Goal: Task Accomplishment & Management: Use online tool/utility

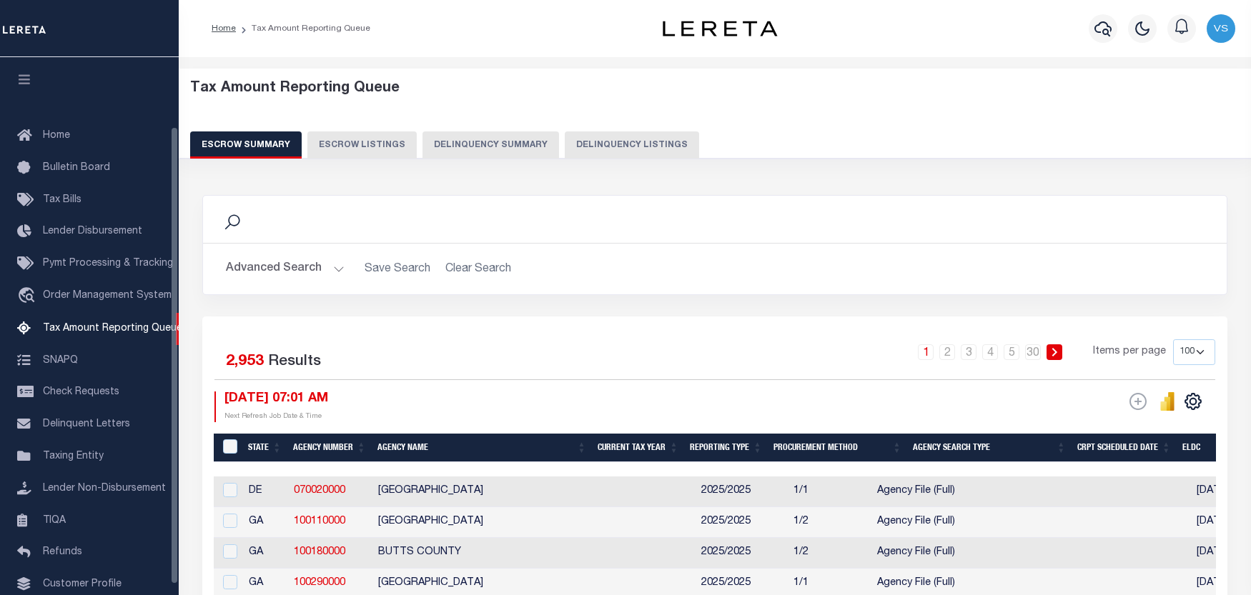
select select "100"
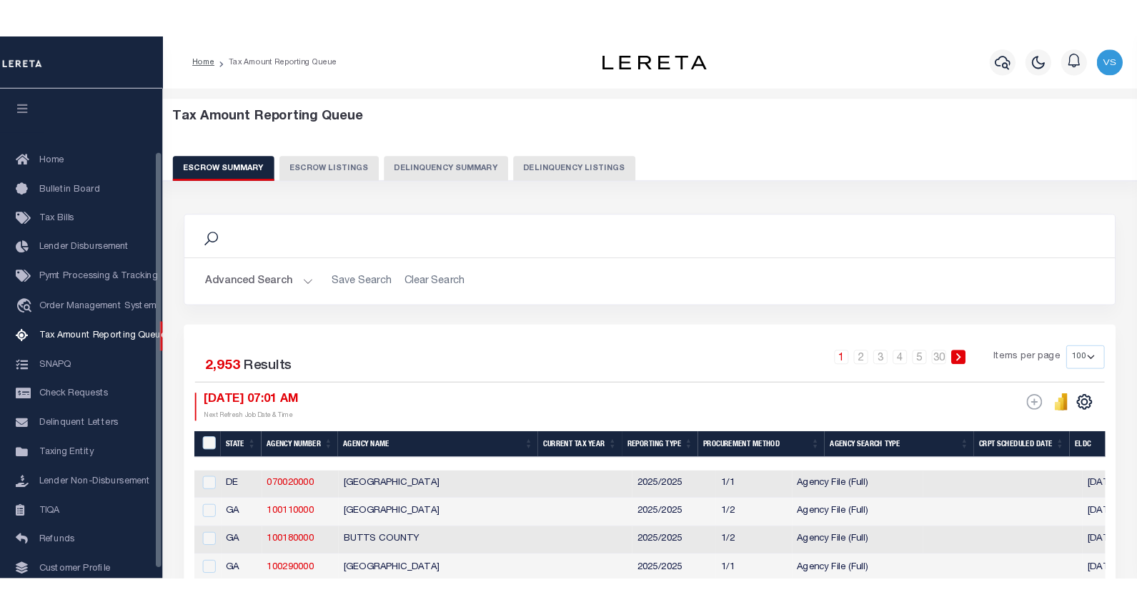
scroll to position [81, 0]
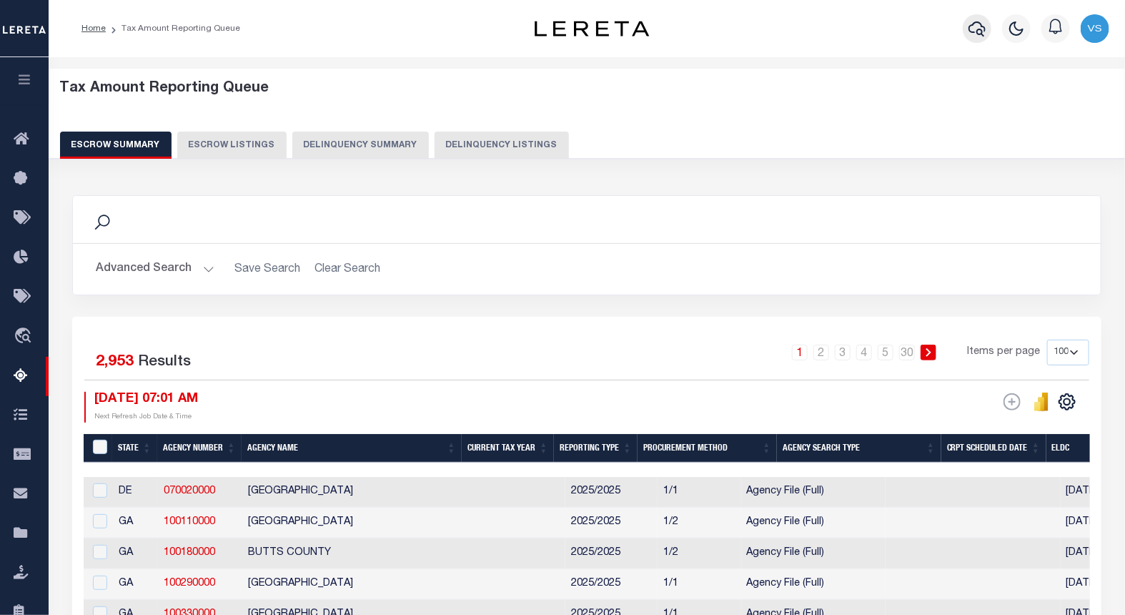
click at [973, 25] on icon "button" at bounding box center [976, 28] width 17 height 17
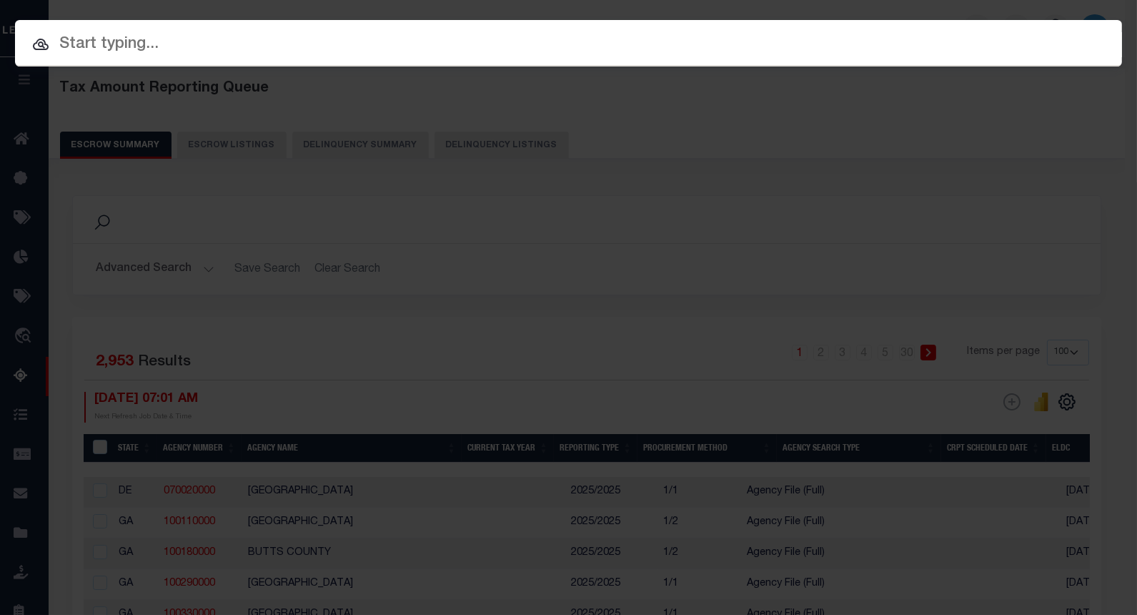
paste input "1202181008"
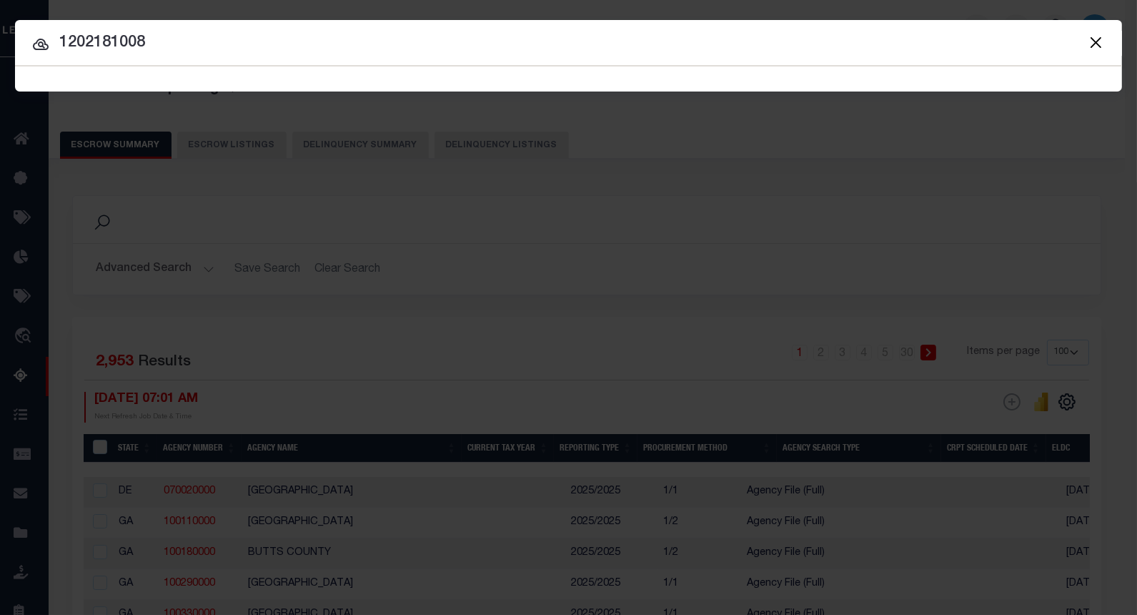
type input "1202181008"
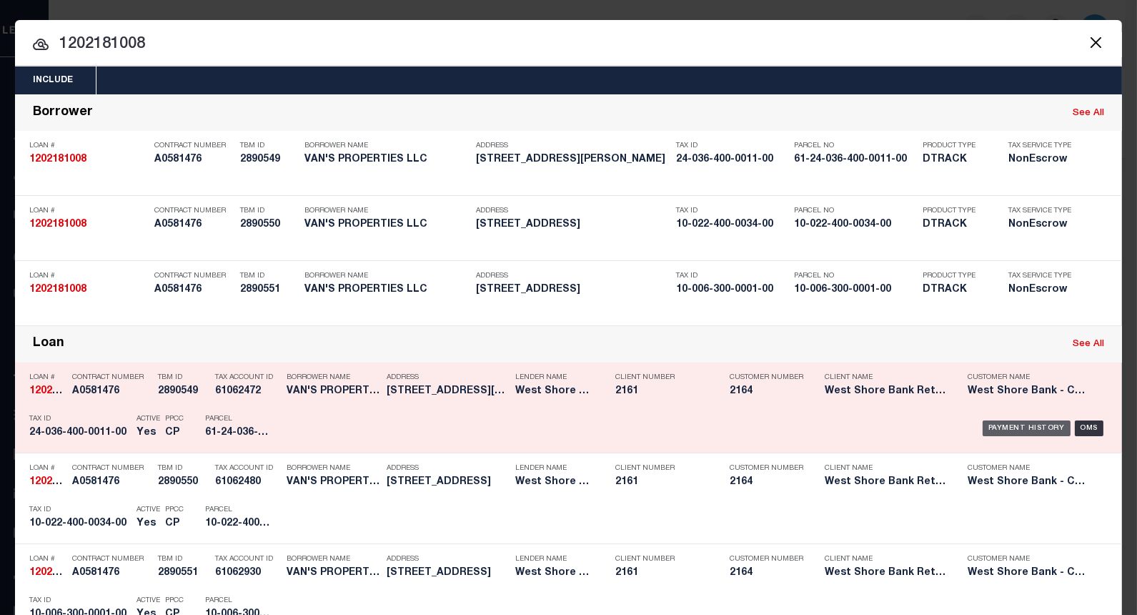
click at [990, 425] on div "Payment History" at bounding box center [1027, 428] width 88 height 16
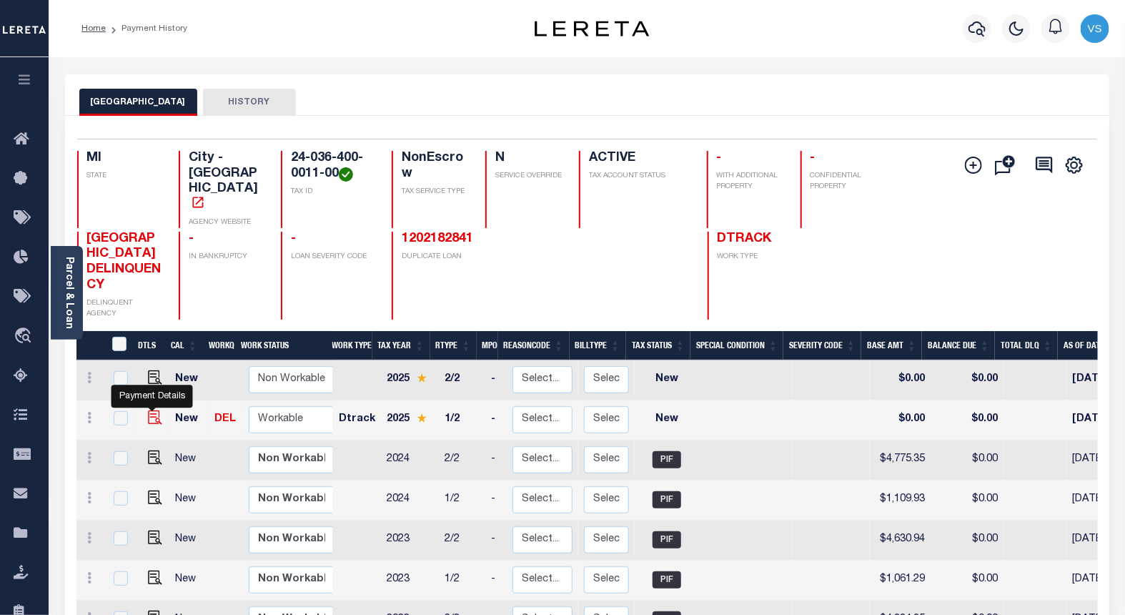
click at [150, 410] on img "" at bounding box center [155, 417] width 14 height 14
checkbox input "true"
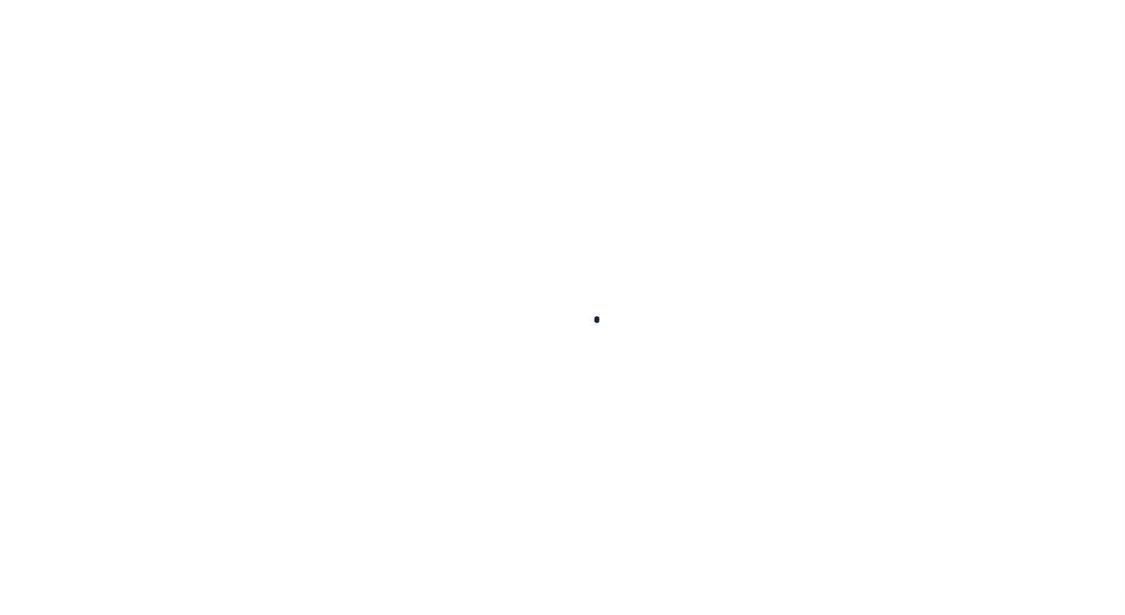
checkbox input "false"
type input "[DATE]"
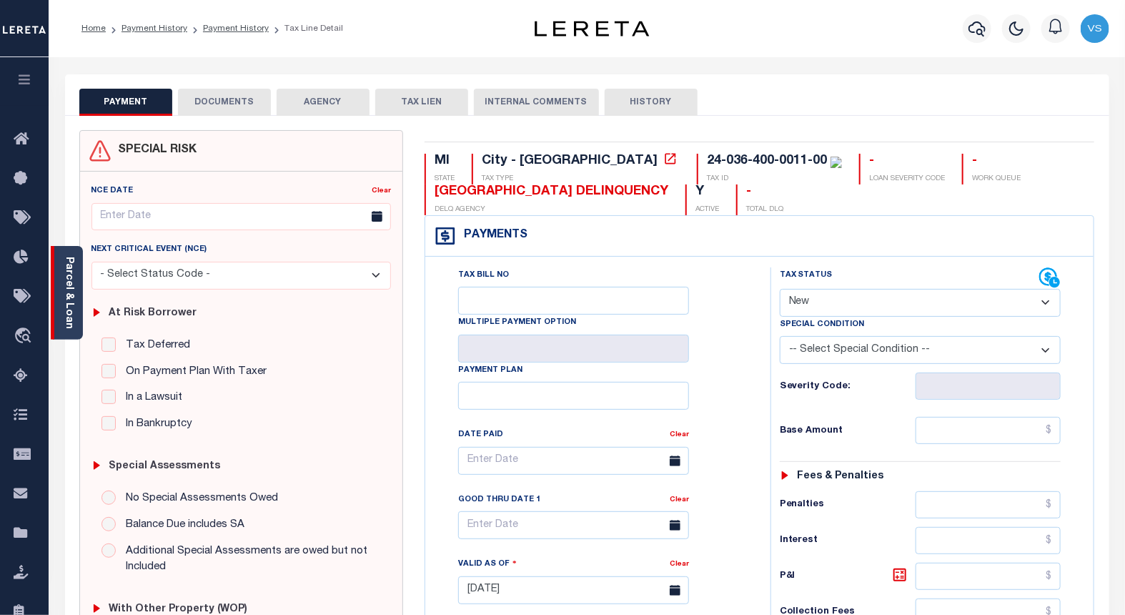
click at [61, 304] on div "Parcel & Loan" at bounding box center [67, 293] width 32 height 94
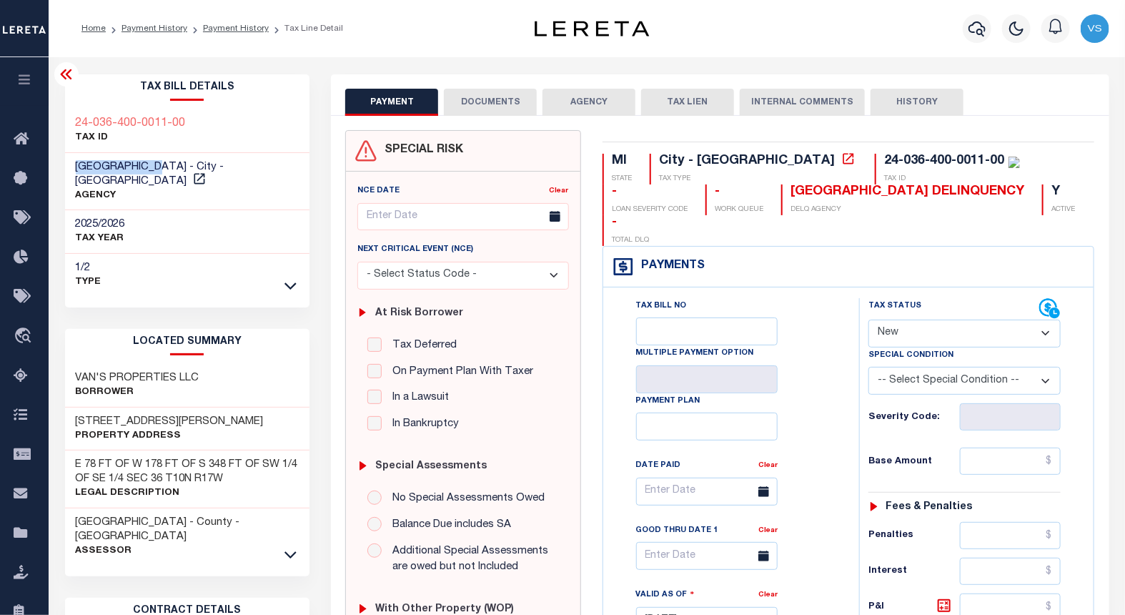
drag, startPoint x: 164, startPoint y: 162, endPoint x: 66, endPoint y: 163, distance: 98.6
click at [66, 163] on div "MUSKEGON CITY - City - MI AGENCY" at bounding box center [187, 182] width 245 height 58
copy span "[GEOGRAPHIC_DATA]"
drag, startPoint x: 203, startPoint y: 403, endPoint x: 65, endPoint y: 407, distance: 138.0
click at [65, 407] on div "1230 W SHERMAN BLVD Property Address" at bounding box center [187, 429] width 245 height 44
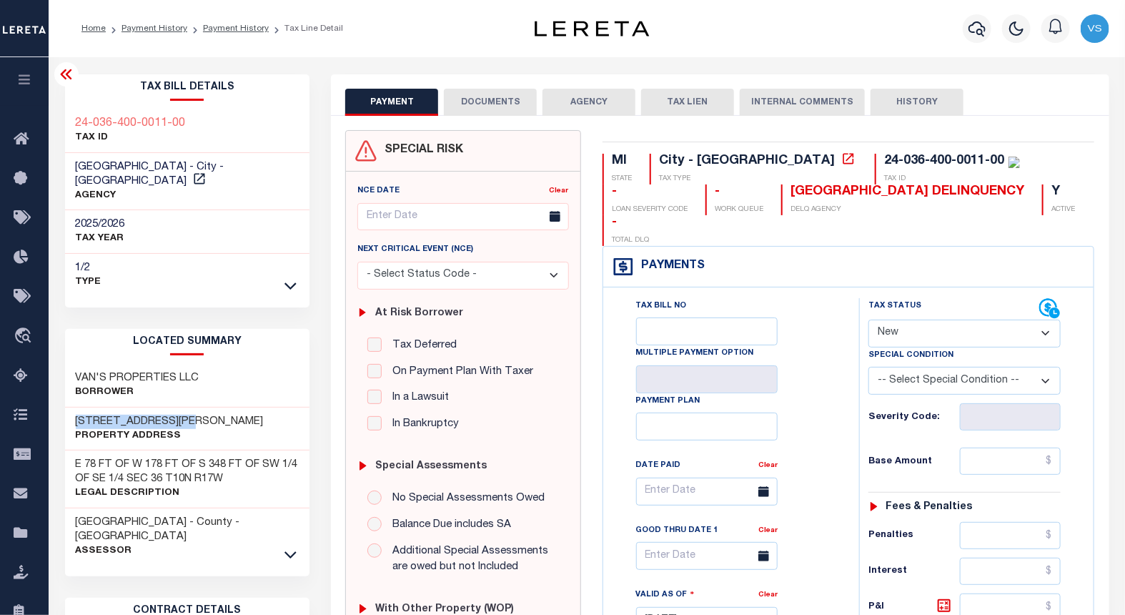
copy h3 "1230 W SHERMAN BLVD"
drag, startPoint x: 189, startPoint y: 117, endPoint x: 54, endPoint y: 121, distance: 135.1
click at [54, 121] on div "Tax Bill Details 24-036-400-0011-00 TAX ID AGENCY 2025/2026 TAX YEAR 2025 1/2" at bounding box center [187, 602] width 267 height 1056
copy h3 "24-036-400-0011-00"
click at [898, 319] on select "- Select Status Code - Open Due/Unpaid Paid Incomplete No Tax Due Internal Refu…" at bounding box center [964, 333] width 192 height 28
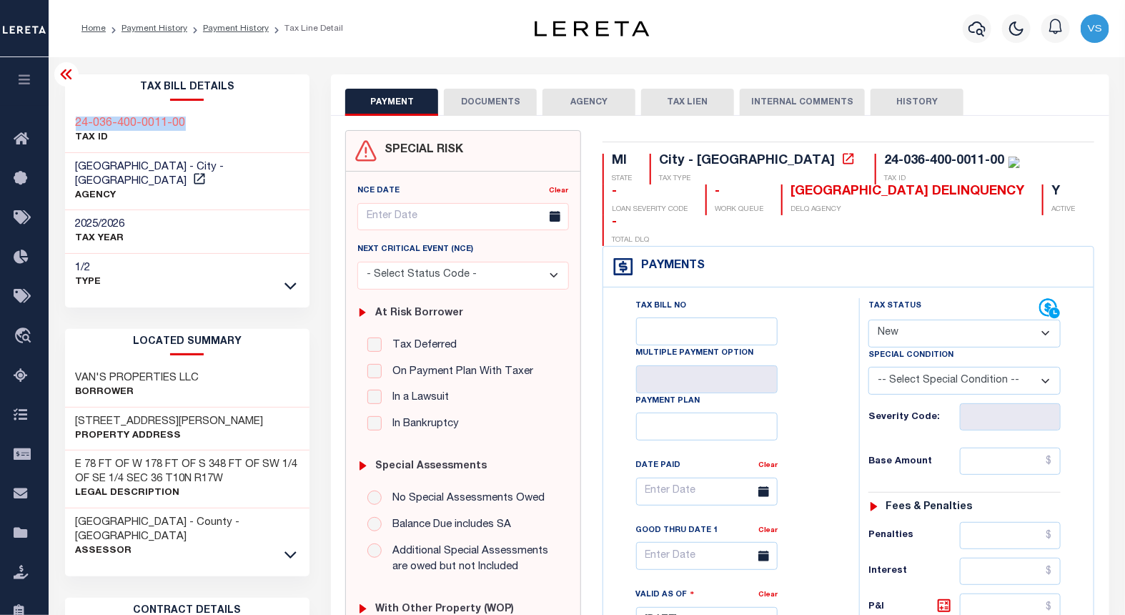
select select "PYD"
click at [868, 319] on select "- Select Status Code - Open Due/Unpaid Paid Incomplete No Tax Due Internal Refu…" at bounding box center [964, 333] width 192 height 28
type input "[DATE]"
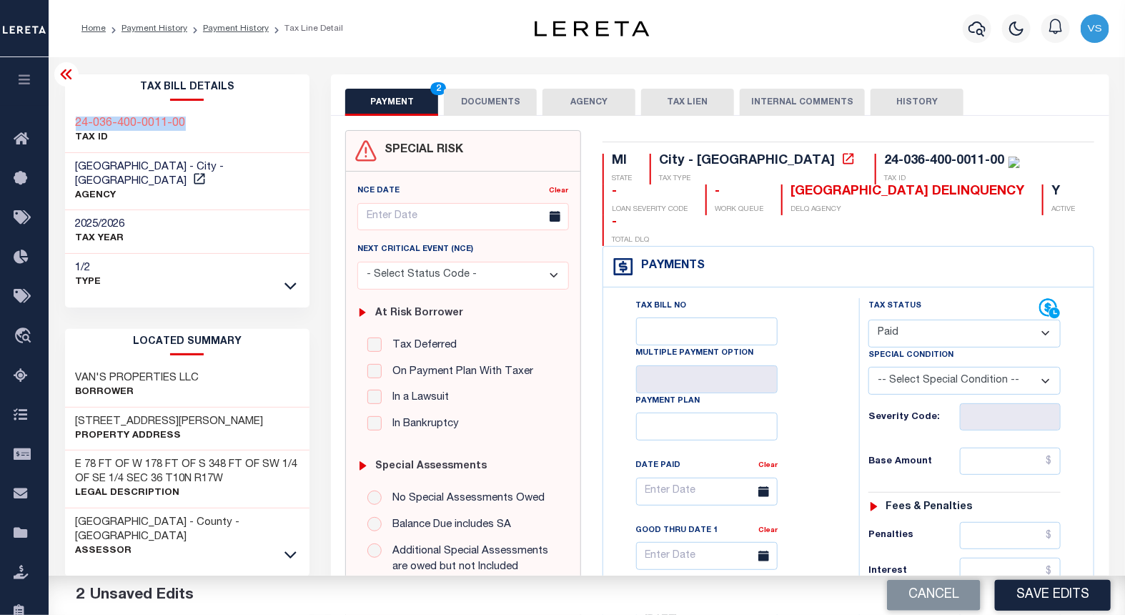
click at [468, 103] on button "DOCUMENTS" at bounding box center [490, 102] width 93 height 27
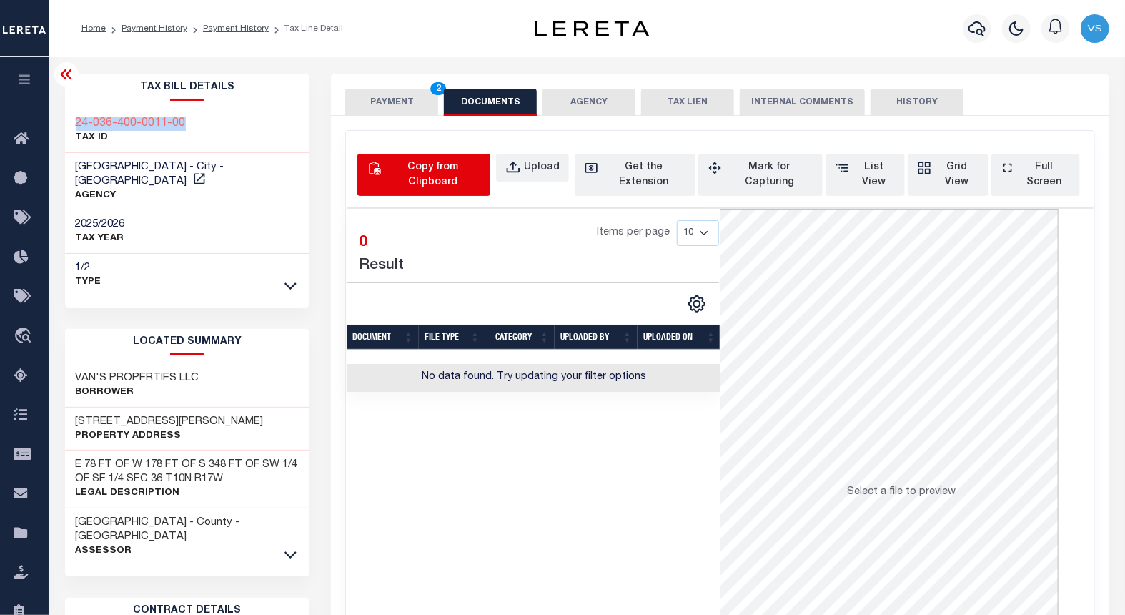
click at [445, 169] on div "Copy from Clipboard" at bounding box center [432, 175] width 96 height 30
select select "POP"
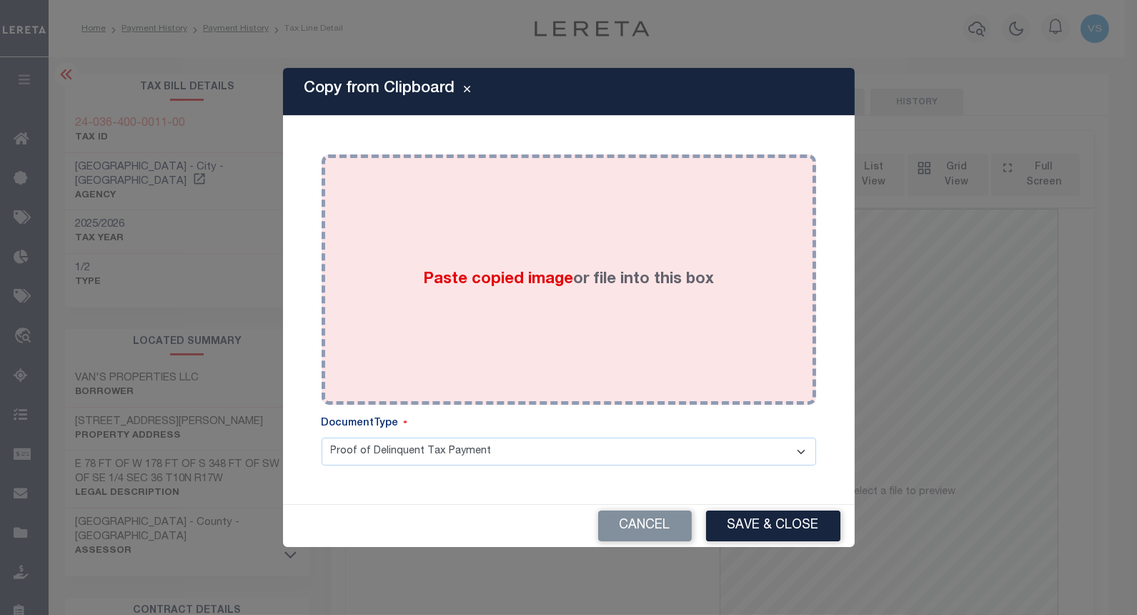
click at [467, 302] on div "Paste copied image or file into this box" at bounding box center [568, 279] width 473 height 229
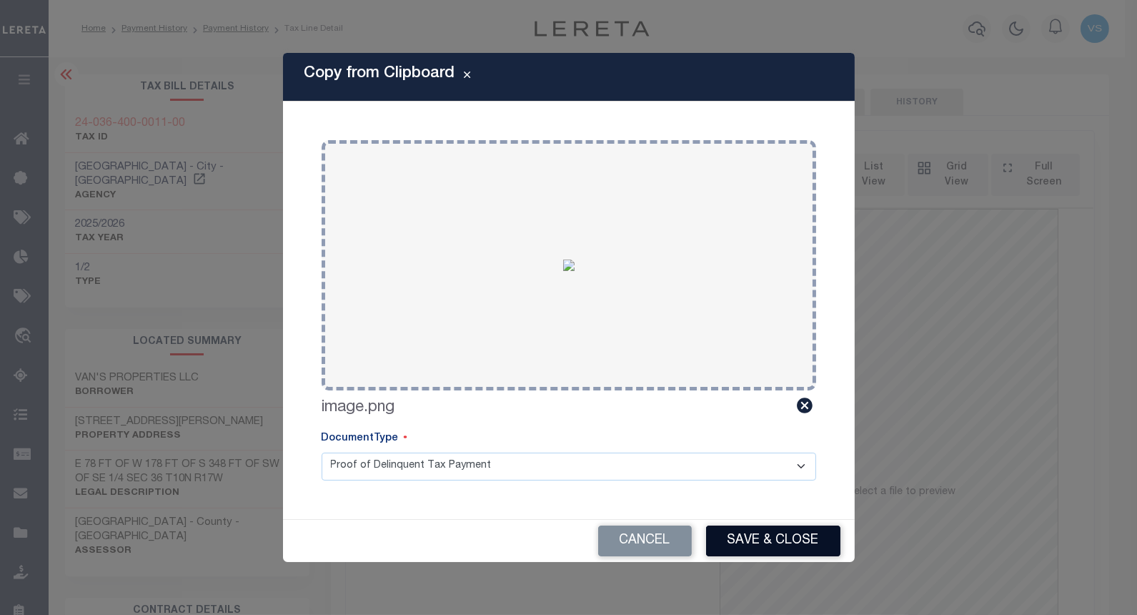
click at [748, 535] on button "Save & Close" at bounding box center [773, 540] width 134 height 31
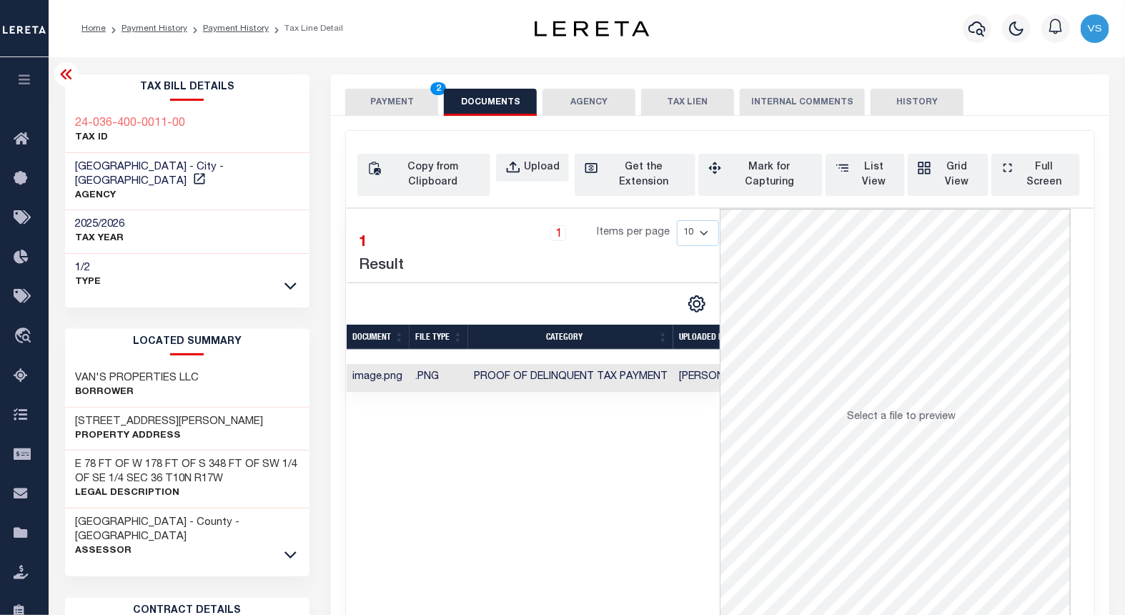
click at [389, 103] on button "PAYMENT 2" at bounding box center [391, 102] width 93 height 27
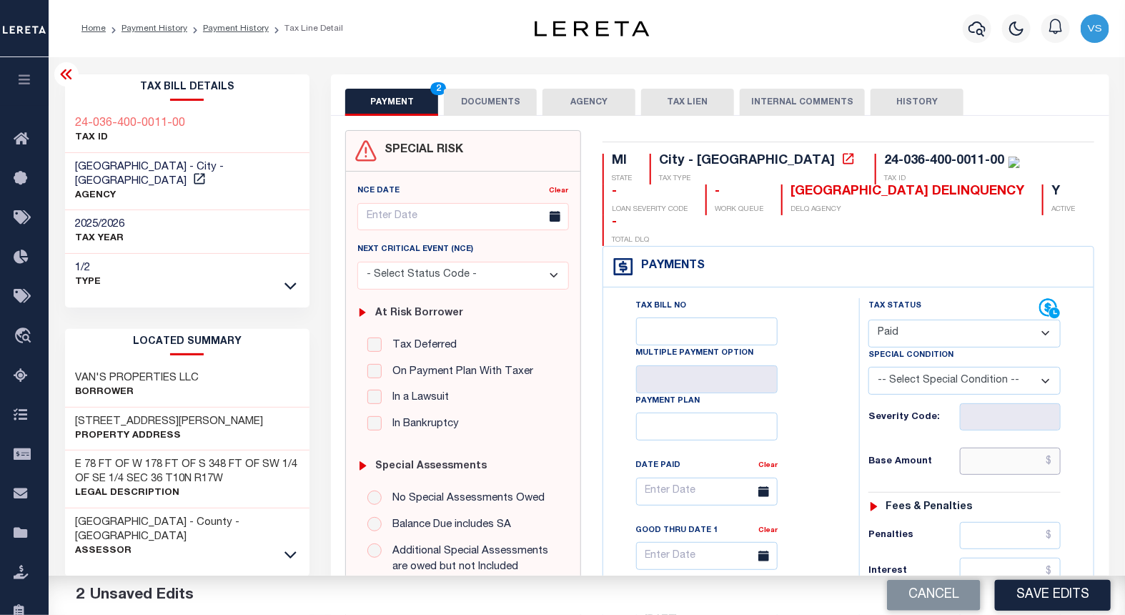
click at [996, 447] on input "text" at bounding box center [1010, 460] width 101 height 27
paste input "1,138.72"
type input "$1,138.72"
click at [1032, 595] on button "Save Edits" at bounding box center [1053, 595] width 116 height 31
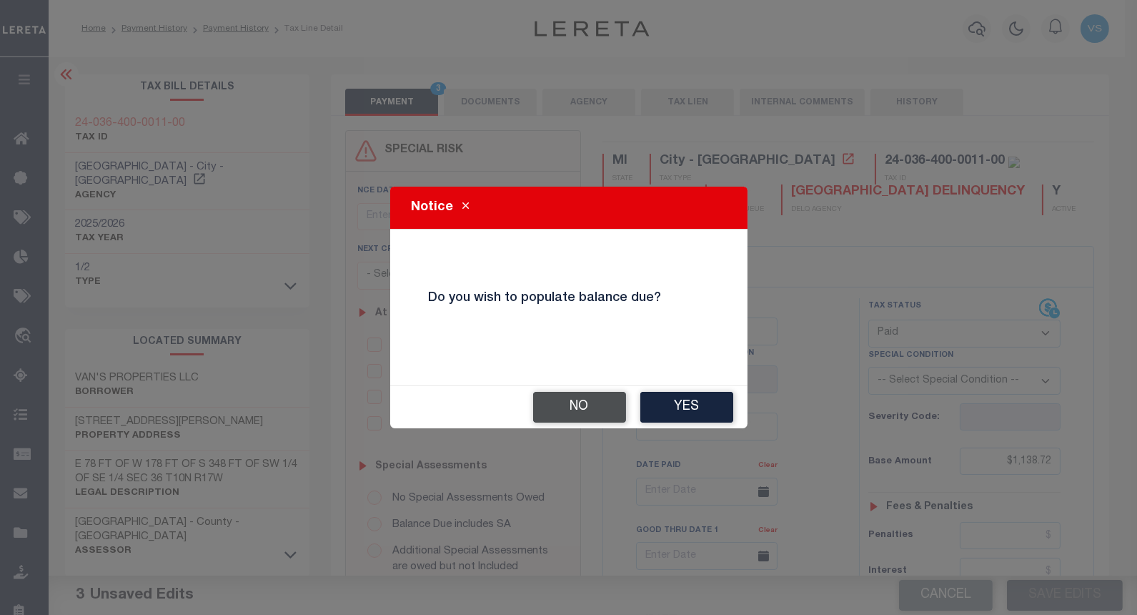
click at [565, 415] on button "No" at bounding box center [579, 407] width 93 height 31
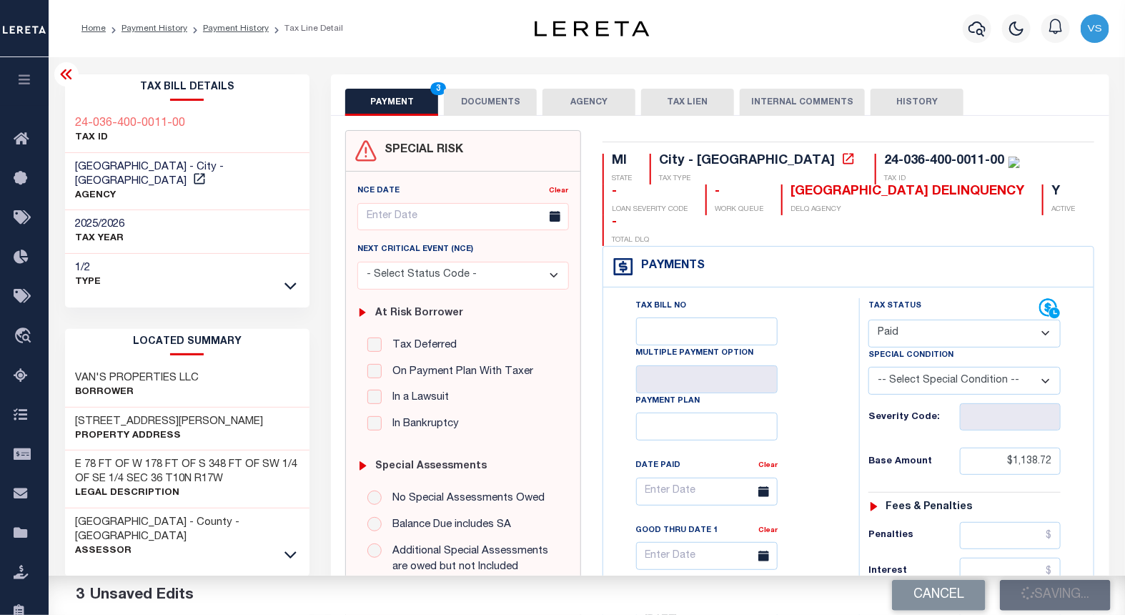
checkbox input "false"
type input "$1,138.72"
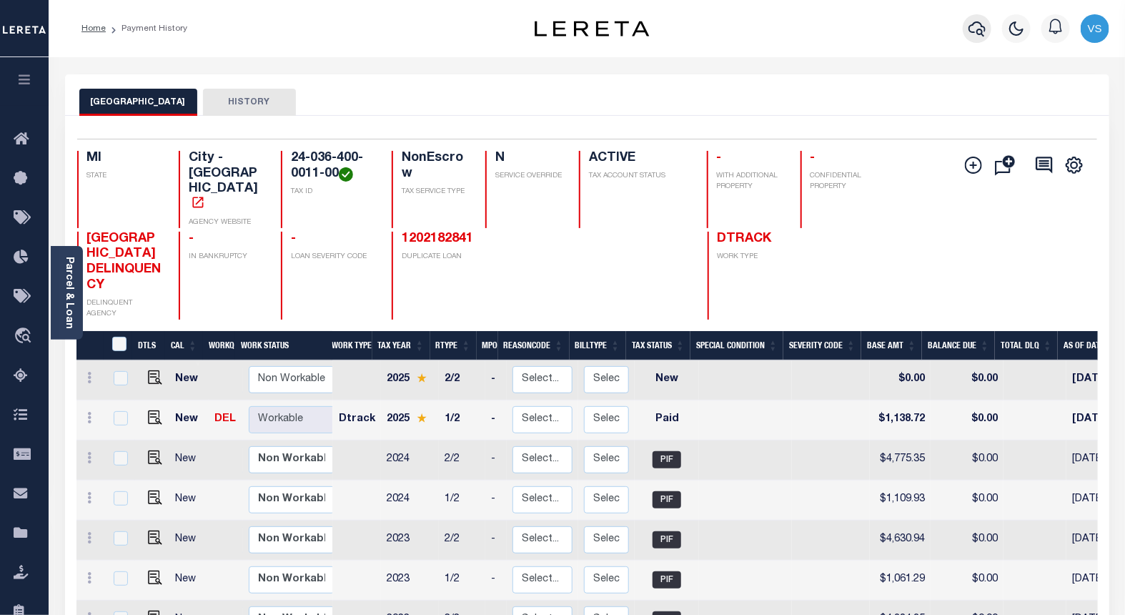
click at [975, 33] on icon "button" at bounding box center [976, 28] width 17 height 17
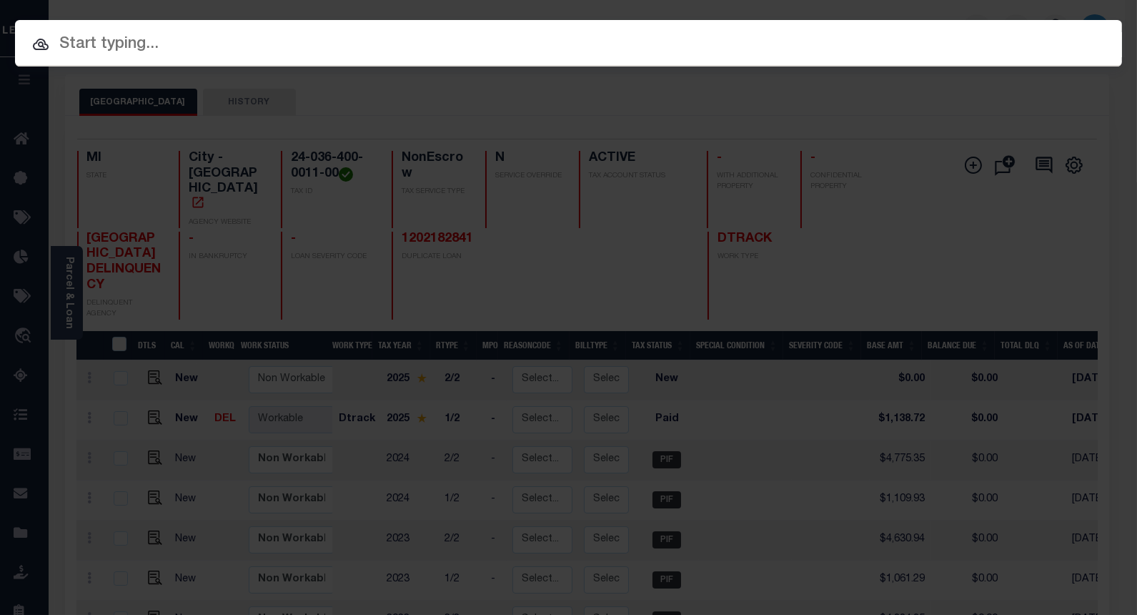
paste input "1210984834"
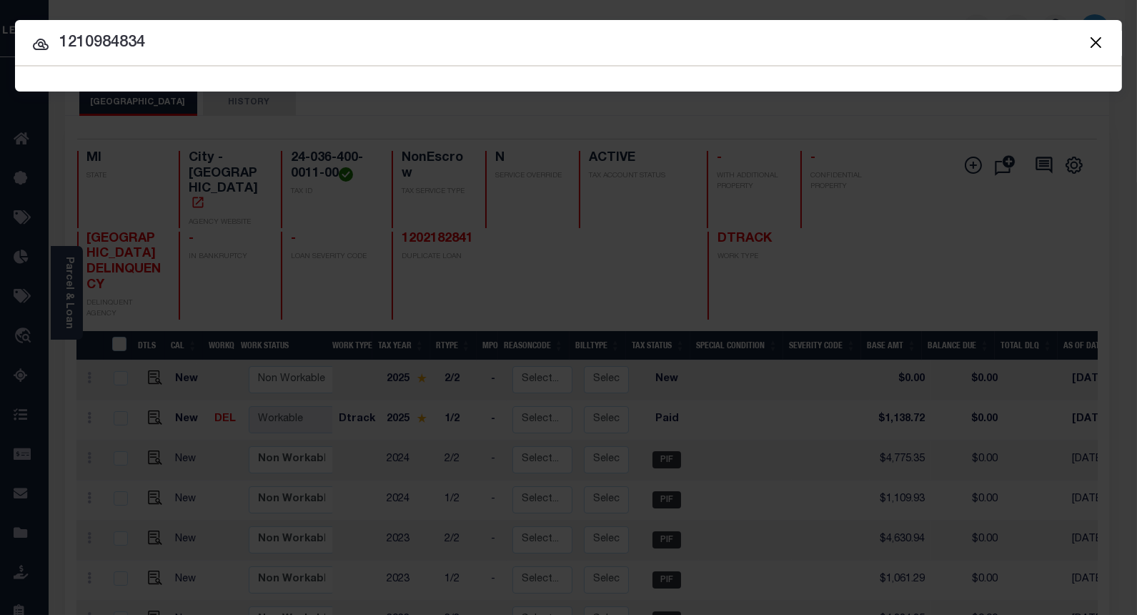
paste input "1210984834"
paste input "text"
type input "1210984834"
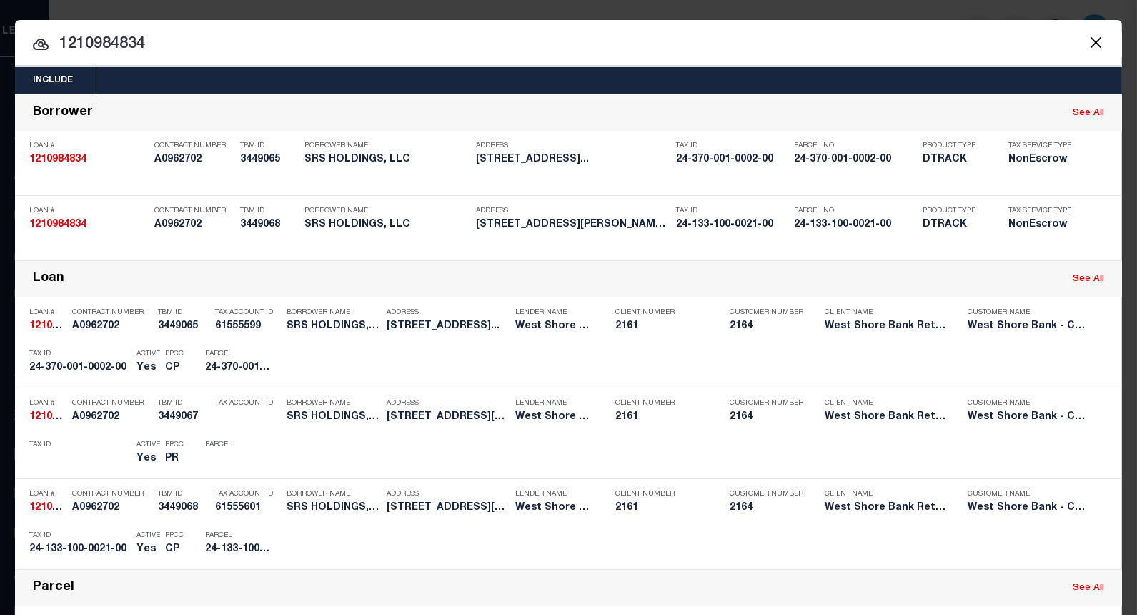
click at [250, 39] on input "1210984834" at bounding box center [568, 44] width 1107 height 25
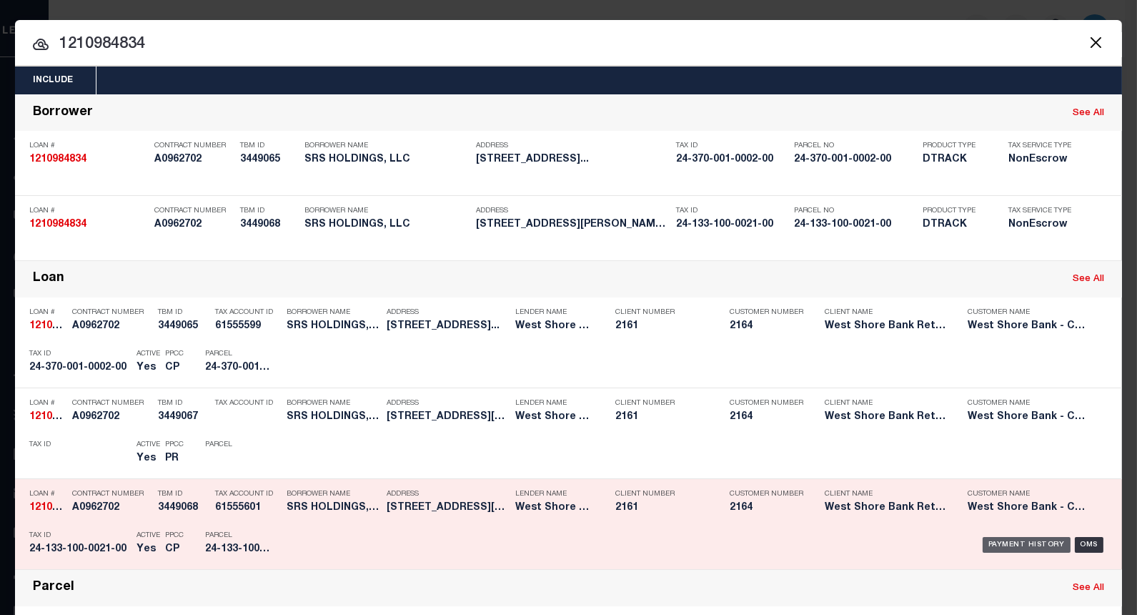
click at [994, 543] on div "Payment History" at bounding box center [1027, 545] width 88 height 16
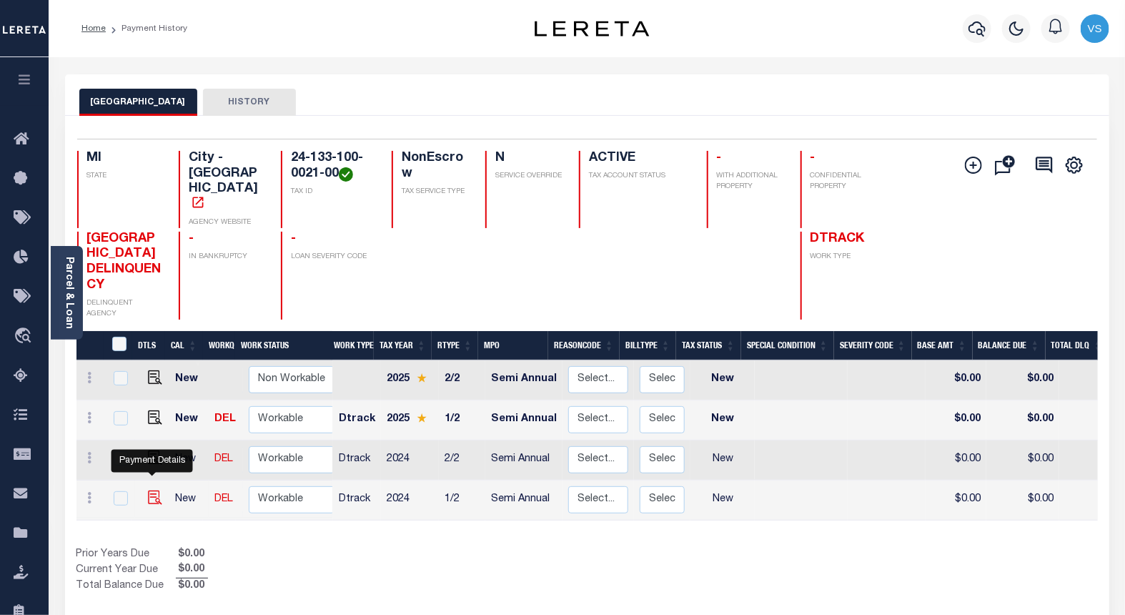
click at [153, 490] on img "" at bounding box center [155, 497] width 14 height 14
checkbox input "true"
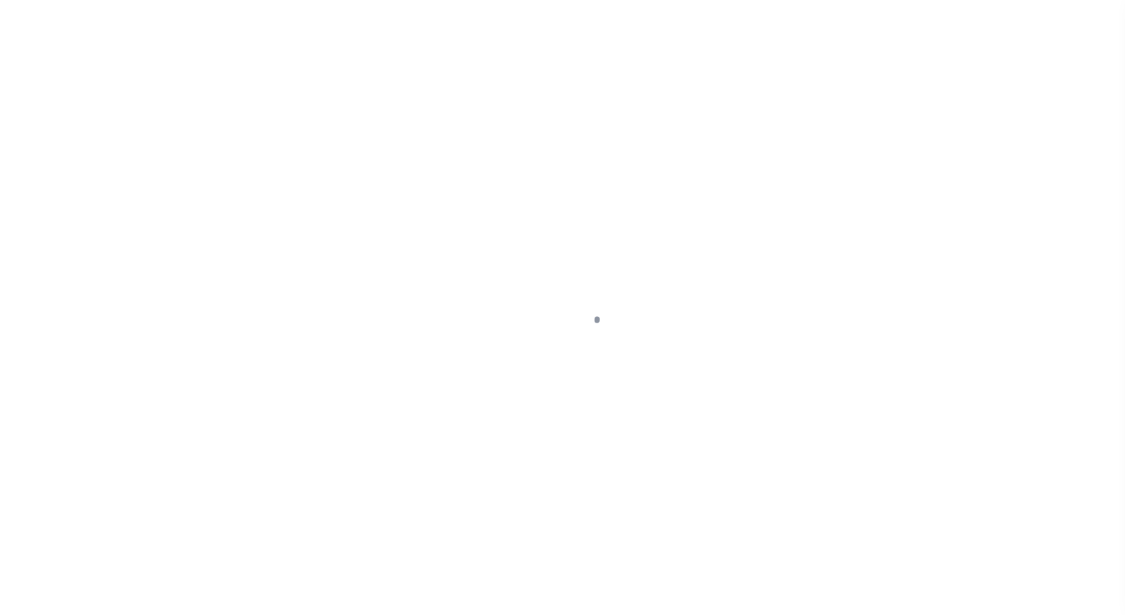
select select "NW2"
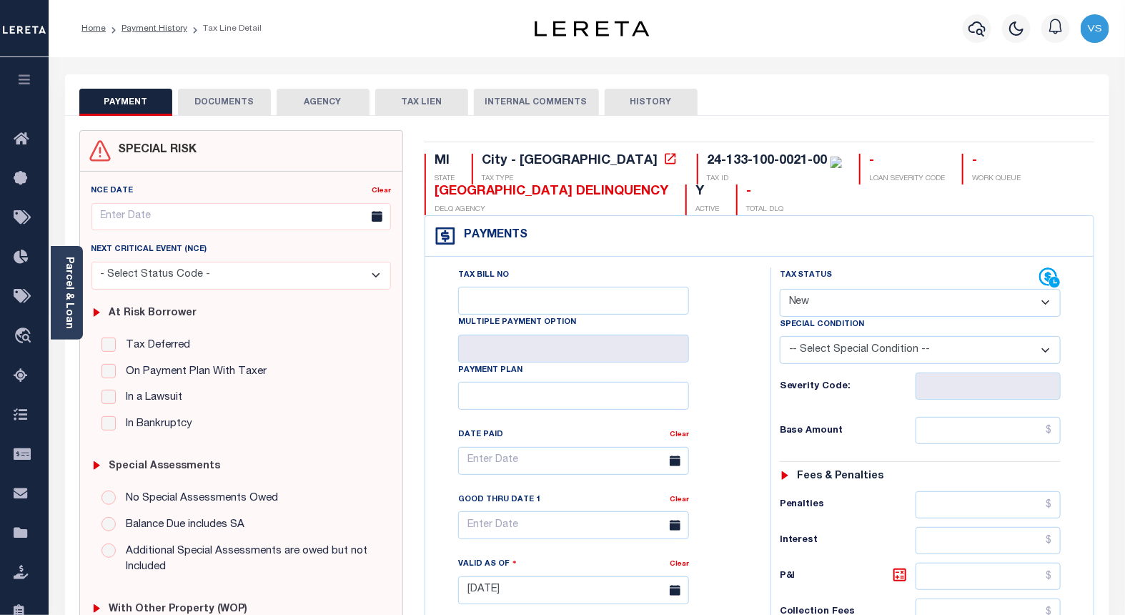
click at [833, 297] on select "- Select Status Code - Open Due/Unpaid Paid Incomplete No Tax Due Internal Refu…" at bounding box center [921, 303] width 282 height 28
click at [131, 27] on link "Payment History" at bounding box center [154, 28] width 66 height 9
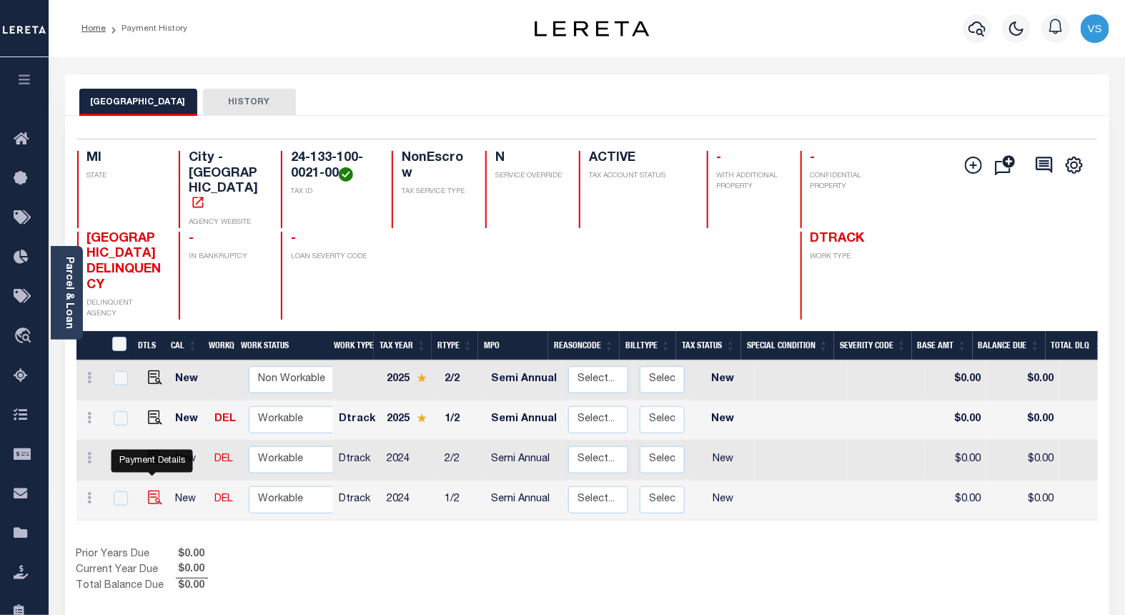
click at [148, 490] on img "" at bounding box center [155, 497] width 14 height 14
checkbox input "true"
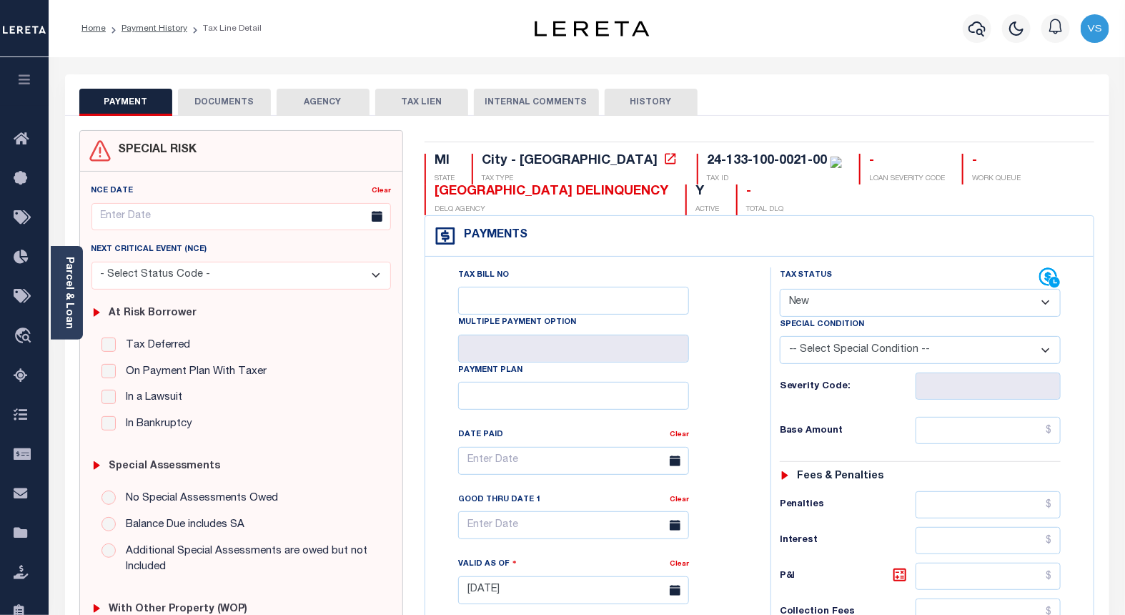
click at [818, 307] on select "- Select Status Code - Open Due/Unpaid Paid Incomplete No Tax Due Internal Refu…" at bounding box center [921, 303] width 282 height 28
select select "PYD"
click at [780, 289] on select "- Select Status Code - Open Due/Unpaid Paid Incomplete No Tax Due Internal Refu…" at bounding box center [921, 303] width 282 height 28
type input "[DATE]"
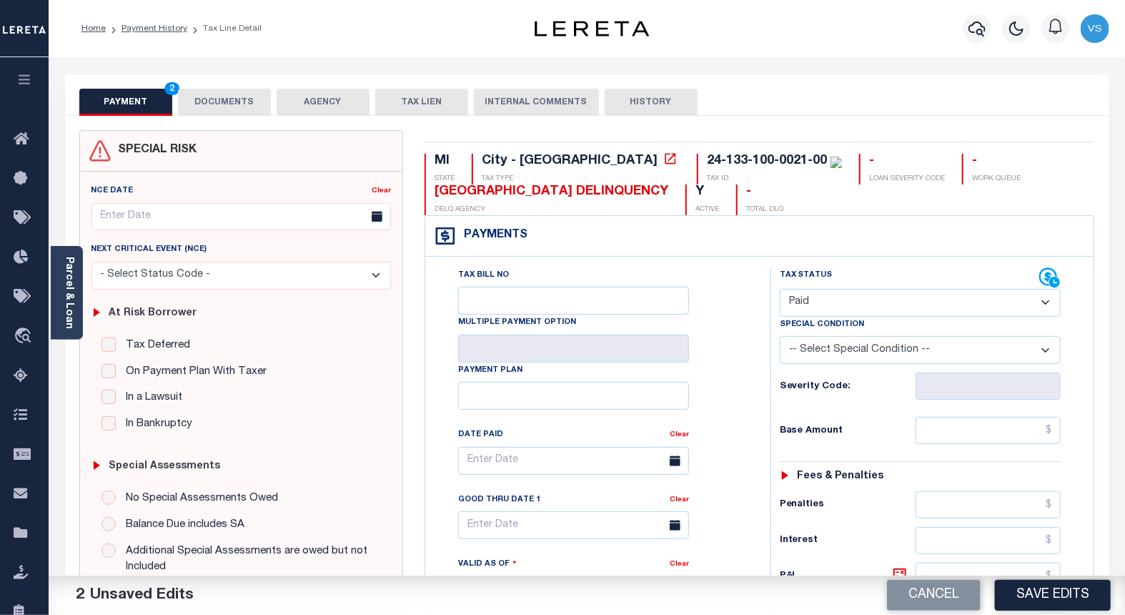
click at [230, 102] on button "DOCUMENTS" at bounding box center [224, 102] width 93 height 27
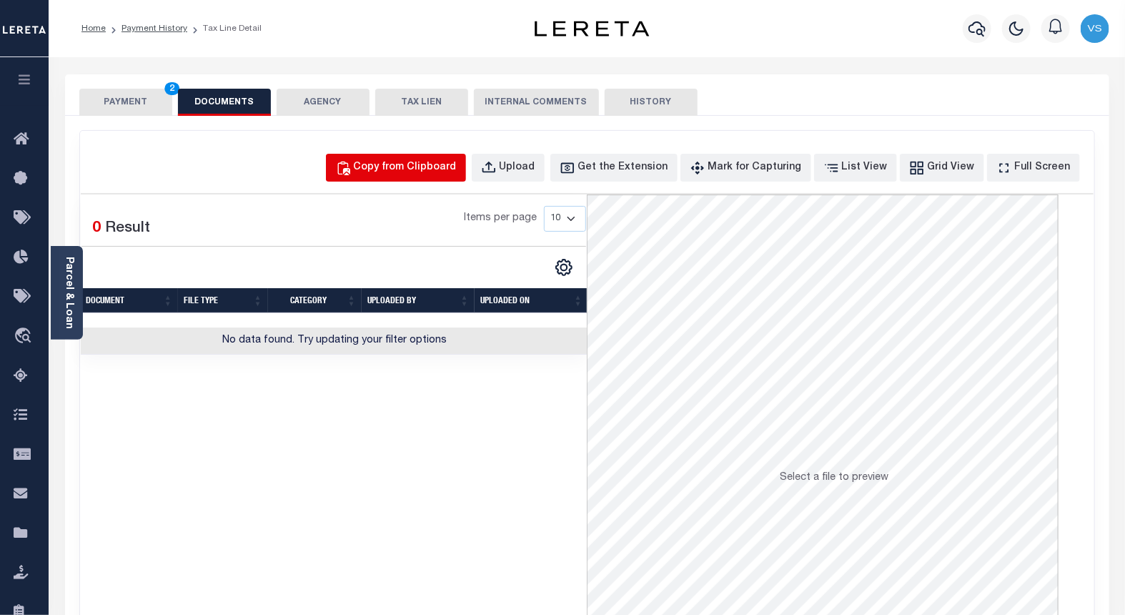
click at [410, 160] on div "Copy from Clipboard" at bounding box center [405, 168] width 103 height 16
select select "POP"
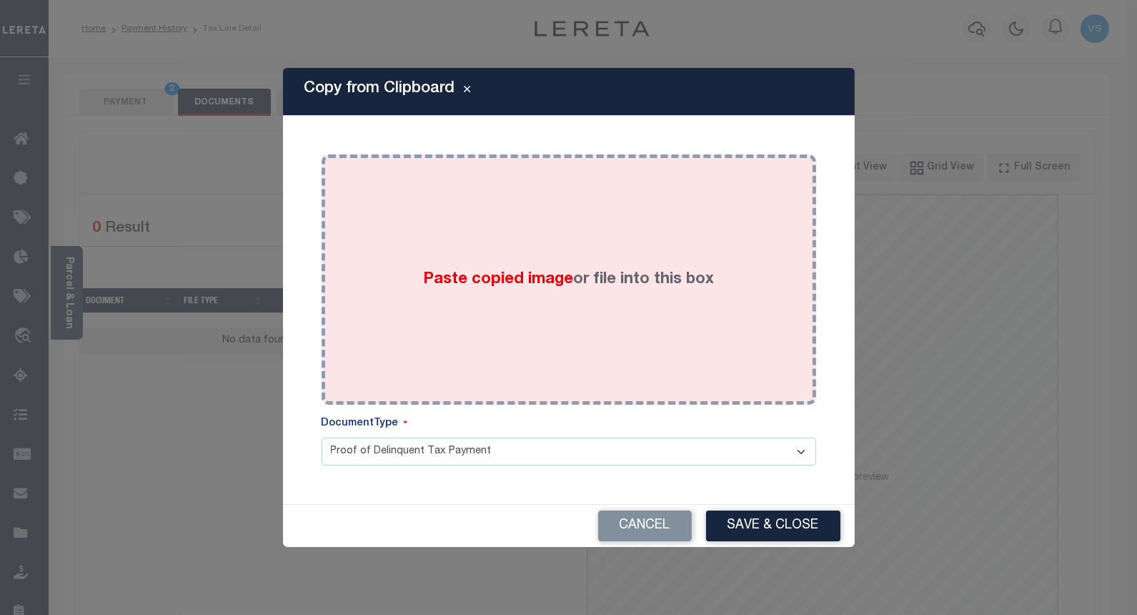
click at [462, 290] on label "Paste copied image or file into this box" at bounding box center [568, 280] width 291 height 24
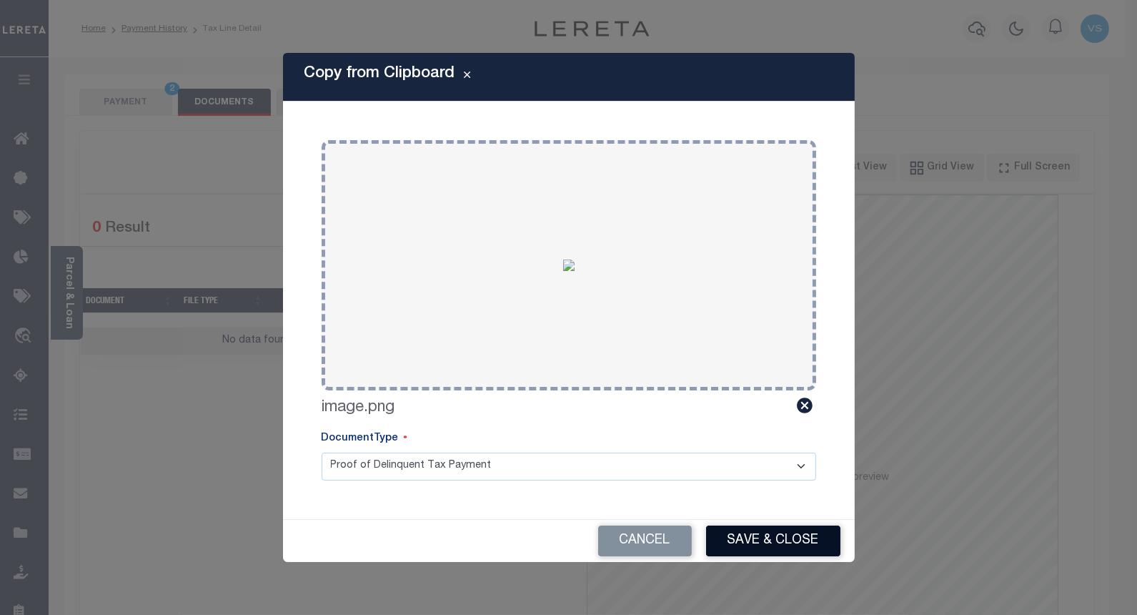
click at [760, 527] on button "Save & Close" at bounding box center [773, 540] width 134 height 31
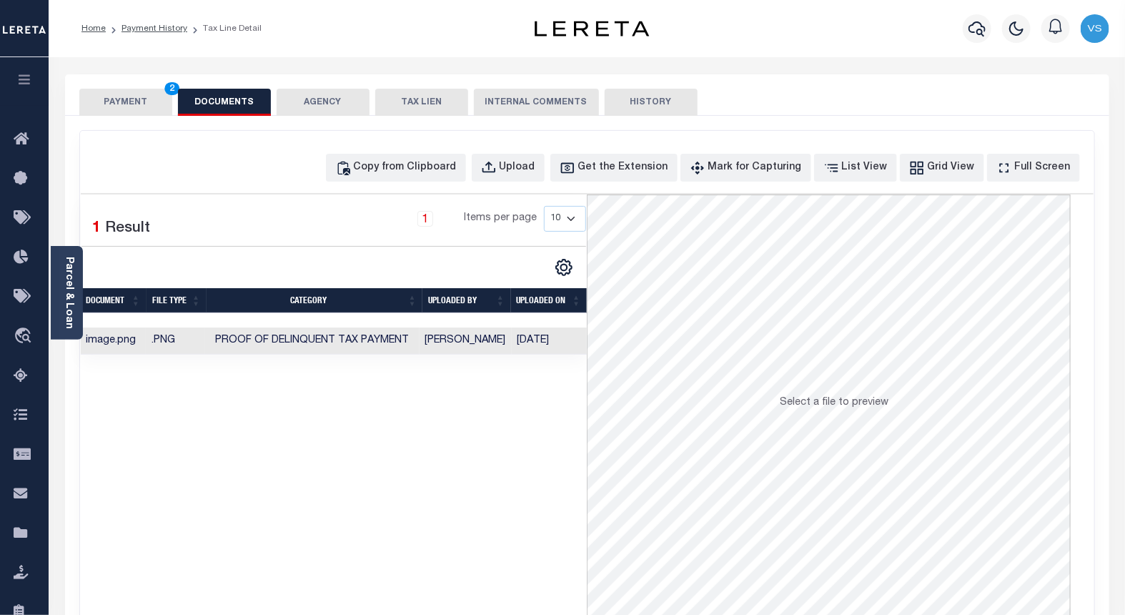
click at [115, 106] on button "PAYMENT 2" at bounding box center [125, 102] width 93 height 27
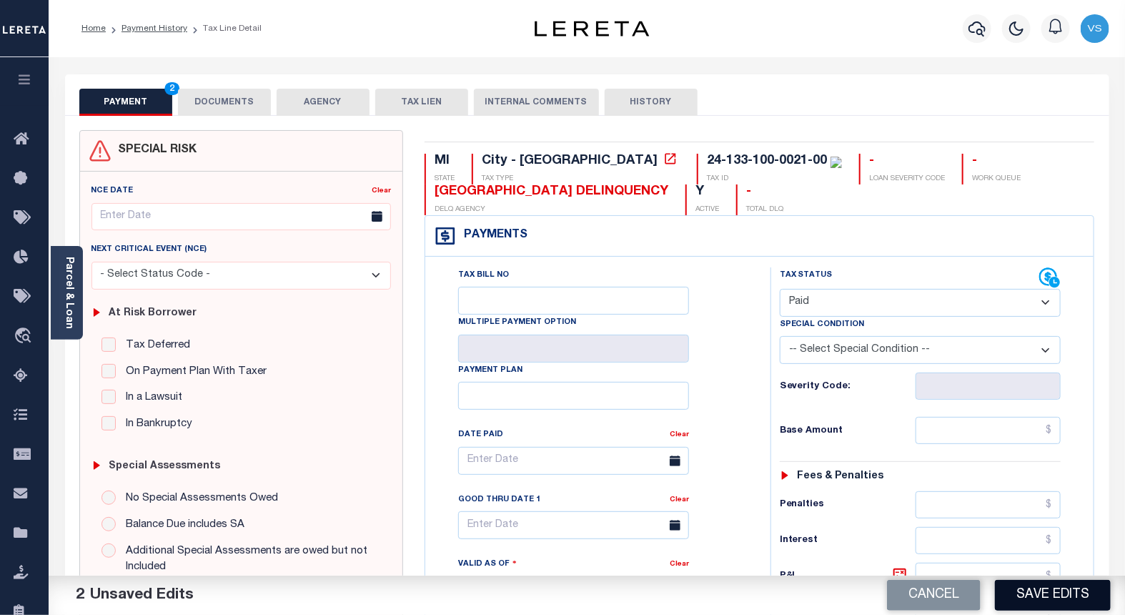
click at [1021, 594] on button "Save Edits" at bounding box center [1053, 595] width 116 height 31
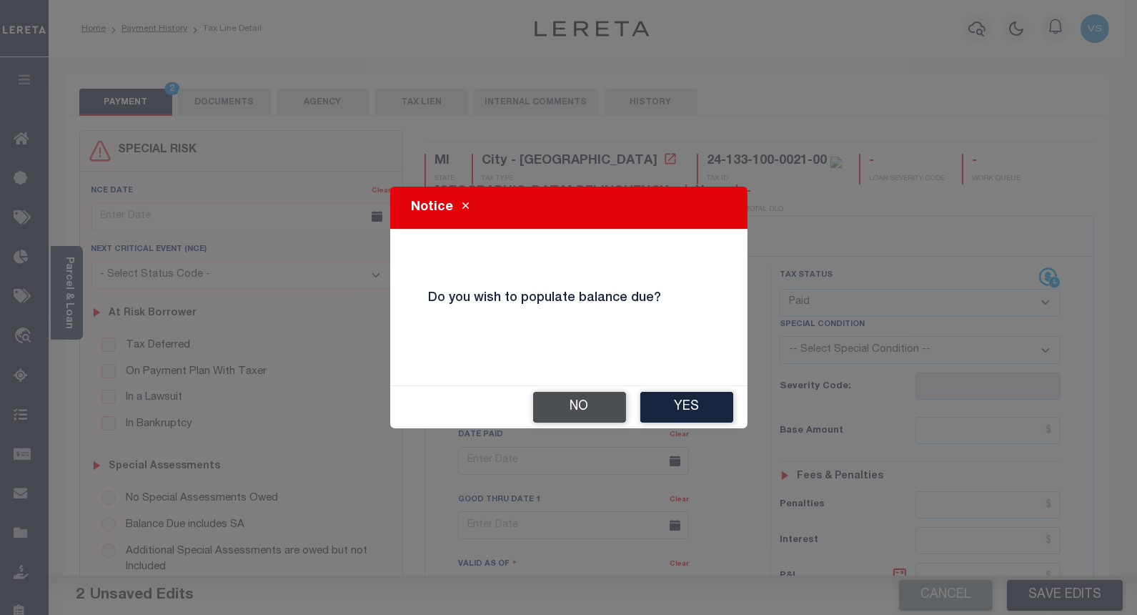
click at [565, 420] on button "No" at bounding box center [579, 407] width 93 height 31
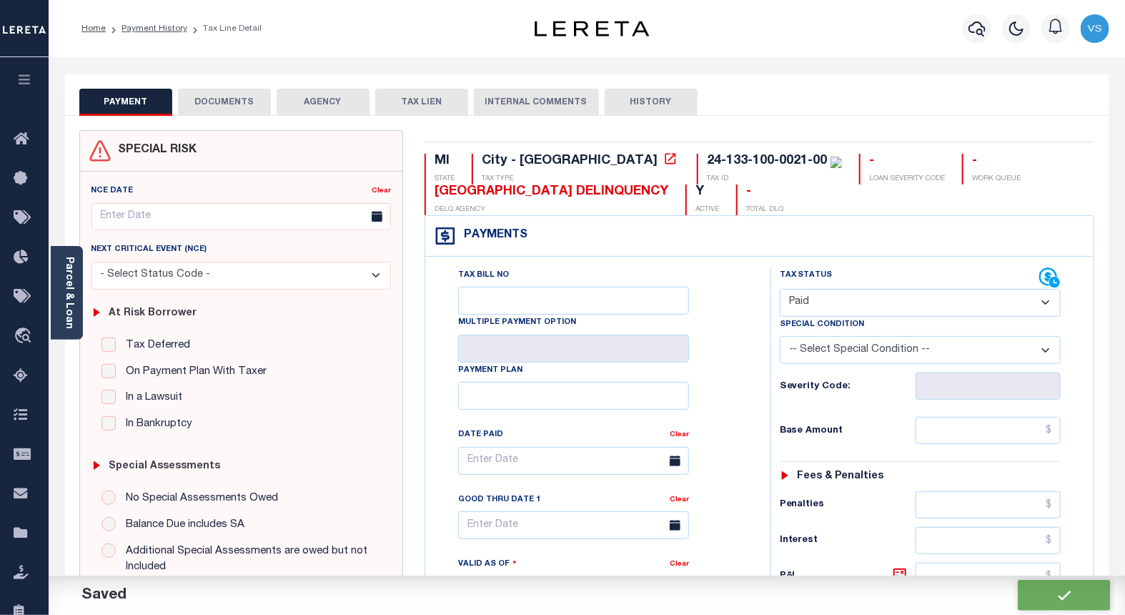
checkbox input "false"
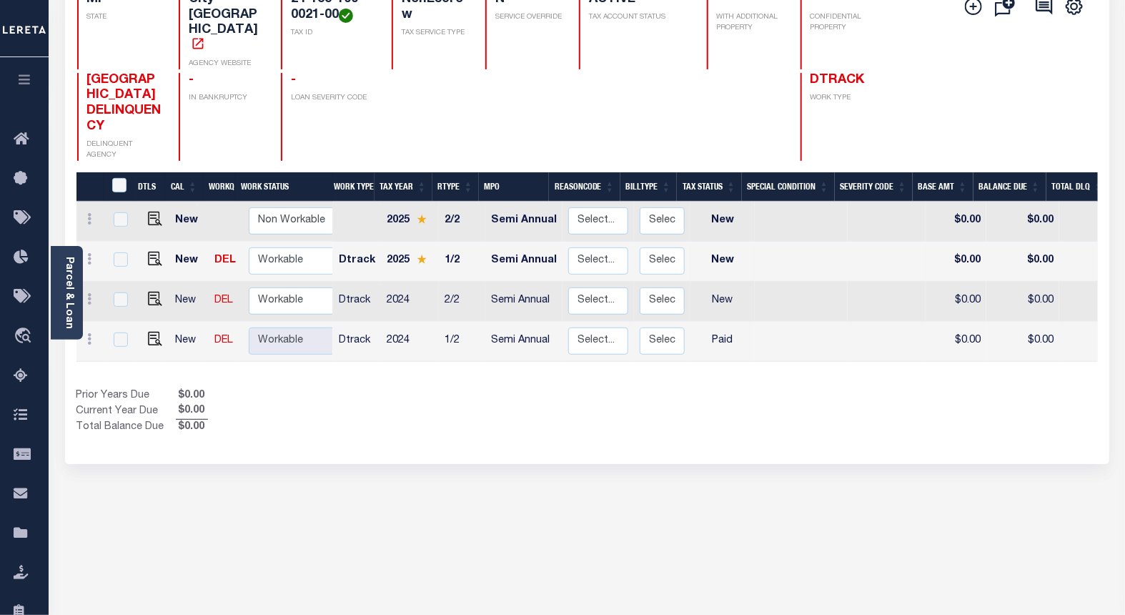
scroll to position [238, 0]
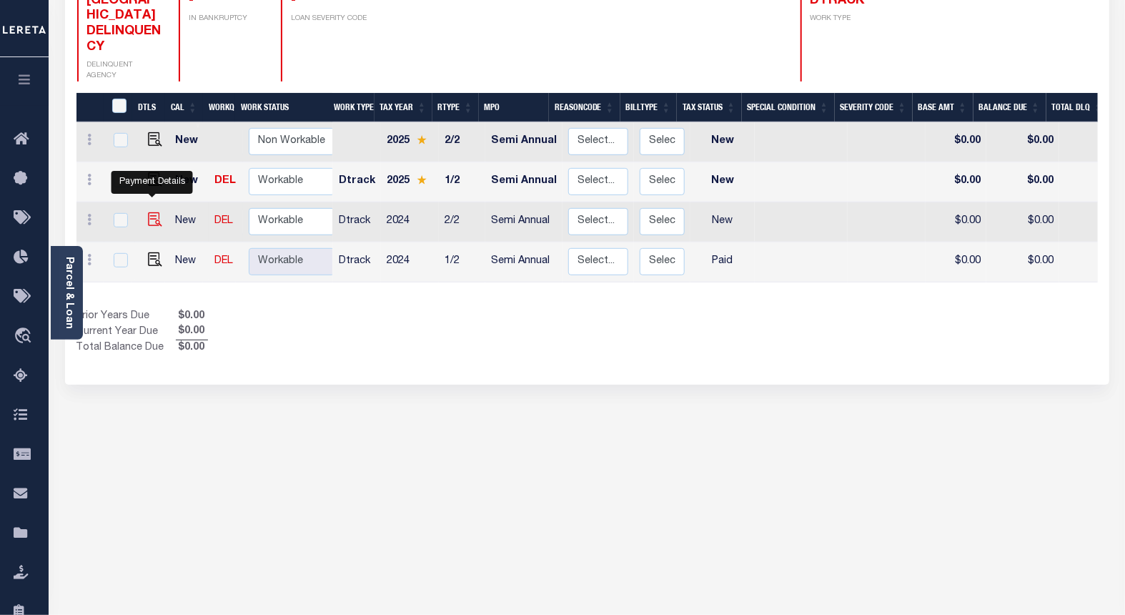
click at [154, 212] on img "" at bounding box center [155, 219] width 14 height 14
checkbox input "true"
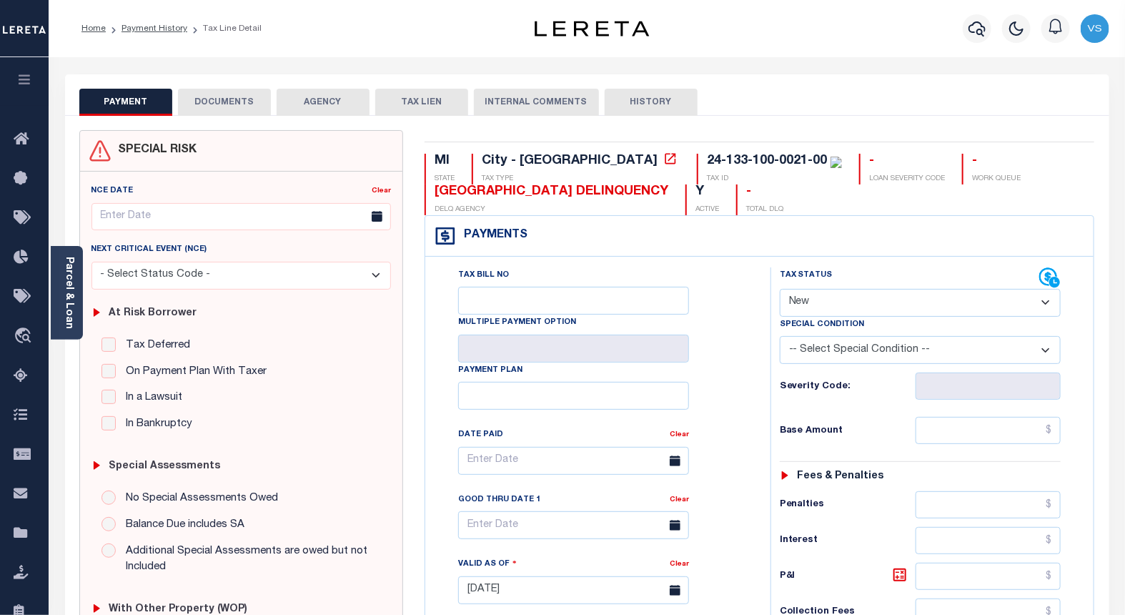
click at [799, 304] on select "- Select Status Code - Open Due/Unpaid Paid Incomplete No Tax Due Internal Refu…" at bounding box center [921, 303] width 282 height 28
select select "PYD"
click at [780, 289] on select "- Select Status Code - Open Due/Unpaid Paid Incomplete No Tax Due Internal Refu…" at bounding box center [921, 303] width 282 height 28
type input "[DATE]"
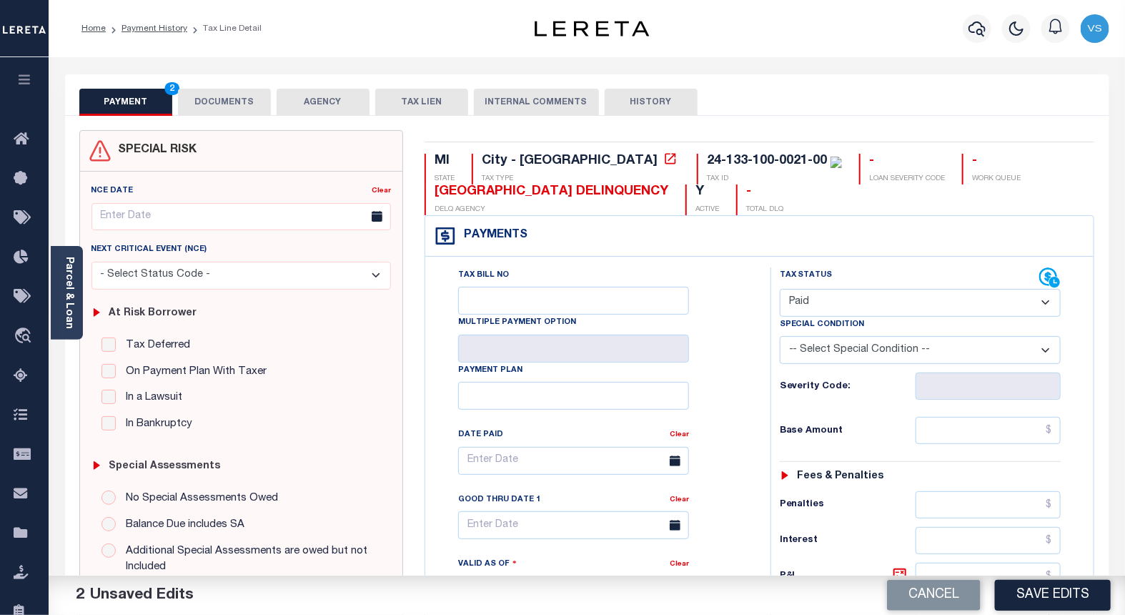
click at [226, 98] on button "DOCUMENTS" at bounding box center [224, 102] width 93 height 27
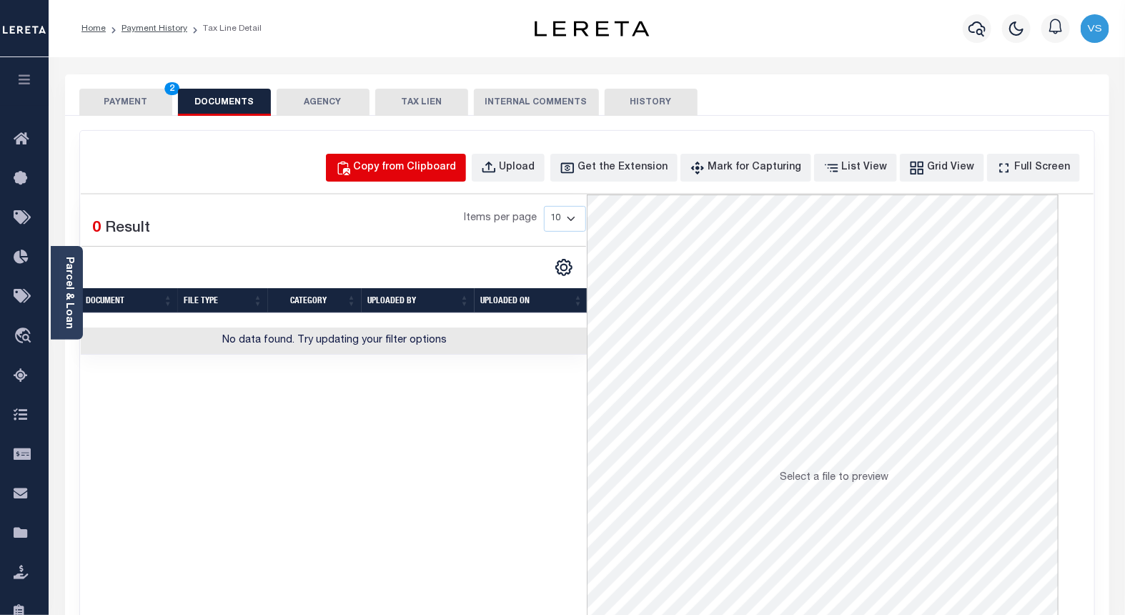
click at [419, 173] on div "Copy from Clipboard" at bounding box center [405, 168] width 103 height 16
select select "POP"
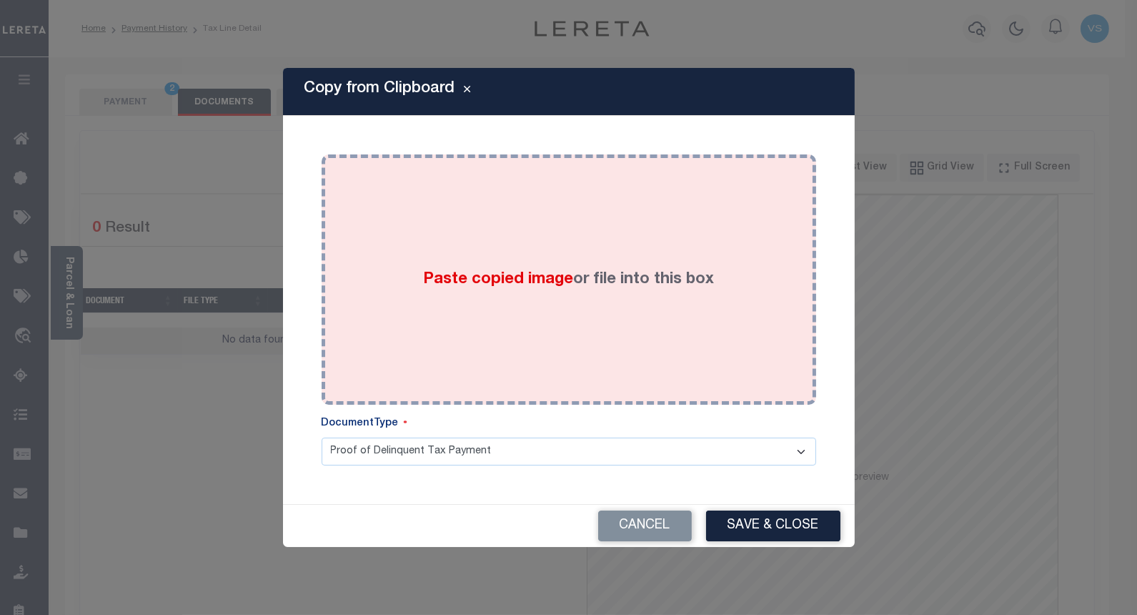
click at [369, 296] on div "Paste copied image or file into this box" at bounding box center [568, 279] width 473 height 229
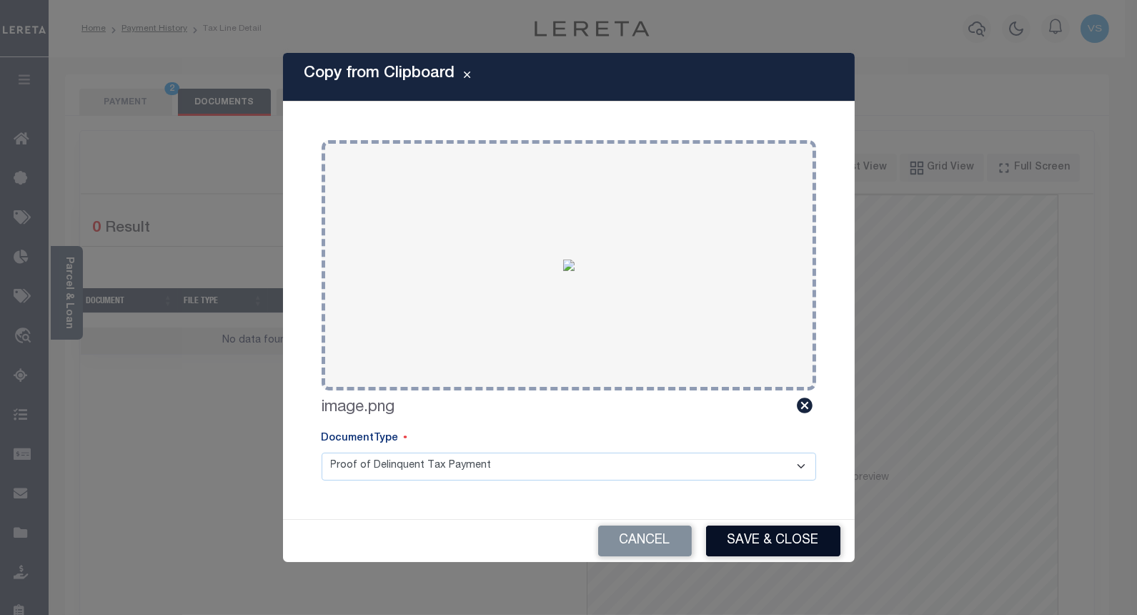
click at [737, 537] on button "Save & Close" at bounding box center [773, 540] width 134 height 31
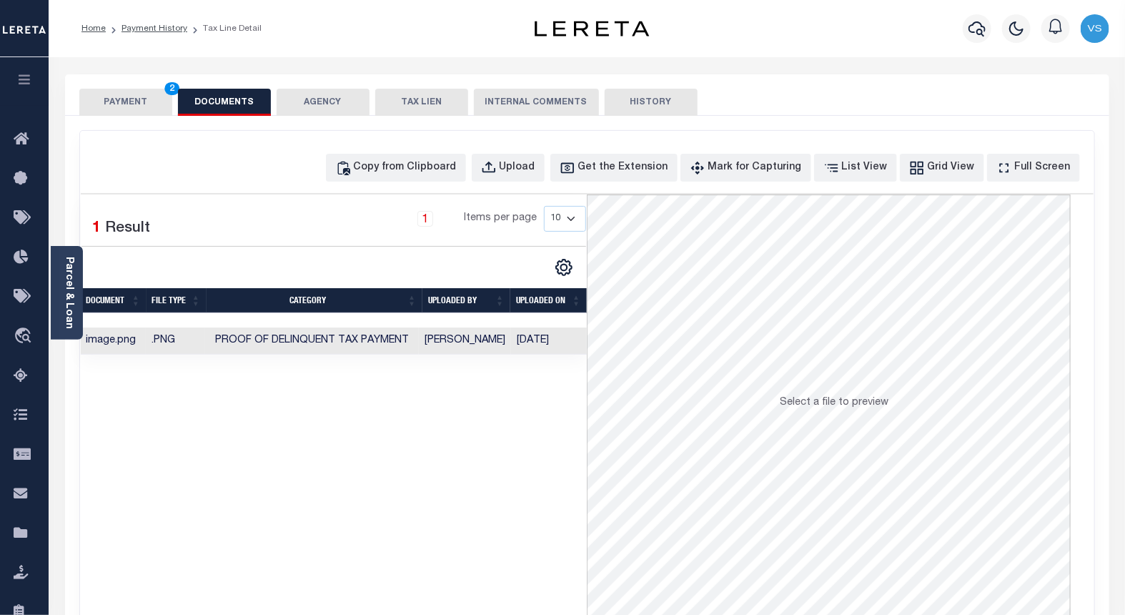
click at [139, 96] on button "PAYMENT 2" at bounding box center [125, 102] width 93 height 27
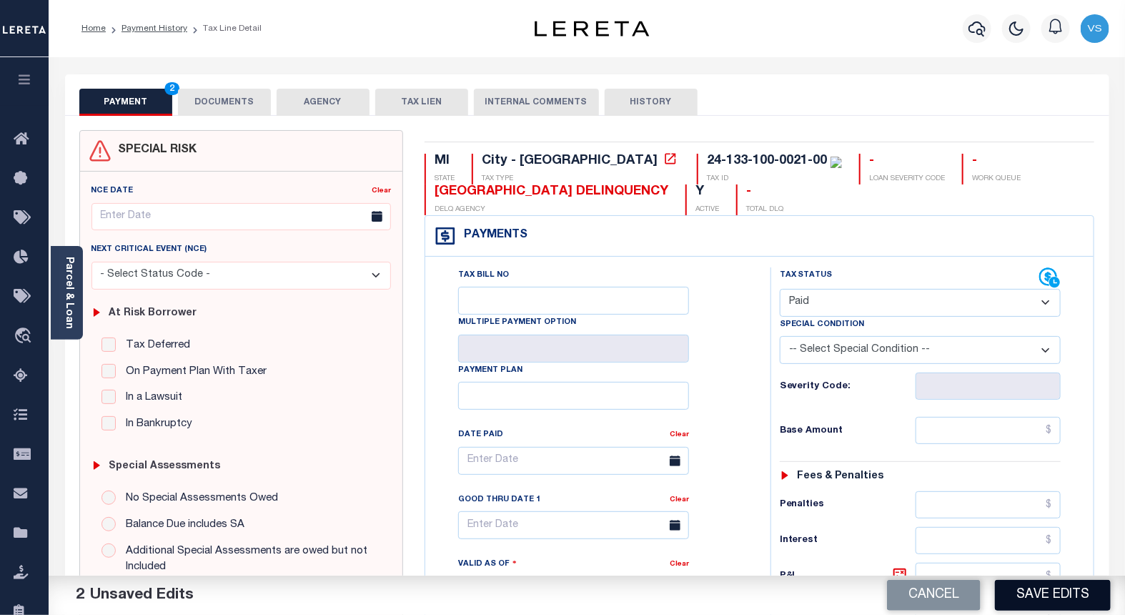
scroll to position [238, 0]
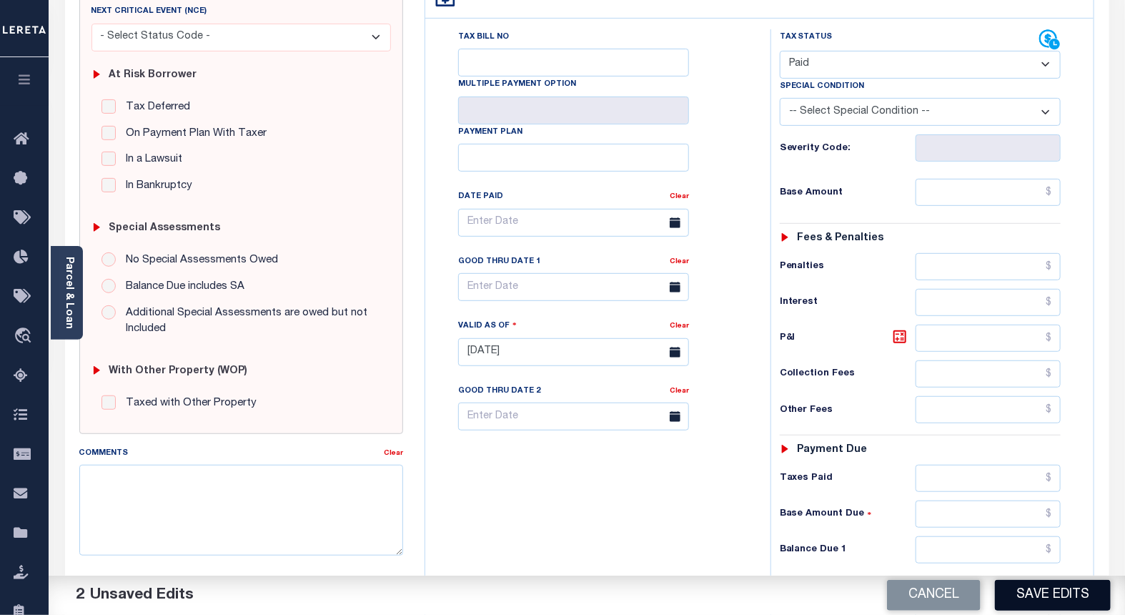
click at [1012, 605] on button "Save Edits" at bounding box center [1053, 595] width 116 height 31
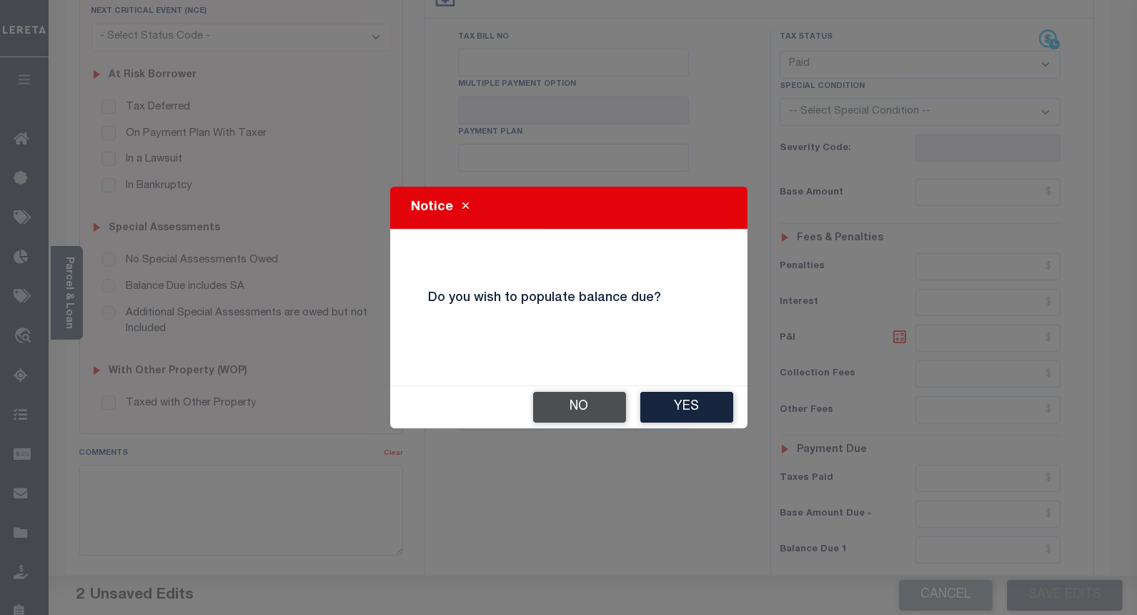
click at [548, 410] on button "No" at bounding box center [579, 407] width 93 height 31
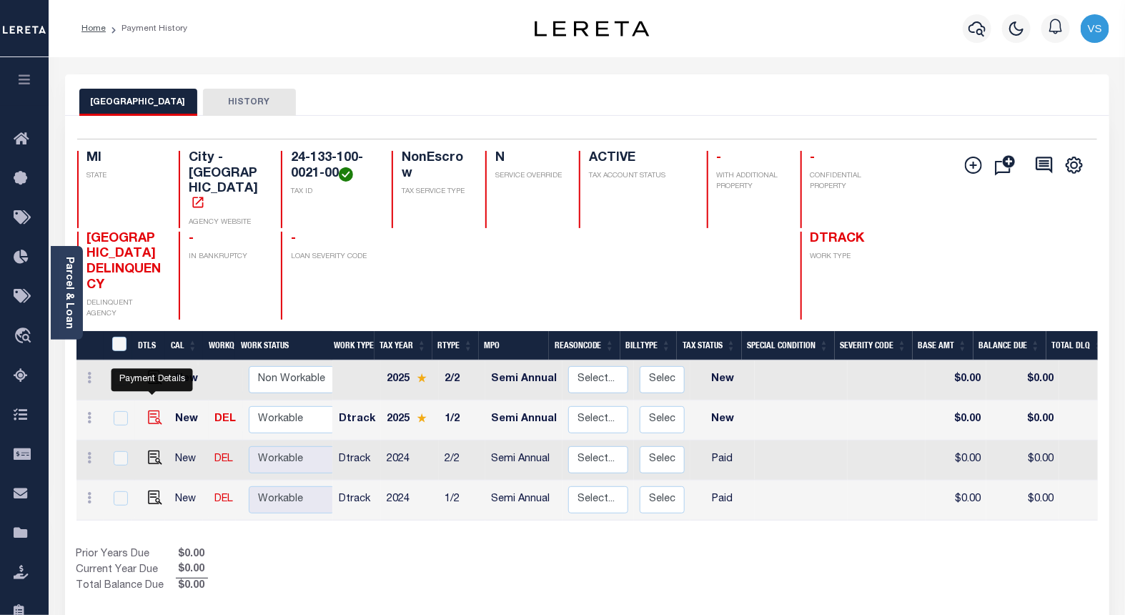
click at [148, 410] on img "" at bounding box center [155, 417] width 14 height 14
checkbox input "true"
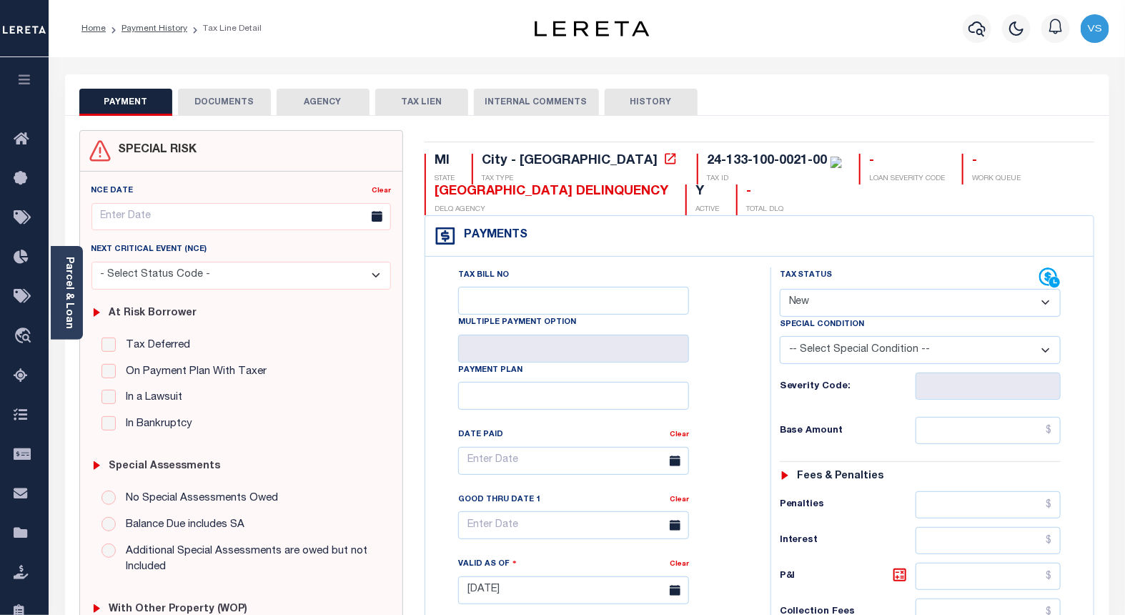
click at [827, 297] on select "- Select Status Code - Open Due/Unpaid Paid Incomplete No Tax Due Internal Refu…" at bounding box center [921, 303] width 282 height 28
select select "PYD"
click at [780, 289] on select "- Select Status Code - Open Due/Unpaid Paid Incomplete No Tax Due Internal Refu…" at bounding box center [921, 303] width 282 height 28
type input "[DATE]"
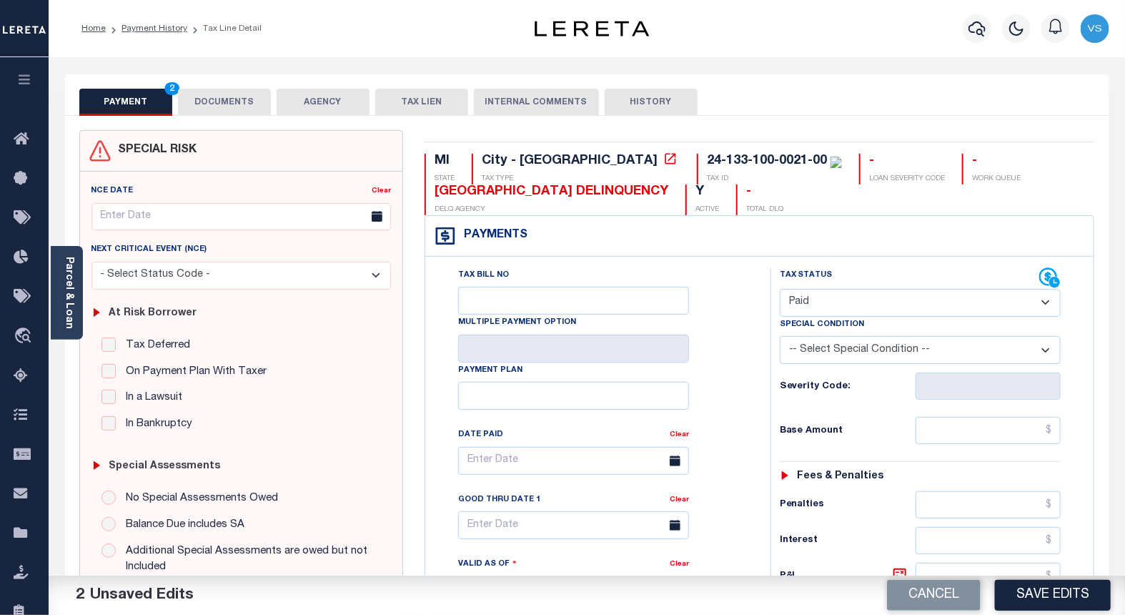
click at [217, 104] on button "DOCUMENTS" at bounding box center [224, 102] width 93 height 27
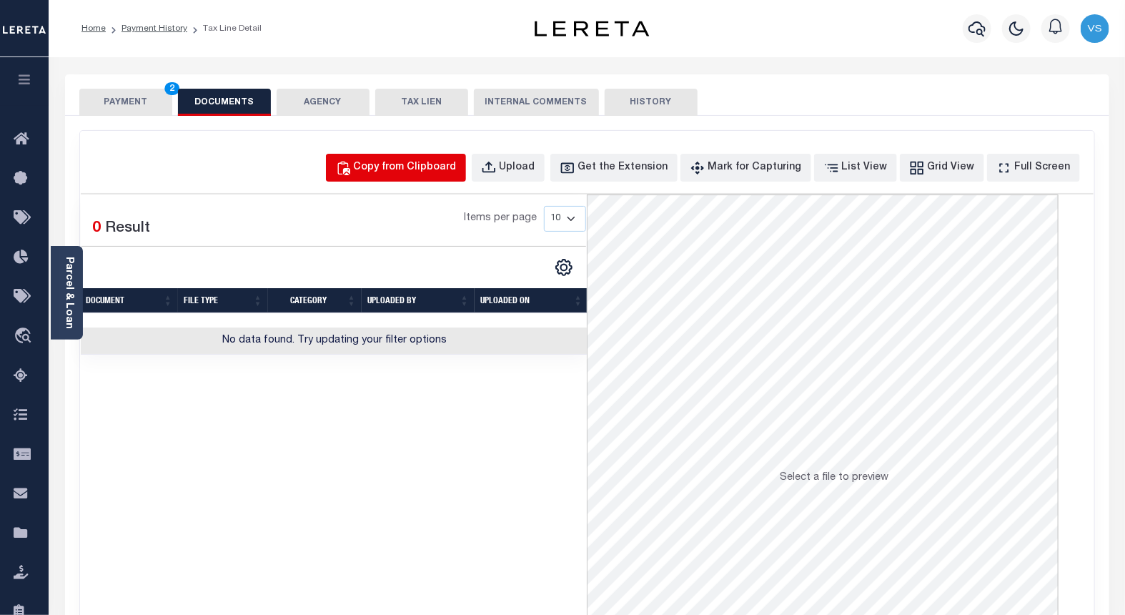
click at [430, 169] on div "Copy from Clipboard" at bounding box center [405, 168] width 103 height 16
select select "POP"
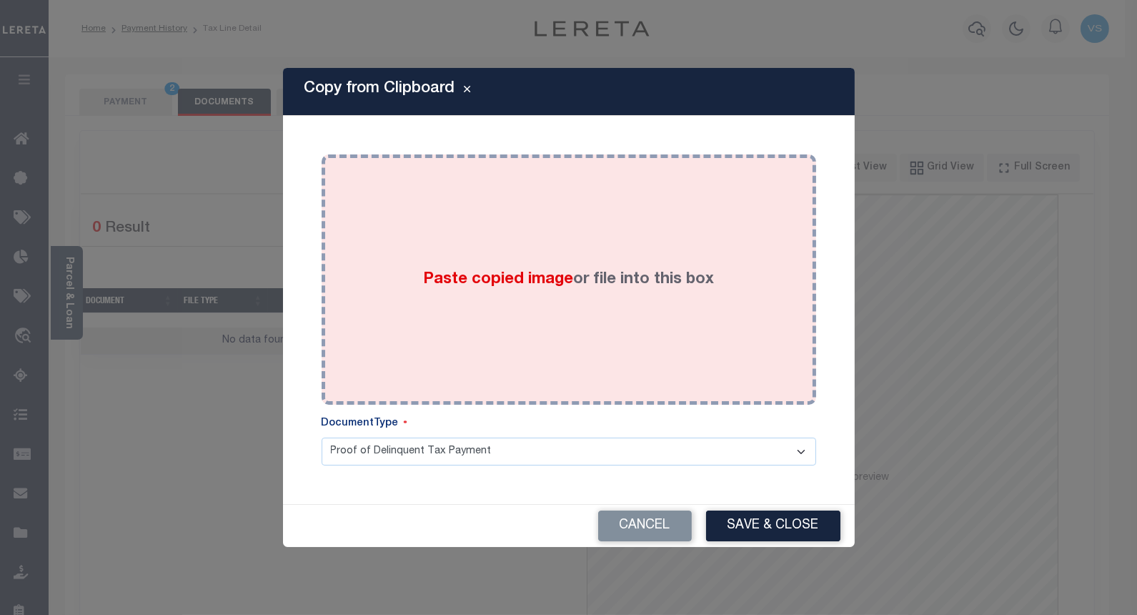
click at [373, 239] on div "Paste copied image or file into this box" at bounding box center [568, 279] width 473 height 229
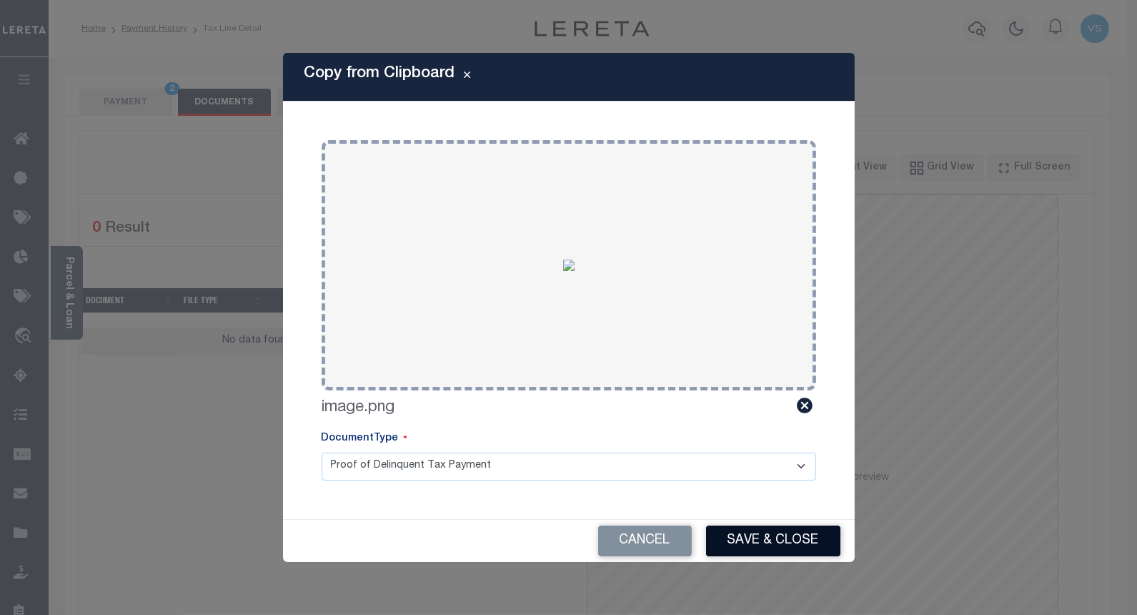
click at [733, 537] on button "Save & Close" at bounding box center [773, 540] width 134 height 31
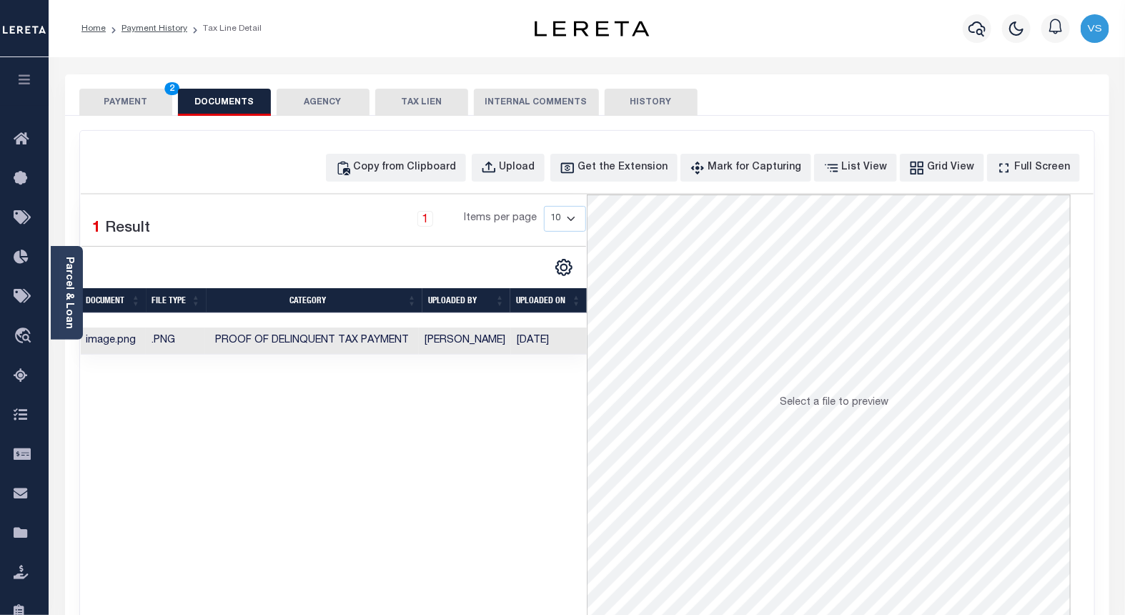
click at [119, 109] on button "PAYMENT 2" at bounding box center [125, 102] width 93 height 27
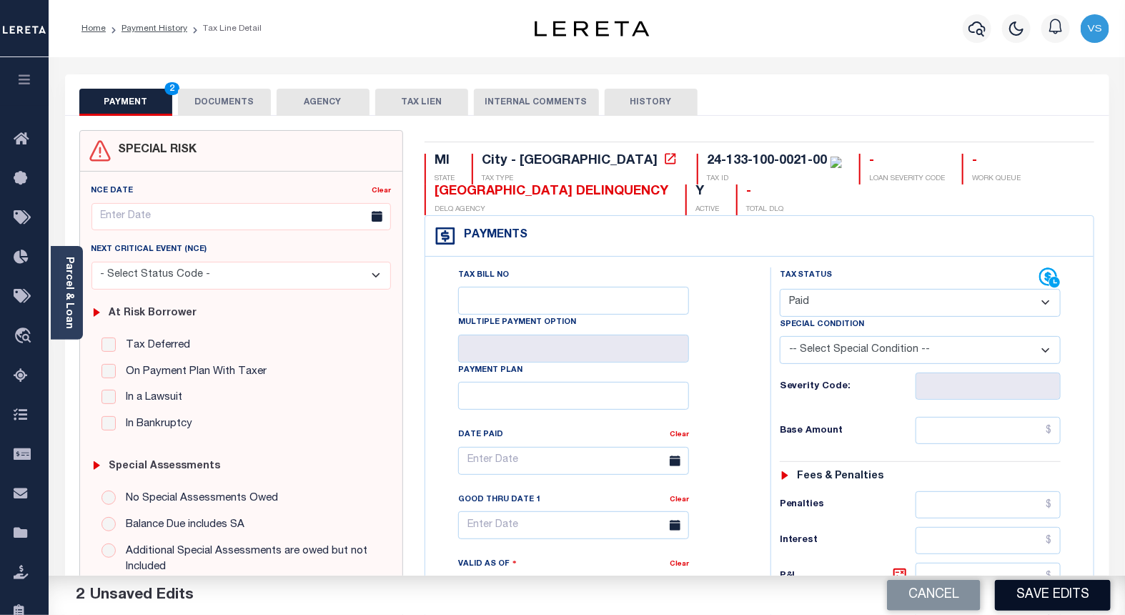
click at [1049, 587] on button "Save Edits" at bounding box center [1053, 595] width 116 height 31
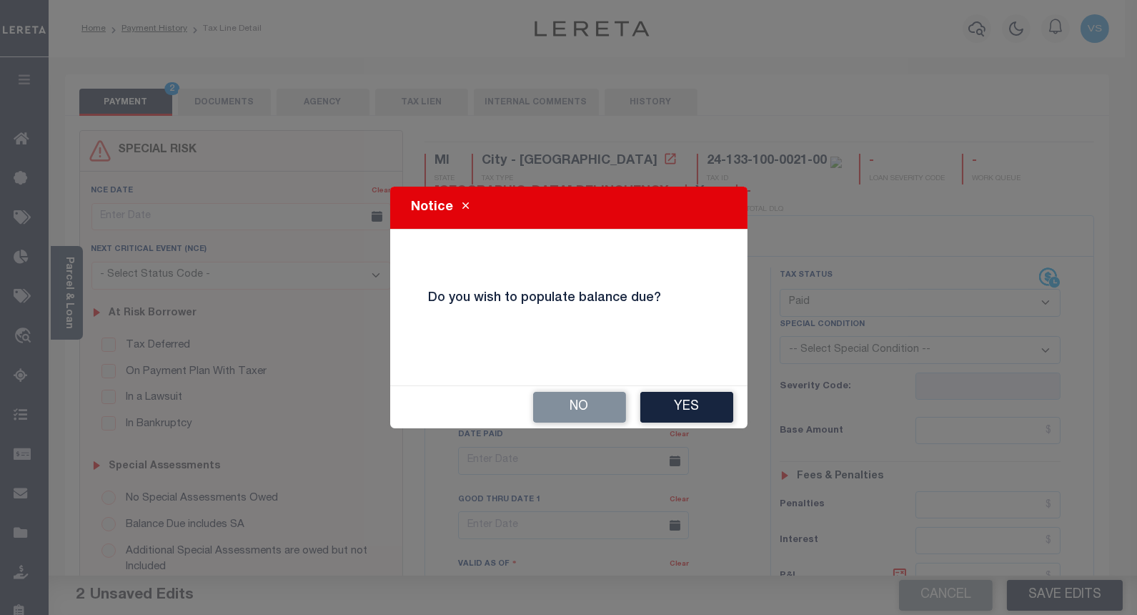
click at [555, 417] on button "No" at bounding box center [579, 407] width 93 height 31
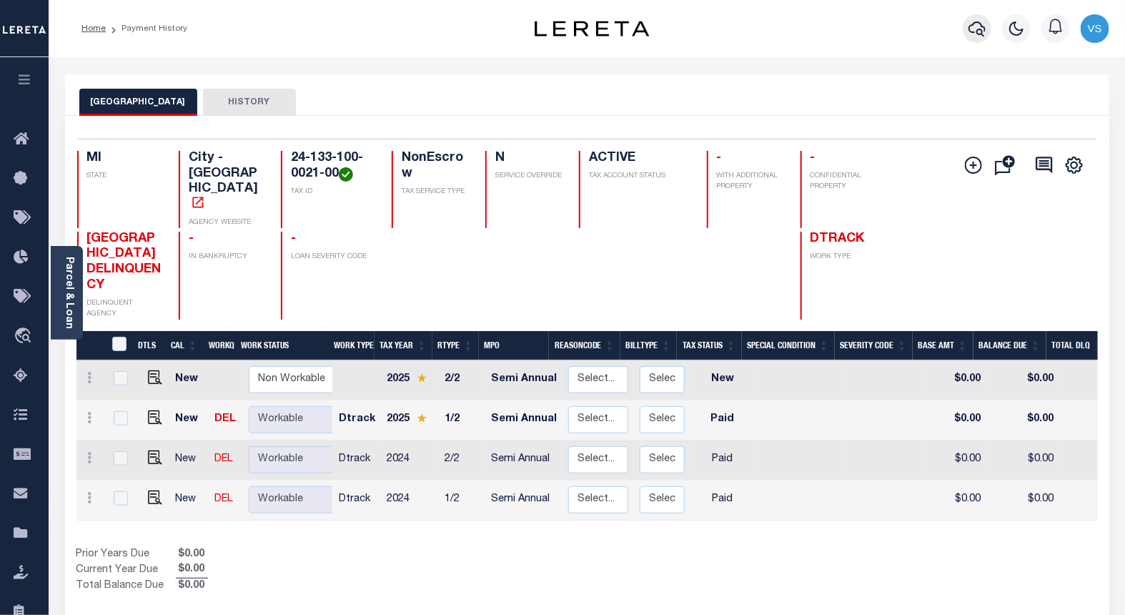
click at [969, 27] on icon "button" at bounding box center [976, 28] width 17 height 15
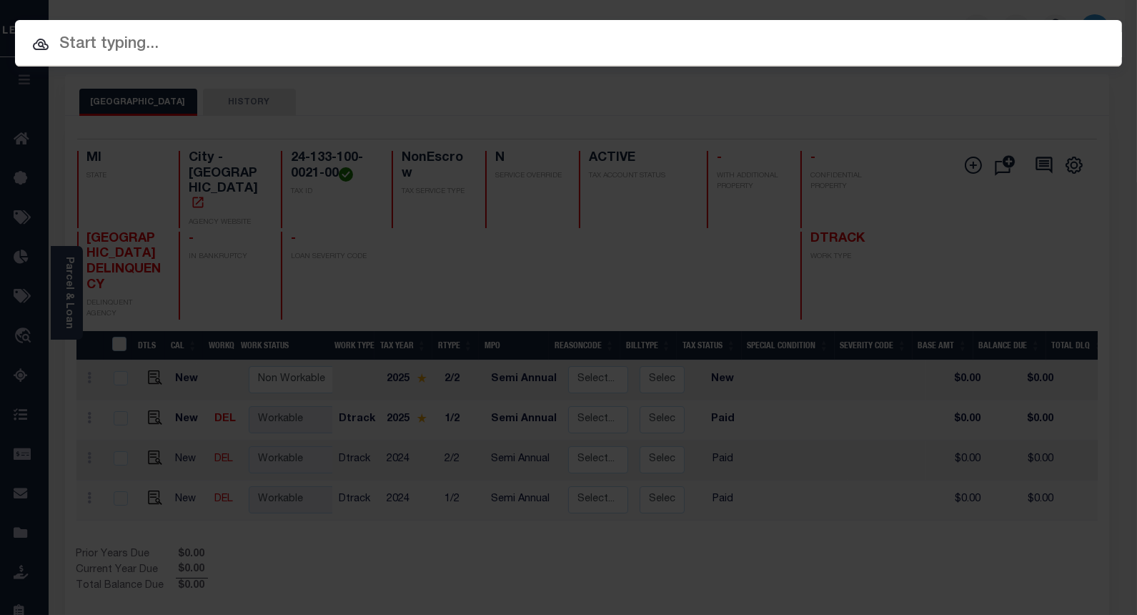
paste input "1346384710"
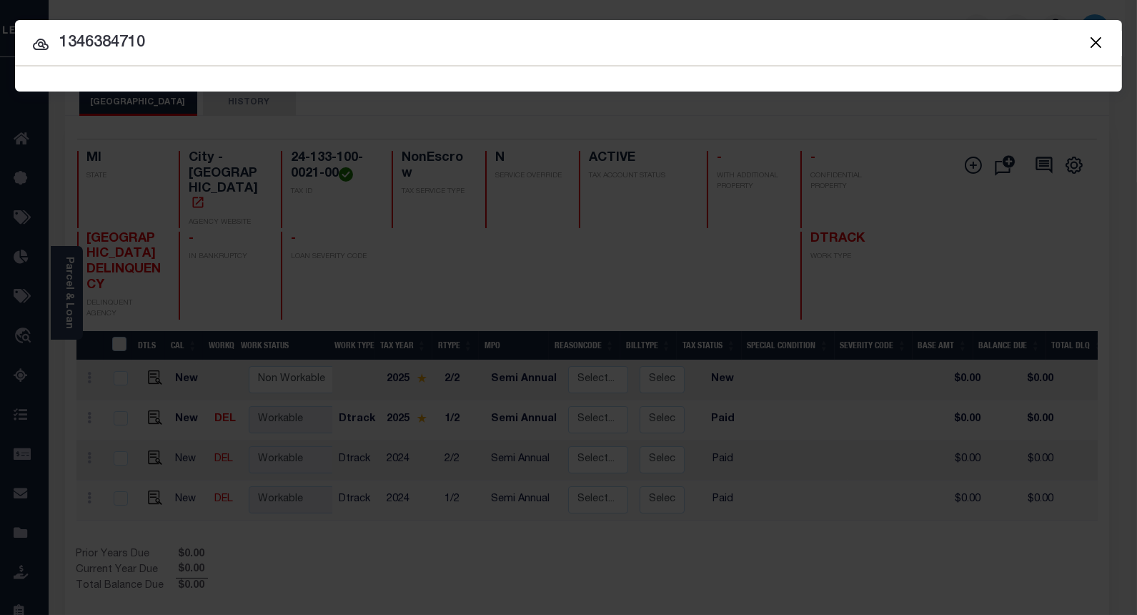
type input "1346384710"
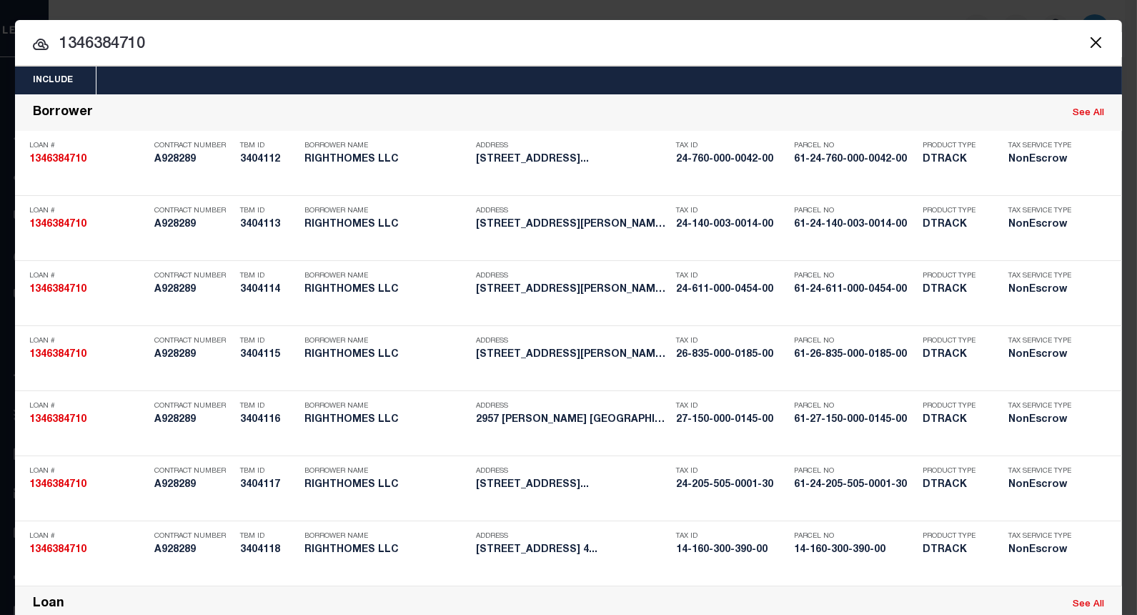
click at [167, 45] on input "1346384710" at bounding box center [568, 44] width 1107 height 25
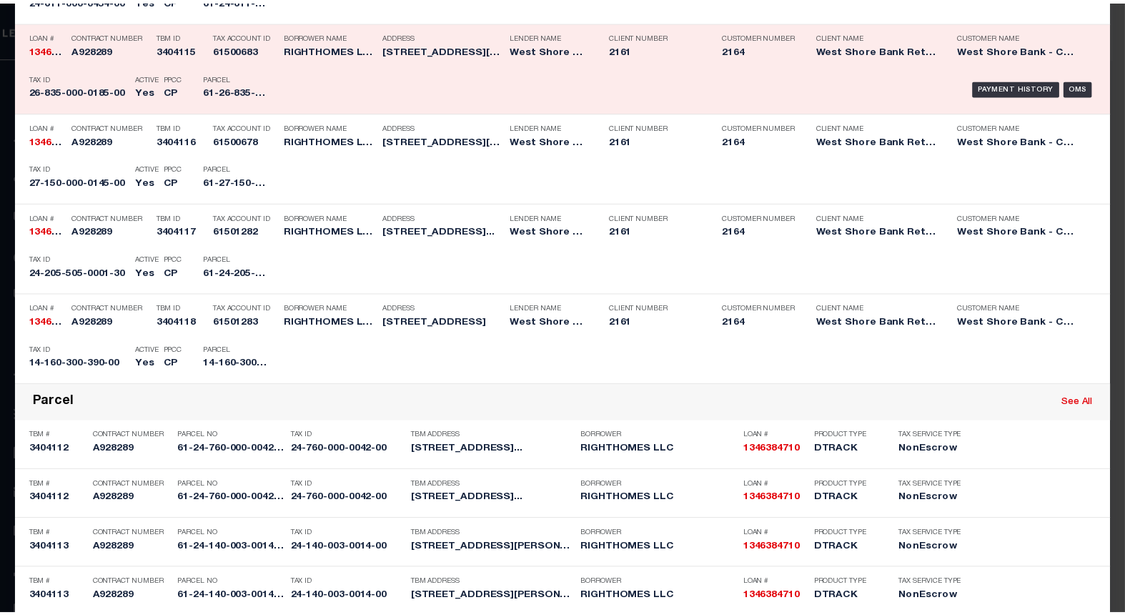
scroll to position [555, 0]
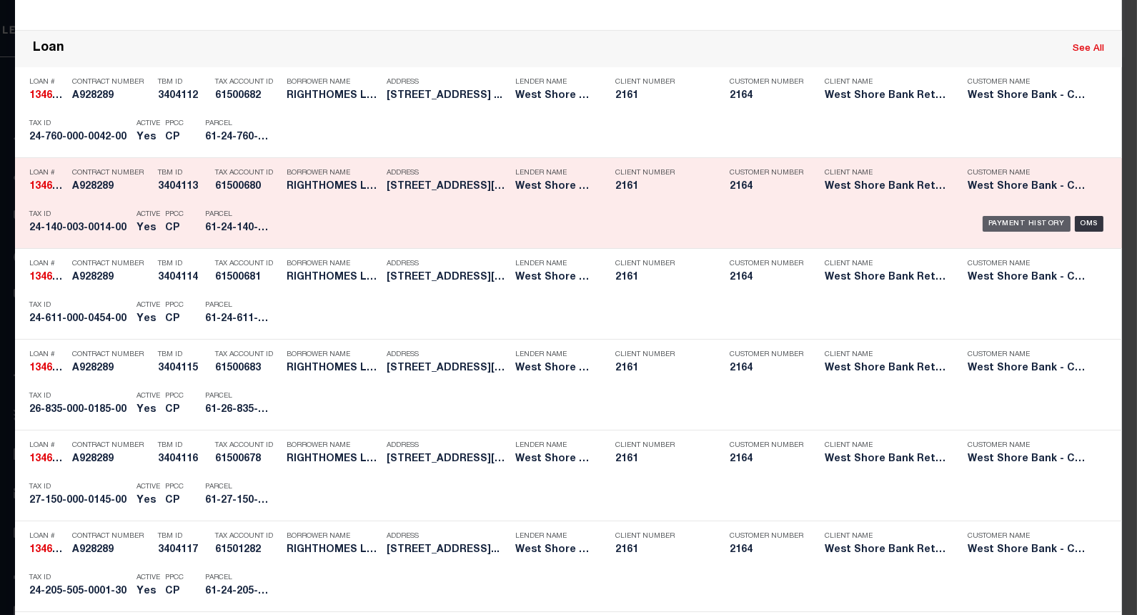
click at [1006, 216] on div "Payment History" at bounding box center [1027, 224] width 88 height 16
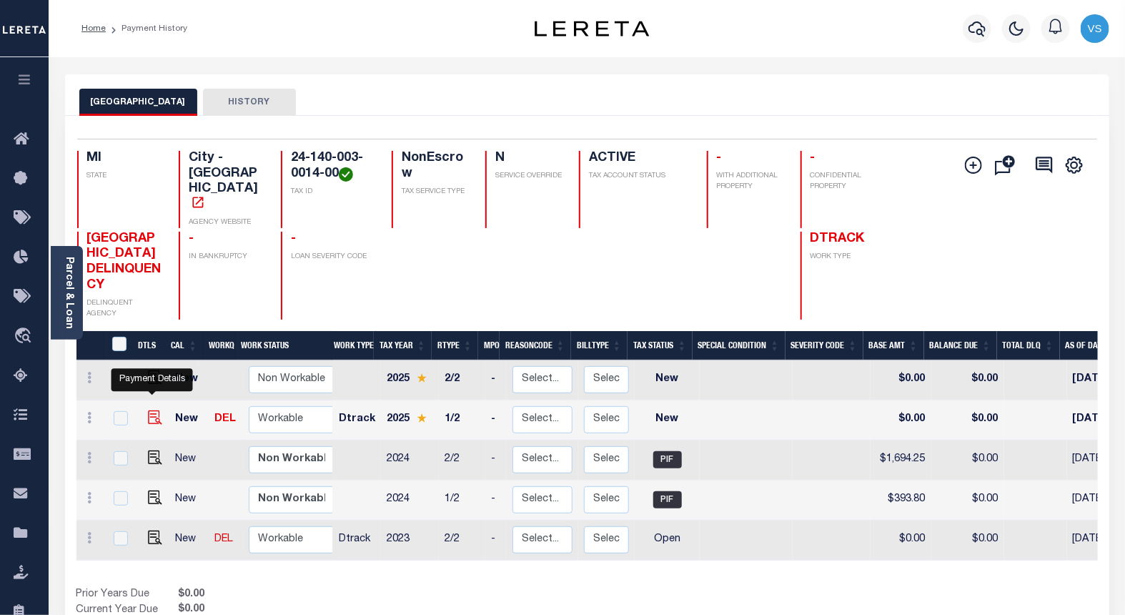
click at [150, 410] on img "" at bounding box center [155, 417] width 14 height 14
checkbox input "true"
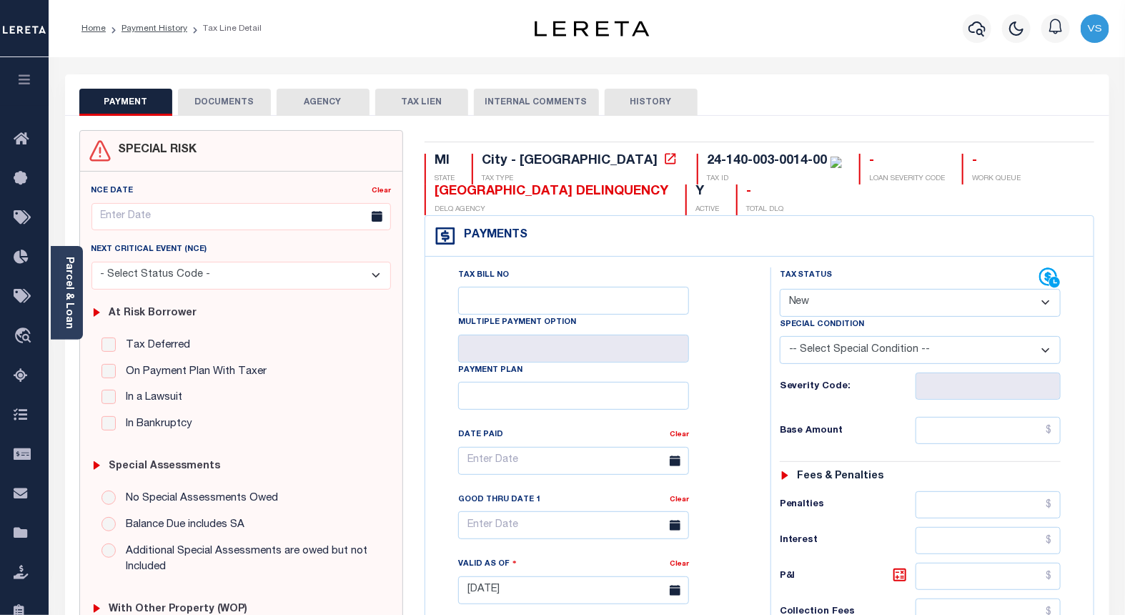
click at [818, 301] on select "- Select Status Code - Open Due/Unpaid Paid Incomplete No Tax Due Internal Refu…" at bounding box center [921, 303] width 282 height 28
select select "PYD"
click at [780, 289] on select "- Select Status Code - Open Due/Unpaid Paid Incomplete No Tax Due Internal Refu…" at bounding box center [921, 303] width 282 height 28
type input "[DATE]"
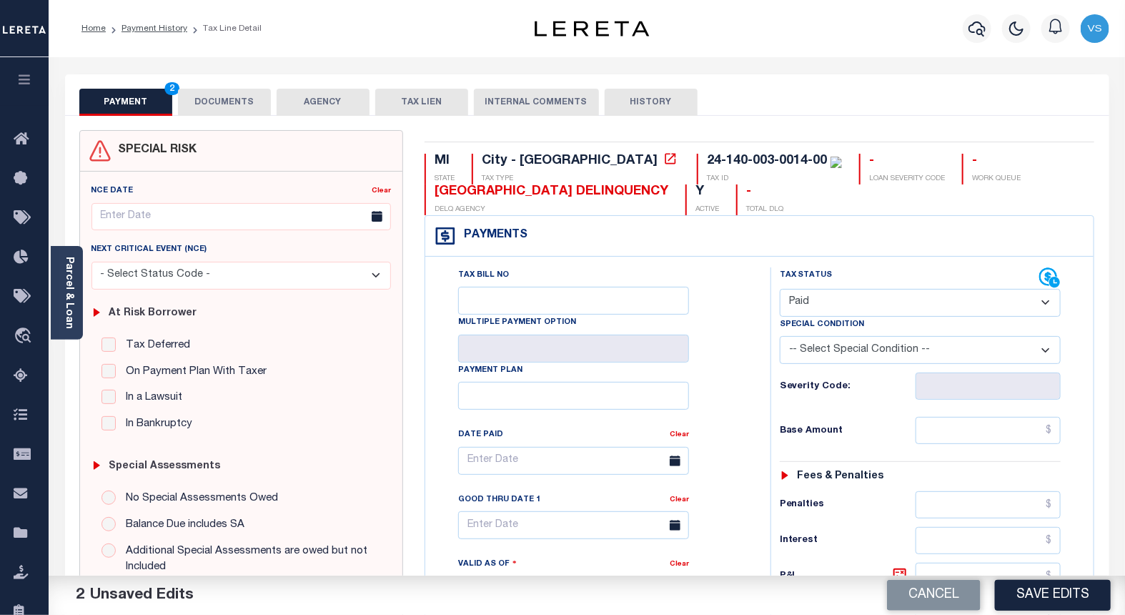
click at [204, 103] on button "DOCUMENTS" at bounding box center [224, 102] width 93 height 27
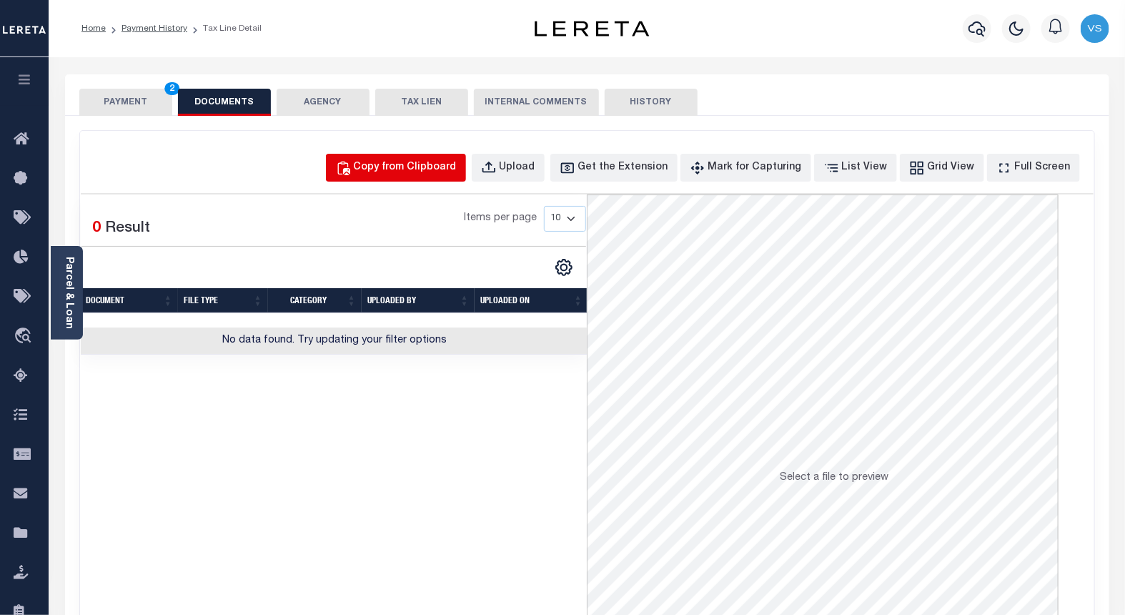
click at [403, 167] on div "Copy from Clipboard" at bounding box center [405, 168] width 103 height 16
select select "POP"
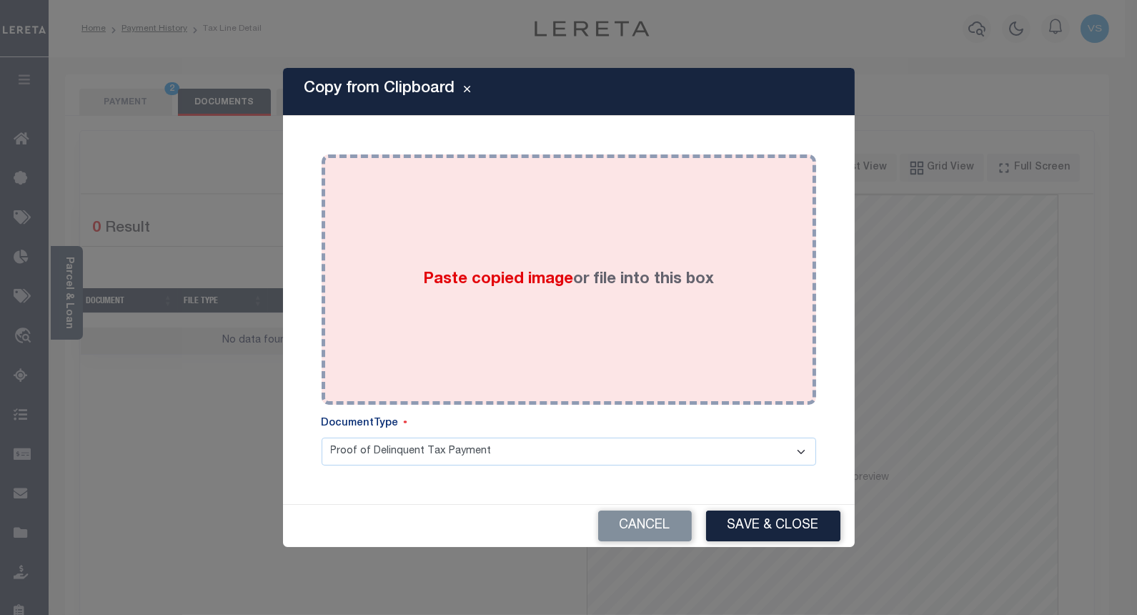
click at [363, 258] on div "Paste copied image or file into this box" at bounding box center [568, 279] width 473 height 229
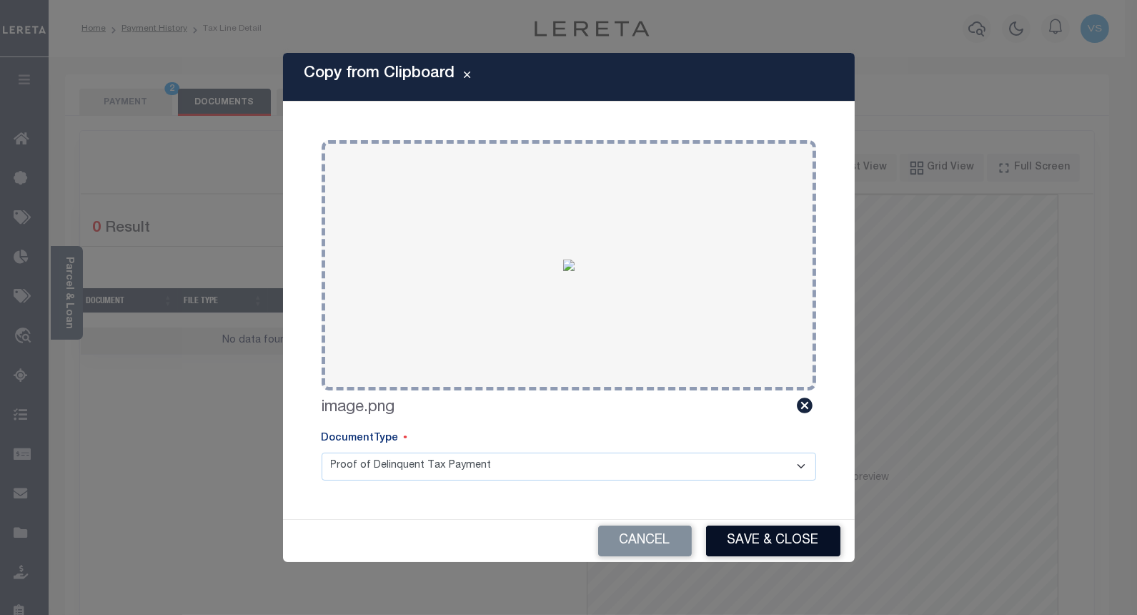
click at [740, 542] on button "Save & Close" at bounding box center [773, 540] width 134 height 31
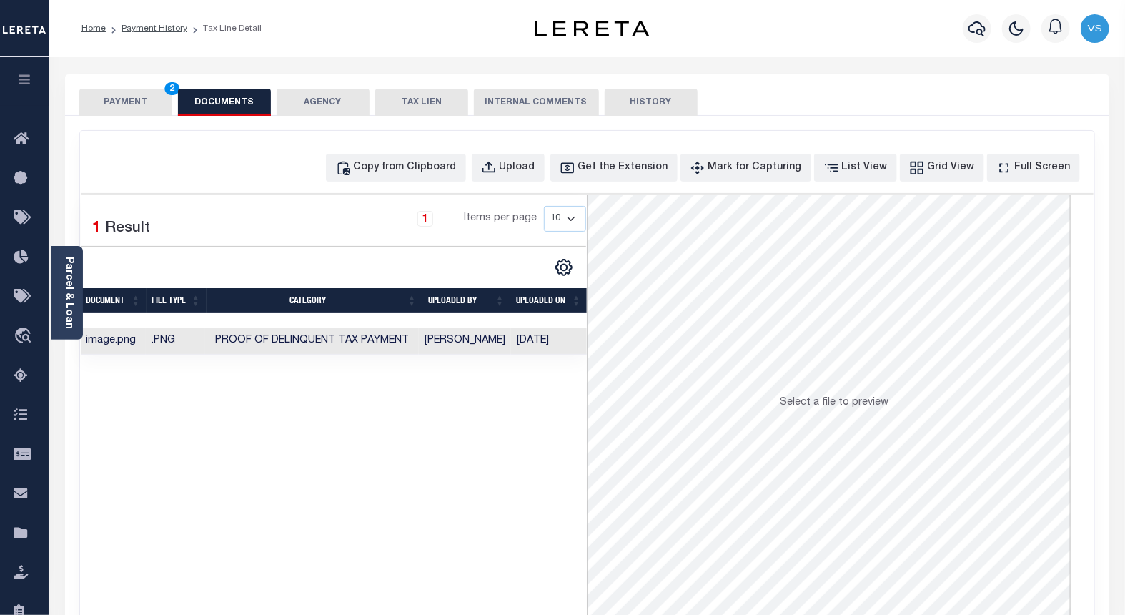
click at [144, 100] on button "PAYMENT 2" at bounding box center [125, 102] width 93 height 27
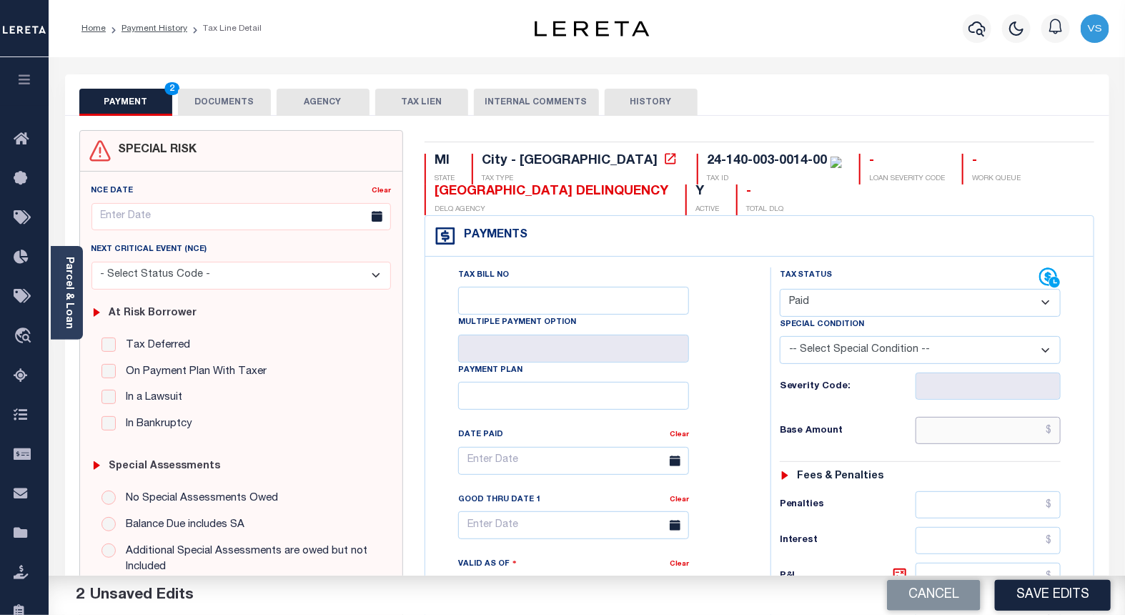
click at [953, 432] on input "text" at bounding box center [988, 430] width 146 height 27
paste input "404.02"
type input "$404.02"
click at [1019, 589] on button "Save Edits" at bounding box center [1053, 595] width 116 height 31
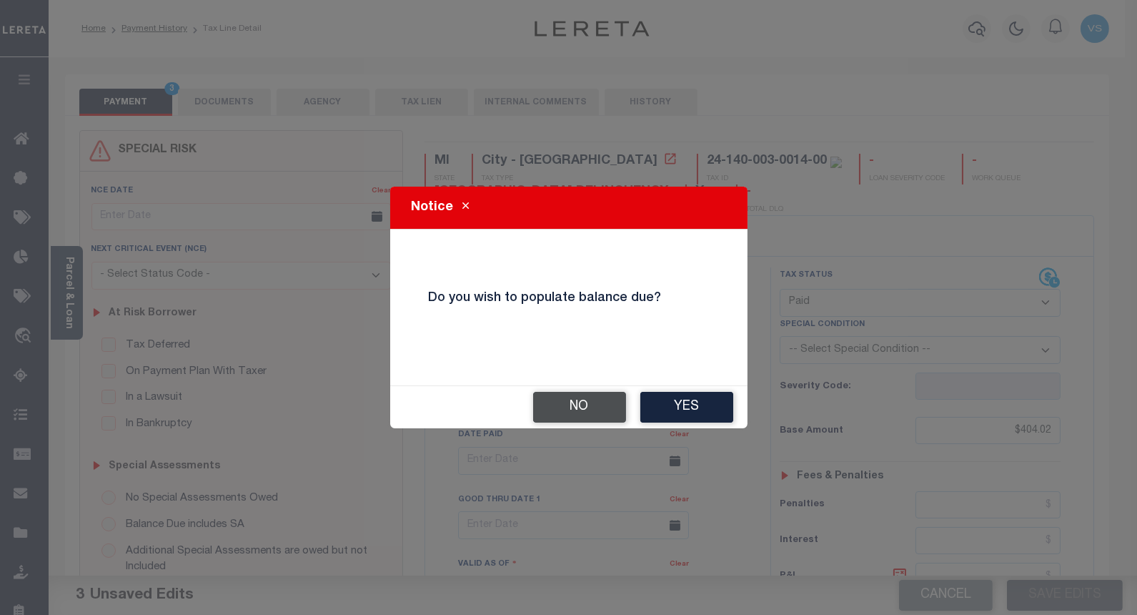
click at [581, 403] on button "No" at bounding box center [579, 407] width 93 height 31
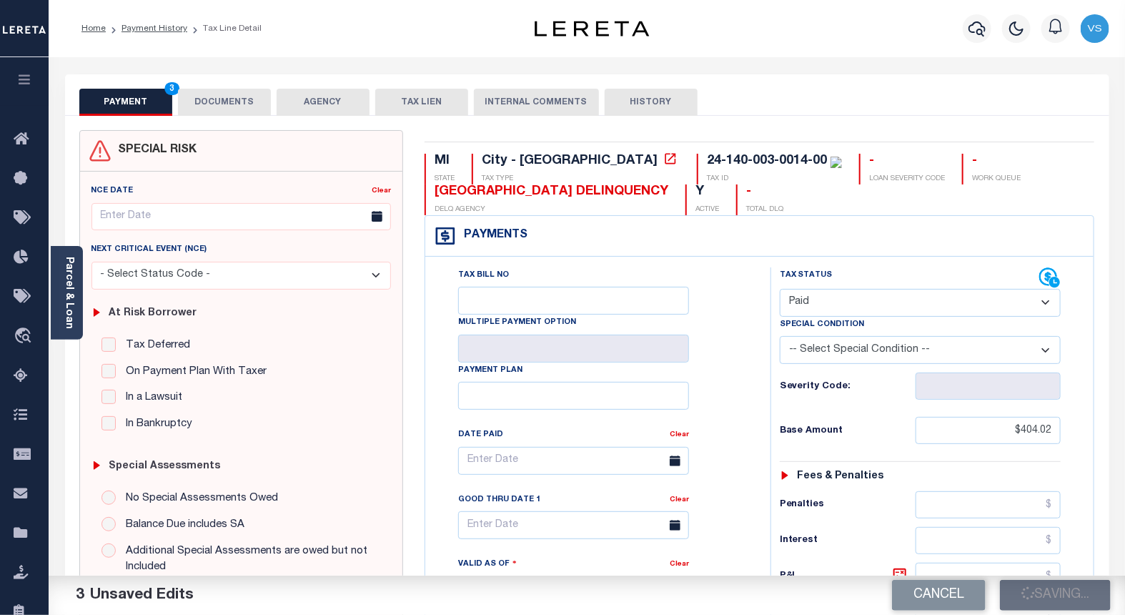
checkbox input "false"
type input "$404.02"
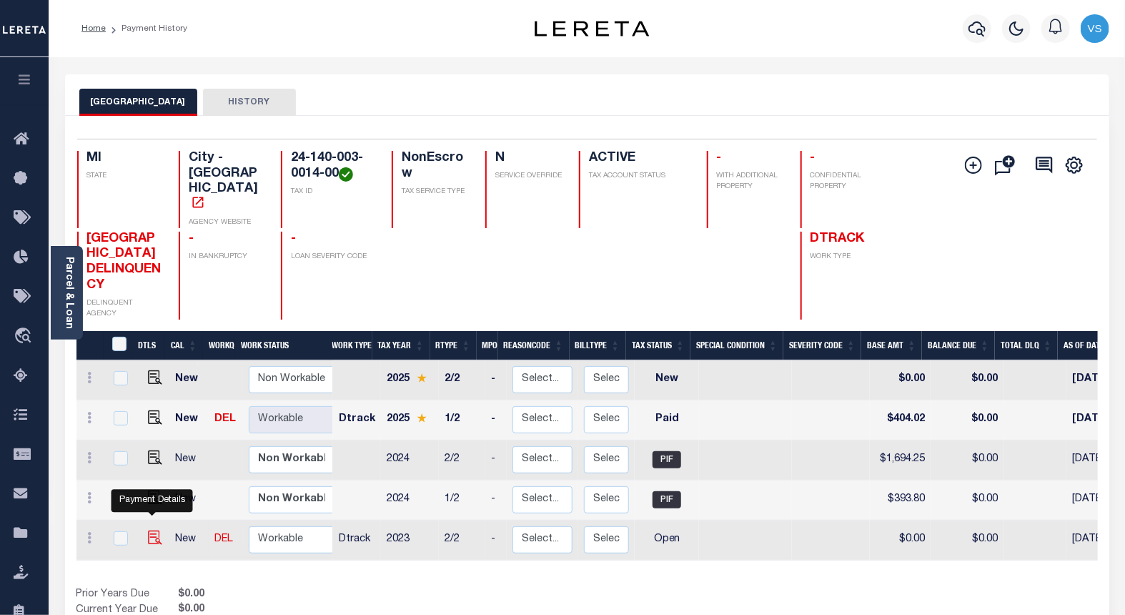
click at [154, 530] on img "" at bounding box center [155, 537] width 14 height 14
checkbox input "true"
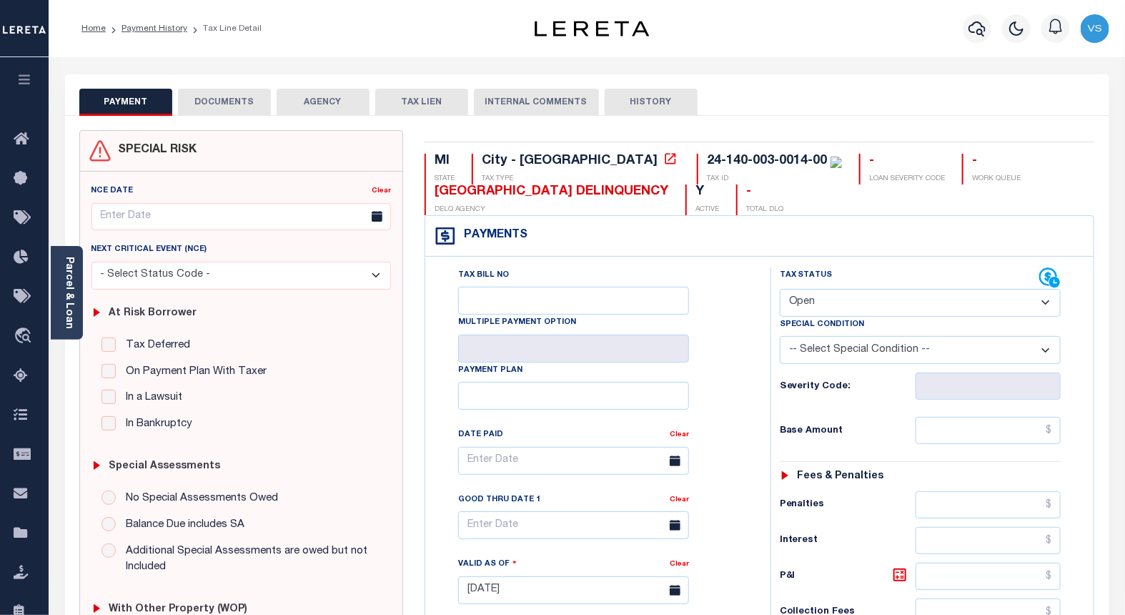
click at [835, 303] on select "- Select Status Code - Open Due/Unpaid Paid Incomplete No Tax Due Internal Refu…" at bounding box center [921, 303] width 282 height 28
select select "PYD"
click at [780, 289] on select "- Select Status Code - Open Due/Unpaid Paid Incomplete No Tax Due Internal Refu…" at bounding box center [921, 303] width 282 height 28
type input "[DATE]"
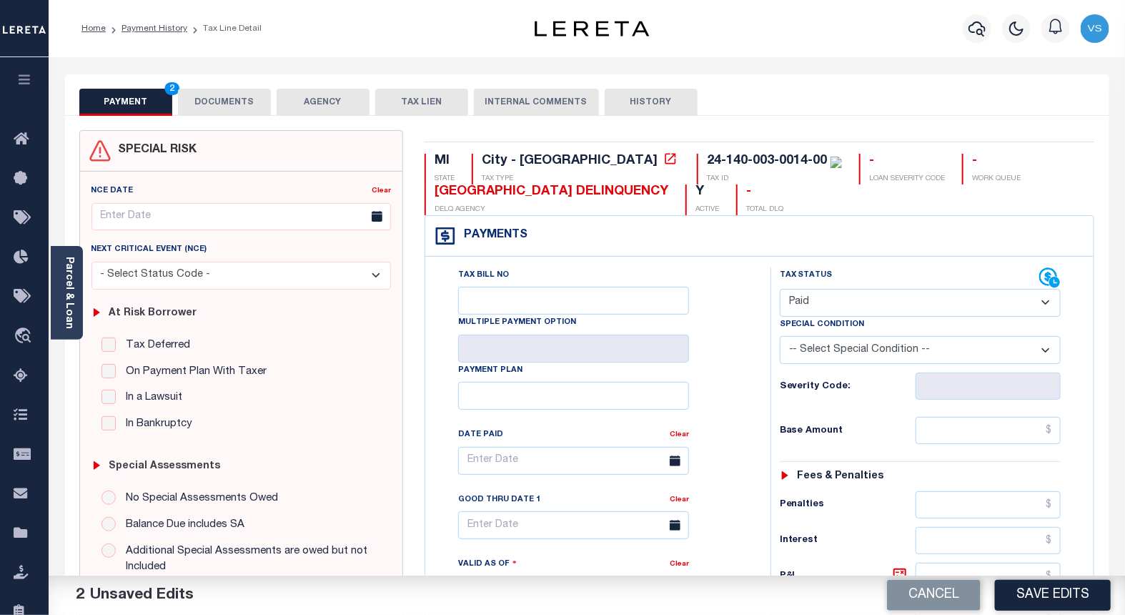
click at [236, 100] on button "DOCUMENTS" at bounding box center [224, 102] width 93 height 27
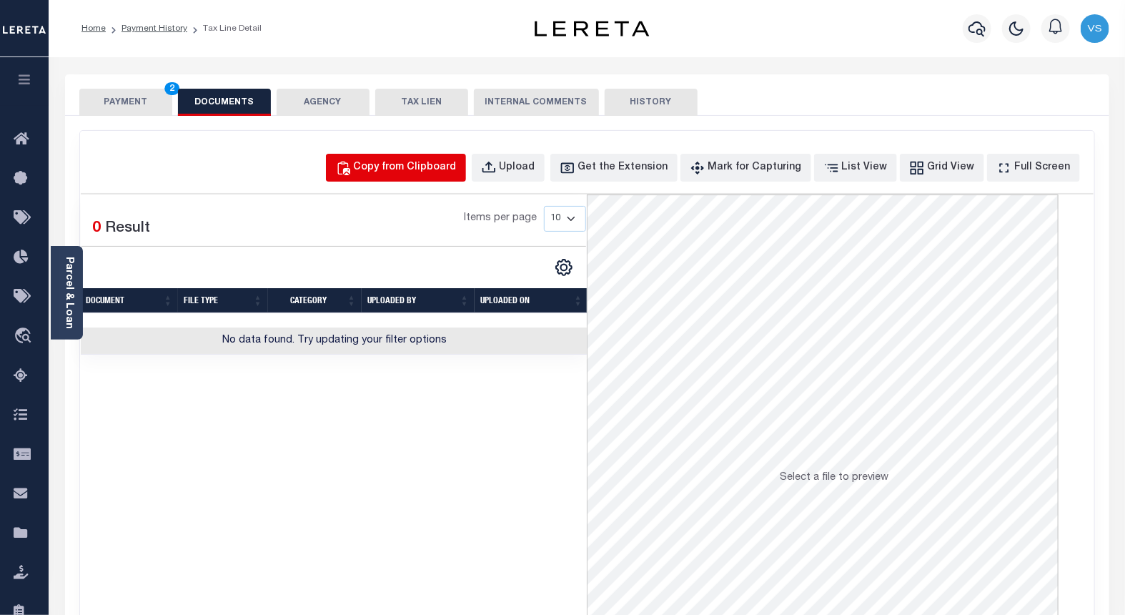
click at [416, 174] on div "Copy from Clipboard" at bounding box center [405, 168] width 103 height 16
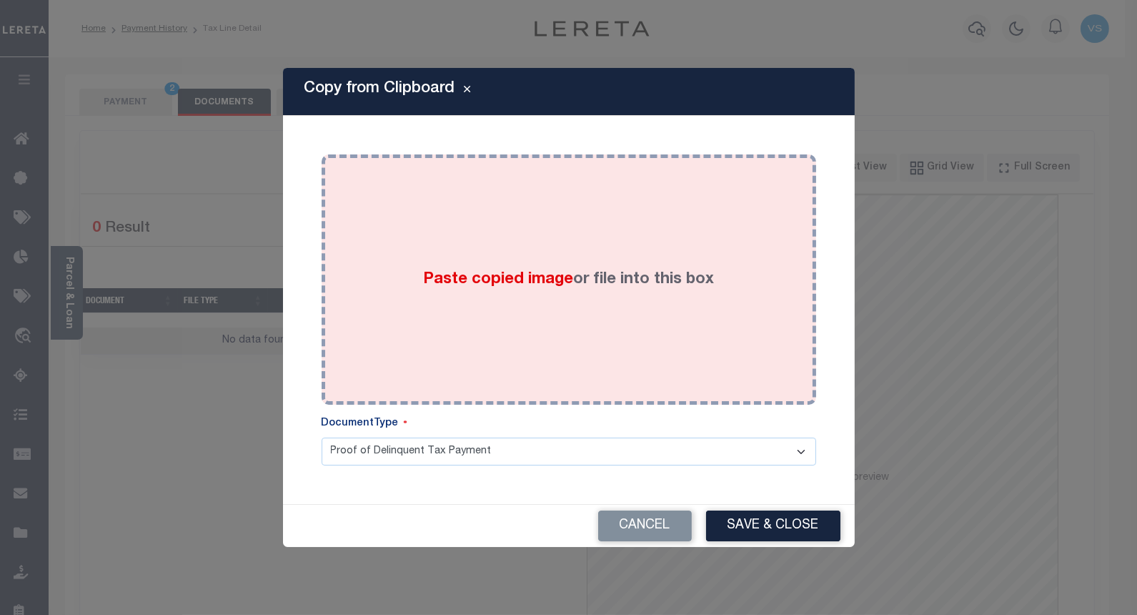
click at [438, 243] on div "Paste copied image or file into this box" at bounding box center [568, 279] width 473 height 229
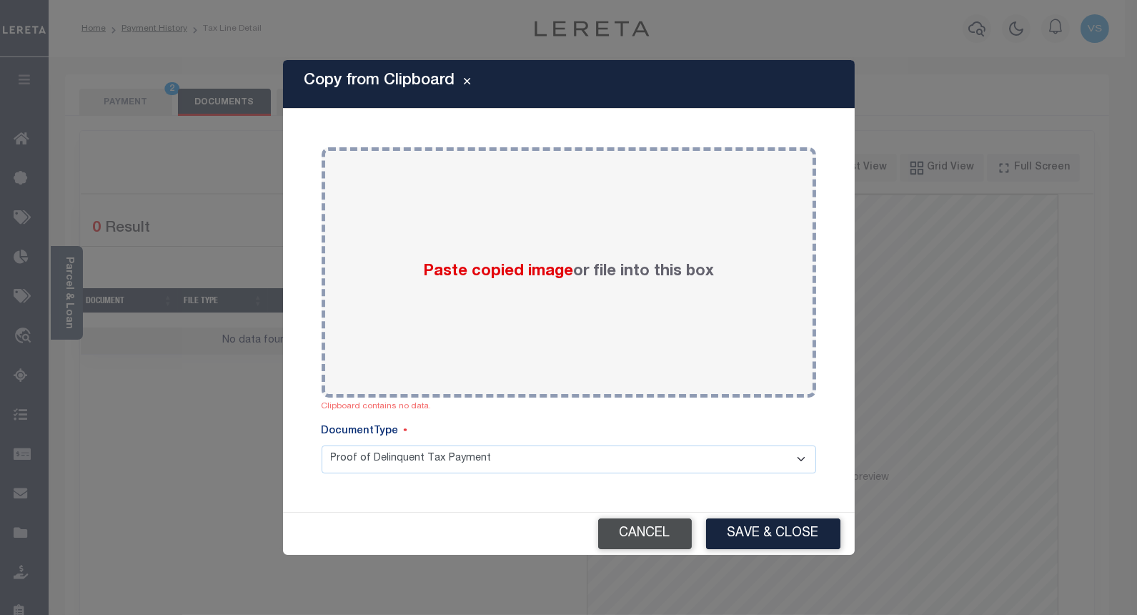
click at [625, 541] on button "Cancel" at bounding box center [645, 533] width 94 height 31
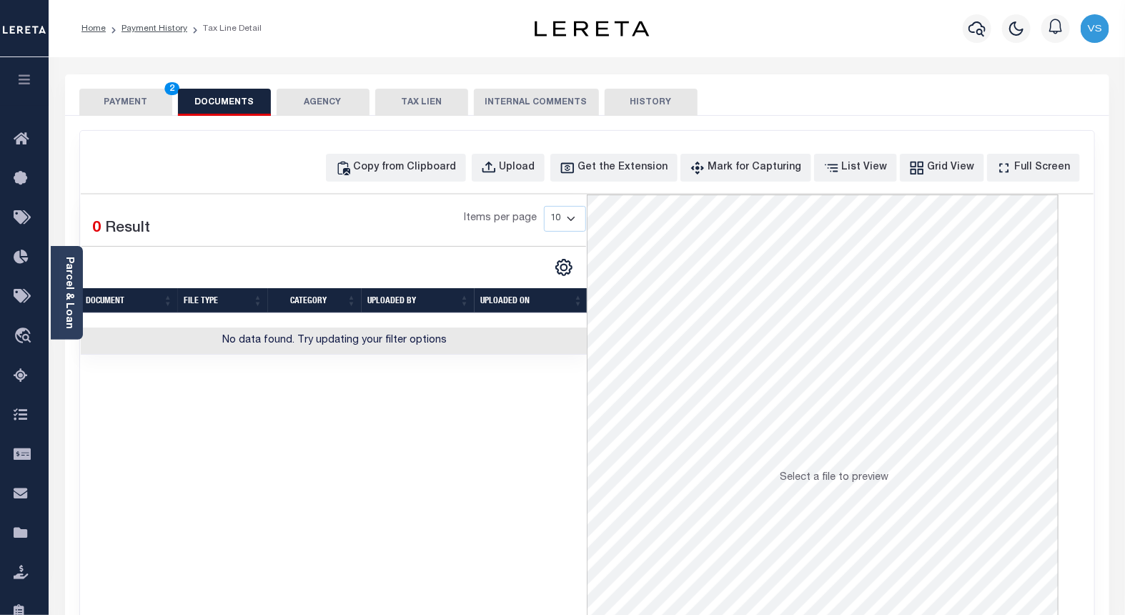
click at [137, 100] on button "PAYMENT 2" at bounding box center [125, 102] width 93 height 27
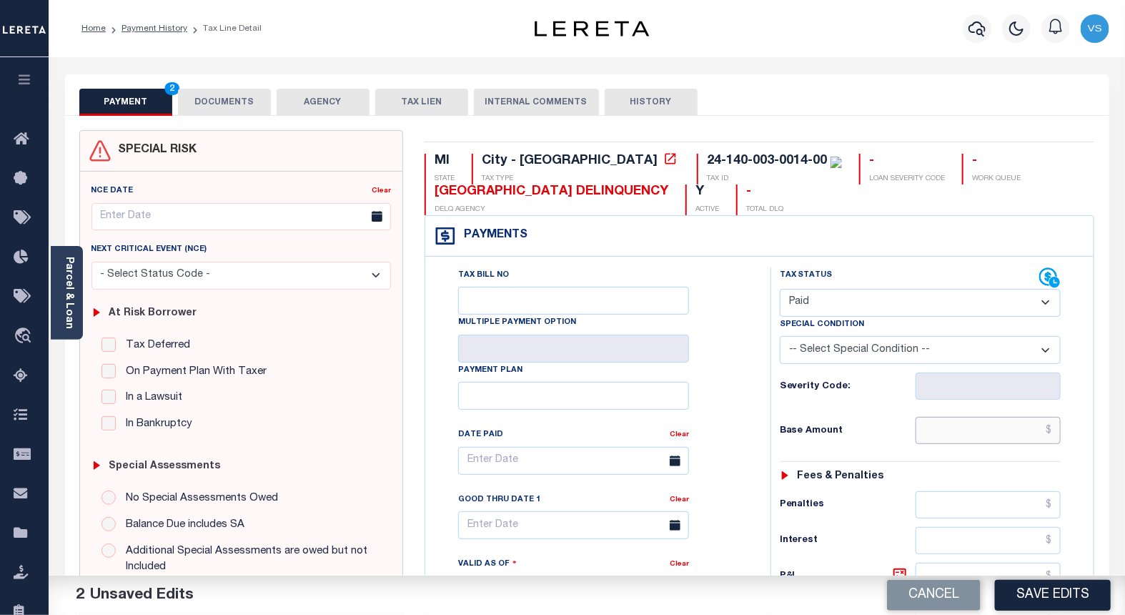
click at [949, 427] on input "text" at bounding box center [988, 430] width 146 height 27
click at [195, 99] on button "DOCUMENTS" at bounding box center [224, 102] width 93 height 27
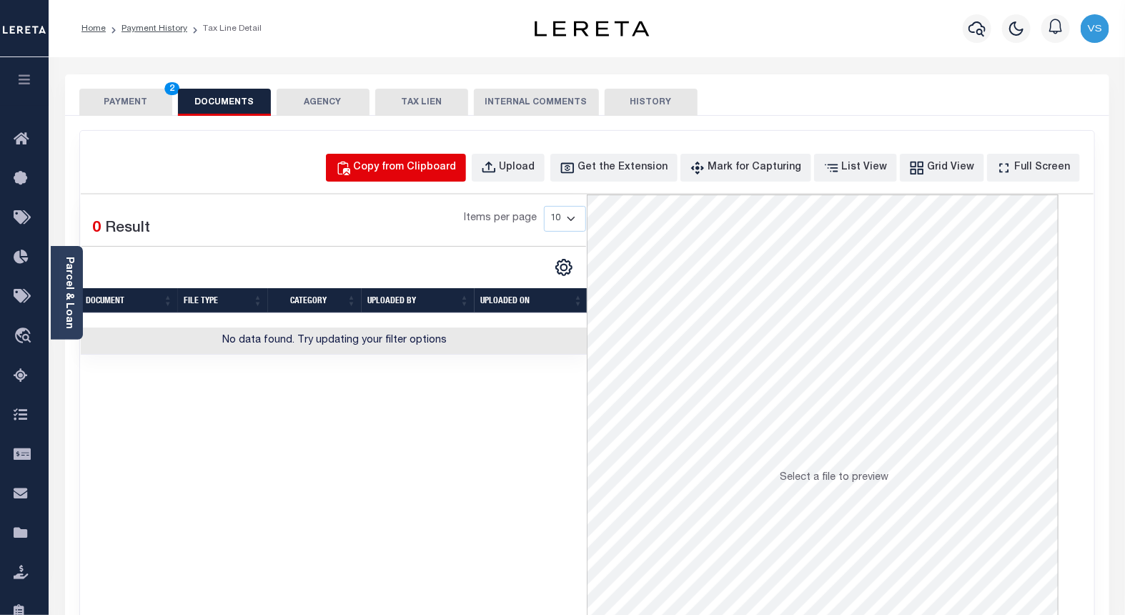
click at [401, 172] on div "Copy from Clipboard" at bounding box center [405, 168] width 103 height 16
select select "POP"
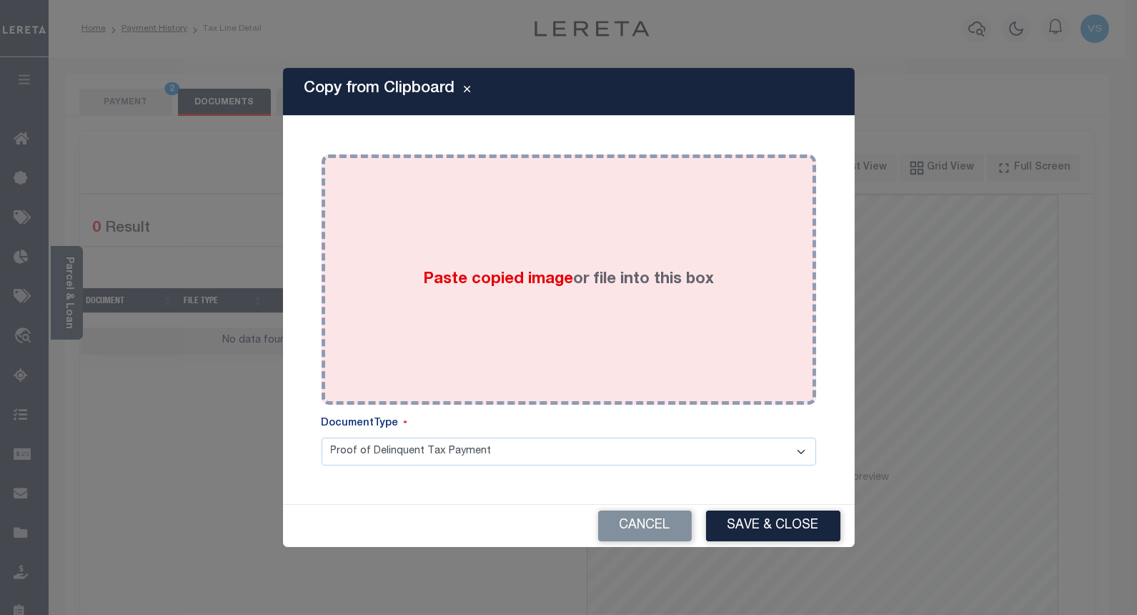
click at [424, 252] on div "Paste copied image or file into this box" at bounding box center [568, 279] width 473 height 229
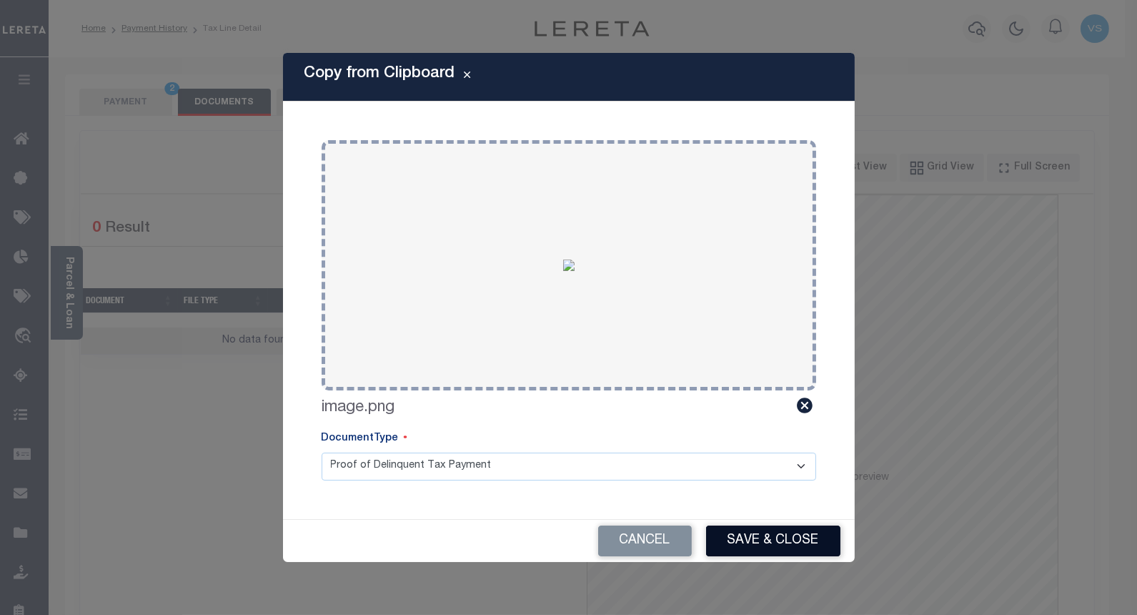
click at [739, 540] on button "Save & Close" at bounding box center [773, 540] width 134 height 31
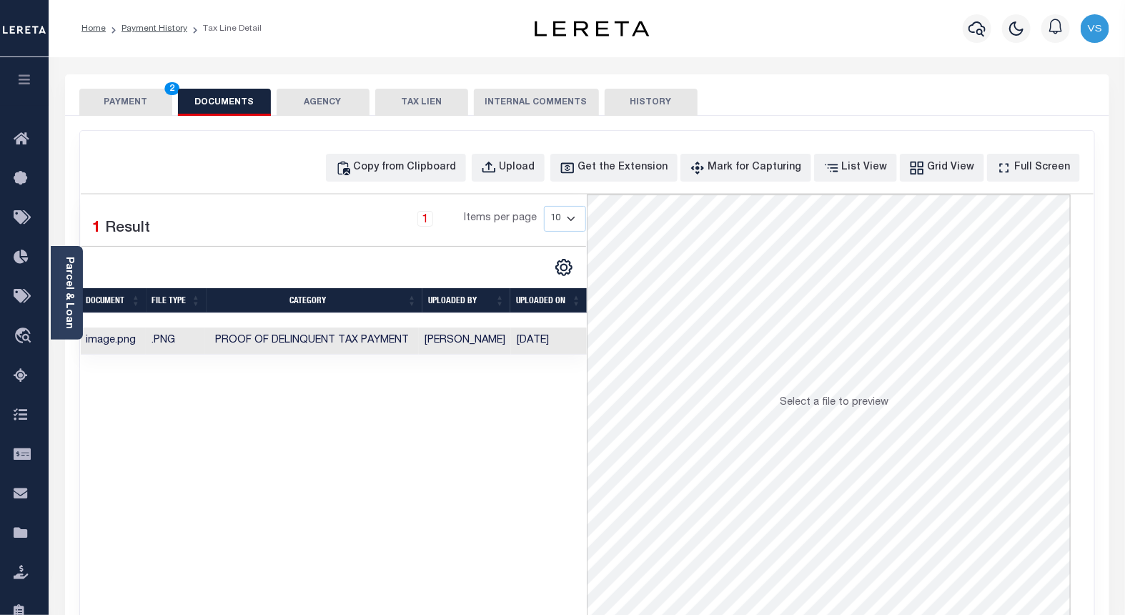
click at [106, 101] on button "PAYMENT 2" at bounding box center [125, 102] width 93 height 27
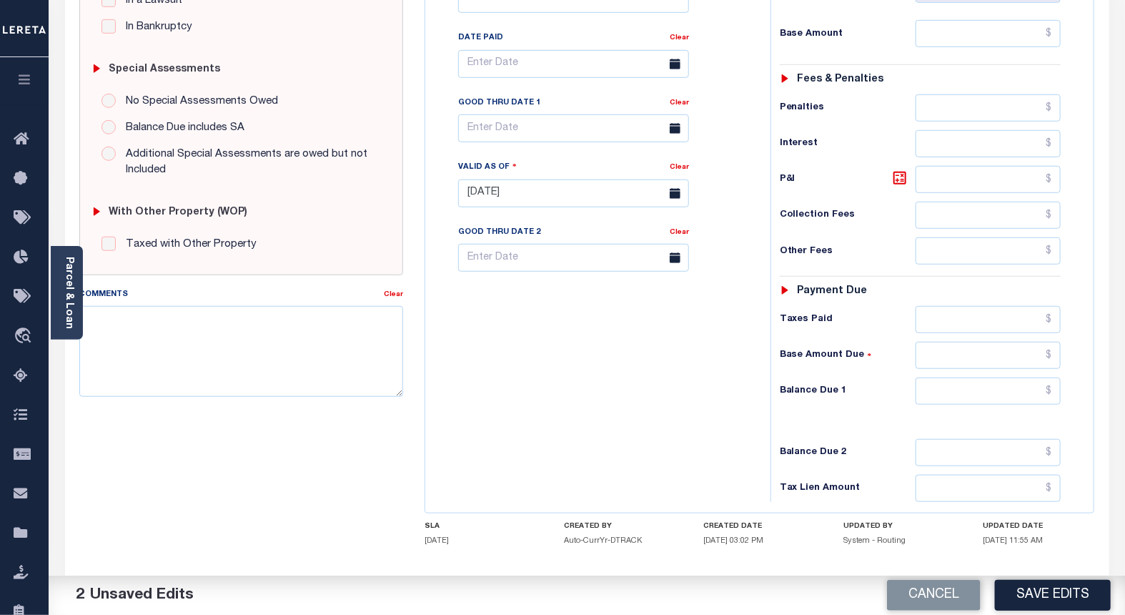
scroll to position [159, 0]
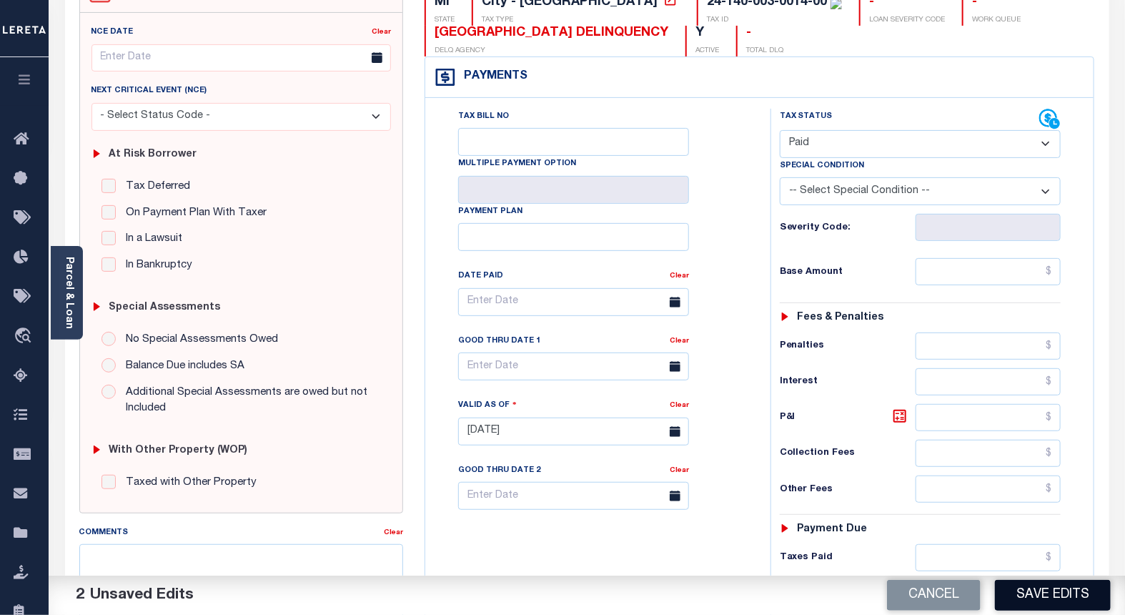
click at [1023, 590] on button "Save Edits" at bounding box center [1053, 595] width 116 height 31
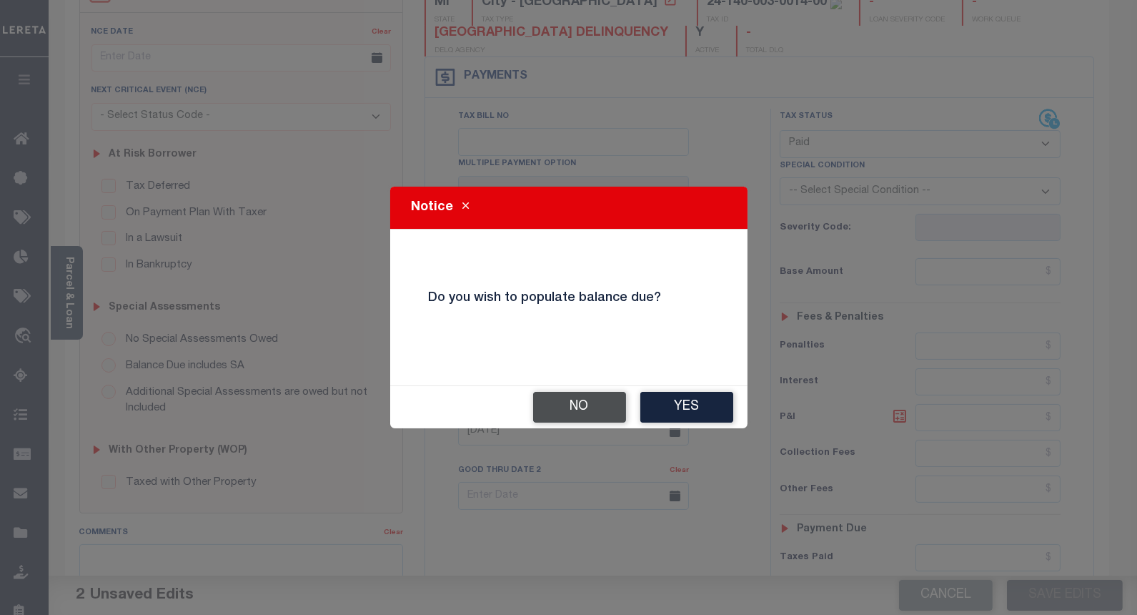
click at [576, 409] on button "No" at bounding box center [579, 407] width 93 height 31
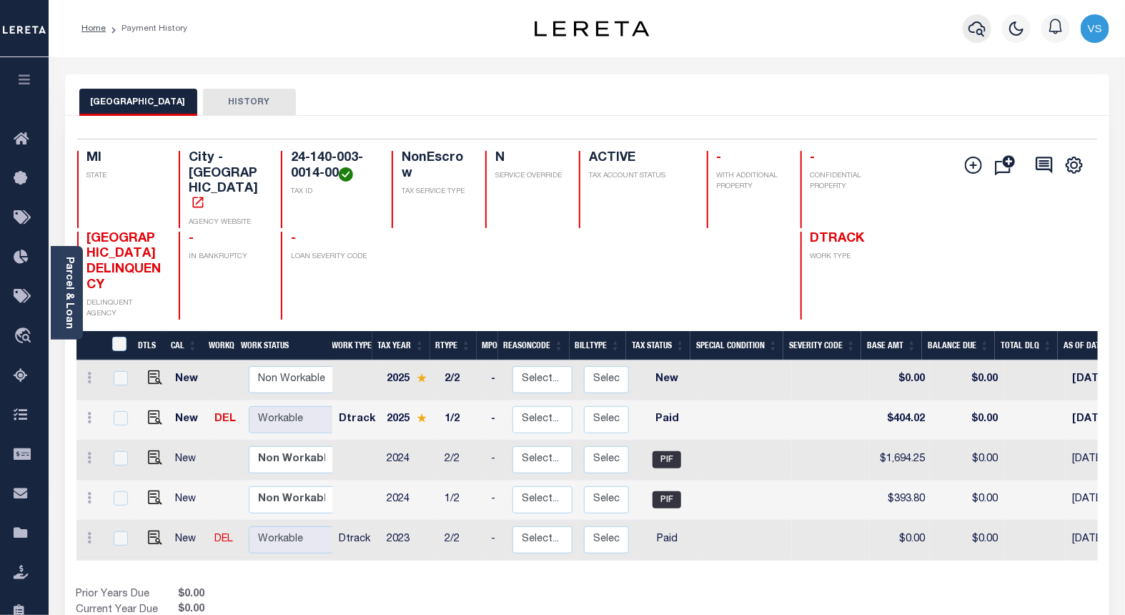
click at [971, 30] on icon "button" at bounding box center [976, 28] width 17 height 17
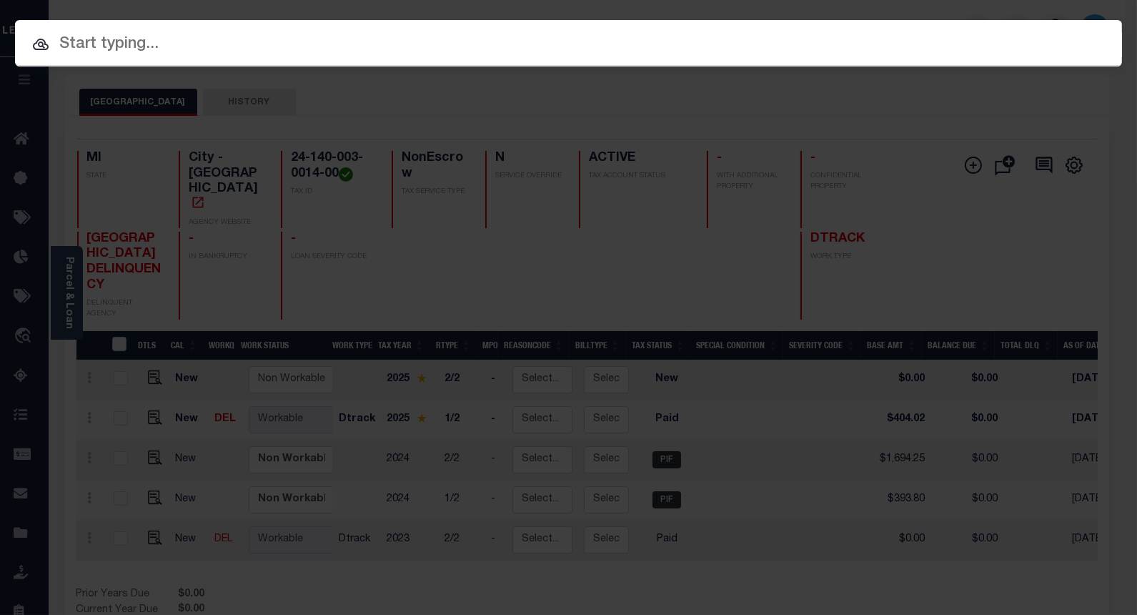
paste input "1275682938"
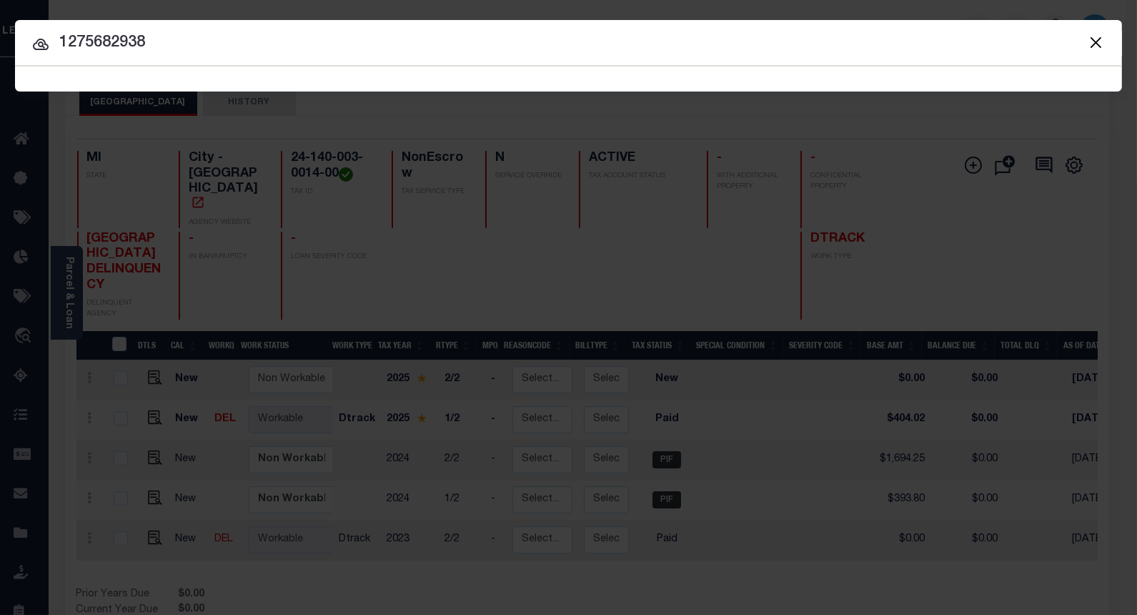
type input "1275682938"
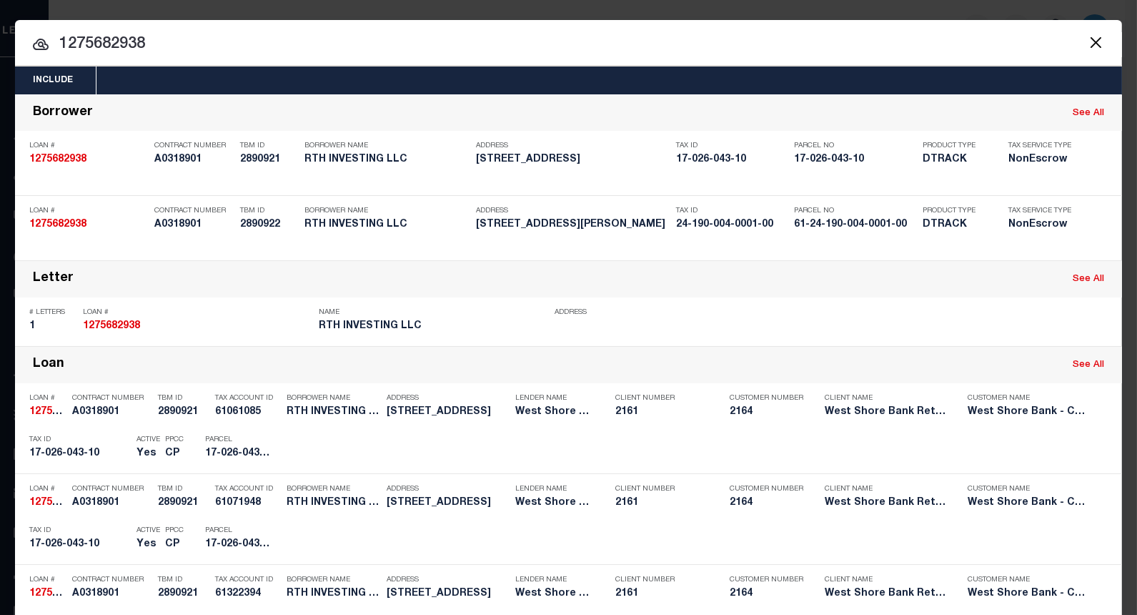
scroll to position [397, 0]
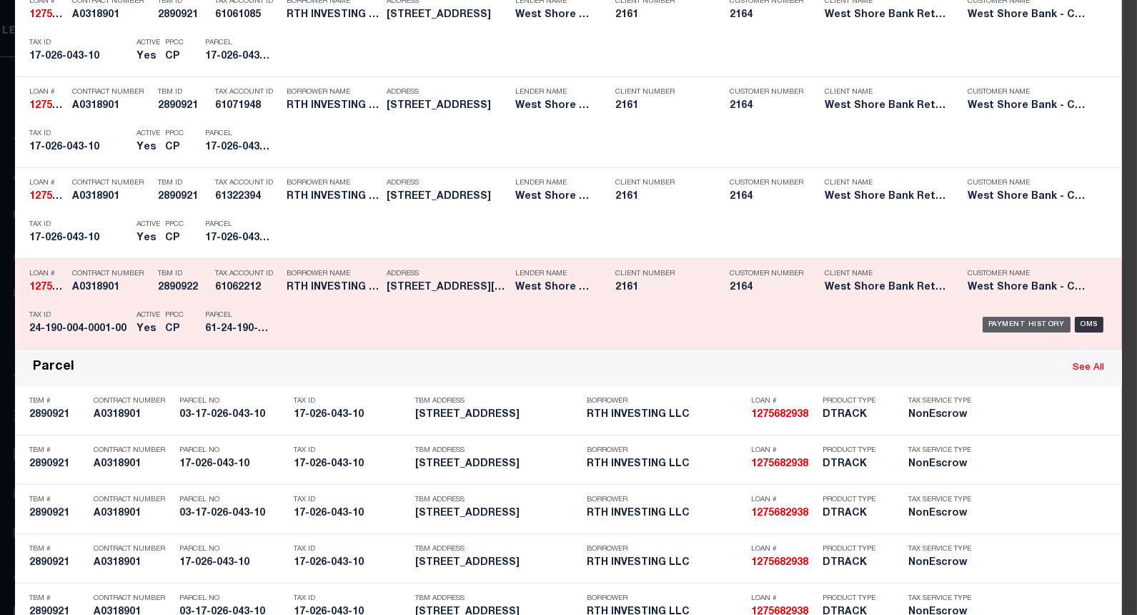
click at [993, 324] on div "Payment History" at bounding box center [1027, 325] width 88 height 16
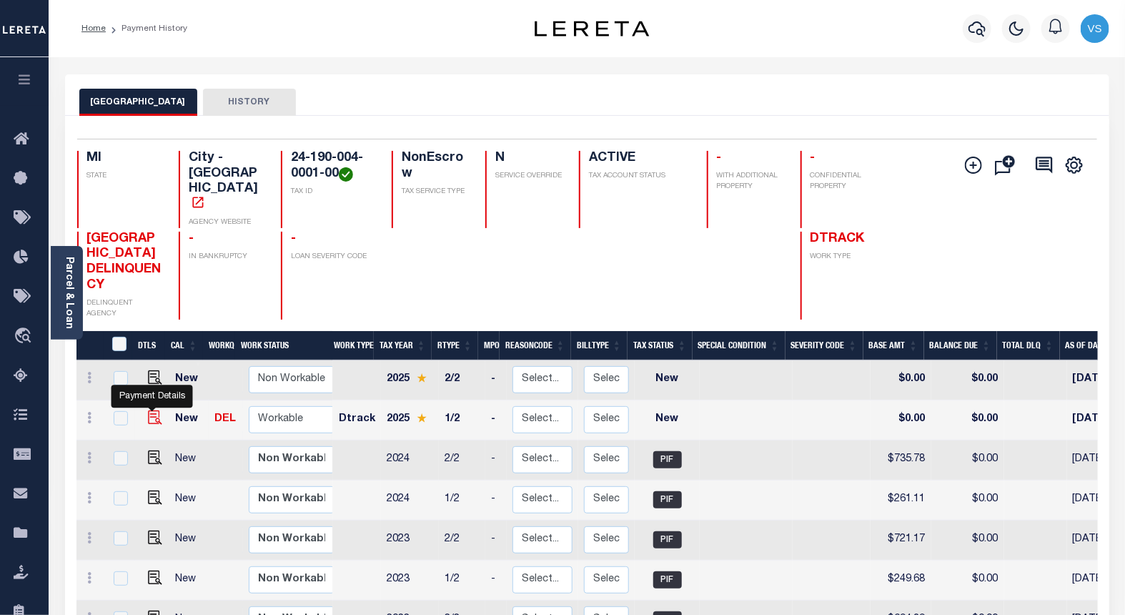
click at [148, 410] on img "" at bounding box center [155, 417] width 14 height 14
checkbox input "true"
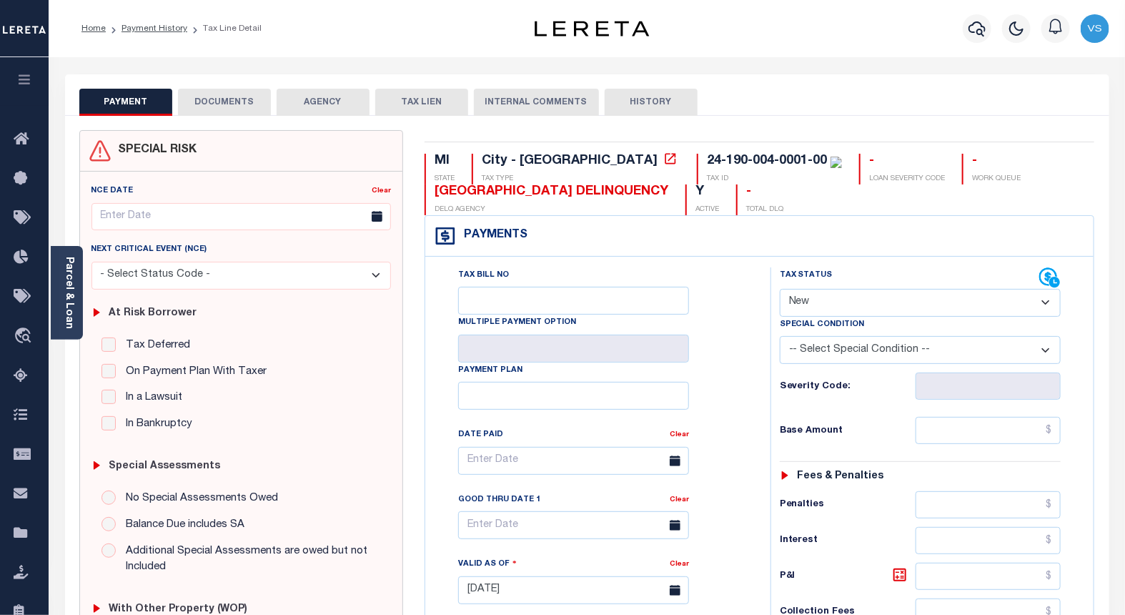
click at [815, 298] on select "- Select Status Code - Open Due/Unpaid Paid Incomplete No Tax Due Internal Refu…" at bounding box center [921, 303] width 282 height 28
select select "PYD"
click at [780, 289] on select "- Select Status Code - Open Due/Unpaid Paid Incomplete No Tax Due Internal Refu…" at bounding box center [921, 303] width 282 height 28
type input "[DATE]"
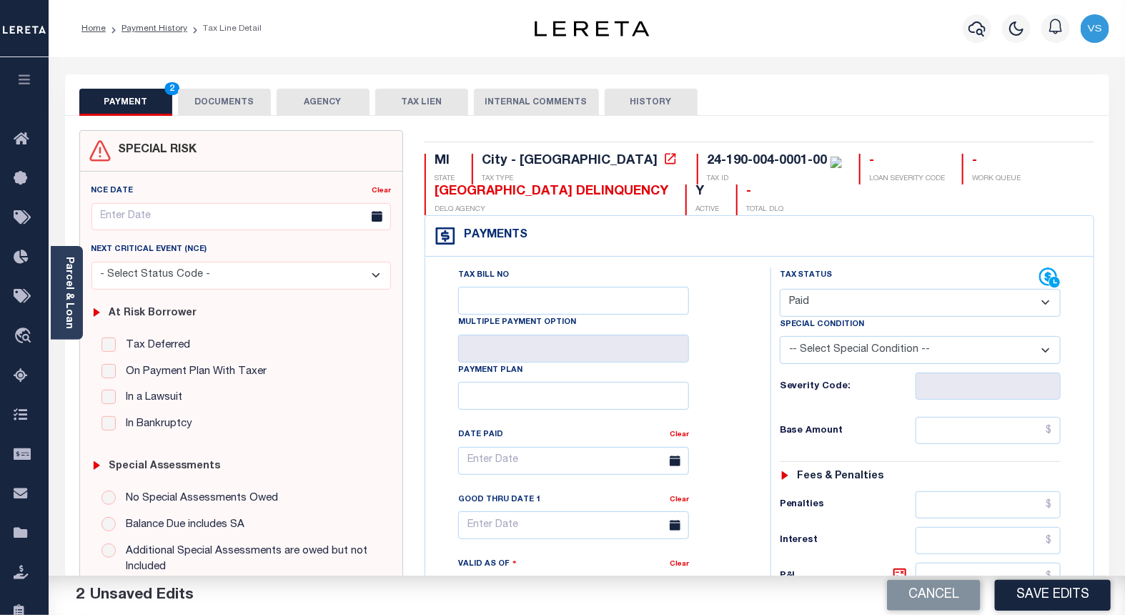
click at [202, 96] on button "DOCUMENTS" at bounding box center [224, 102] width 93 height 27
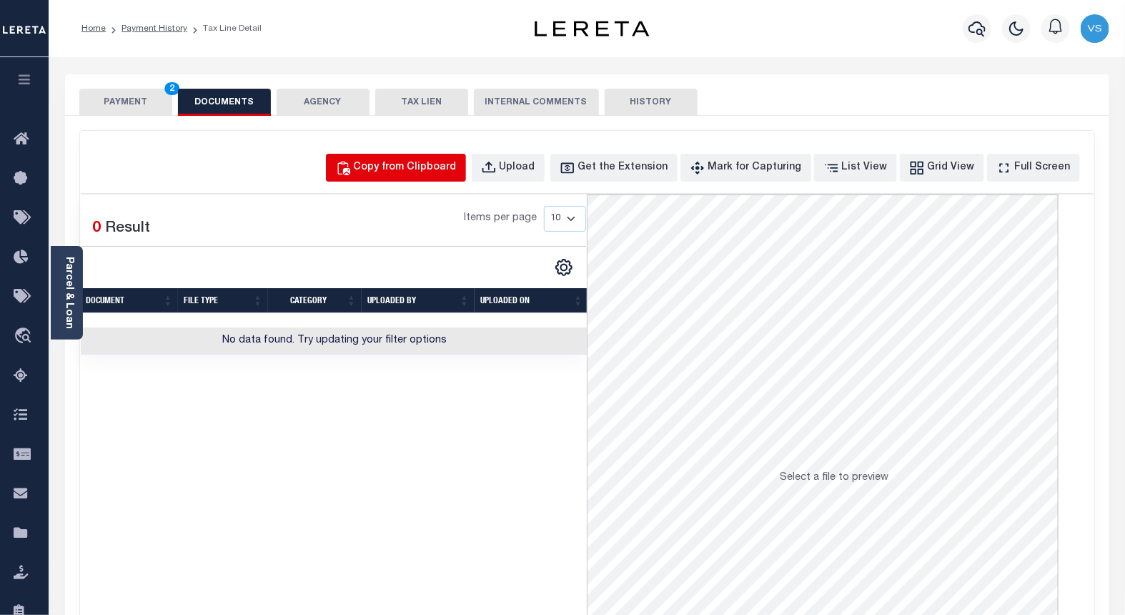
click at [437, 173] on div "Copy from Clipboard" at bounding box center [405, 168] width 103 height 16
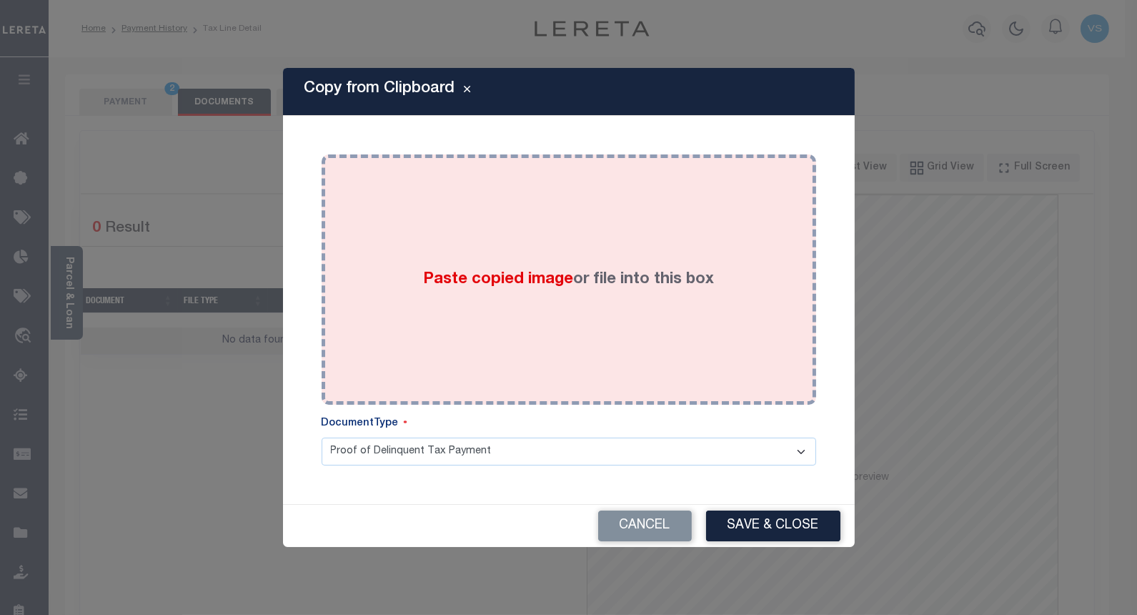
click at [452, 294] on div "Paste copied image or file into this box" at bounding box center [568, 279] width 473 height 229
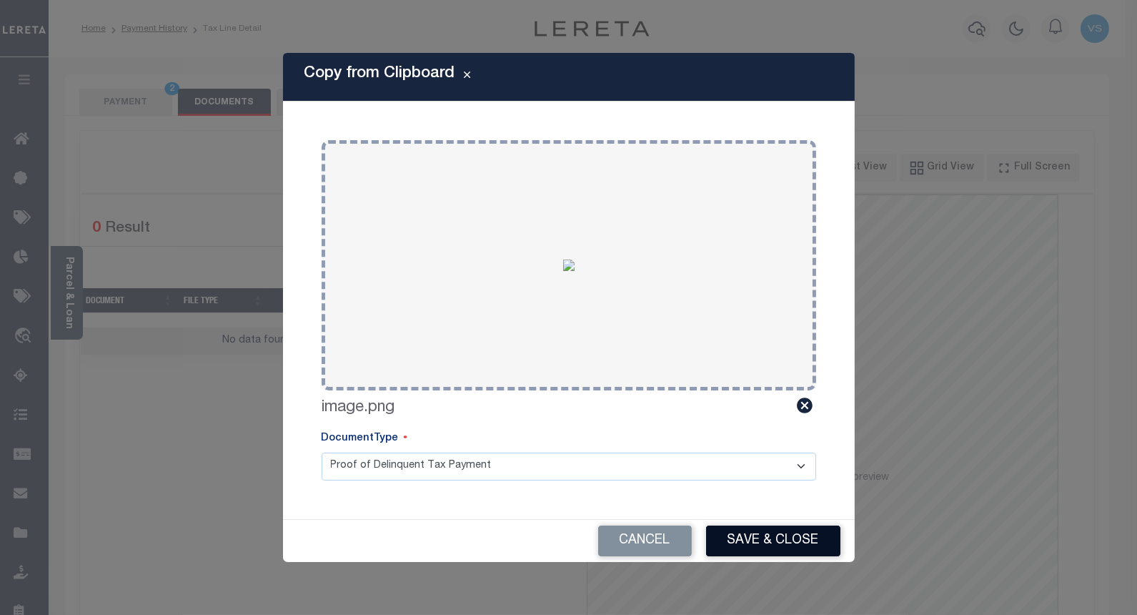
click at [723, 537] on button "Save & Close" at bounding box center [773, 540] width 134 height 31
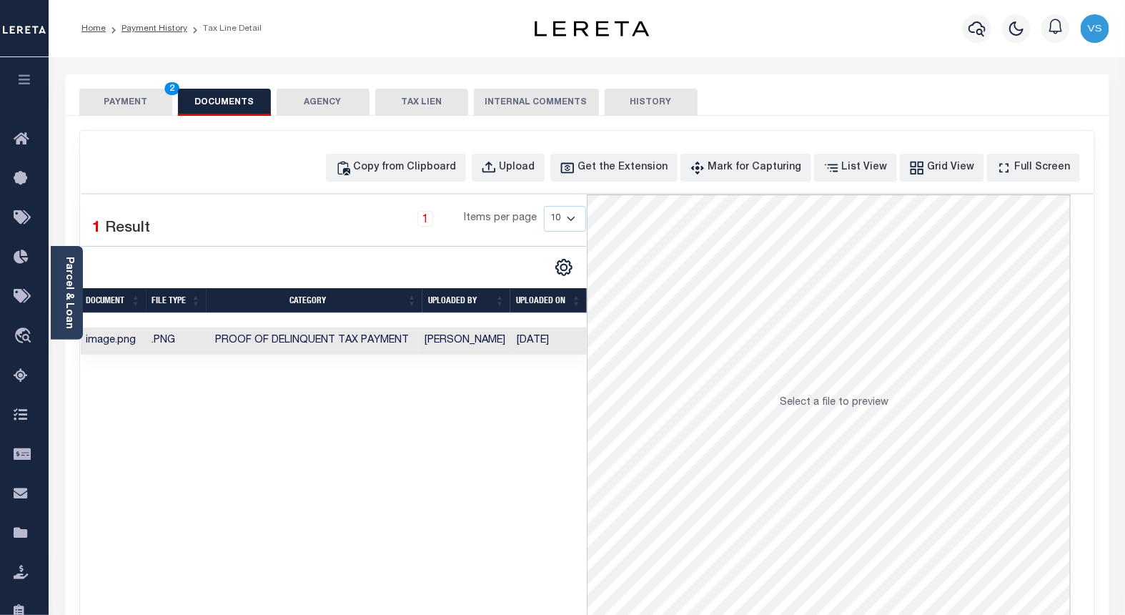
click at [111, 96] on button "PAYMENT 2" at bounding box center [125, 102] width 93 height 27
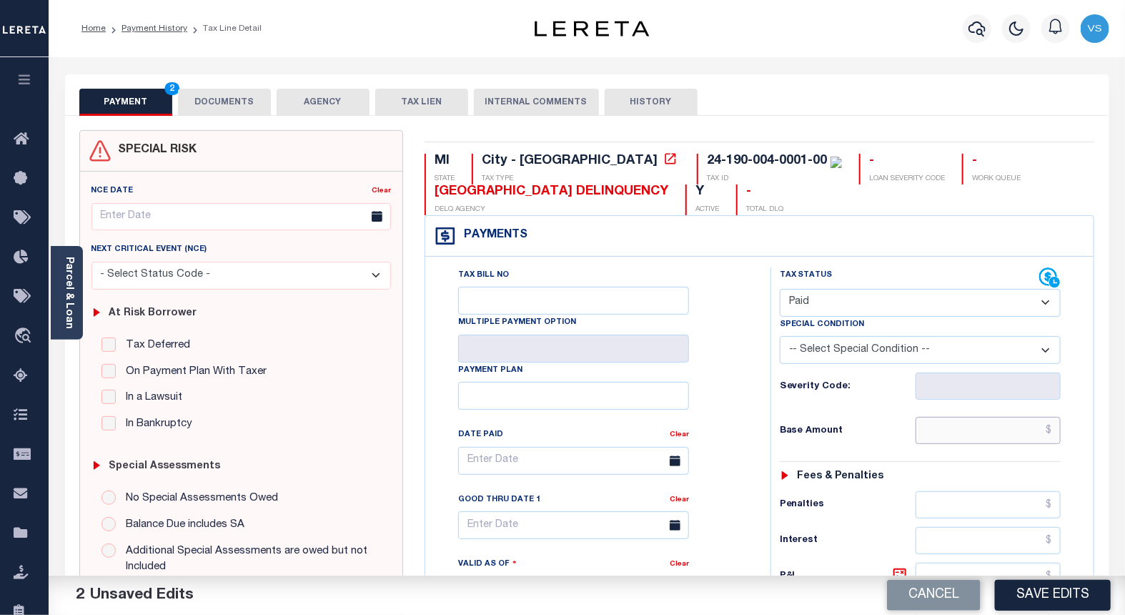
click at [970, 432] on input "text" at bounding box center [988, 430] width 146 height 27
paste input "267.88"
type input "$267.88"
click at [1046, 590] on button "Save Edits" at bounding box center [1053, 595] width 116 height 31
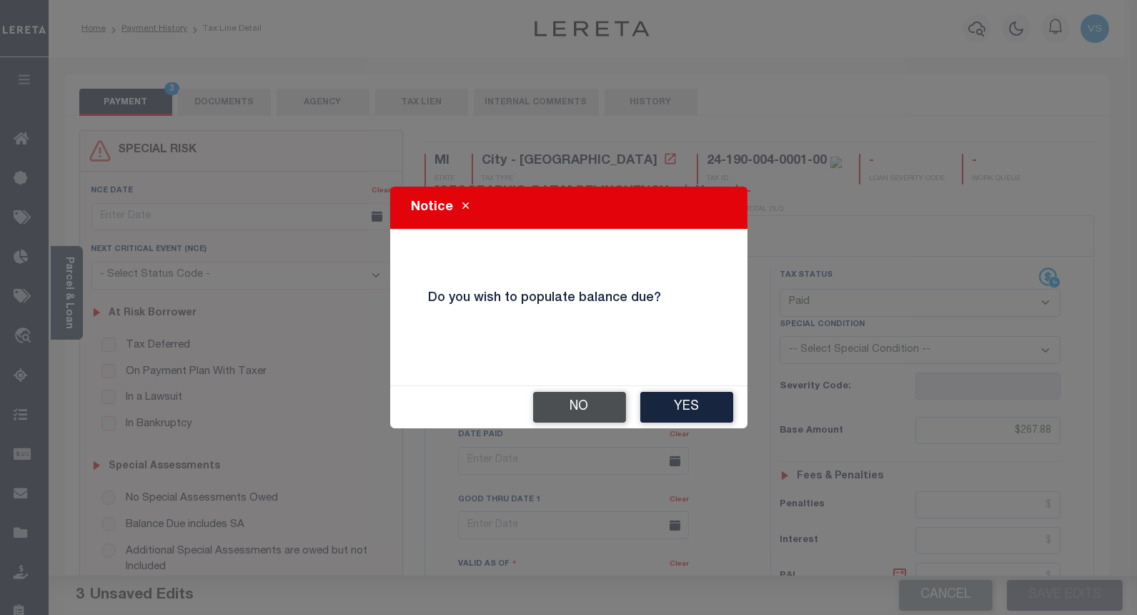
click at [557, 404] on button "No" at bounding box center [579, 407] width 93 height 31
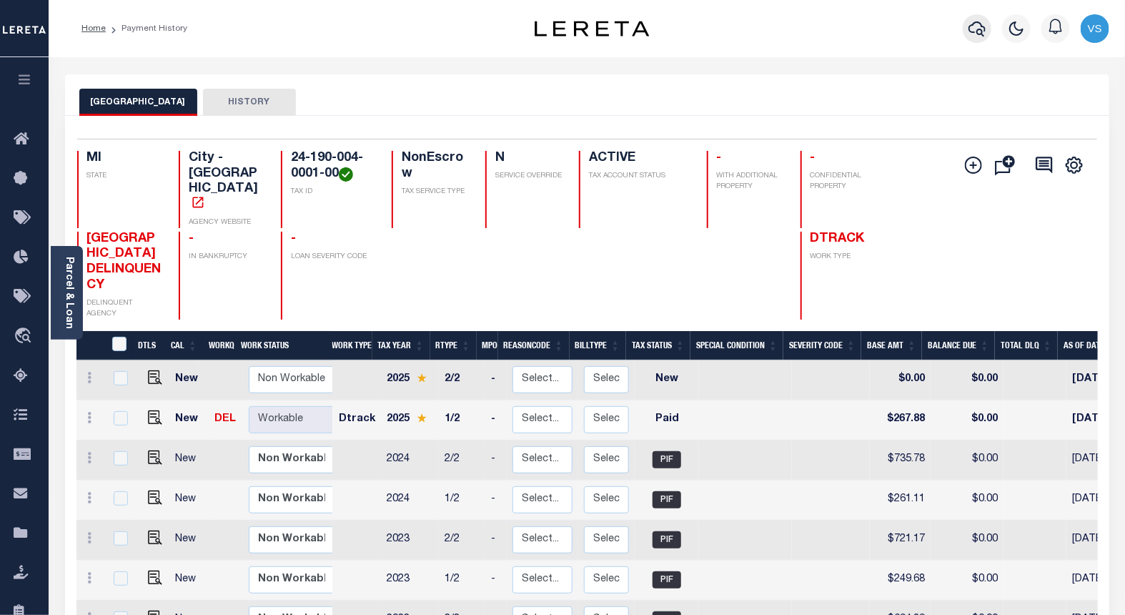
click at [969, 31] on icon "button" at bounding box center [976, 28] width 17 height 15
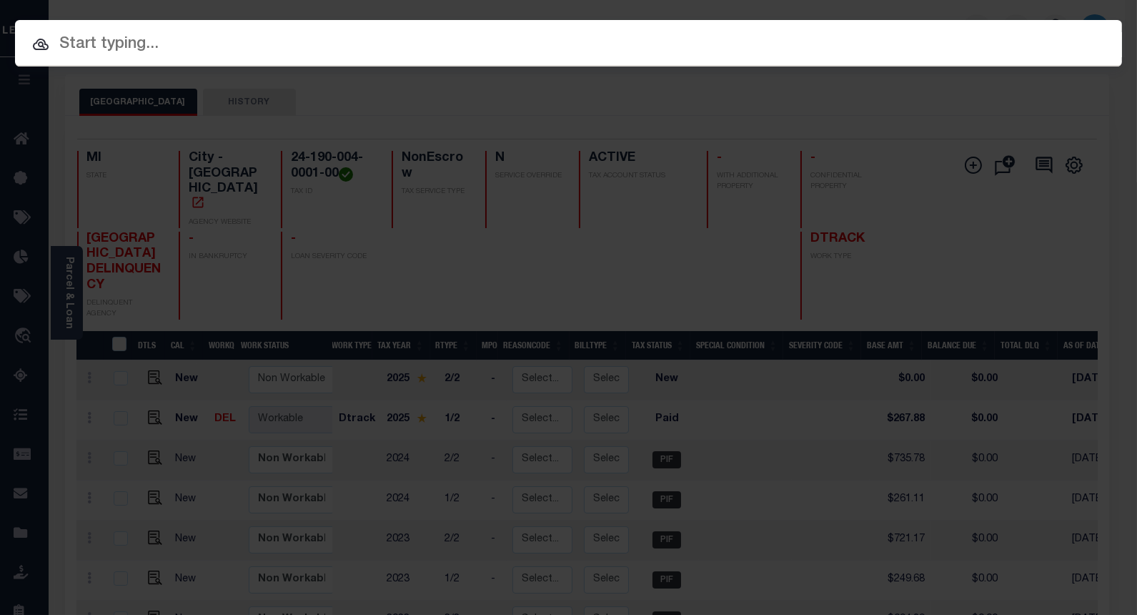
paste input "1352984877"
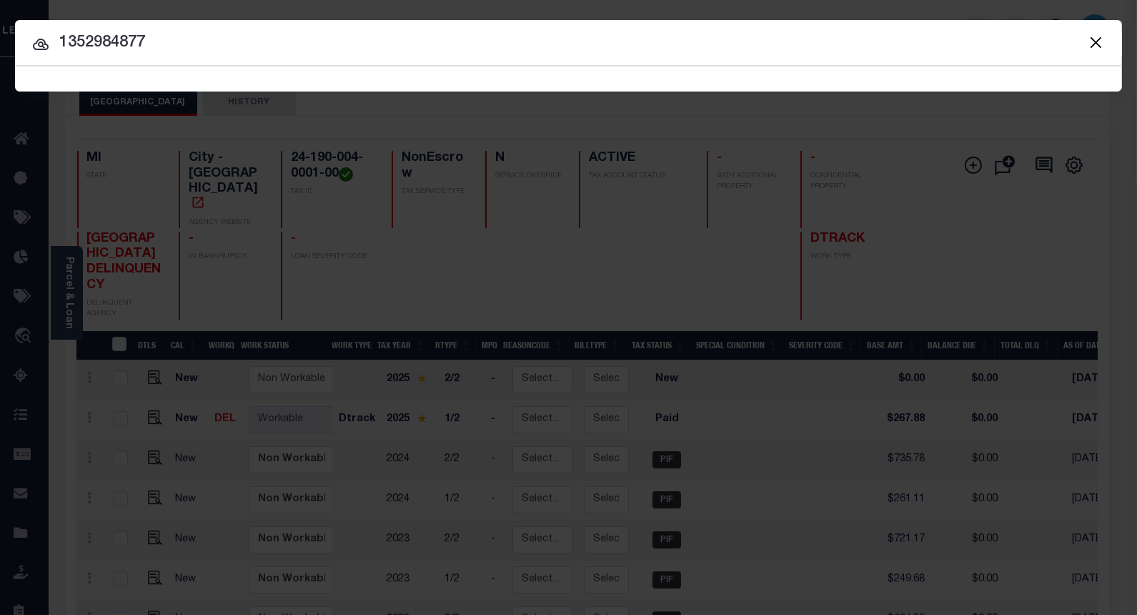
type input "1352984877"
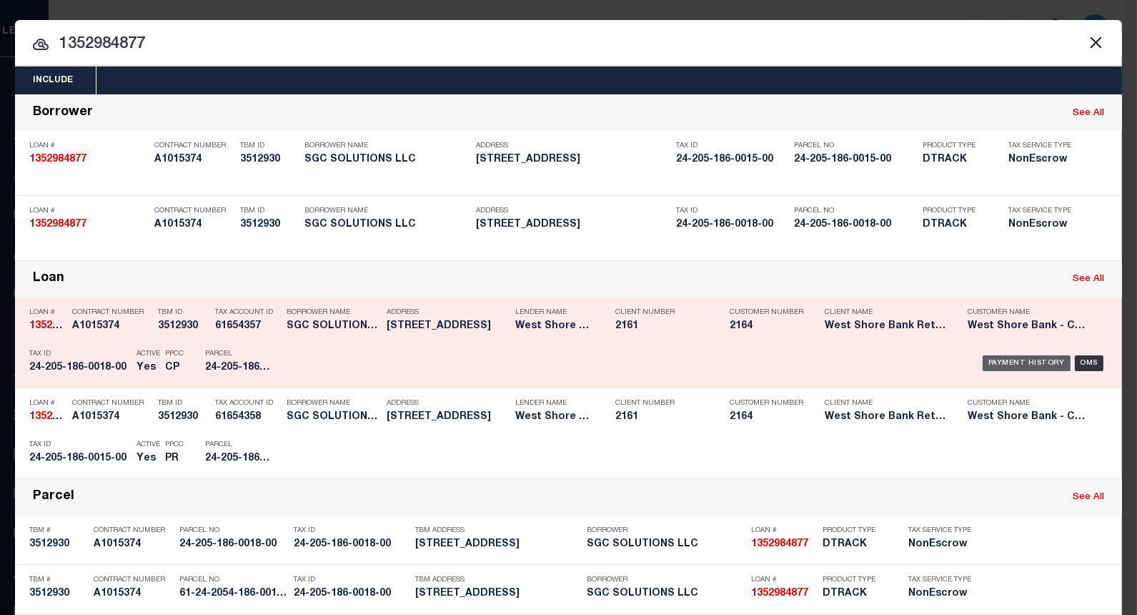
click at [1003, 364] on div "Payment History" at bounding box center [1027, 363] width 88 height 16
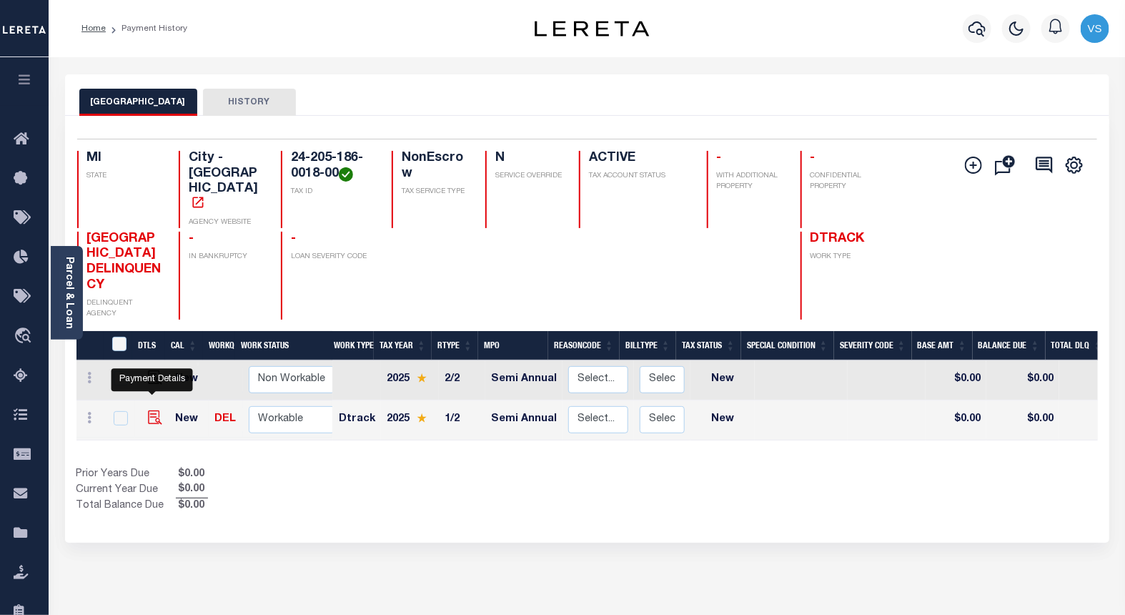
click at [149, 410] on img "" at bounding box center [155, 417] width 14 height 14
checkbox input "true"
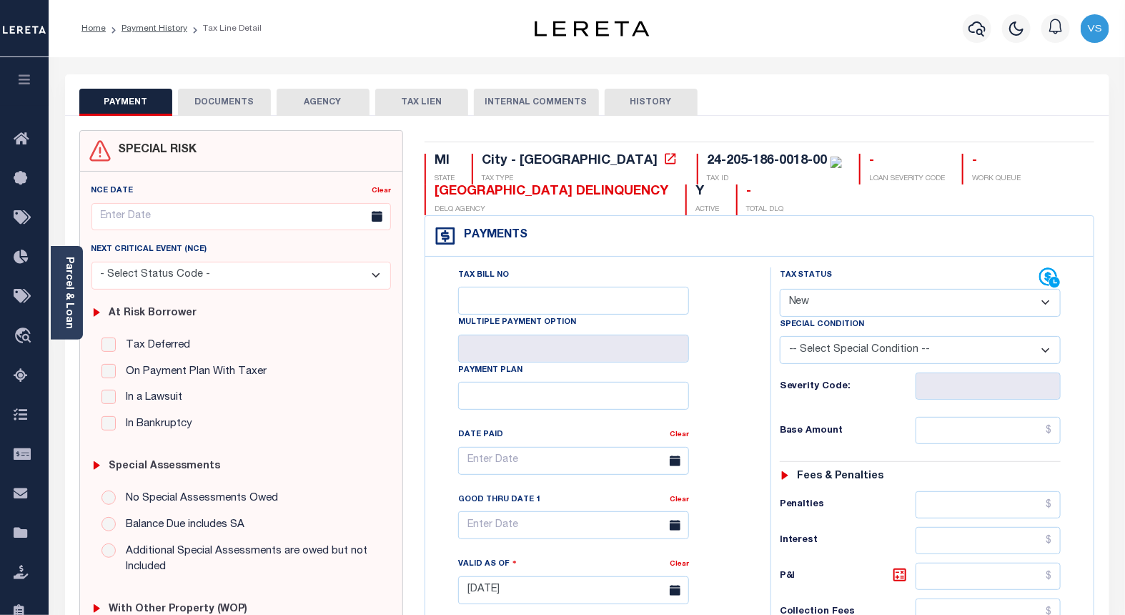
click at [813, 303] on select "- Select Status Code - Open Due/Unpaid Paid Incomplete No Tax Due Internal Refu…" at bounding box center [921, 303] width 282 height 28
select select "PYD"
click at [780, 289] on select "- Select Status Code - Open Due/Unpaid Paid Incomplete No Tax Due Internal Refu…" at bounding box center [921, 303] width 282 height 28
type input "[DATE]"
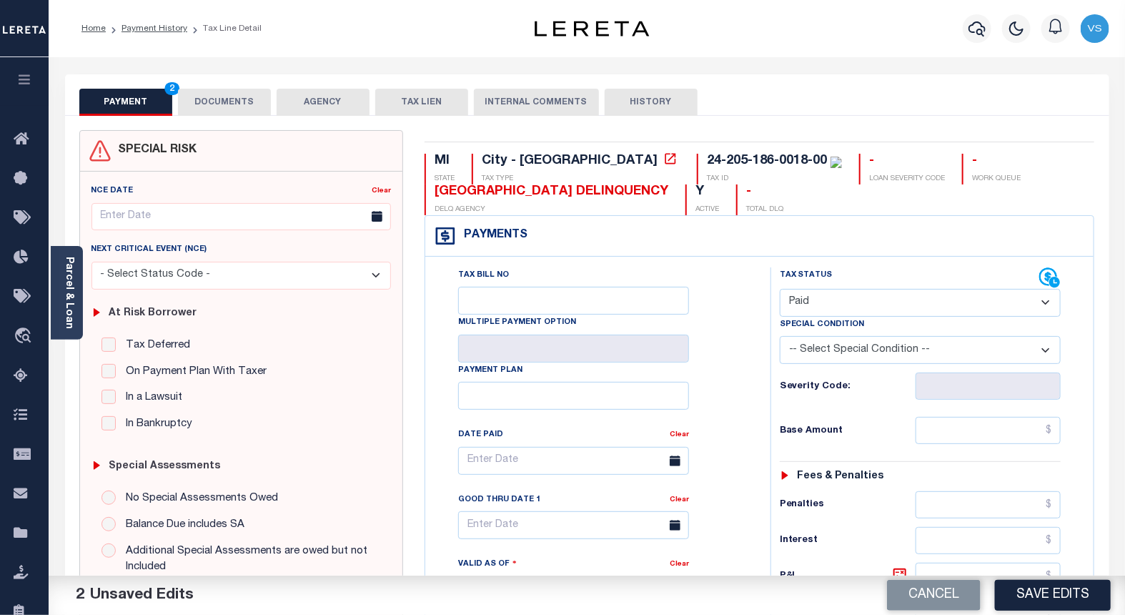
click at [217, 102] on button "DOCUMENTS" at bounding box center [224, 102] width 93 height 27
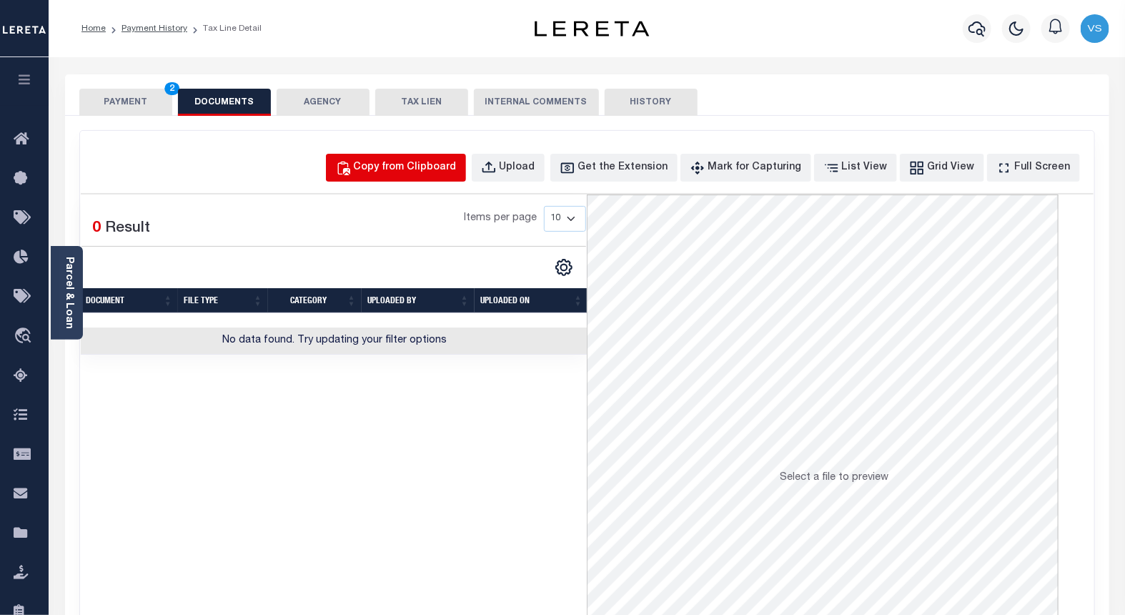
click at [420, 163] on div "Copy from Clipboard" at bounding box center [405, 168] width 103 height 16
select select "POP"
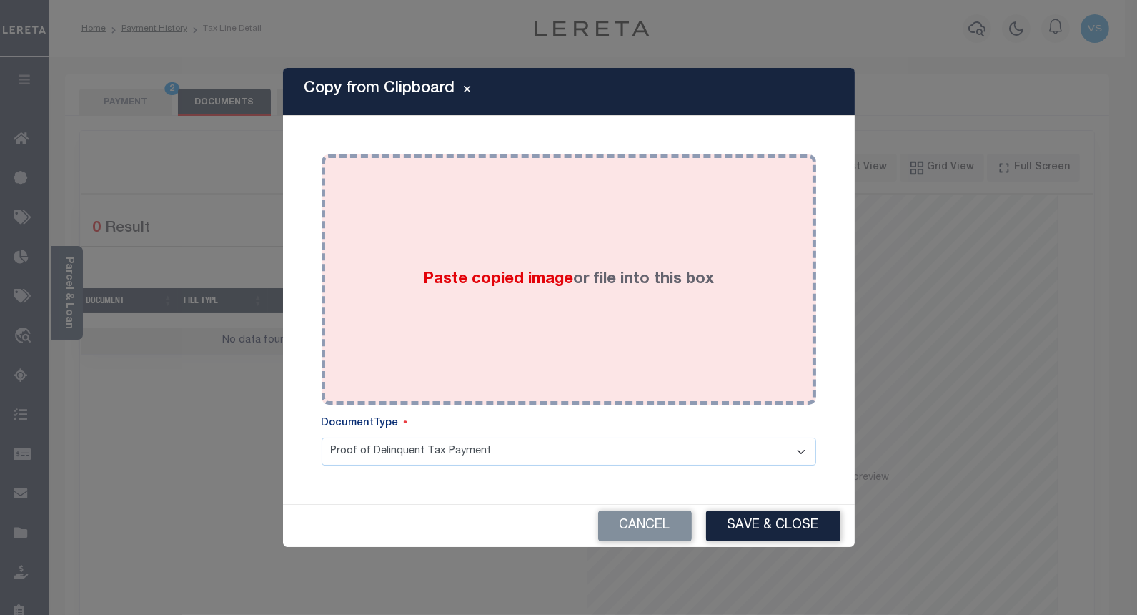
click at [419, 260] on div "Paste copied image or file into this box" at bounding box center [568, 279] width 473 height 229
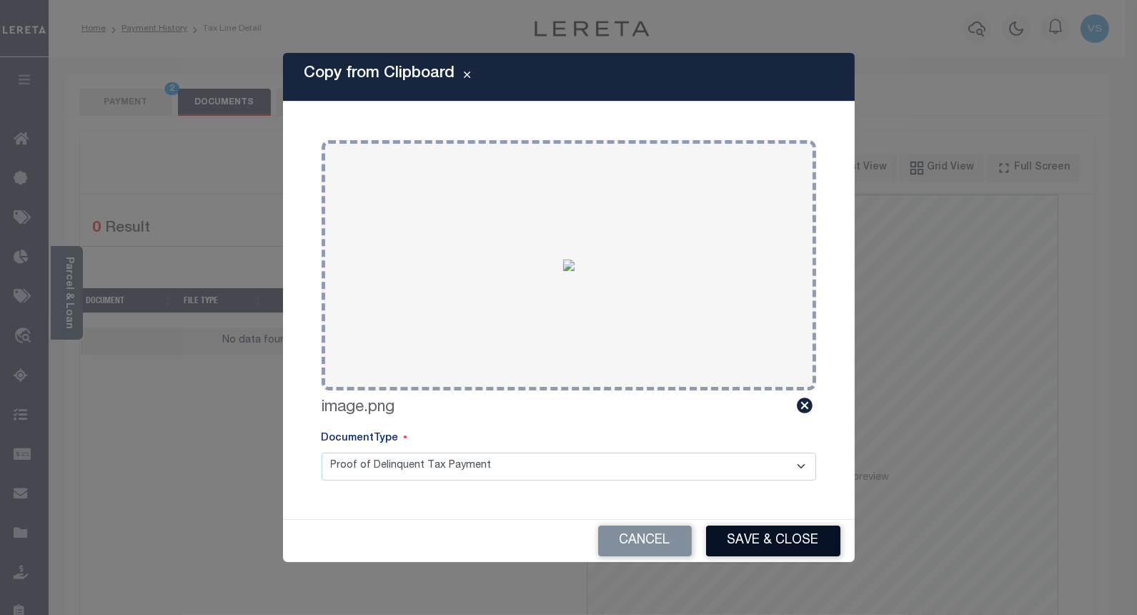
click at [730, 537] on button "Save & Close" at bounding box center [773, 540] width 134 height 31
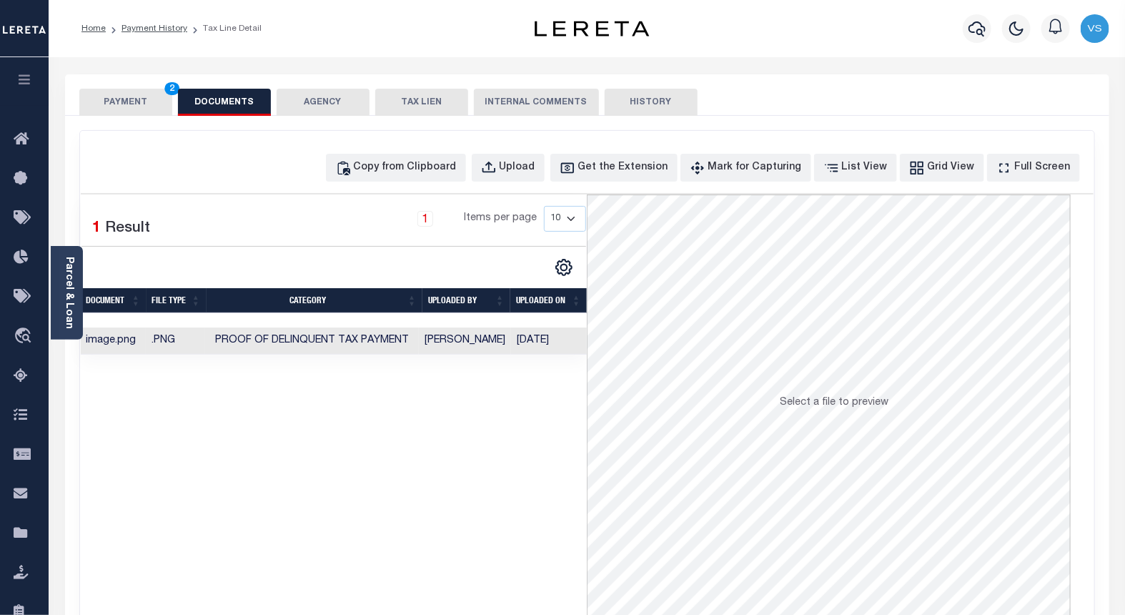
click at [112, 107] on button "PAYMENT 2" at bounding box center [125, 102] width 93 height 27
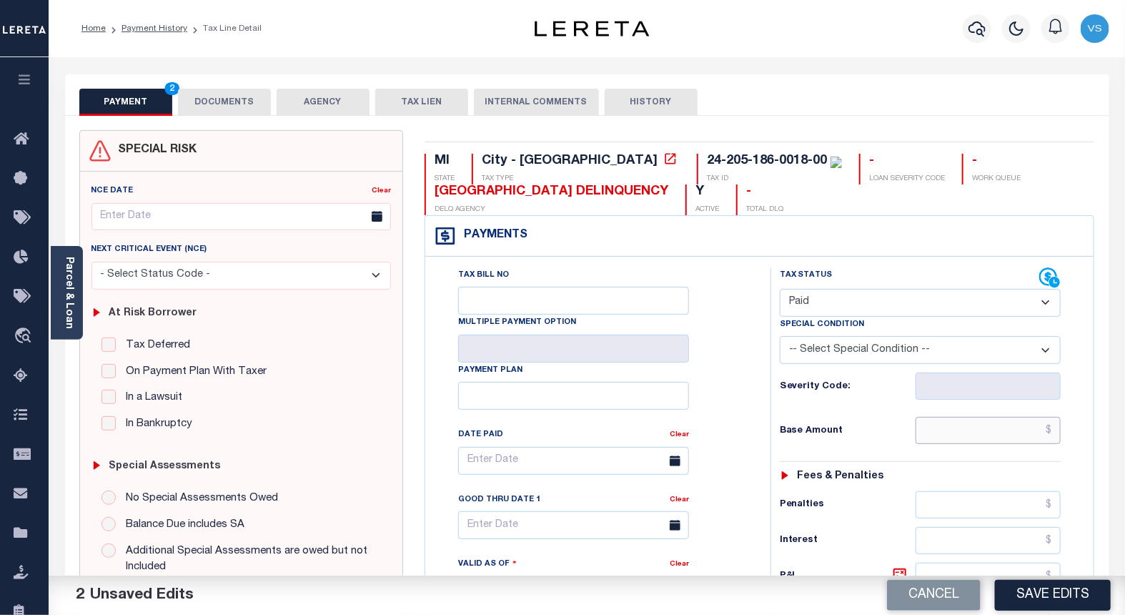
click at [966, 430] on input "text" at bounding box center [988, 430] width 146 height 27
paste input "380.50"
type input "$380.50"
click at [1043, 587] on button "Save Edits" at bounding box center [1053, 595] width 116 height 31
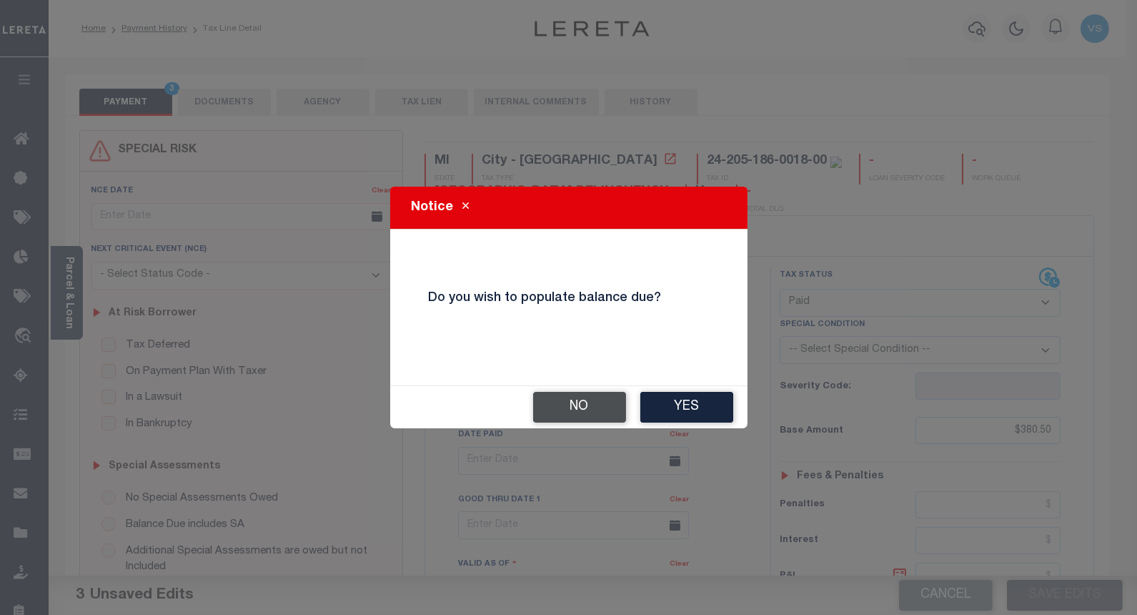
click at [569, 397] on button "No" at bounding box center [579, 407] width 93 height 31
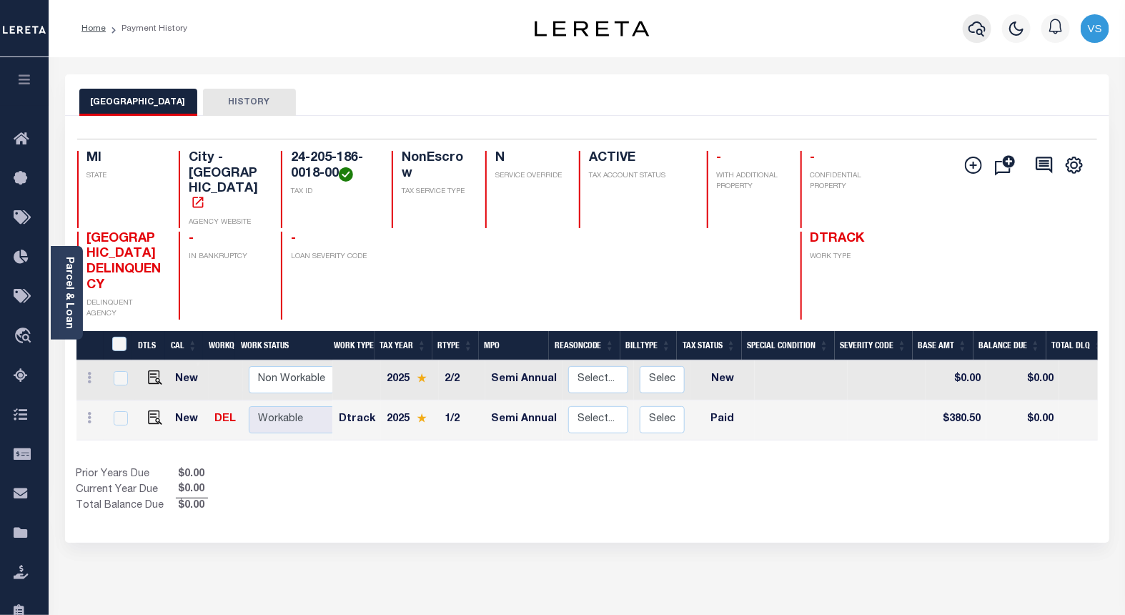
click at [973, 31] on icon "button" at bounding box center [976, 28] width 17 height 17
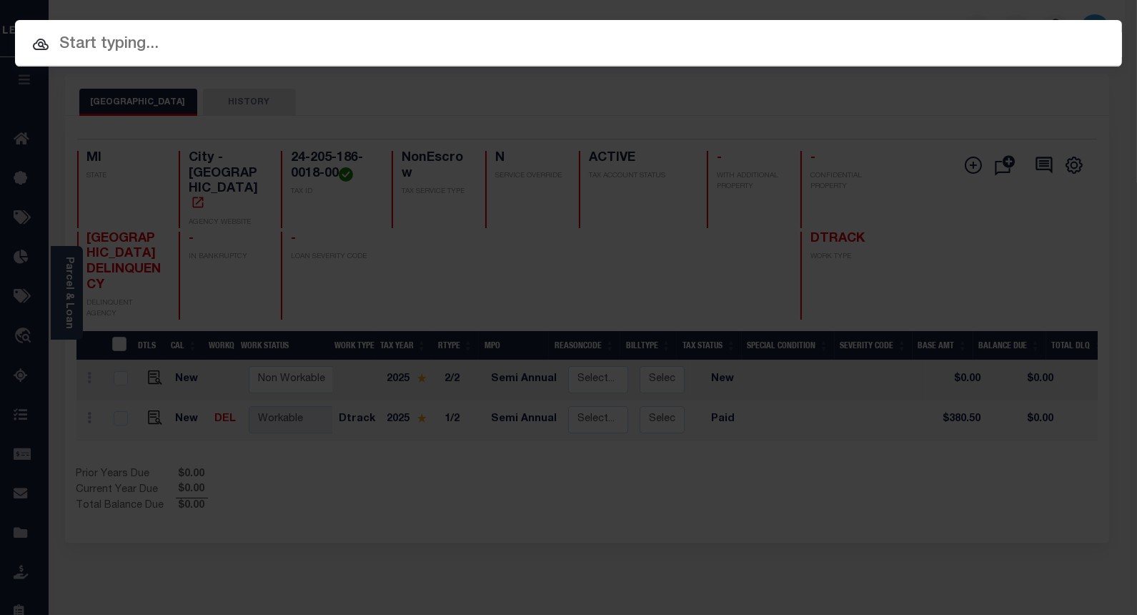
paste input "1207484064"
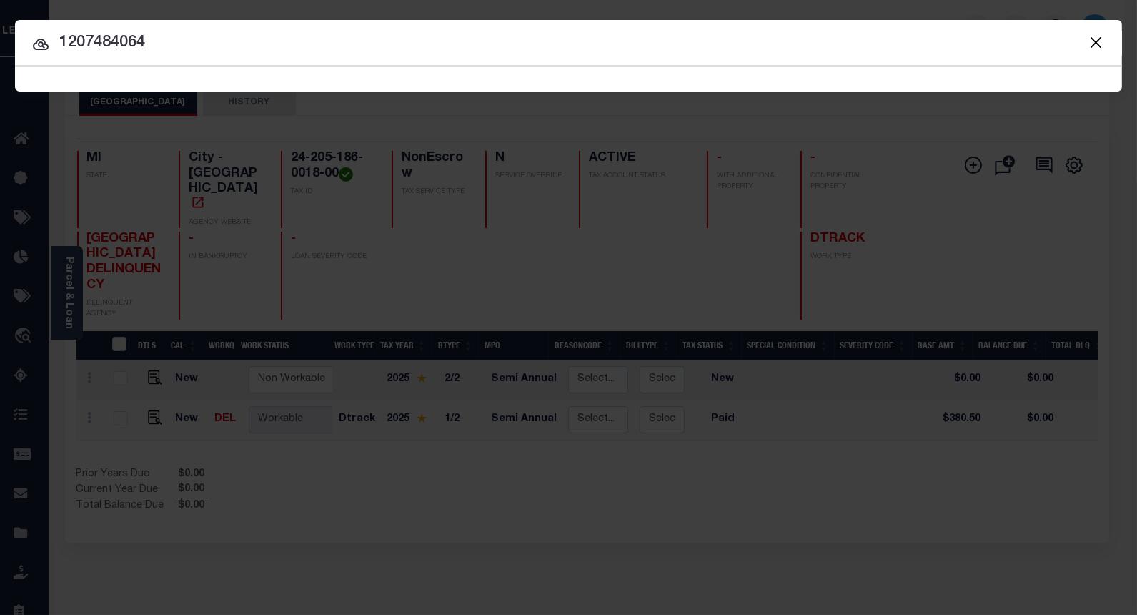
type input "1207484064"
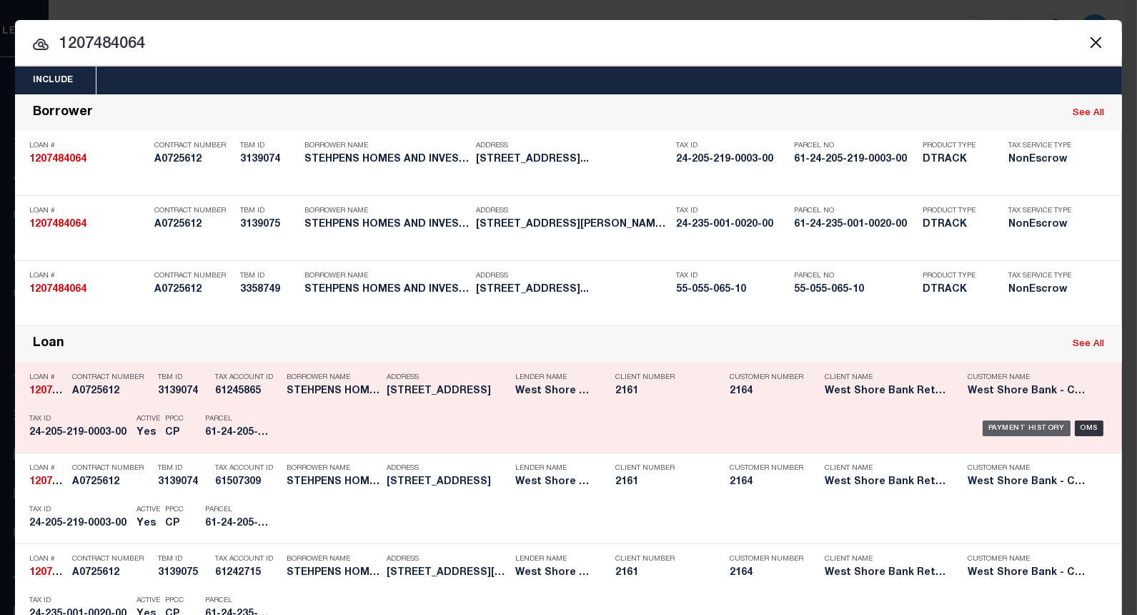
click at [1026, 425] on div "Payment History" at bounding box center [1027, 428] width 88 height 16
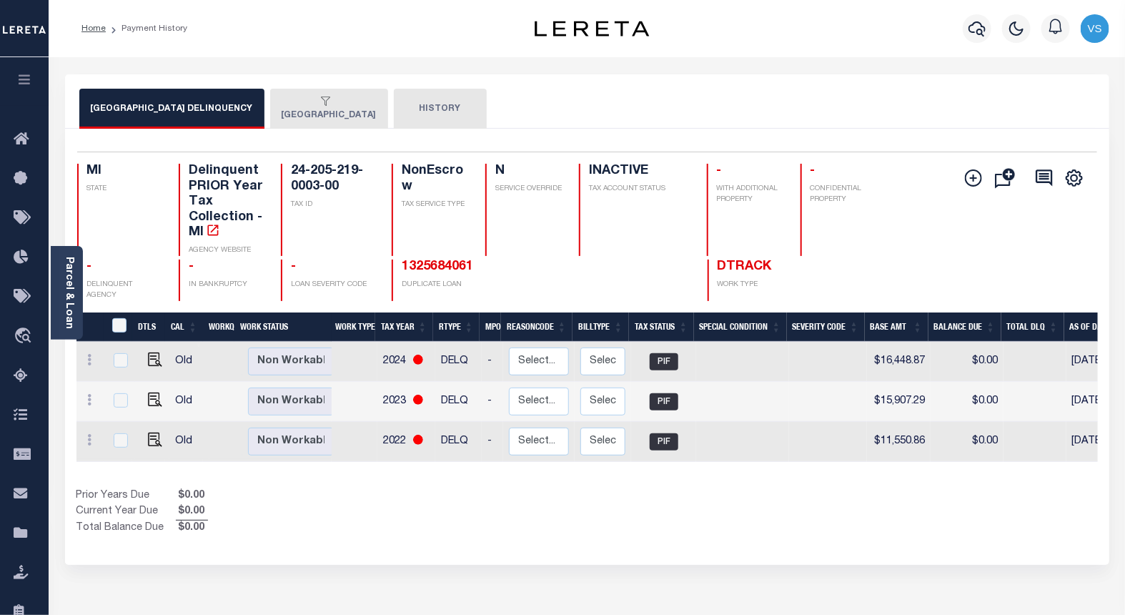
click at [288, 117] on button "[GEOGRAPHIC_DATA]" at bounding box center [329, 109] width 118 height 40
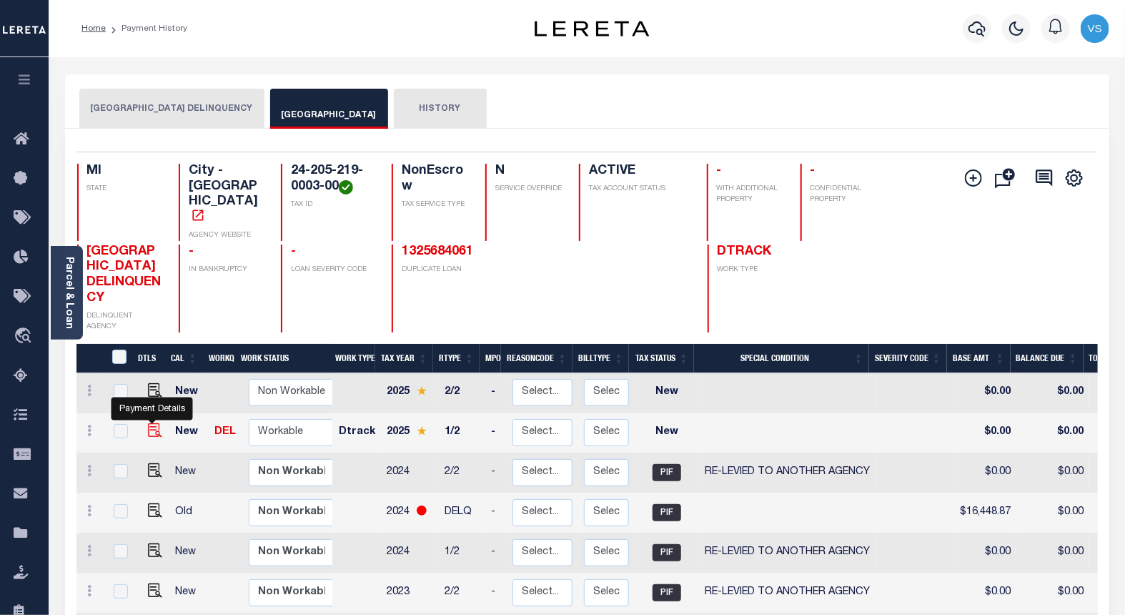
click at [150, 423] on img "" at bounding box center [155, 430] width 14 height 14
checkbox input "true"
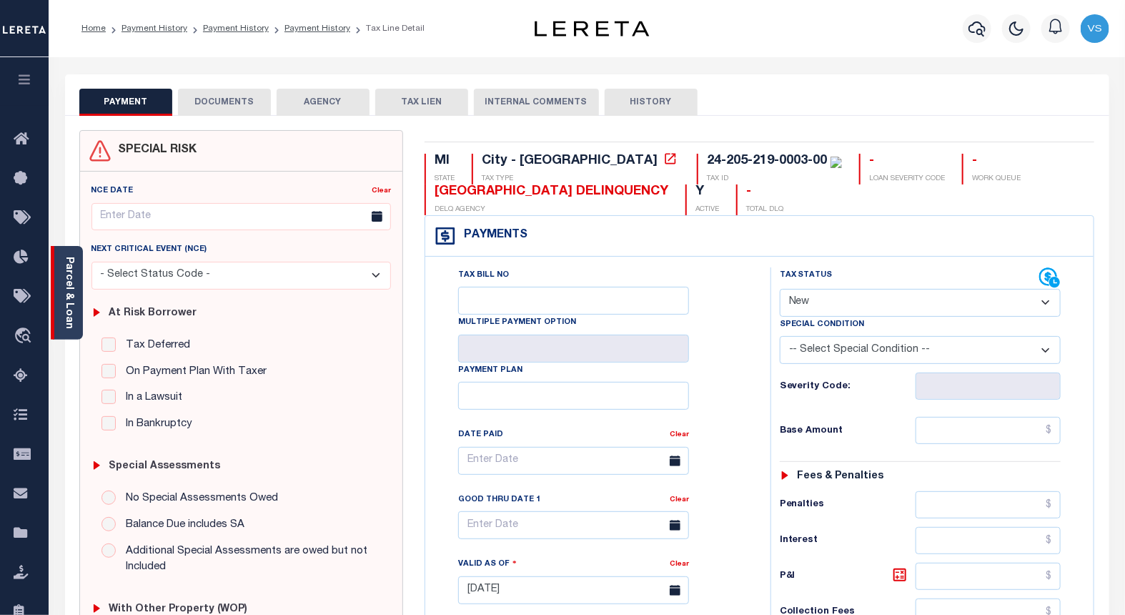
click at [77, 314] on div "Parcel & Loan" at bounding box center [67, 293] width 32 height 94
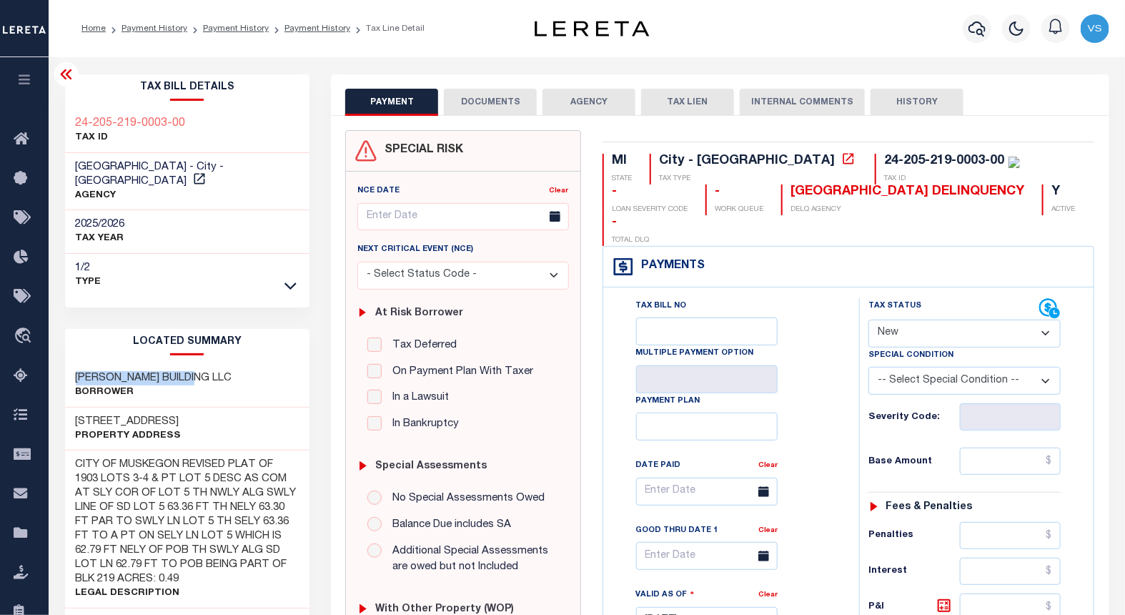
drag, startPoint x: 195, startPoint y: 367, endPoint x: 71, endPoint y: 369, distance: 123.7
click at [71, 369] on div "PANYARD BUILDING LLC Borrower" at bounding box center [187, 386] width 245 height 44
copy h3 "PANYARD BUILDING LLC"
click at [928, 319] on select "- Select Status Code - Open Due/Unpaid Paid Incomplete No Tax Due Internal Refu…" at bounding box center [964, 333] width 192 height 28
select select "DUE"
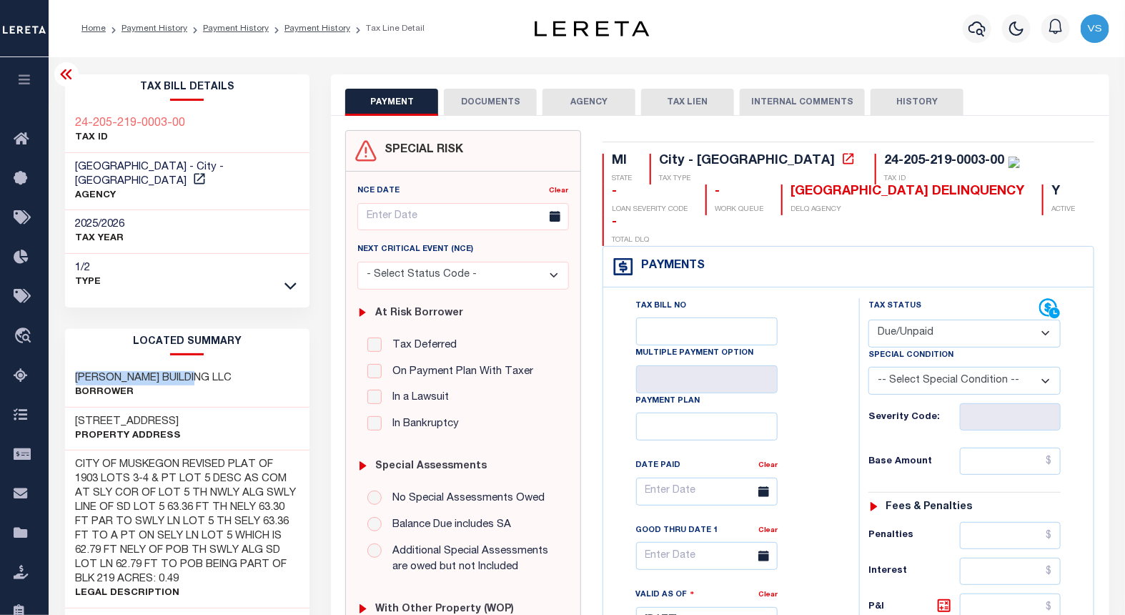
click at [868, 319] on select "- Select Status Code - Open Due/Unpaid Paid Incomplete No Tax Due Internal Refu…" at bounding box center [964, 333] width 192 height 28
type input "10/06/2025"
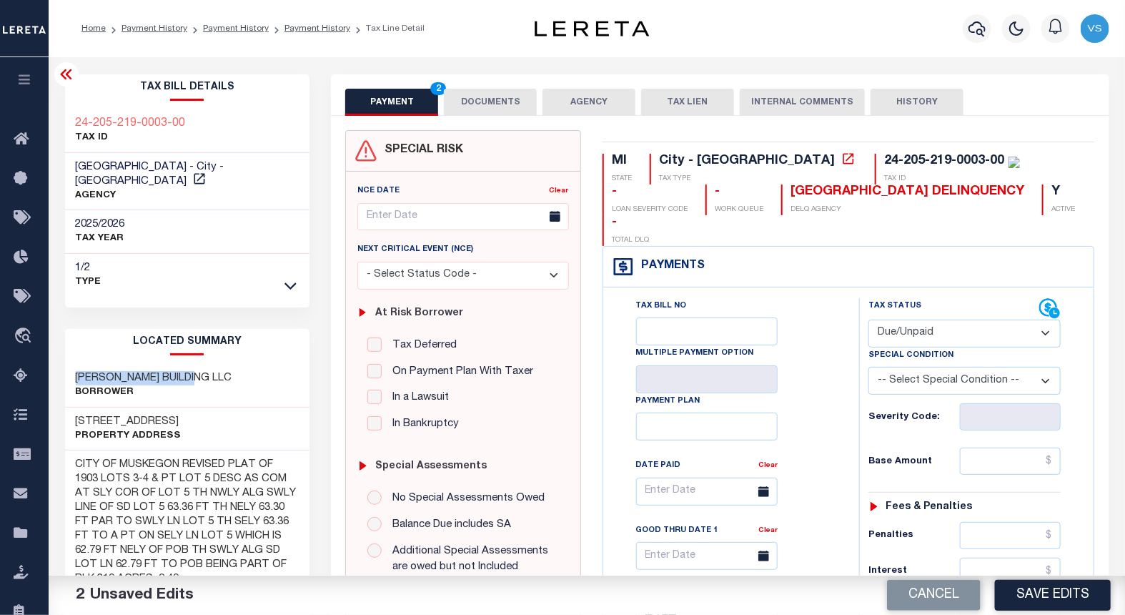
scroll to position [238, 0]
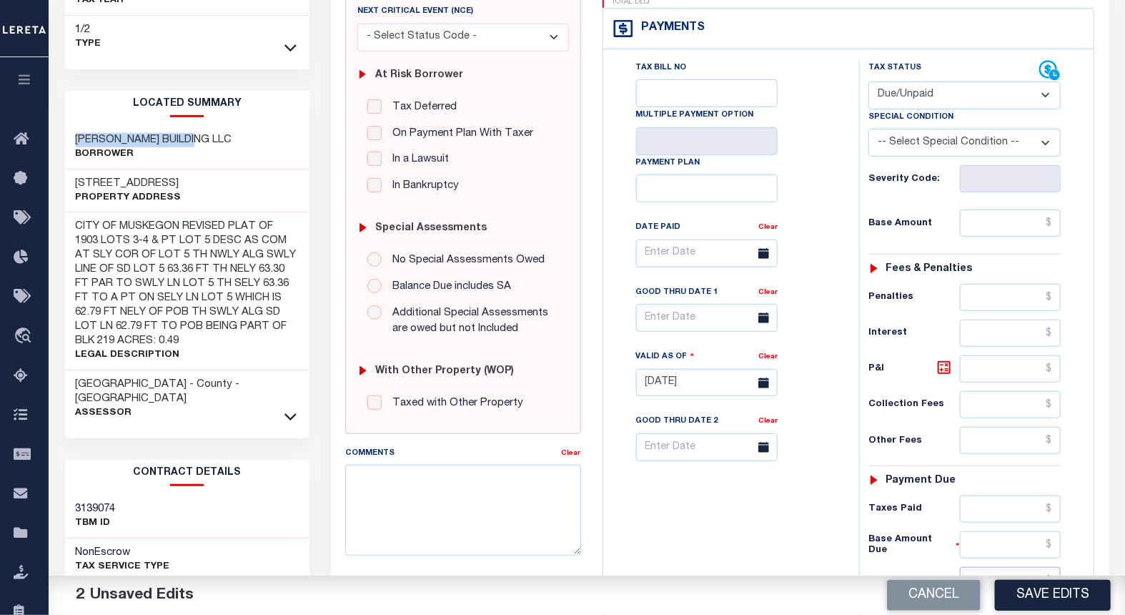
click at [988, 567] on input "text" at bounding box center [1010, 580] width 101 height 27
paste input "3,056.85"
type input "$3,056.85"
click at [998, 209] on input "text" at bounding box center [1010, 222] width 101 height 27
paste input "2,997.49"
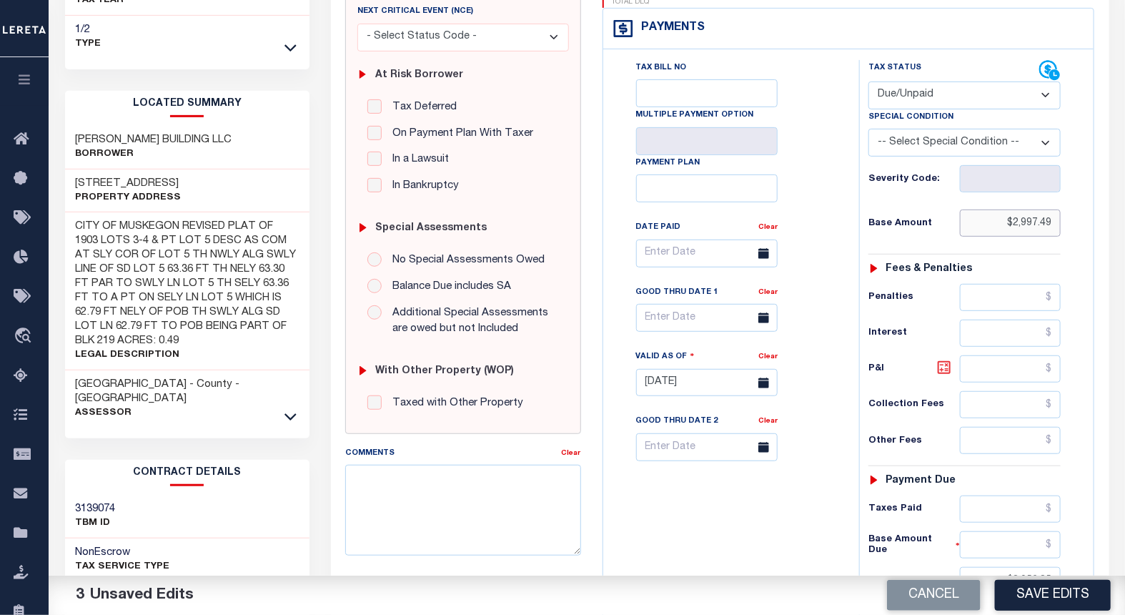
type input "$2,997.49"
click at [940, 359] on icon at bounding box center [943, 367] width 17 height 17
type input "$59.36"
click at [674, 304] on input "text" at bounding box center [707, 318] width 142 height 28
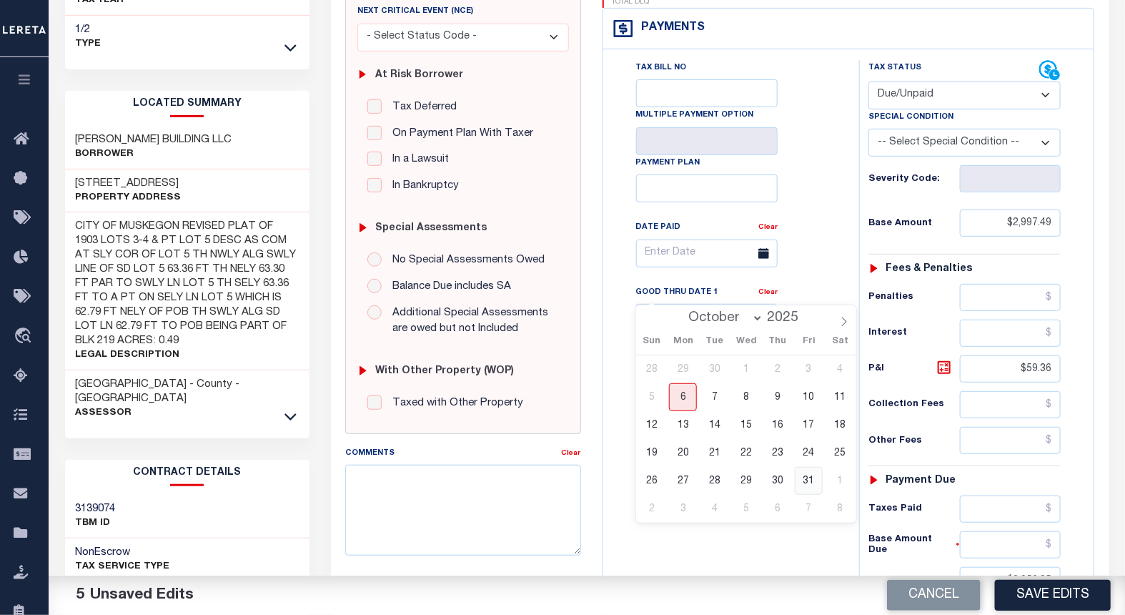
click at [802, 475] on span "31" at bounding box center [809, 481] width 28 height 28
type input "10/31/2025"
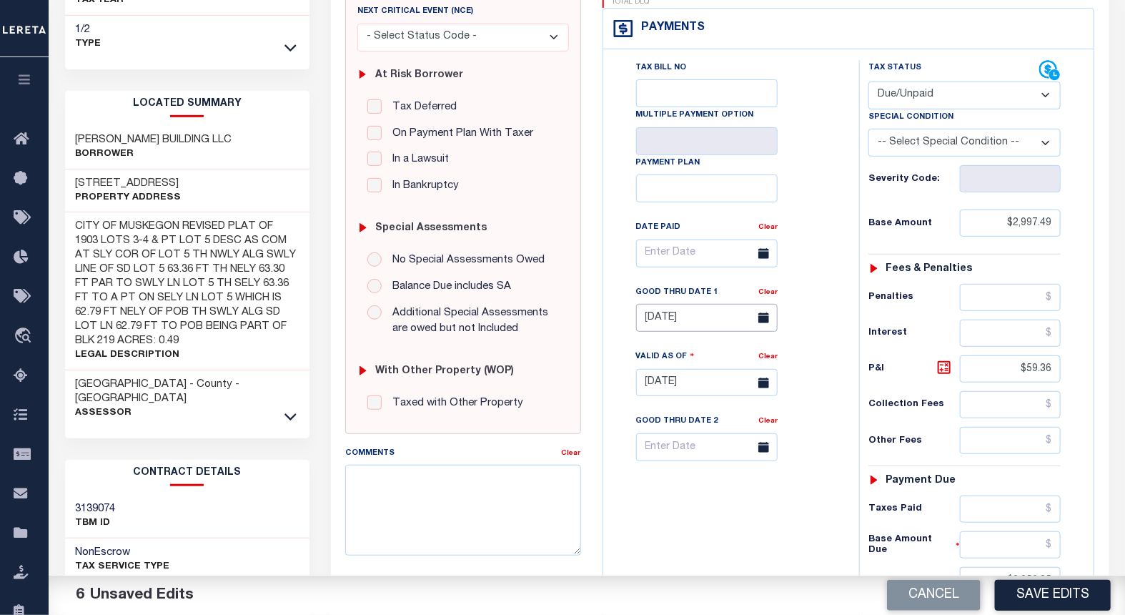
scroll to position [0, 0]
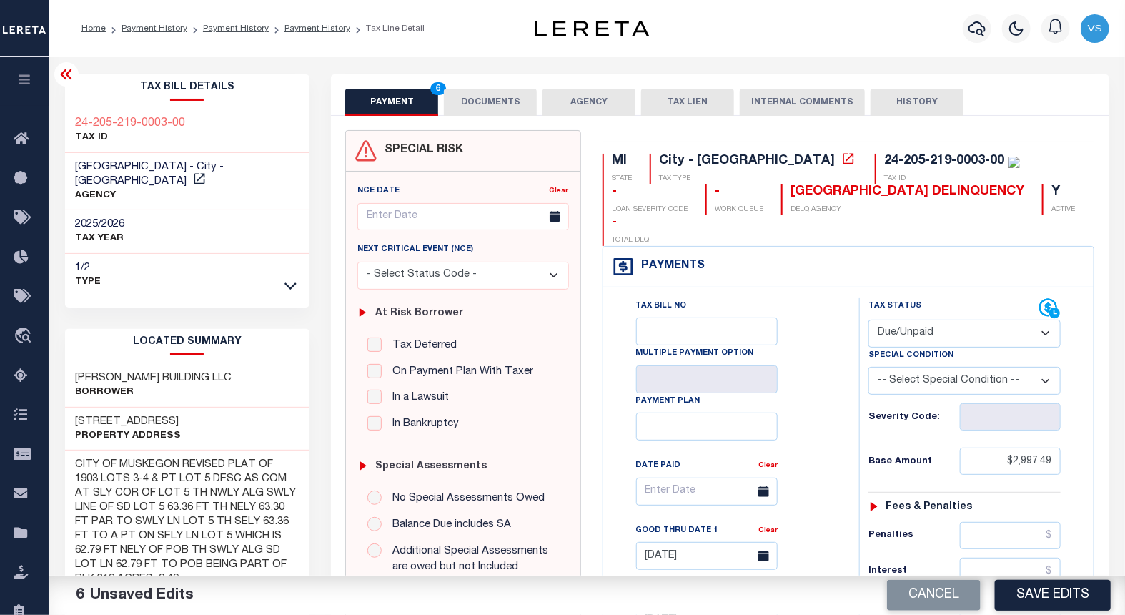
click at [474, 103] on button "DOCUMENTS" at bounding box center [490, 102] width 93 height 27
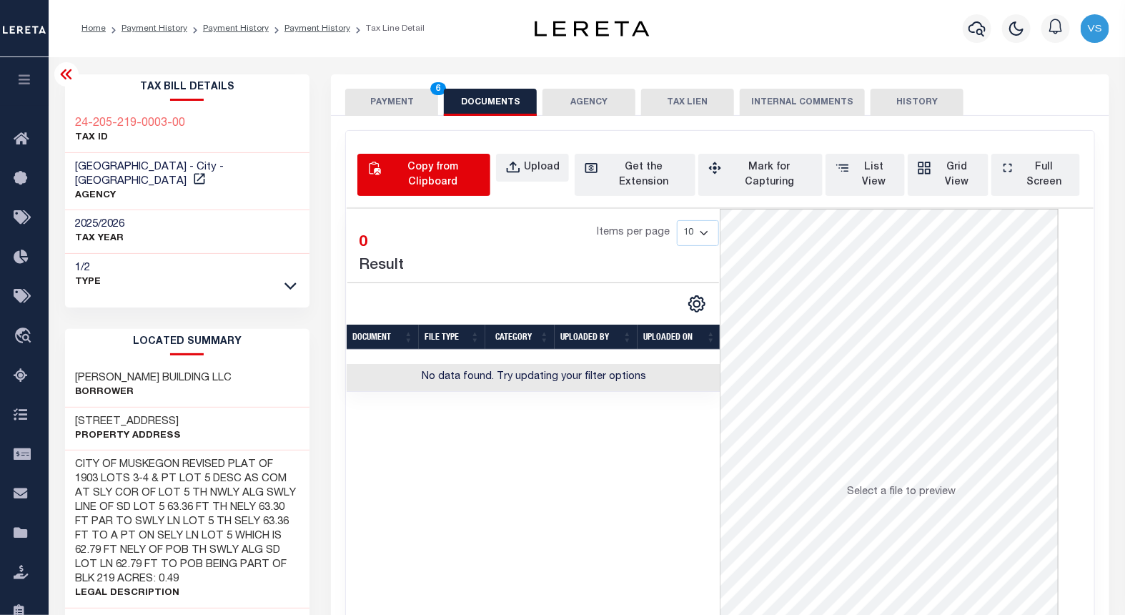
click at [389, 162] on div "Copy from Clipboard" at bounding box center [432, 175] width 96 height 30
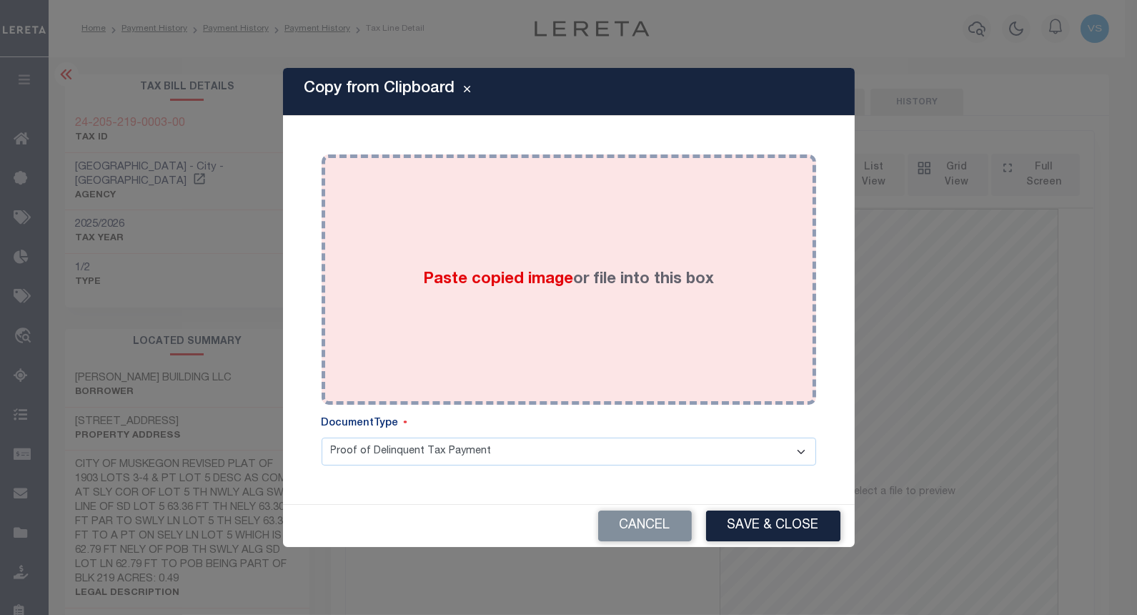
click at [493, 275] on span "Paste copied image" at bounding box center [498, 280] width 150 height 16
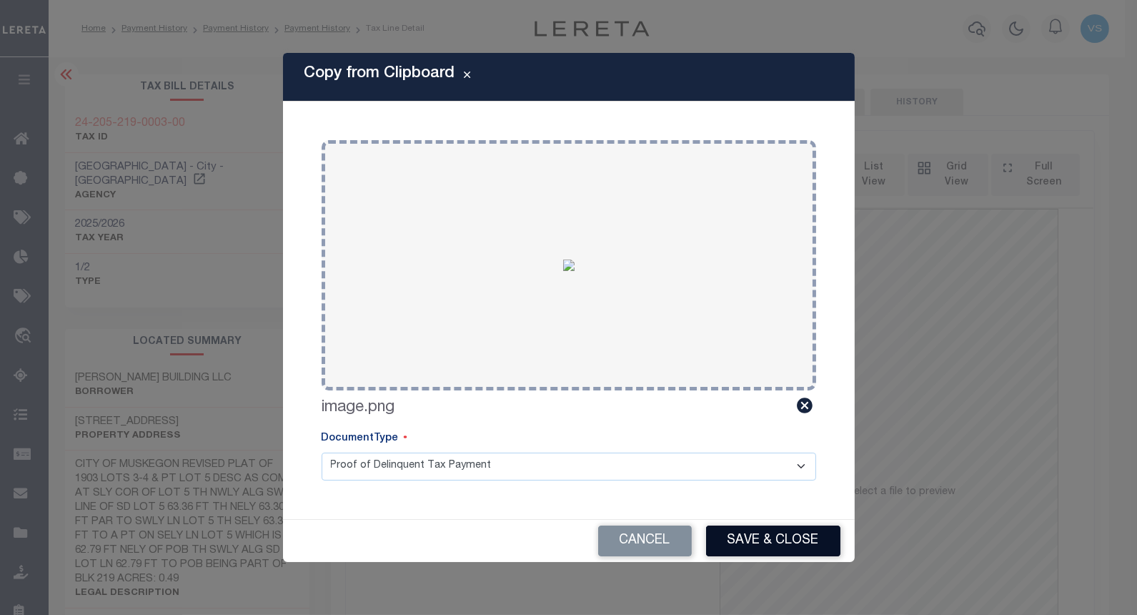
click at [733, 527] on button "Save & Close" at bounding box center [773, 540] width 134 height 31
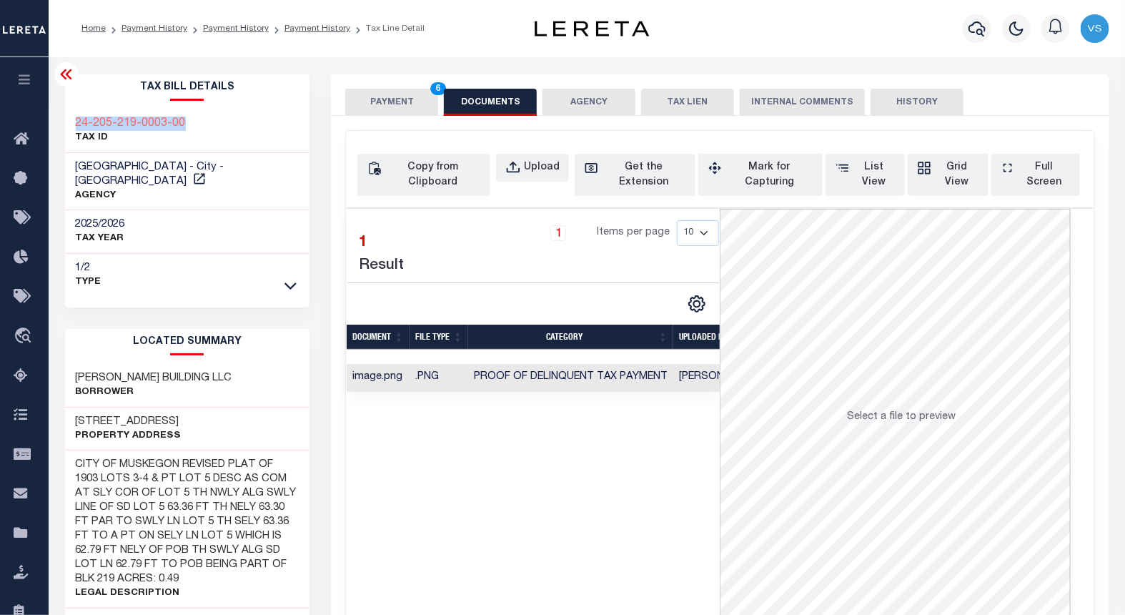
drag, startPoint x: 184, startPoint y: 127, endPoint x: 73, endPoint y: 123, distance: 111.6
click at [73, 123] on div "24-205-219-0003-00 TAX ID" at bounding box center [187, 131] width 245 height 44
copy h3 "24-205-219-0003-00"
click at [436, 172] on div "Copy from Clipboard" at bounding box center [432, 175] width 96 height 30
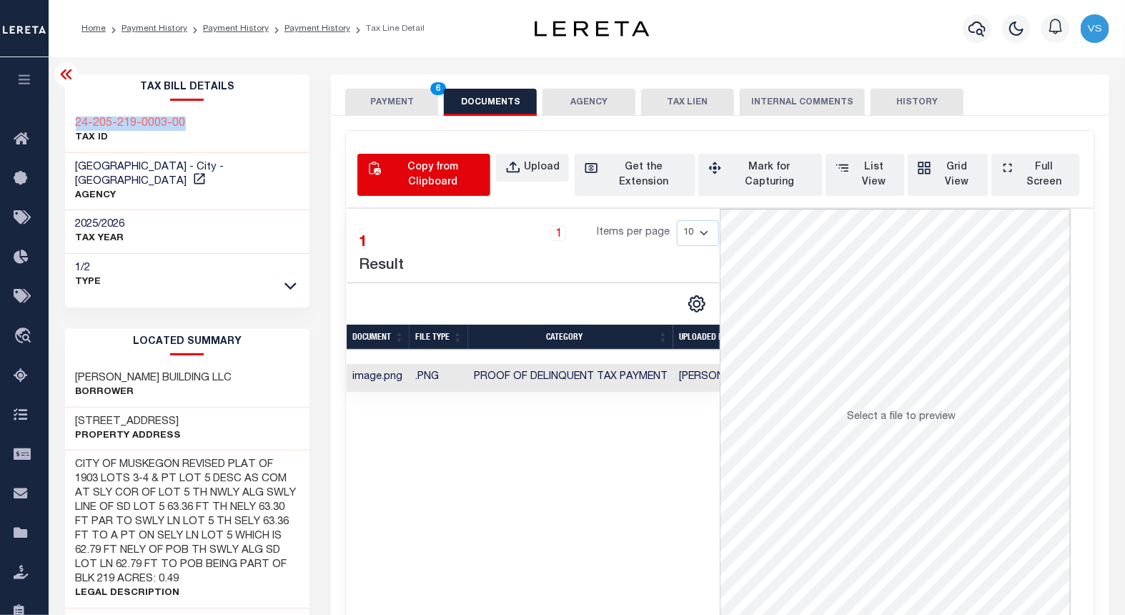
select select "POP"
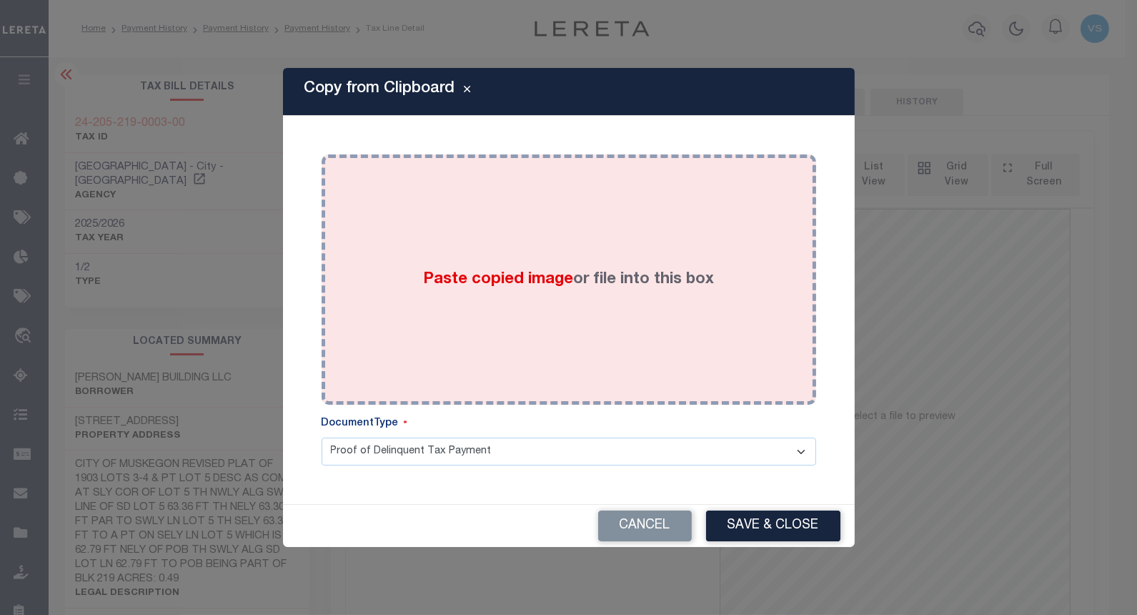
click at [477, 239] on div "Paste copied image or file into this box" at bounding box center [568, 279] width 473 height 229
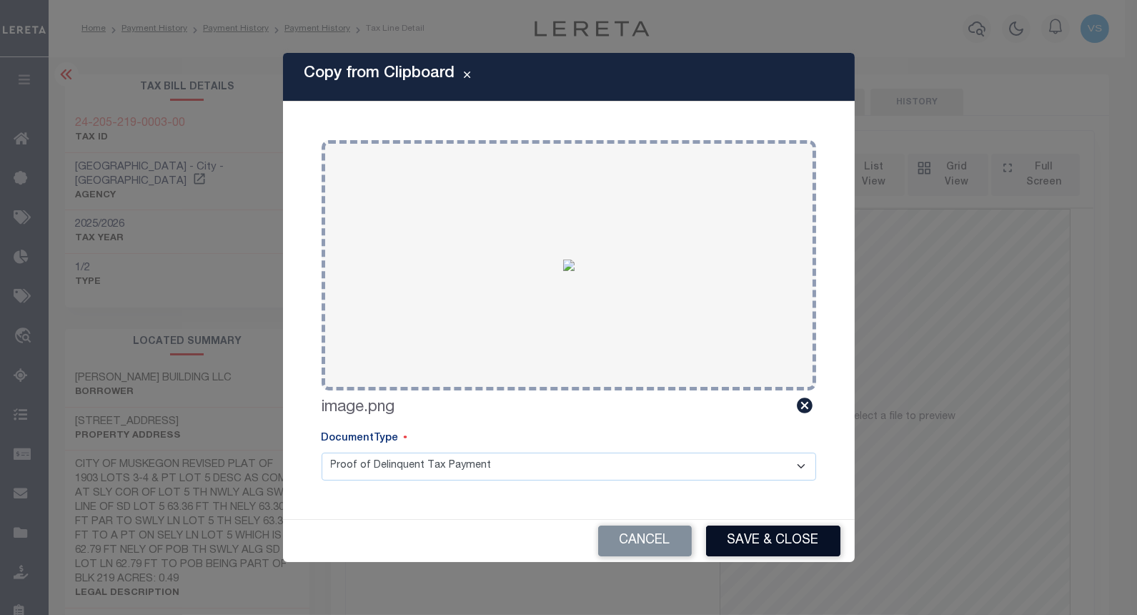
click at [741, 525] on button "Save & Close" at bounding box center [773, 540] width 134 height 31
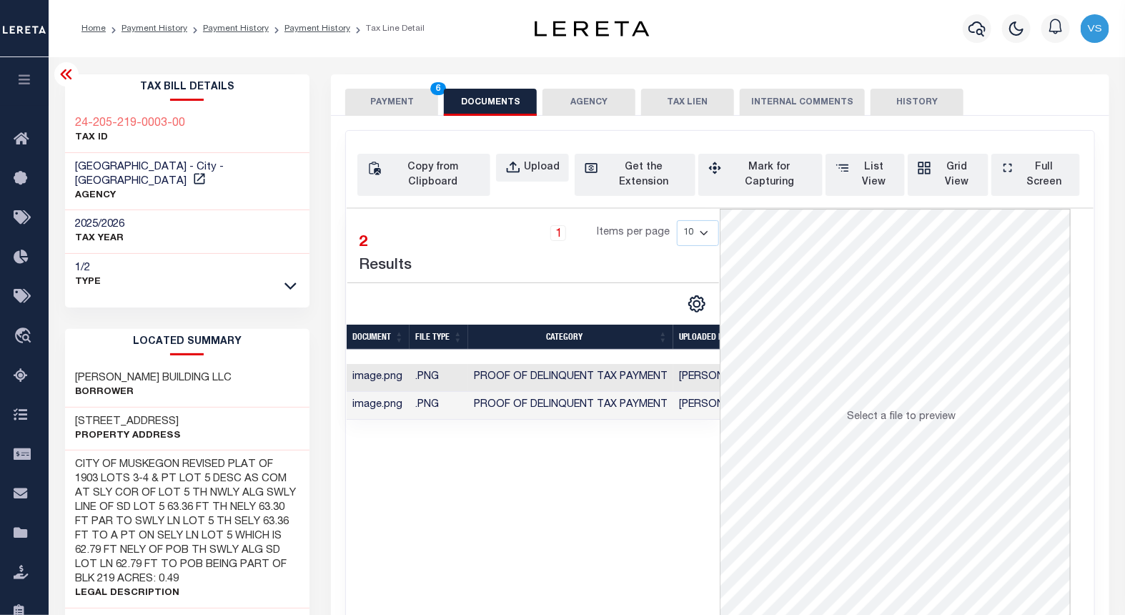
click at [366, 103] on button "PAYMENT 6" at bounding box center [391, 102] width 93 height 27
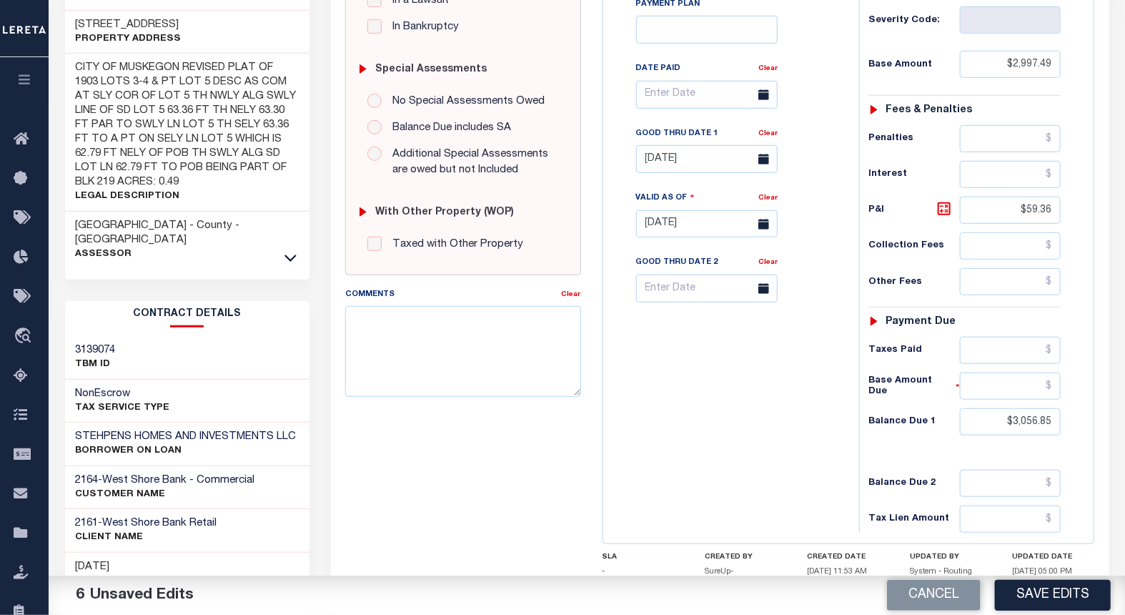
scroll to position [484, 0]
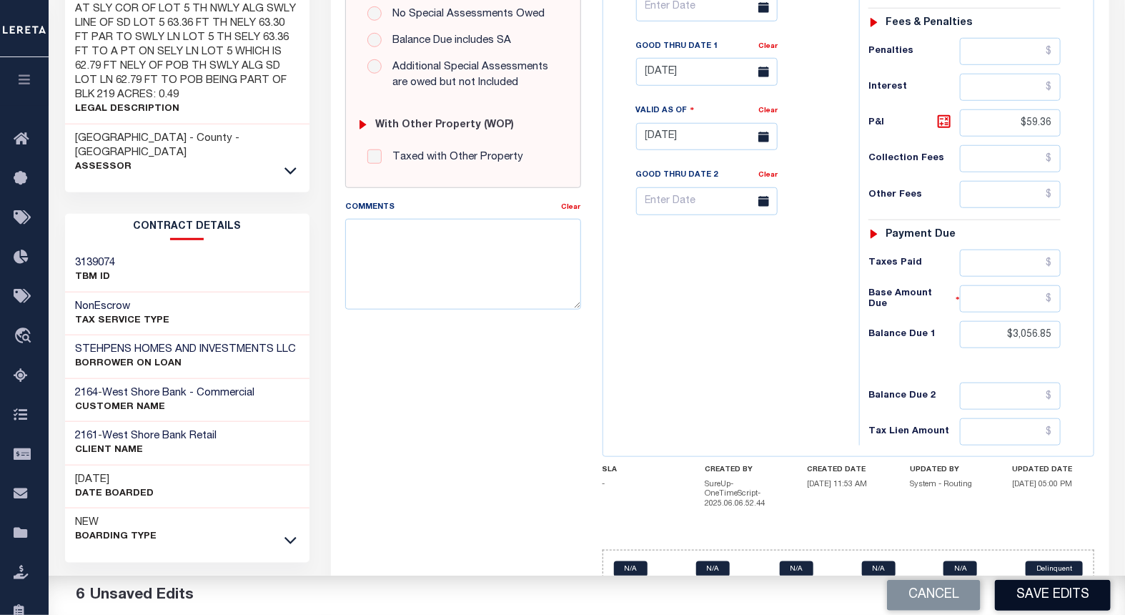
click at [1041, 598] on button "Save Edits" at bounding box center [1053, 595] width 116 height 31
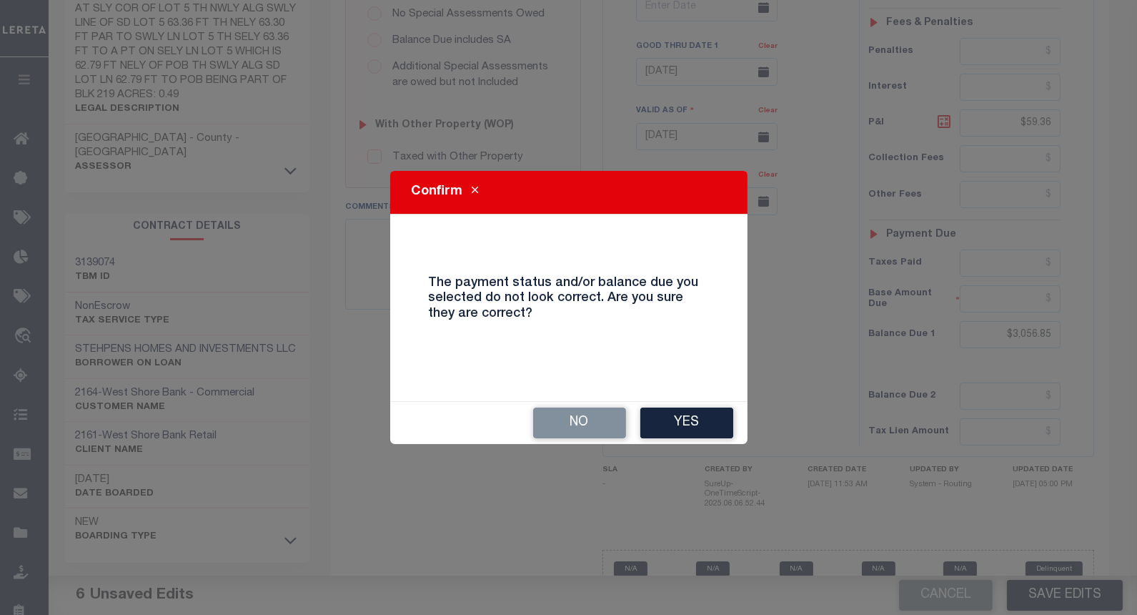
click at [680, 429] on button "Yes" at bounding box center [686, 422] width 93 height 31
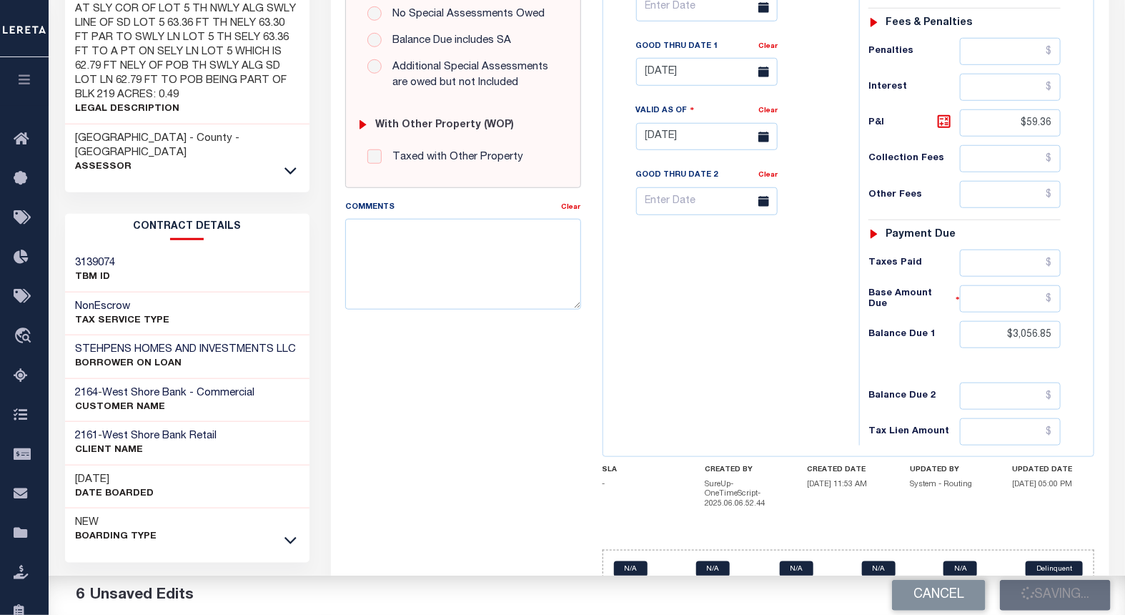
checkbox input "false"
type input "$2,997.49"
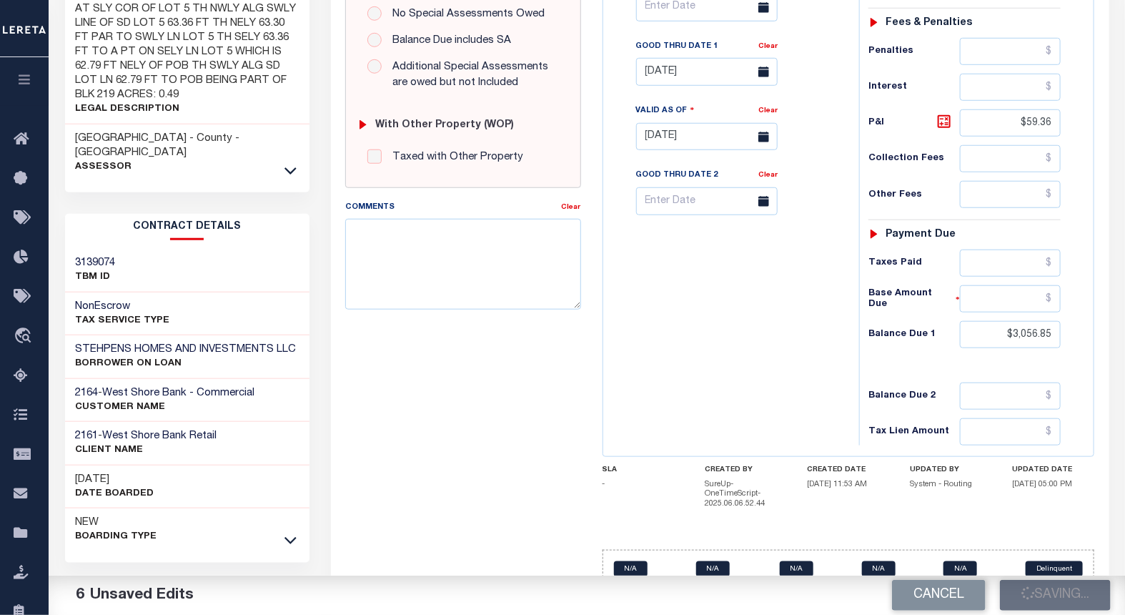
type input "$59.36"
type input "$3,056.85"
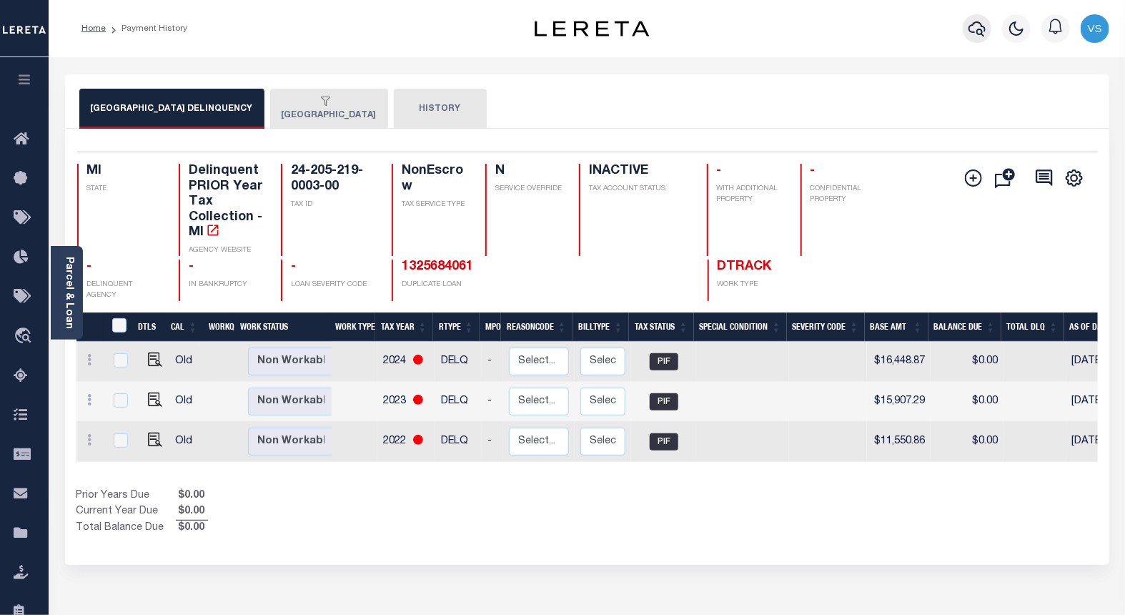
click at [982, 29] on icon "button" at bounding box center [976, 28] width 17 height 17
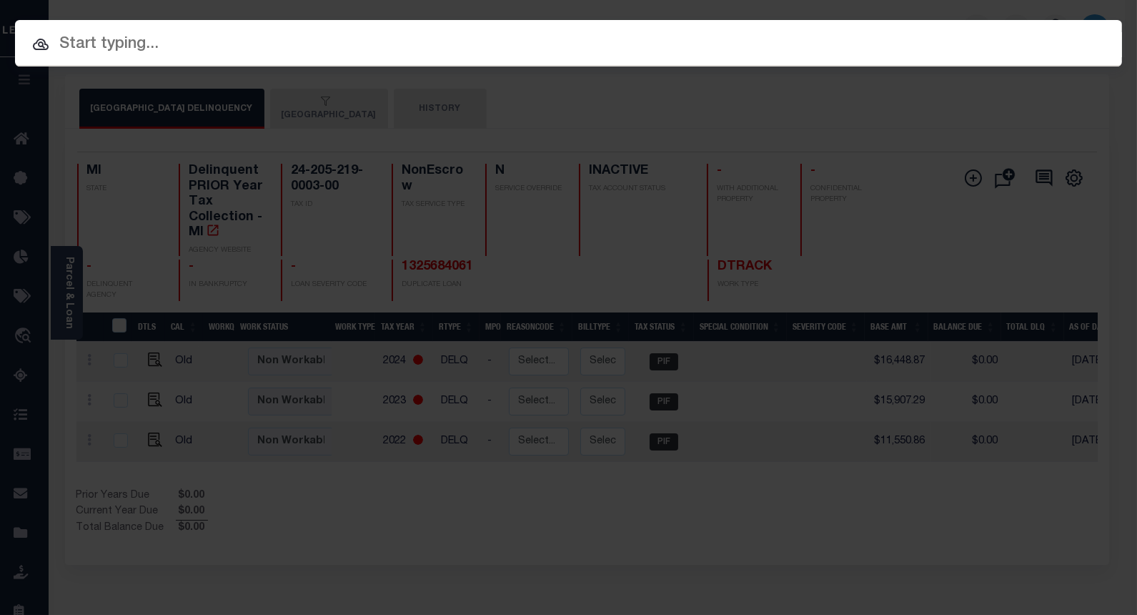
paste input "1325684061"
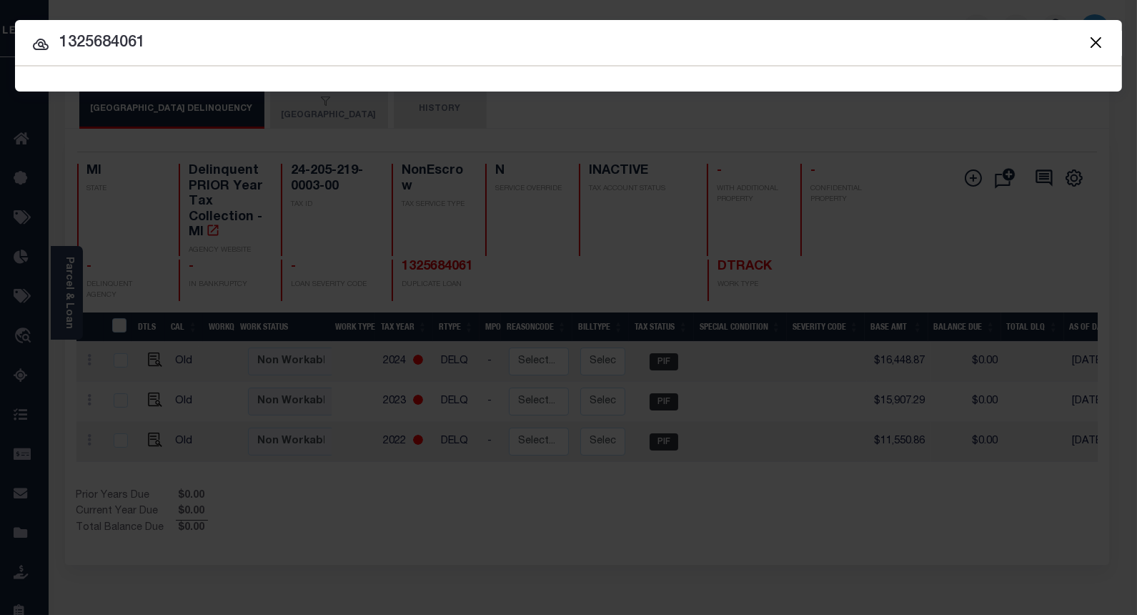
type input "1325684061"
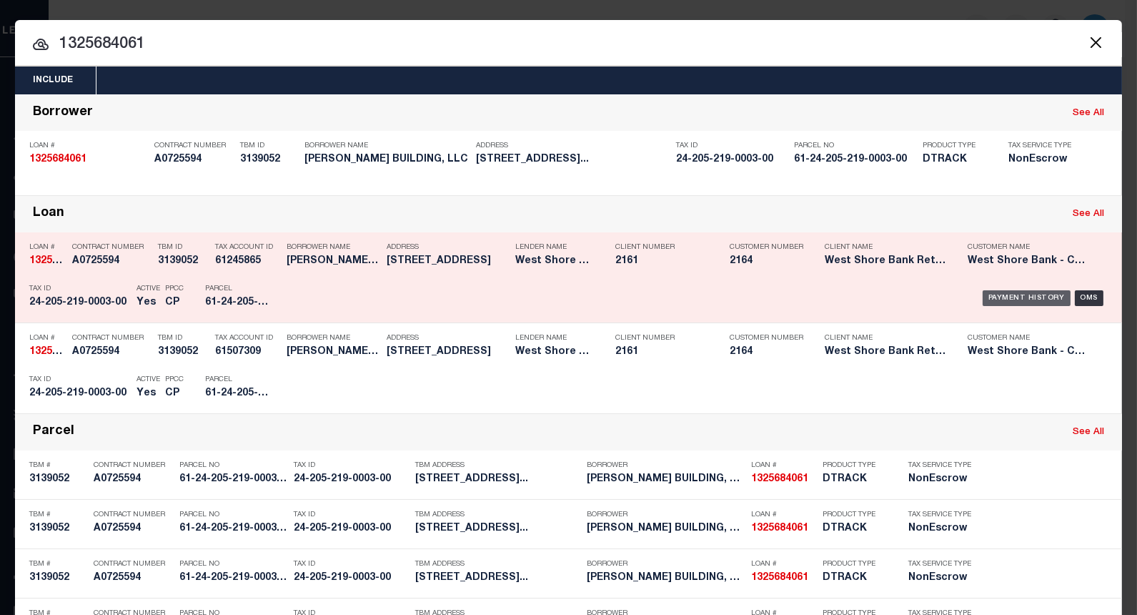
click at [1004, 293] on div "Payment History" at bounding box center [1027, 298] width 88 height 16
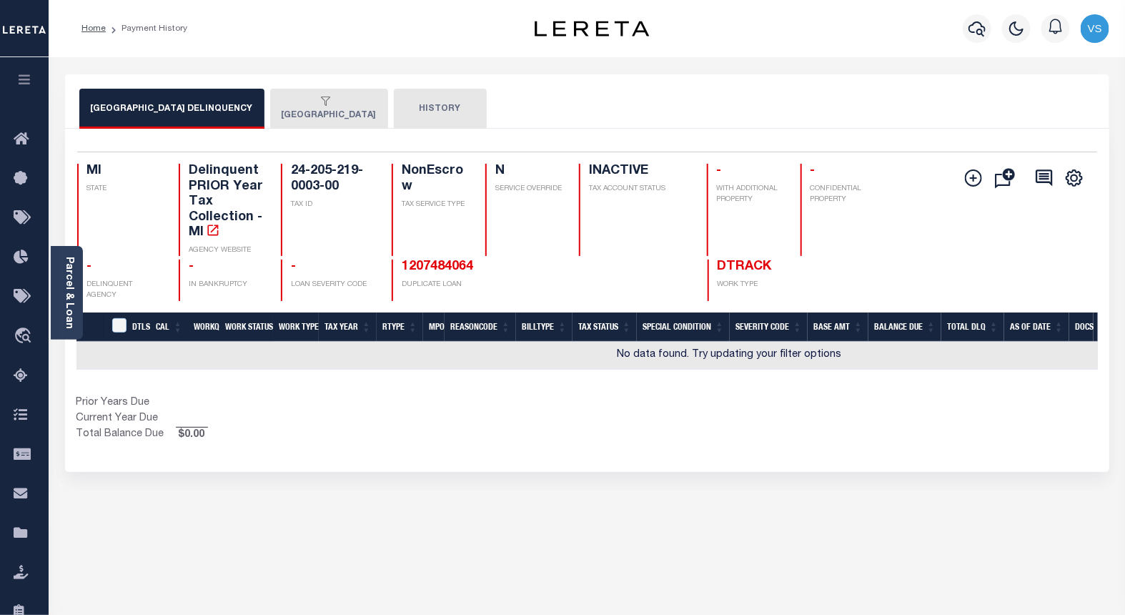
click at [296, 118] on button "[GEOGRAPHIC_DATA]" at bounding box center [329, 109] width 118 height 40
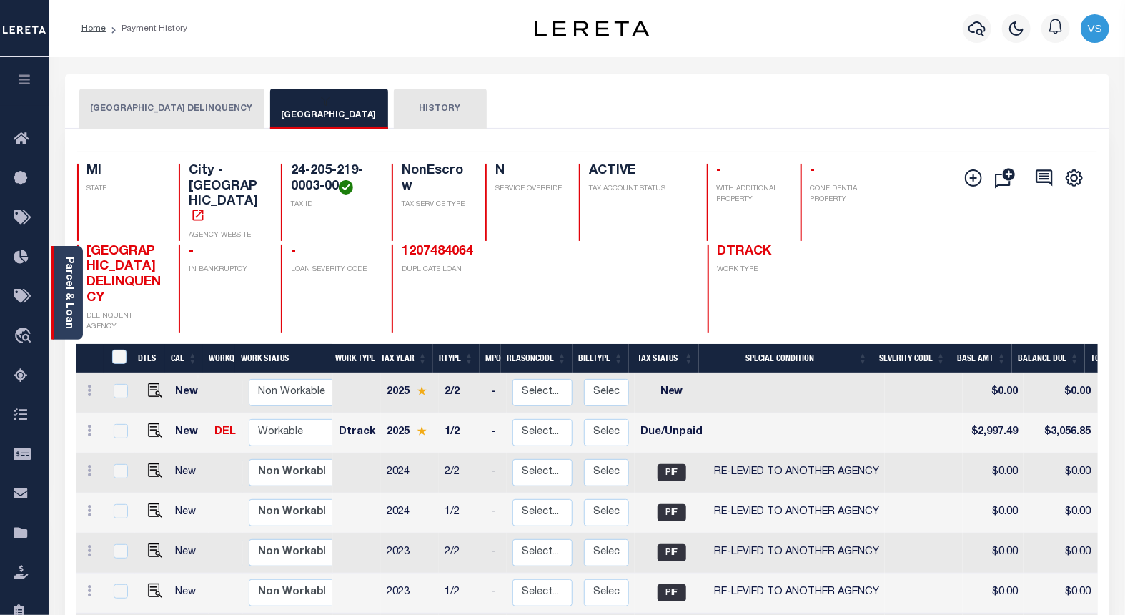
click at [66, 305] on link "Parcel & Loan" at bounding box center [69, 293] width 10 height 72
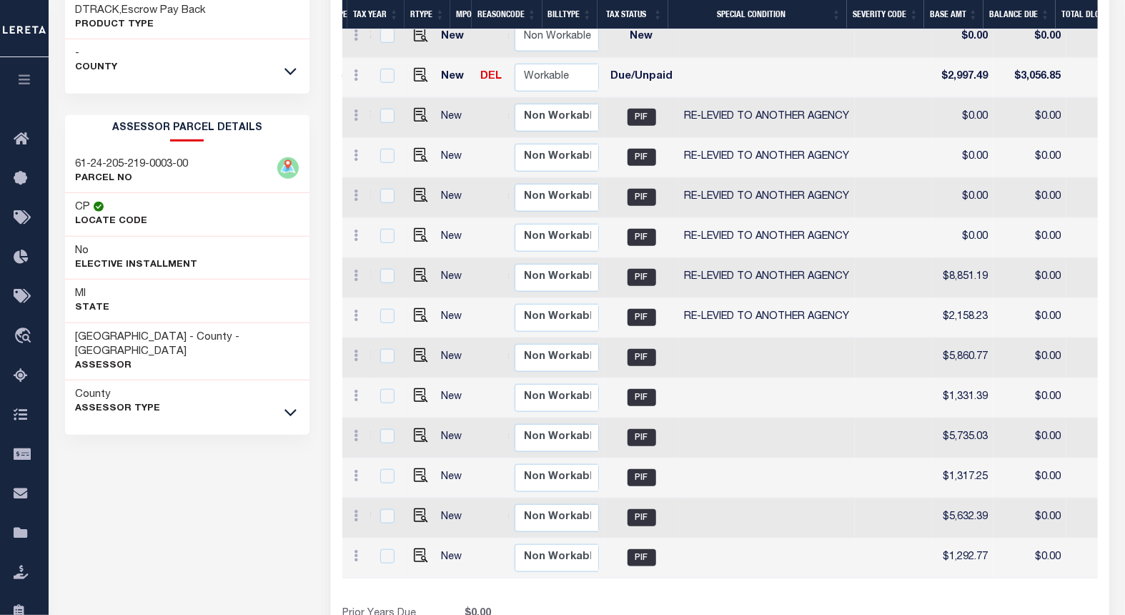
scroll to position [0, 174]
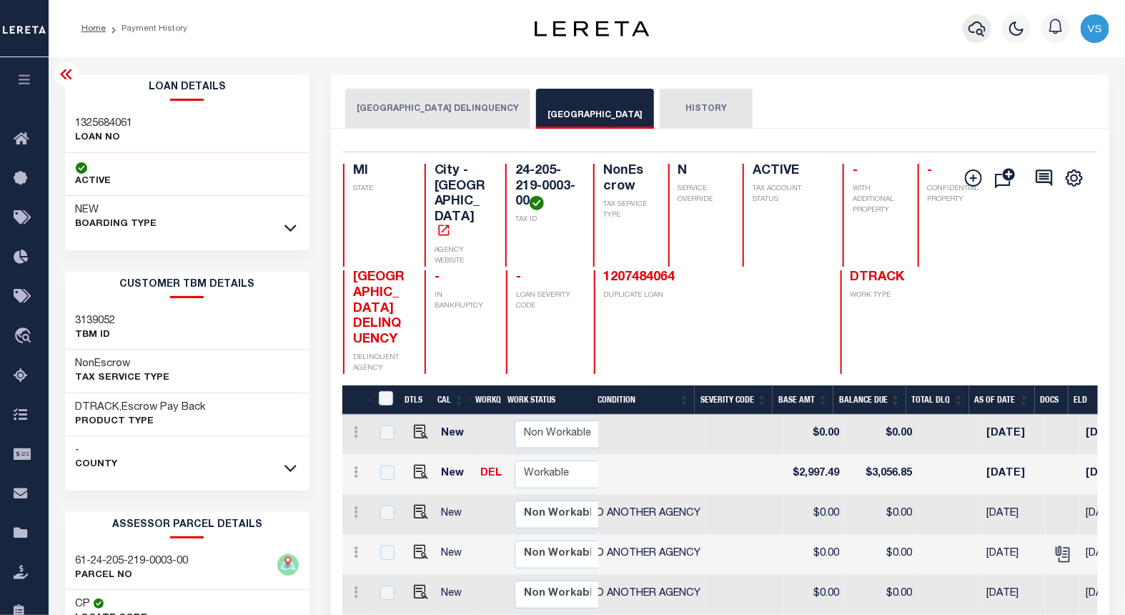
drag, startPoint x: 973, startPoint y: 26, endPoint x: 644, endPoint y: 116, distance: 341.0
click at [972, 26] on icon "button" at bounding box center [976, 28] width 17 height 15
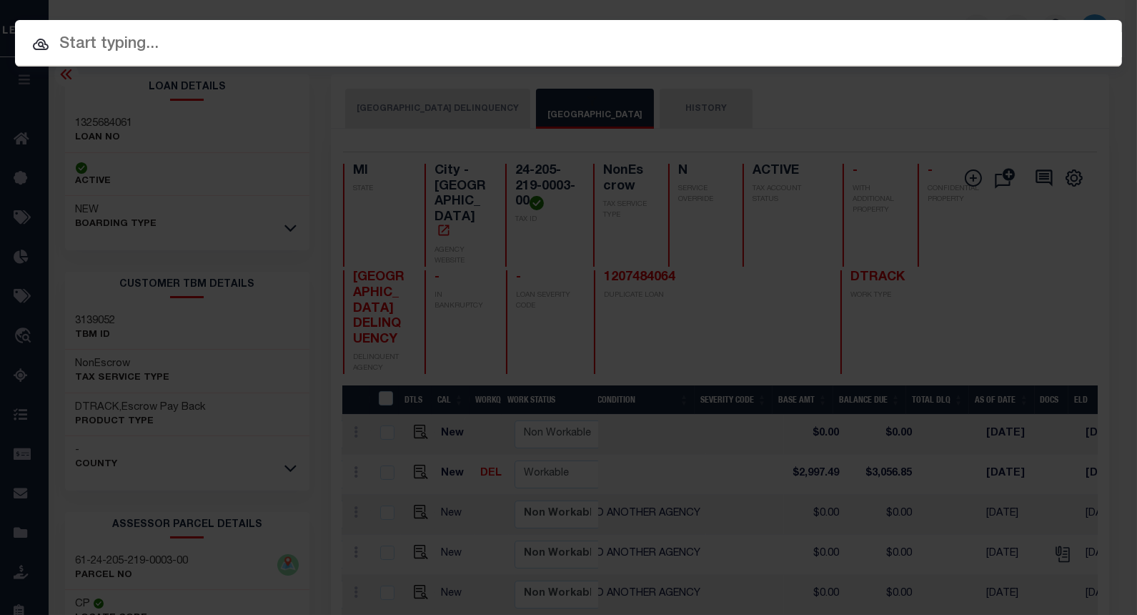
paste input "1343384767"
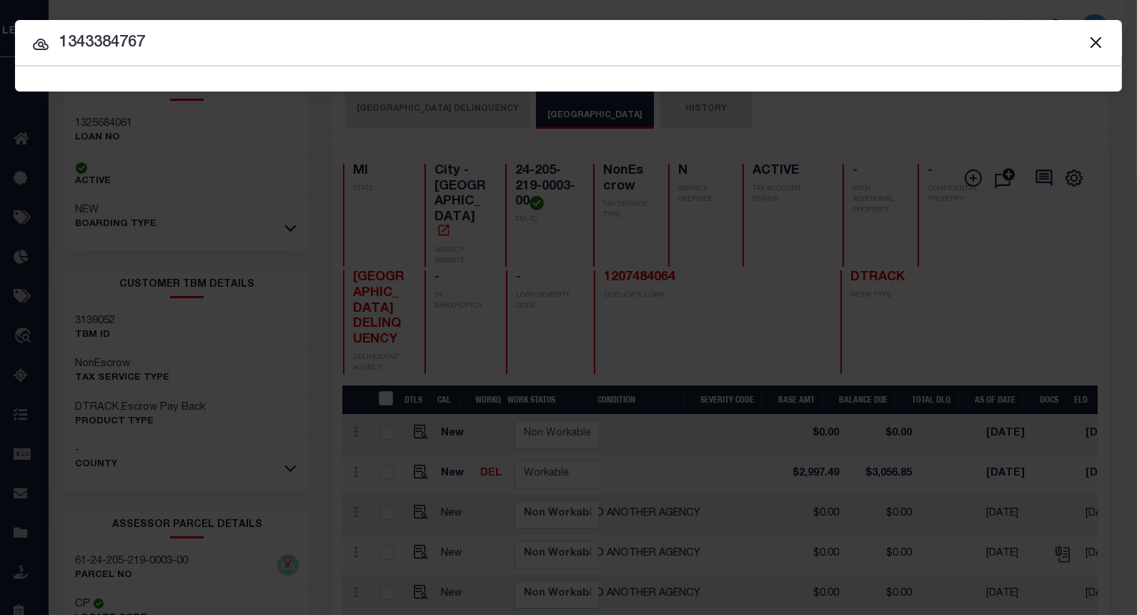
type input "1343384767"
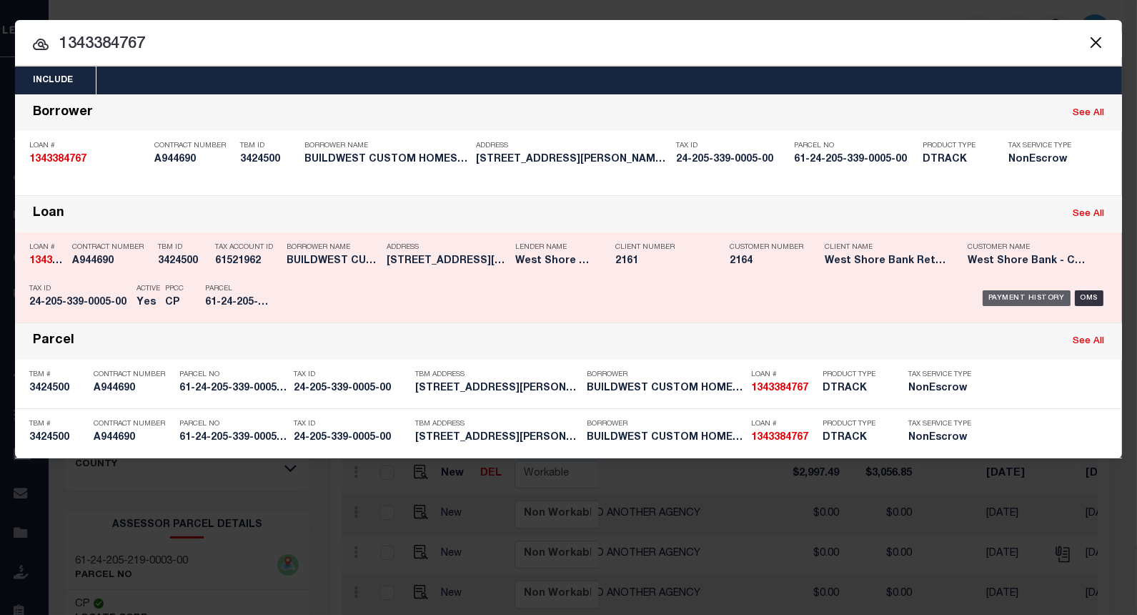
click at [998, 292] on div "Payment History" at bounding box center [1027, 298] width 88 height 16
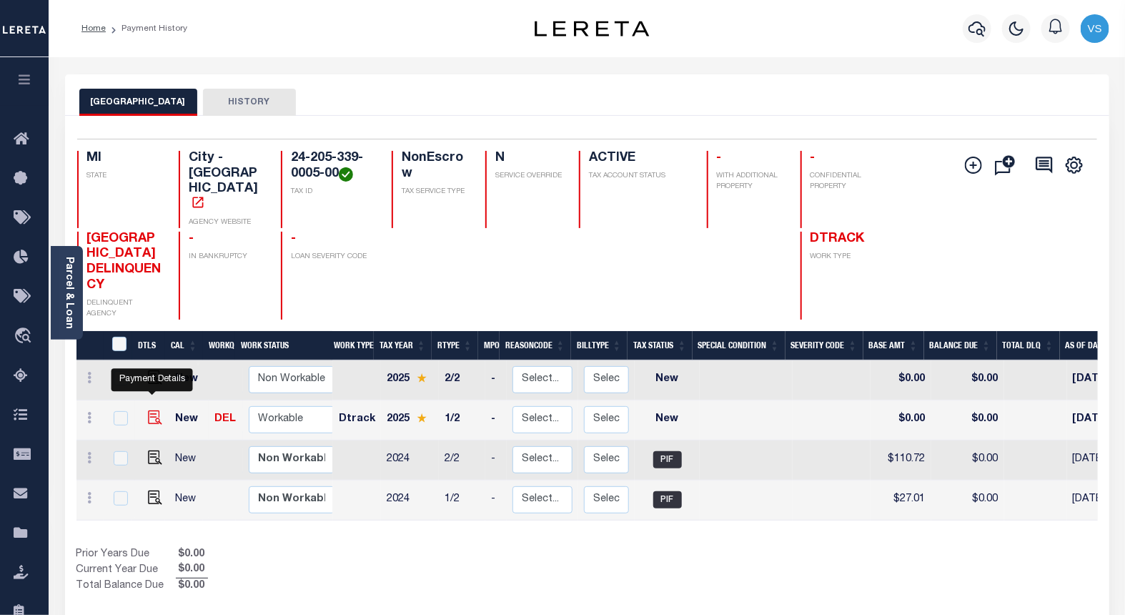
click at [153, 410] on img "" at bounding box center [155, 417] width 14 height 14
checkbox input "true"
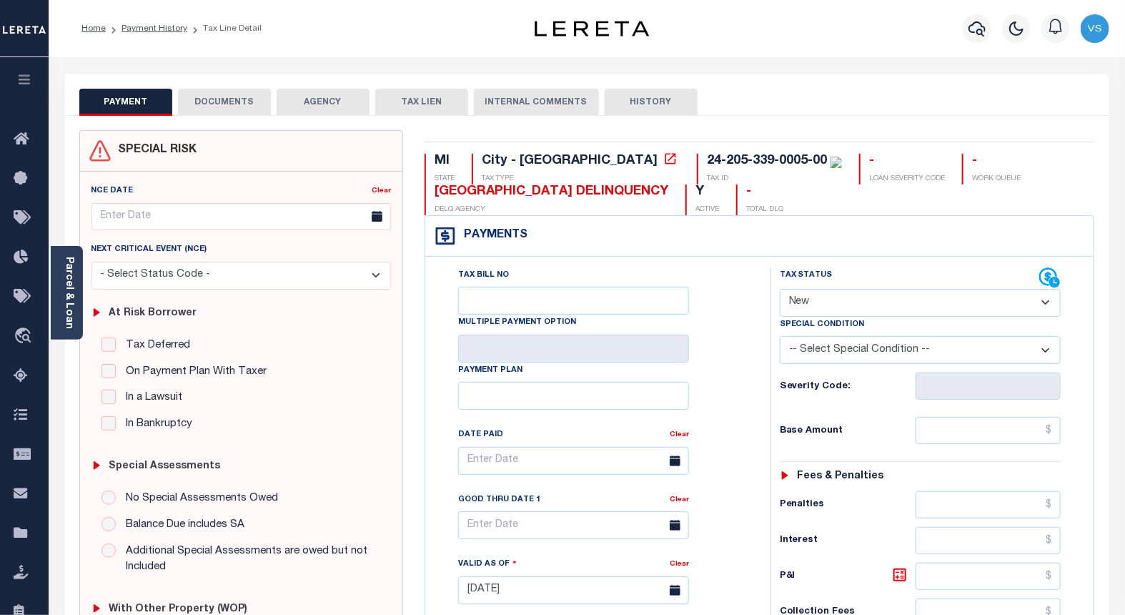
click at [816, 297] on select "- Select Status Code - Open Due/Unpaid Paid Incomplete No Tax Due Internal Refu…" at bounding box center [921, 303] width 282 height 28
select select "PYD"
click at [780, 289] on select "- Select Status Code - Open Due/Unpaid Paid Incomplete No Tax Due Internal Refu…" at bounding box center [921, 303] width 282 height 28
type input "[DATE]"
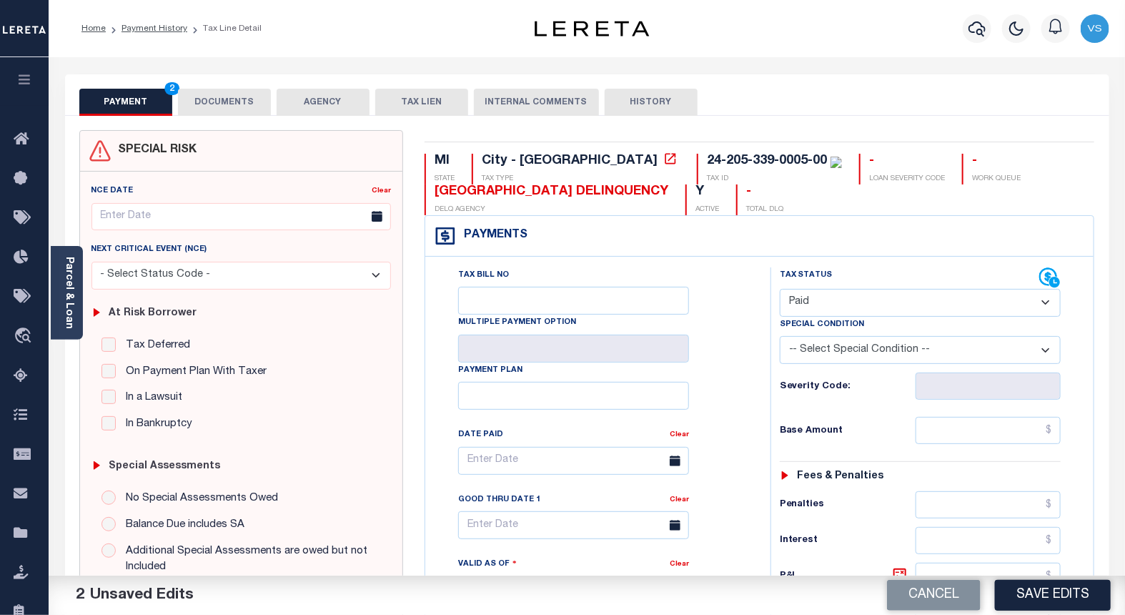
click at [801, 303] on select "- Select Status Code - Open Due/Unpaid Paid Incomplete No Tax Due Internal Refu…" at bounding box center [921, 303] width 282 height 28
select select "DUE"
click at [780, 289] on select "- Select Status Code - Open Due/Unpaid Paid Incomplete No Tax Due Internal Refu…" at bounding box center [921, 303] width 282 height 28
click at [220, 91] on button "DOCUMENTS" at bounding box center [224, 102] width 93 height 27
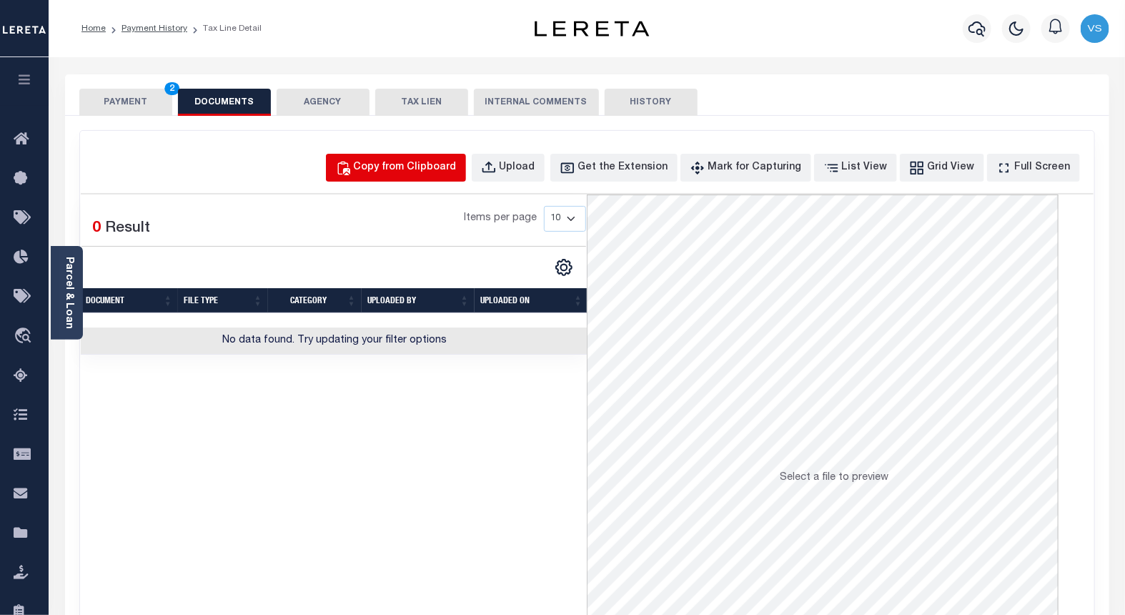
click at [415, 165] on div "Copy from Clipboard" at bounding box center [405, 168] width 103 height 16
select select "POP"
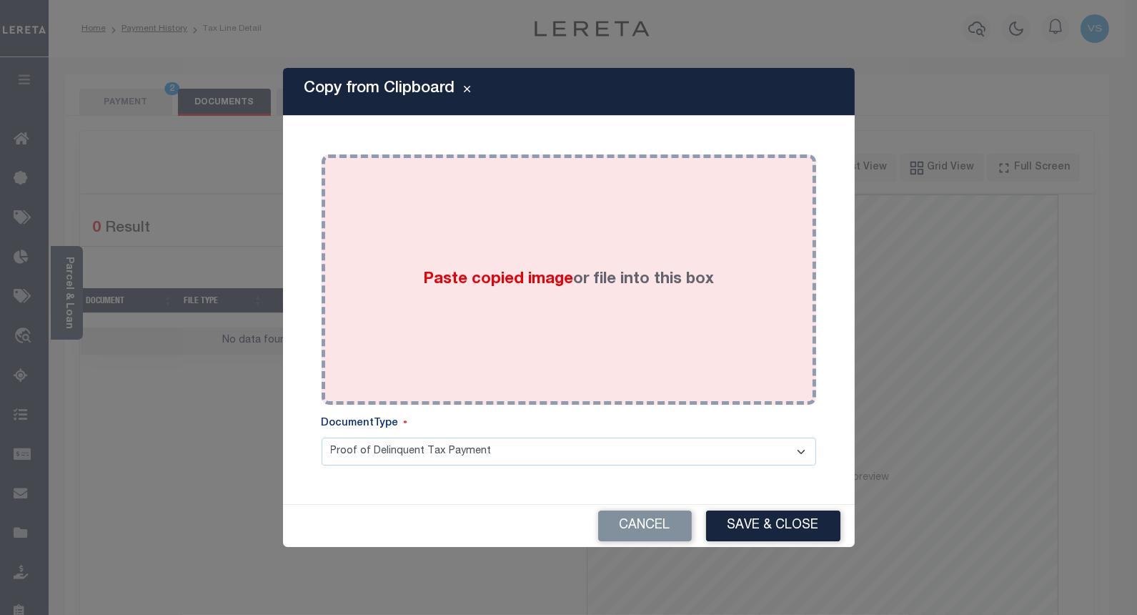
click at [510, 287] on span "Paste copied image" at bounding box center [498, 280] width 150 height 16
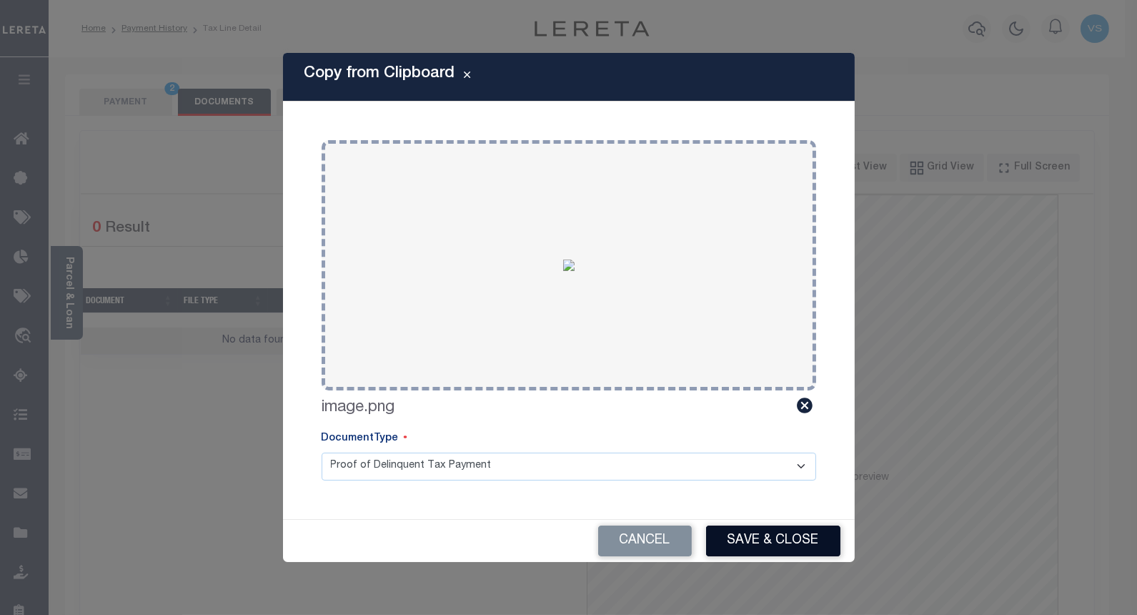
click at [728, 531] on button "Save & Close" at bounding box center [773, 540] width 134 height 31
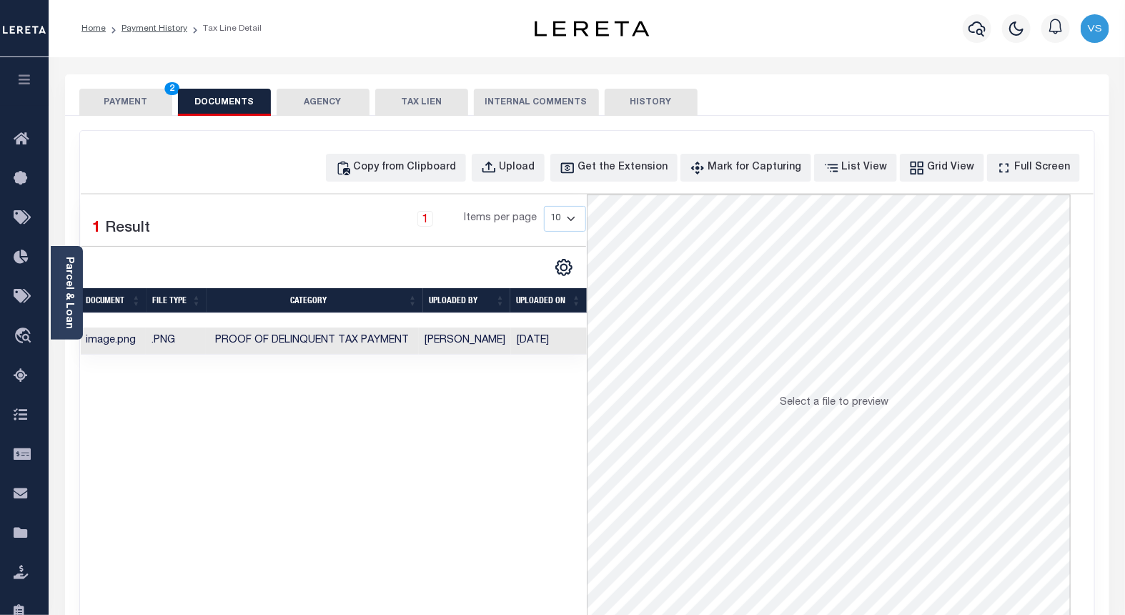
click at [116, 102] on button "PAYMENT 2" at bounding box center [125, 102] width 93 height 27
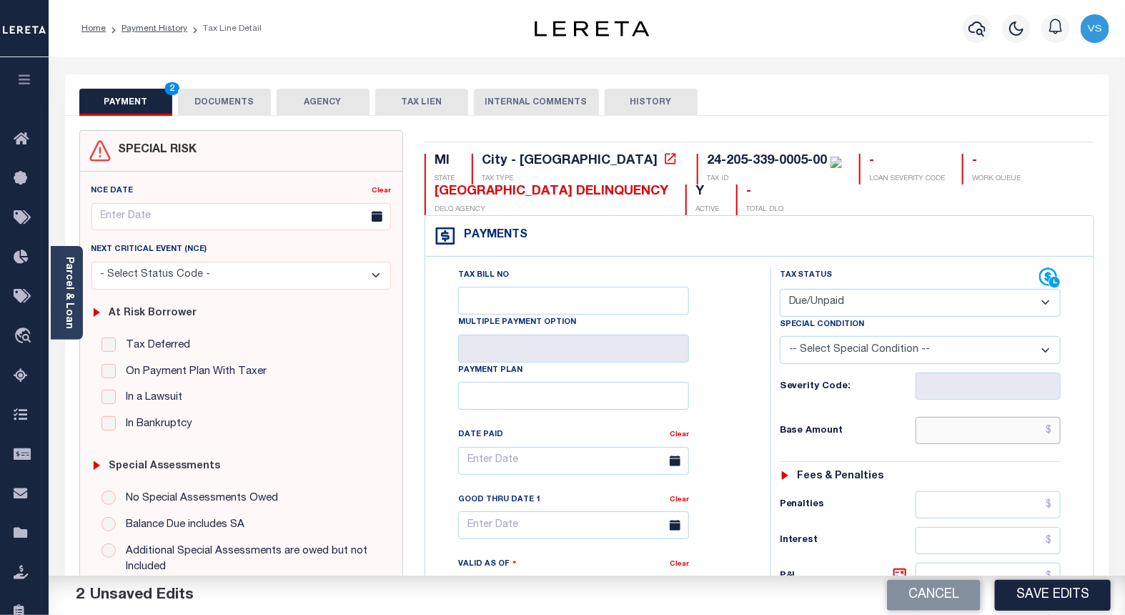
click at [959, 429] on input "text" at bounding box center [988, 430] width 146 height 27
paste input "26.4"
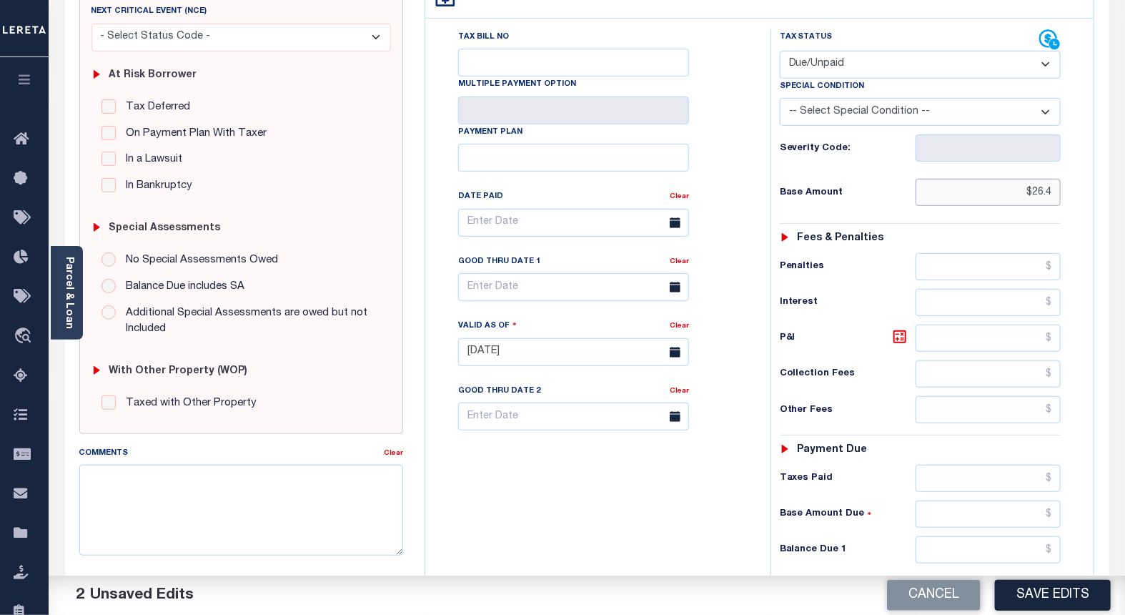
scroll to position [317, 0]
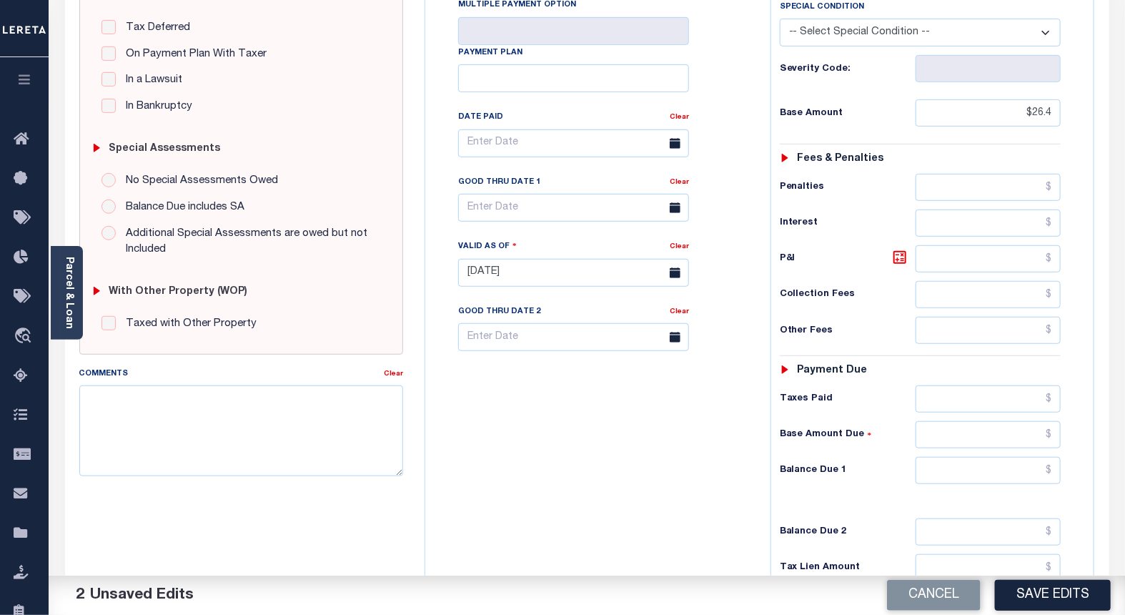
type input "$26.40"
click at [860, 29] on select "-- Select Special Condition -- 3RD PARTY TAX LIEN AGENCY TAX LIEN (A.K.A Inside…" at bounding box center [921, 33] width 282 height 28
select select "15"
click at [780, 19] on select "-- Select Special Condition -- 3RD PARTY TAX LIEN AGENCY TAX LIEN (A.K.A Inside…" at bounding box center [921, 33] width 282 height 28
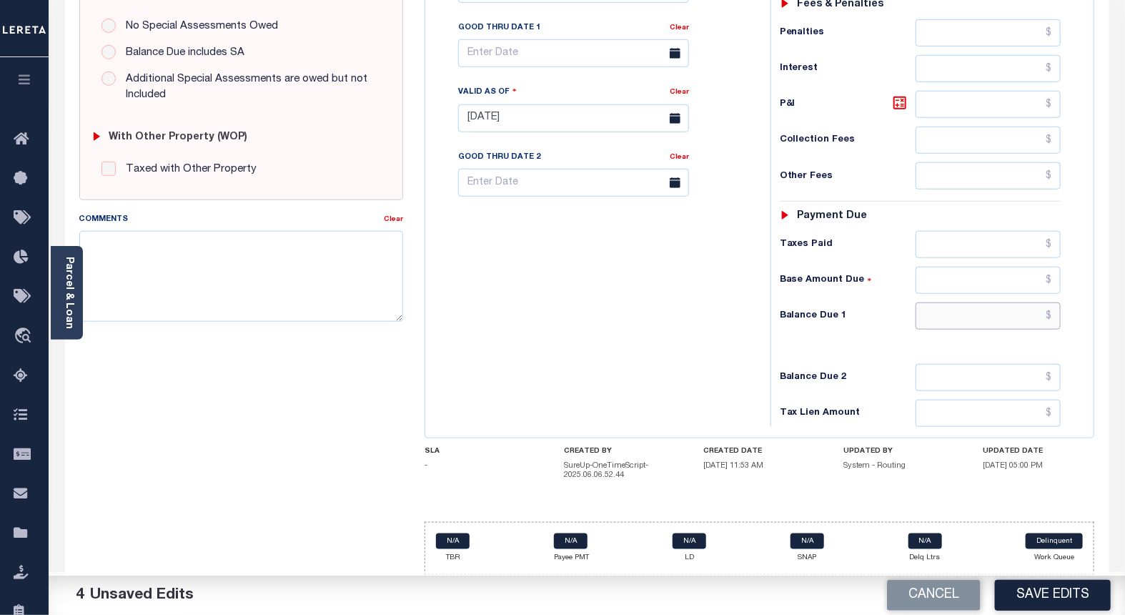
click at [1022, 319] on input "text" at bounding box center [988, 315] width 146 height 27
paste input "0.26"
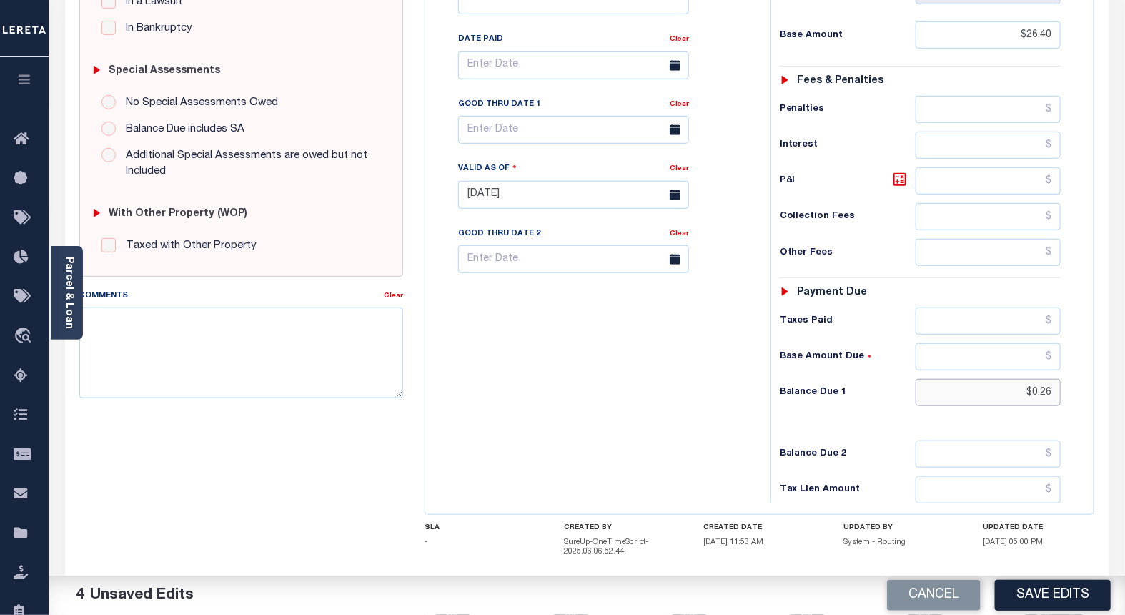
type input "$0.26"
click at [1008, 186] on input "text" at bounding box center [988, 180] width 146 height 27
paste input "0.26"
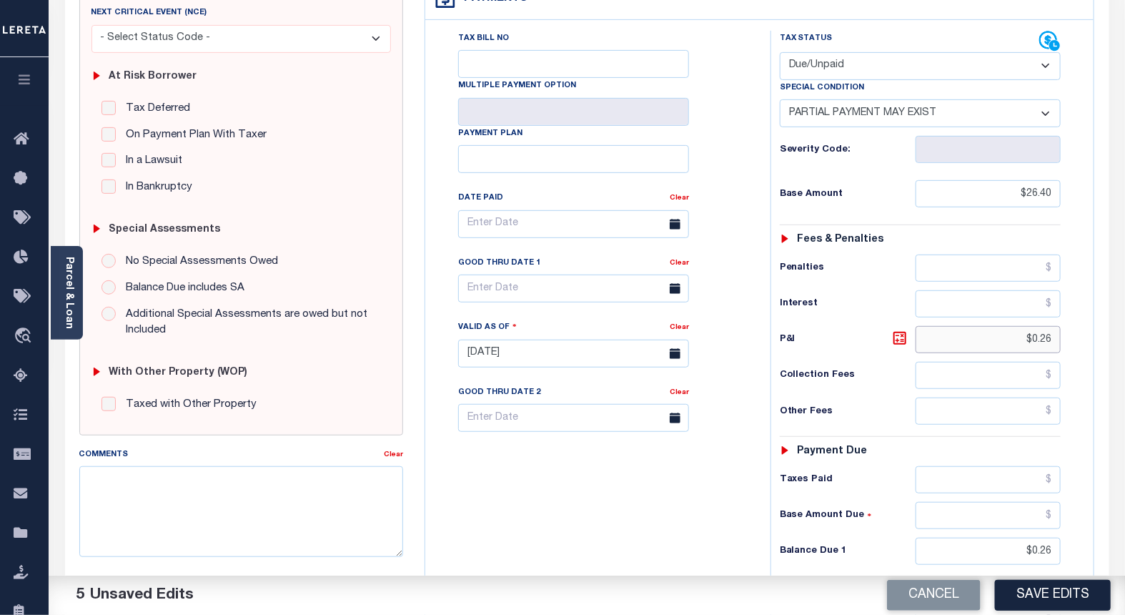
type input "$0.26"
click at [488, 290] on input "text" at bounding box center [573, 288] width 231 height 28
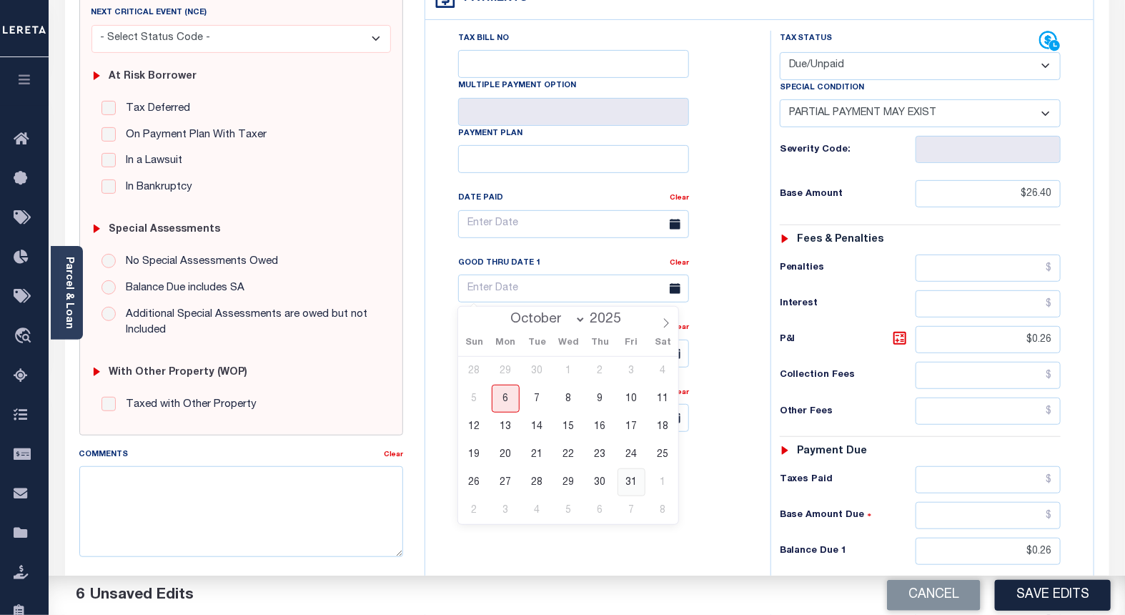
click at [632, 482] on span "31" at bounding box center [631, 482] width 28 height 28
type input "10/31/2025"
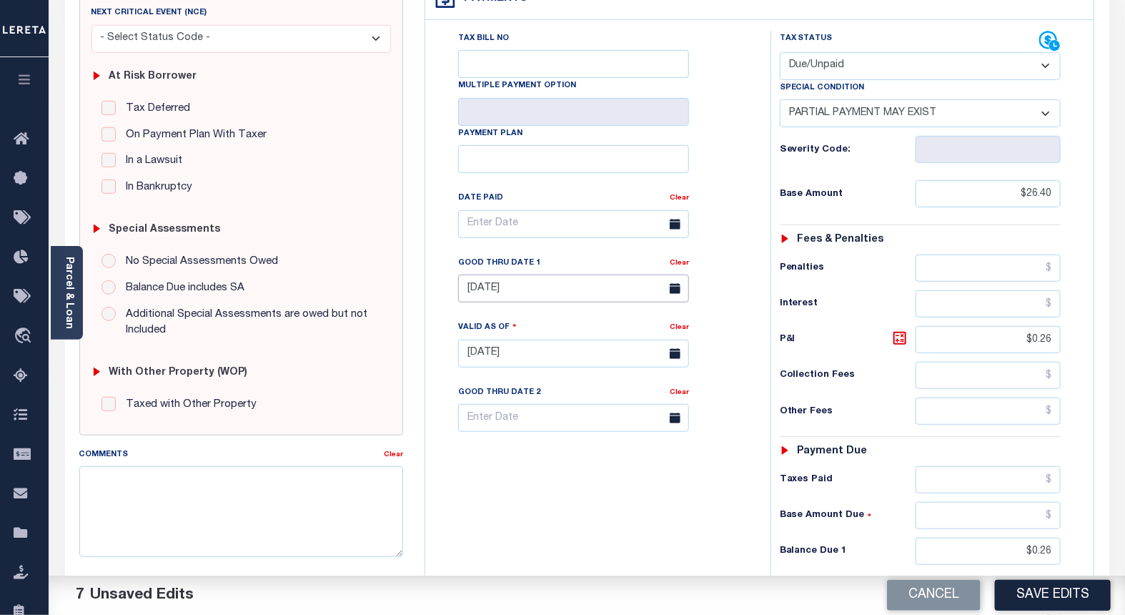
scroll to position [0, 0]
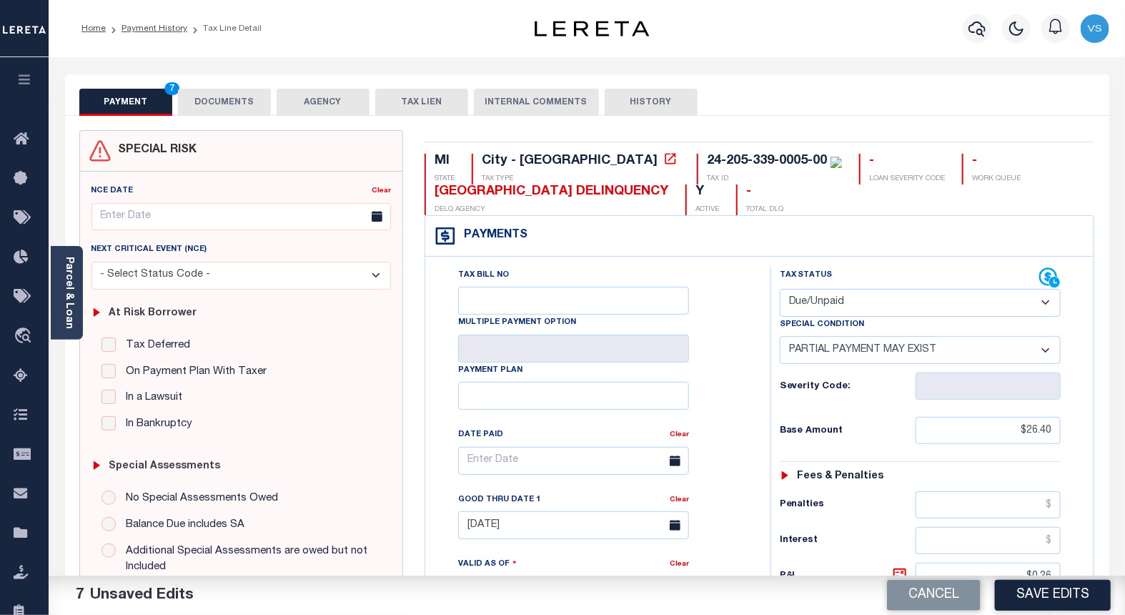
click at [224, 104] on button "DOCUMENTS" at bounding box center [224, 102] width 93 height 27
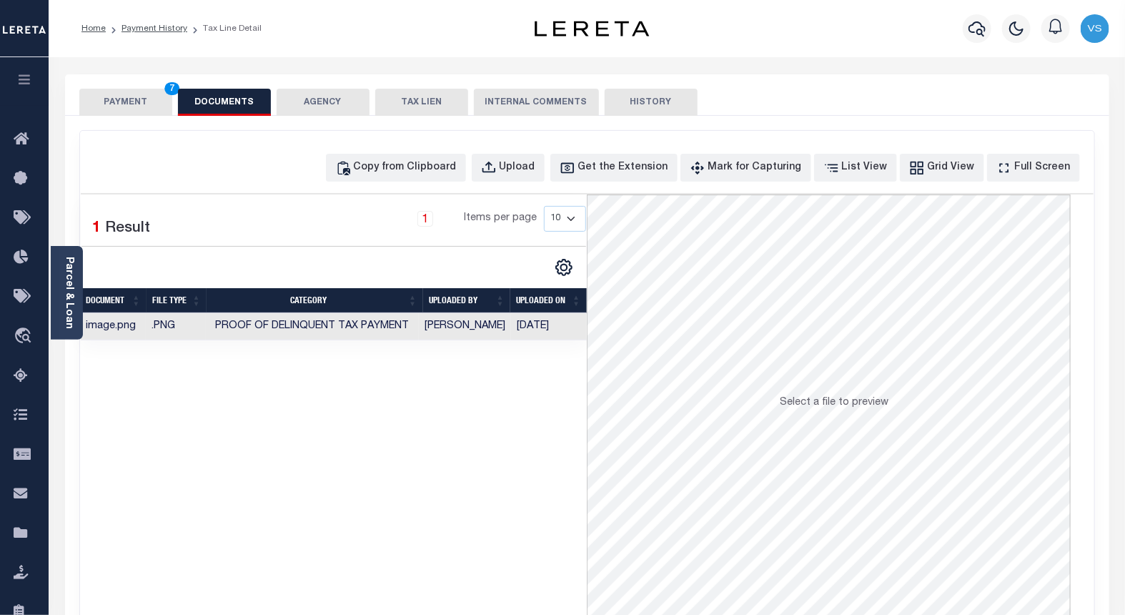
click at [123, 94] on button "PAYMENT 7" at bounding box center [125, 102] width 93 height 27
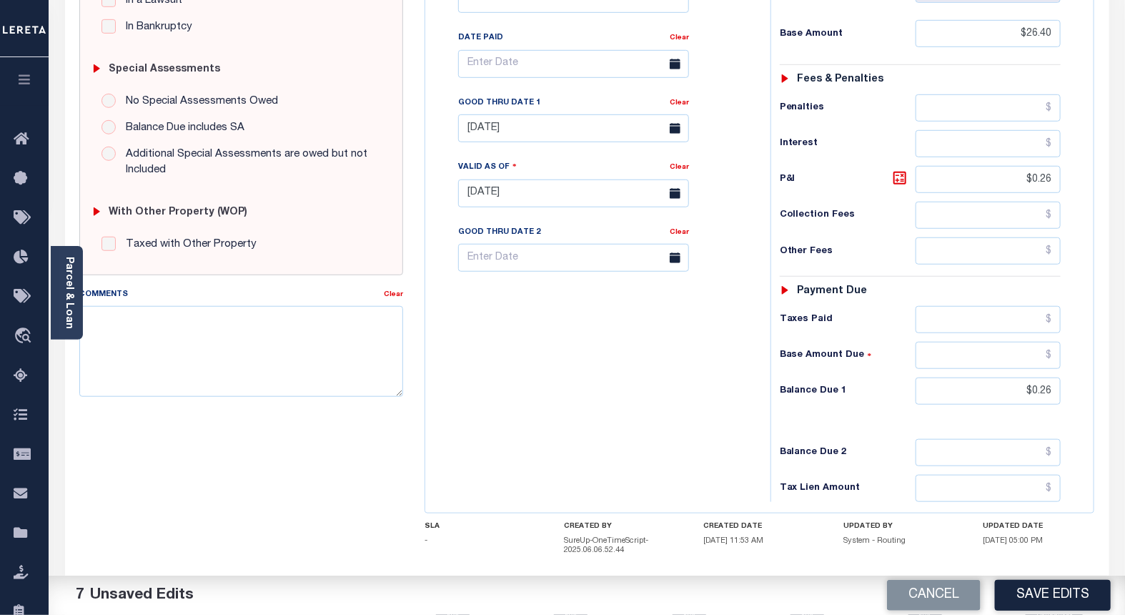
scroll to position [475, 0]
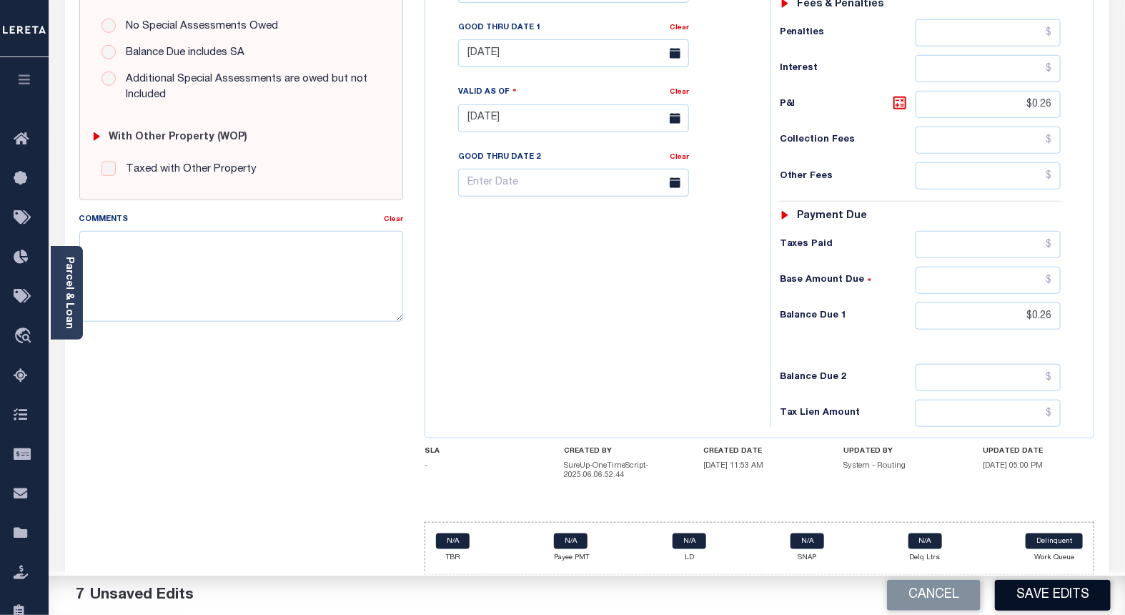
click at [1020, 597] on button "Save Edits" at bounding box center [1053, 595] width 116 height 31
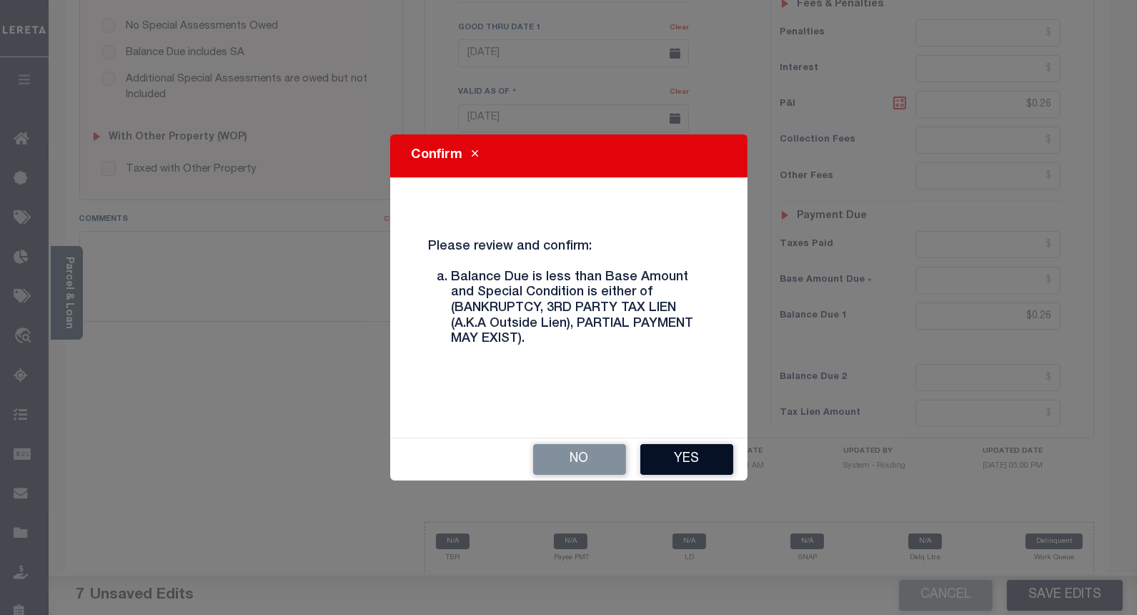
click at [672, 452] on button "Yes" at bounding box center [686, 459] width 93 height 31
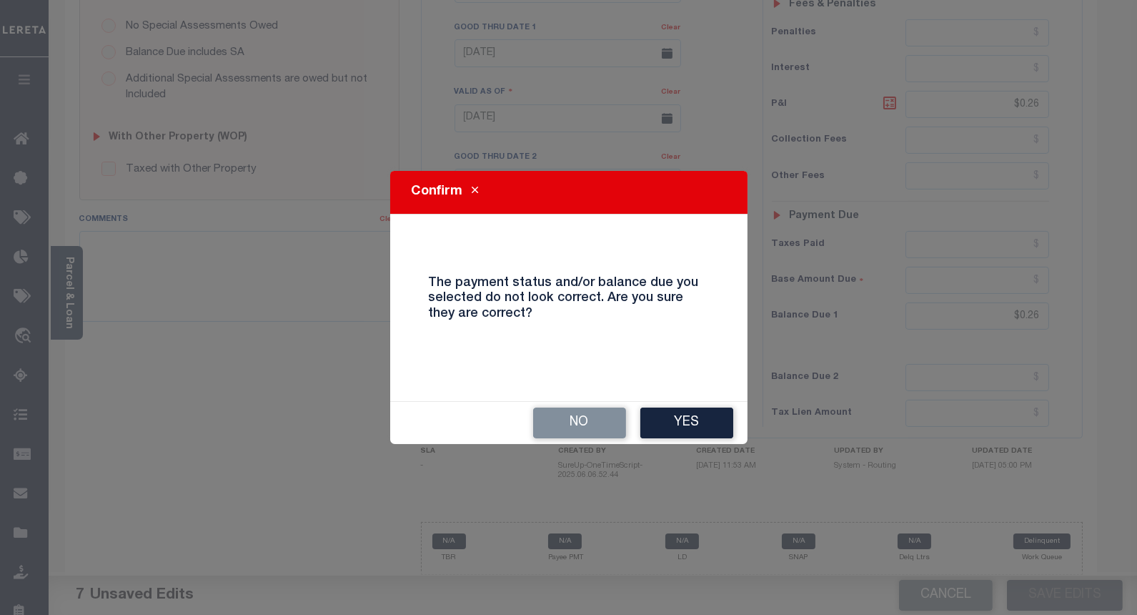
click at [695, 423] on button "Yes" at bounding box center [686, 422] width 93 height 31
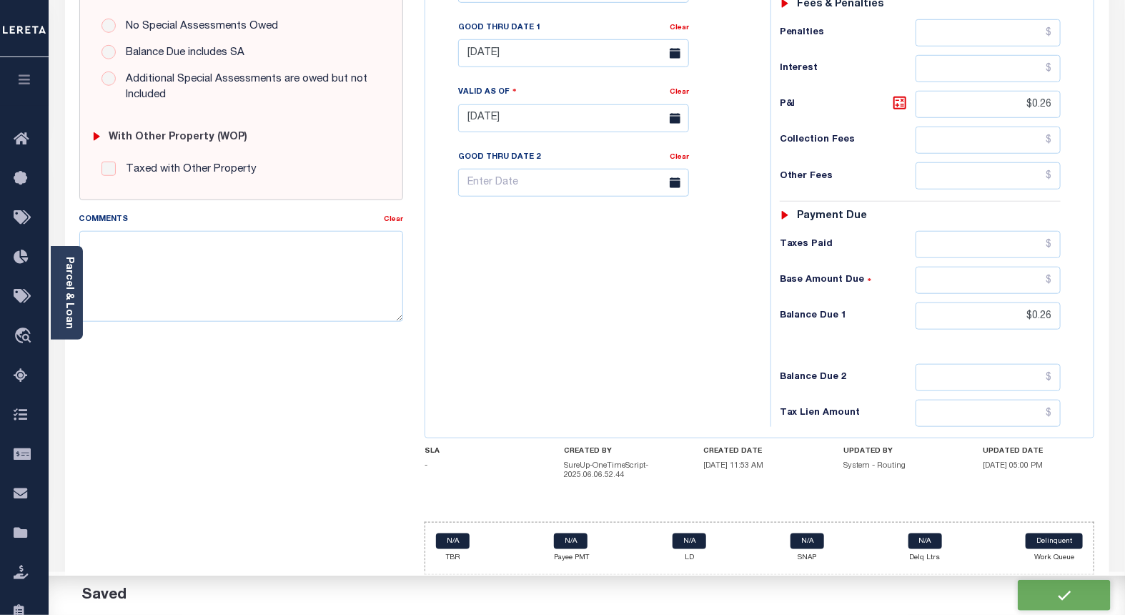
checkbox input "false"
type input "$26.4"
type input "$0.26"
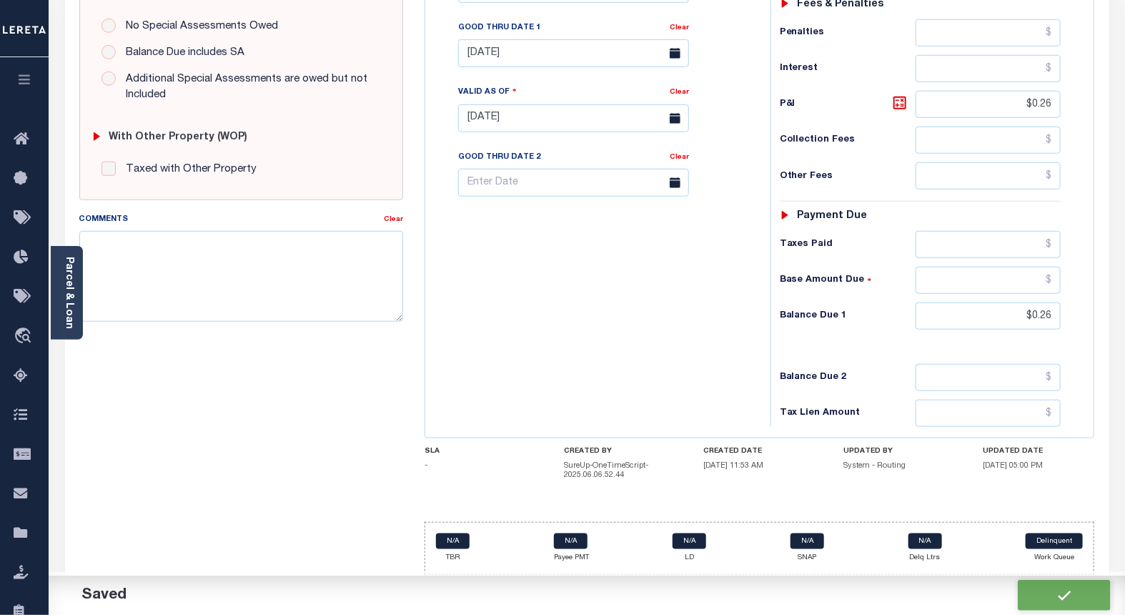
type input "$0.26"
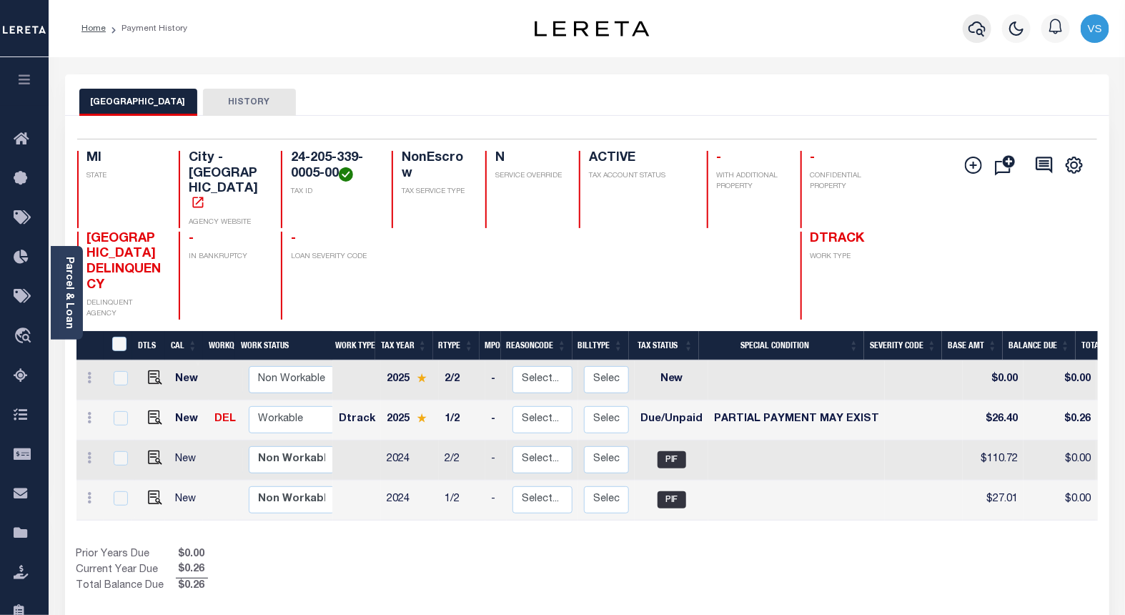
click at [976, 33] on icon "button" at bounding box center [976, 28] width 17 height 17
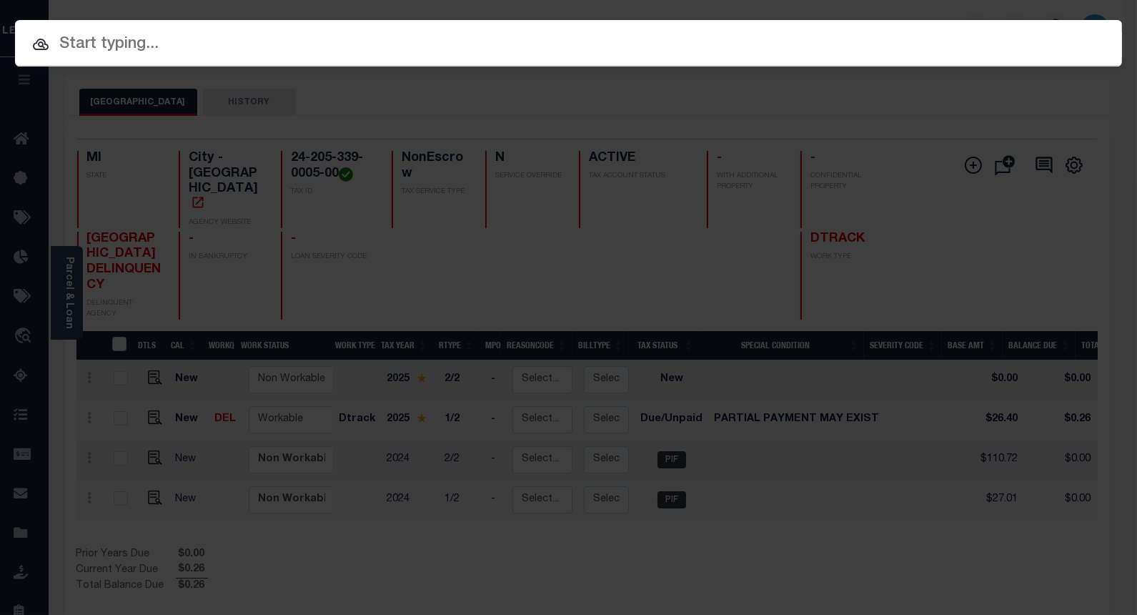
paste input "1320984286"
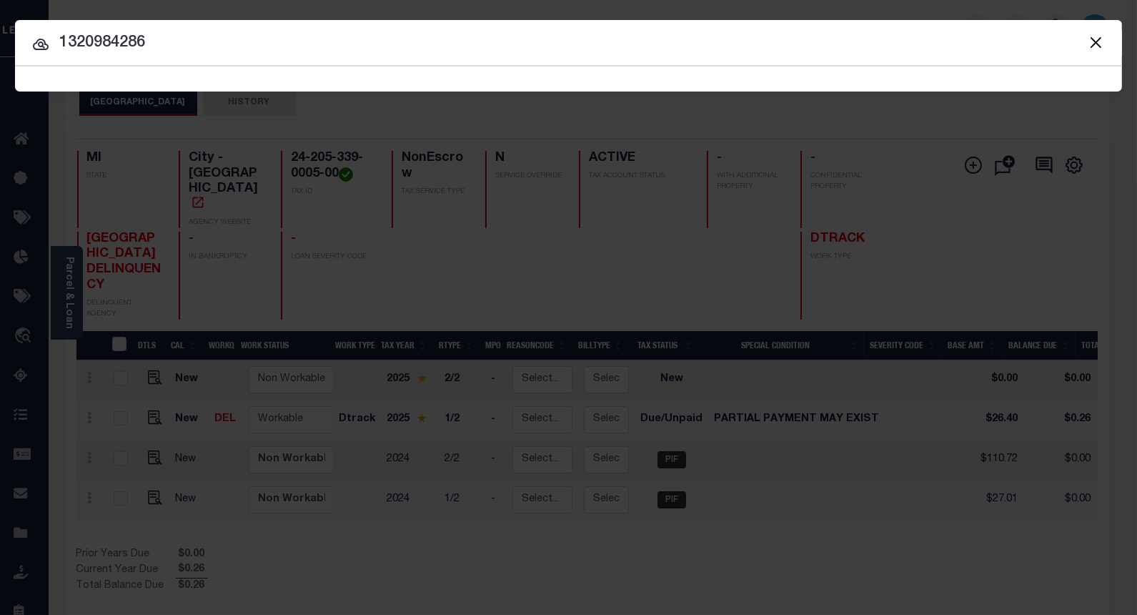
type input "1320984286"
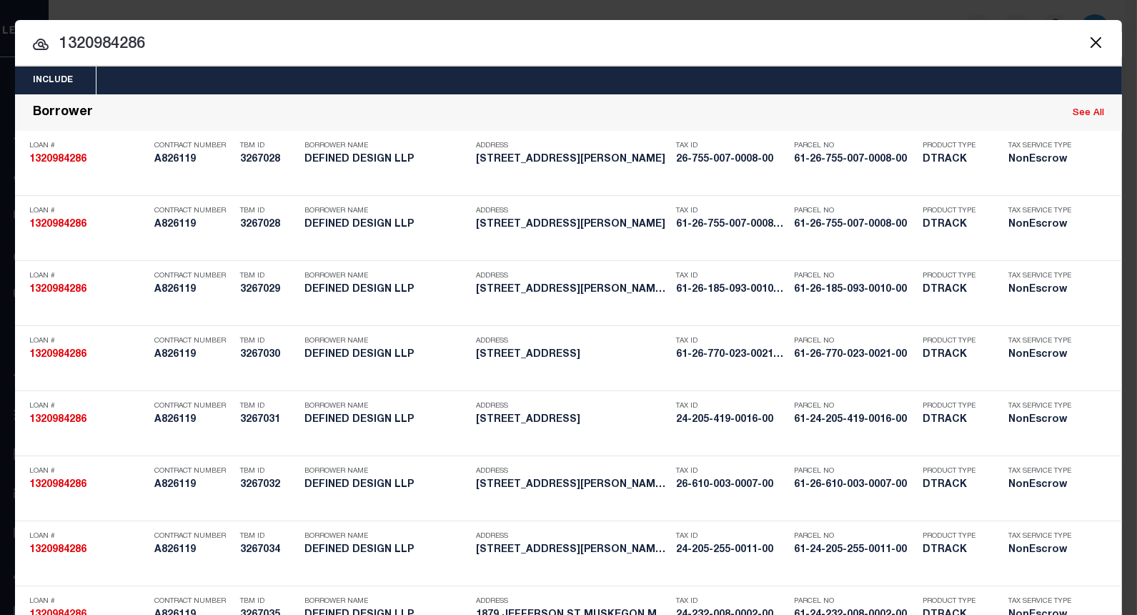
click at [1090, 39] on button "Close" at bounding box center [1095, 42] width 19 height 19
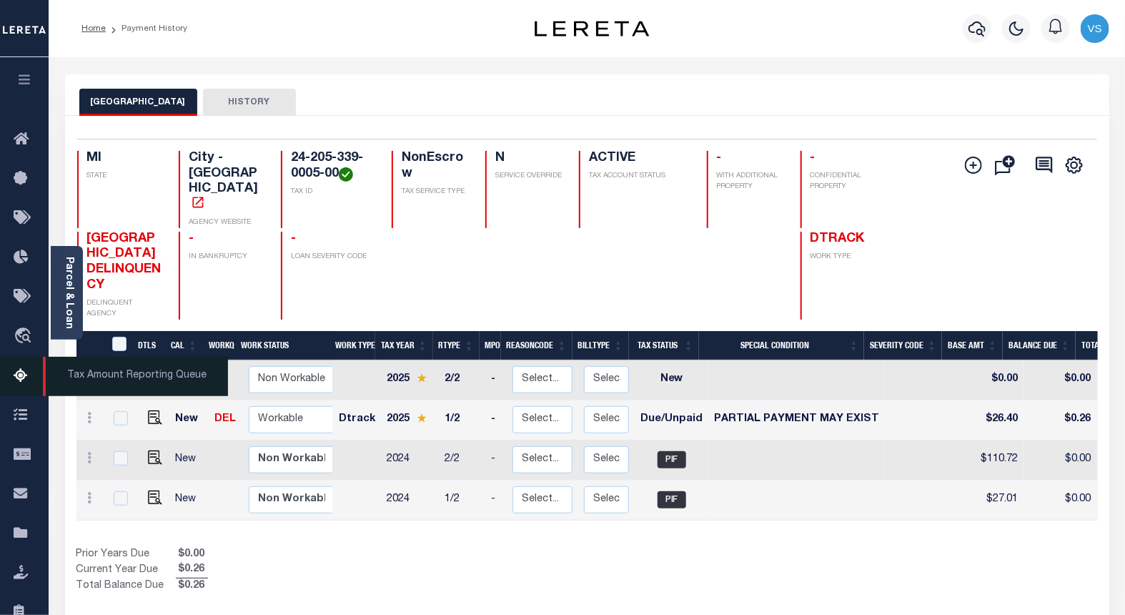
click at [86, 379] on span "Tax Amount Reporting Queue" at bounding box center [135, 376] width 185 height 39
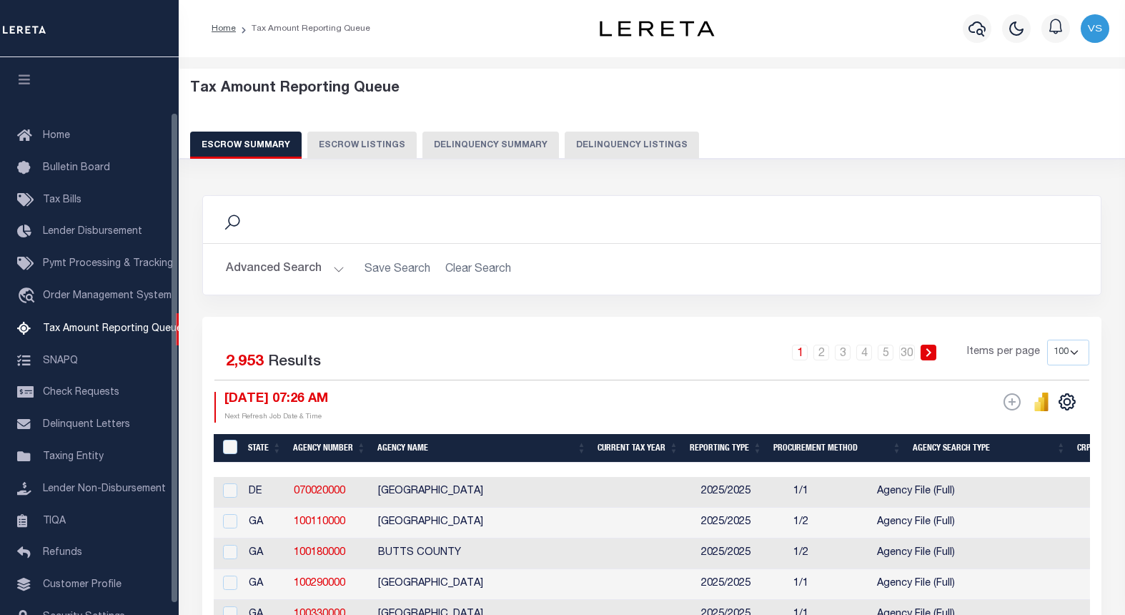
select select "100"
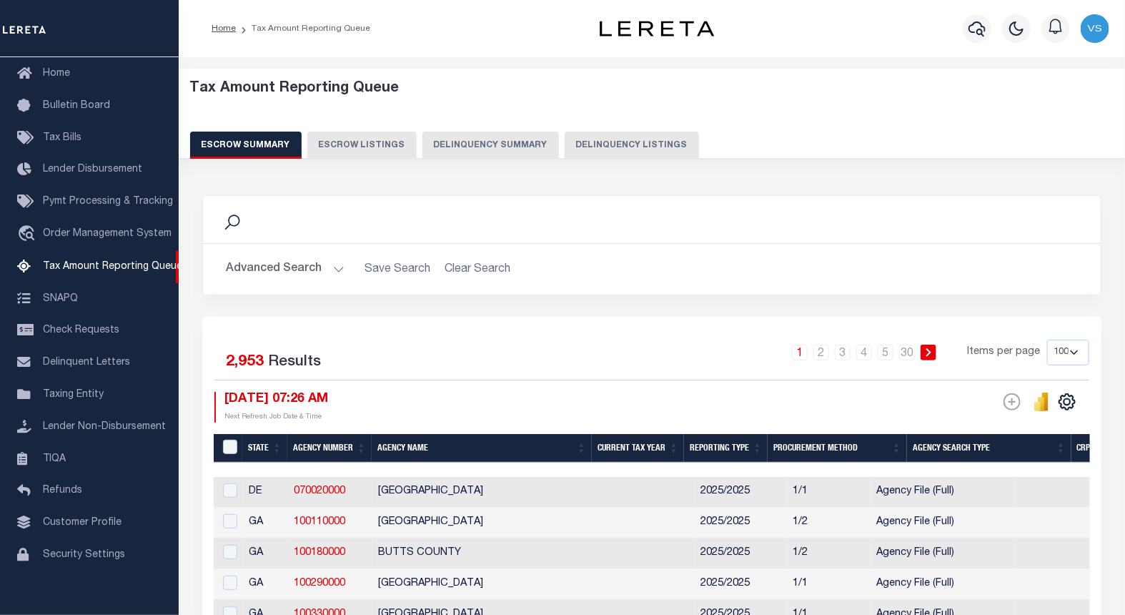
click at [611, 145] on button "Delinquency Listings" at bounding box center [632, 144] width 134 height 27
select select "NV"
select select "100"
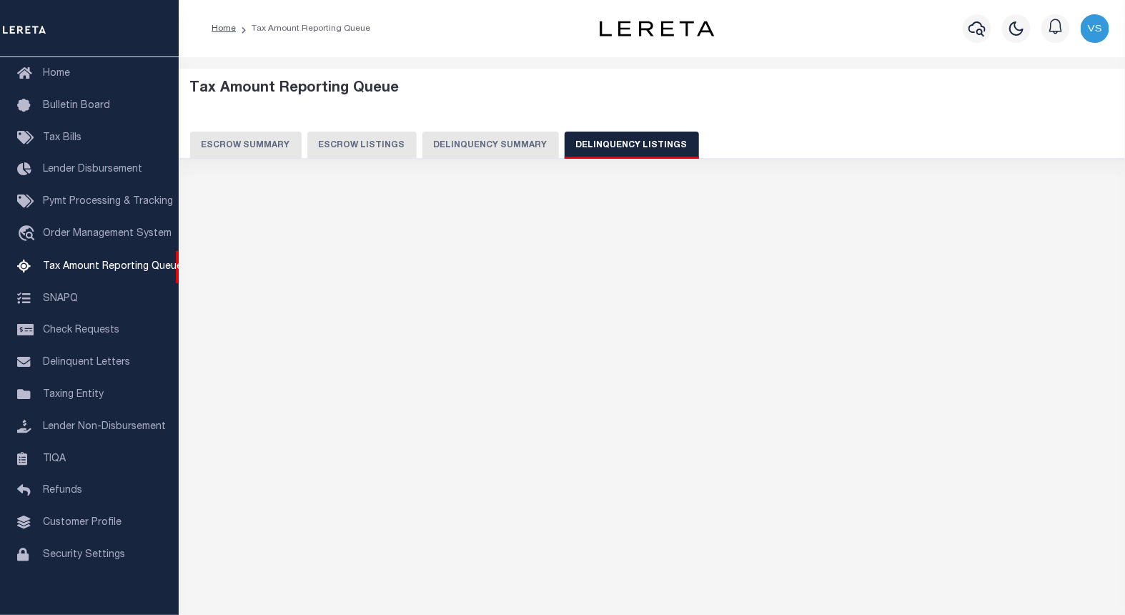
select select "100"
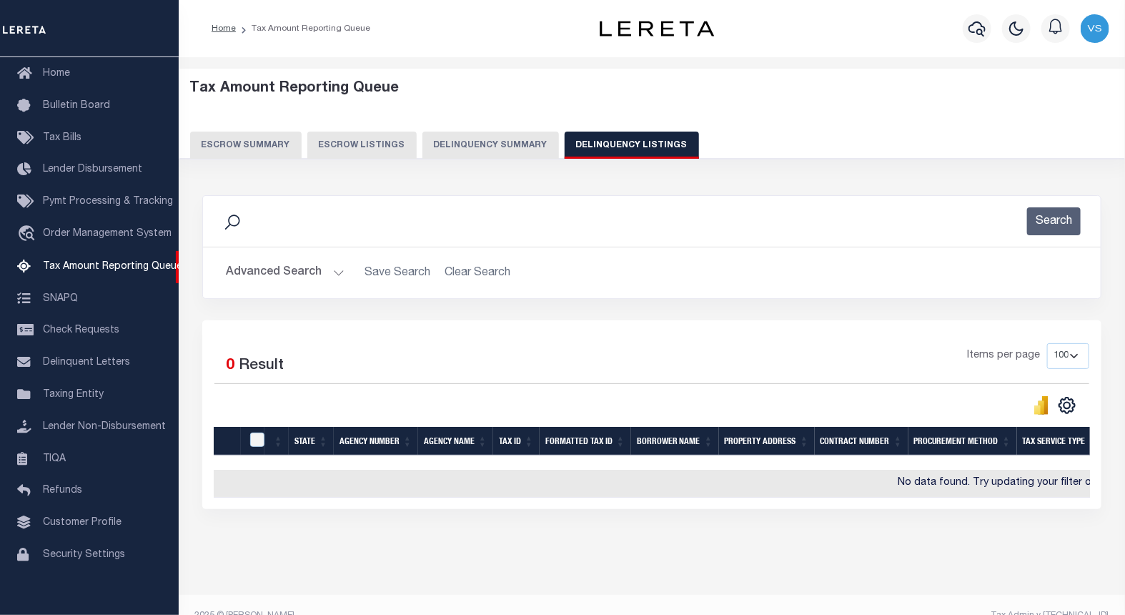
click at [303, 272] on button "Advanced Search" at bounding box center [285, 273] width 119 height 28
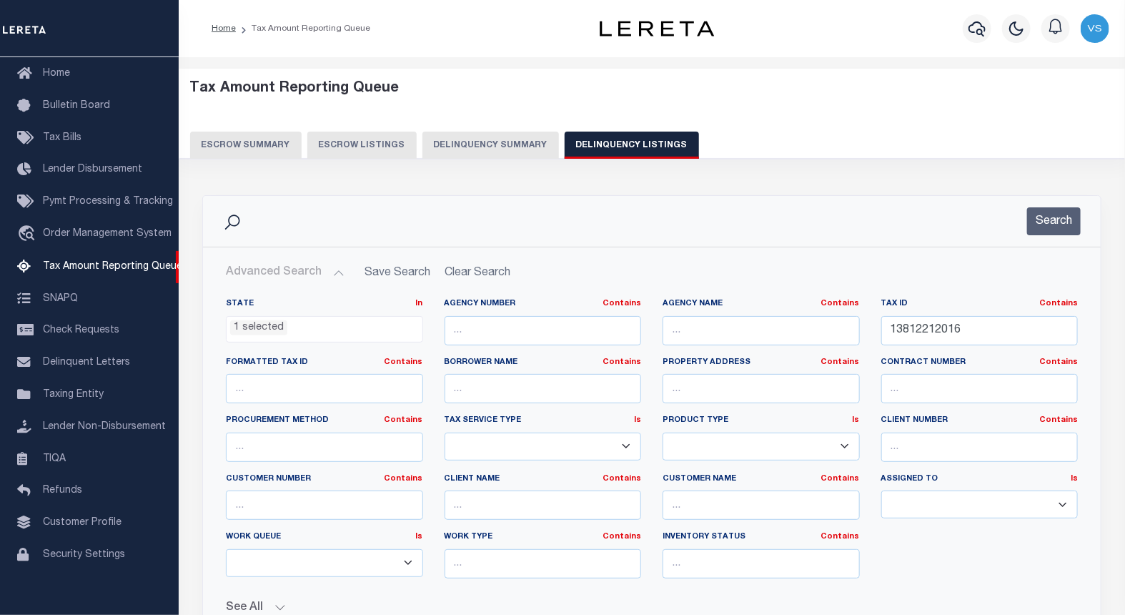
click at [286, 322] on ul "1 selected" at bounding box center [325, 326] width 196 height 19
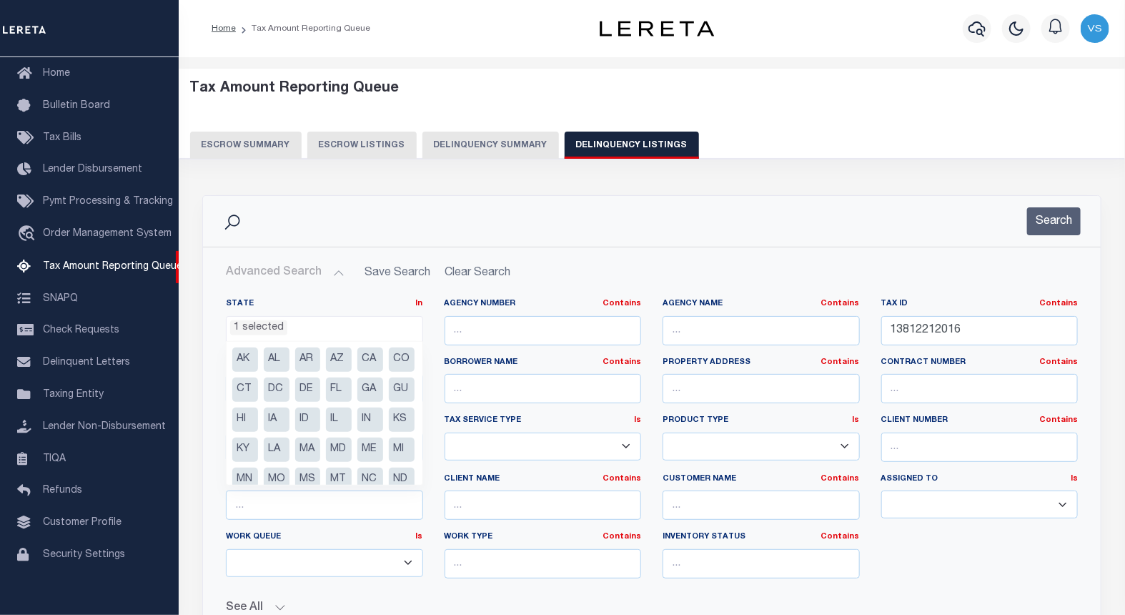
scroll to position [107, 0]
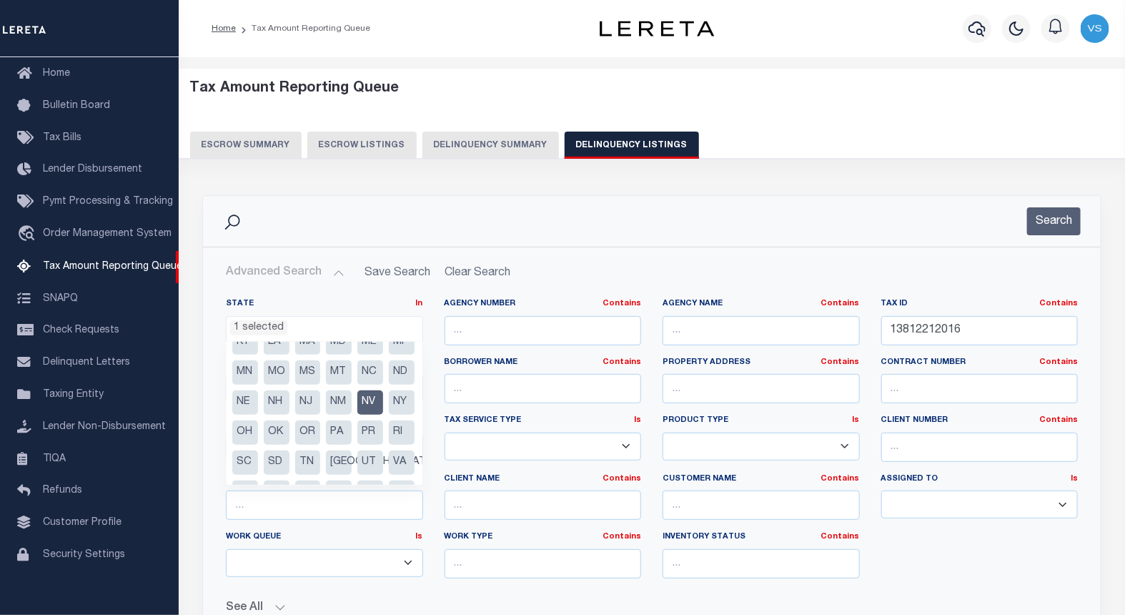
click at [376, 415] on li "NV" at bounding box center [370, 402] width 26 height 24
click at [389, 354] on li "MI" at bounding box center [402, 342] width 26 height 24
select select "MI"
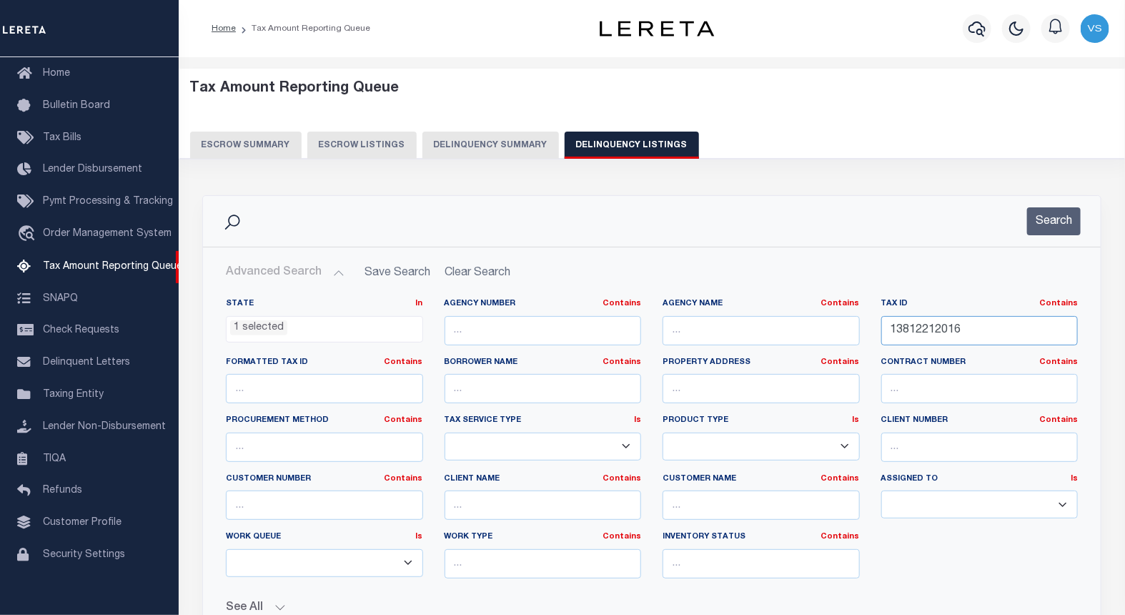
drag, startPoint x: 975, startPoint y: 329, endPoint x: 829, endPoint y: 329, distance: 145.8
click at [829, 329] on div "State In In AK AL AR AZ CA CO CT DC DE FL GA GU HI IA ID IL IN KS KY LA MA MD M…" at bounding box center [651, 444] width 873 height 292
paste input "24-205-362-0008-00"
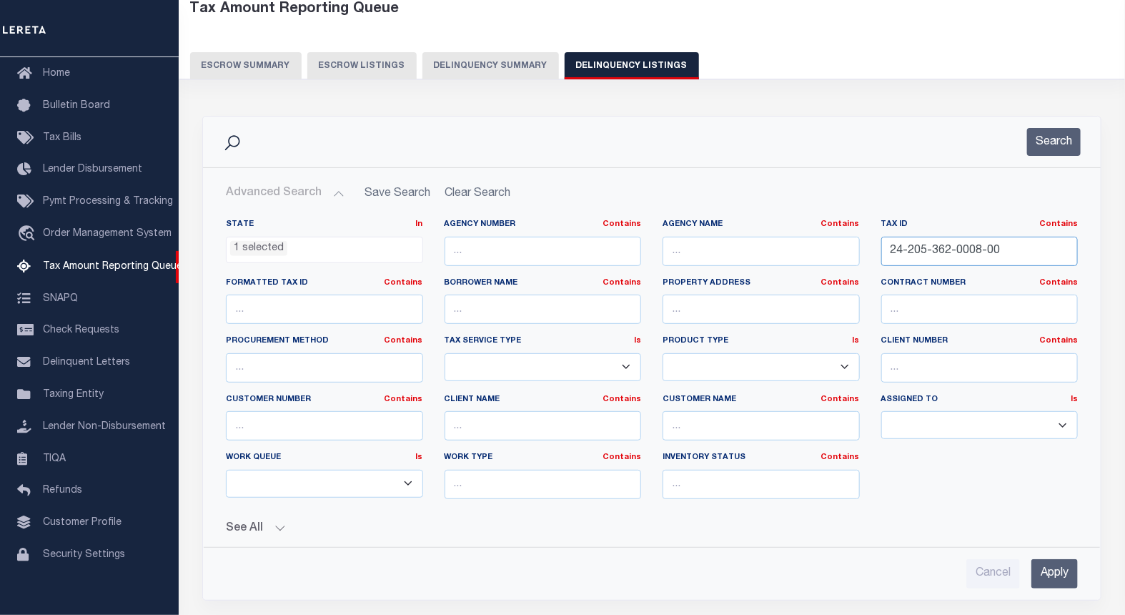
scroll to position [317, 0]
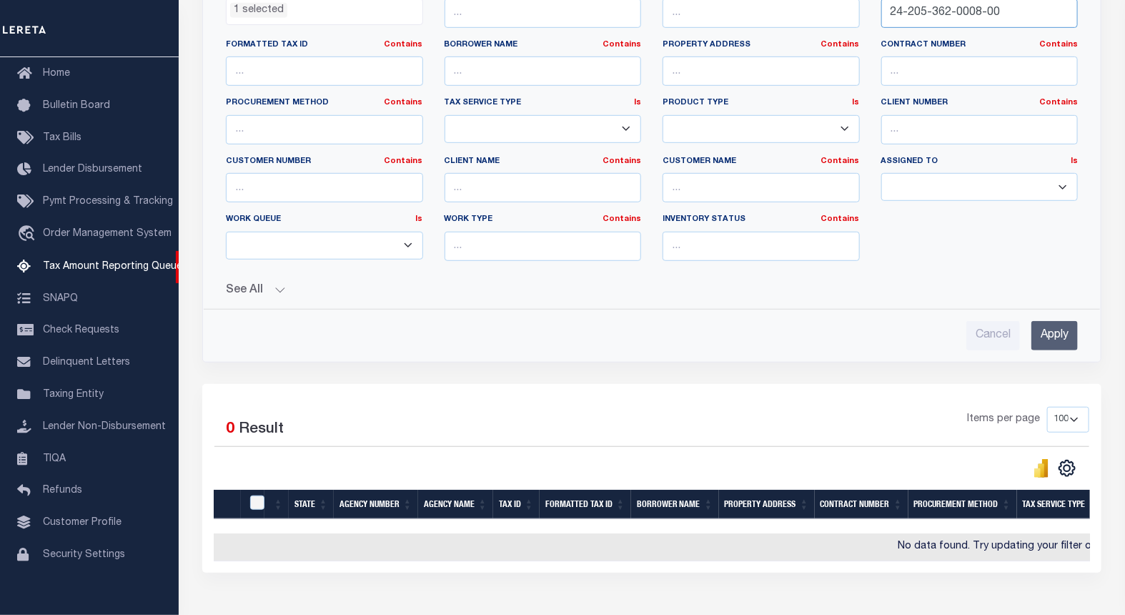
type input "24-205-362-0008-00"
click at [1037, 337] on input "Apply" at bounding box center [1054, 335] width 46 height 29
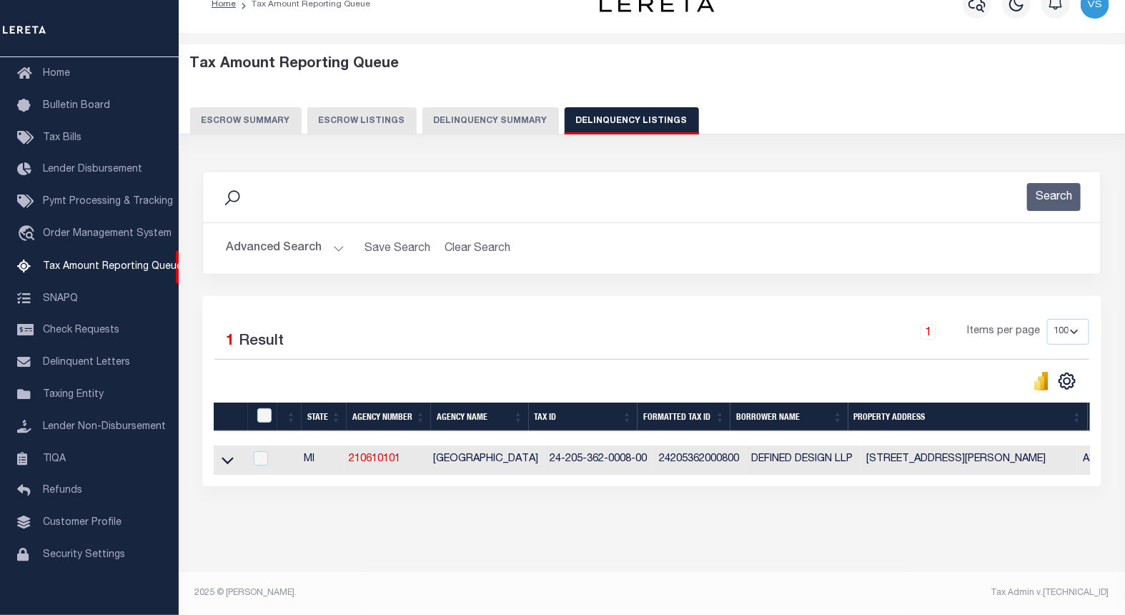
scroll to position [36, 0]
click at [224, 452] on icon at bounding box center [228, 459] width 12 height 15
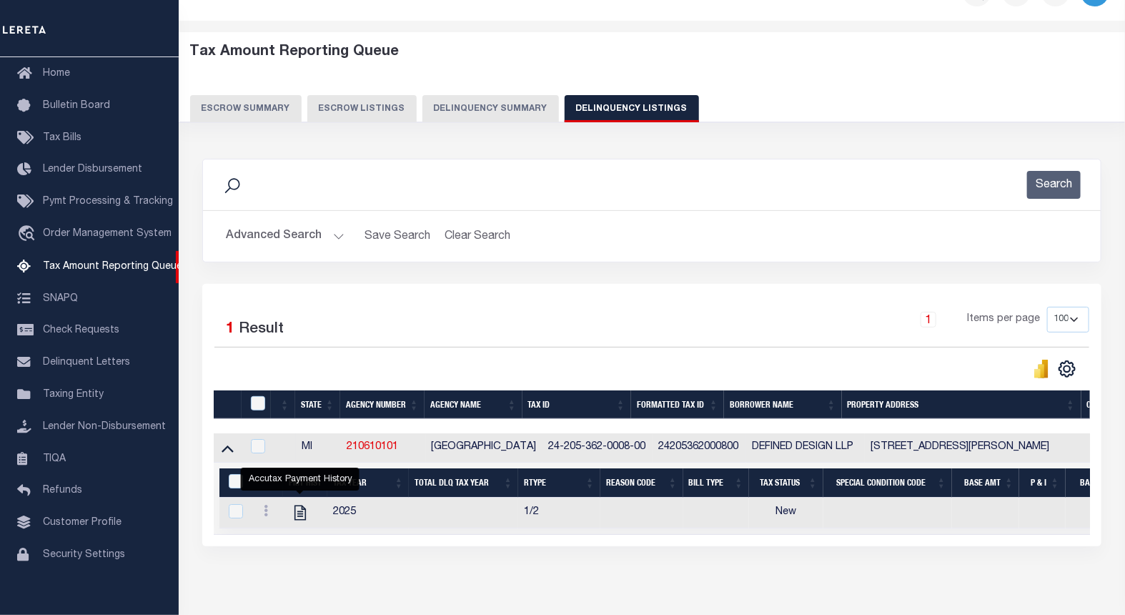
scroll to position [109, 0]
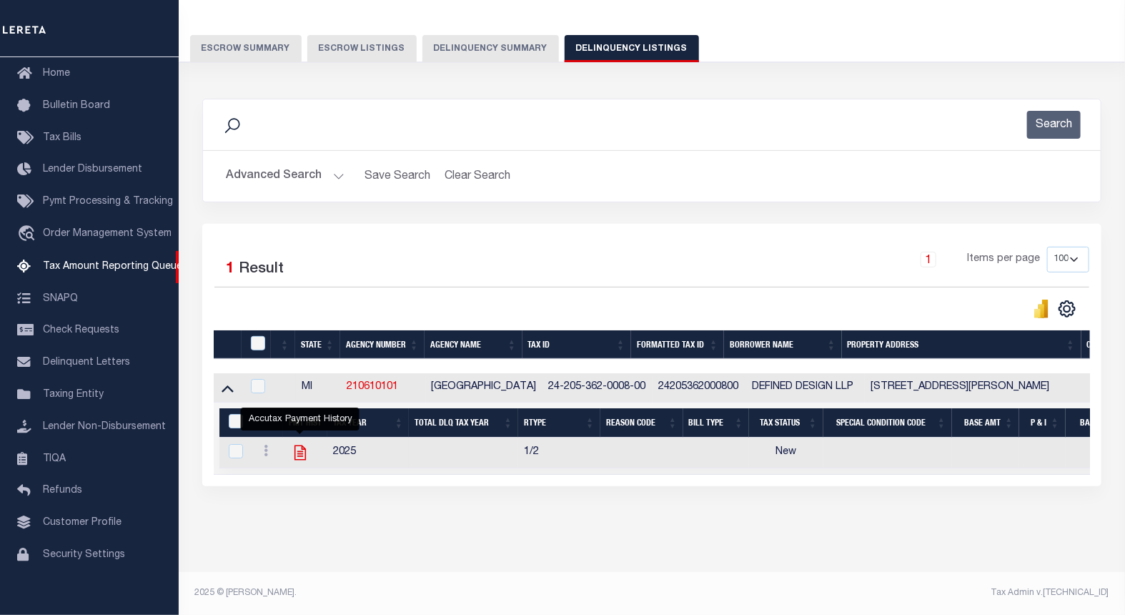
click at [300, 444] on icon "" at bounding box center [300, 452] width 19 height 19
checkbox input "true"
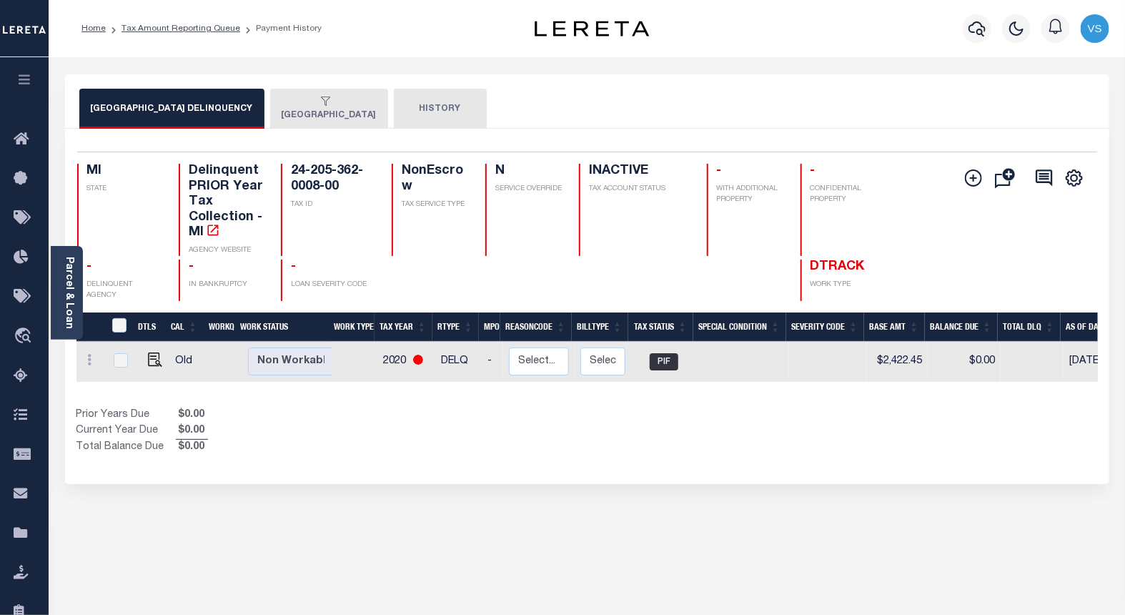
click at [327, 109] on button "[GEOGRAPHIC_DATA]" at bounding box center [329, 109] width 118 height 40
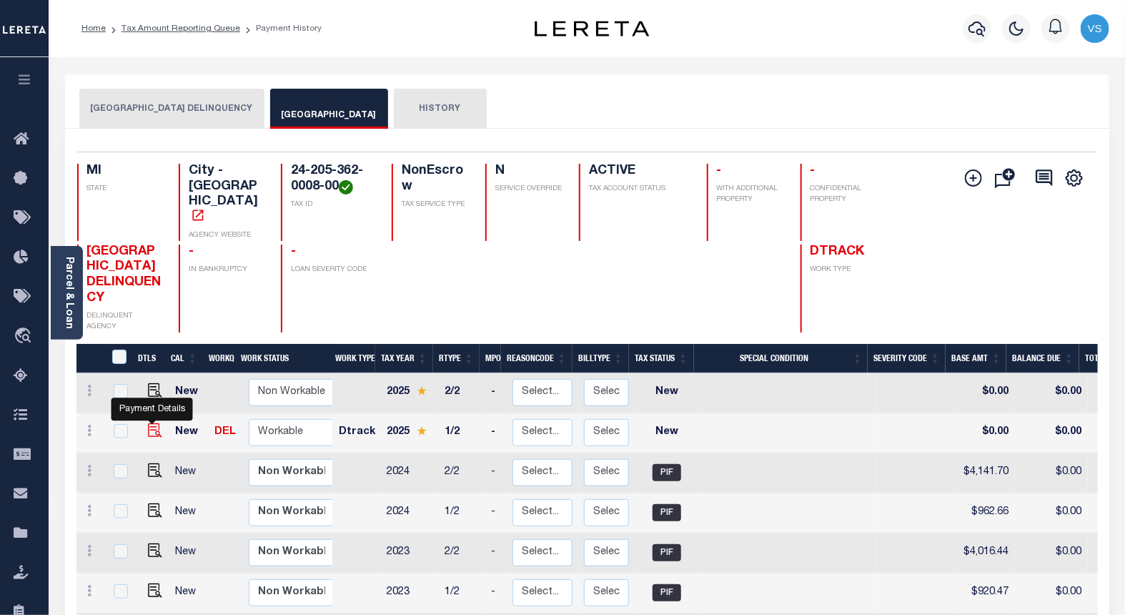
click at [149, 423] on img "" at bounding box center [155, 430] width 14 height 14
checkbox input "true"
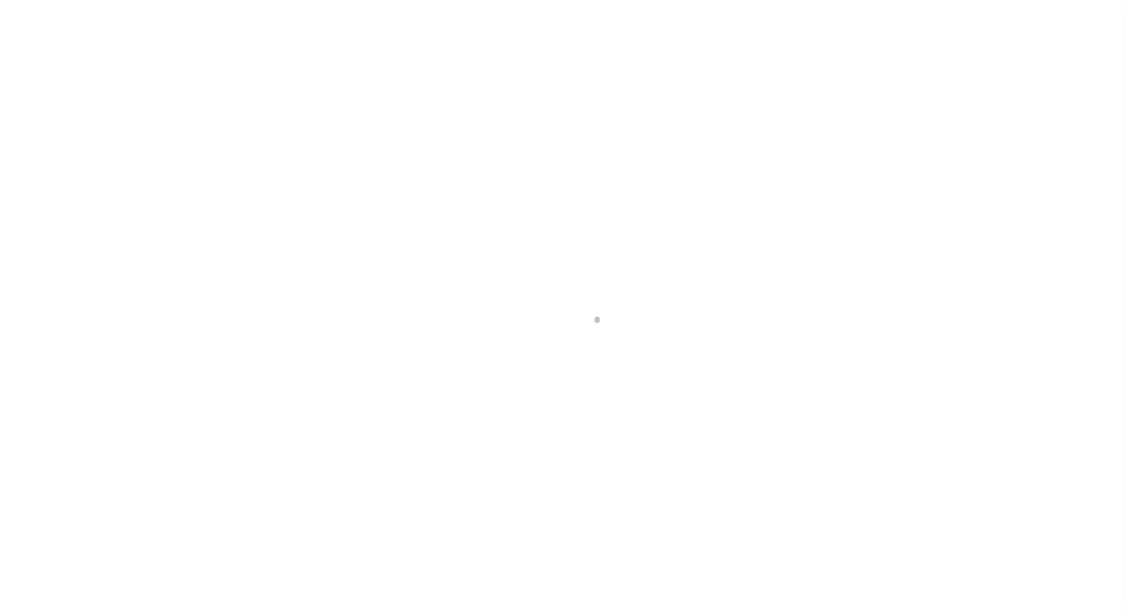
select select "NW2"
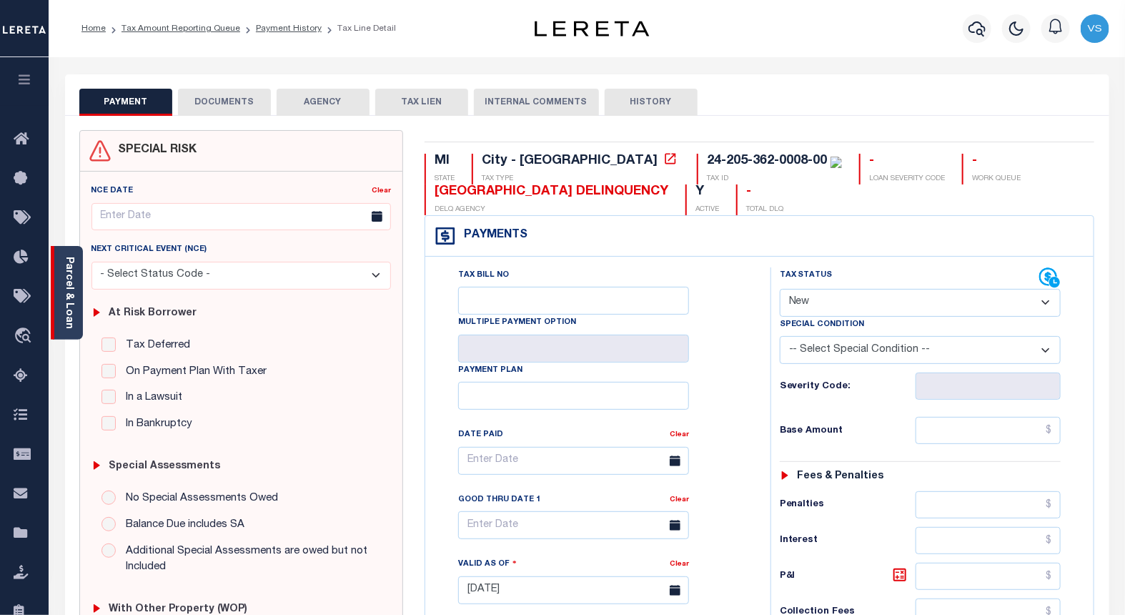
click at [71, 309] on link "Parcel & Loan" at bounding box center [69, 293] width 10 height 72
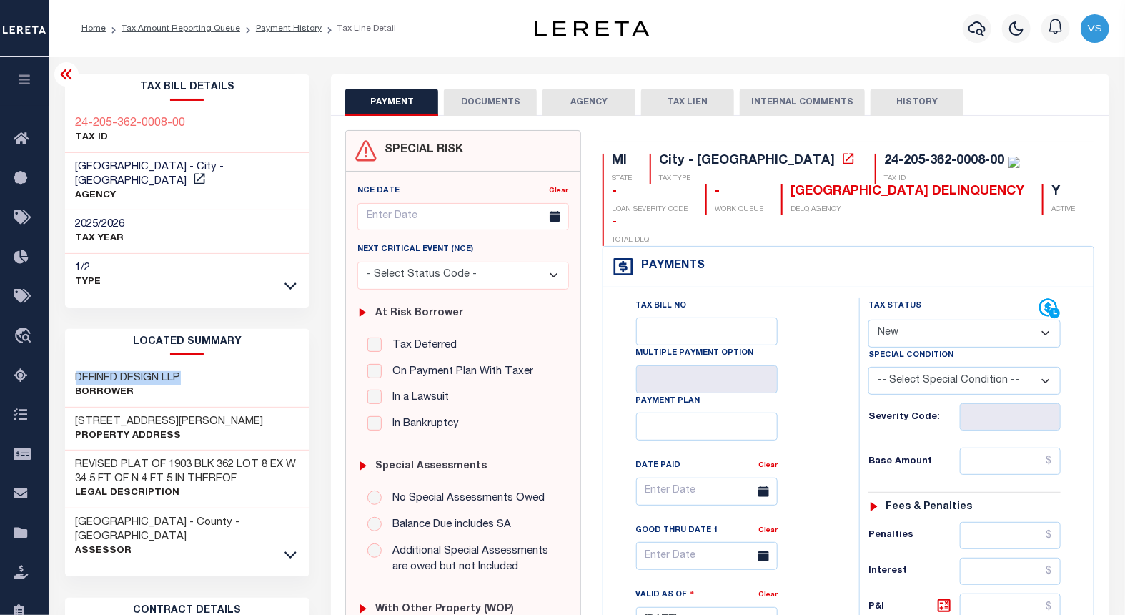
drag, startPoint x: 195, startPoint y: 362, endPoint x: 59, endPoint y: 365, distance: 136.5
click at [59, 365] on div "Tax Bill Details 24-205-362-0008-00 TAX ID AGENCY 2025/2026 TAX YEAR 2025 1/2" at bounding box center [187, 602] width 267 height 1056
copy h3 "DEFINED DESIGN LLP"
drag, startPoint x: 192, startPoint y: 122, endPoint x: 52, endPoint y: 129, distance: 139.5
click at [52, 129] on div "Parcel & Loan Tax Bill Details 24-205-362-0008-00 TAX ID AGENCY 2025/2026 TAX Y…" at bounding box center [587, 593] width 1076 height 1073
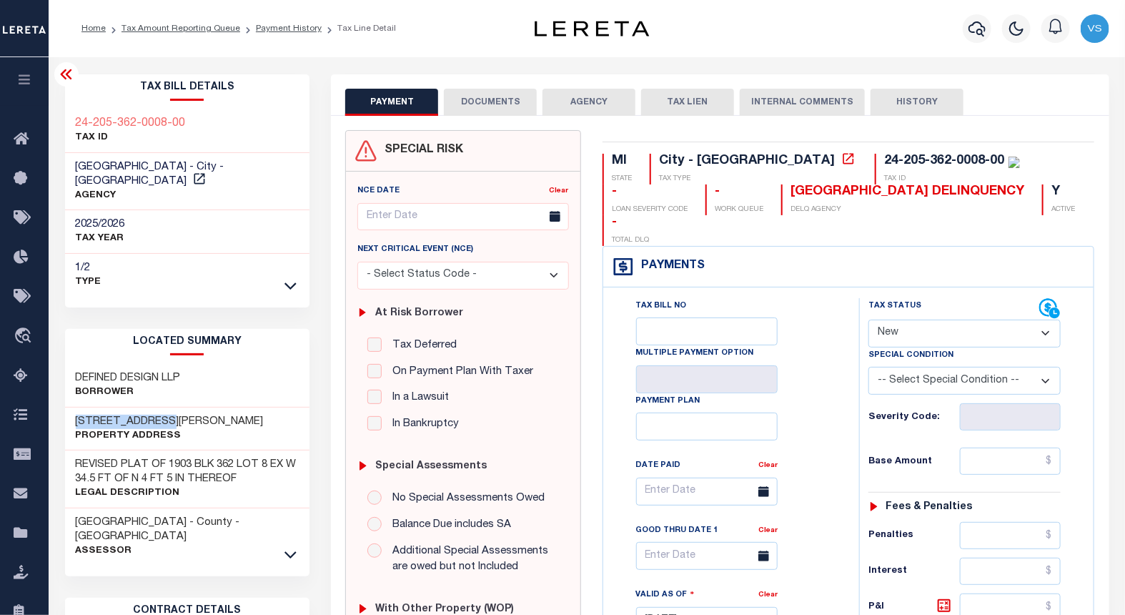
drag, startPoint x: 176, startPoint y: 406, endPoint x: 76, endPoint y: 402, distance: 100.1
click at [76, 407] on div "1184 SANFORD ST Property Address" at bounding box center [187, 429] width 245 height 44
copy h3 "1184 SANFORD ST"
click at [477, 97] on button "DOCUMENTS" at bounding box center [490, 102] width 93 height 27
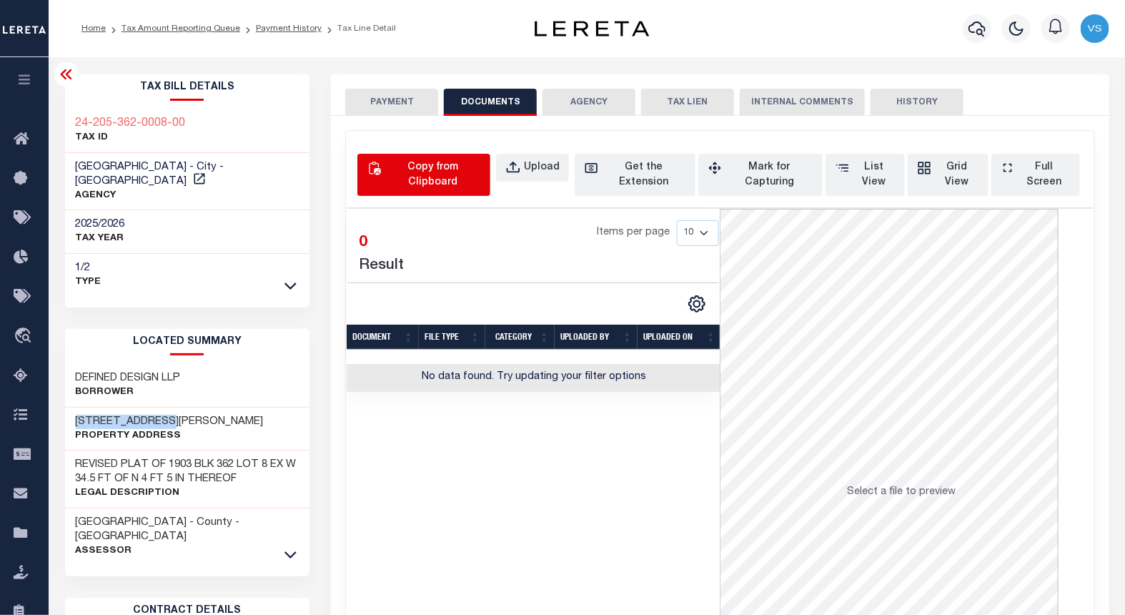
click at [411, 162] on div "Copy from Clipboard" at bounding box center [432, 175] width 96 height 30
select select "POP"
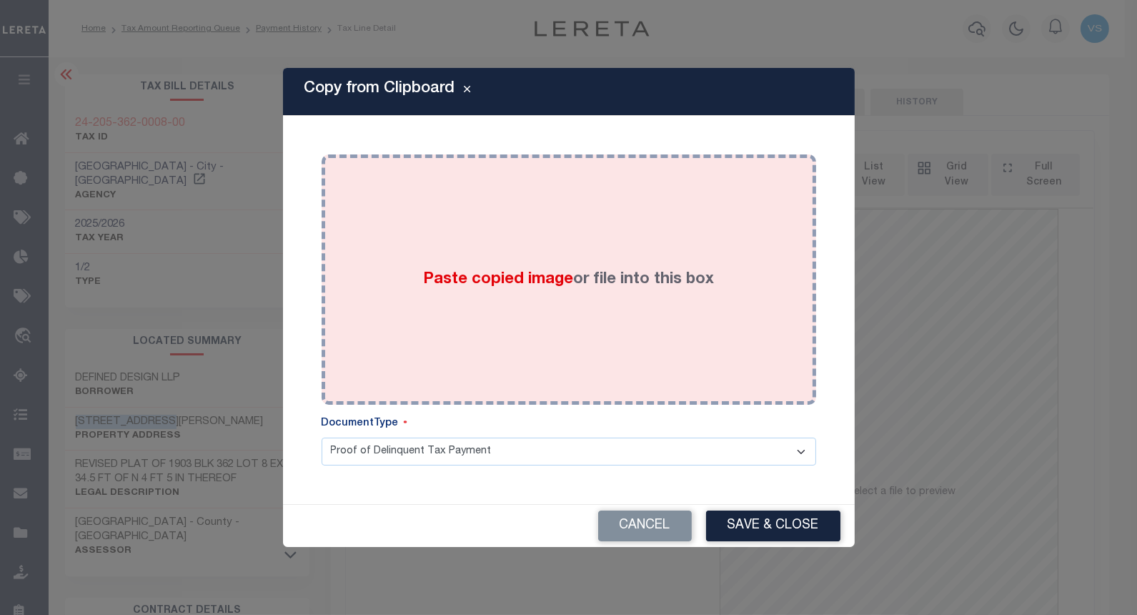
click at [491, 252] on div "Paste copied image or file into this box" at bounding box center [568, 279] width 473 height 229
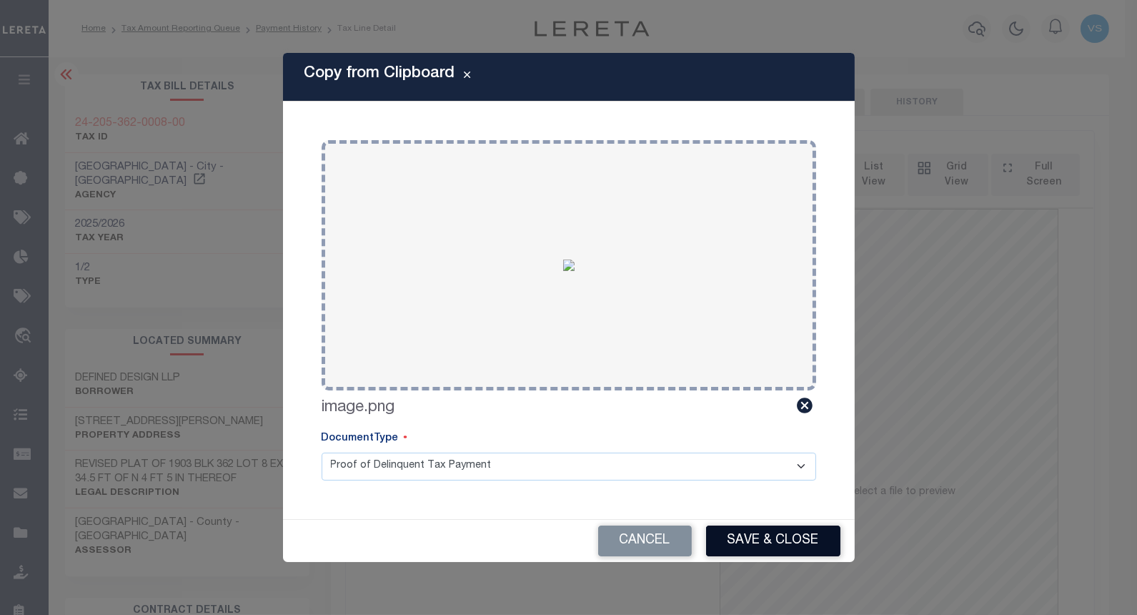
click at [748, 541] on button "Save & Close" at bounding box center [773, 540] width 134 height 31
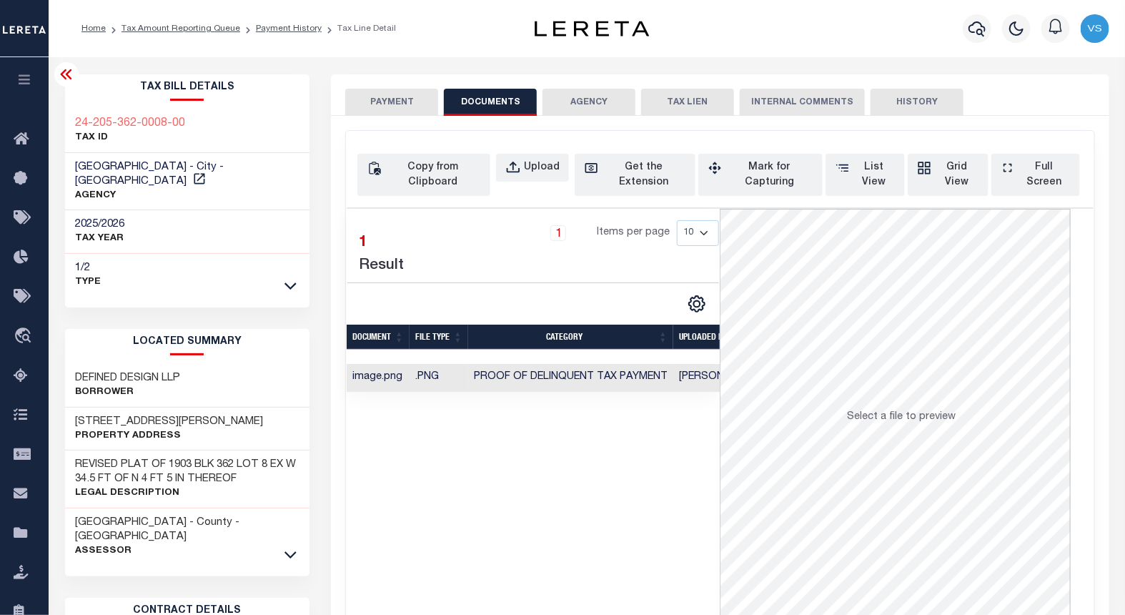
click at [386, 106] on button "PAYMENT" at bounding box center [391, 102] width 93 height 27
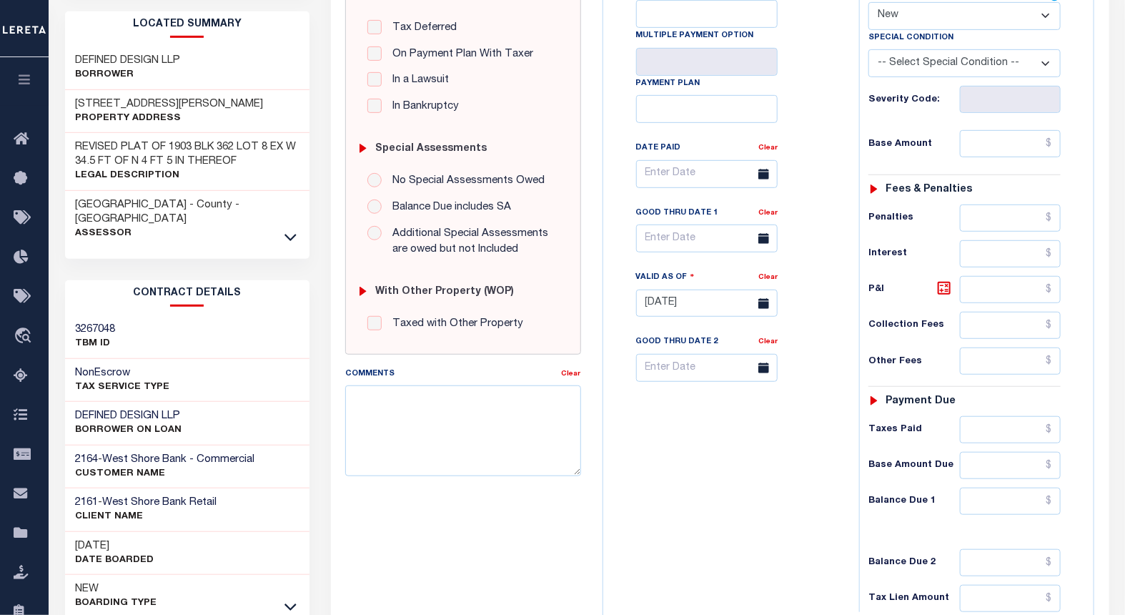
scroll to position [79, 0]
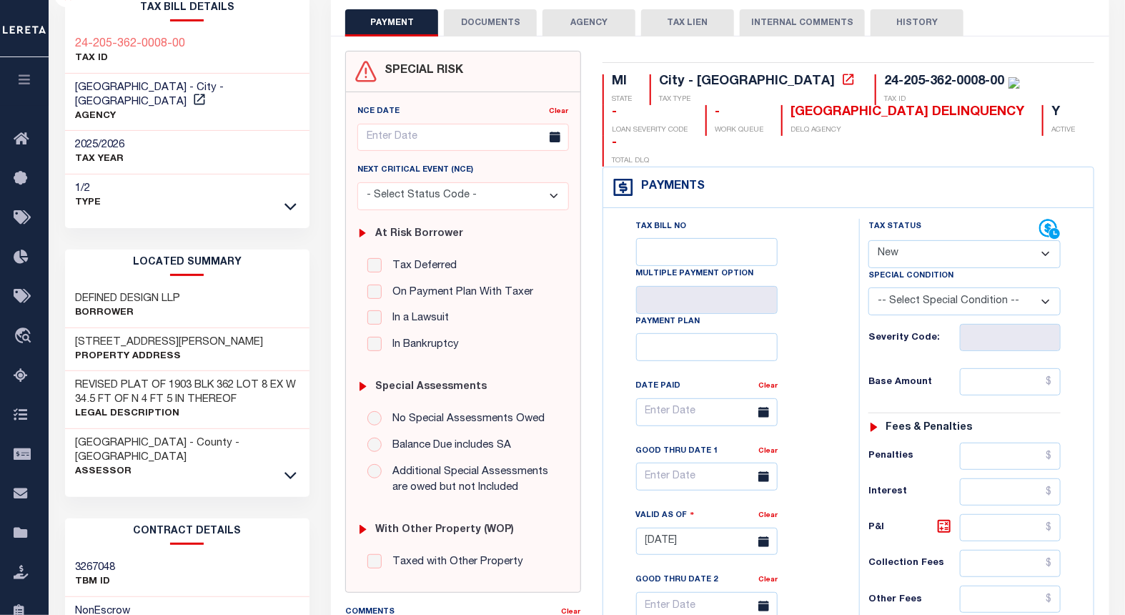
drag, startPoint x: 895, startPoint y: 218, endPoint x: 915, endPoint y: 240, distance: 30.3
click at [895, 240] on select "- Select Status Code - Open Due/Unpaid Paid Incomplete No Tax Due Internal Refu…" at bounding box center [964, 254] width 192 height 28
select select "PYD"
click at [868, 240] on select "- Select Status Code - Open Due/Unpaid Paid Incomplete No Tax Due Internal Refu…" at bounding box center [964, 254] width 192 height 28
type input "[DATE]"
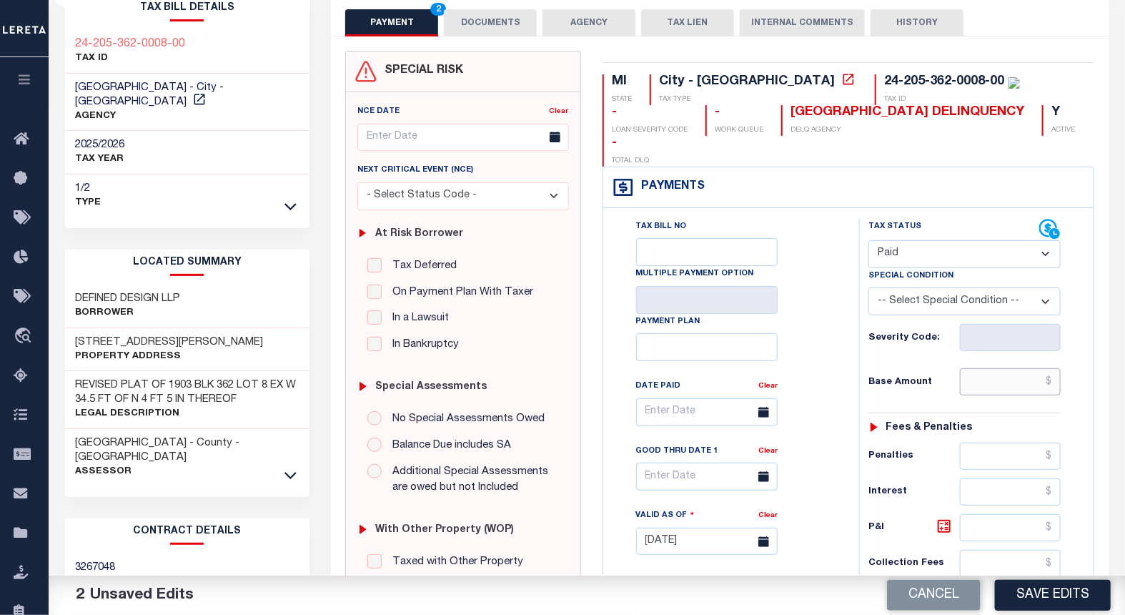
click at [988, 368] on input "text" at bounding box center [1010, 381] width 101 height 27
paste input "987.62"
type input "$987.62"
click at [1036, 587] on button "Save Edits" at bounding box center [1053, 595] width 116 height 31
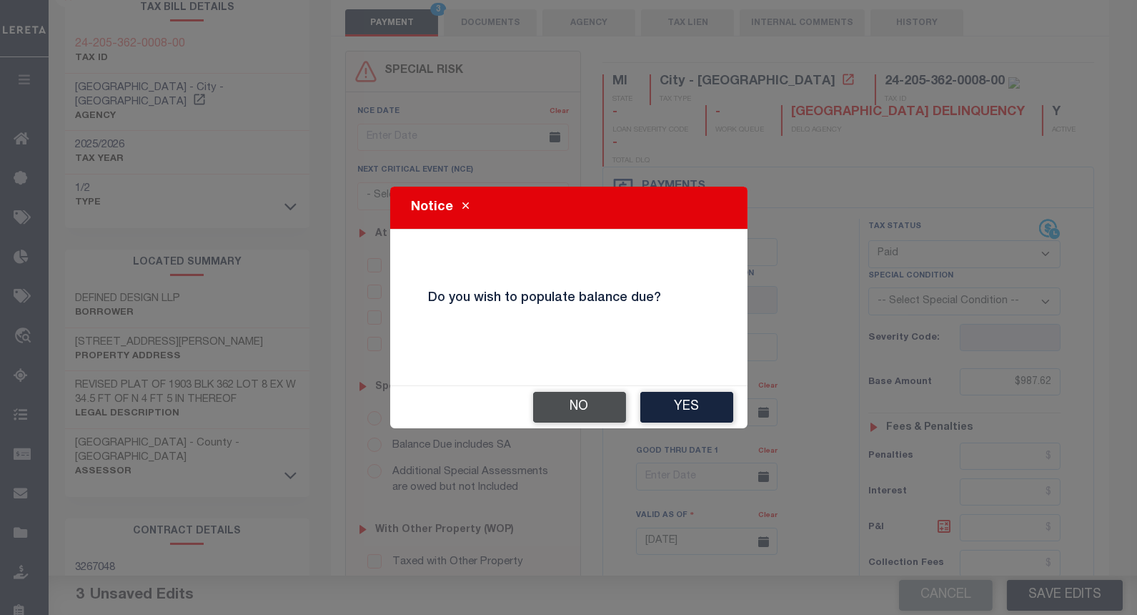
click at [549, 406] on button "No" at bounding box center [579, 407] width 93 height 31
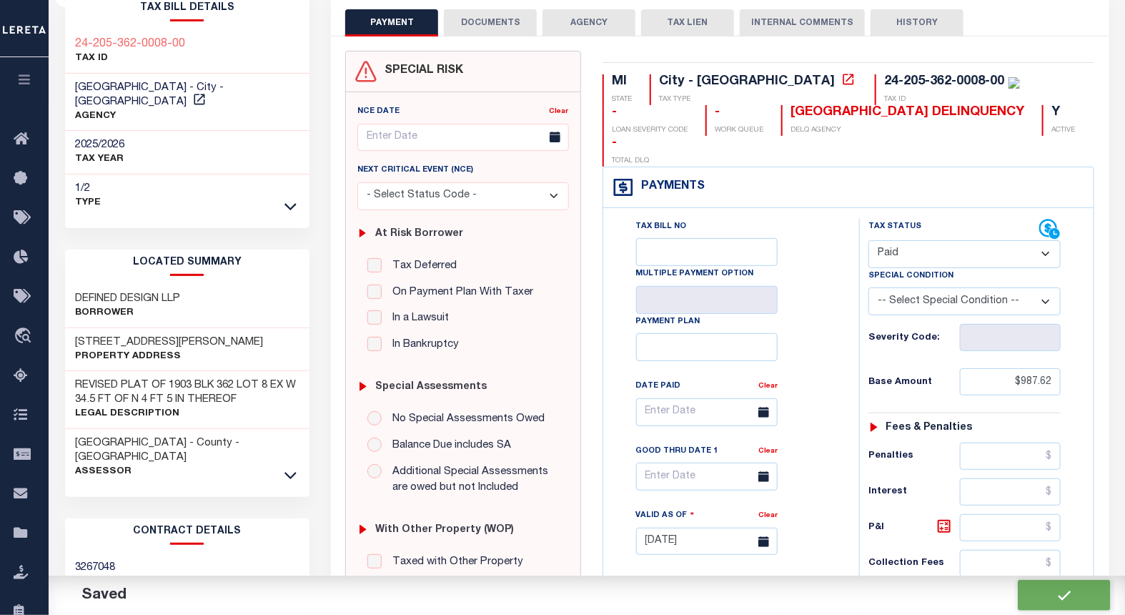
checkbox input "false"
type input "$987.62"
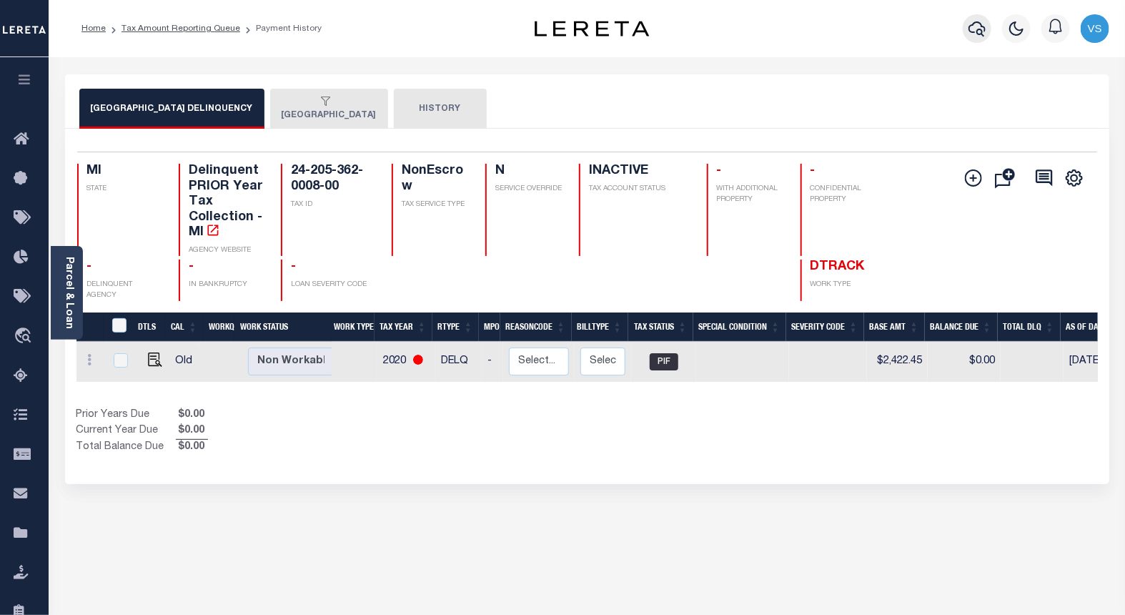
click at [974, 20] on icon "button" at bounding box center [976, 28] width 17 height 17
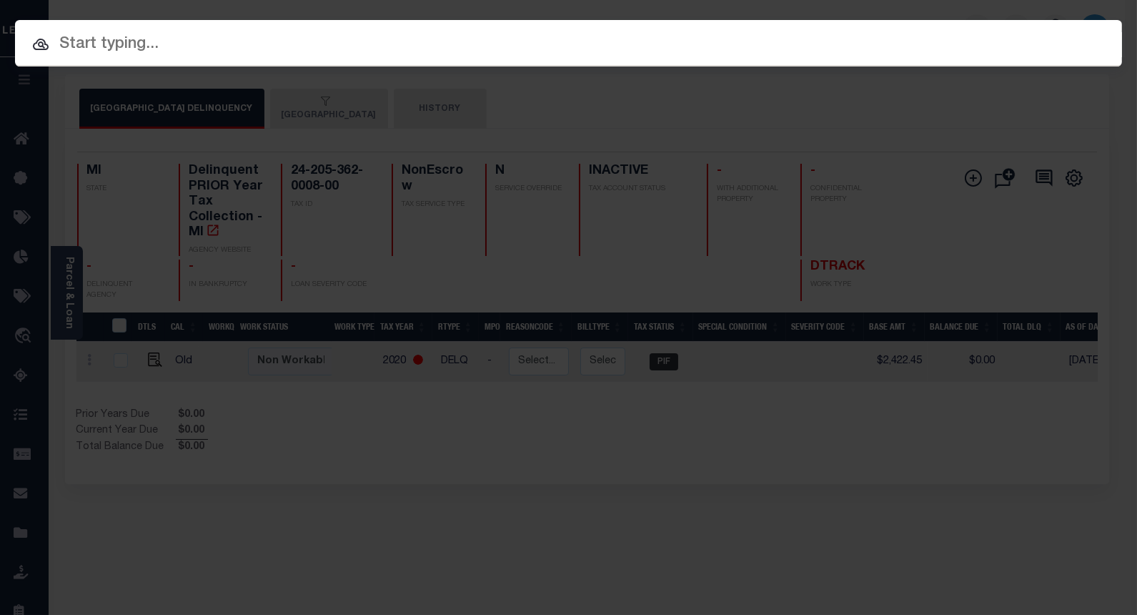
paste input "1280883072"
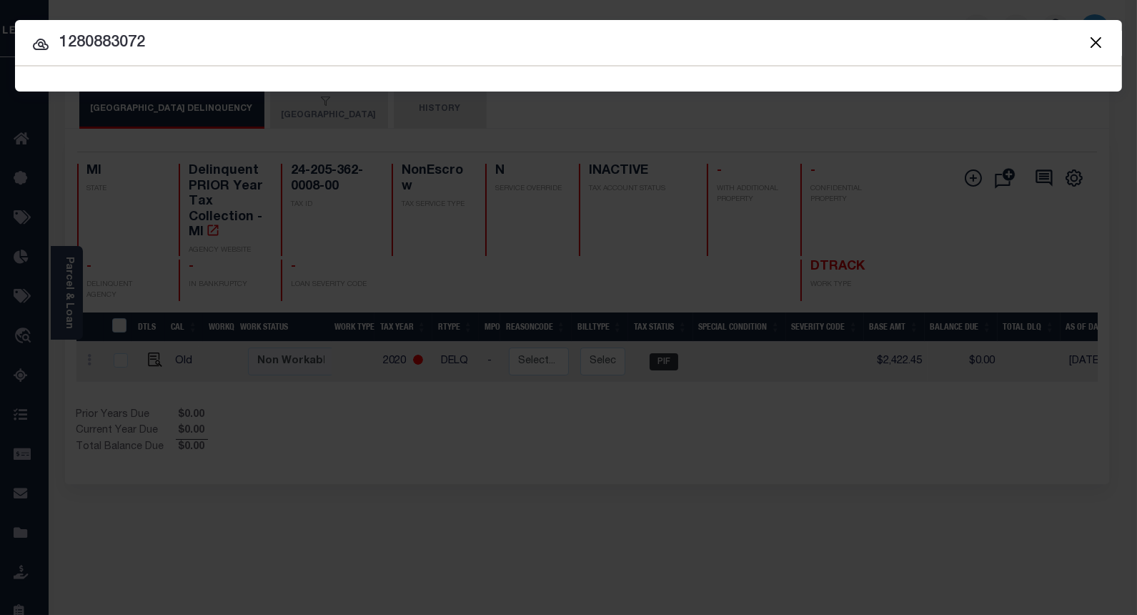
type input "1280883072"
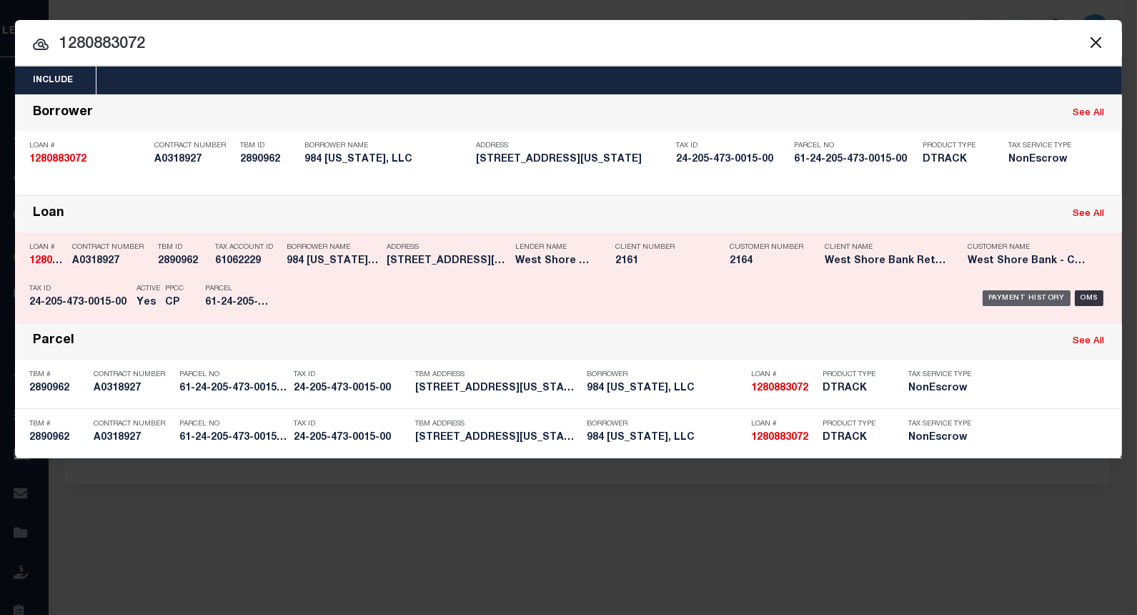
click at [1003, 293] on div "Payment History" at bounding box center [1027, 298] width 88 height 16
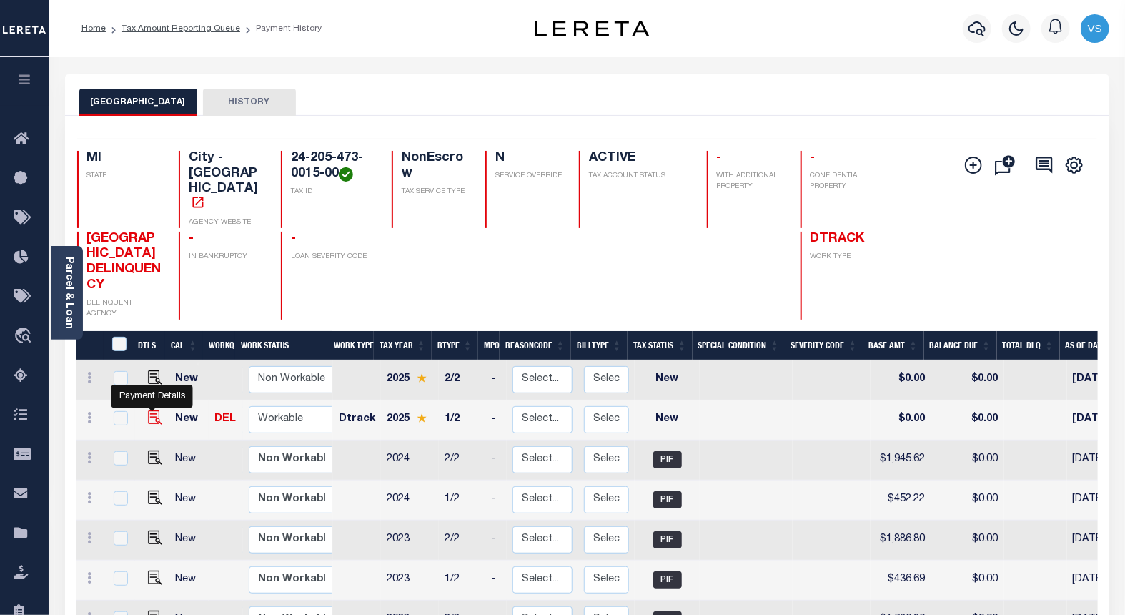
click at [153, 410] on img "" at bounding box center [155, 417] width 14 height 14
checkbox input "true"
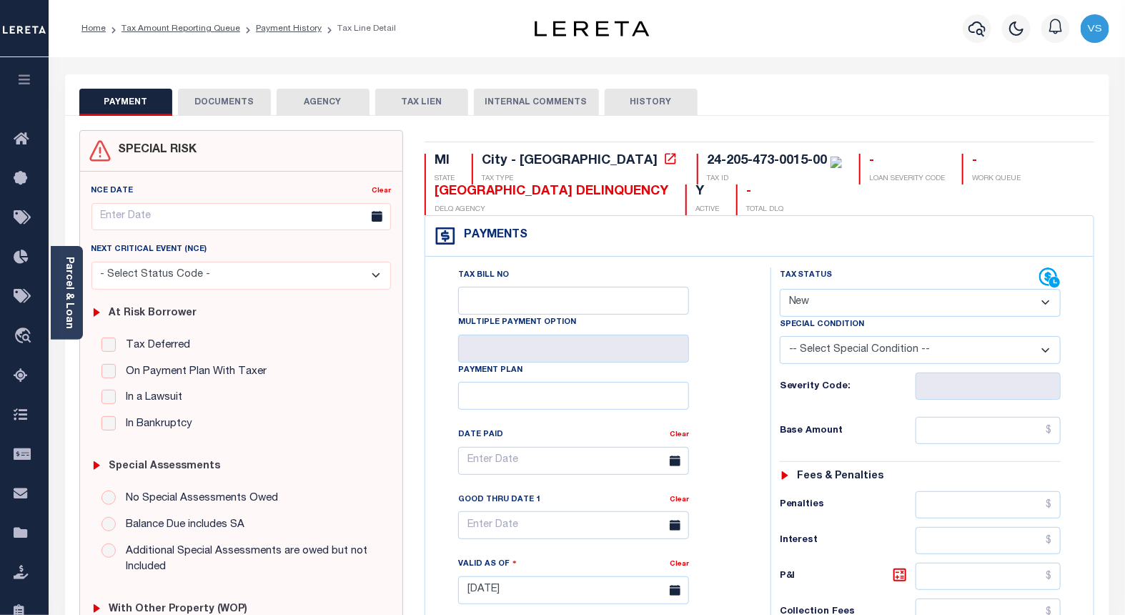
drag, startPoint x: 845, startPoint y: 303, endPoint x: 848, endPoint y: 319, distance: 16.7
click at [845, 303] on select "- Select Status Code - Open Due/Unpaid Paid Incomplete No Tax Due Internal Refu…" at bounding box center [921, 303] width 282 height 28
select select "PYD"
click at [780, 289] on select "- Select Status Code - Open Due/Unpaid Paid Incomplete No Tax Due Internal Refu…" at bounding box center [921, 303] width 282 height 28
type input "[DATE]"
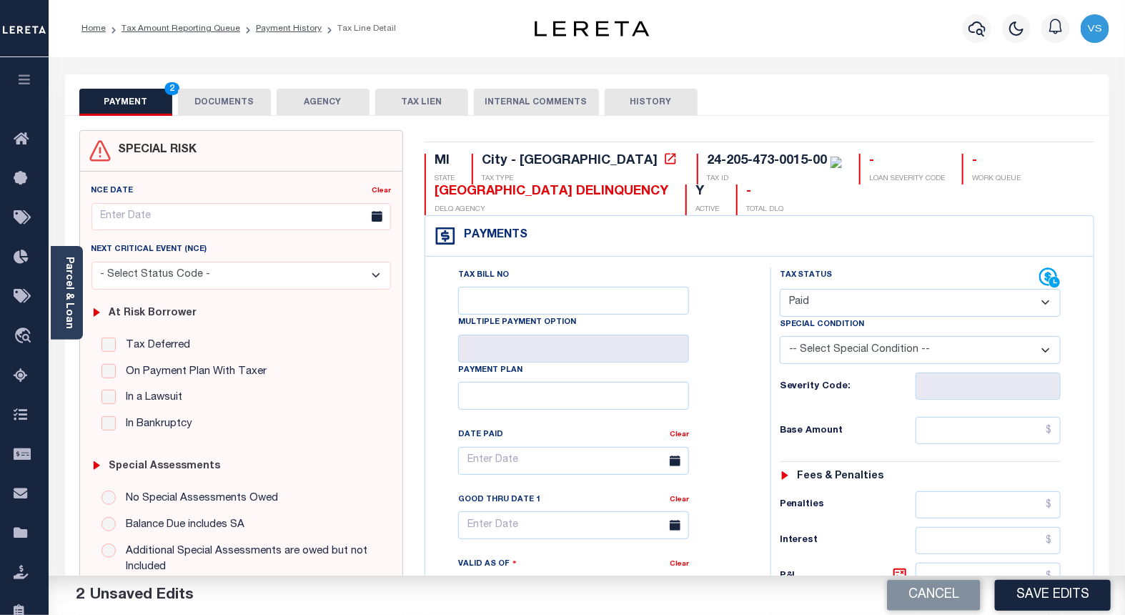
click at [229, 105] on button "DOCUMENTS" at bounding box center [224, 102] width 93 height 27
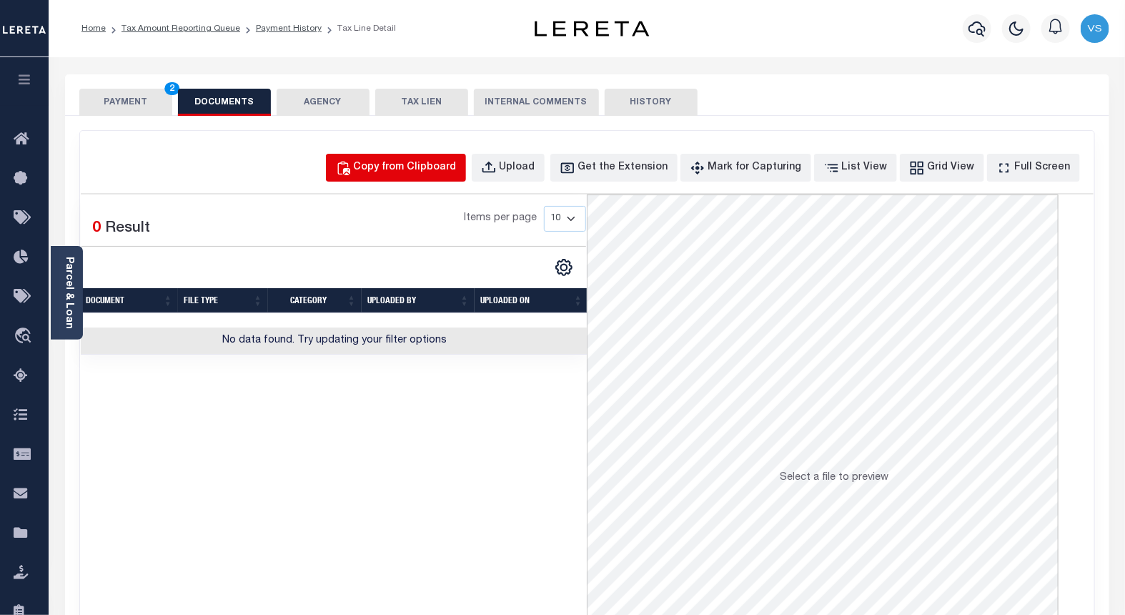
click at [435, 162] on div "Copy from Clipboard" at bounding box center [405, 168] width 103 height 16
select select "POP"
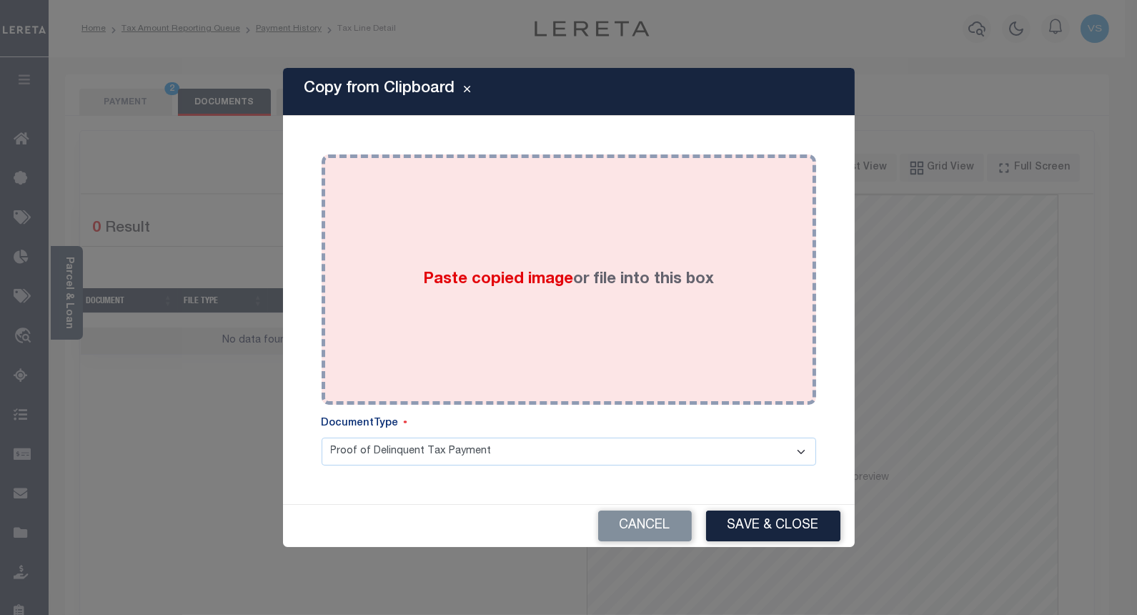
click at [509, 251] on div "Paste copied image or file into this box" at bounding box center [568, 279] width 473 height 229
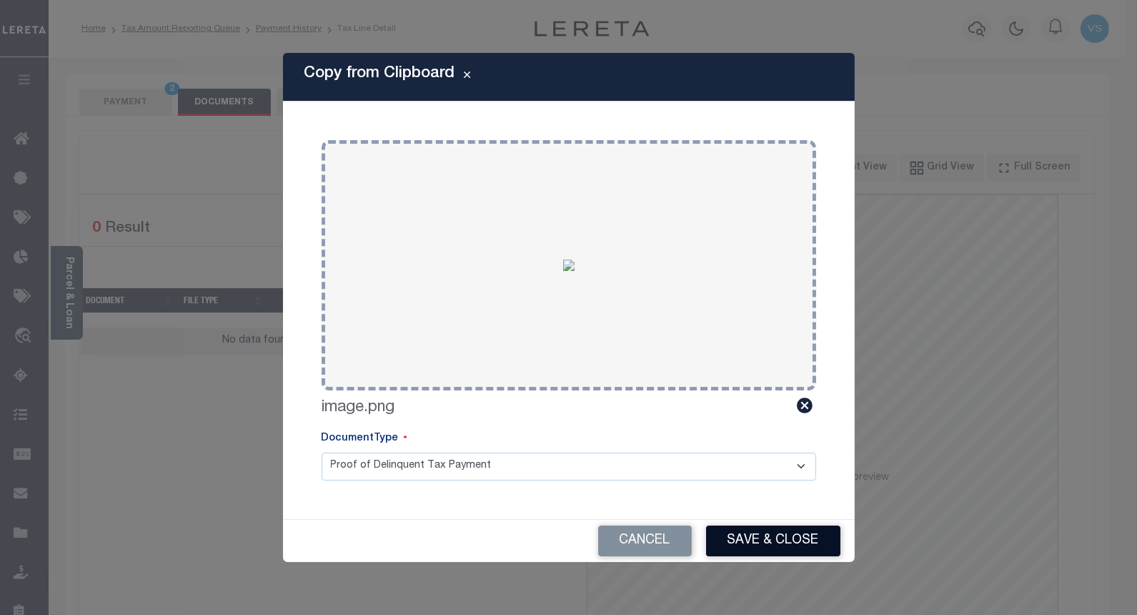
click at [738, 534] on button "Save & Close" at bounding box center [773, 540] width 134 height 31
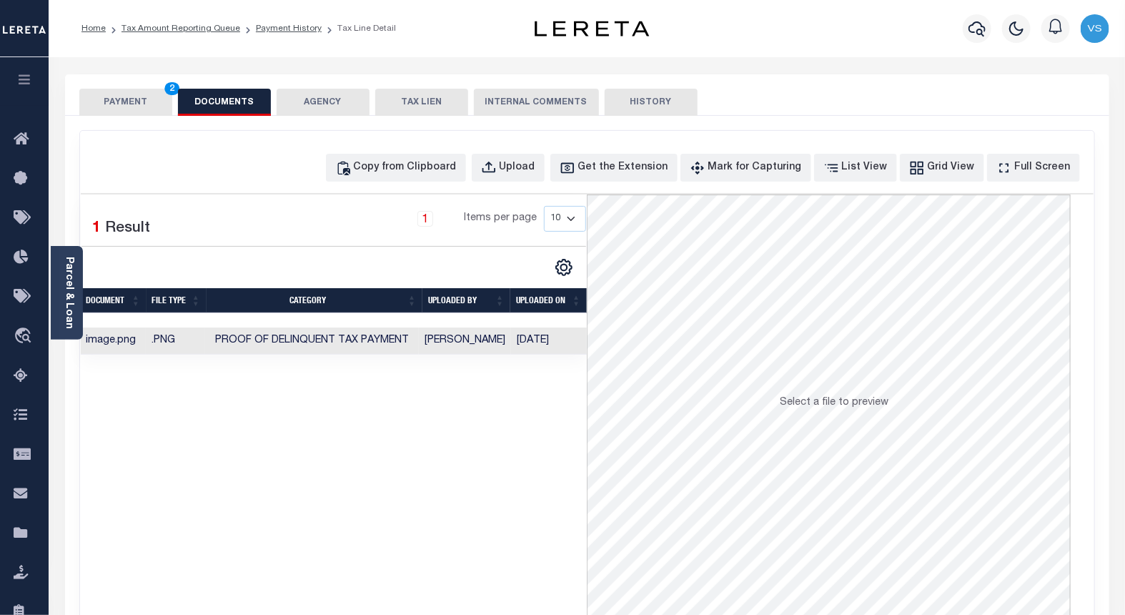
click at [124, 101] on button "PAYMENT 2" at bounding box center [125, 102] width 93 height 27
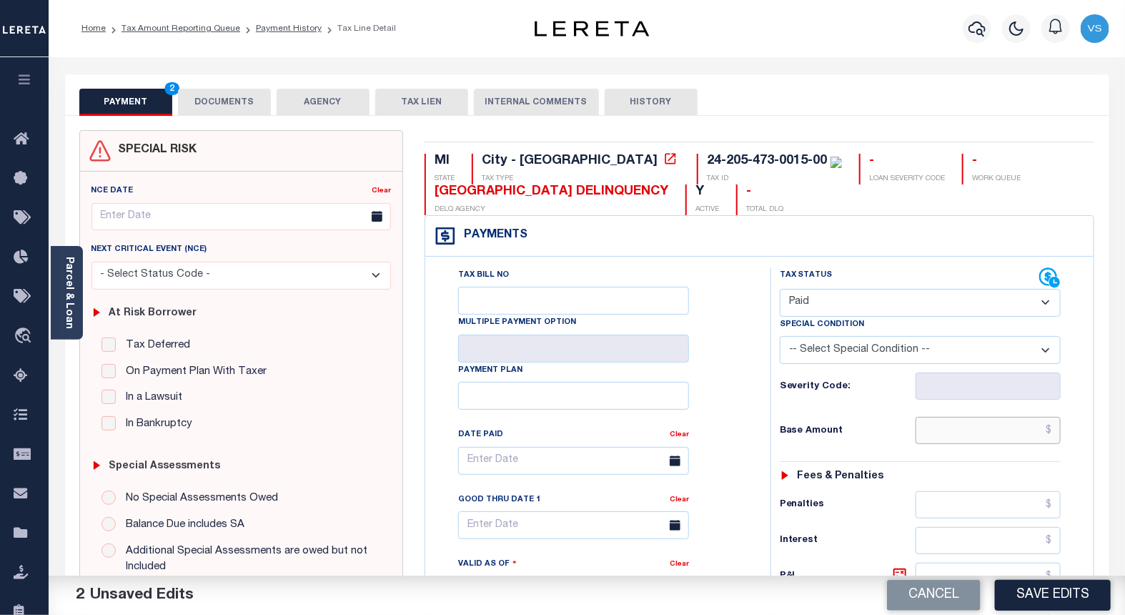
click at [981, 430] on input "text" at bounding box center [988, 430] width 146 height 27
paste input "468.54"
type input "$468.54"
click at [1051, 589] on button "Save Edits" at bounding box center [1053, 595] width 116 height 31
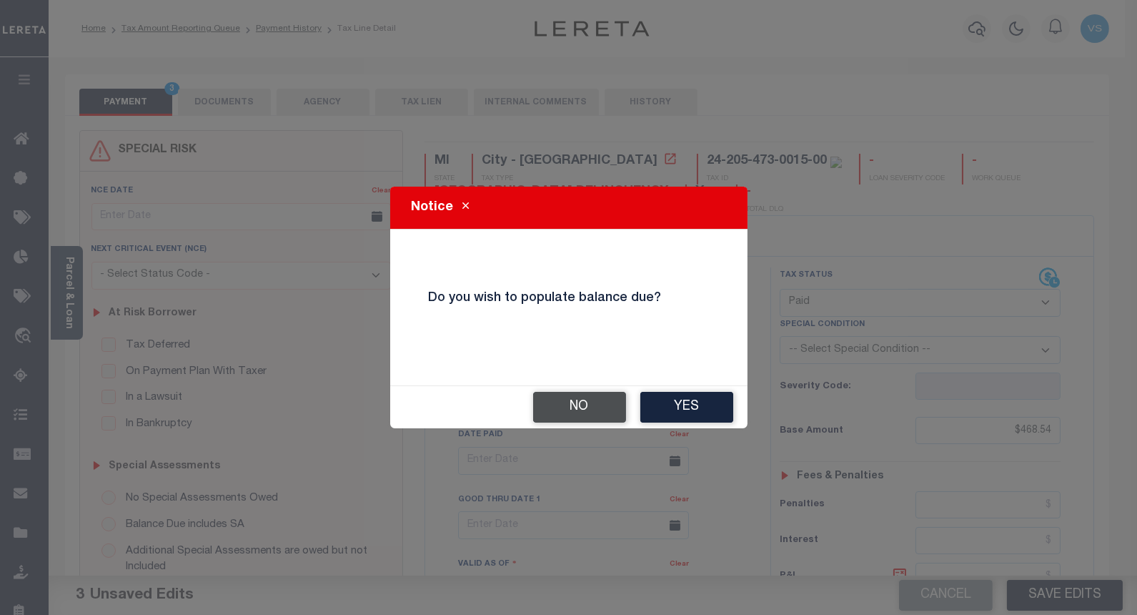
click at [567, 409] on button "No" at bounding box center [579, 407] width 93 height 31
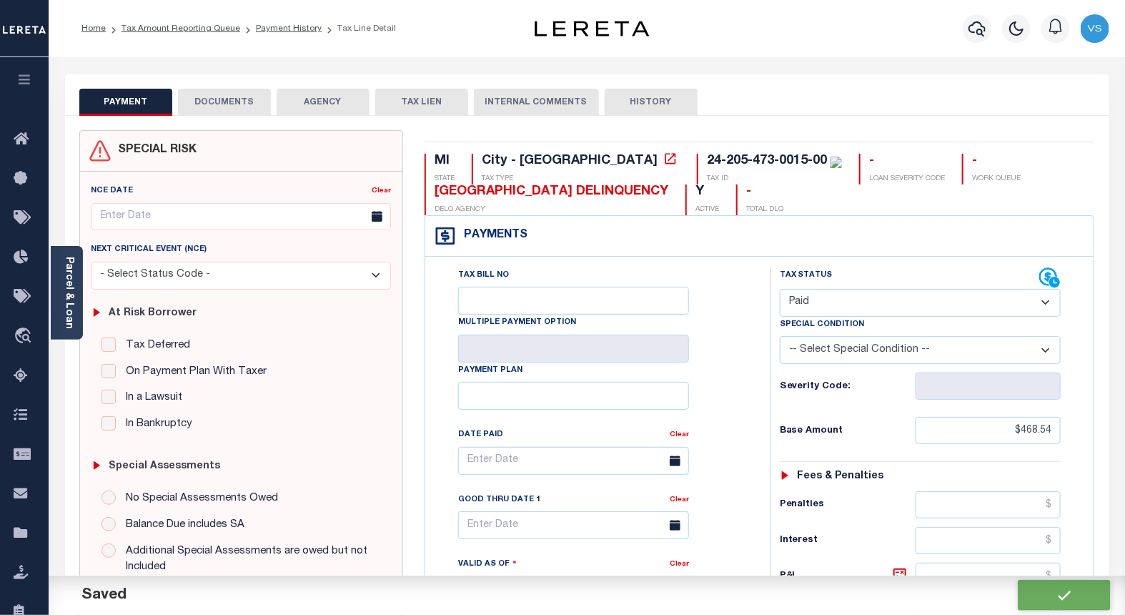
checkbox input "false"
type input "$468.54"
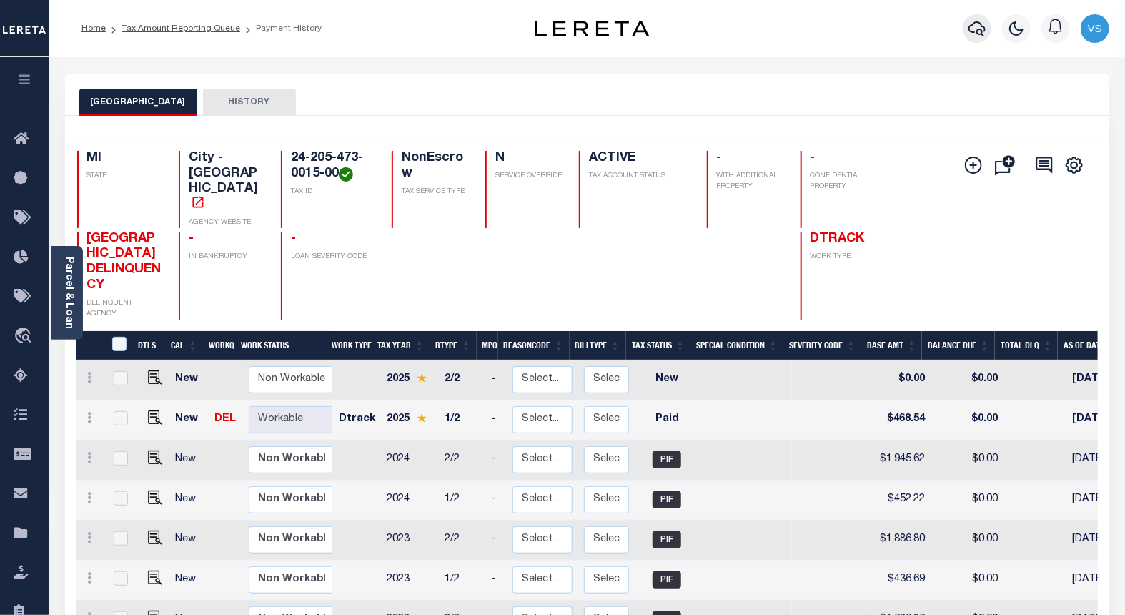
click at [976, 30] on icon "button" at bounding box center [976, 28] width 17 height 17
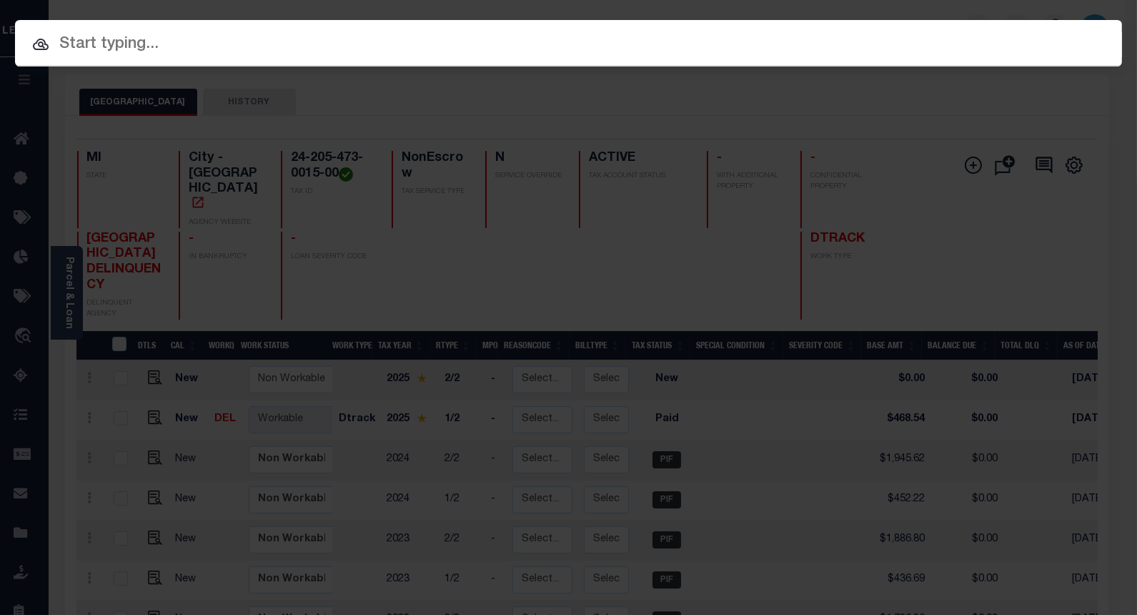
paste input "1279583049"
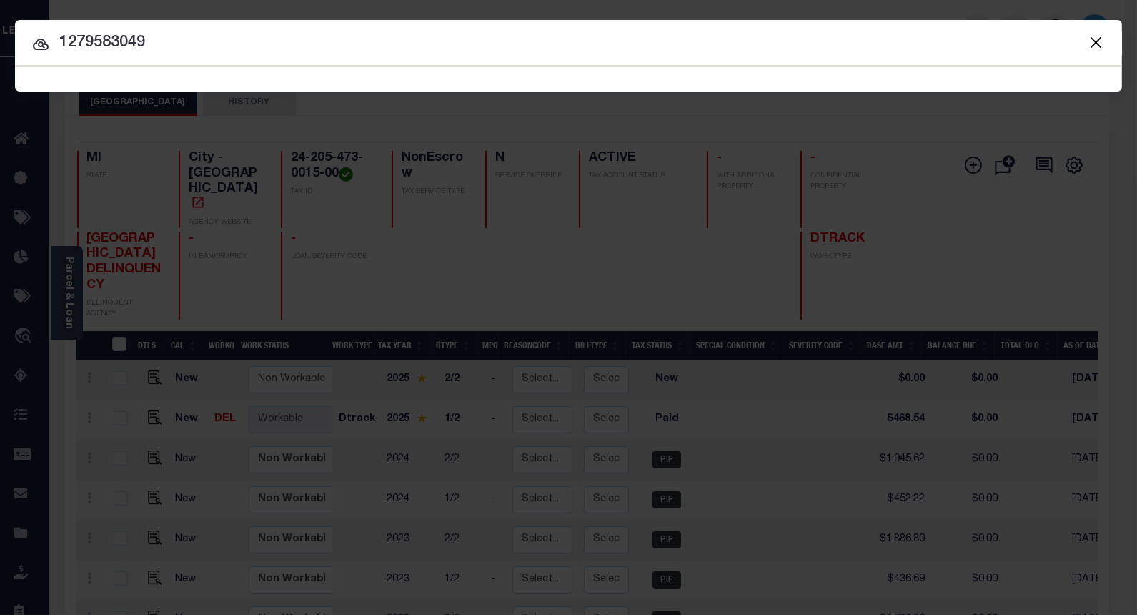
type input "1279583049"
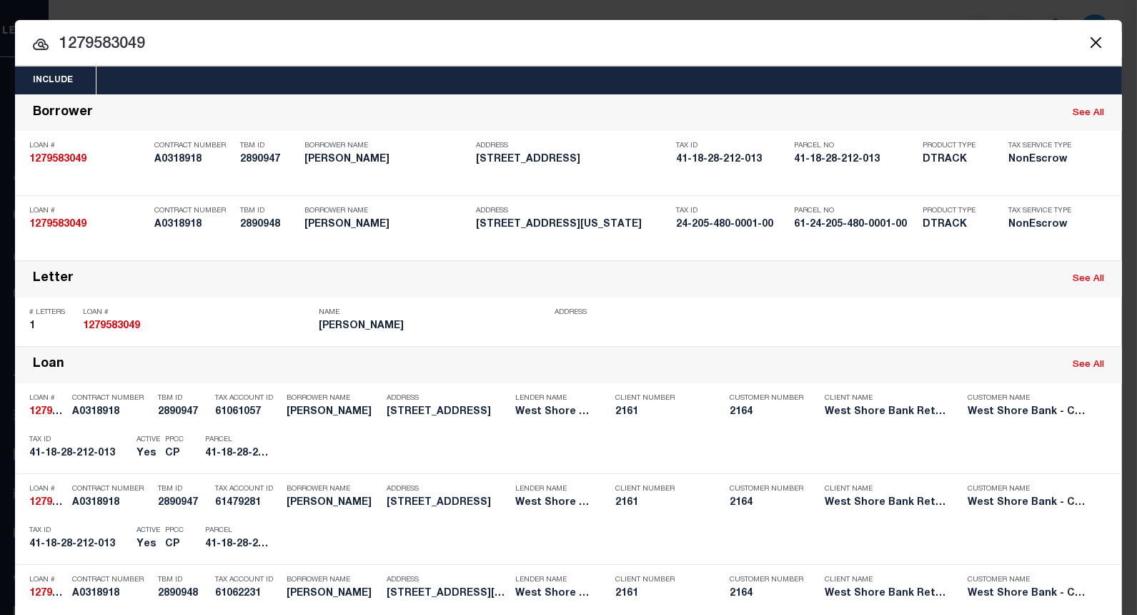
scroll to position [397, 0]
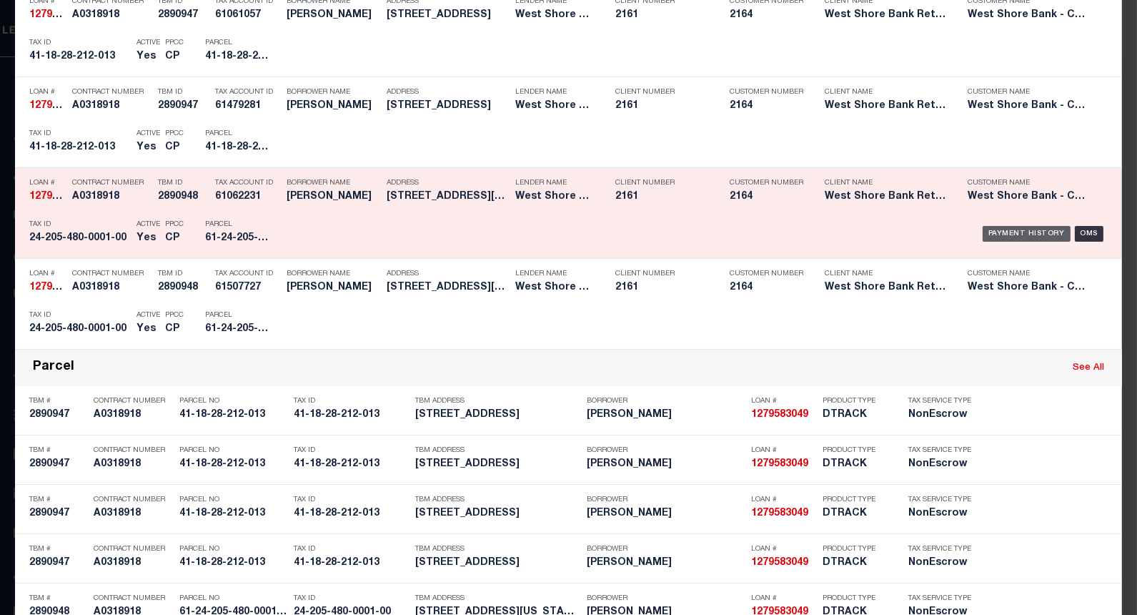
click at [991, 236] on div "Payment History" at bounding box center [1027, 234] width 88 height 16
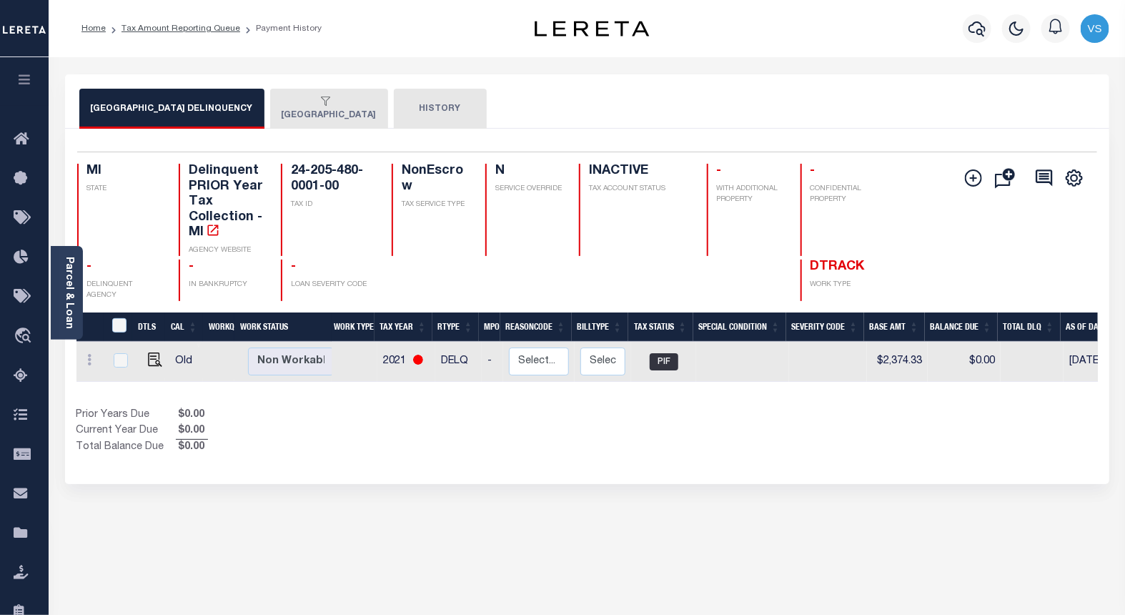
click at [301, 103] on div "button" at bounding box center [326, 102] width 89 height 13
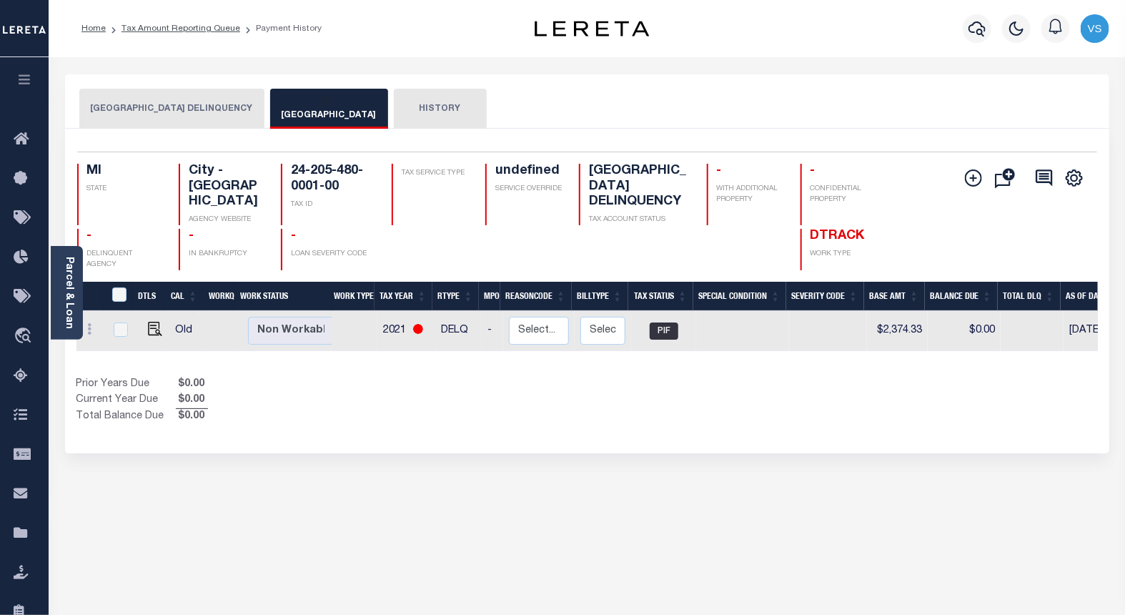
click at [136, 109] on button "[GEOGRAPHIC_DATA] DELINQUENCY" at bounding box center [171, 109] width 185 height 40
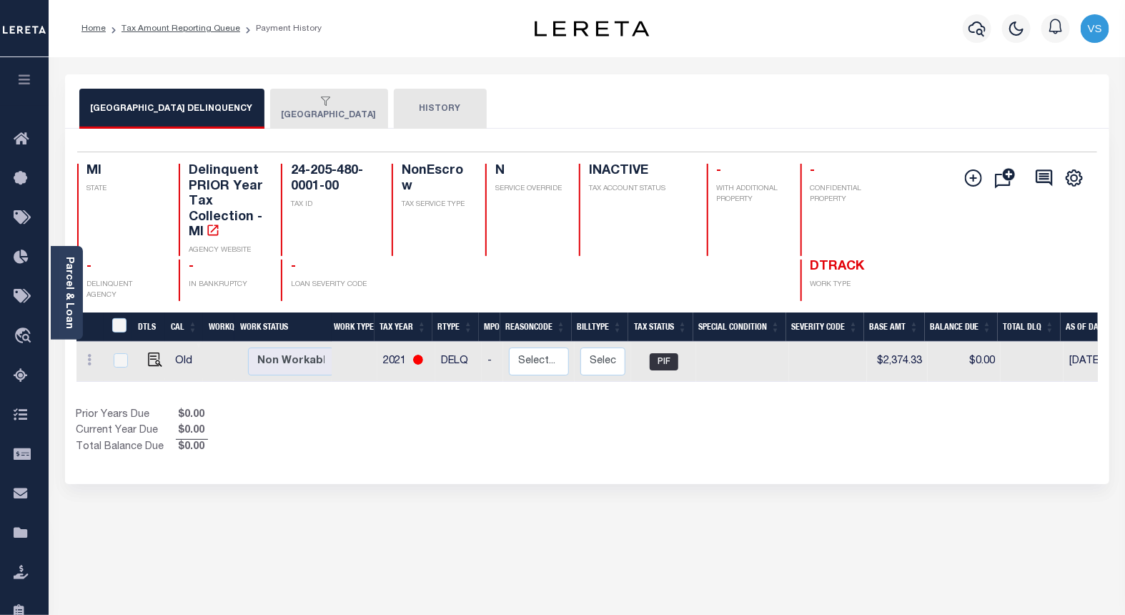
click at [306, 114] on button "[GEOGRAPHIC_DATA]" at bounding box center [329, 109] width 118 height 40
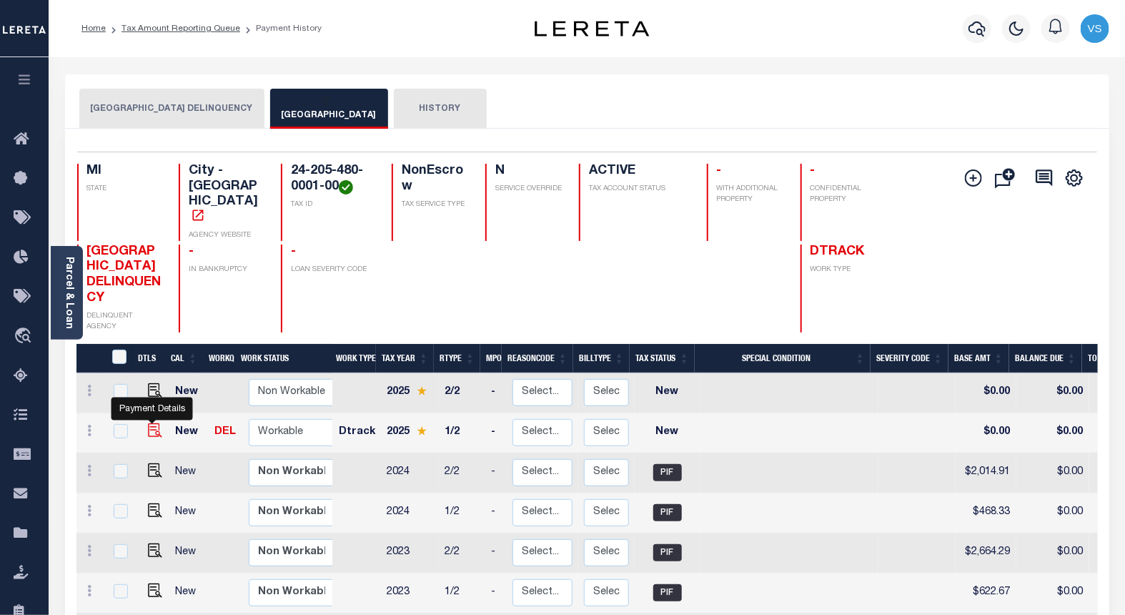
click at [153, 423] on img "" at bounding box center [155, 430] width 14 height 14
checkbox input "true"
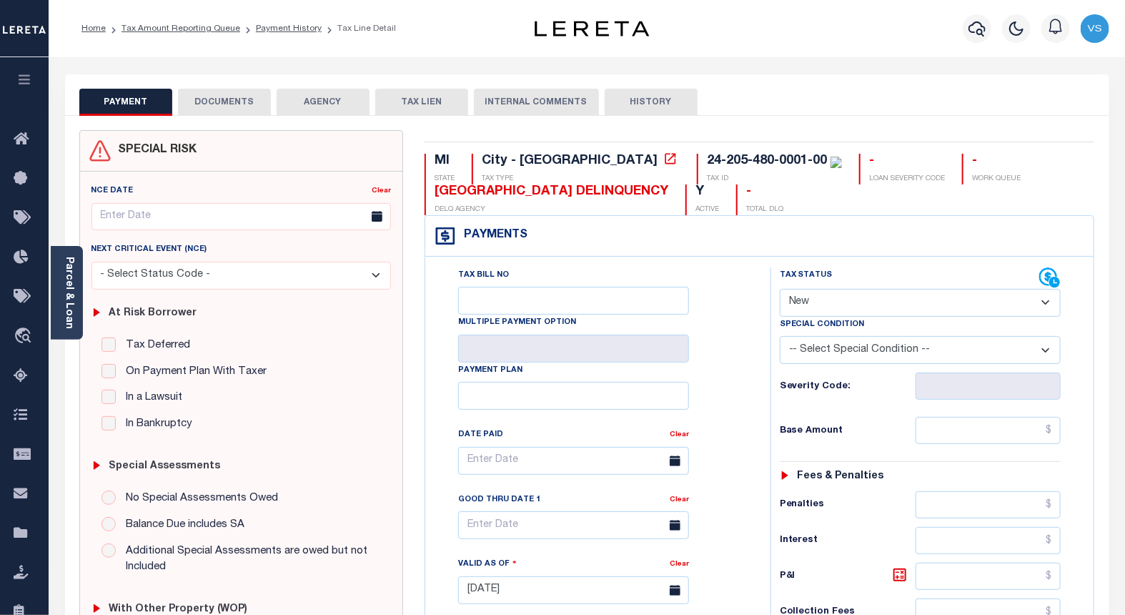
drag, startPoint x: 823, startPoint y: 302, endPoint x: 823, endPoint y: 317, distance: 15.0
click at [823, 302] on select "- Select Status Code - Open Due/Unpaid Paid Incomplete No Tax Due Internal Refu…" at bounding box center [921, 303] width 282 height 28
select select "PYD"
click at [780, 289] on select "- Select Status Code - Open Due/Unpaid Paid Incomplete No Tax Due Internal Refu…" at bounding box center [921, 303] width 282 height 28
type input "10/06/2025"
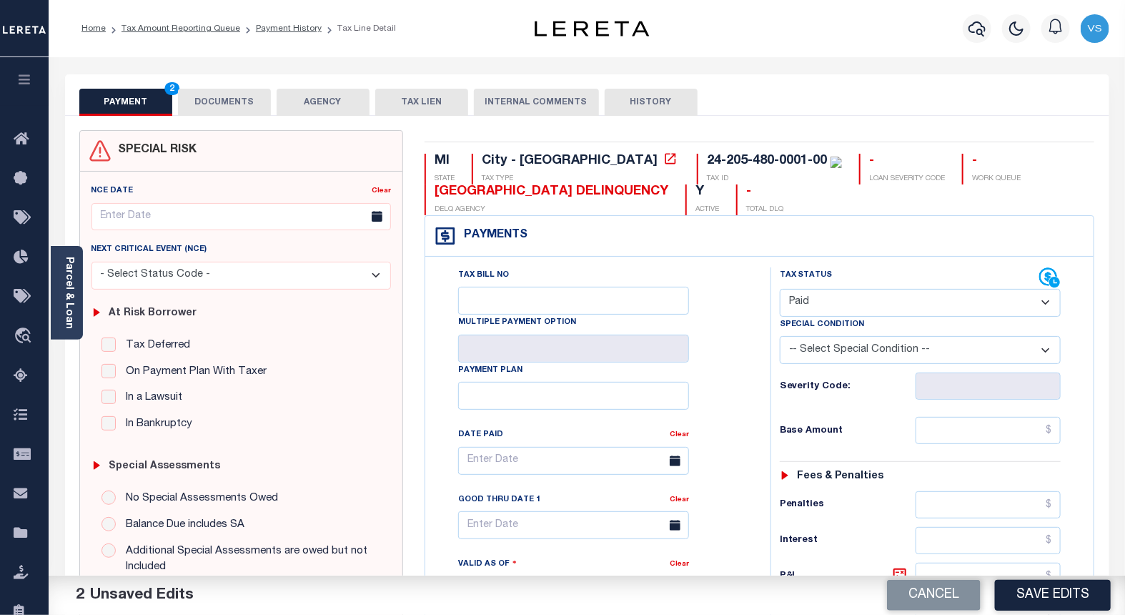
click at [206, 98] on button "DOCUMENTS" at bounding box center [224, 102] width 93 height 27
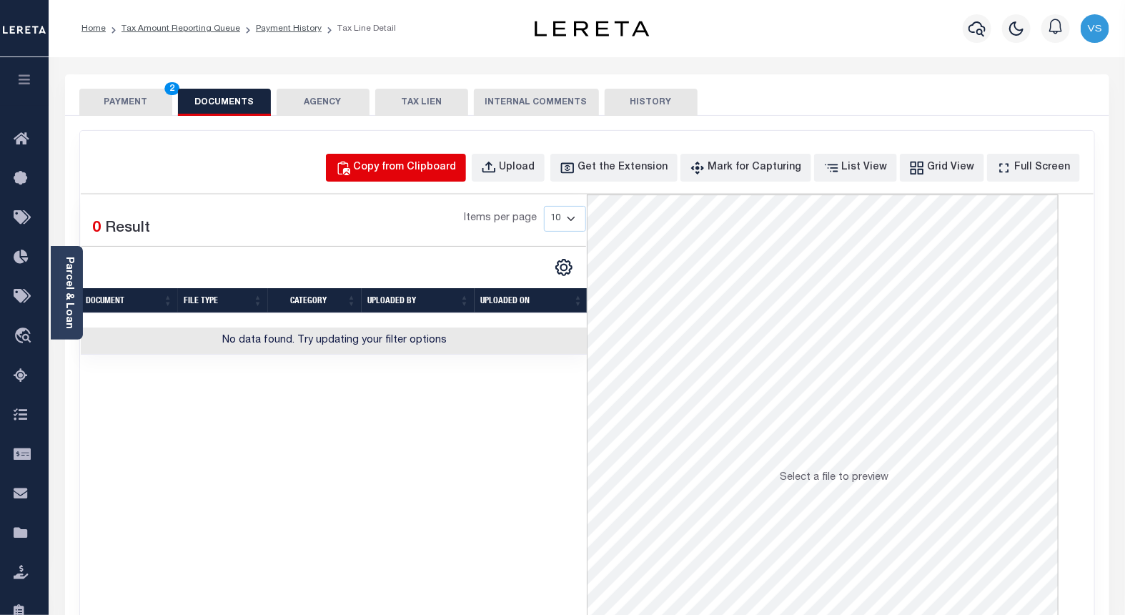
click at [415, 167] on div "Copy from Clipboard" at bounding box center [405, 168] width 103 height 16
select select "POP"
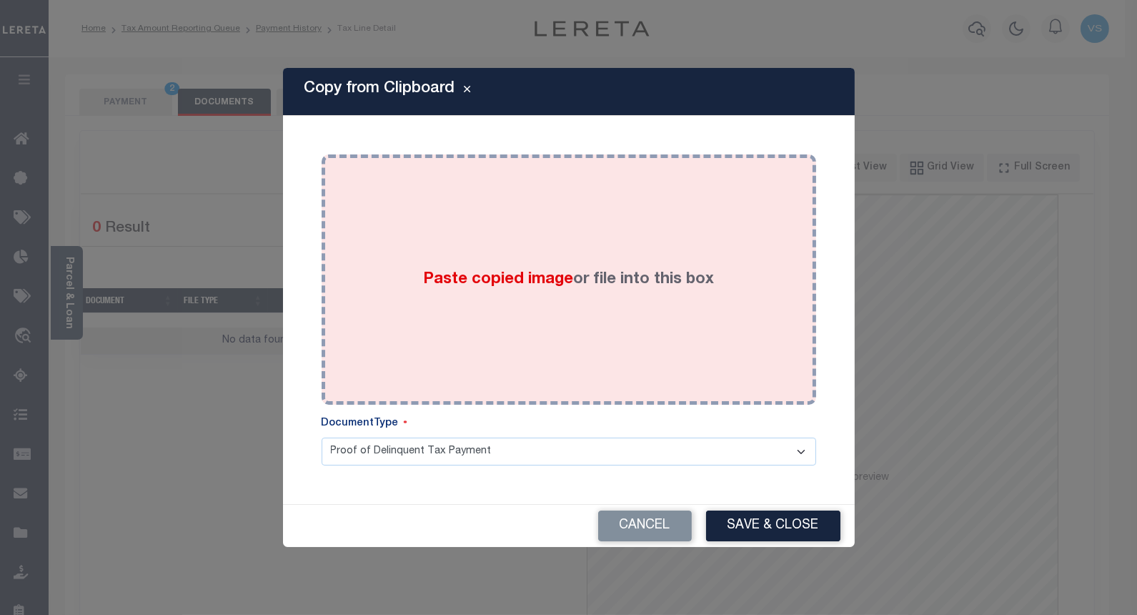
click at [476, 308] on div "Paste copied image or file into this box" at bounding box center [568, 279] width 473 height 229
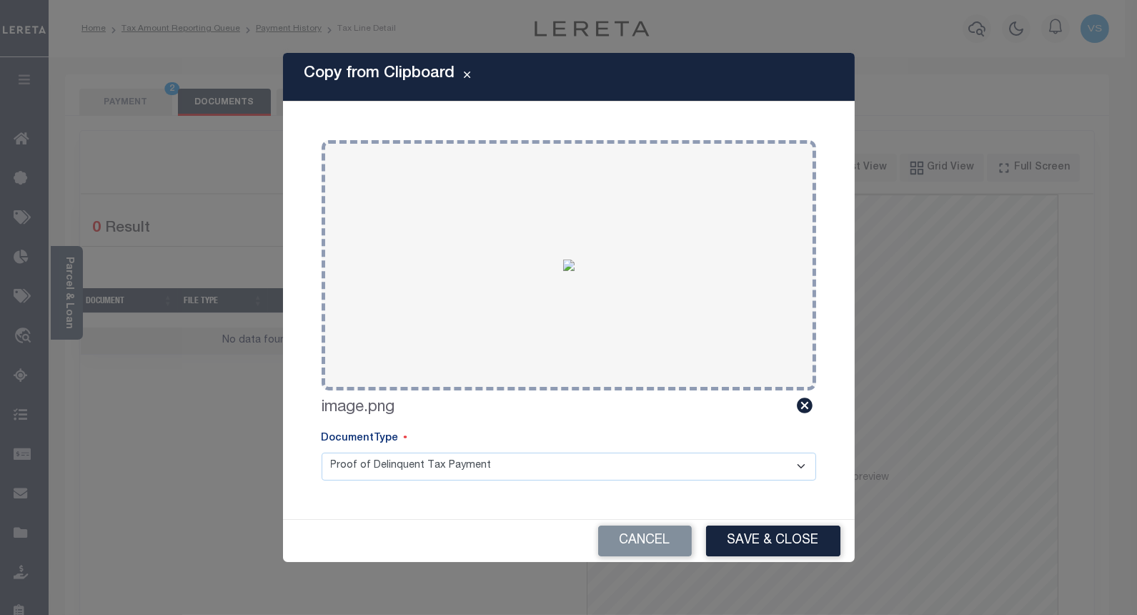
click at [734, 524] on div "Cancel Save & Close" at bounding box center [569, 541] width 572 height 42
click at [733, 537] on button "Save & Close" at bounding box center [773, 540] width 134 height 31
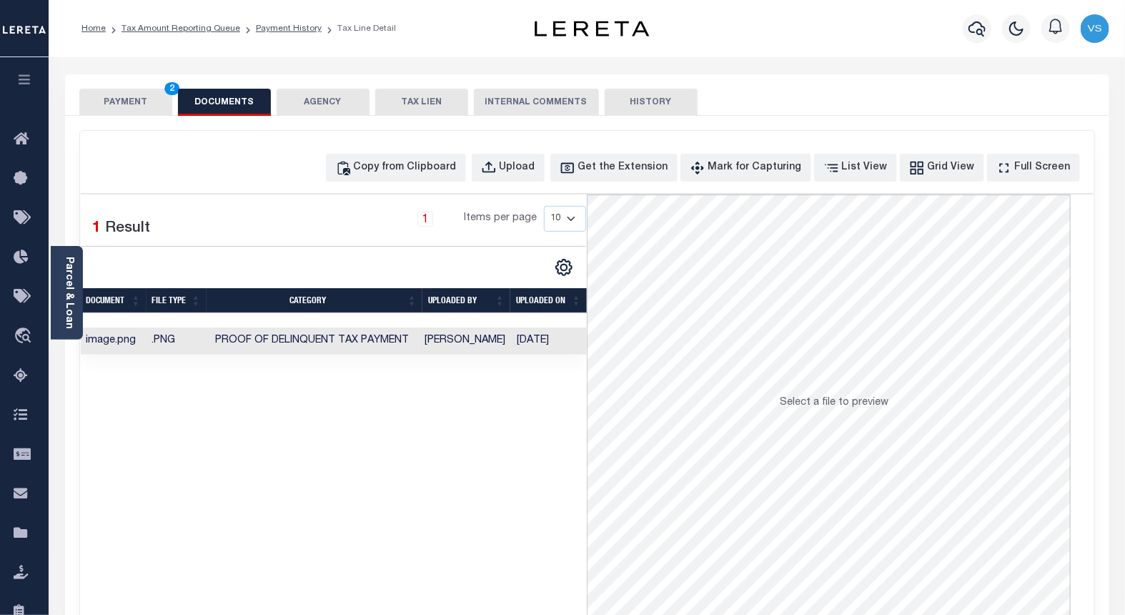
click at [109, 104] on button "PAYMENT 2" at bounding box center [125, 102] width 93 height 27
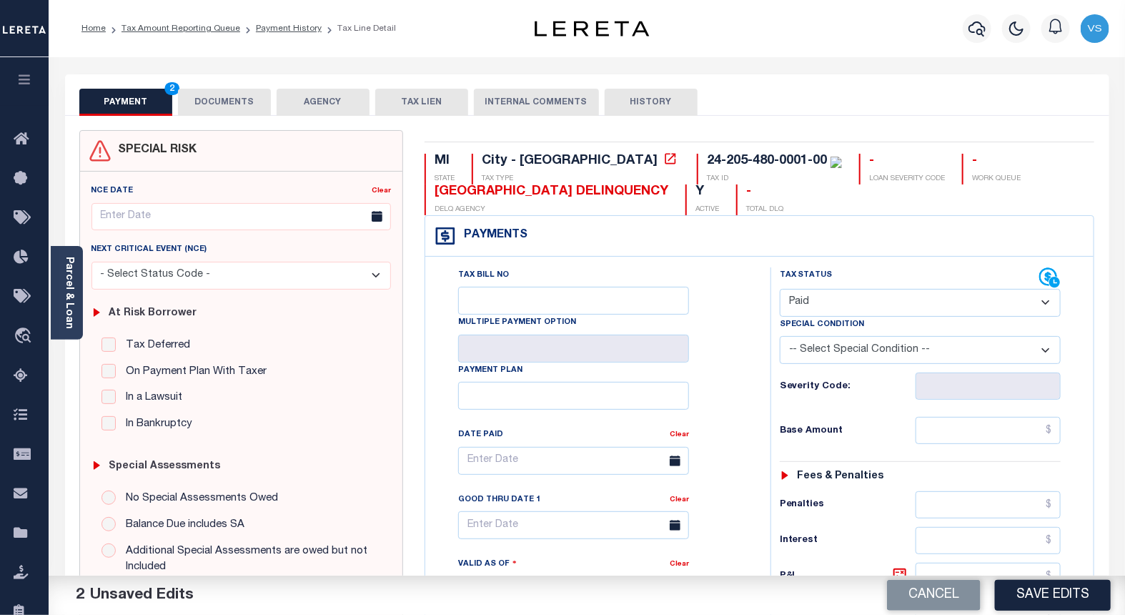
scroll to position [79, 0]
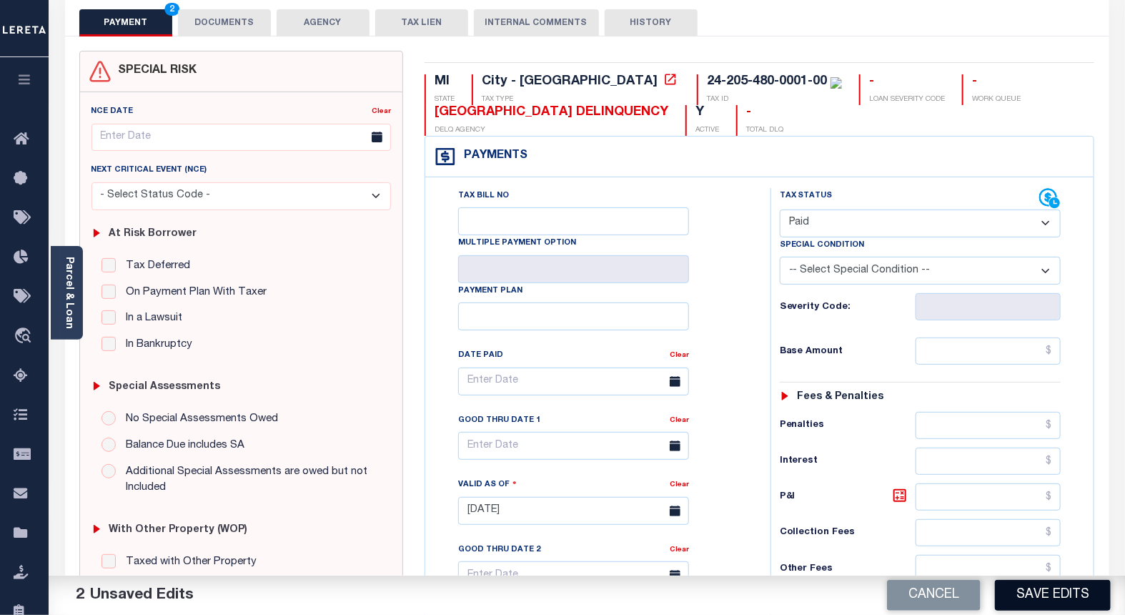
click at [1017, 597] on button "Save Edits" at bounding box center [1053, 595] width 116 height 31
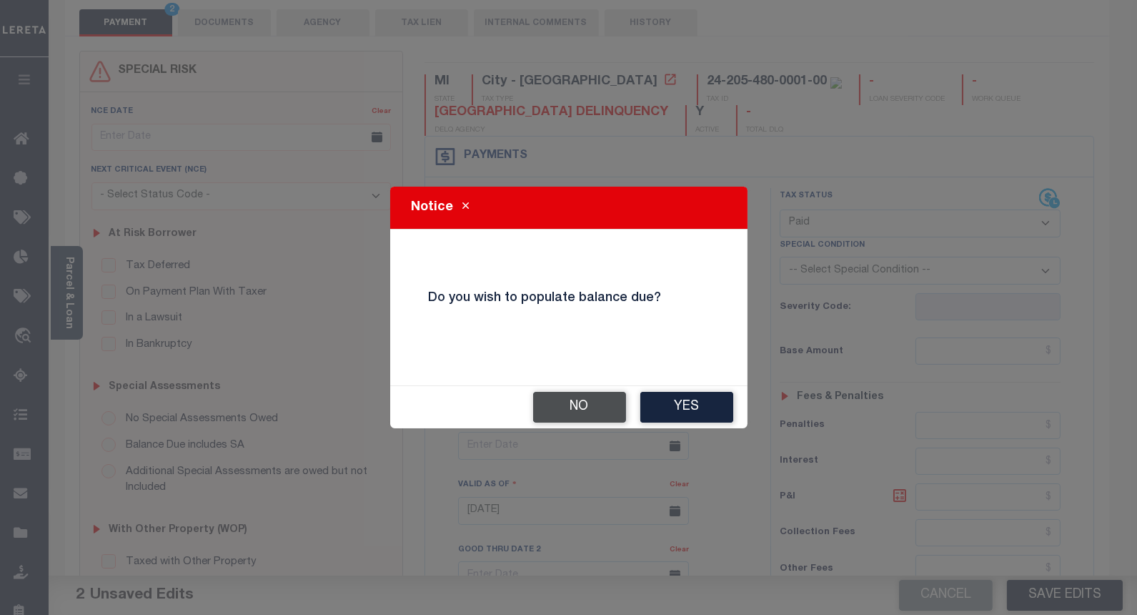
click at [570, 403] on button "No" at bounding box center [579, 407] width 93 height 31
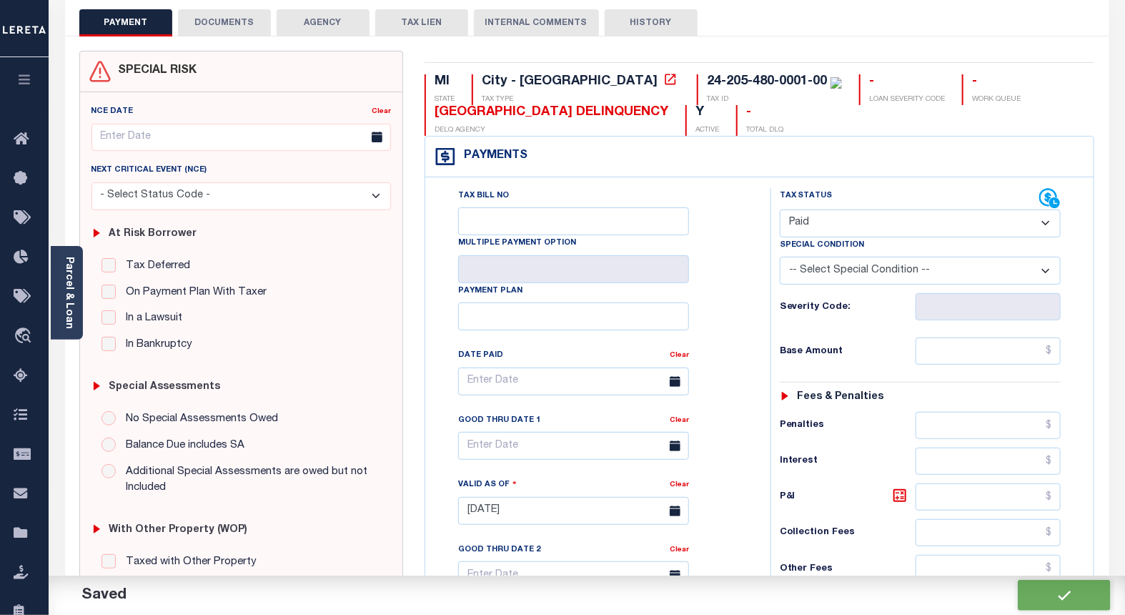
checkbox input "false"
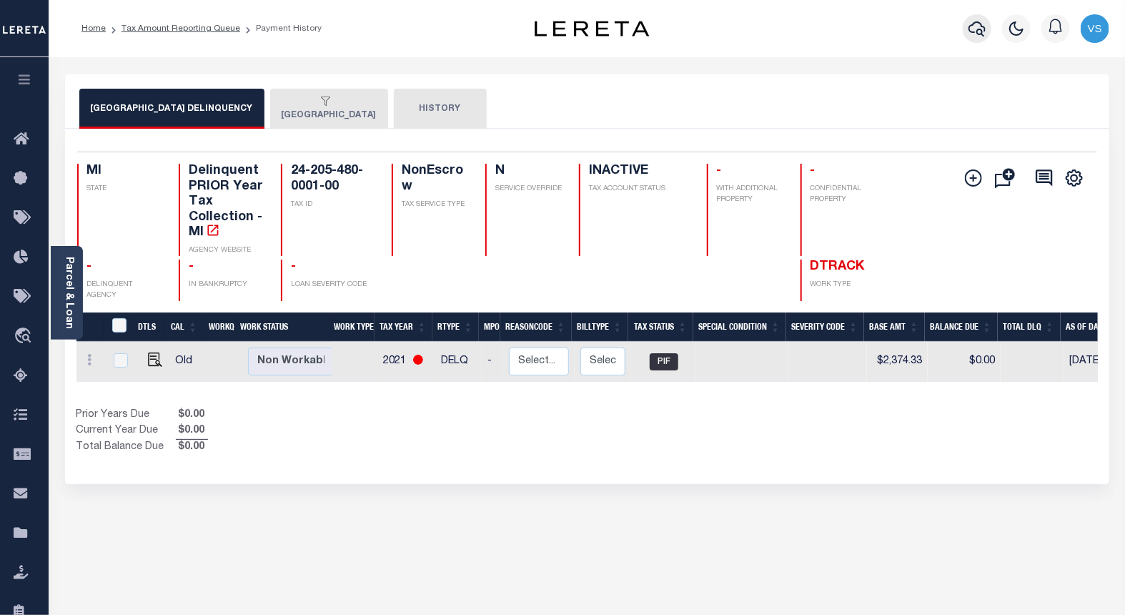
click at [975, 25] on icon "button" at bounding box center [976, 28] width 17 height 17
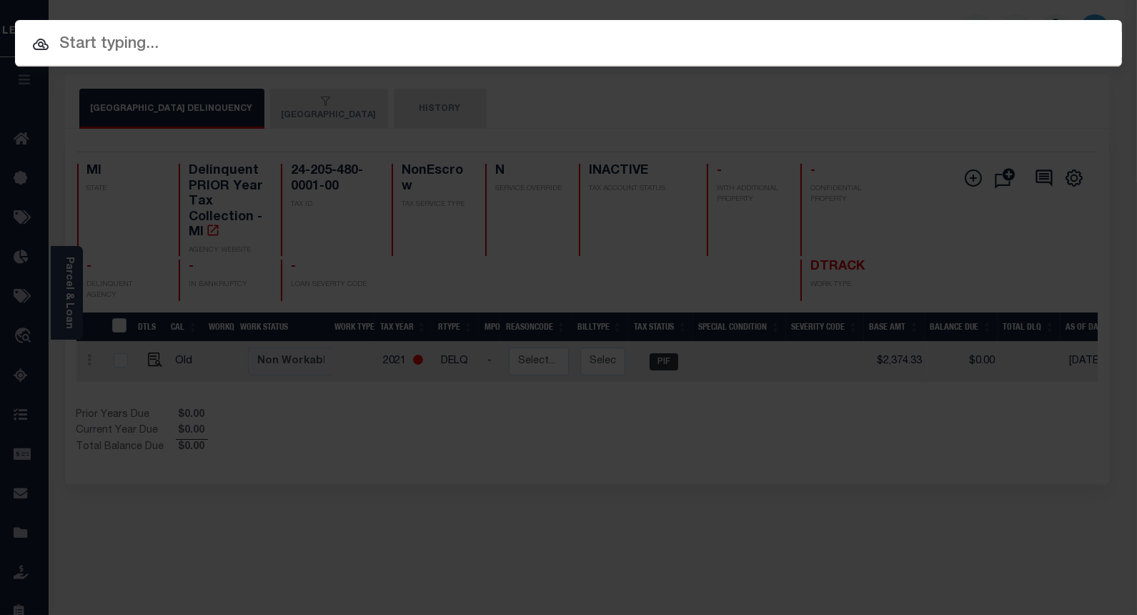
paste input "1277582989"
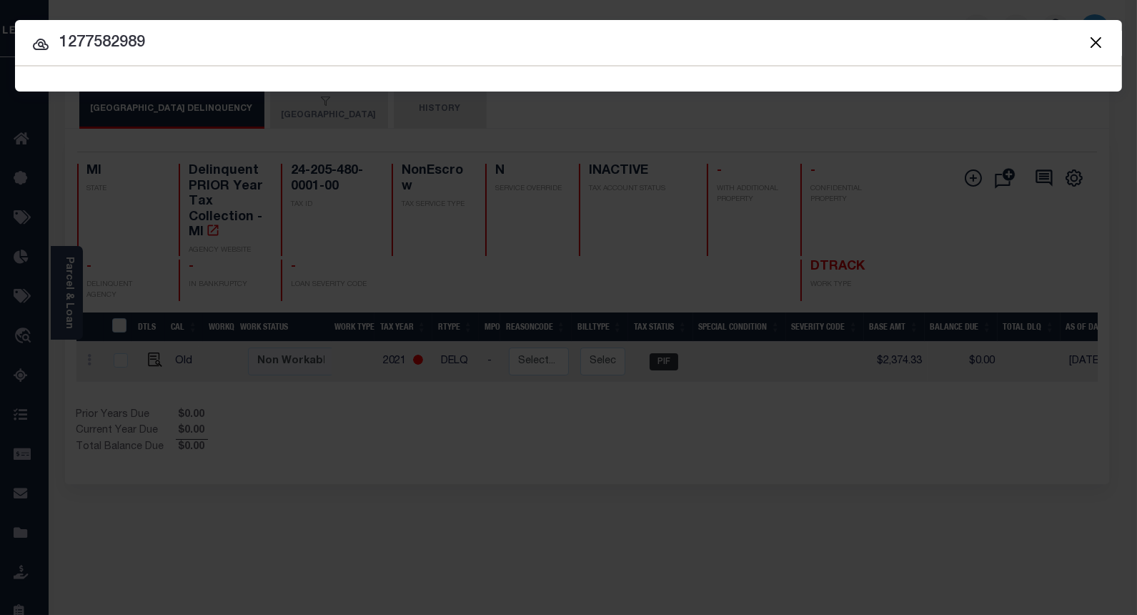
type input "1277582989"
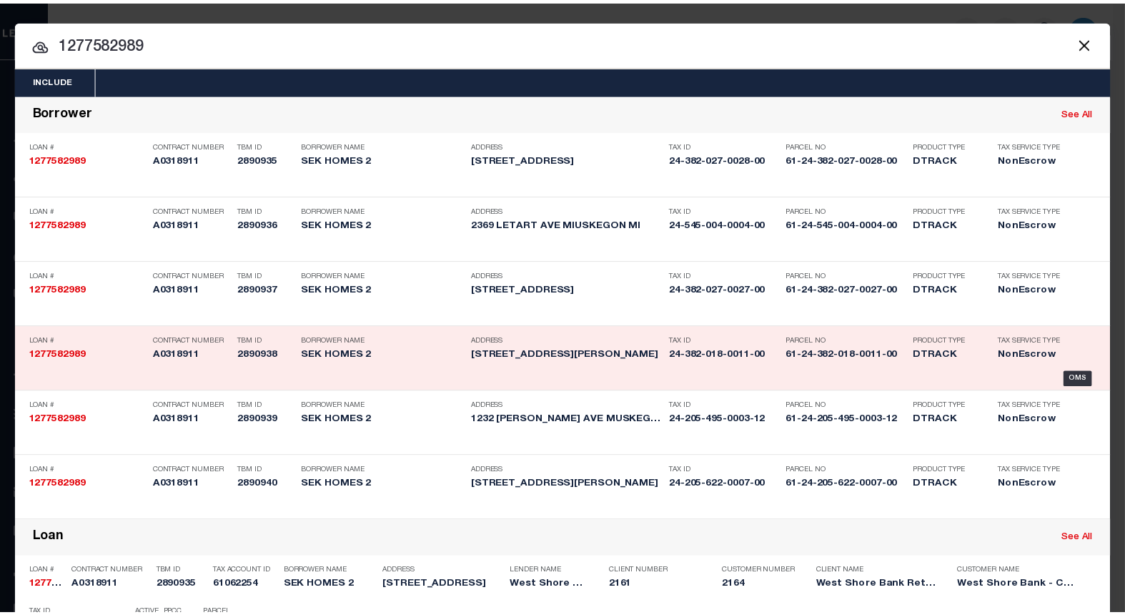
scroll to position [684, 0]
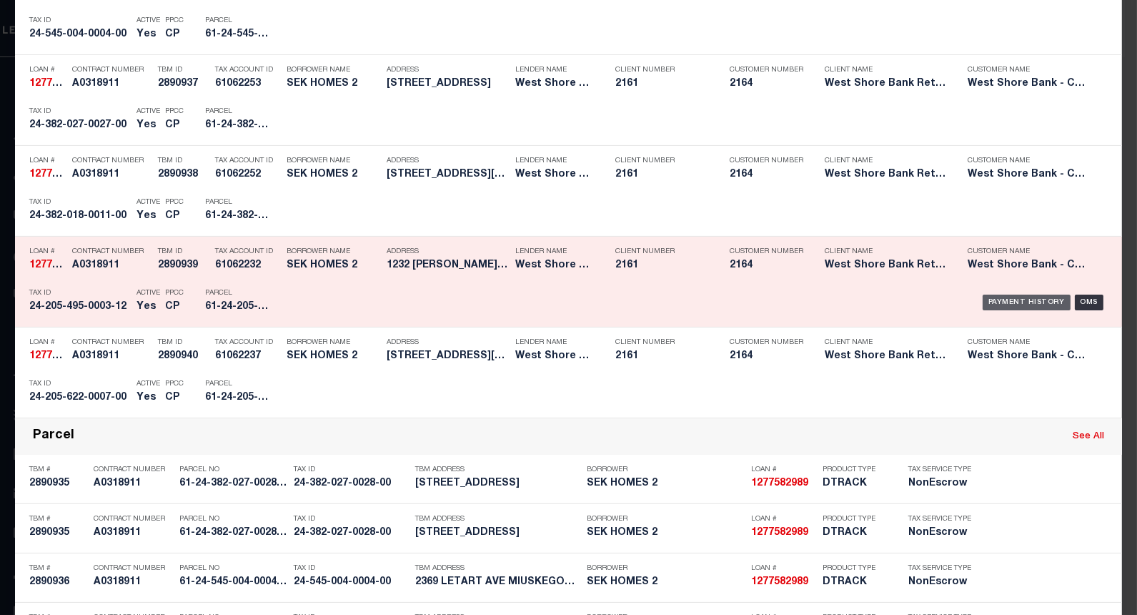
click at [999, 298] on div "Payment History" at bounding box center [1027, 302] width 88 height 16
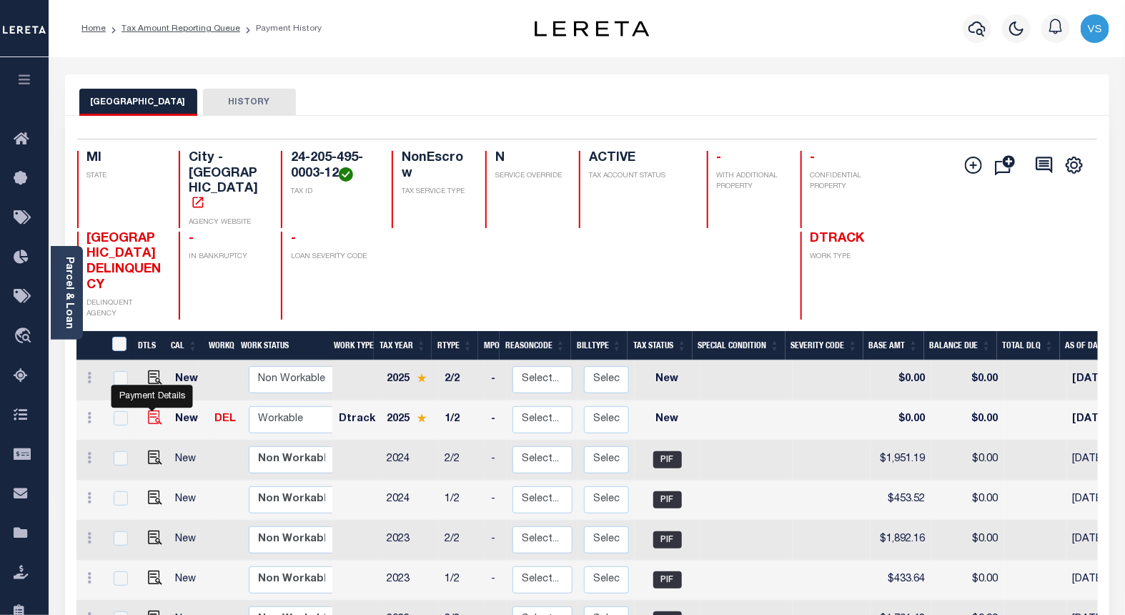
click at [150, 410] on img "" at bounding box center [155, 417] width 14 height 14
checkbox input "true"
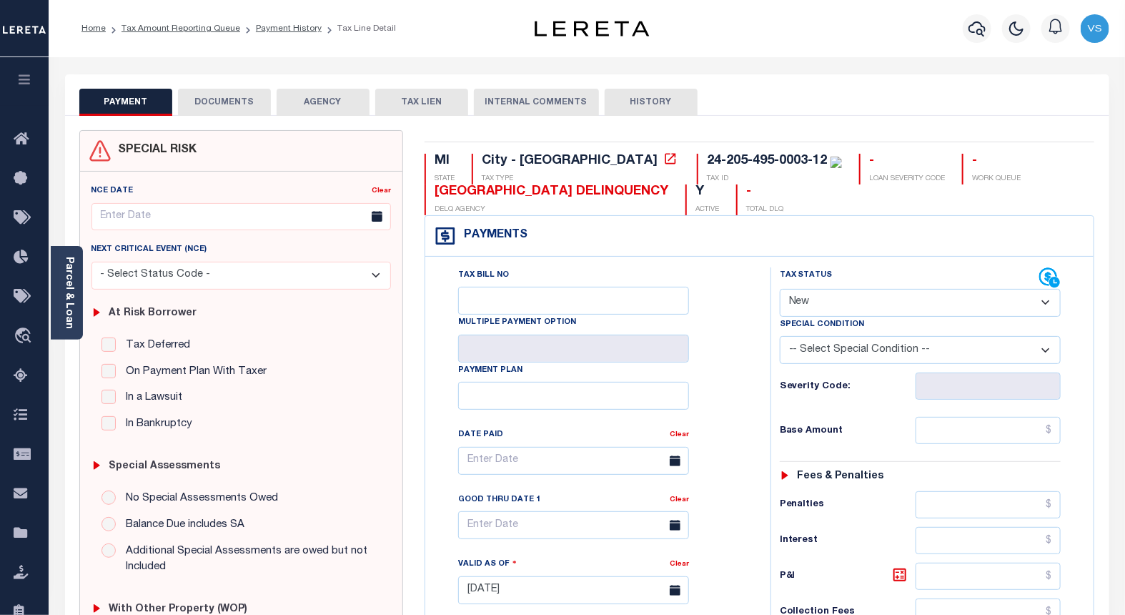
click at [797, 304] on select "- Select Status Code - Open Due/Unpaid Paid Incomplete No Tax Due Internal Refu…" at bounding box center [921, 303] width 282 height 28
select select "PYD"
click at [780, 289] on select "- Select Status Code - Open Due/Unpaid Paid Incomplete No Tax Due Internal Refu…" at bounding box center [921, 303] width 282 height 28
type input "[DATE]"
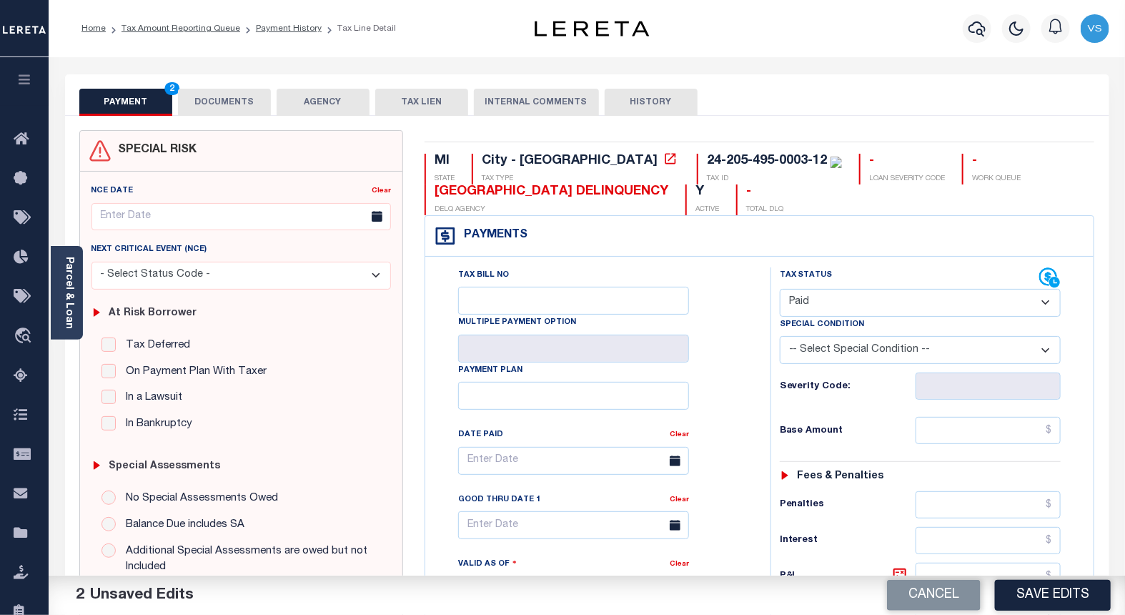
click at [212, 94] on button "DOCUMENTS" at bounding box center [224, 102] width 93 height 27
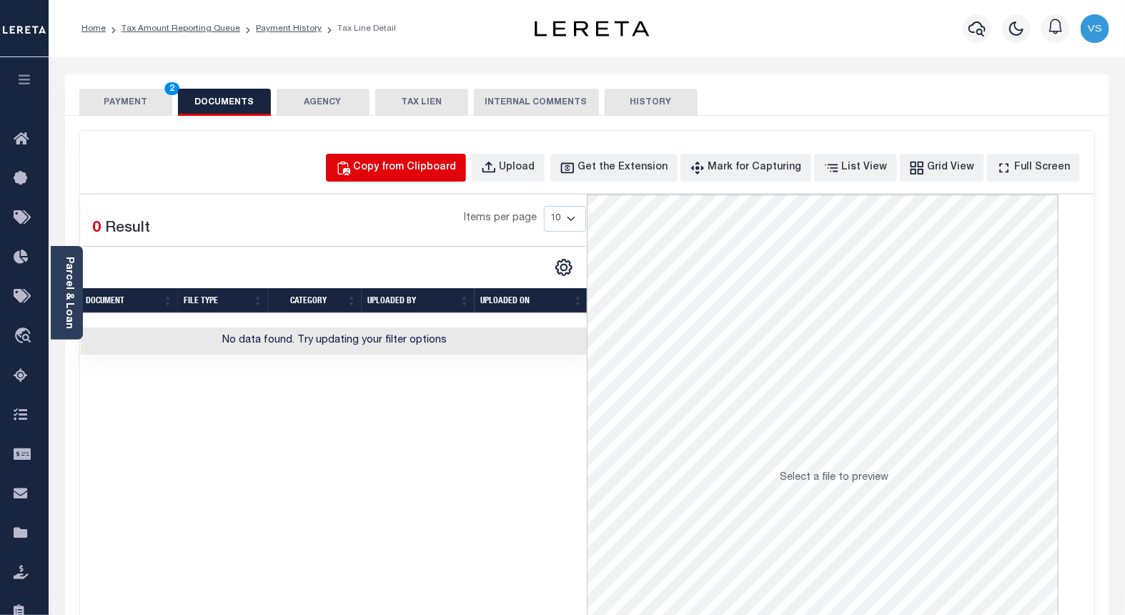
click at [409, 170] on div "Copy from Clipboard" at bounding box center [405, 168] width 103 height 16
select select "POP"
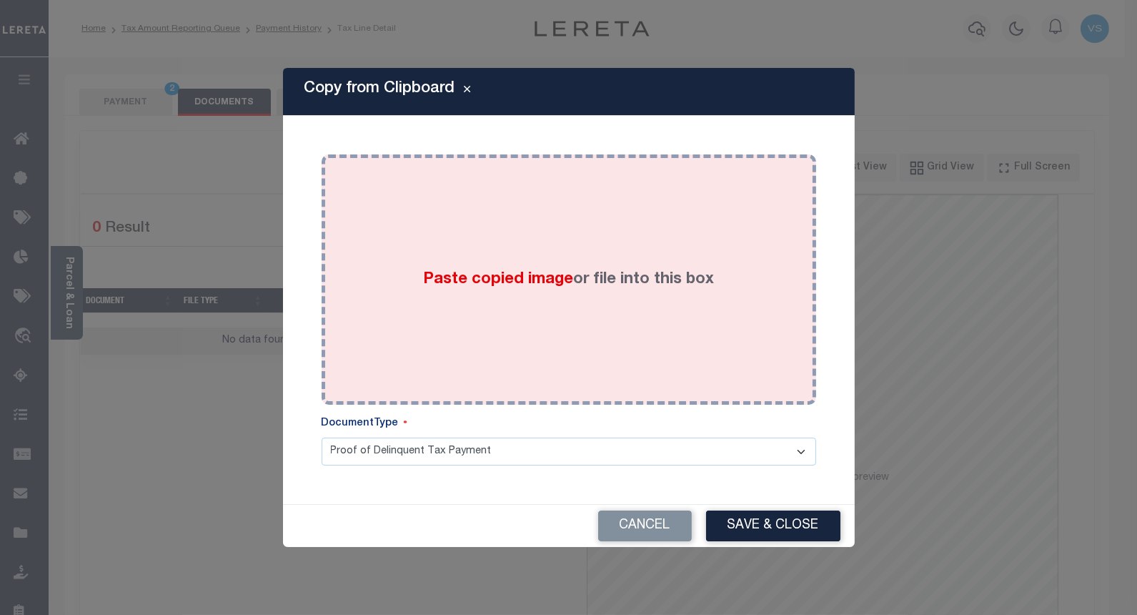
click at [434, 260] on div "Paste copied image or file into this box" at bounding box center [568, 279] width 473 height 229
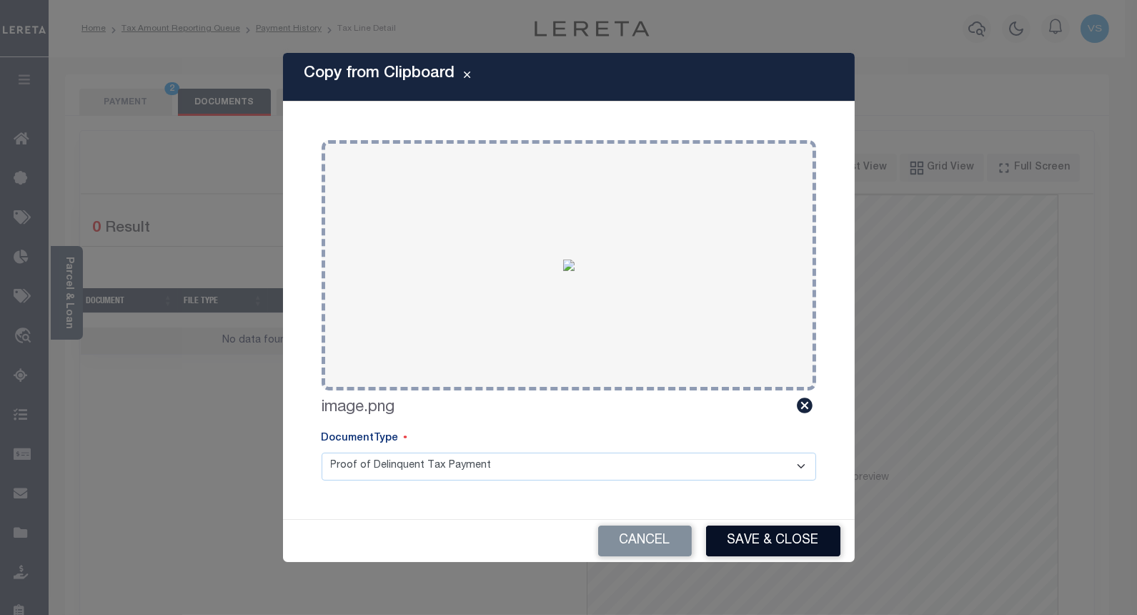
click at [755, 530] on button "Save & Close" at bounding box center [773, 540] width 134 height 31
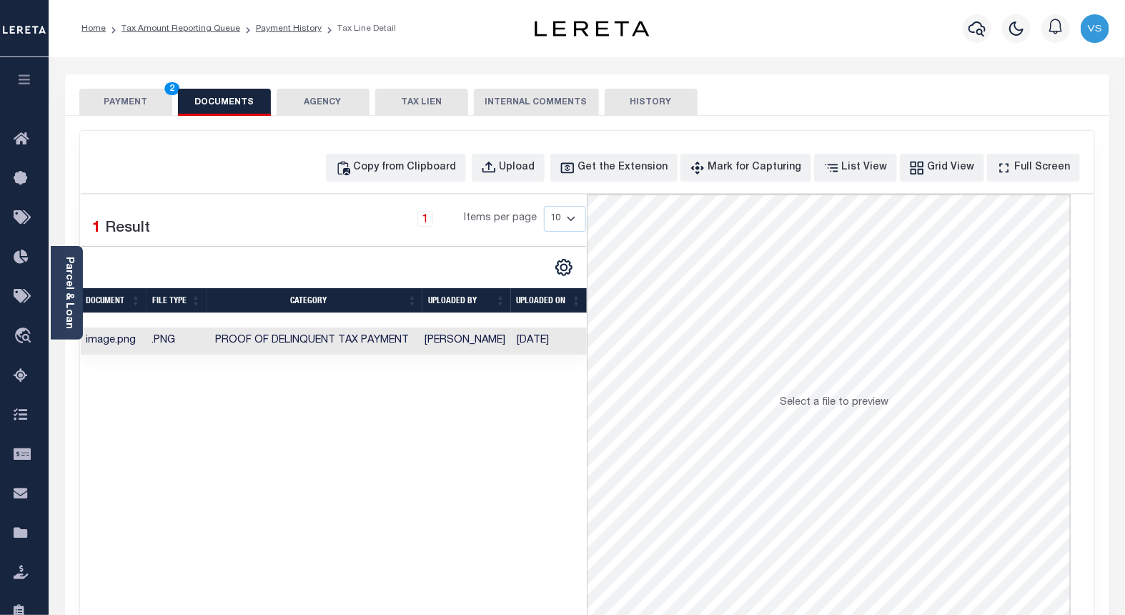
click at [127, 103] on button "PAYMENT 2" at bounding box center [125, 102] width 93 height 27
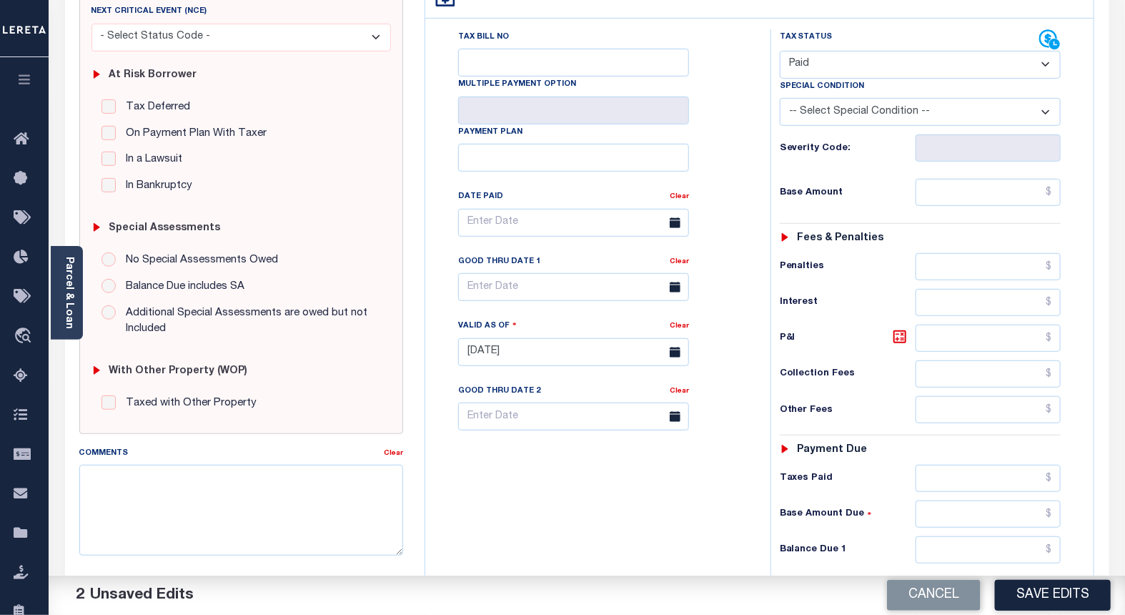
scroll to position [397, 0]
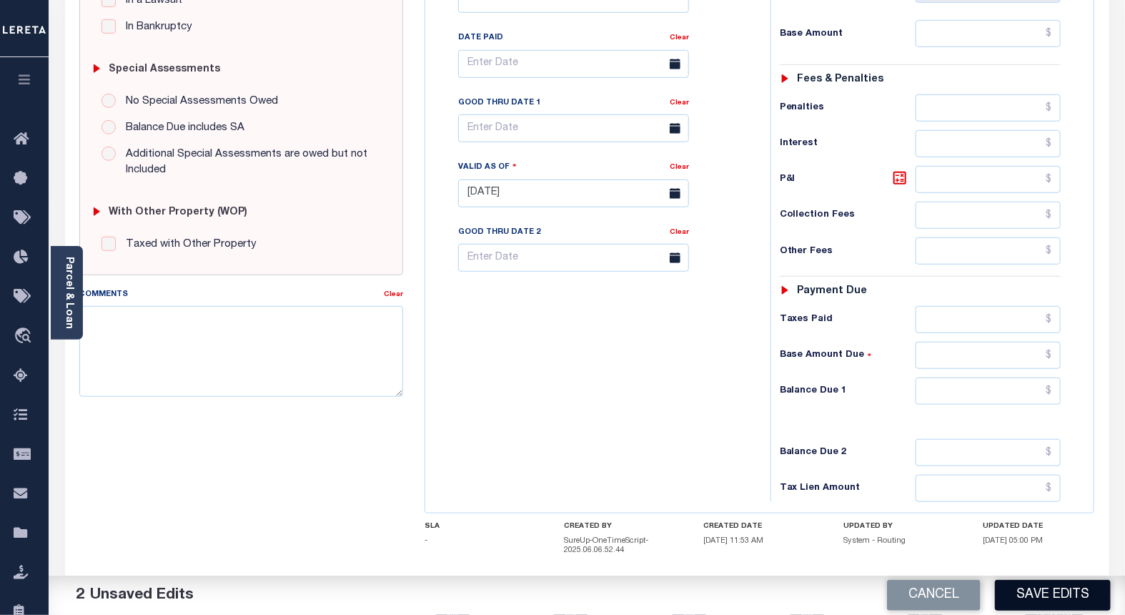
click at [1031, 580] on button "Save Edits" at bounding box center [1053, 595] width 116 height 31
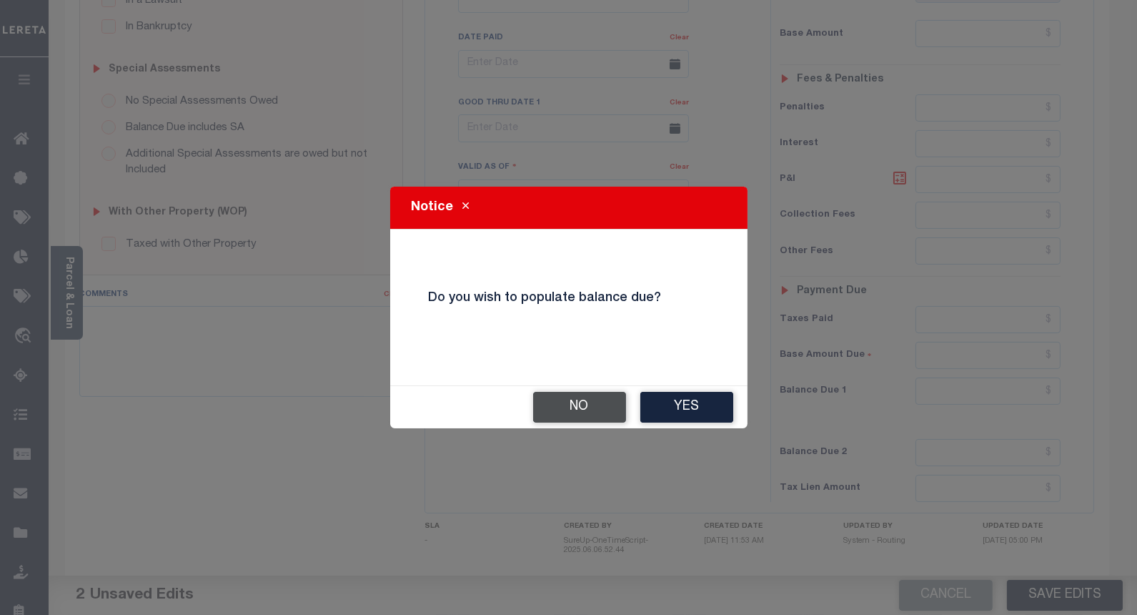
click at [562, 410] on button "No" at bounding box center [579, 407] width 93 height 31
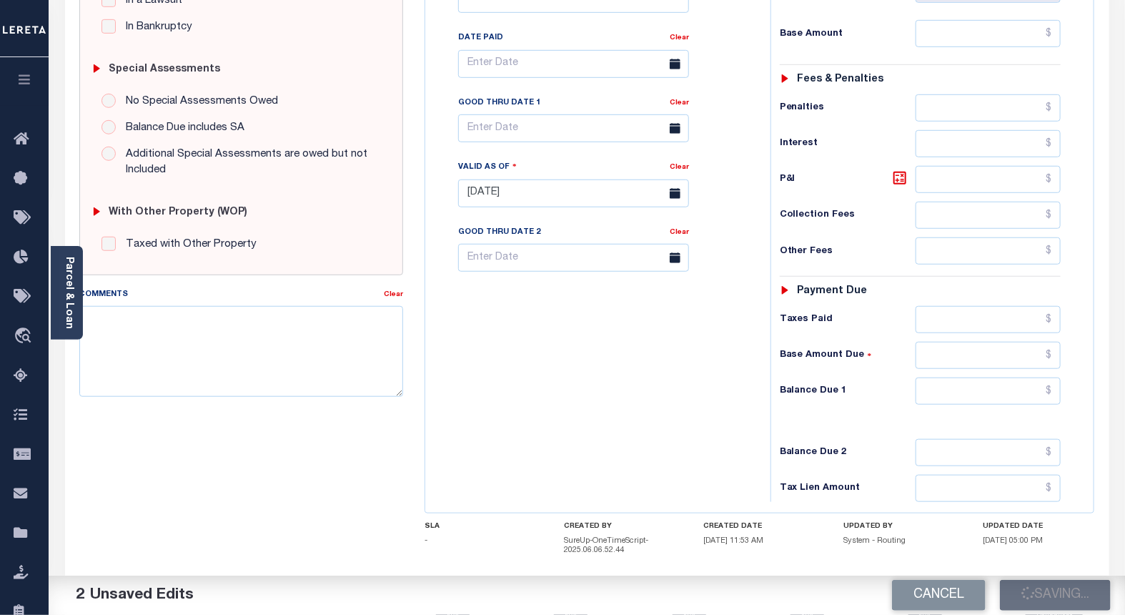
checkbox input "false"
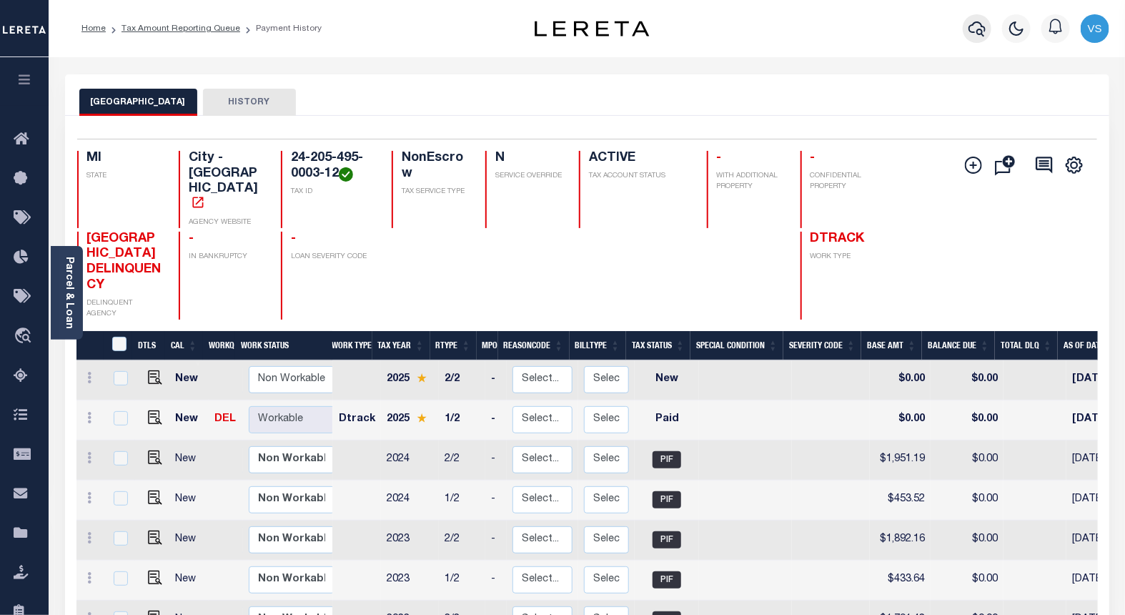
click at [980, 34] on icon "button" at bounding box center [976, 28] width 17 height 15
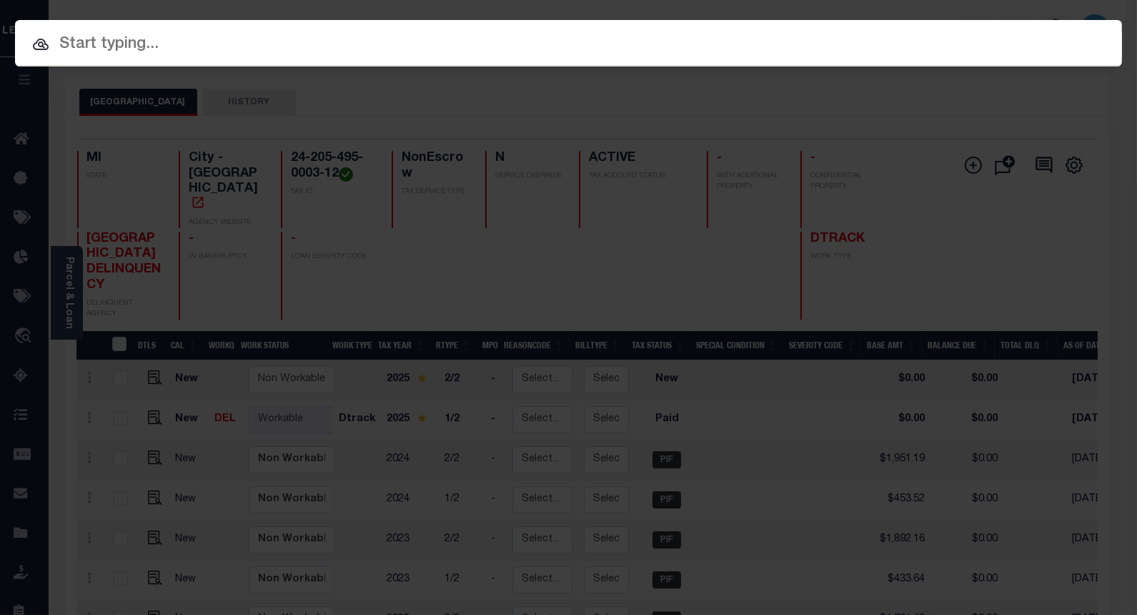
paste input "1346384710"
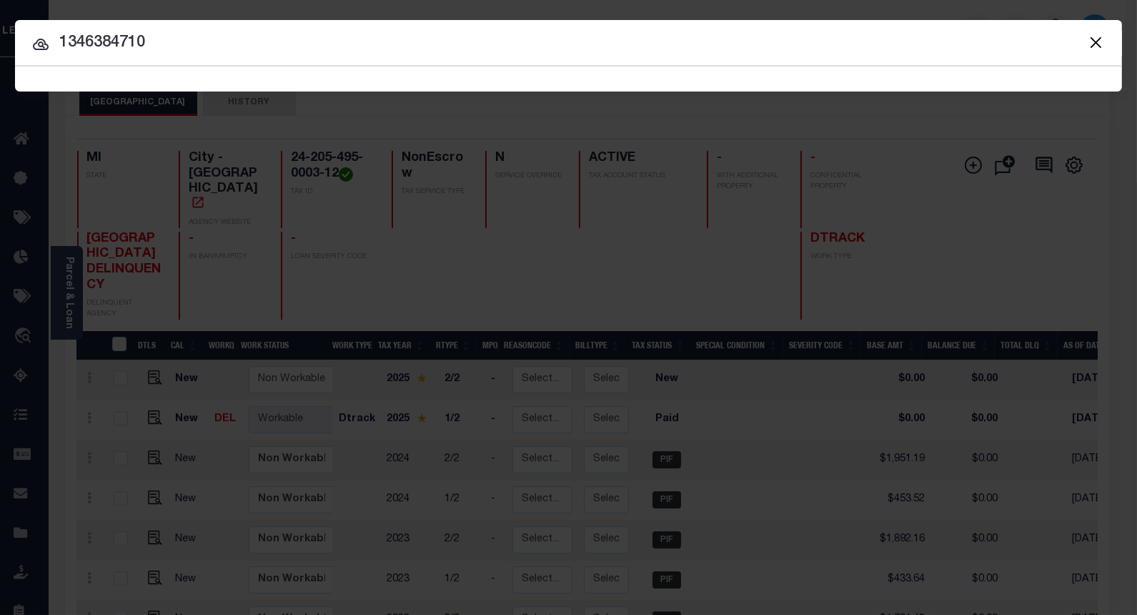
type input "1346384710"
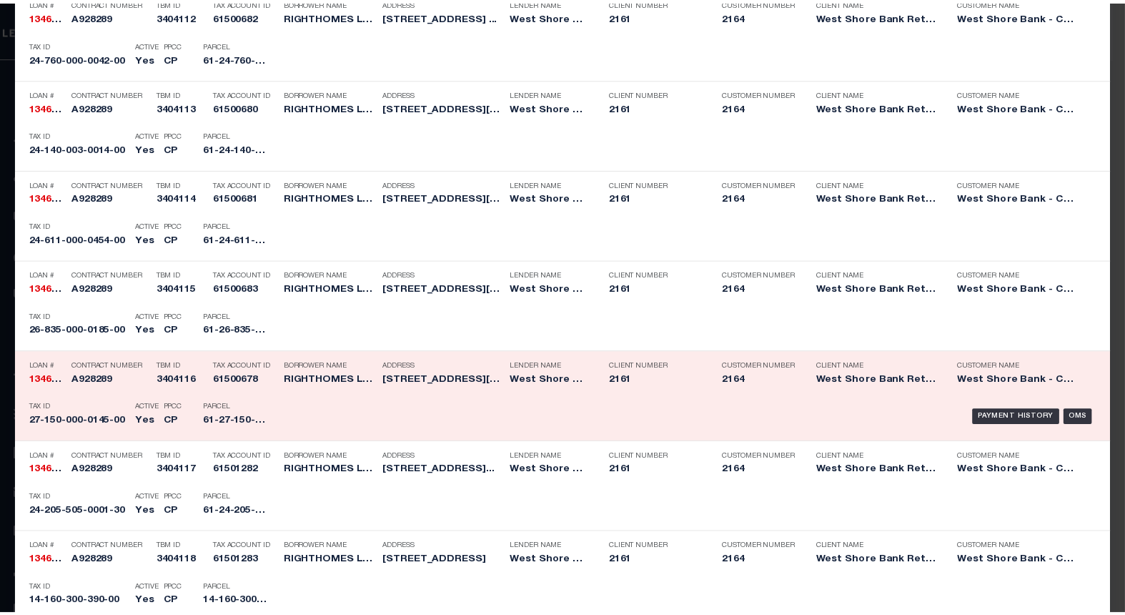
scroll to position [873, 0]
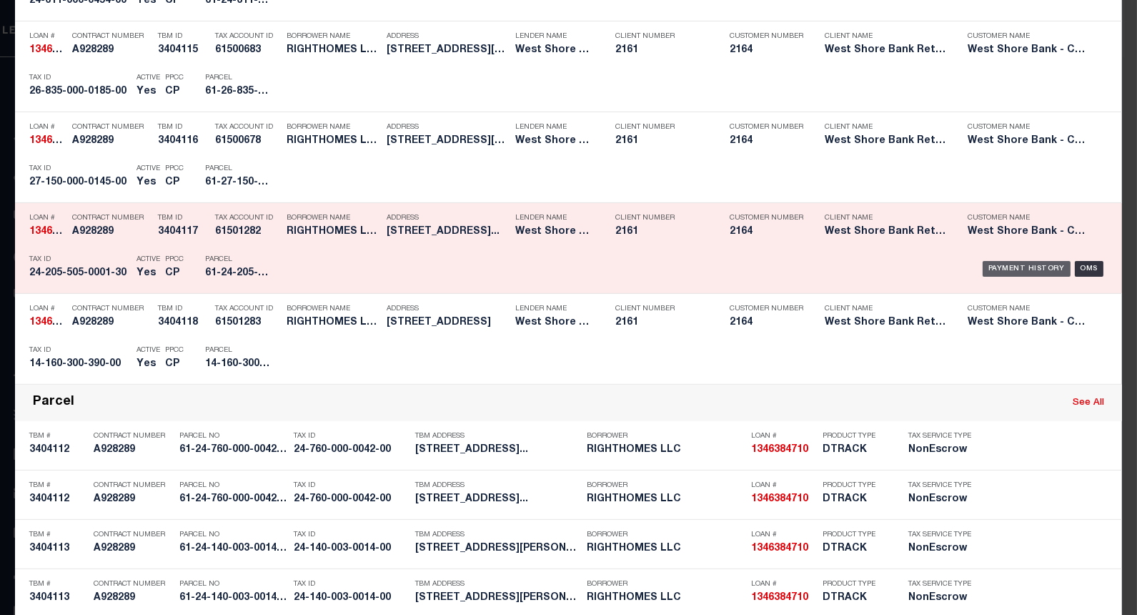
click at [990, 265] on div "Payment History" at bounding box center [1027, 269] width 88 height 16
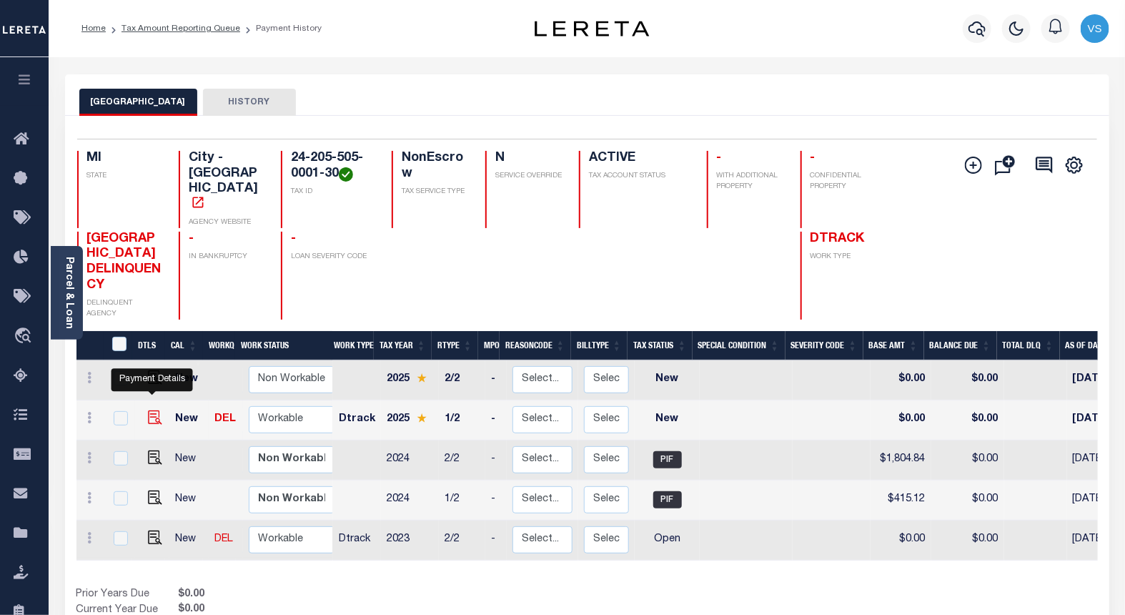
click at [149, 410] on img "" at bounding box center [155, 417] width 14 height 14
checkbox input "true"
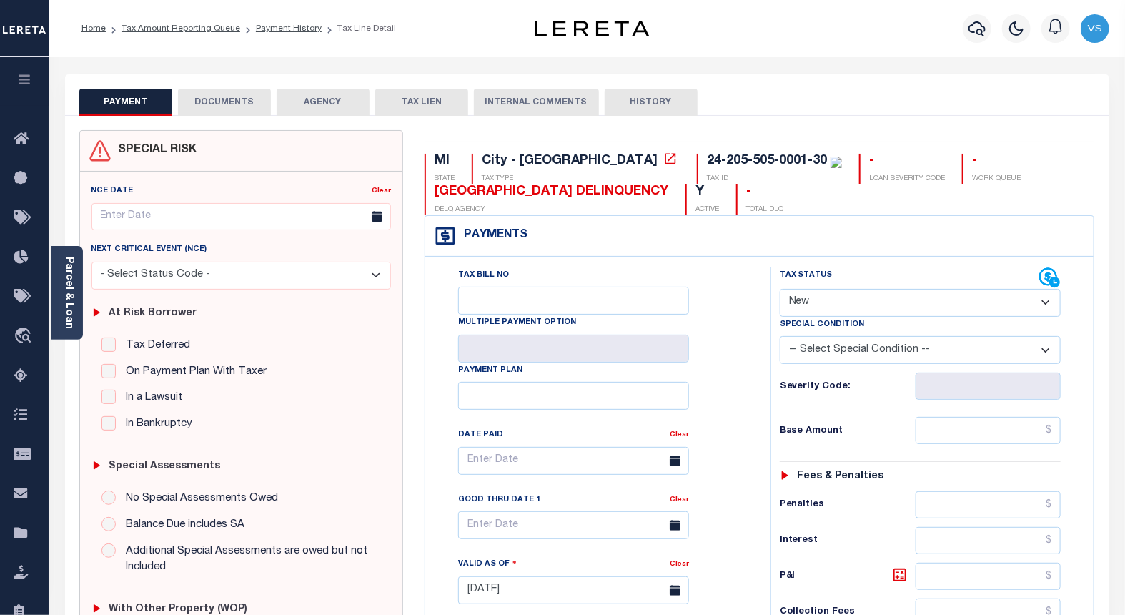
click at [808, 301] on select "- Select Status Code - Open Due/Unpaid Paid Incomplete No Tax Due Internal Refu…" at bounding box center [921, 303] width 282 height 28
select select "PYD"
click at [780, 289] on select "- Select Status Code - Open Due/Unpaid Paid Incomplete No Tax Due Internal Refu…" at bounding box center [921, 303] width 282 height 28
type input "[DATE]"
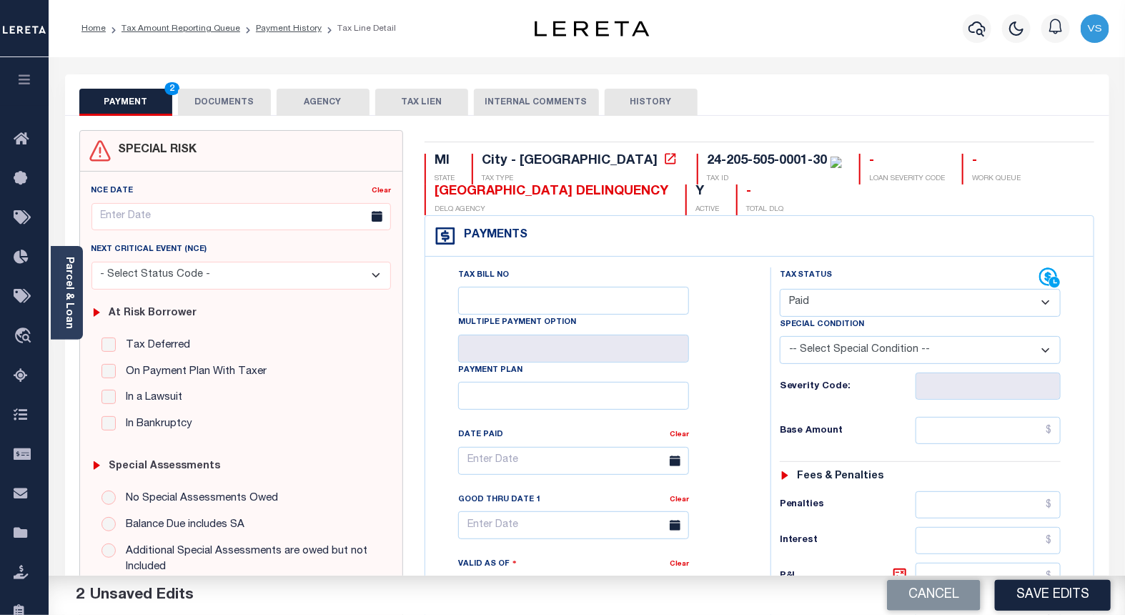
click at [232, 108] on button "DOCUMENTS" at bounding box center [224, 102] width 93 height 27
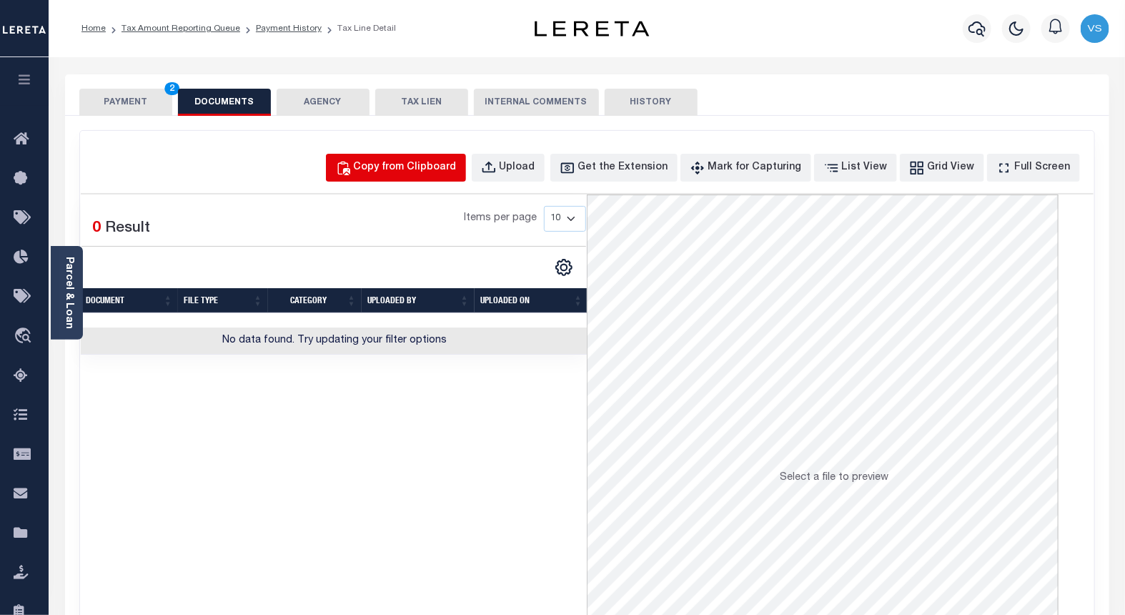
click at [394, 164] on div "Copy from Clipboard" at bounding box center [405, 168] width 103 height 16
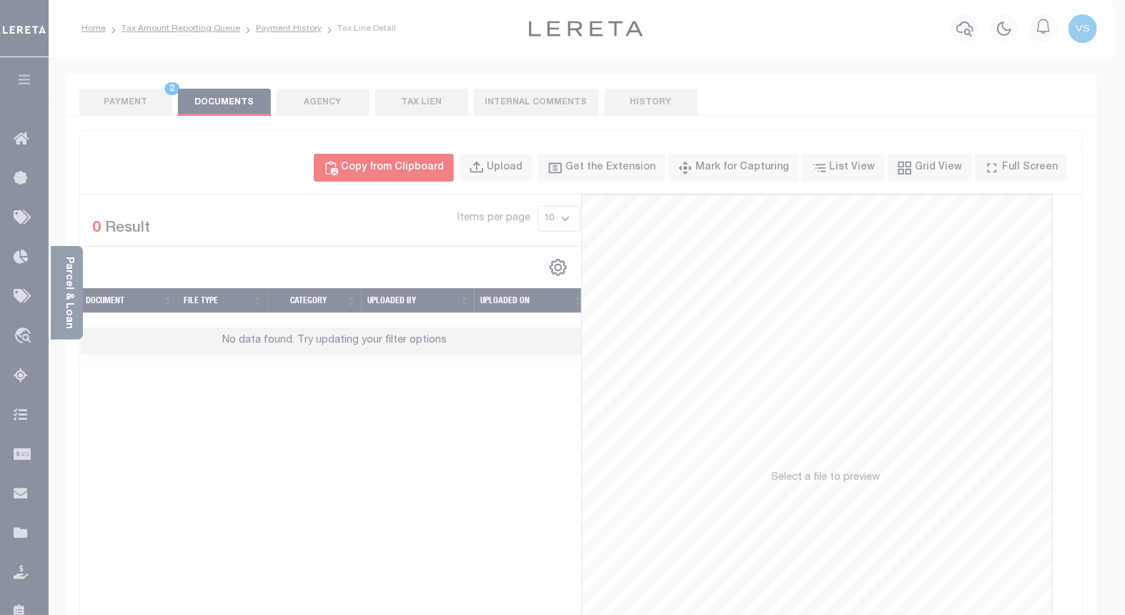
select select "POP"
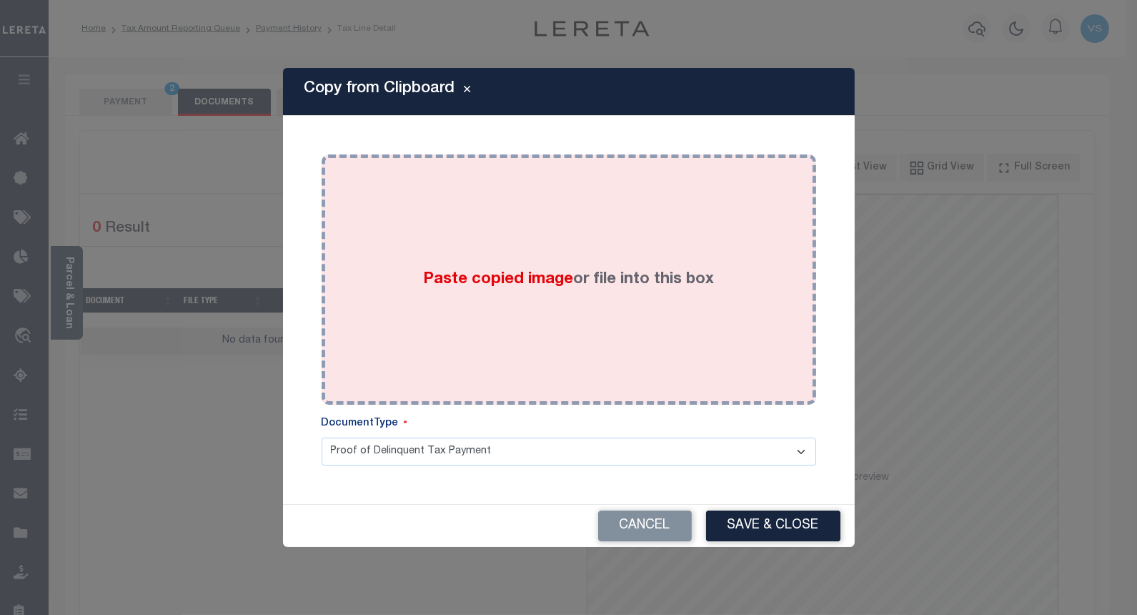
click at [422, 267] on div "Paste copied image or file into this box" at bounding box center [568, 279] width 473 height 229
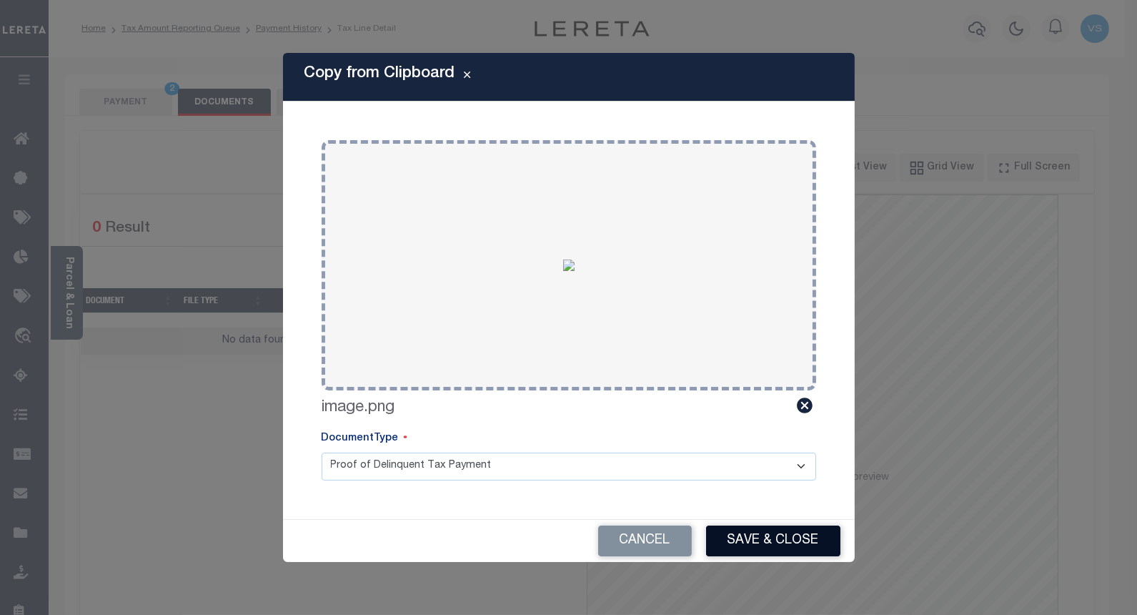
click at [738, 545] on button "Save & Close" at bounding box center [773, 540] width 134 height 31
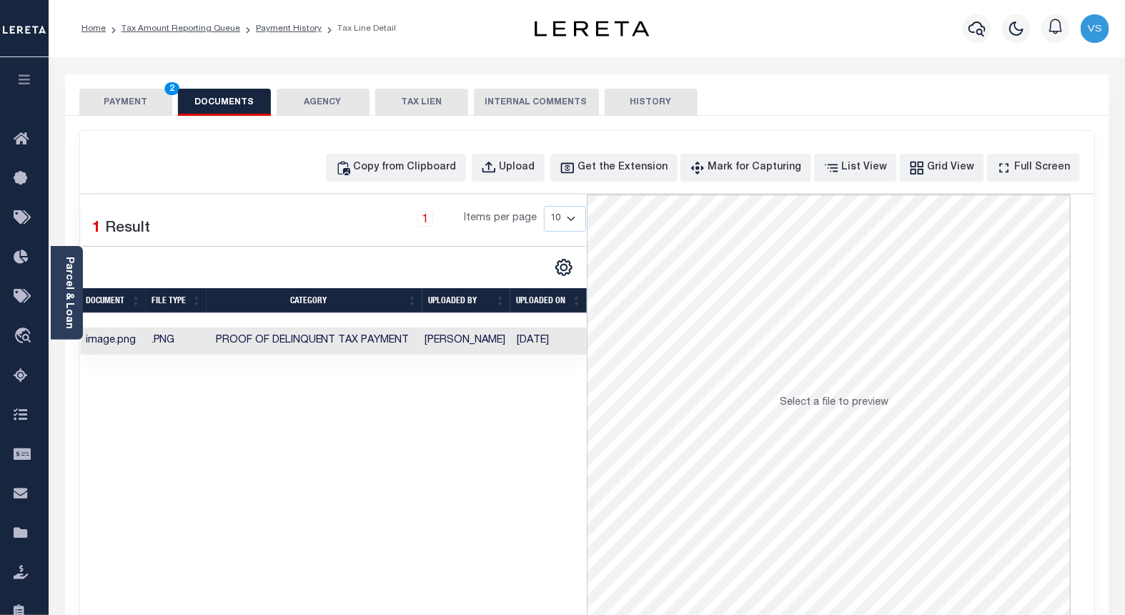
click at [120, 102] on button "PAYMENT 2" at bounding box center [125, 102] width 93 height 27
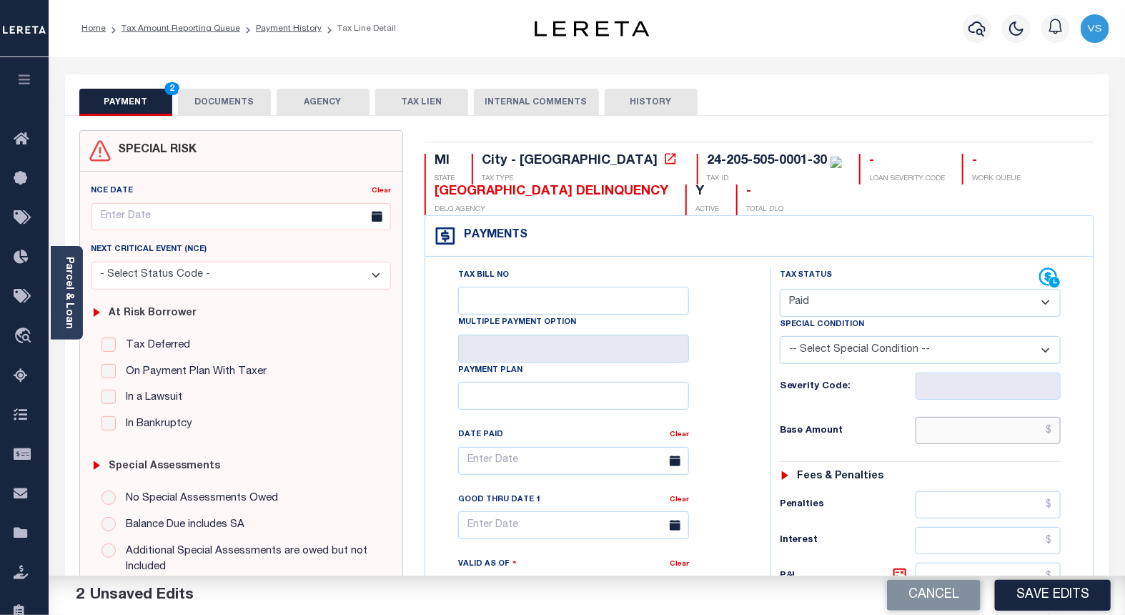
click at [984, 420] on input "text" at bounding box center [988, 430] width 146 height 27
paste input "425.88"
type input "$425.88"
click at [1025, 600] on button "Save Edits" at bounding box center [1053, 595] width 116 height 31
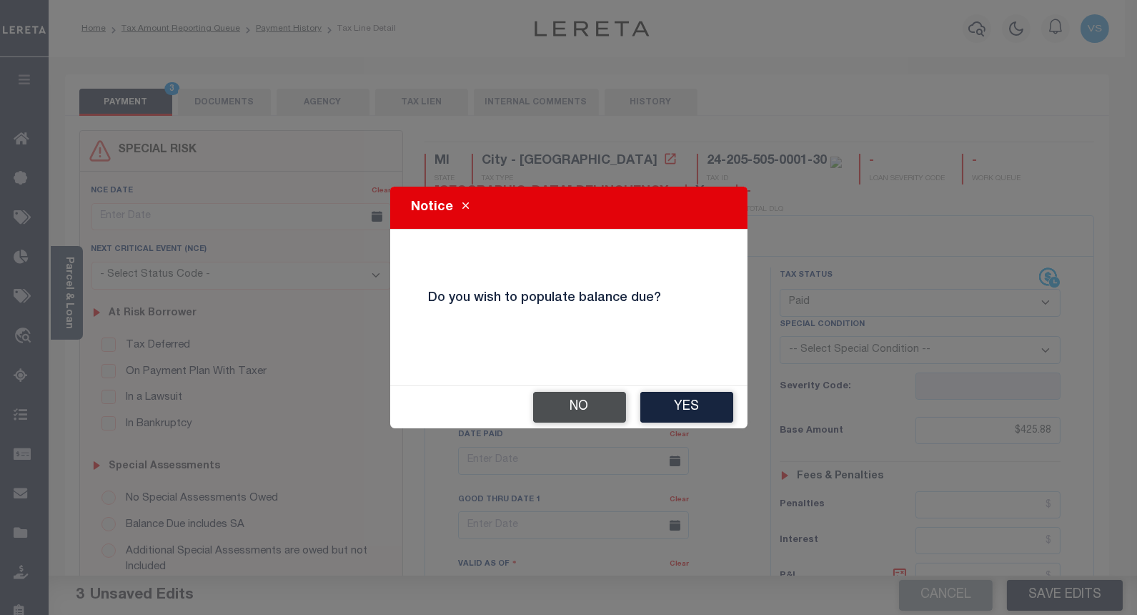
click at [575, 408] on button "No" at bounding box center [579, 407] width 93 height 31
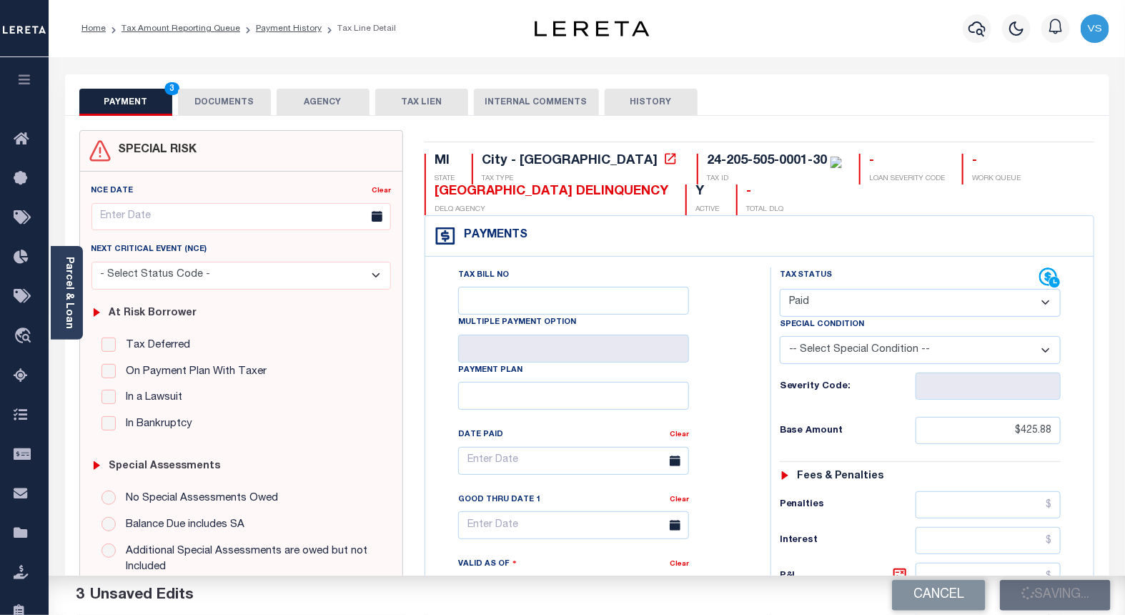
checkbox input "false"
type input "$425.88"
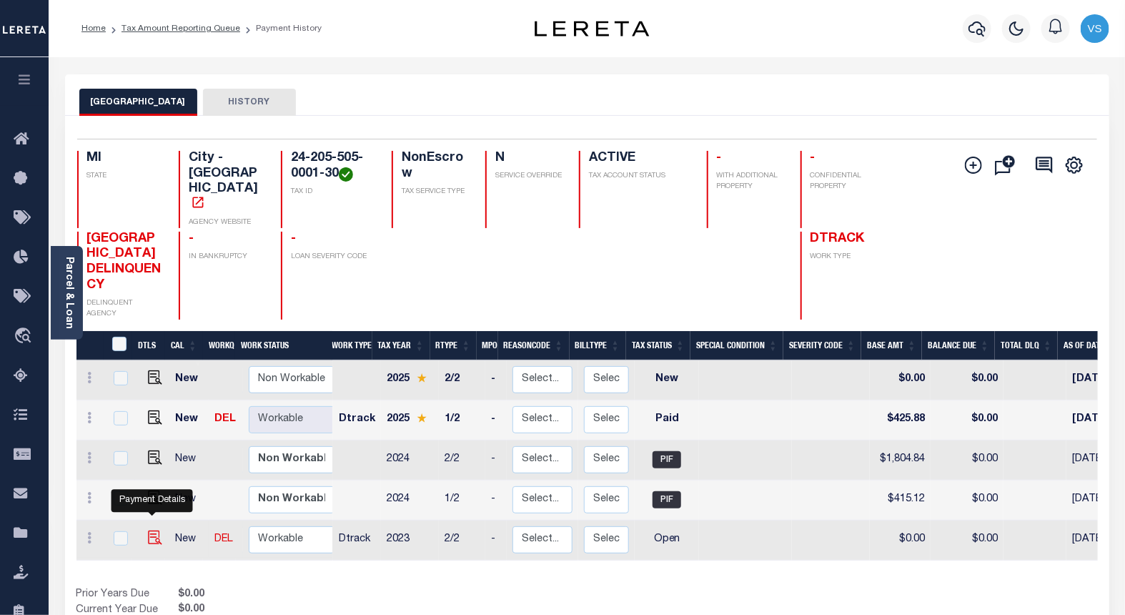
click at [149, 530] on img "" at bounding box center [155, 537] width 14 height 14
checkbox input "true"
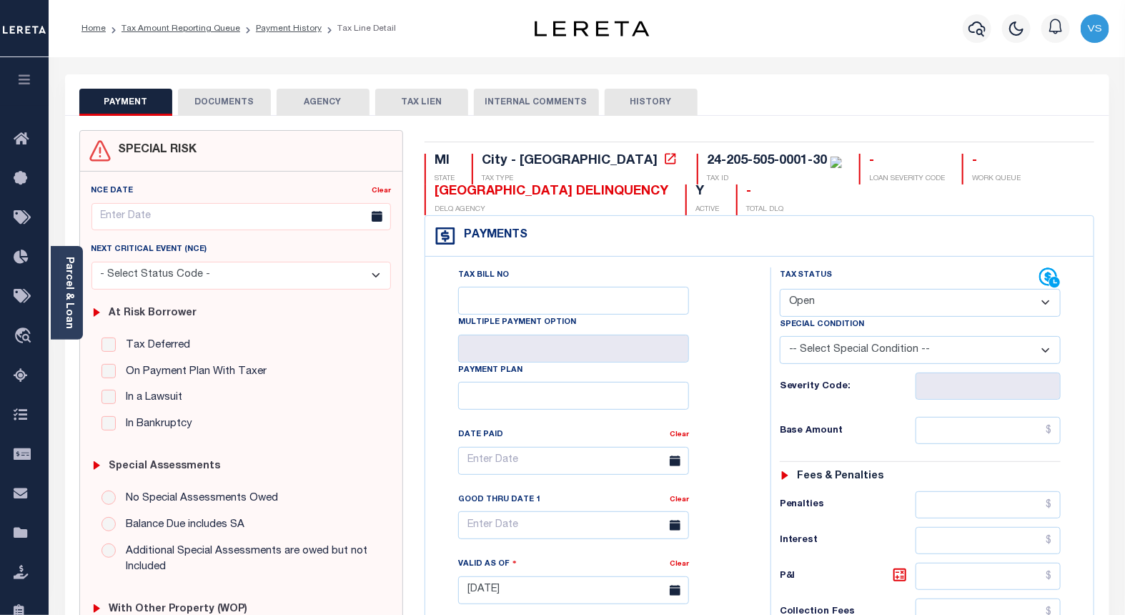
click at [810, 297] on select "- Select Status Code - Open Due/Unpaid Paid Incomplete No Tax Due Internal Refu…" at bounding box center [921, 303] width 282 height 28
select select "PYD"
click at [780, 289] on select "- Select Status Code - Open Due/Unpaid Paid Incomplete No Tax Due Internal Refu…" at bounding box center [921, 303] width 282 height 28
type input "[DATE]"
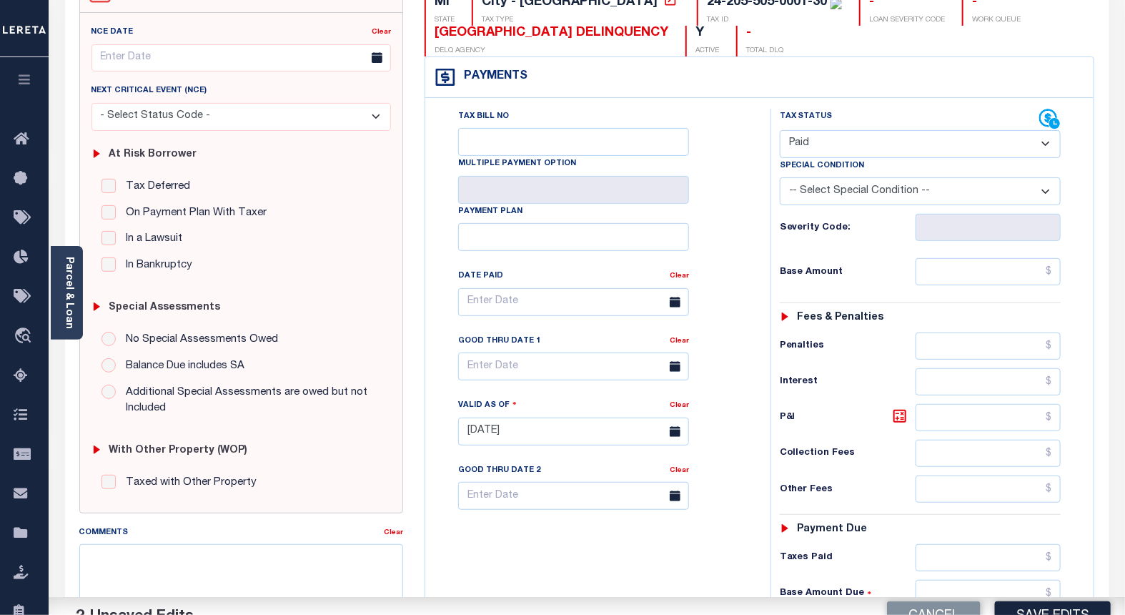
scroll to position [317, 0]
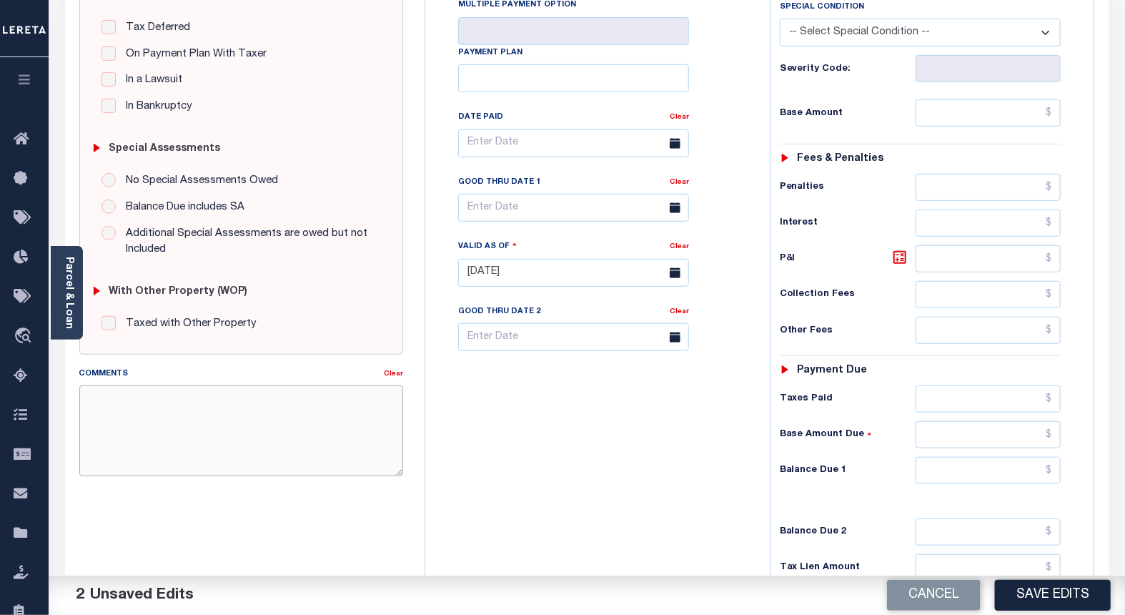
click at [254, 447] on textarea "Comments" at bounding box center [241, 430] width 324 height 90
type textarea "See attached 2025 1/2 VS"
click at [1026, 597] on button "Save Edits" at bounding box center [1053, 595] width 116 height 31
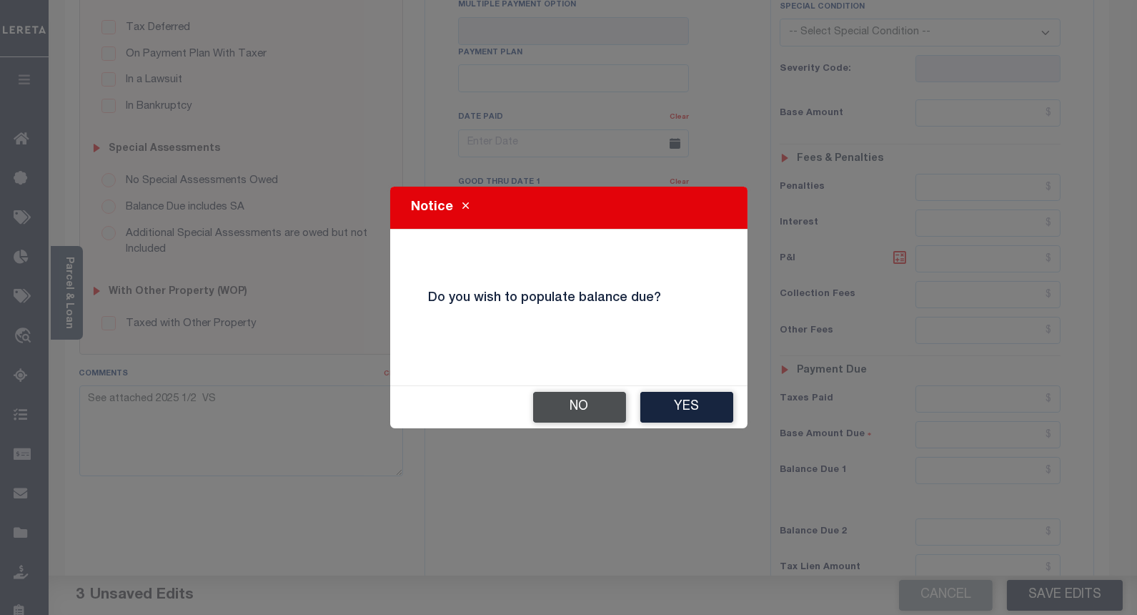
click at [548, 401] on button "No" at bounding box center [579, 407] width 93 height 31
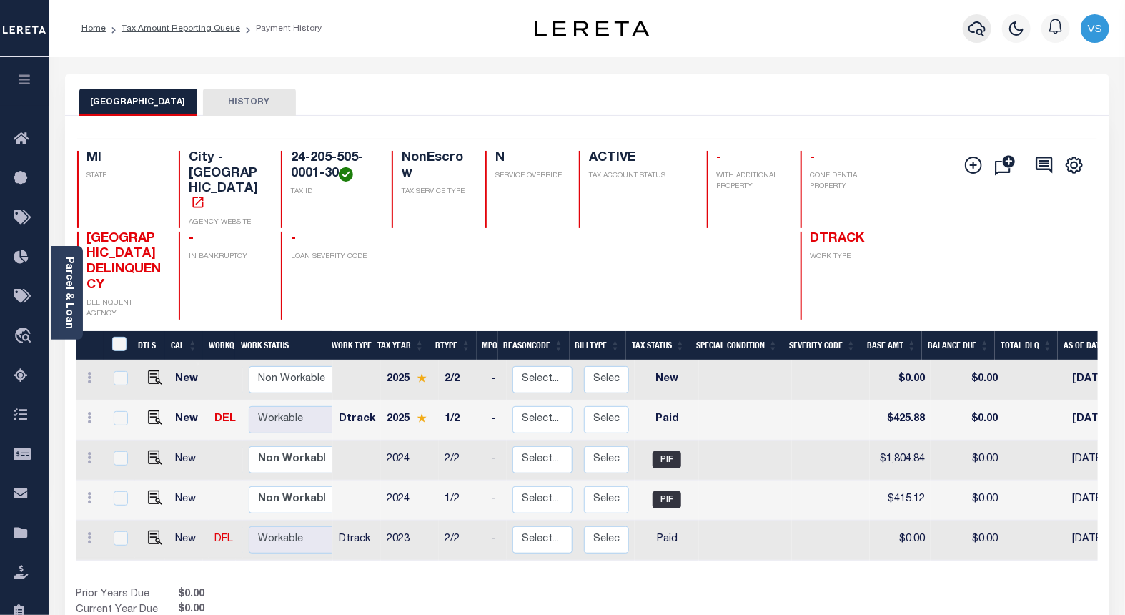
click at [976, 25] on icon "button" at bounding box center [976, 28] width 17 height 17
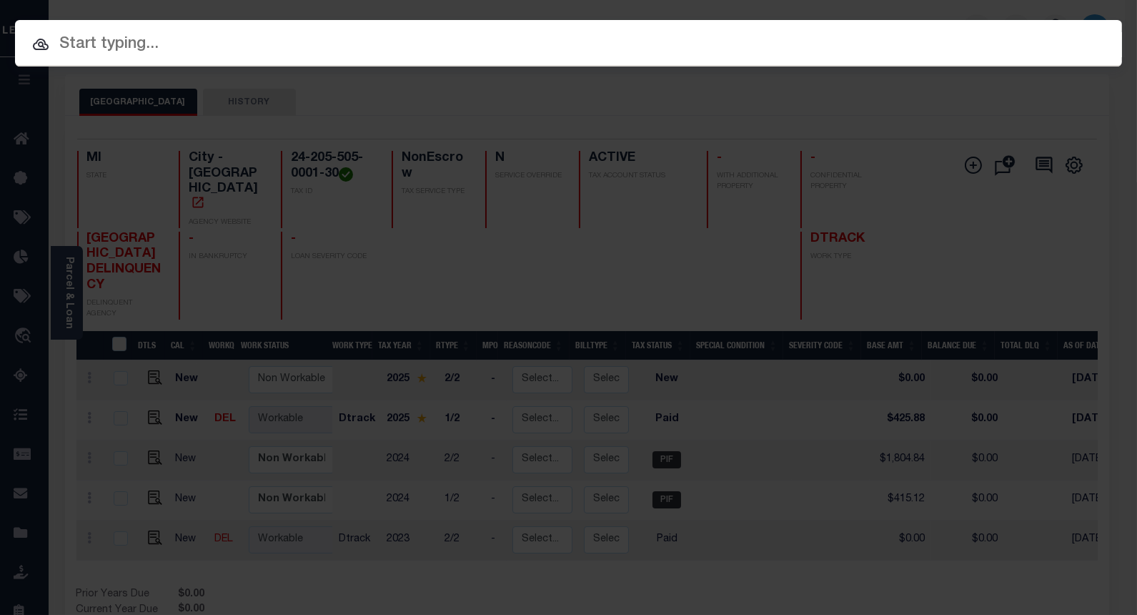
paste input "1329584170"
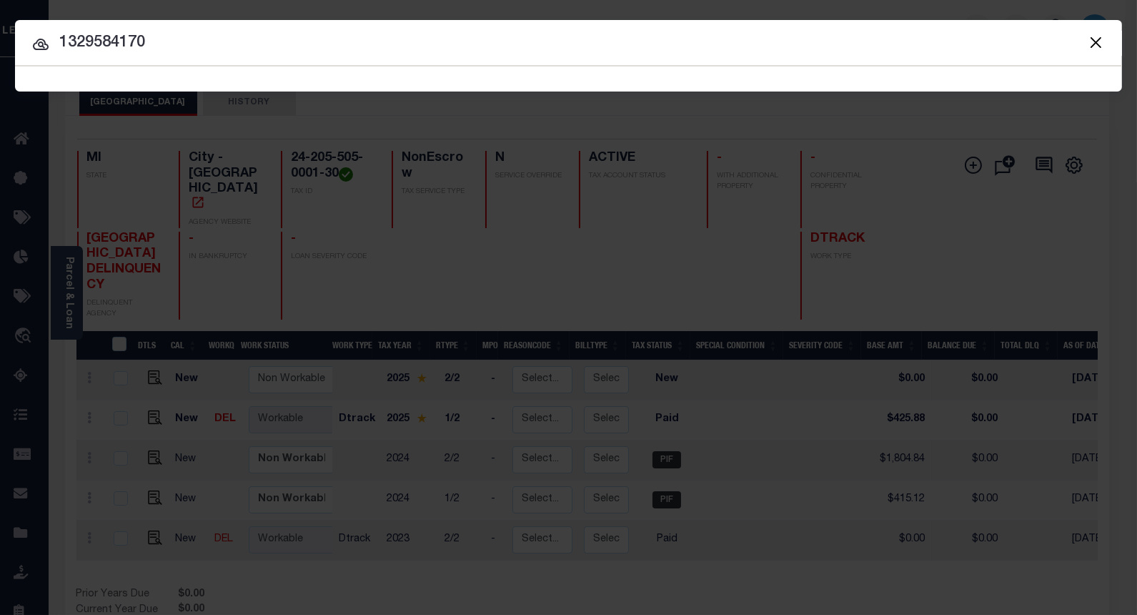
type input "1329584170"
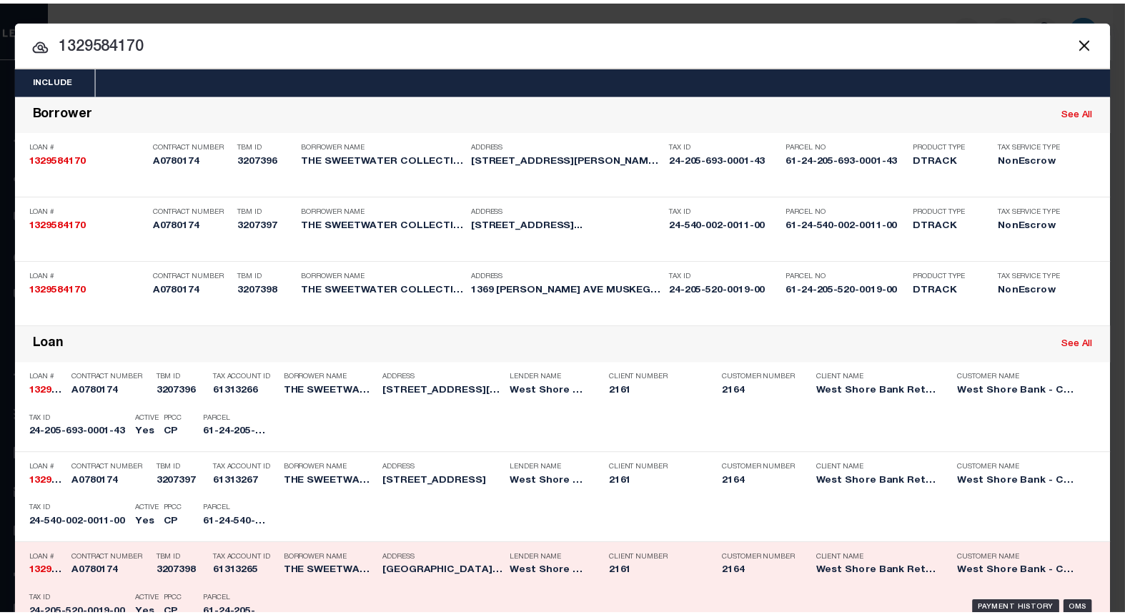
scroll to position [159, 0]
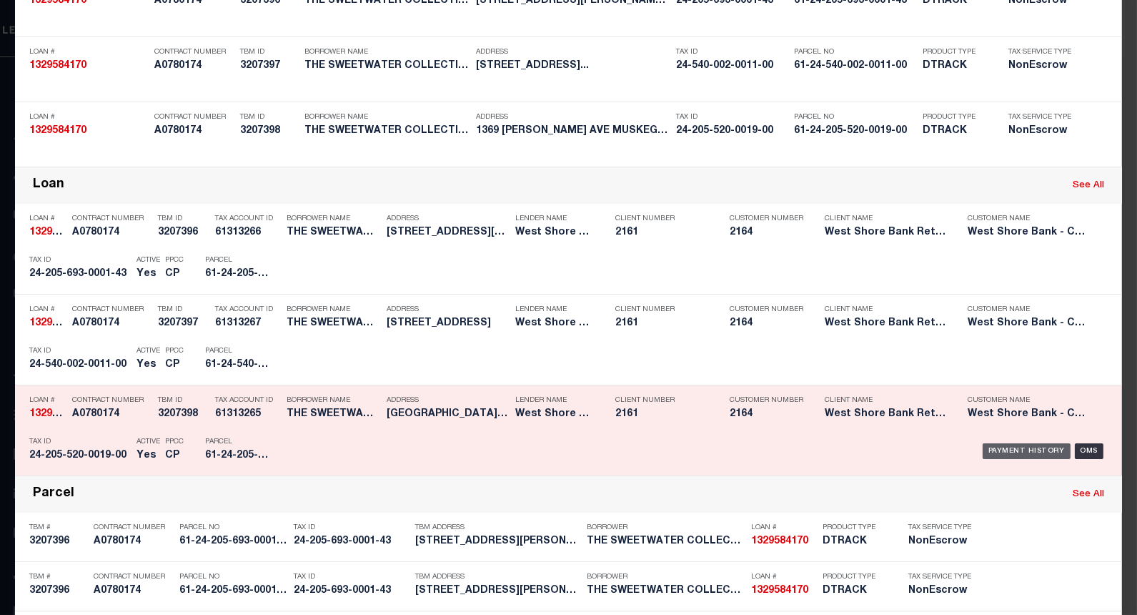
click at [1001, 445] on div "Payment History" at bounding box center [1027, 451] width 88 height 16
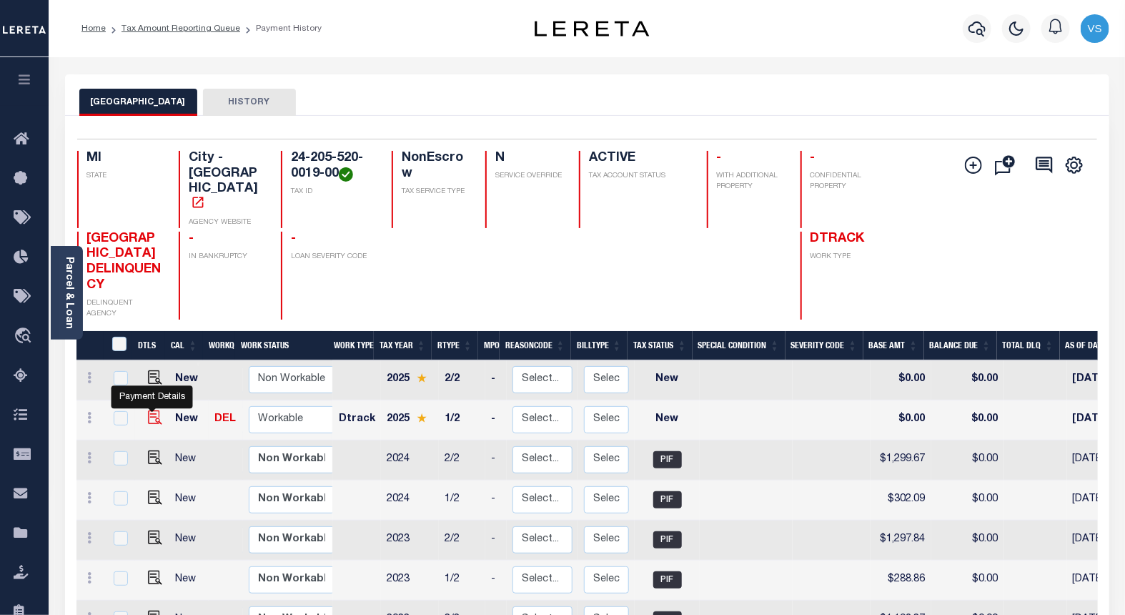
click at [152, 410] on img "" at bounding box center [155, 417] width 14 height 14
checkbox input "true"
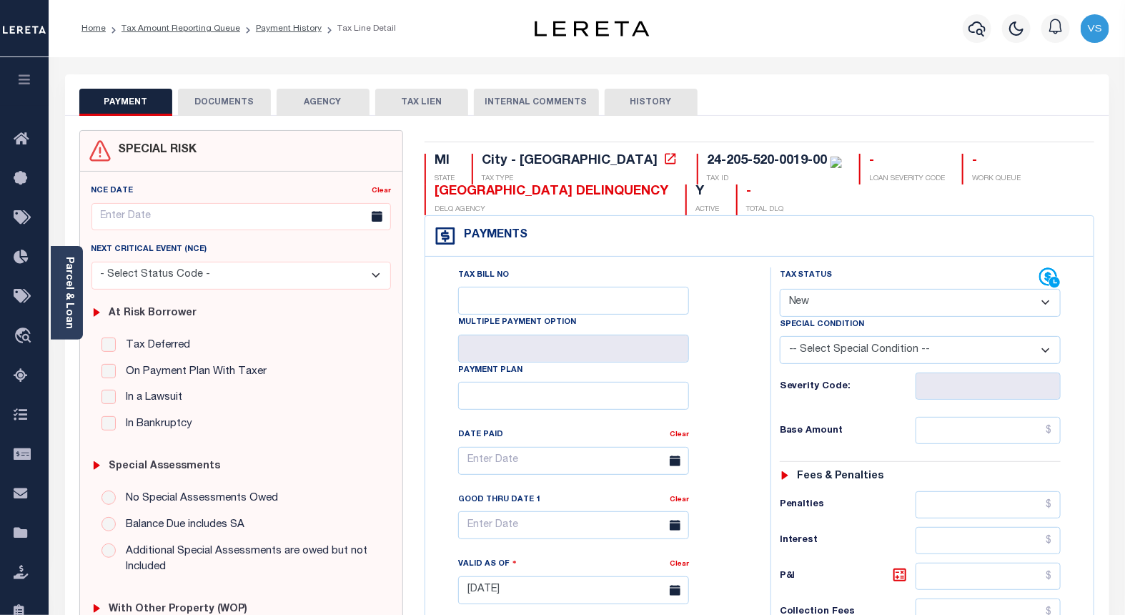
drag, startPoint x: 858, startPoint y: 302, endPoint x: 858, endPoint y: 312, distance: 10.0
click at [858, 302] on select "- Select Status Code - Open Due/Unpaid Paid Incomplete No Tax Due Internal Refu…" at bounding box center [921, 303] width 282 height 28
select select "PYD"
click at [780, 289] on select "- Select Status Code - Open Due/Unpaid Paid Incomplete No Tax Due Internal Refu…" at bounding box center [921, 303] width 282 height 28
type input "[DATE]"
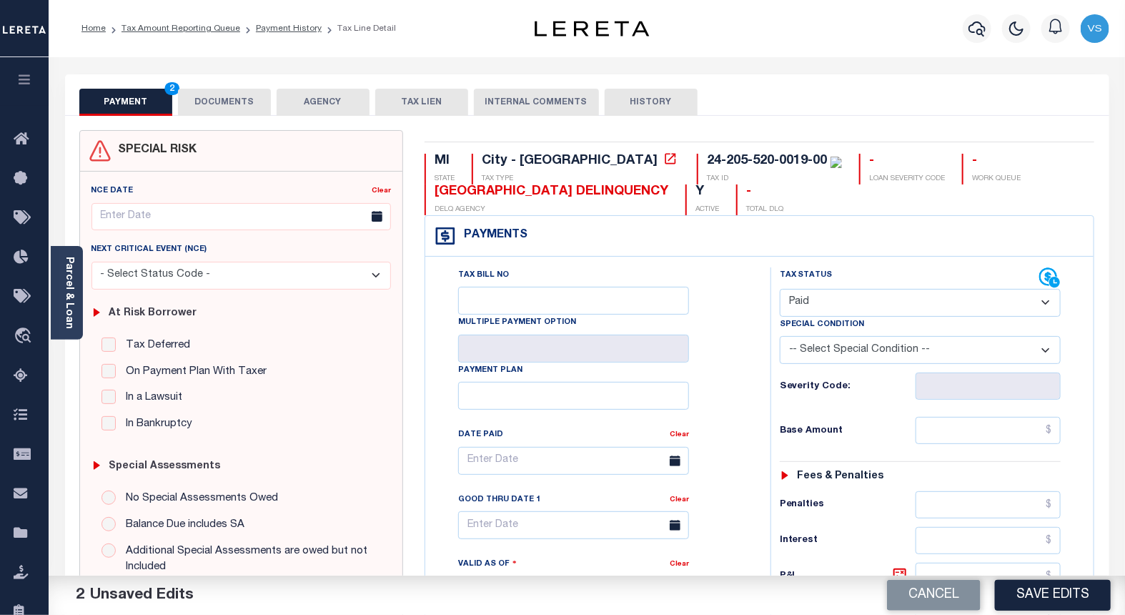
click at [208, 95] on button "DOCUMENTS" at bounding box center [224, 102] width 93 height 27
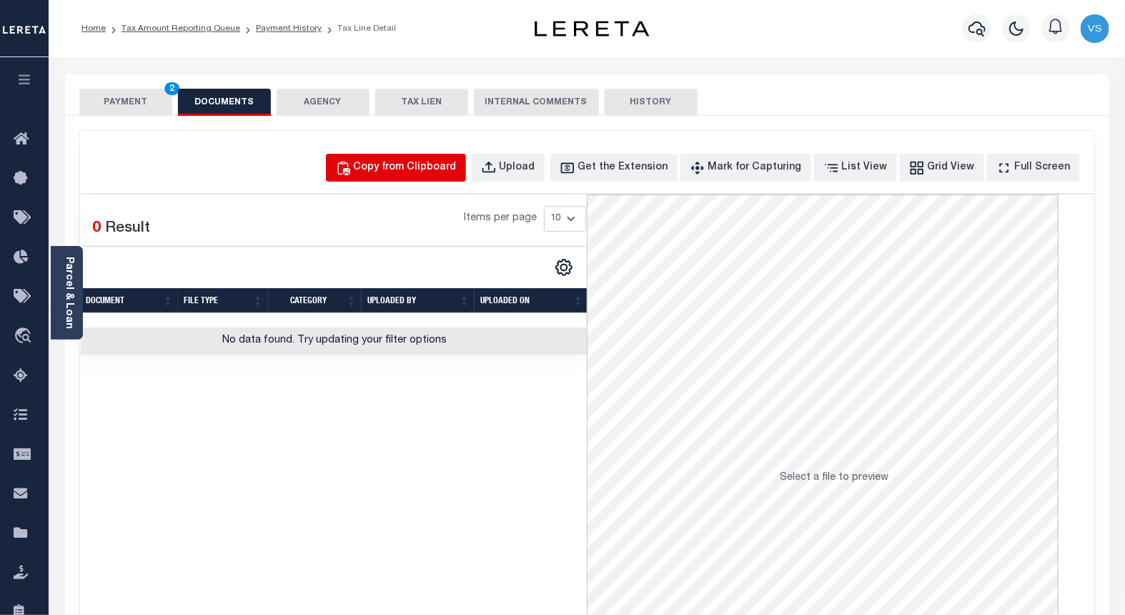
click at [419, 174] on div "Copy from Clipboard" at bounding box center [405, 168] width 103 height 16
select select "POP"
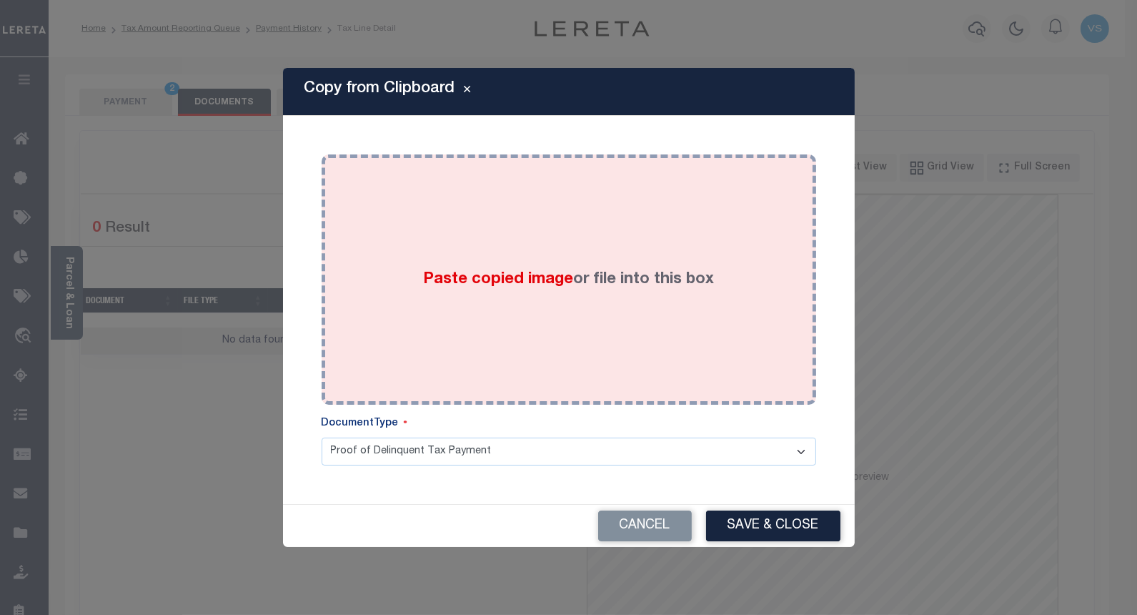
click at [415, 261] on div "Paste copied image or file into this box" at bounding box center [568, 279] width 473 height 229
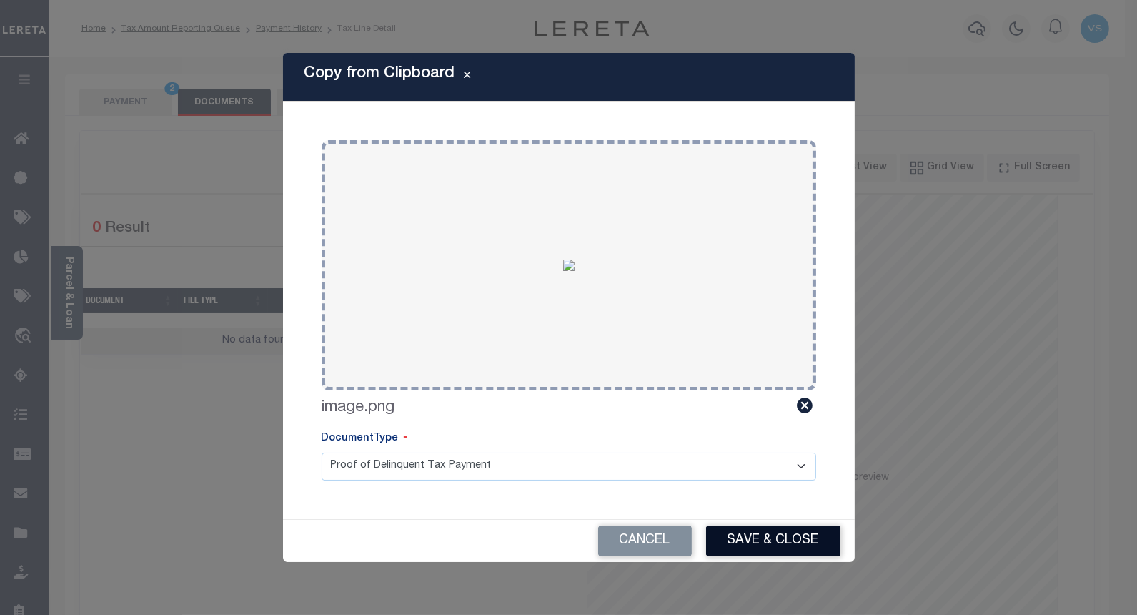
click at [729, 537] on button "Save & Close" at bounding box center [773, 540] width 134 height 31
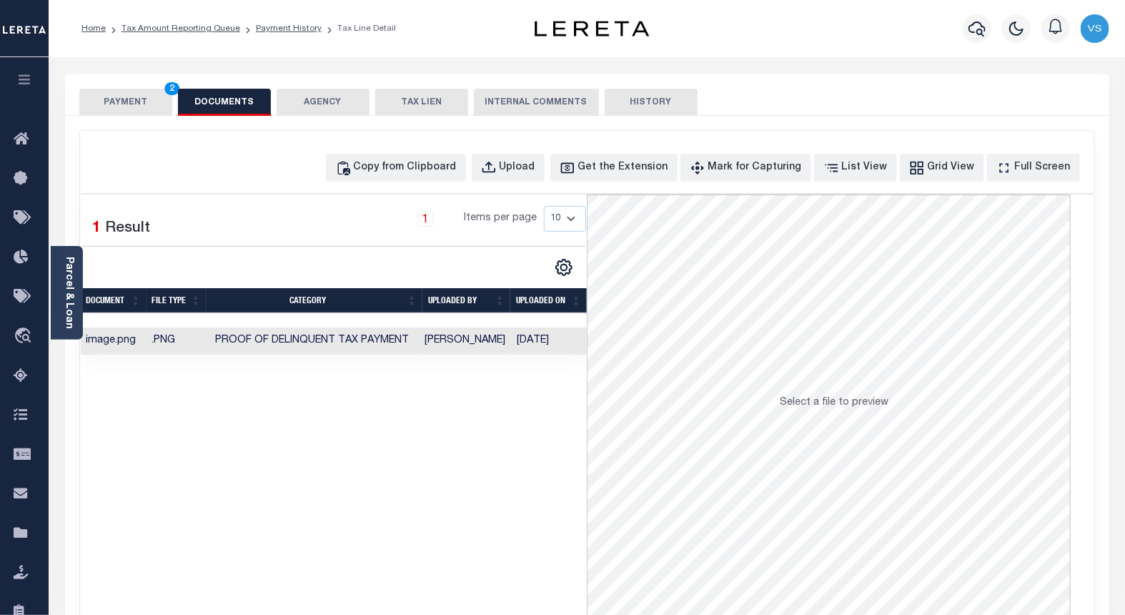
click at [136, 100] on button "PAYMENT 2" at bounding box center [125, 102] width 93 height 27
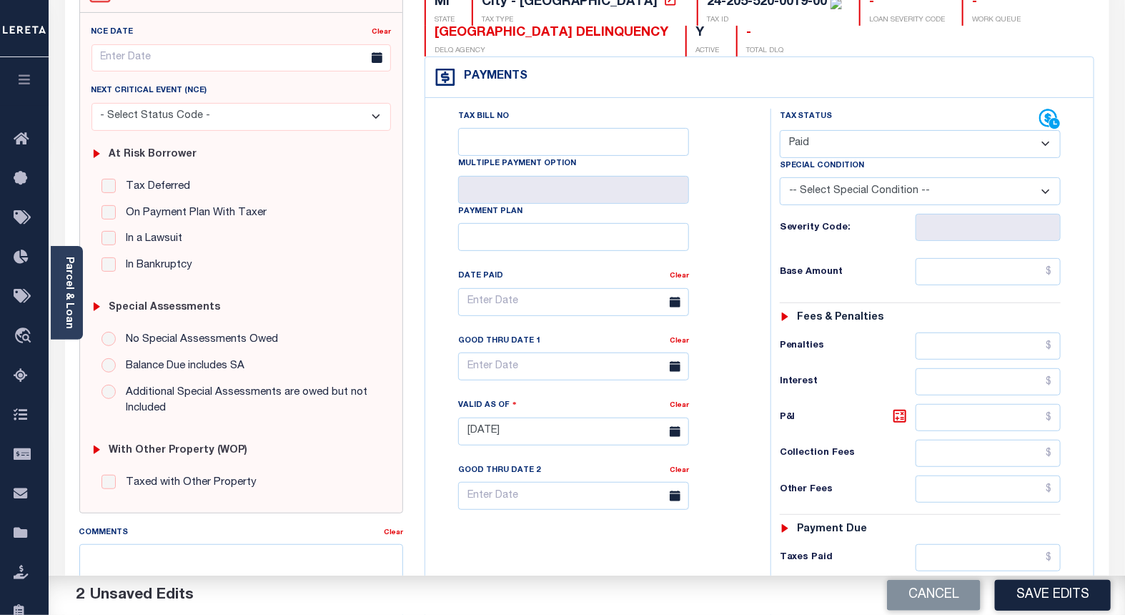
scroll to position [238, 0]
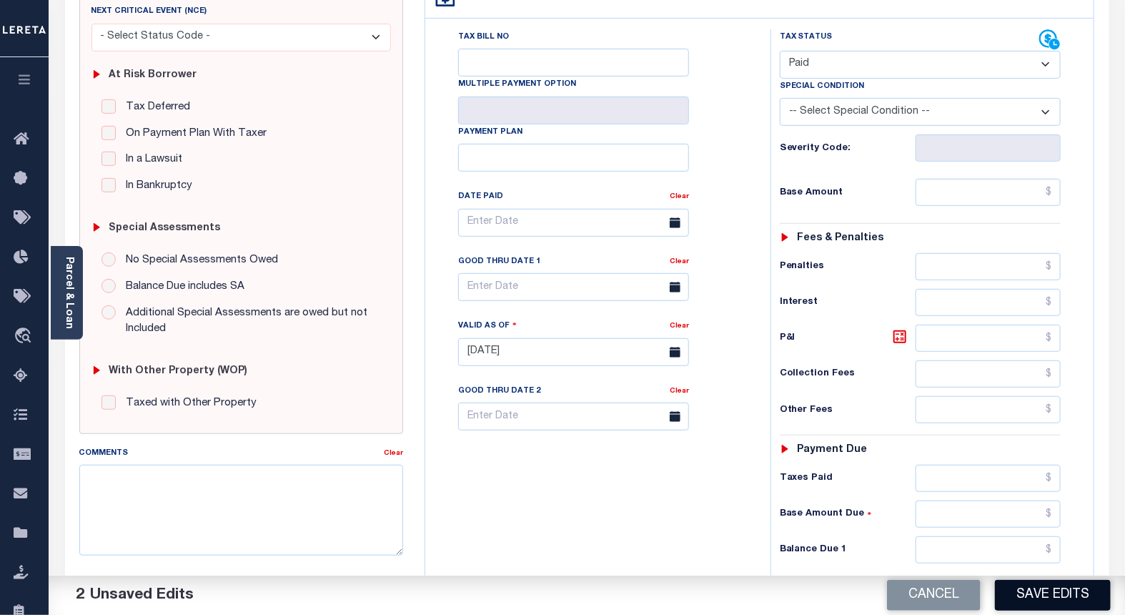
click at [1009, 597] on button "Save Edits" at bounding box center [1053, 595] width 116 height 31
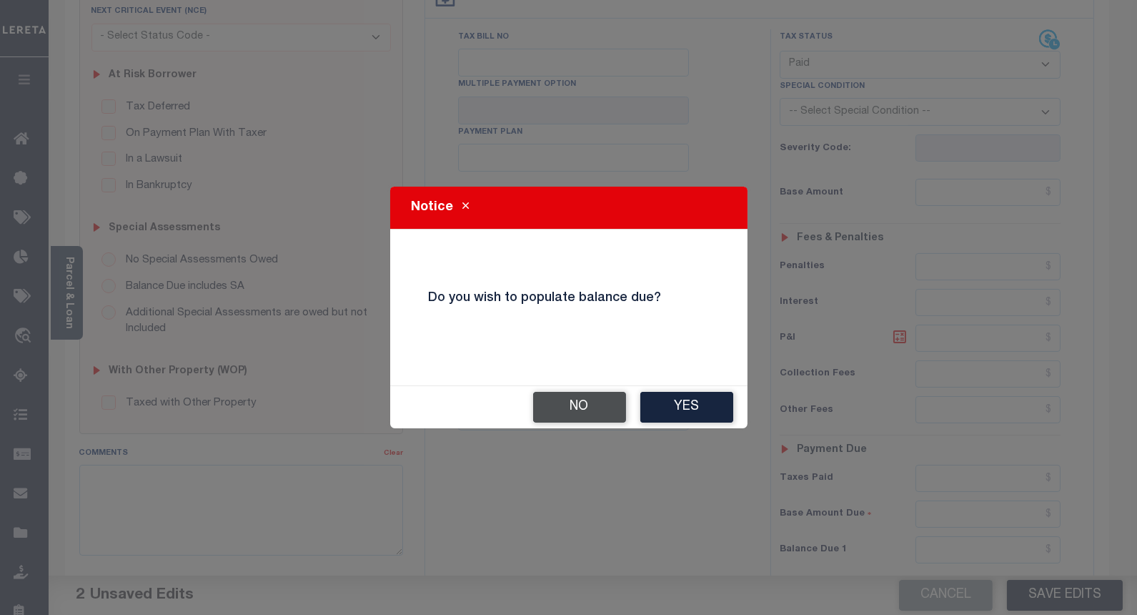
click at [545, 398] on button "No" at bounding box center [579, 407] width 93 height 31
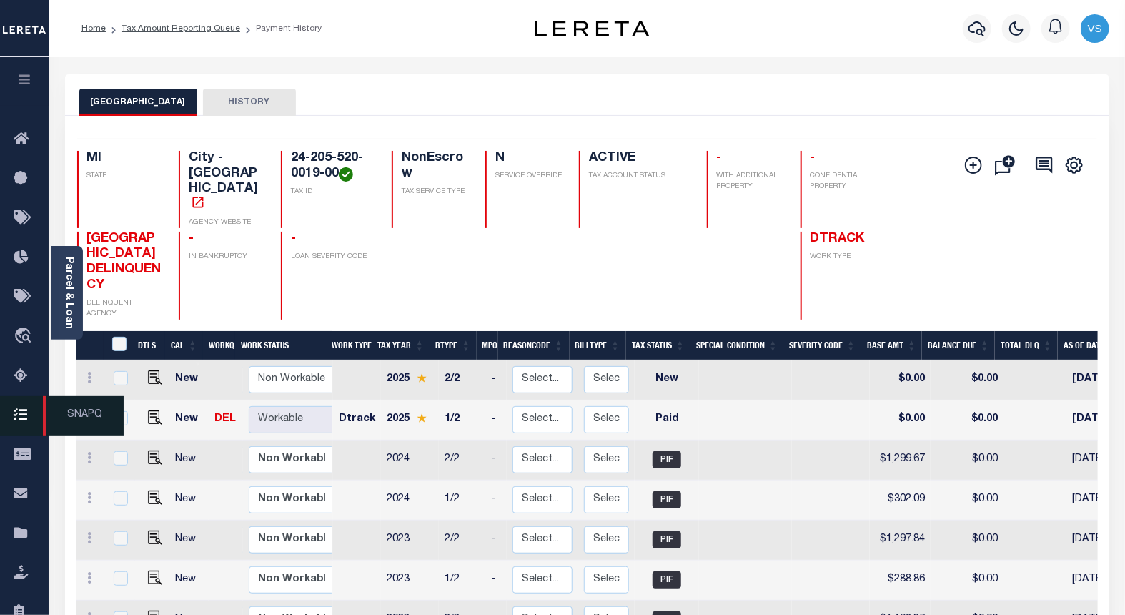
click at [74, 415] on span "SNAPQ" at bounding box center [83, 415] width 81 height 39
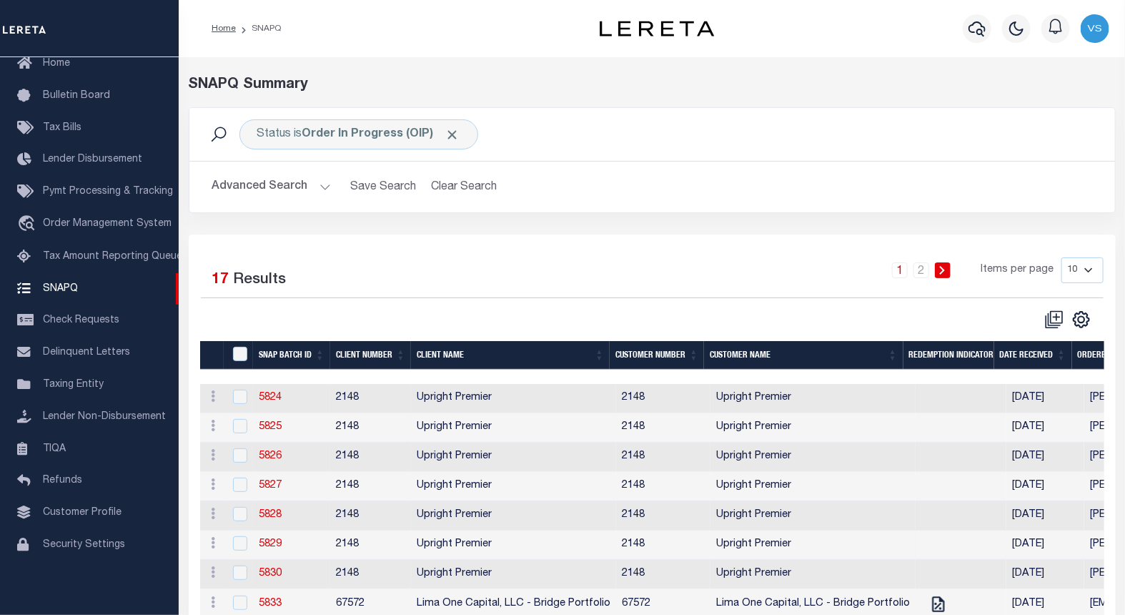
scroll to position [134, 0]
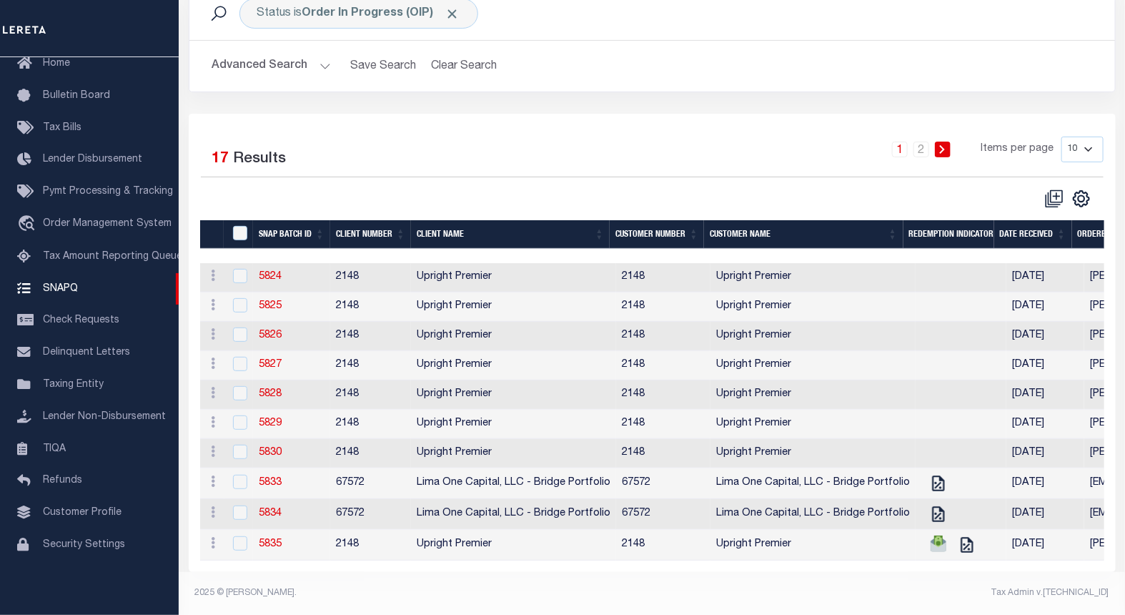
click at [1088, 137] on select "10 25 50 100" at bounding box center [1082, 150] width 42 height 26
select select "100"
click at [1061, 137] on select "10 25 50 100" at bounding box center [1082, 150] width 42 height 26
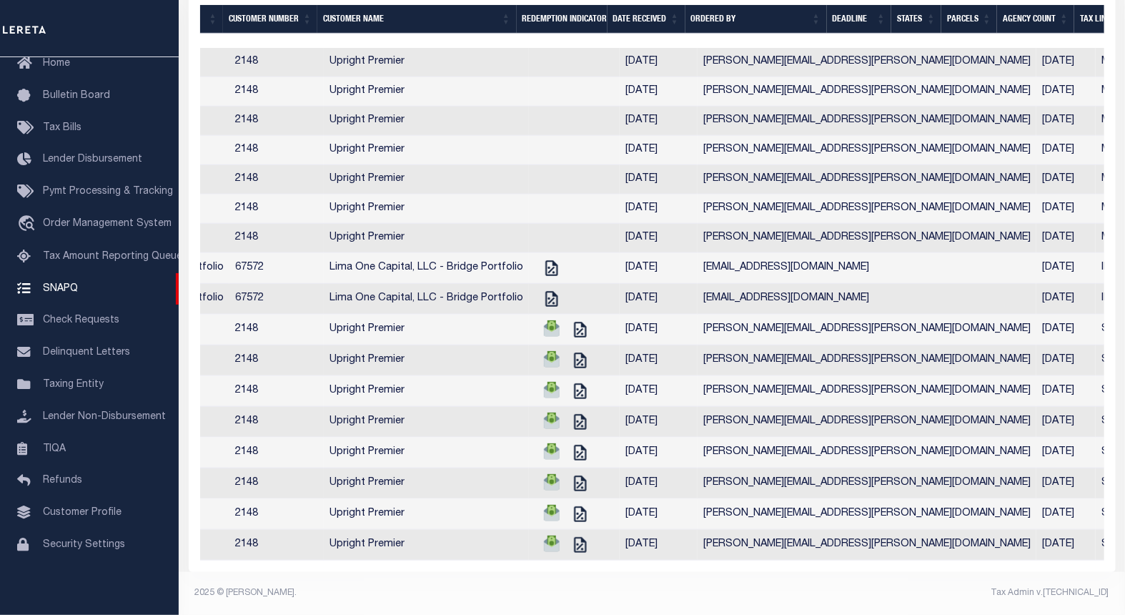
scroll to position [0, 148]
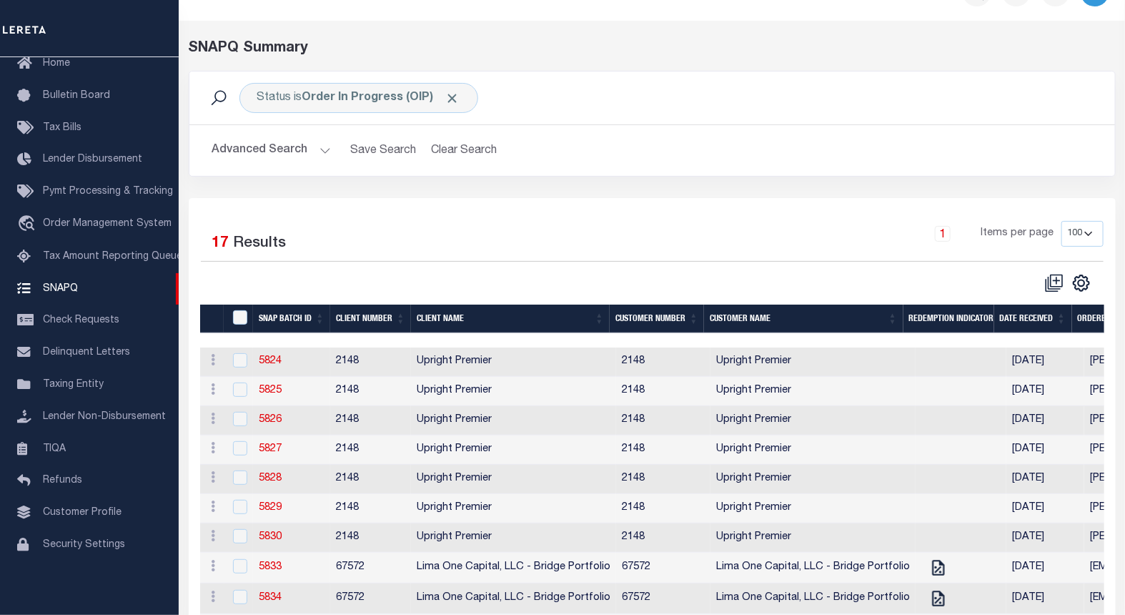
click at [623, 139] on h2 "Advanced Search Save Search Clear Search" at bounding box center [652, 151] width 903 height 28
click at [268, 365] on link "5824" at bounding box center [270, 361] width 23 height 10
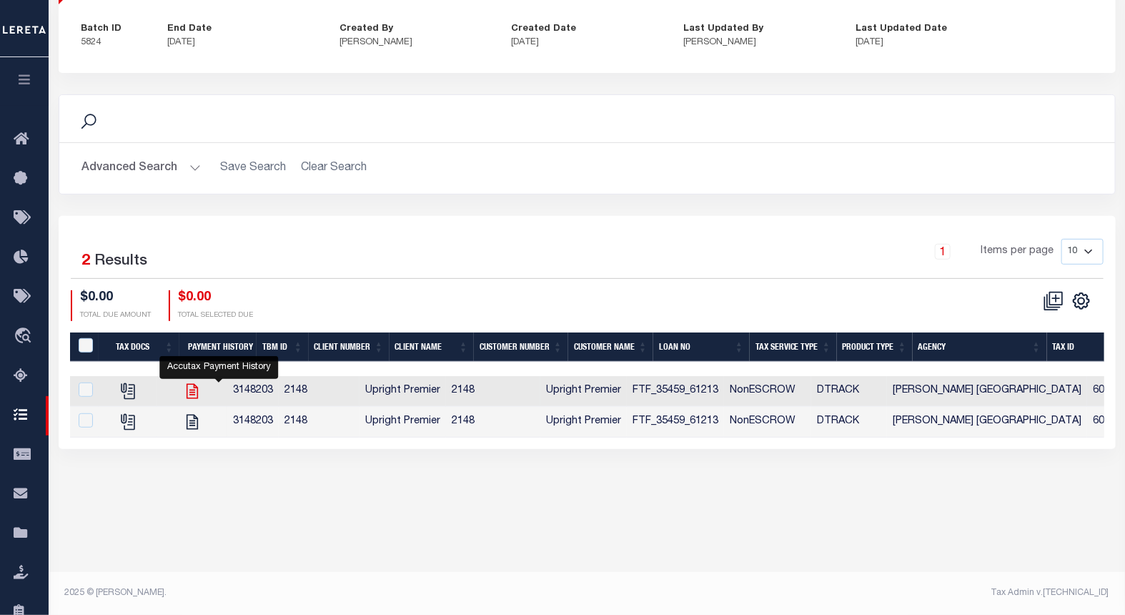
click at [198, 390] on icon "" at bounding box center [192, 391] width 11 height 15
checkbox input "true"
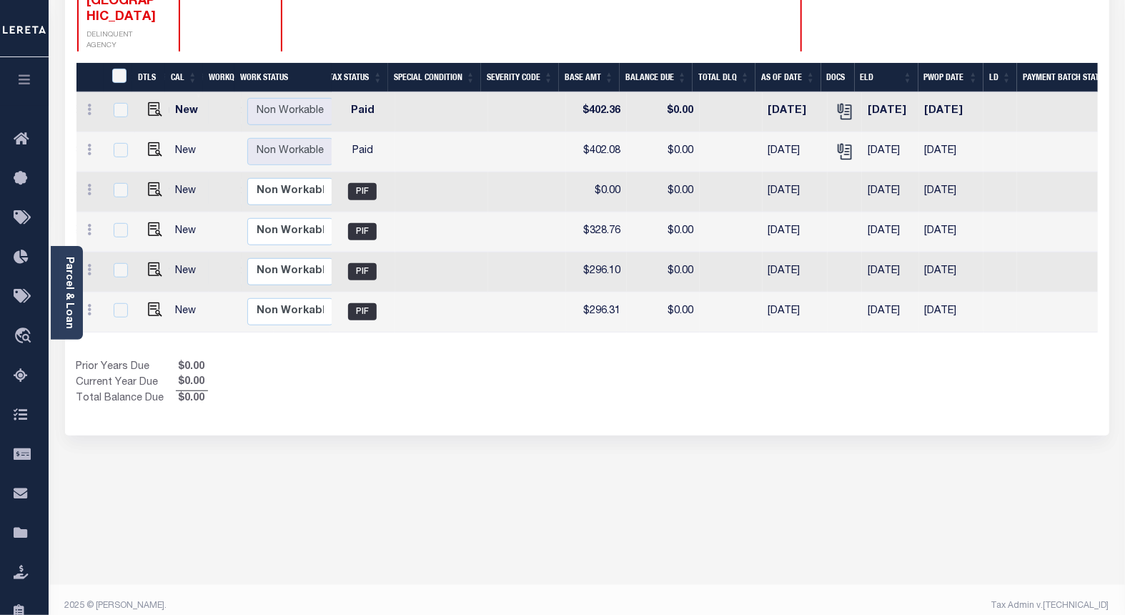
scroll to position [0, 397]
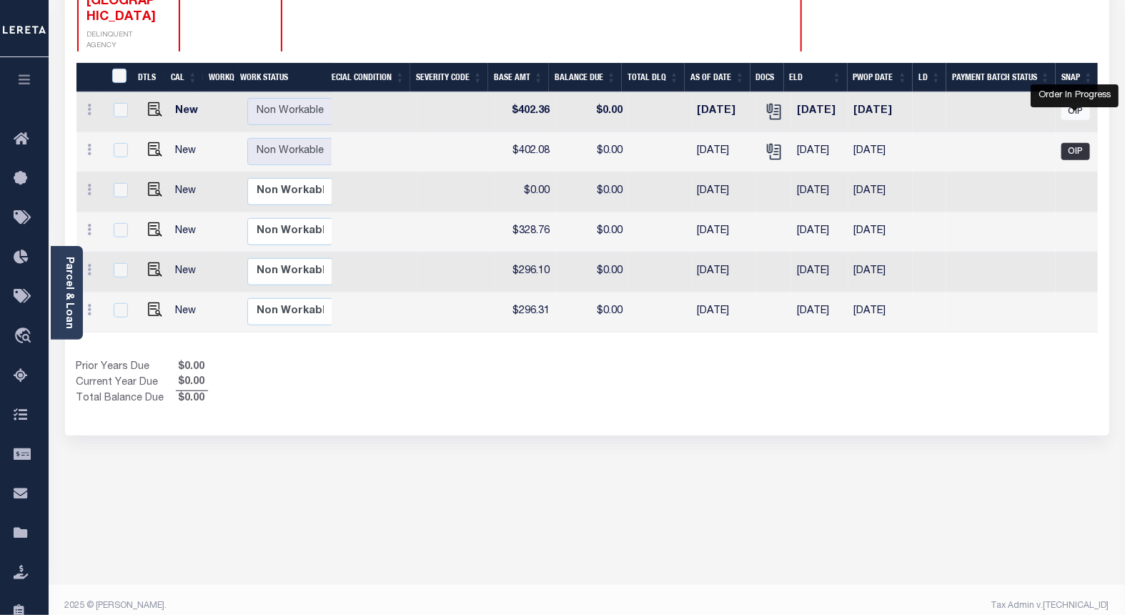
click at [1071, 143] on span "OIP" at bounding box center [1075, 151] width 29 height 17
checkbox input "true"
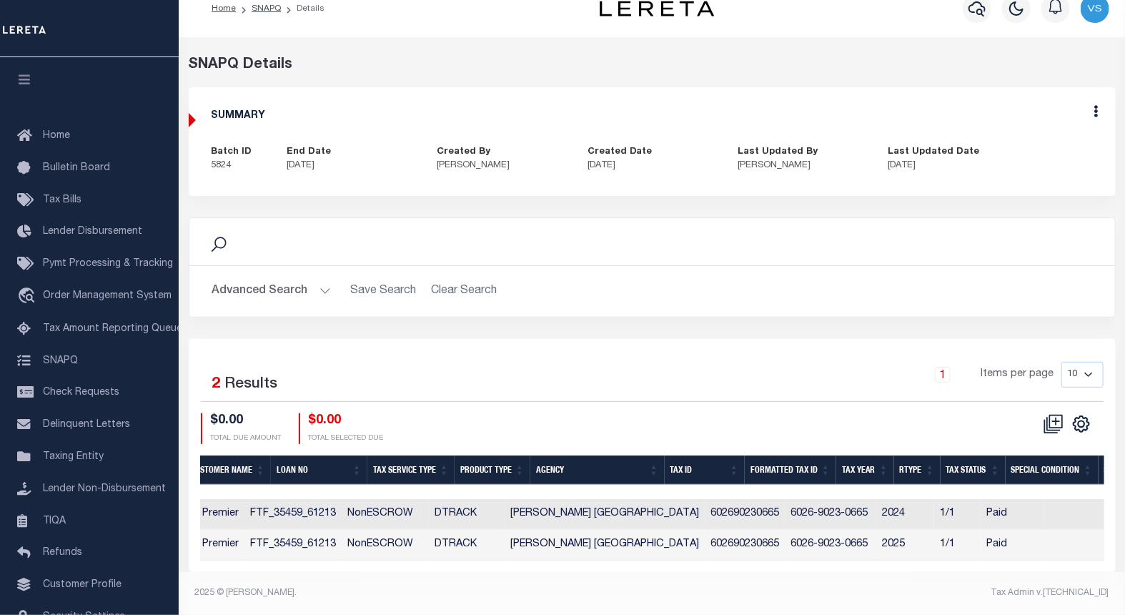
scroll to position [0, 560]
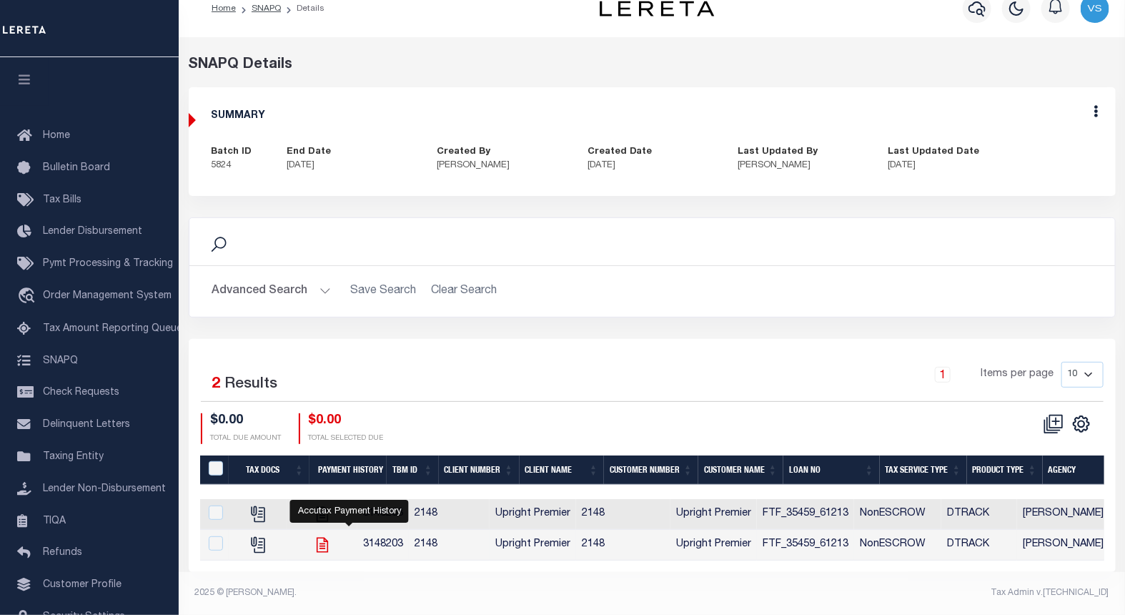
click at [332, 538] on icon "" at bounding box center [322, 544] width 19 height 19
checkbox input "true"
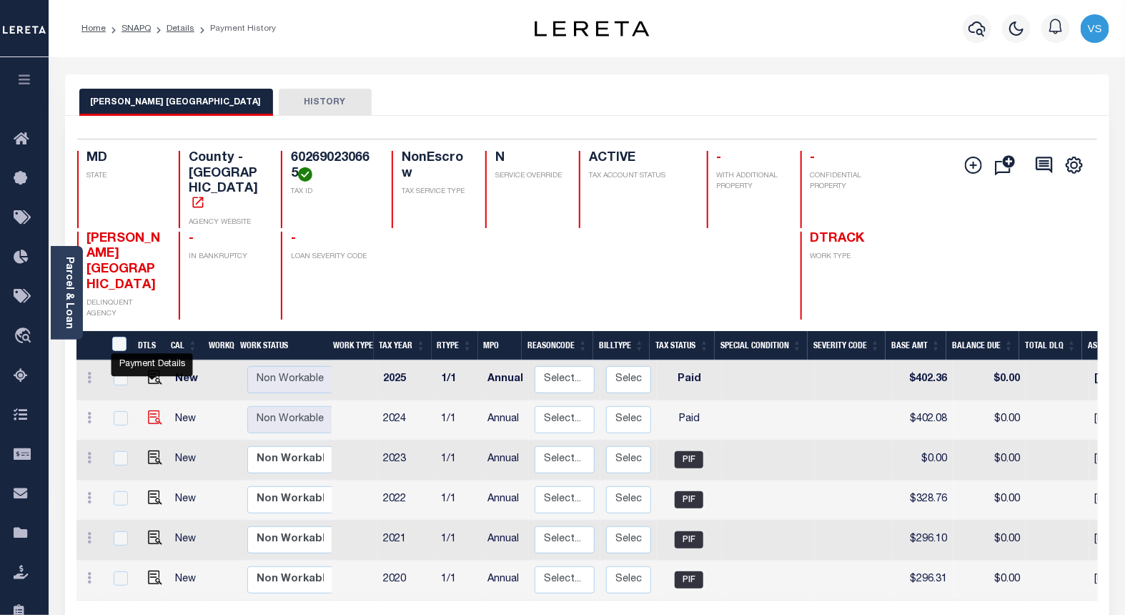
click at [150, 410] on img "" at bounding box center [155, 417] width 14 height 14
checkbox input "true"
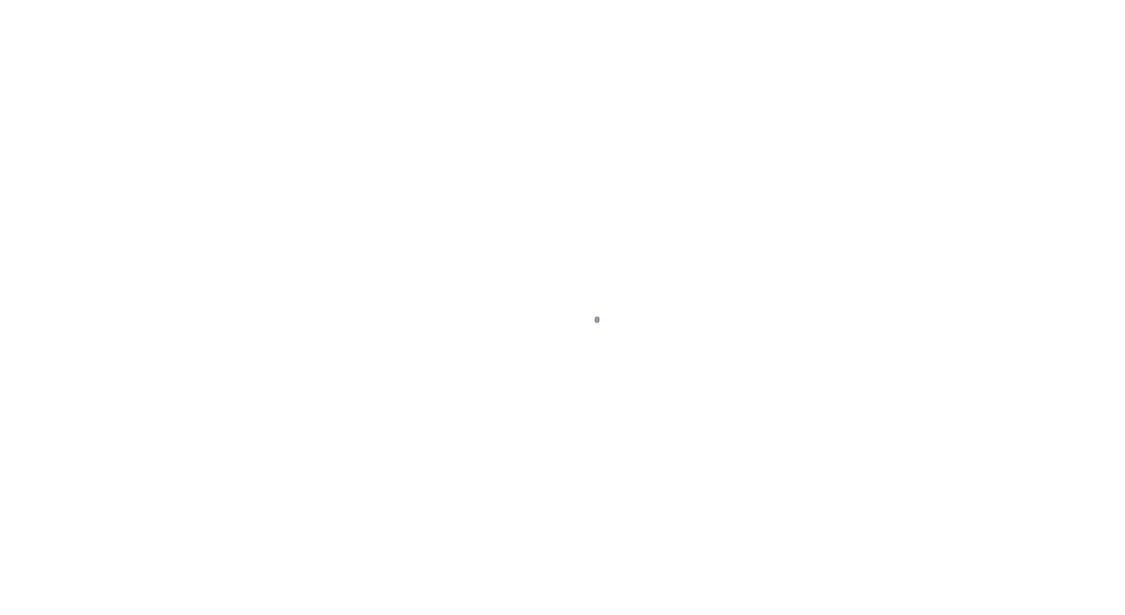
select select "PYD"
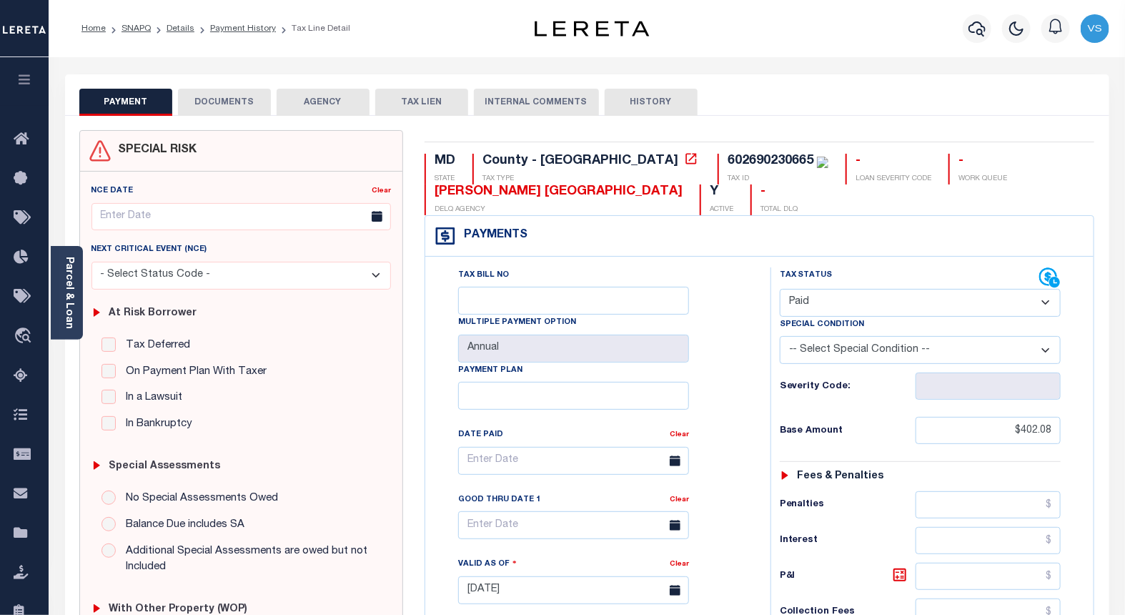
click at [227, 101] on button "DOCUMENTS" at bounding box center [224, 102] width 93 height 27
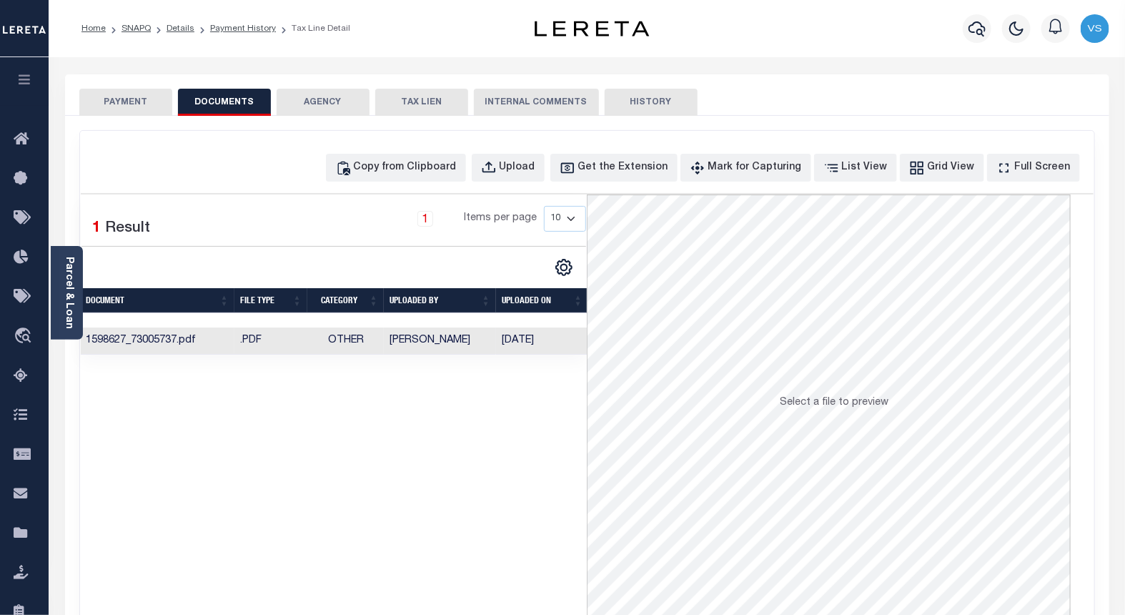
drag, startPoint x: 467, startPoint y: 344, endPoint x: 389, endPoint y: 342, distance: 78.0
click at [389, 342] on td "Mohan Nagaraju" at bounding box center [440, 341] width 112 height 28
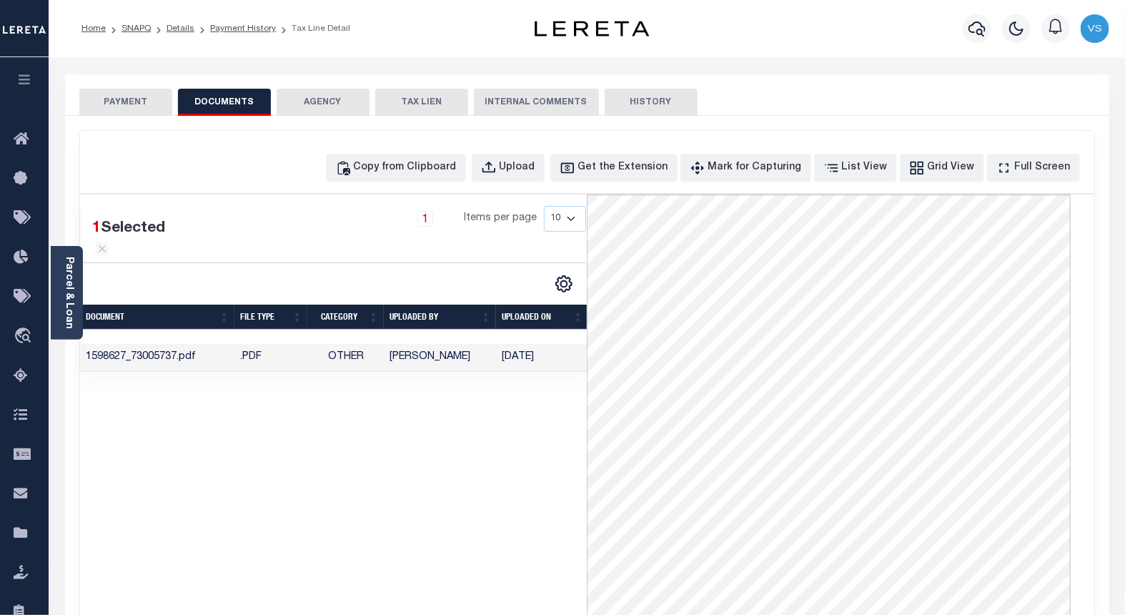
click at [102, 90] on button "PAYMENT" at bounding box center [125, 102] width 93 height 27
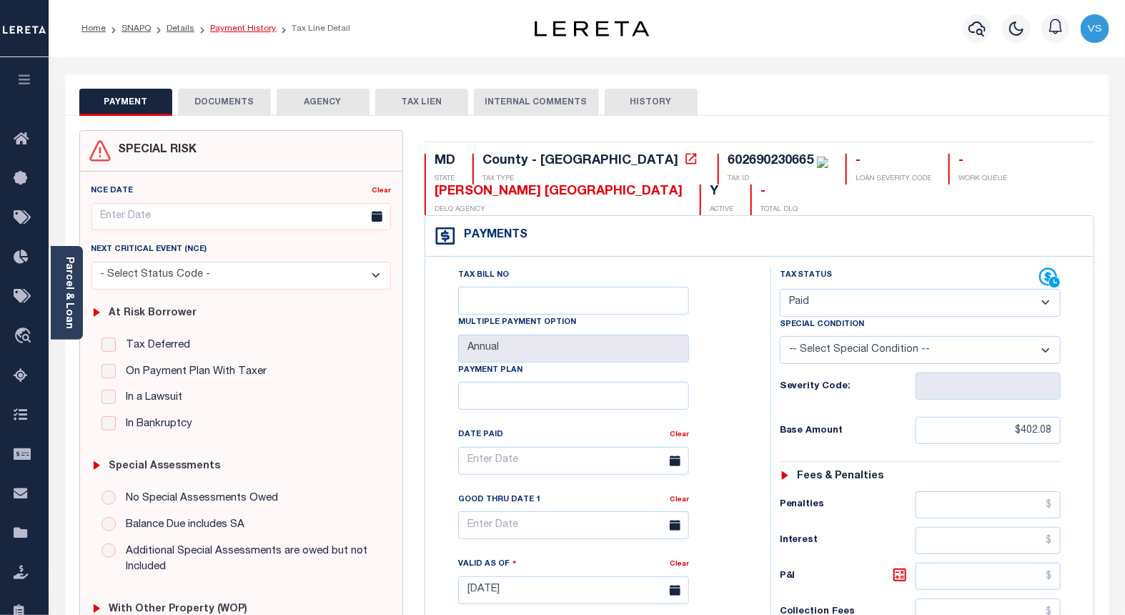
click at [240, 30] on link "Payment History" at bounding box center [243, 28] width 66 height 9
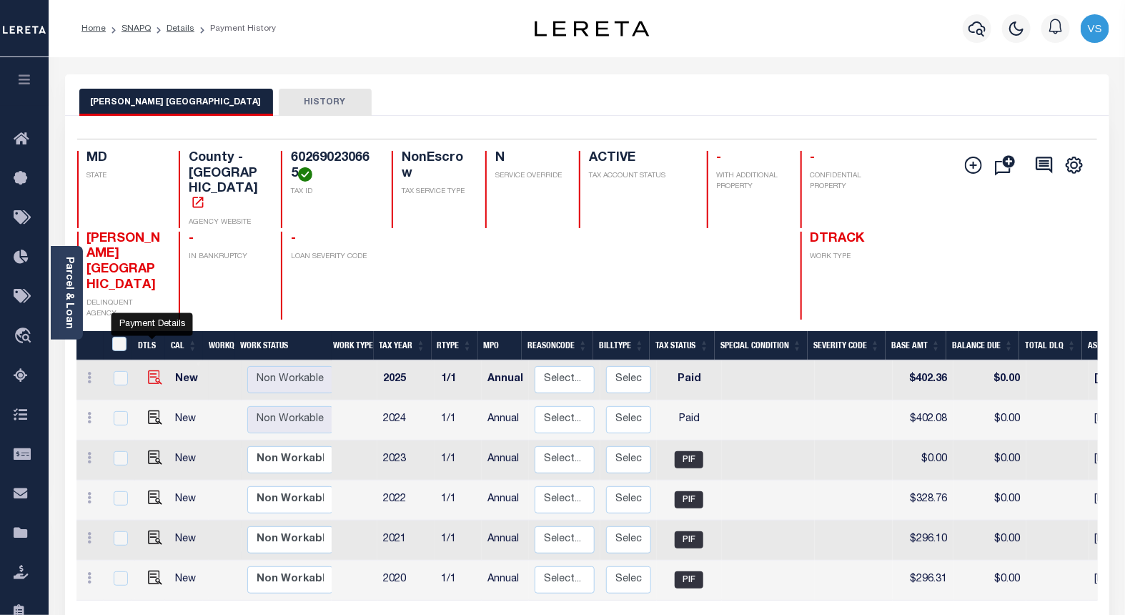
click at [150, 370] on img "" at bounding box center [155, 377] width 14 height 14
checkbox input "true"
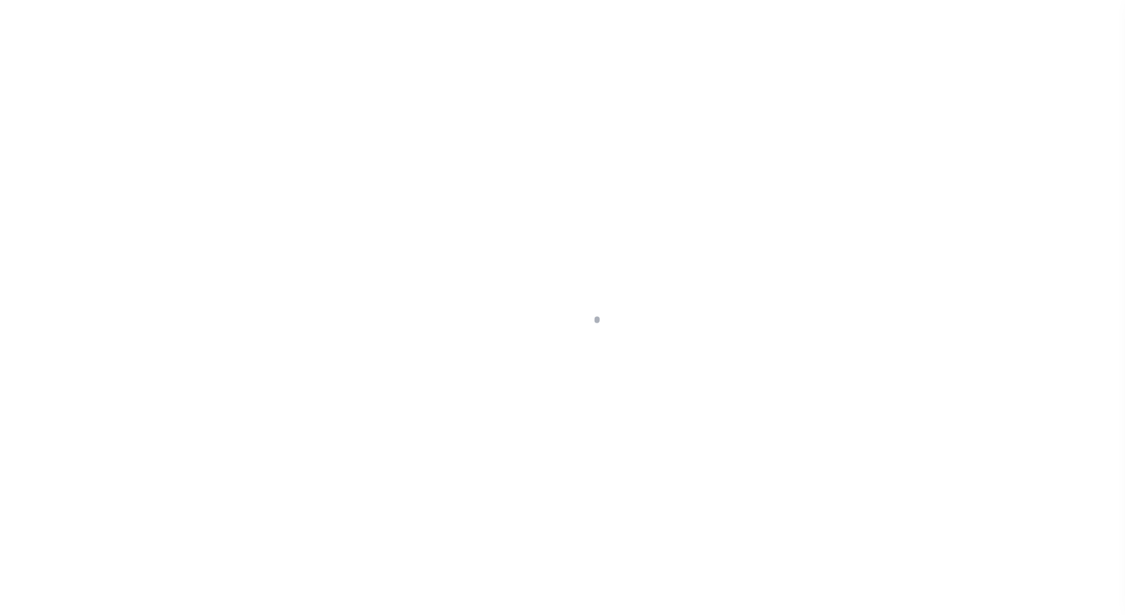
select select "PYD"
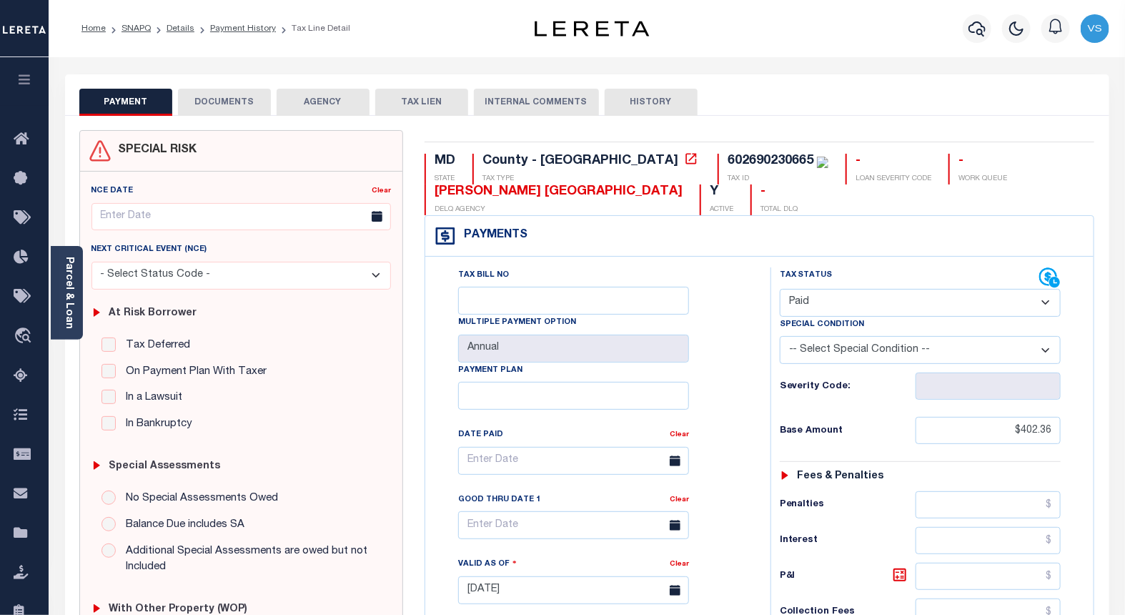
click at [234, 98] on button "DOCUMENTS" at bounding box center [224, 102] width 93 height 27
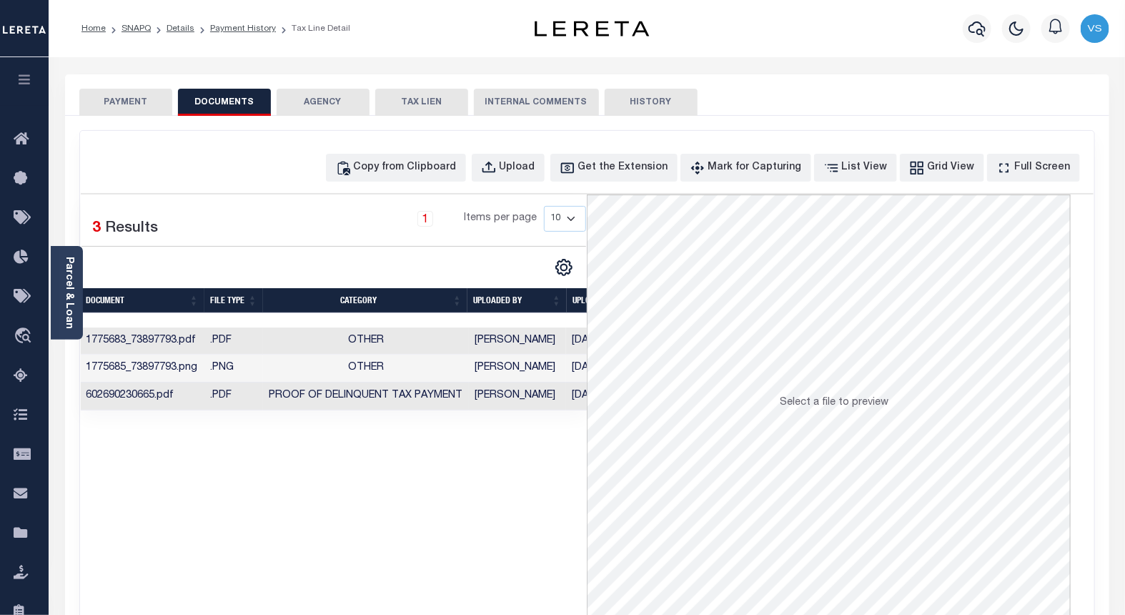
drag, startPoint x: 547, startPoint y: 395, endPoint x: 525, endPoint y: 436, distance: 46.7
click at [470, 397] on td "[PERSON_NAME]" at bounding box center [517, 396] width 97 height 28
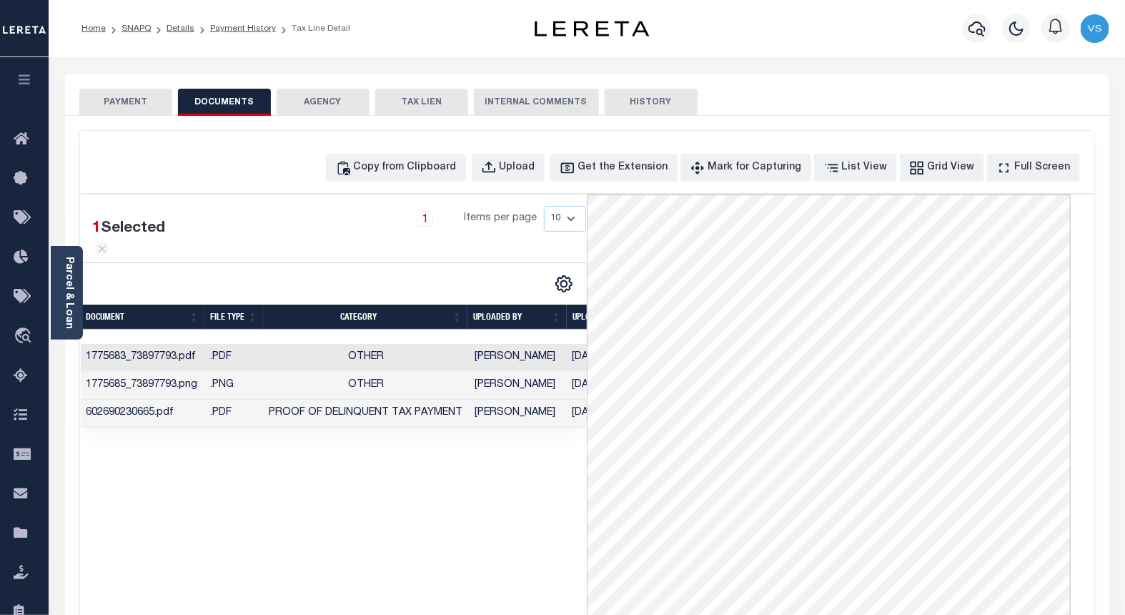
click at [97, 96] on button "PAYMENT" at bounding box center [125, 102] width 93 height 27
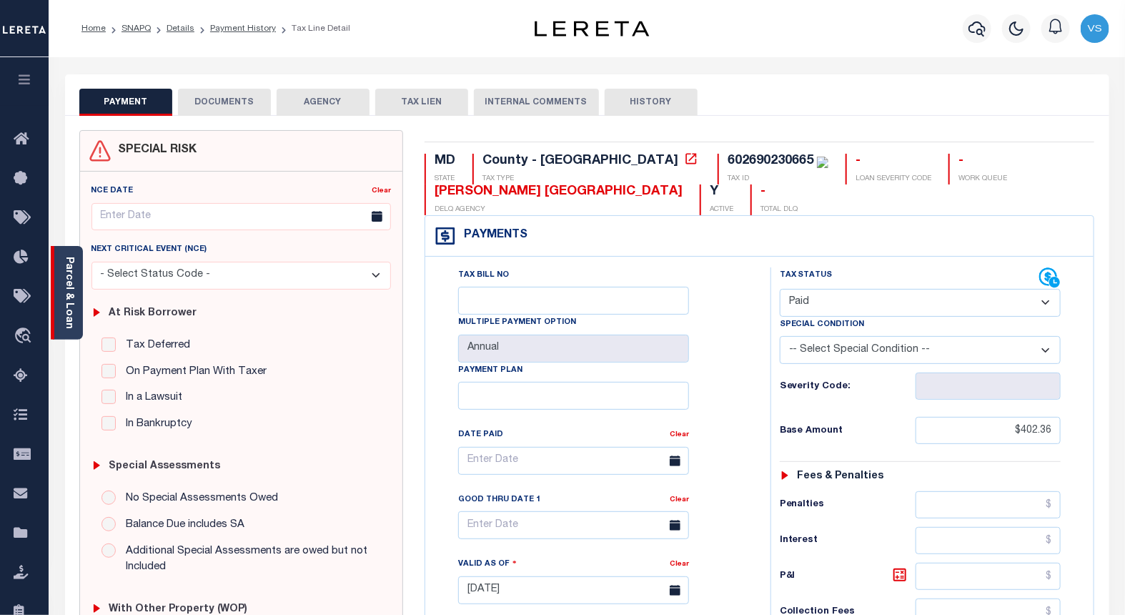
click at [65, 308] on link "Parcel & Loan" at bounding box center [69, 293] width 10 height 72
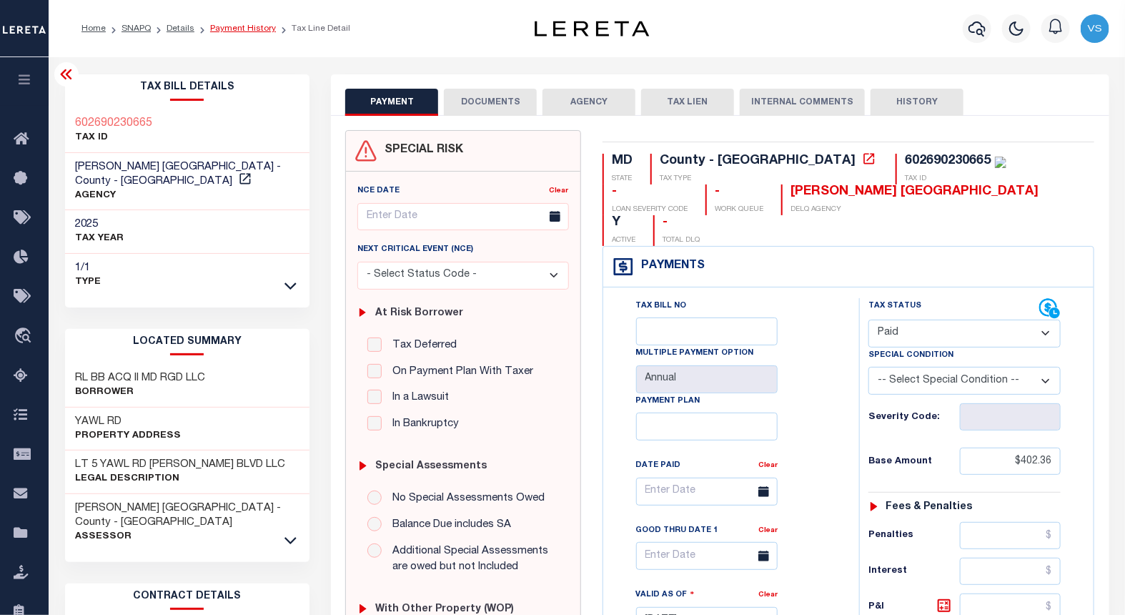
click at [231, 31] on link "Payment History" at bounding box center [243, 28] width 66 height 9
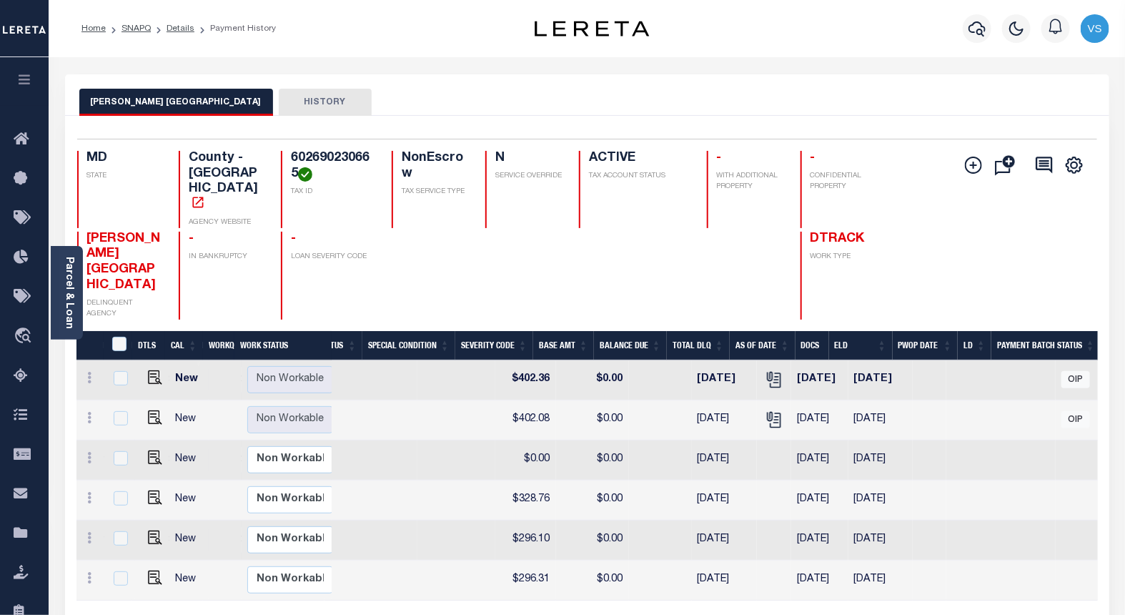
scroll to position [0, 397]
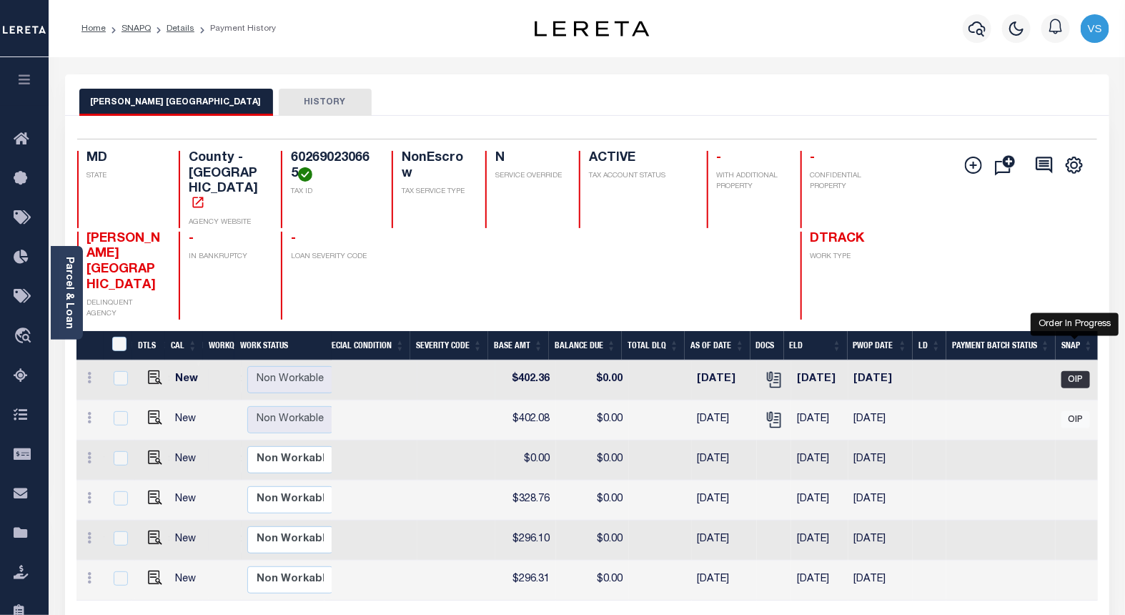
click at [1073, 371] on span "OIP" at bounding box center [1075, 379] width 29 height 17
checkbox input "true"
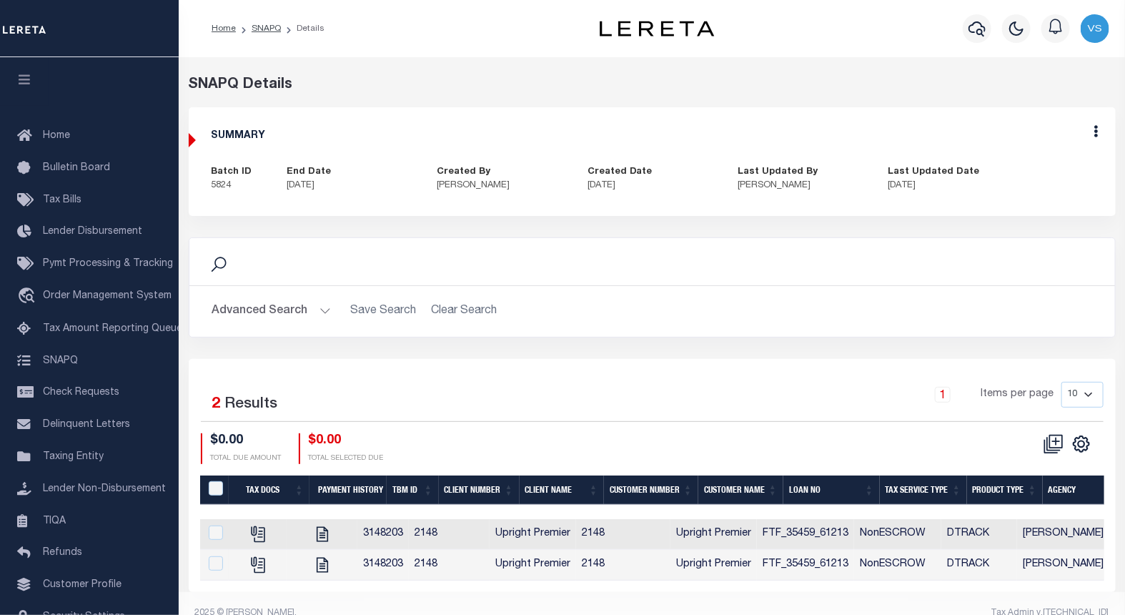
scroll to position [30, 0]
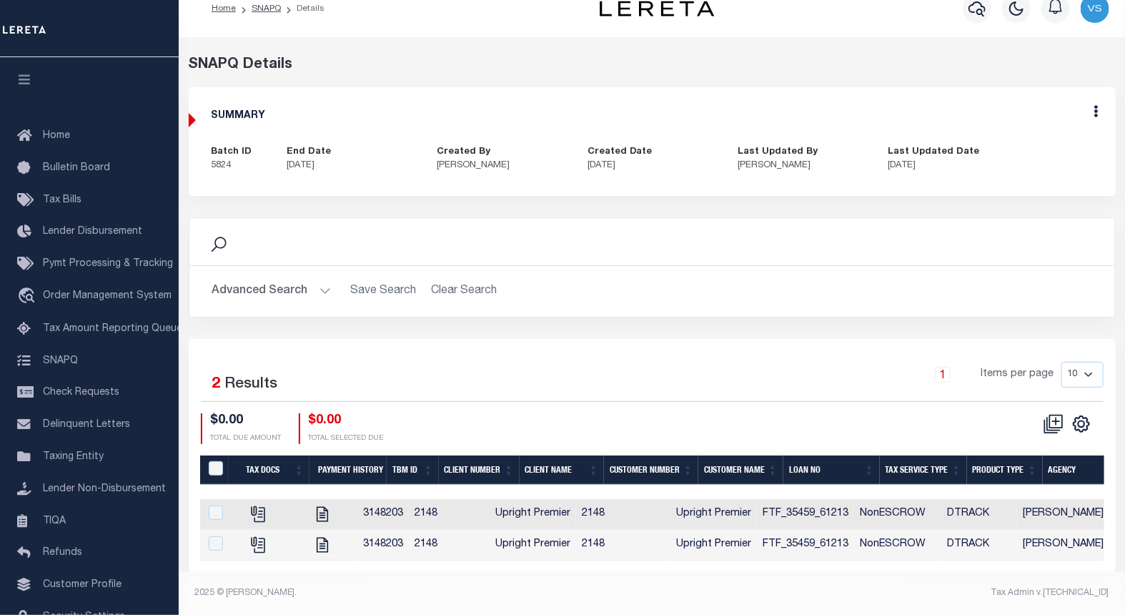
click at [1098, 106] on div "Edit" at bounding box center [1096, 113] width 39 height 53
click at [212, 505] on input "checkbox" at bounding box center [216, 512] width 14 height 14
checkbox input "true"
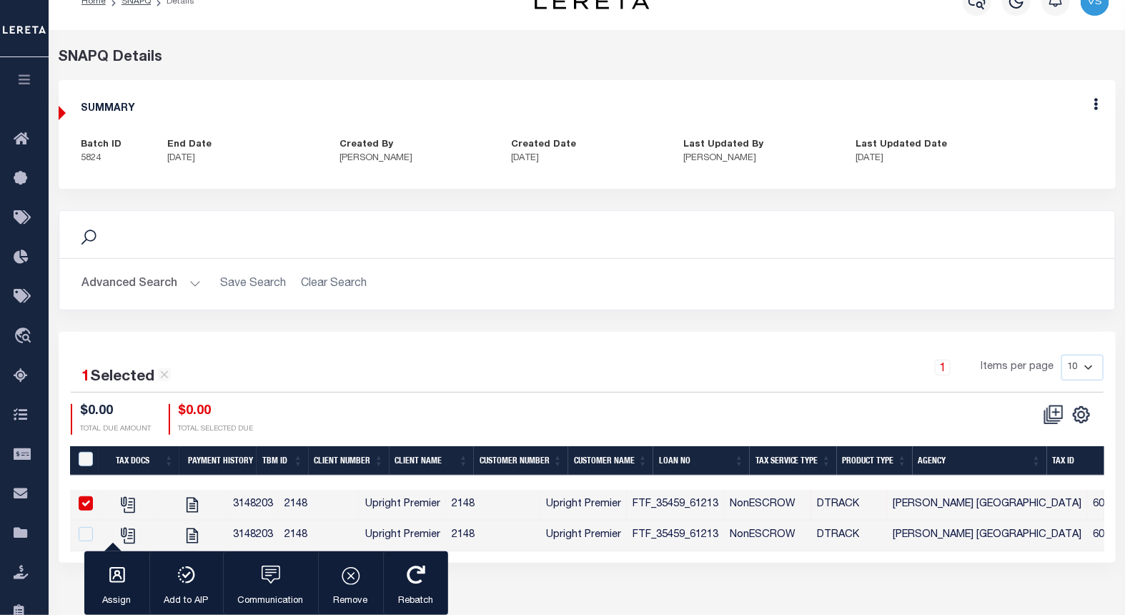
scroll to position [143, 0]
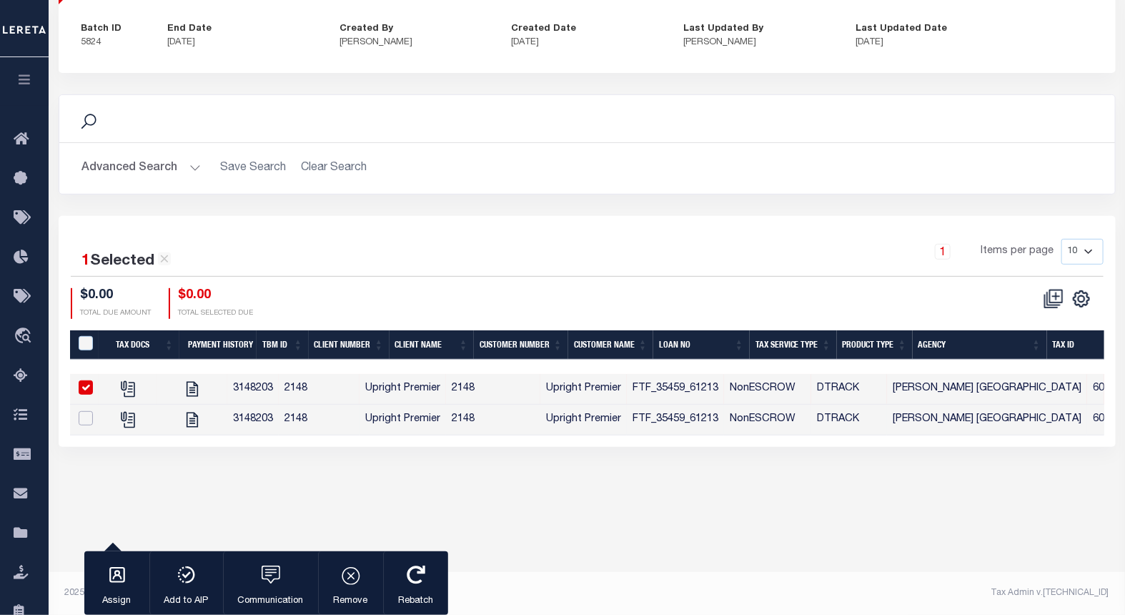
click at [84, 419] on input "checkbox" at bounding box center [86, 418] width 14 height 14
checkbox input "true"
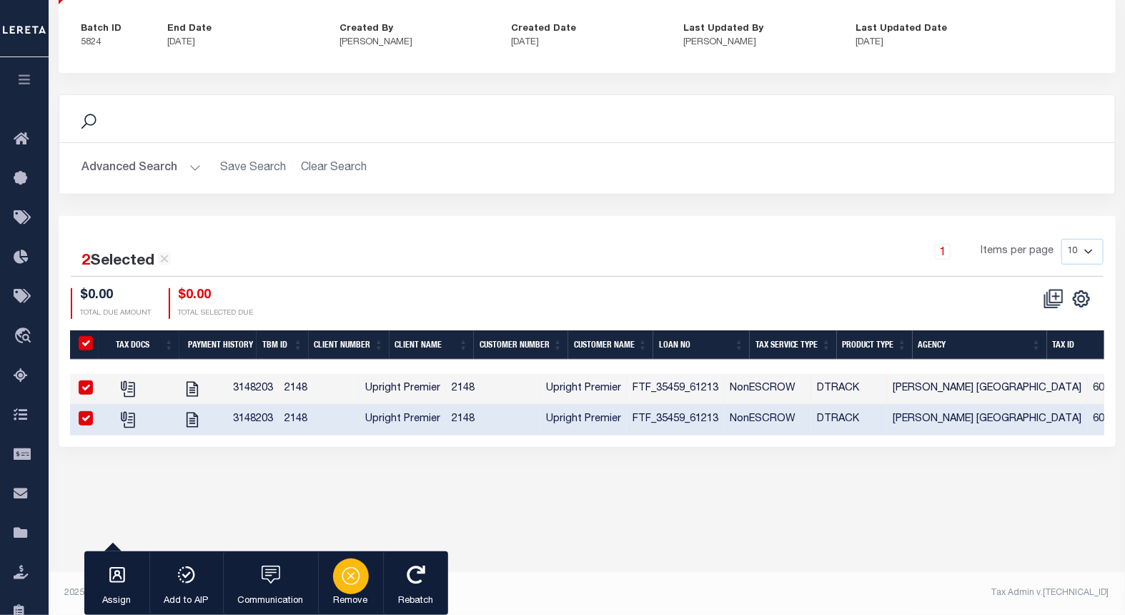
click at [348, 572] on icon "button" at bounding box center [351, 575] width 20 height 20
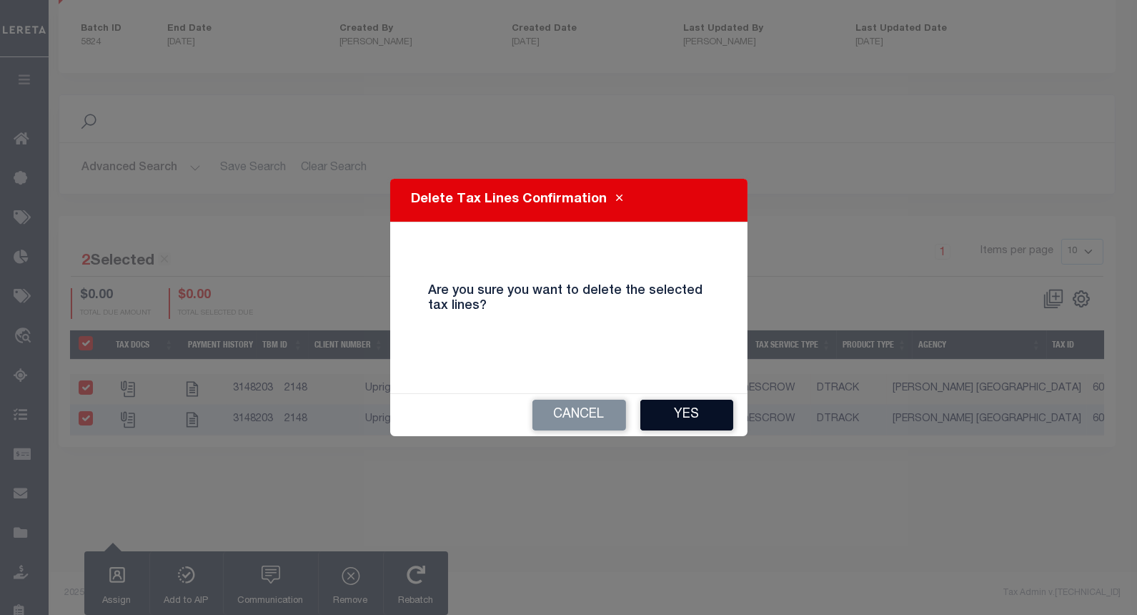
click at [675, 420] on button "Yes" at bounding box center [686, 414] width 93 height 31
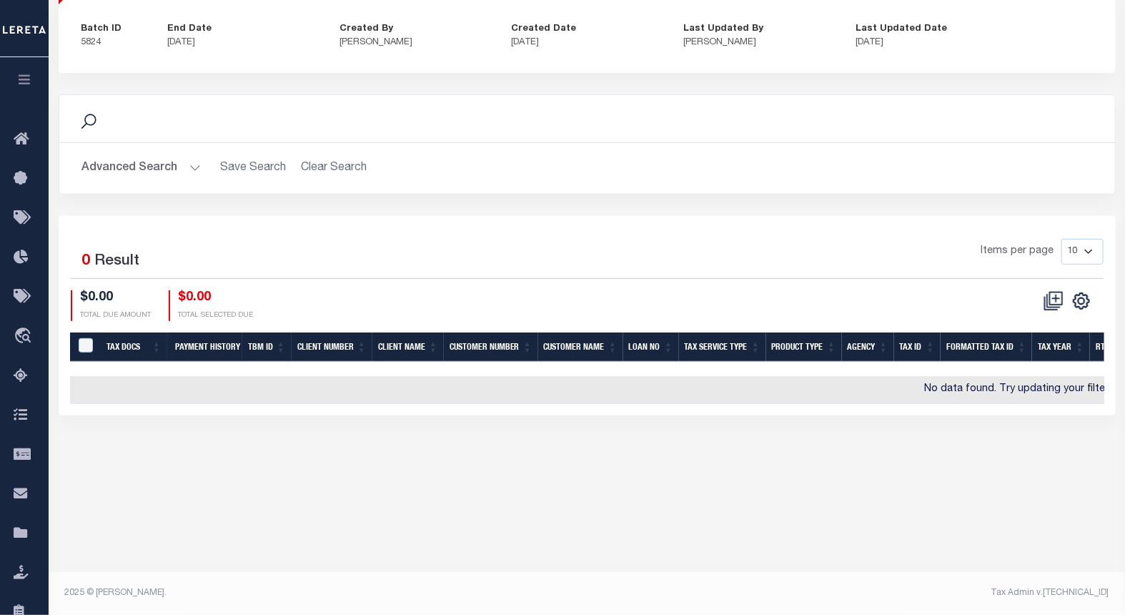
scroll to position [0, 0]
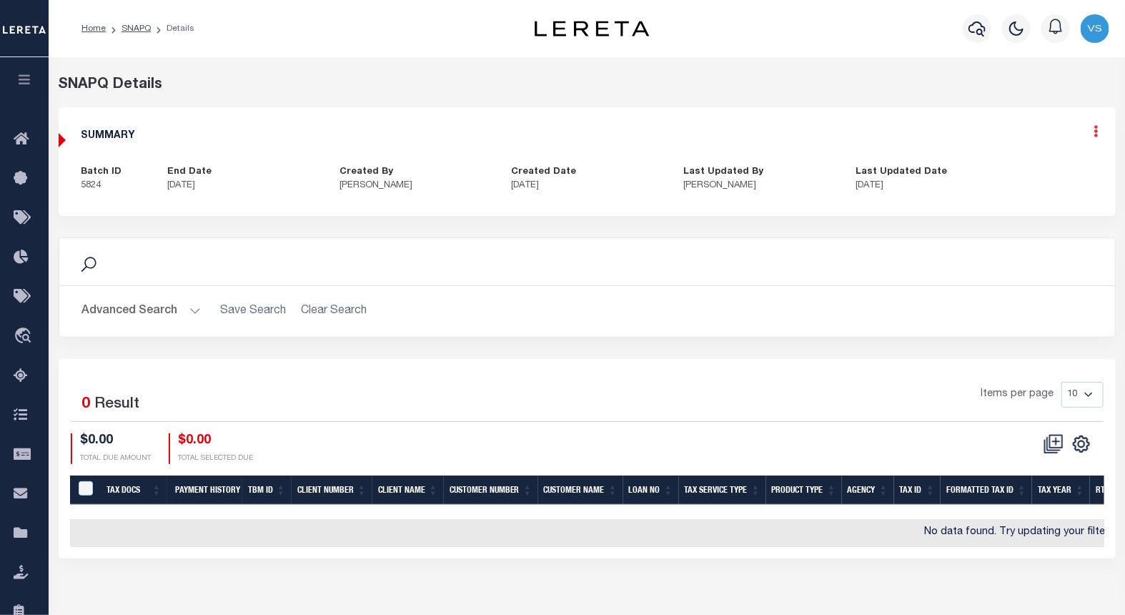
click at [1095, 134] on icon at bounding box center [1096, 131] width 4 height 12
click at [1019, 170] on link "Edit" at bounding box center [1058, 173] width 113 height 24
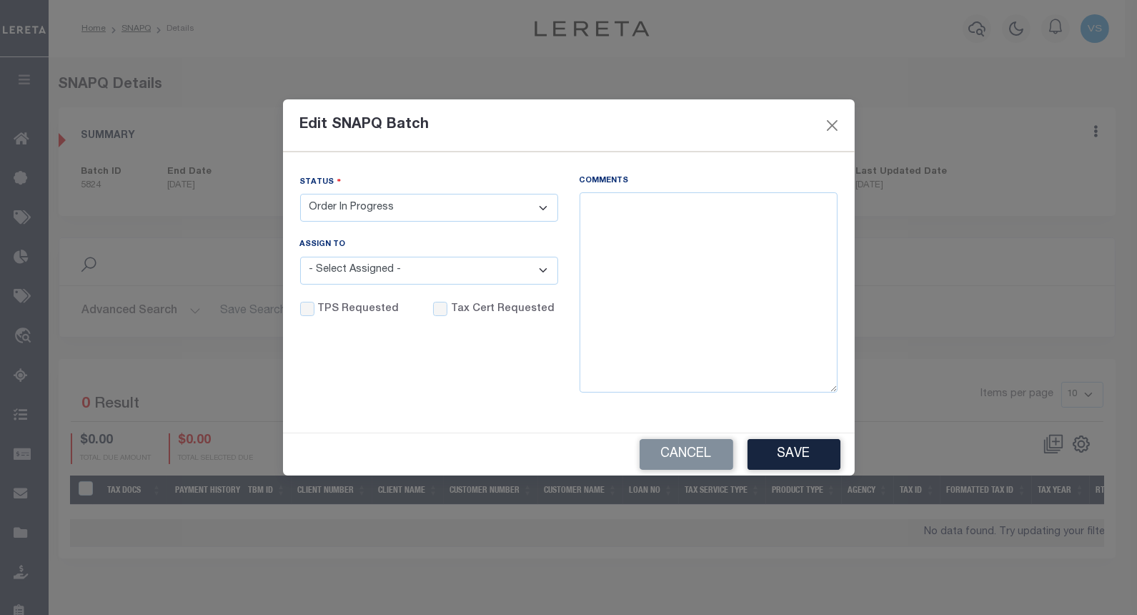
click at [379, 204] on select "- Select Status - Order In Progress Complete" at bounding box center [429, 208] width 258 height 28
select select "CPT"
click at [300, 194] on select "- Select Status - Order In Progress Complete" at bounding box center [429, 208] width 258 height 28
click at [698, 239] on textarea "Comments" at bounding box center [709, 292] width 258 height 200
click at [588, 209] on textarea "Per website the taxes are paid in full not delinquent taxes - VS" at bounding box center [709, 292] width 258 height 200
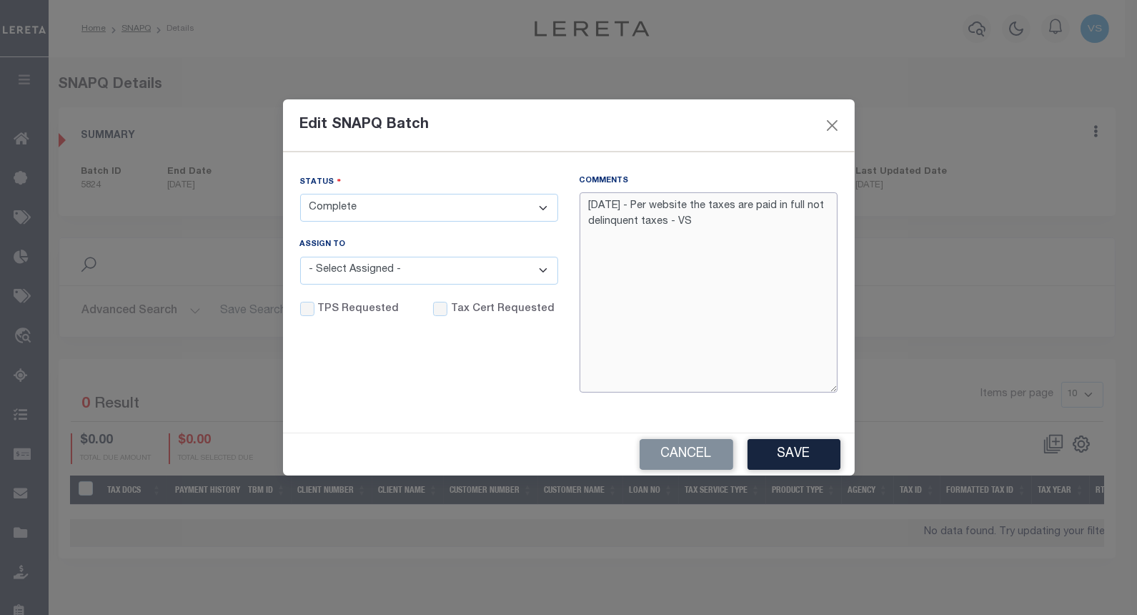
type textarea "10/06/25 - Per website the taxes are paid in full not delinquent taxes - VS"
click at [433, 305] on input "Tax Cert Requested" at bounding box center [440, 309] width 14 height 14
checkbox input "true"
click at [780, 453] on button "Save" at bounding box center [794, 454] width 93 height 31
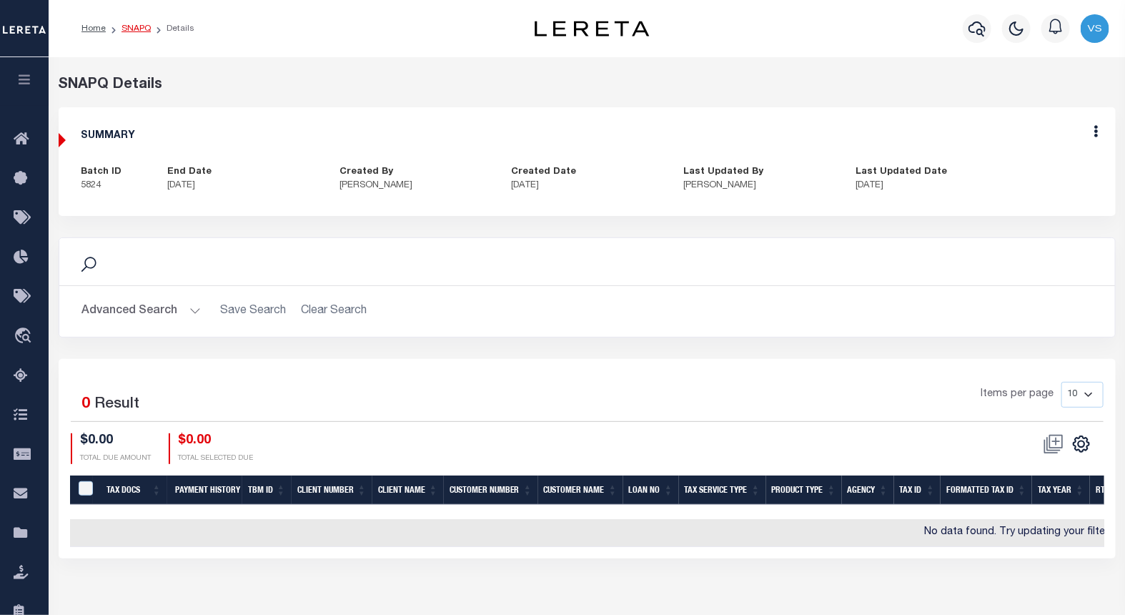
click at [126, 29] on link "SNAPQ" at bounding box center [135, 28] width 29 height 9
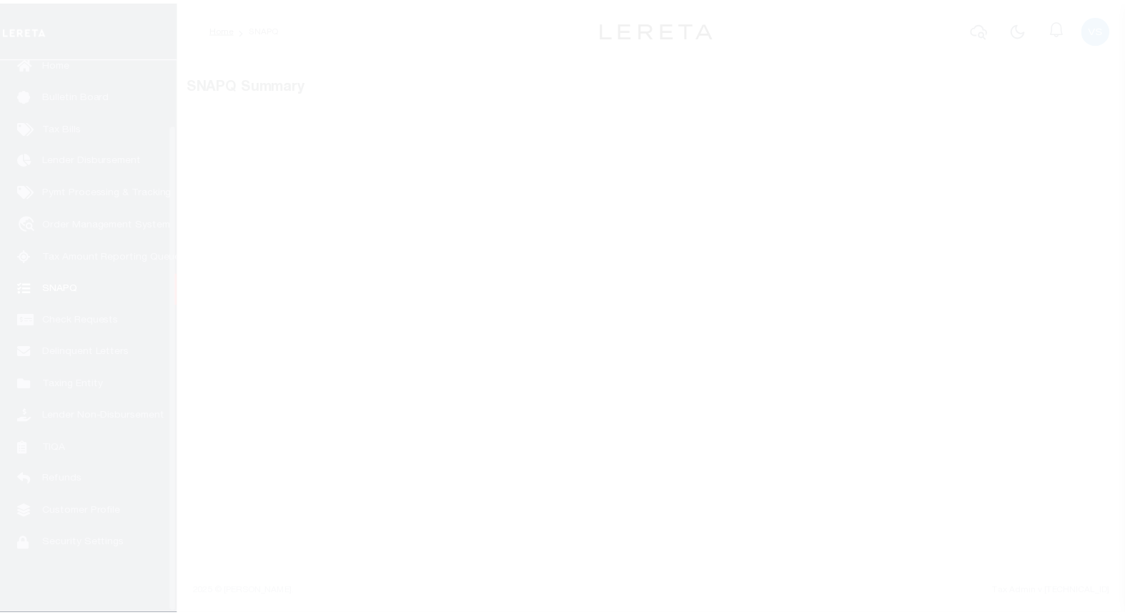
scroll to position [74, 0]
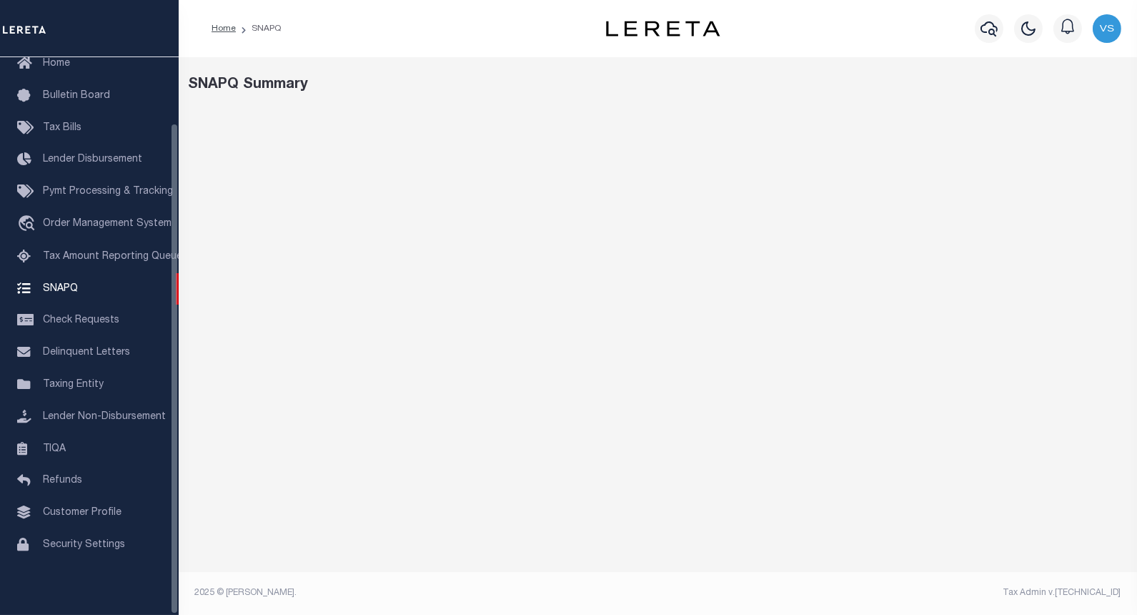
select select "100"
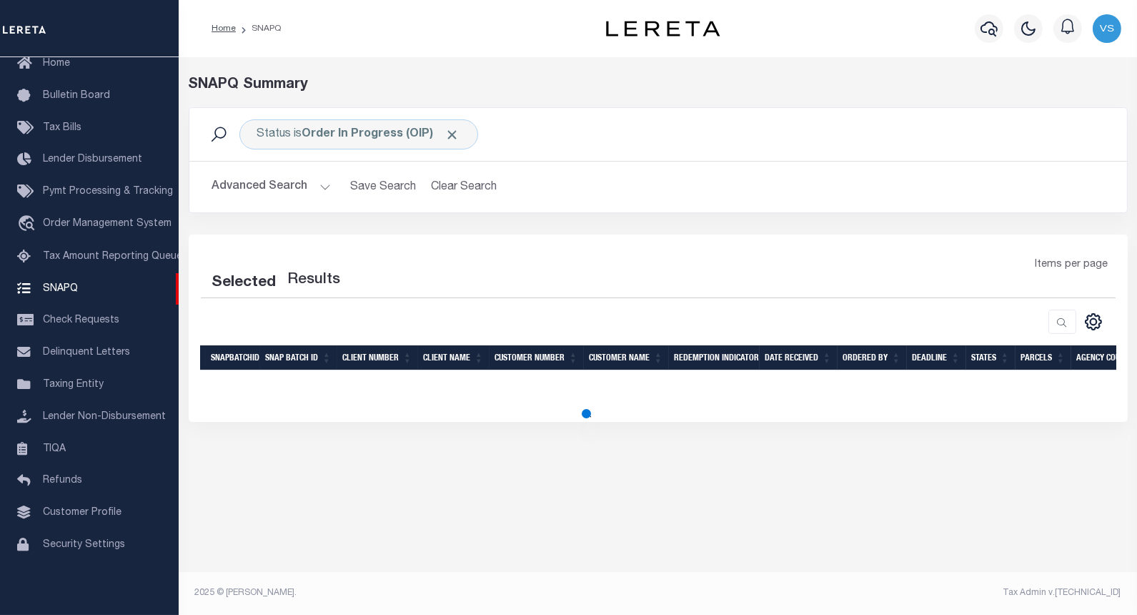
select select "100"
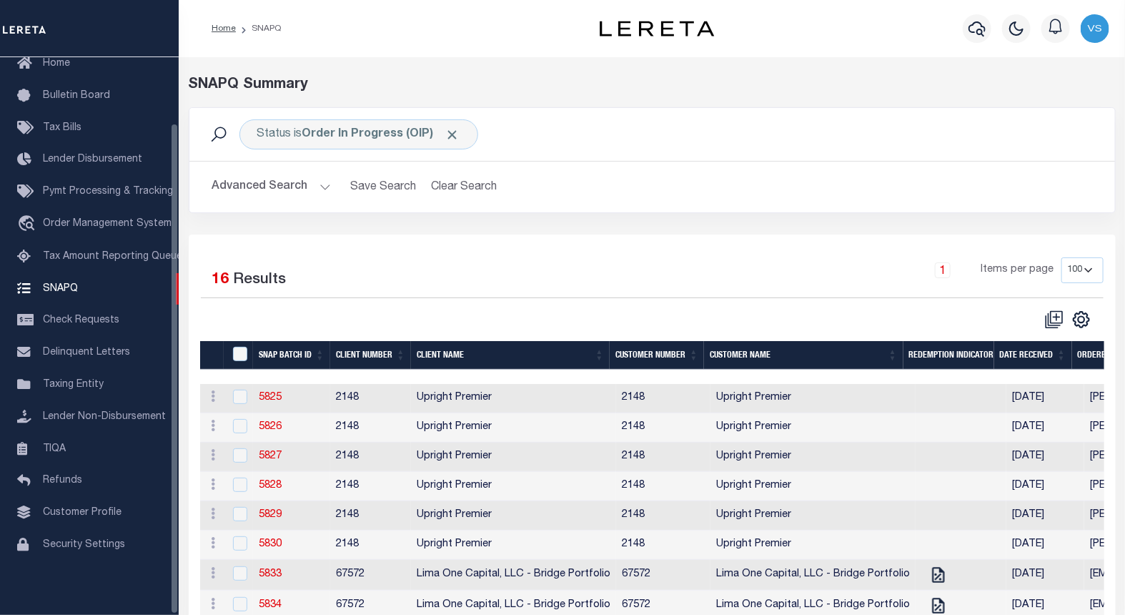
click at [609, 199] on h2 "Advanced Search Save Search Clear Search" at bounding box center [652, 187] width 903 height 28
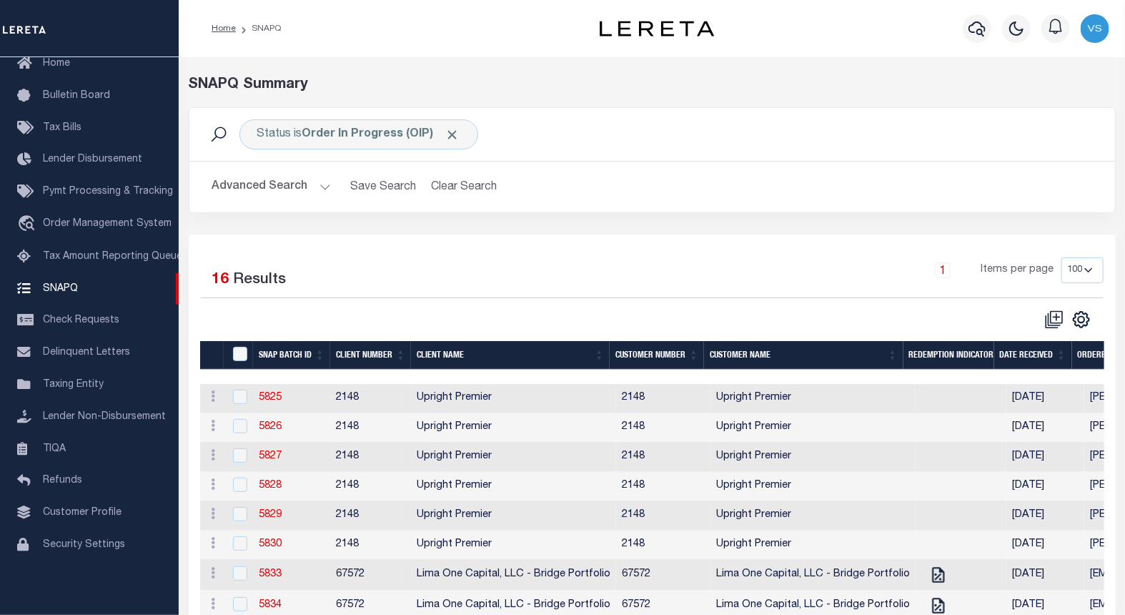
click at [638, 231] on div "Status is Order In Progress (OIP) Search Advanced Search Save Search Clear Sear…" at bounding box center [652, 170] width 948 height 127
click at [272, 402] on link "5825" at bounding box center [270, 397] width 23 height 10
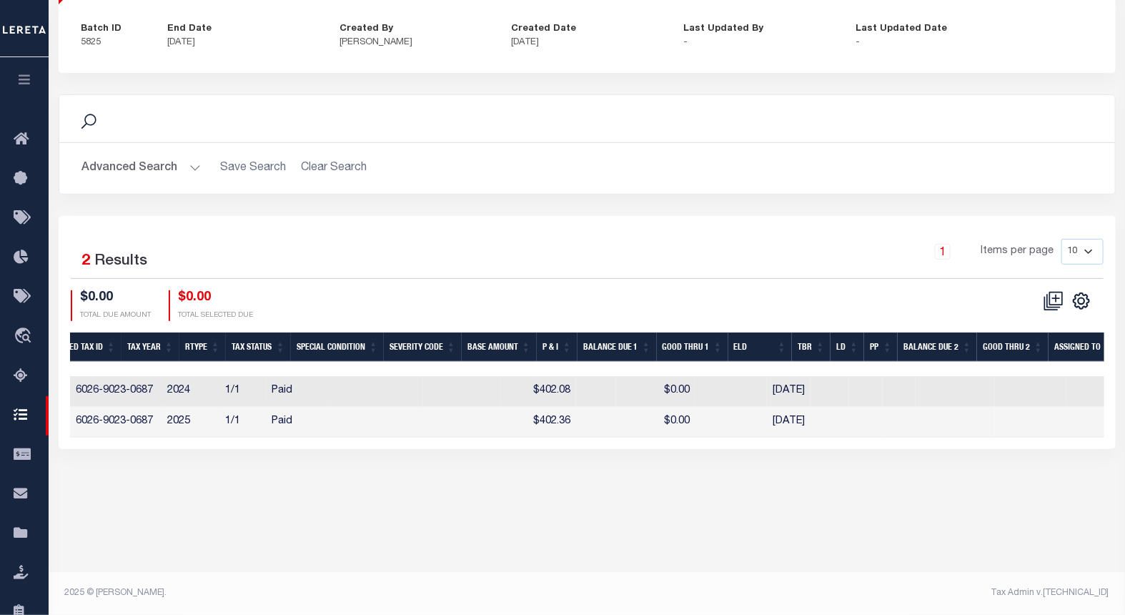
scroll to position [0, 1112]
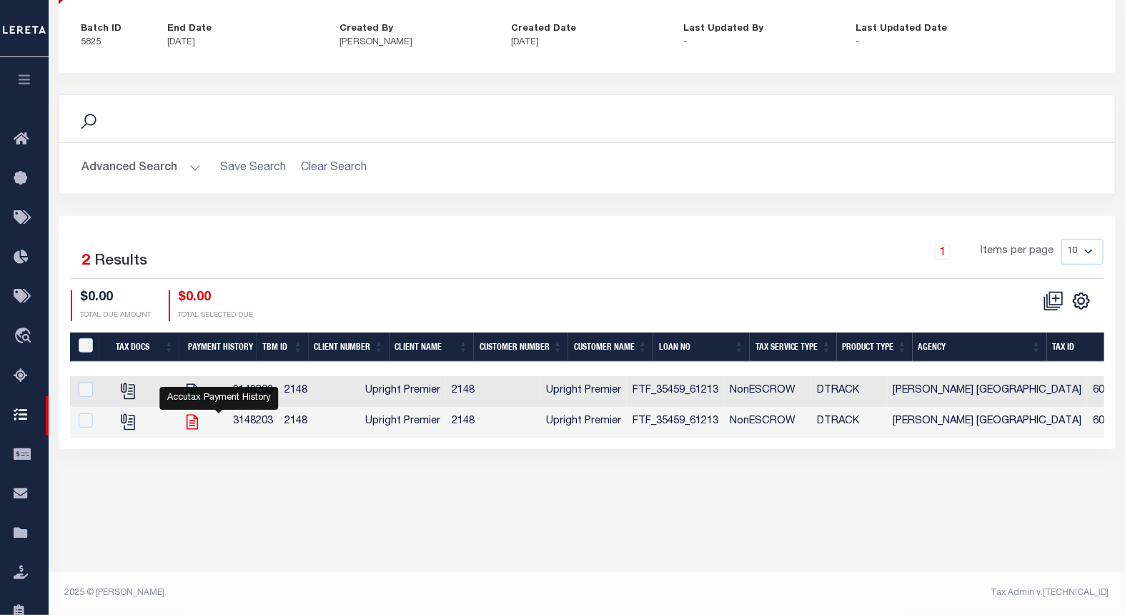
click at [202, 425] on icon "" at bounding box center [192, 421] width 19 height 19
checkbox input "true"
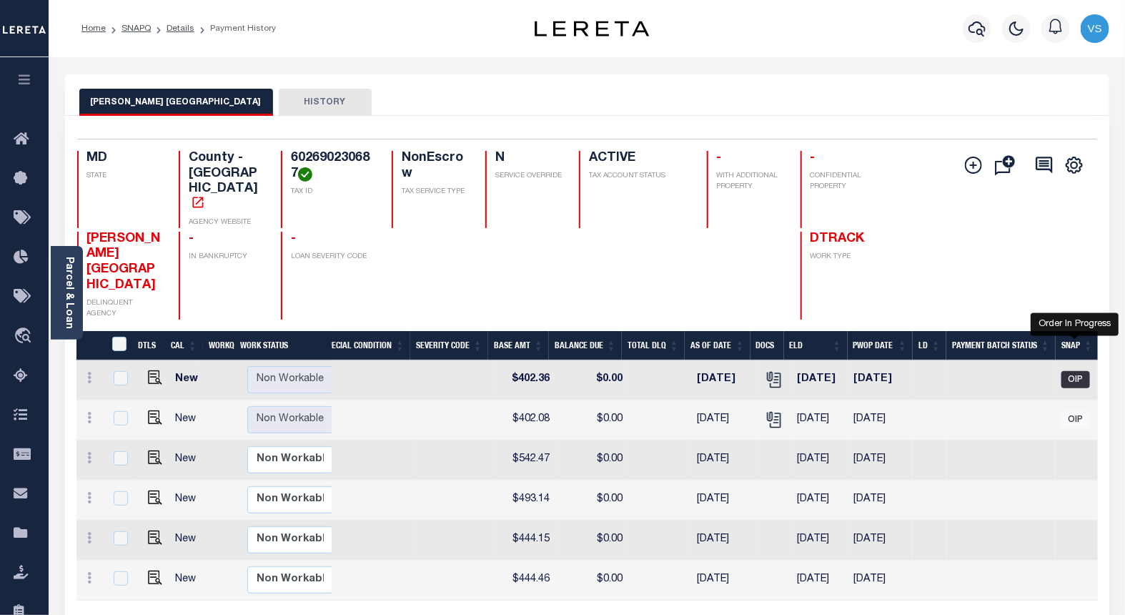
click at [1073, 371] on span "OIP" at bounding box center [1075, 379] width 29 height 17
checkbox input "true"
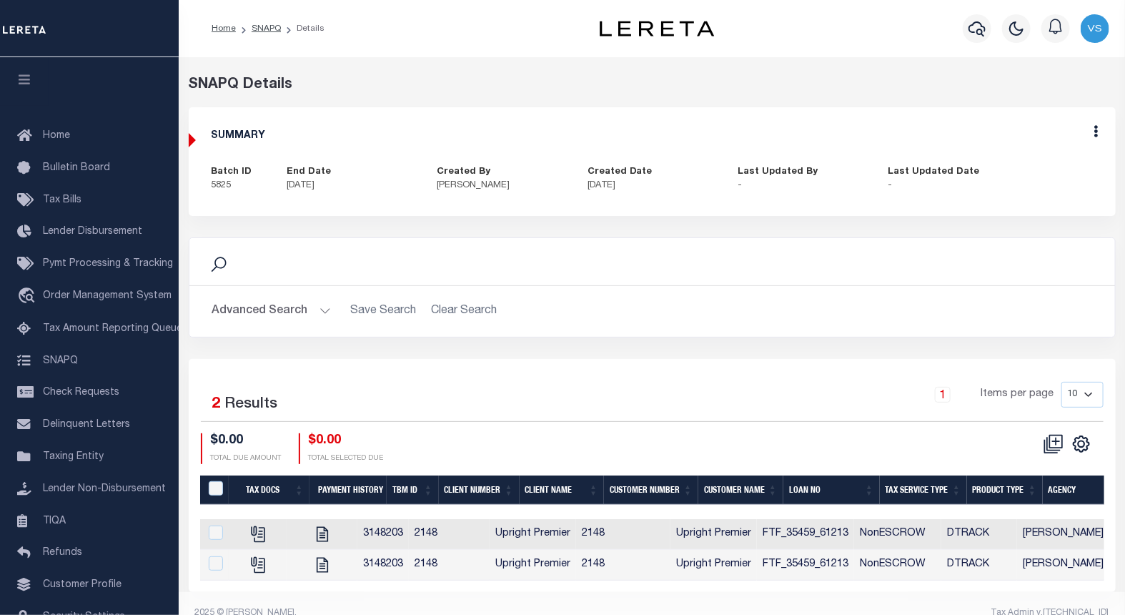
scroll to position [30, 0]
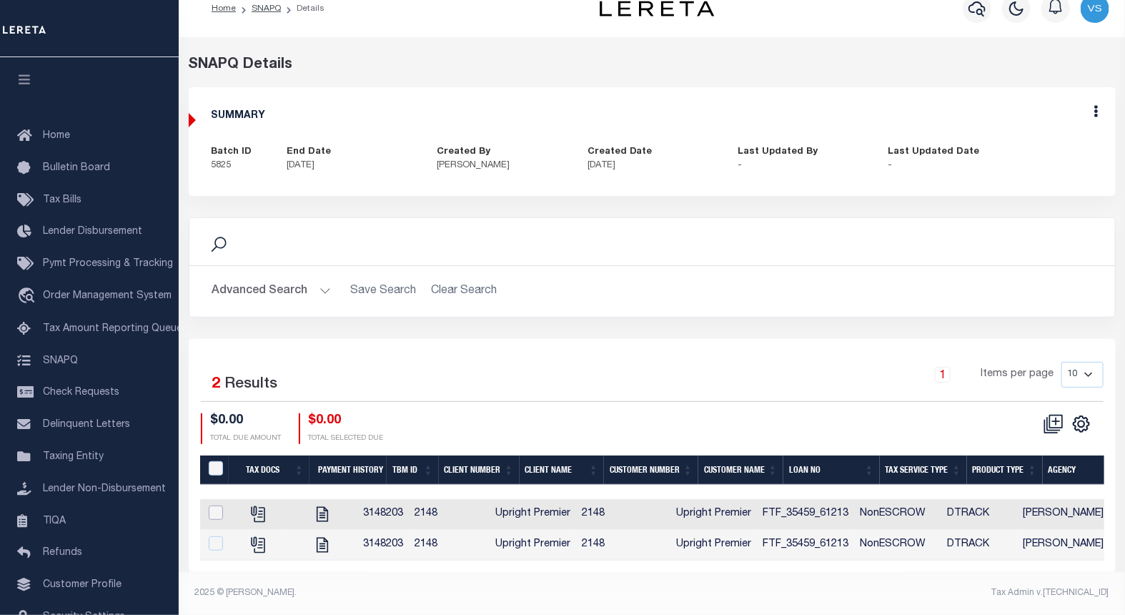
click at [212, 505] on input "checkbox" at bounding box center [216, 512] width 14 height 14
checkbox input "true"
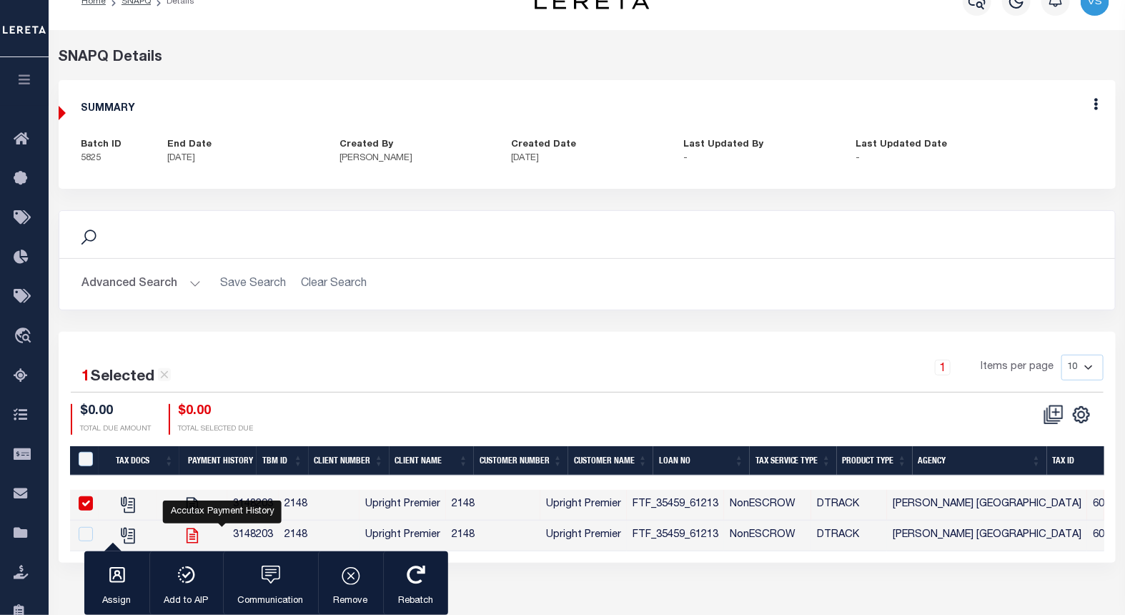
click at [202, 537] on icon "" at bounding box center [192, 535] width 19 height 19
checkbox input "true"
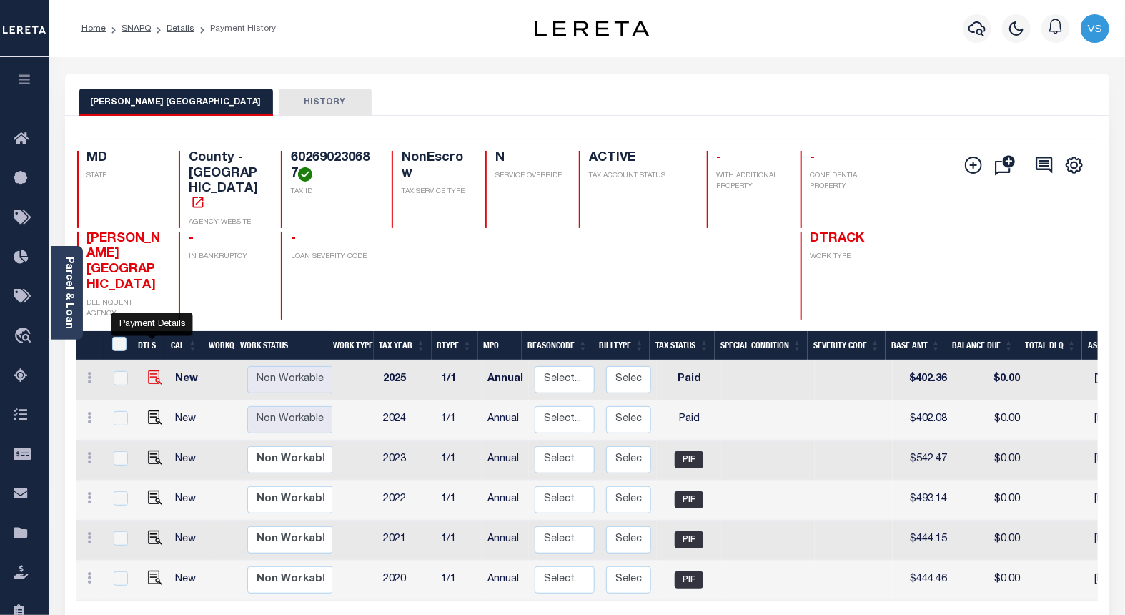
click at [151, 370] on img "" at bounding box center [155, 377] width 14 height 14
checkbox input "true"
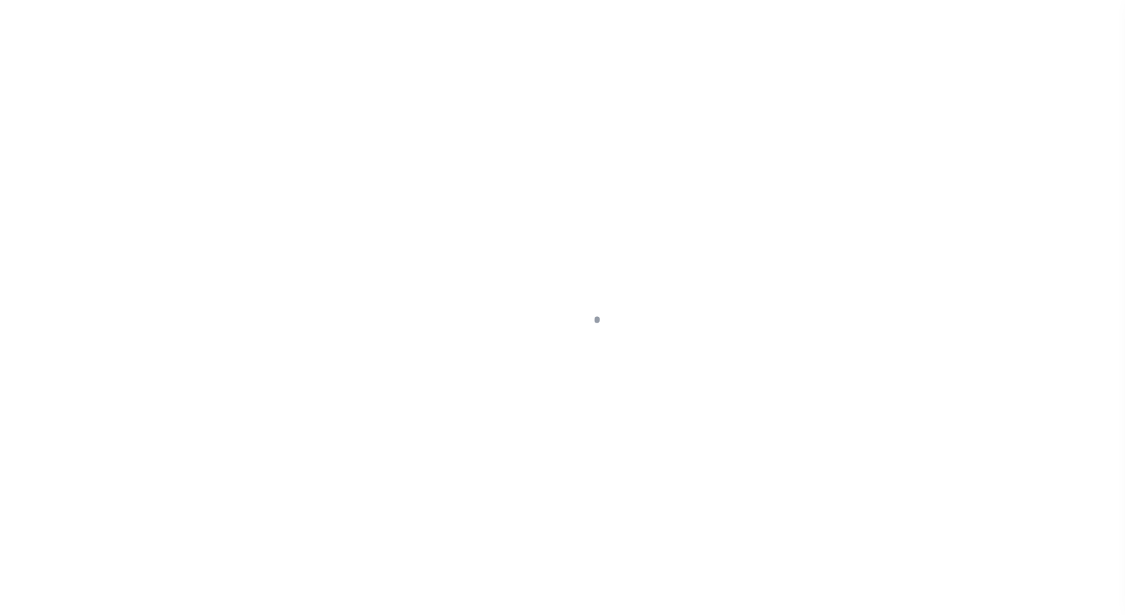
select select "PYD"
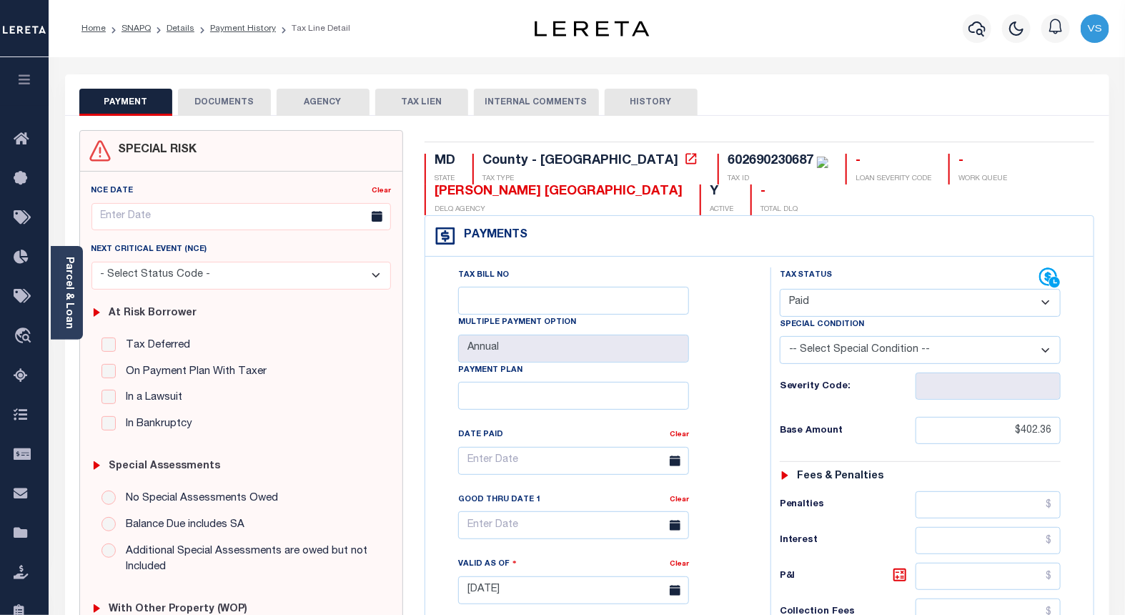
scroll to position [317, 0]
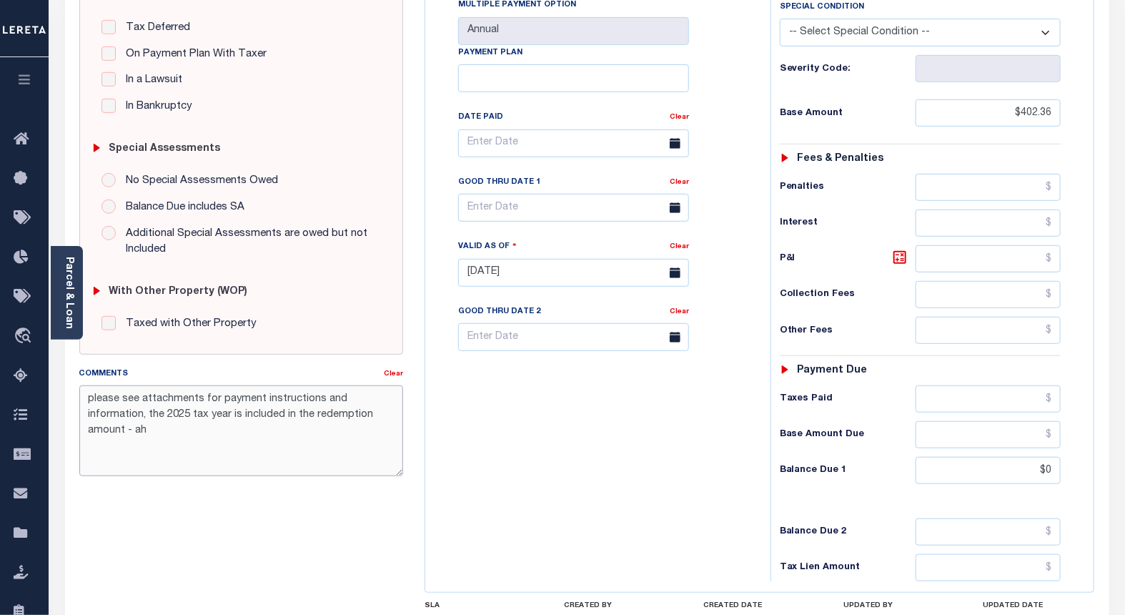
click at [384, 417] on textarea "please see attachments for payment instructions and information, the 2025 tax y…" at bounding box center [241, 430] width 324 height 90
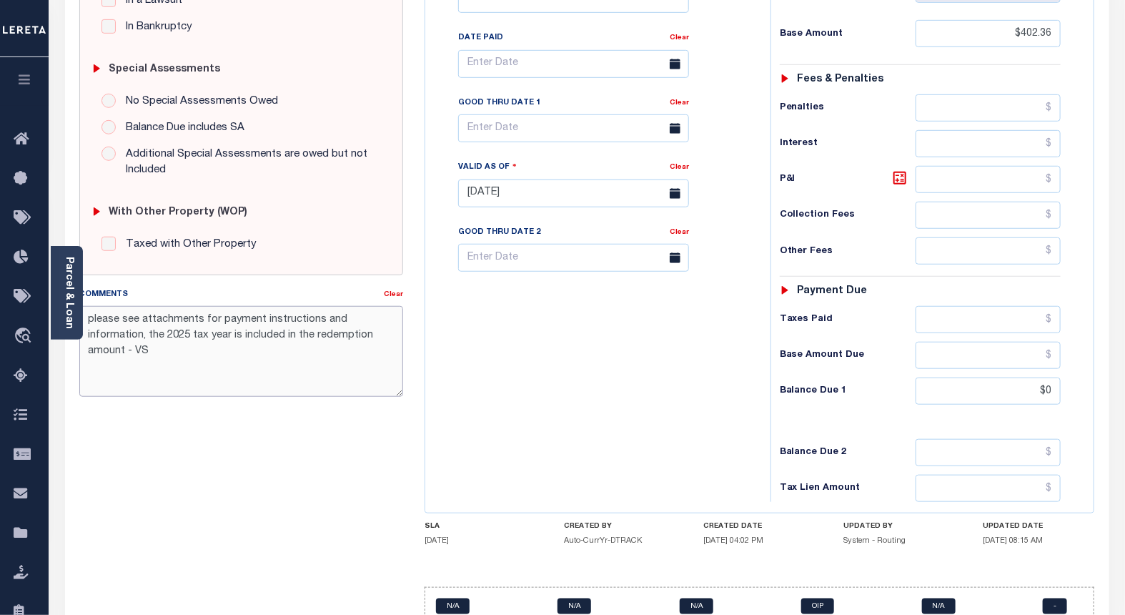
scroll to position [470, 0]
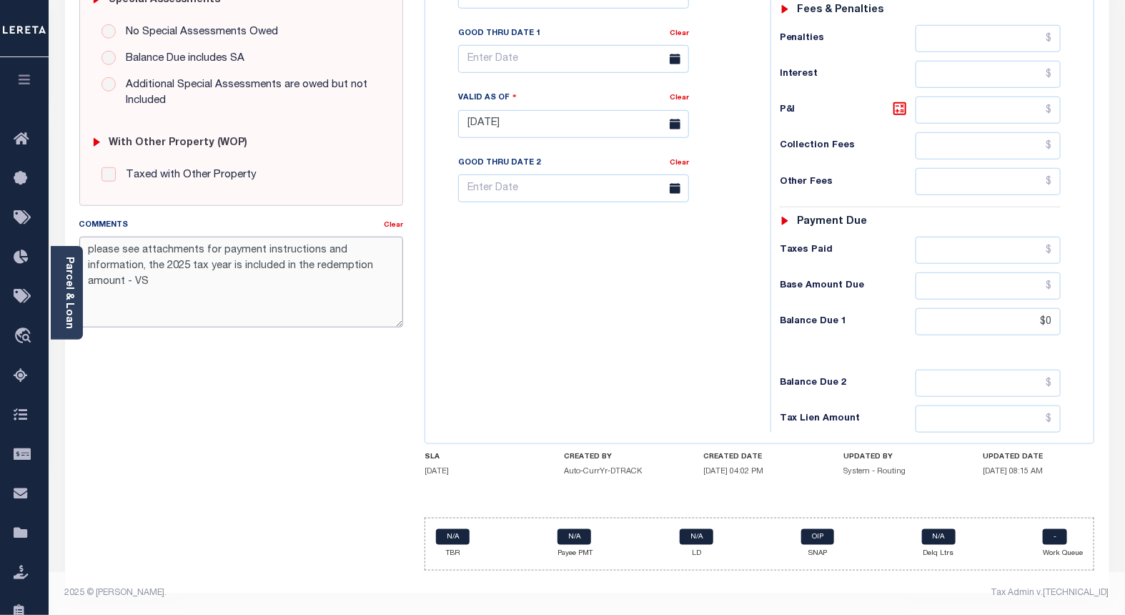
type textarea "please see attachments for payment instructions and information, the 2025 tax y…"
type input "[DATE]"
drag, startPoint x: 1051, startPoint y: 319, endPoint x: 1060, endPoint y: 344, distance: 26.4
click at [1051, 319] on input "$0" at bounding box center [988, 321] width 146 height 27
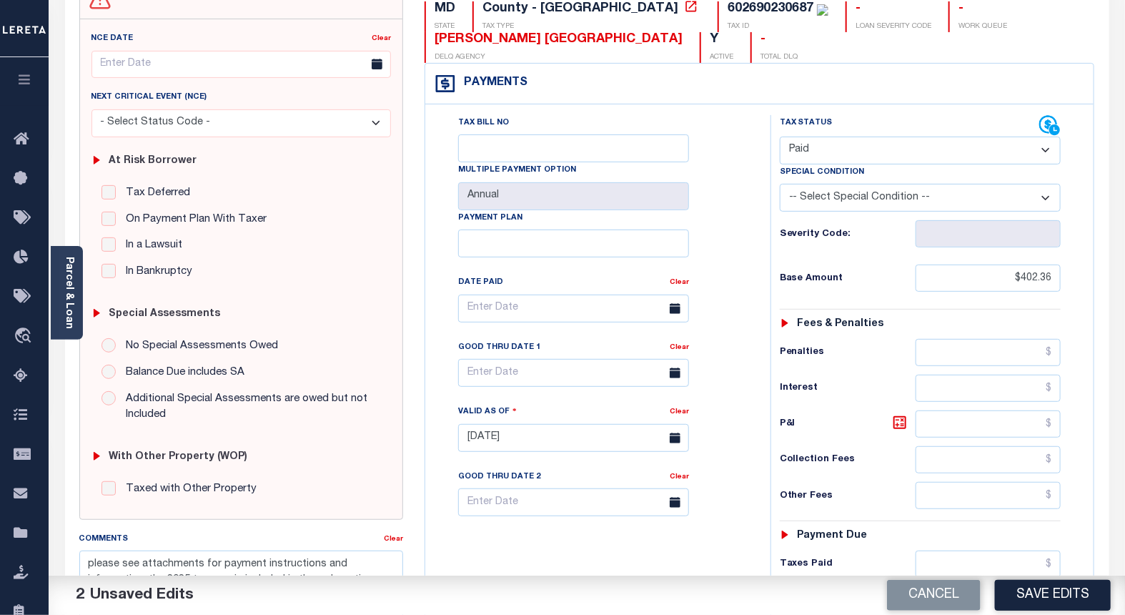
scroll to position [73, 0]
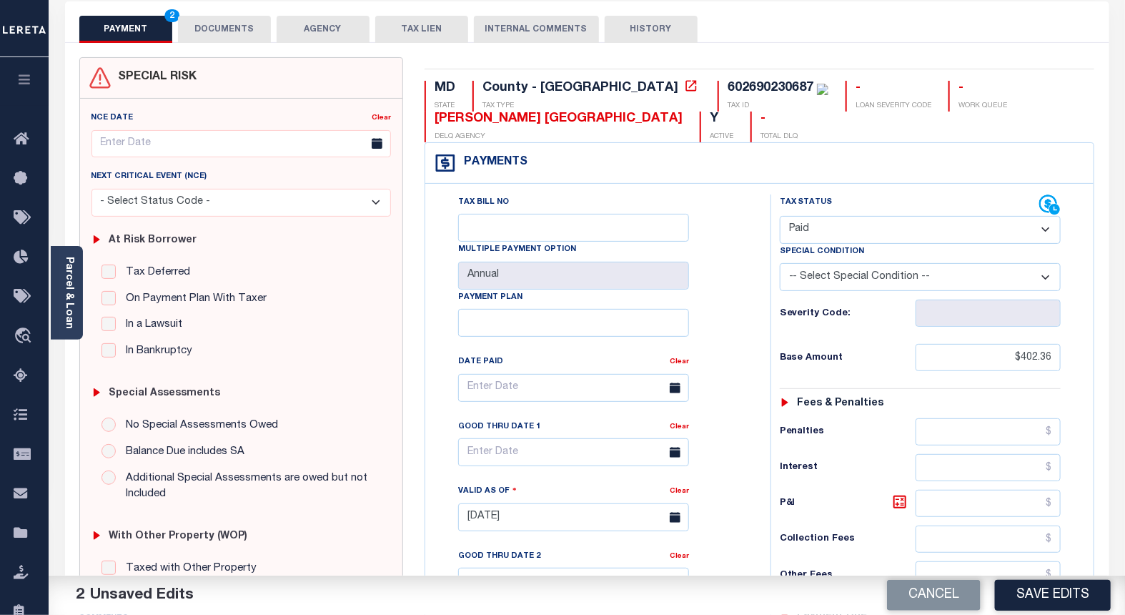
type input "$.00"
click at [200, 23] on button "DOCUMENTS" at bounding box center [224, 29] width 93 height 27
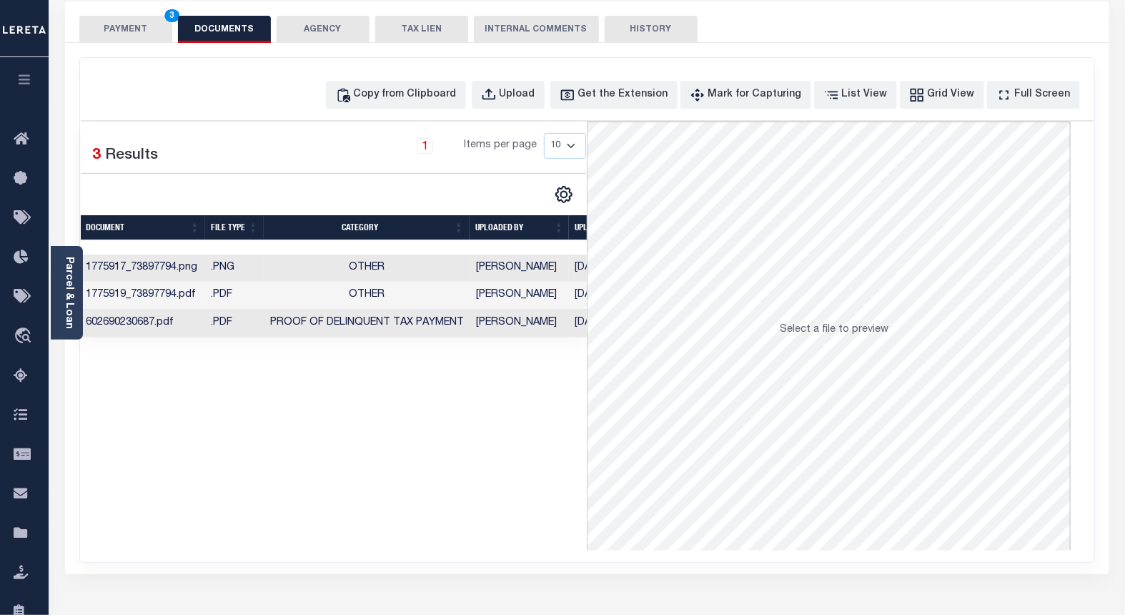
click at [432, 330] on td "Proof of Delinquent Tax Payment" at bounding box center [367, 323] width 207 height 28
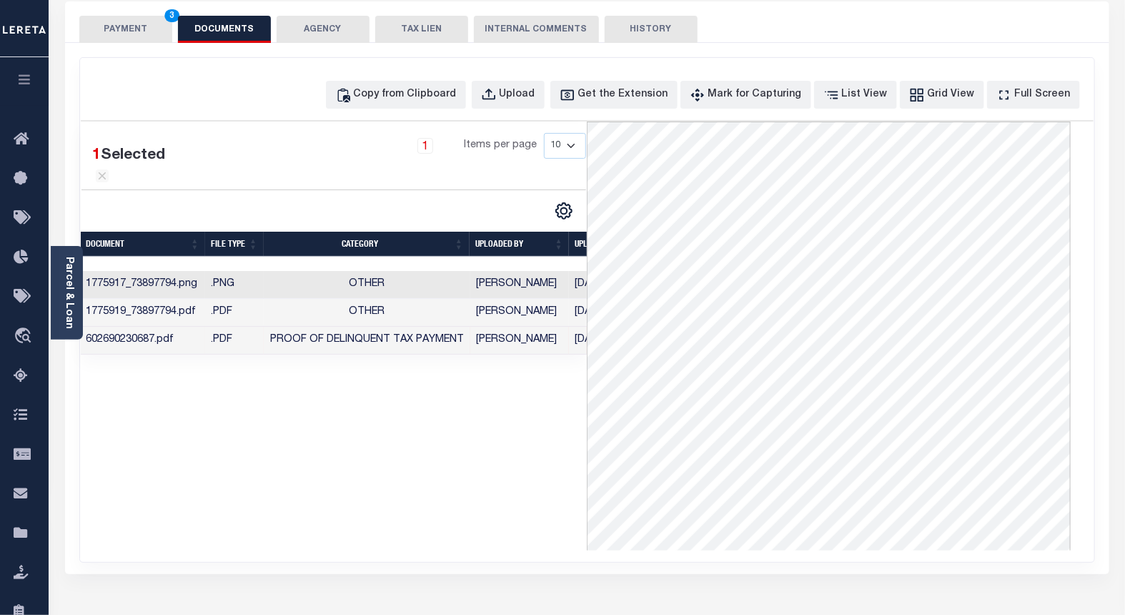
click at [111, 31] on button "PAYMENT 3" at bounding box center [125, 29] width 93 height 27
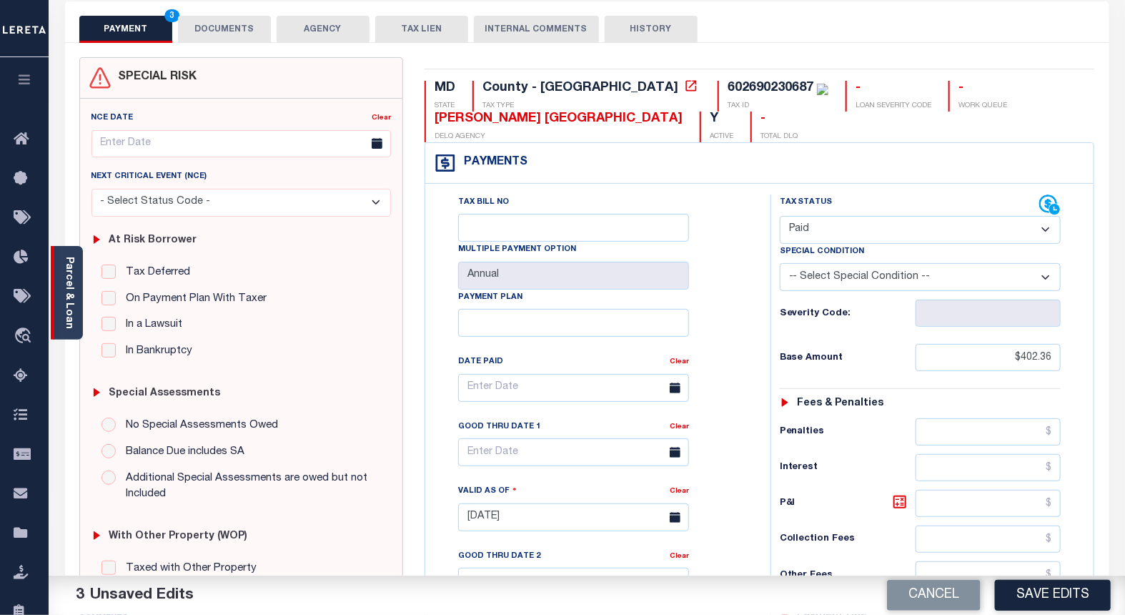
click at [73, 304] on link "Parcel & Loan" at bounding box center [69, 293] width 10 height 72
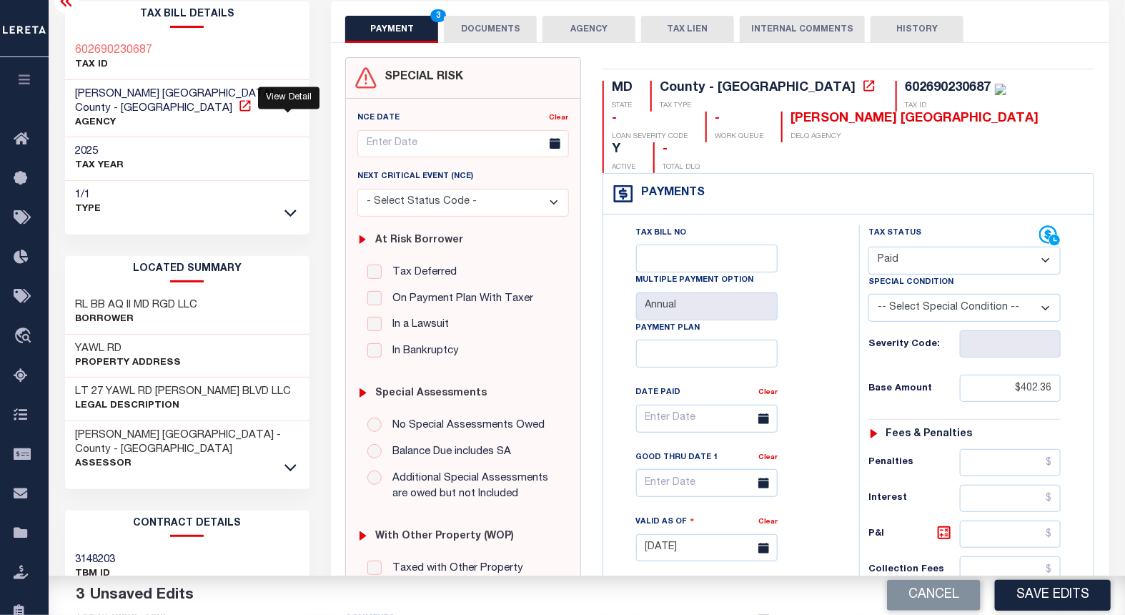
click at [252, 99] on icon at bounding box center [245, 106] width 14 height 14
drag, startPoint x: 715, startPoint y: 123, endPoint x: 609, endPoint y: 116, distance: 106.0
click at [781, 116] on div "ANNE ARUNDEL COUNTY DELQ AGENCY" at bounding box center [910, 126] width 258 height 31
copy div "ANNE ARUNDEL"
drag, startPoint x: 159, startPoint y: 51, endPoint x: 67, endPoint y: 48, distance: 92.2
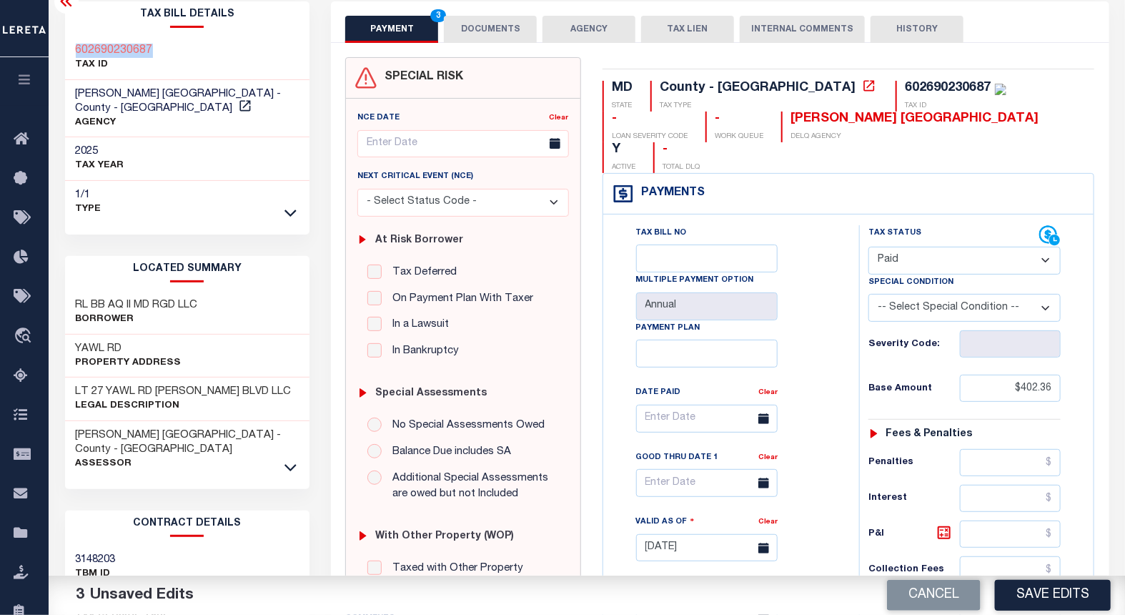
click at [67, 48] on div "602690230687 TAX ID" at bounding box center [187, 58] width 245 height 44
copy h3 "602690230687"
click at [483, 27] on button "DOCUMENTS" at bounding box center [490, 29] width 93 height 27
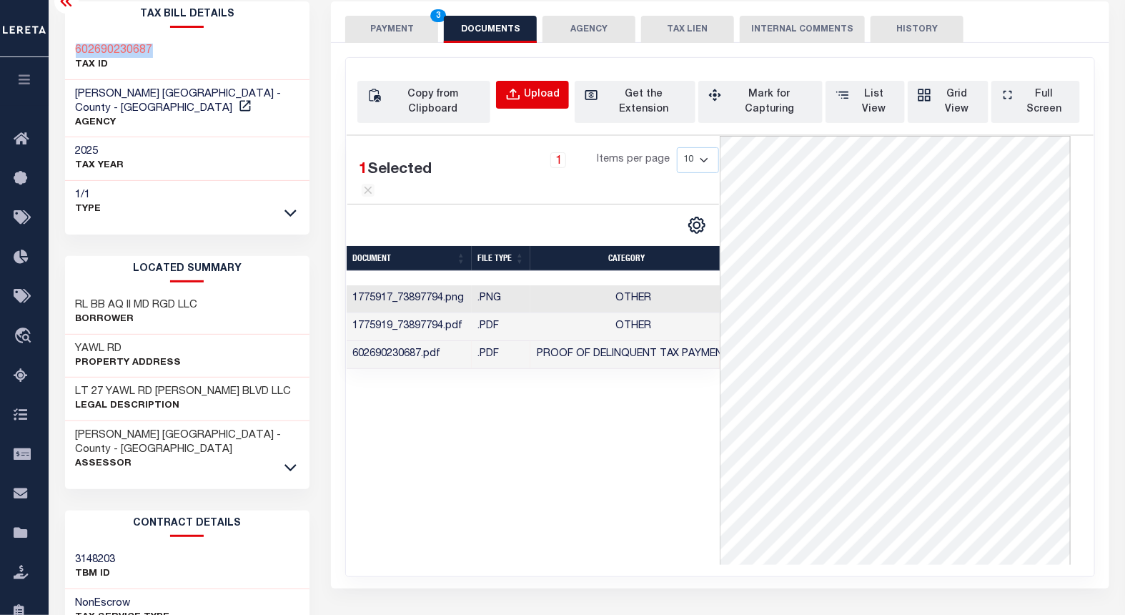
click at [531, 97] on div "Upload" at bounding box center [542, 95] width 36 height 16
select select "POP"
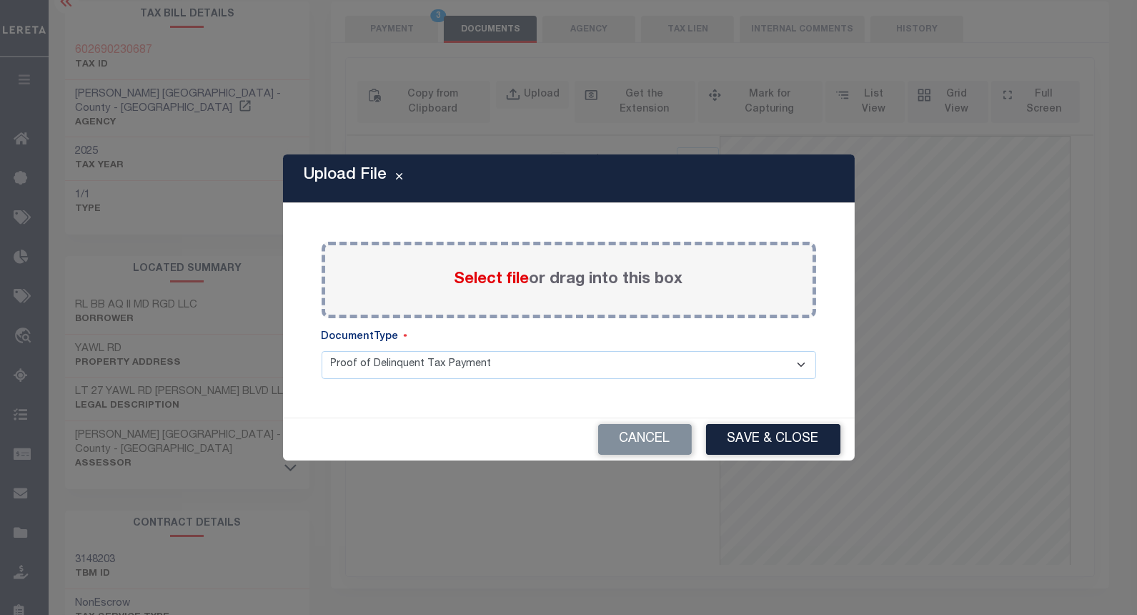
click at [483, 279] on span "Select file" at bounding box center [492, 280] width 75 height 16
click at [0, 0] on input "Select file or drag into this box" at bounding box center [0, 0] width 0 height 0
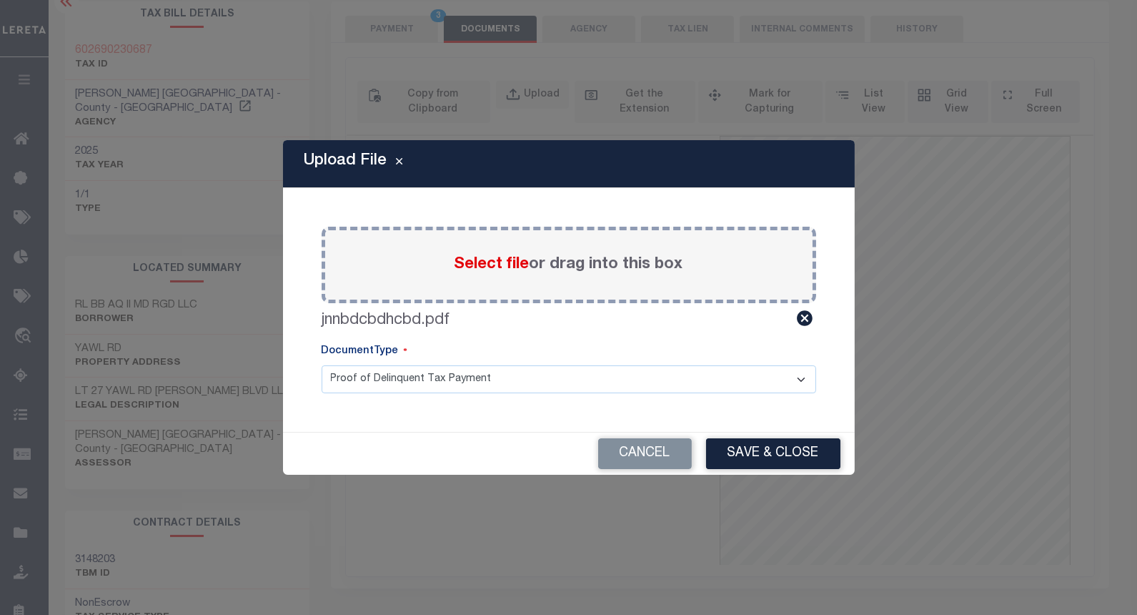
click at [759, 432] on div "Cancel Save & Close" at bounding box center [569, 453] width 572 height 42
click at [741, 458] on button "Save & Close" at bounding box center [773, 453] width 134 height 31
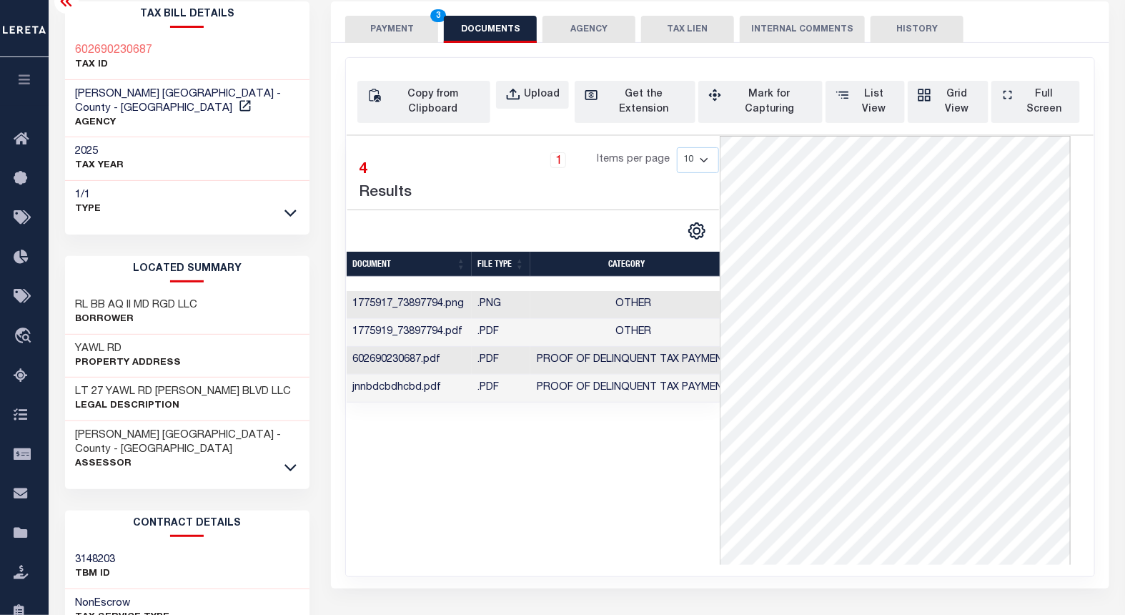
click at [382, 30] on button "PAYMENT 3" at bounding box center [391, 29] width 93 height 27
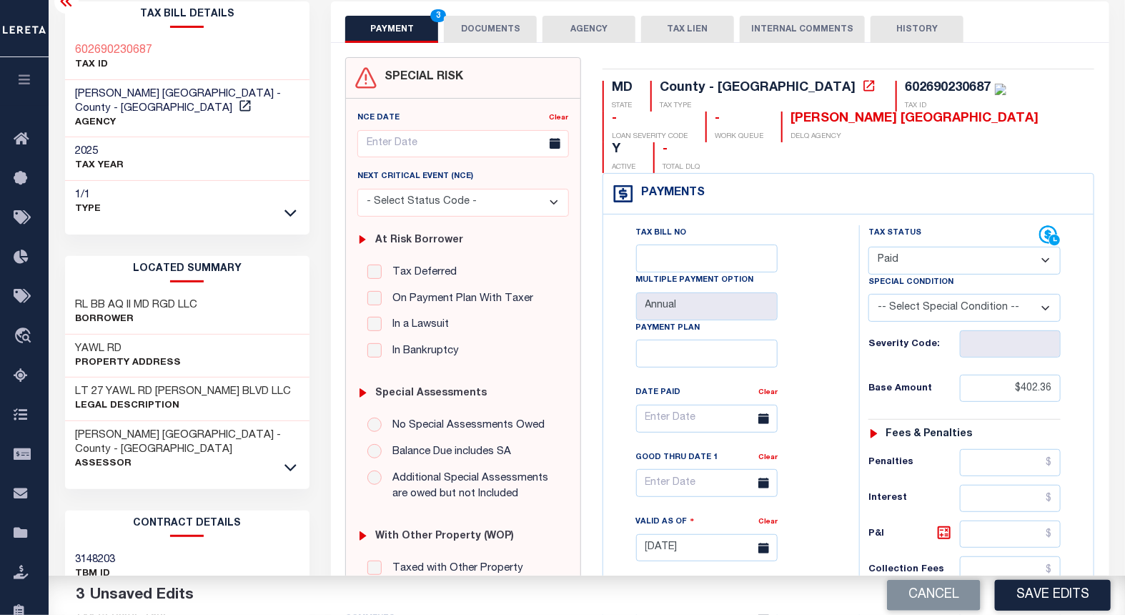
click at [765, 413] on icon at bounding box center [763, 418] width 11 height 11
click at [670, 404] on input "text" at bounding box center [707, 418] width 142 height 28
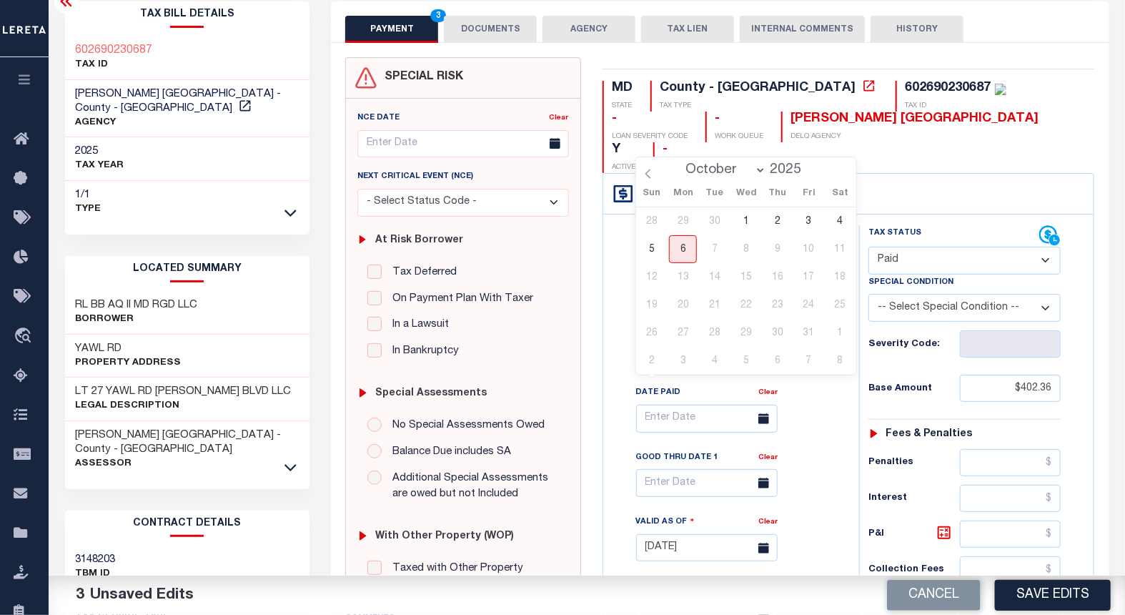
click at [736, 169] on select "January February March April May June July August September October" at bounding box center [722, 170] width 87 height 14
select select "8"
click at [680, 163] on select "January February March April May June July August September October" at bounding box center [722, 170] width 87 height 14
click at [683, 306] on span "22" at bounding box center [683, 305] width 28 height 28
type input "[DATE]"
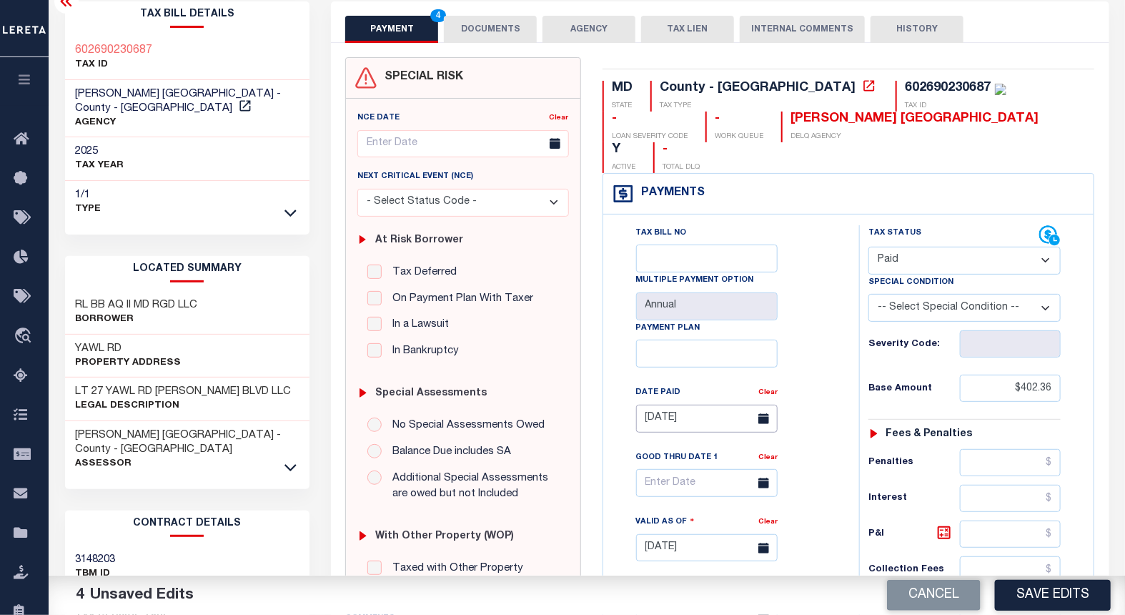
scroll to position [311, 0]
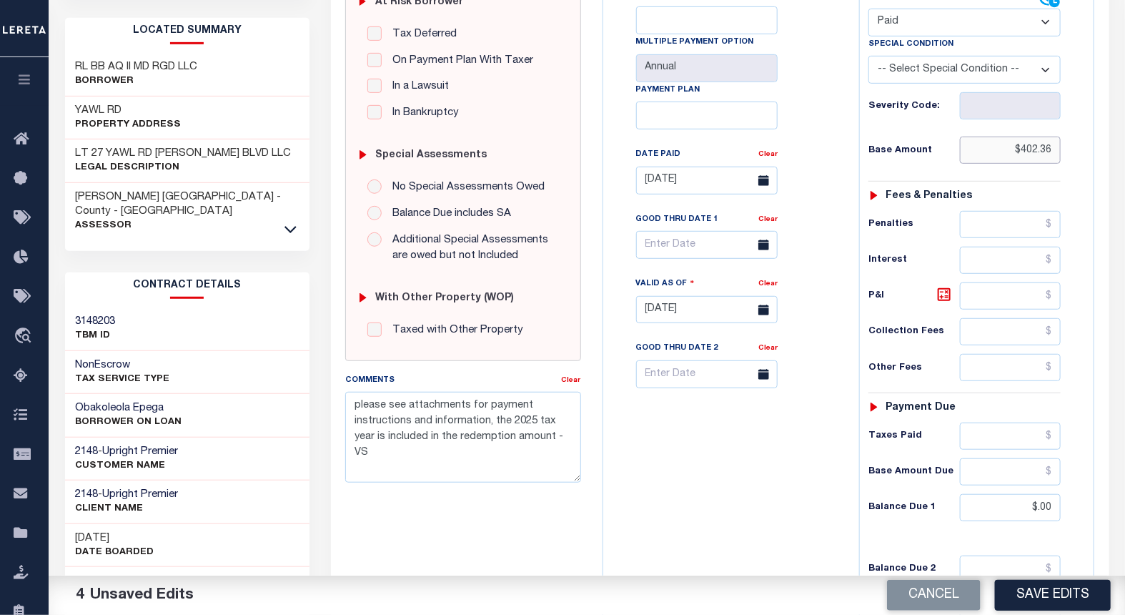
click at [1041, 137] on input "$402.36" at bounding box center [1010, 150] width 101 height 27
click at [1041, 422] on input "text" at bounding box center [1010, 435] width 101 height 27
paste input "402.36"
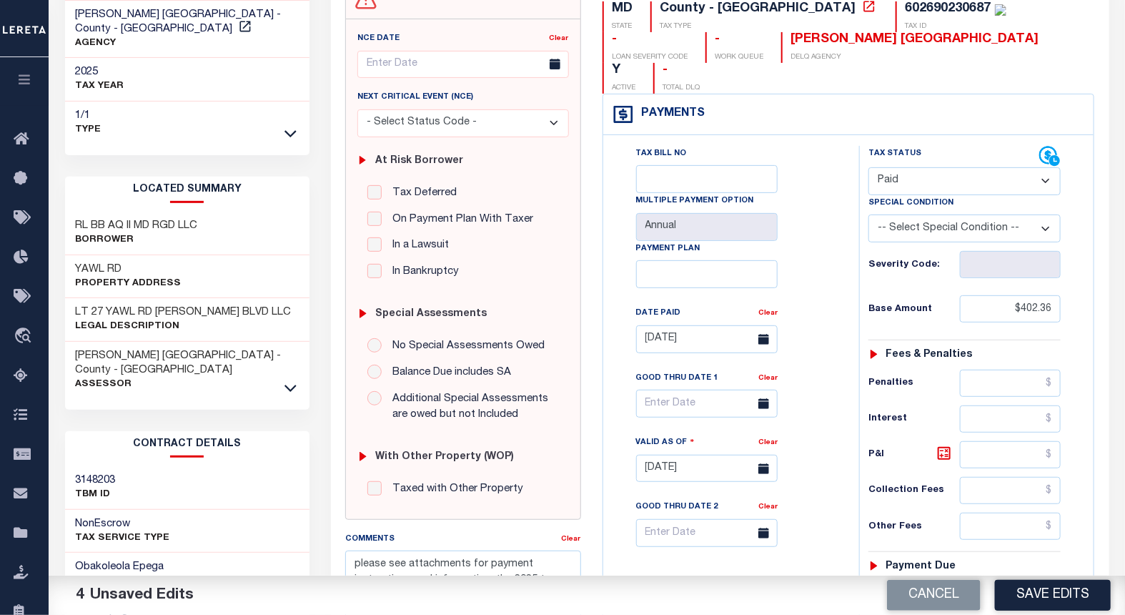
scroll to position [0, 0]
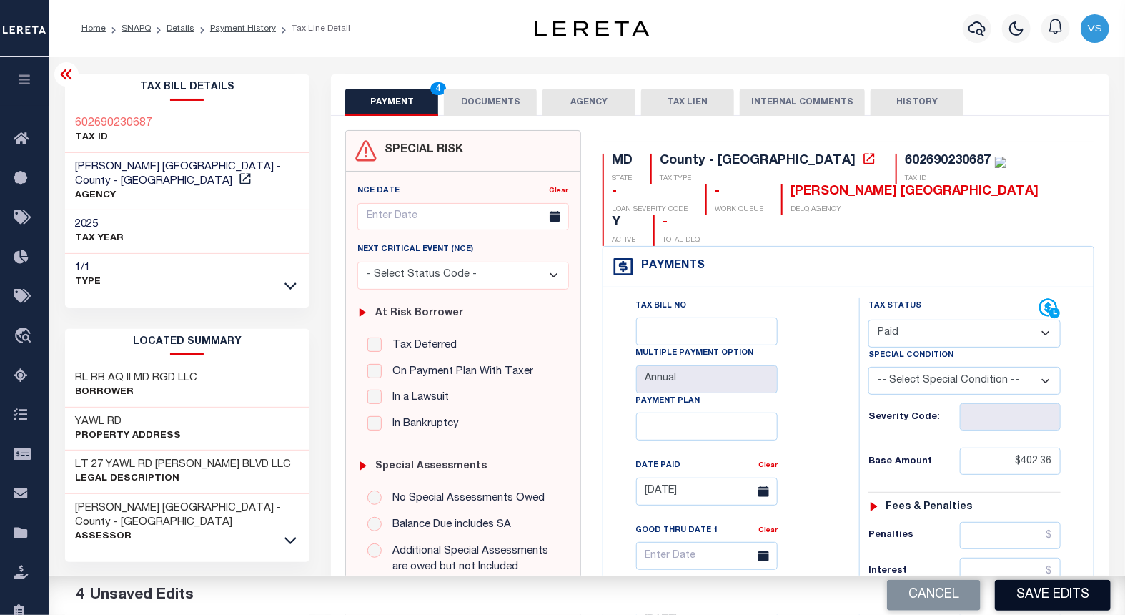
type input "$402.36"
click at [1025, 591] on button "Save Edits" at bounding box center [1053, 595] width 116 height 31
checkbox input "false"
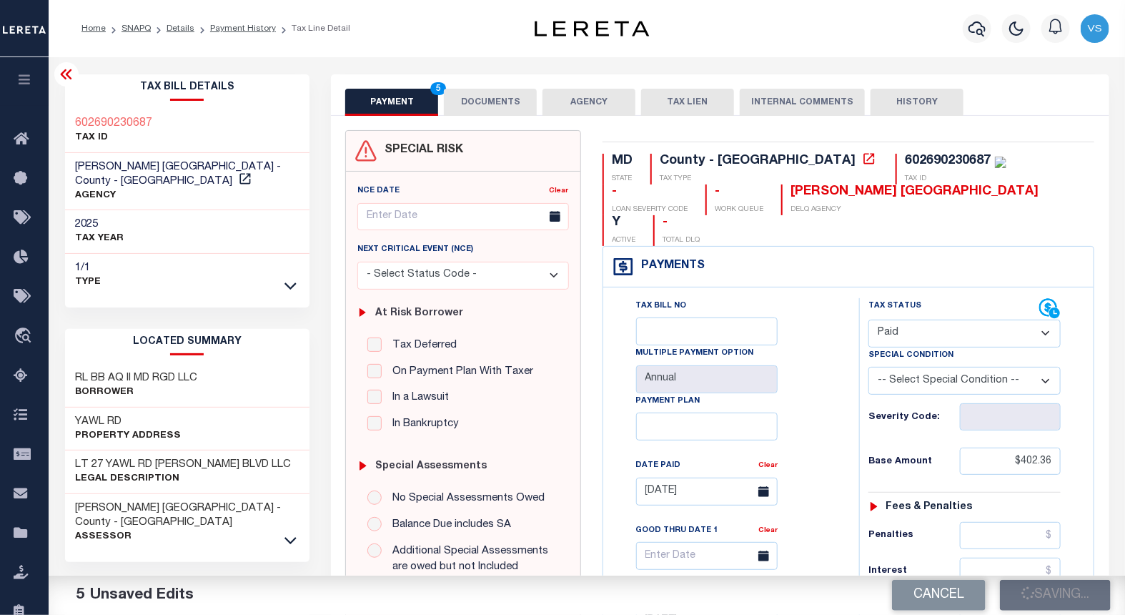
checkbox input "false"
type textarea "please see attachments for payment instructions and information, the 2025 tax y…"
type input "$402.36"
type input "$0"
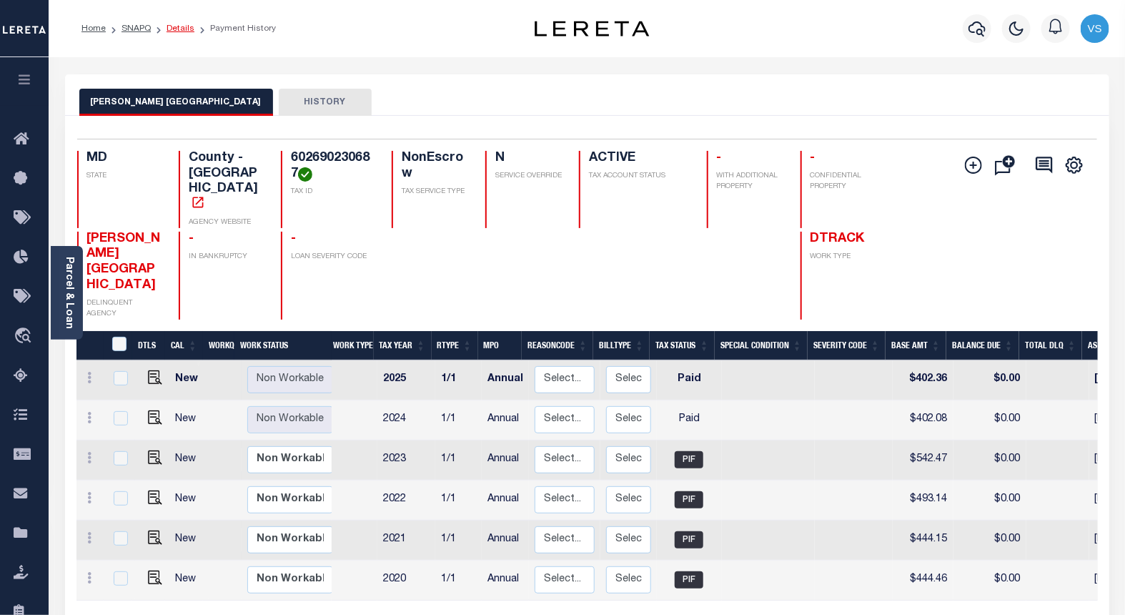
click at [184, 29] on link "Details" at bounding box center [181, 28] width 28 height 9
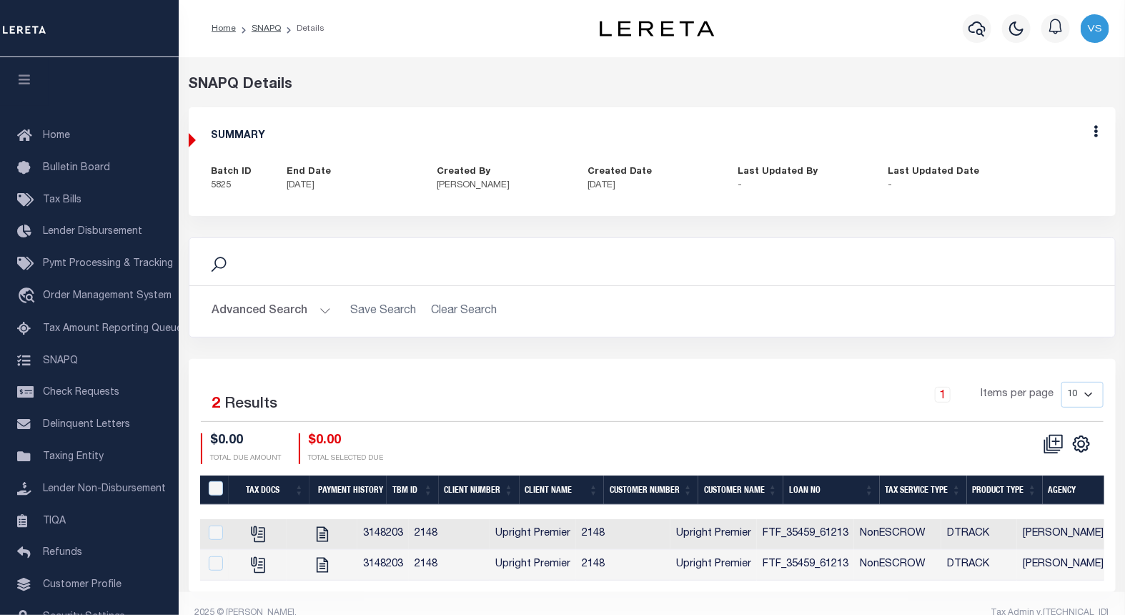
scroll to position [30, 0]
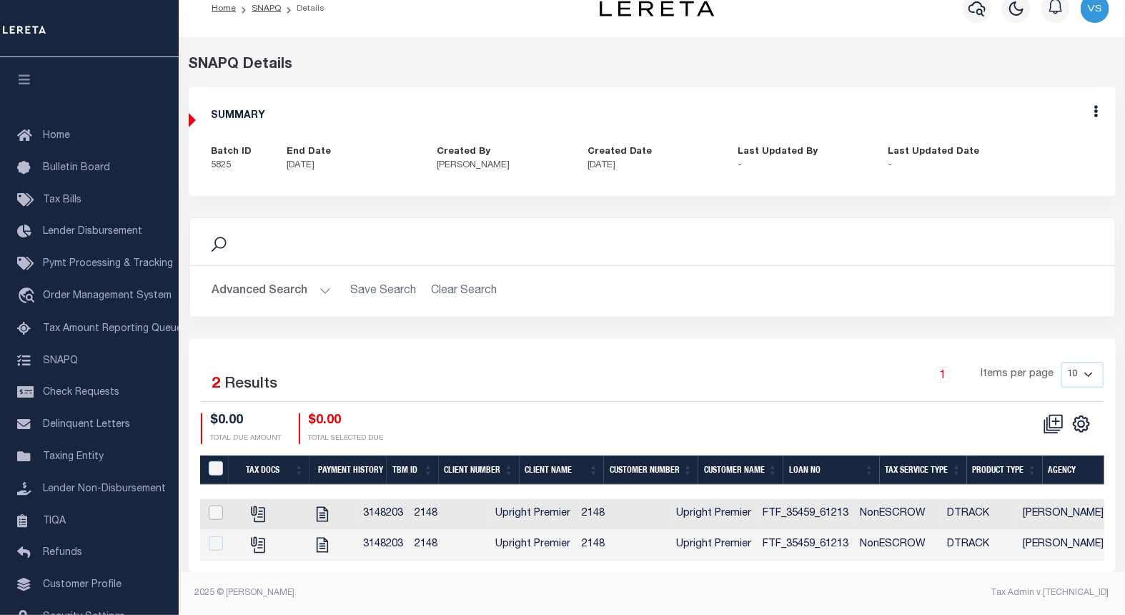
click at [215, 505] on input "checkbox" at bounding box center [216, 512] width 14 height 14
checkbox input "true"
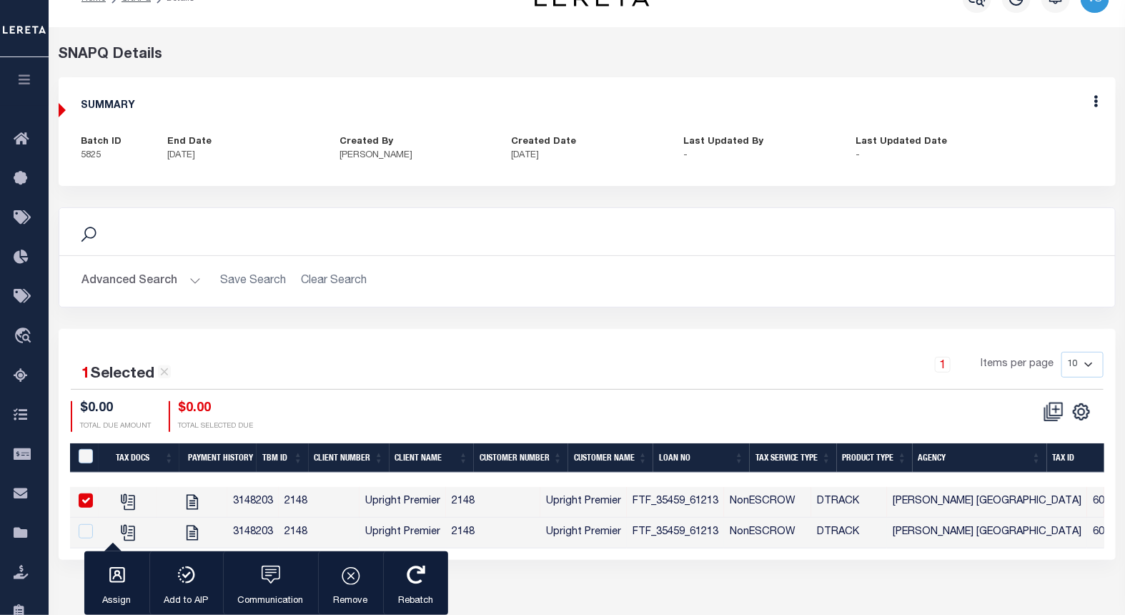
scroll to position [27, 0]
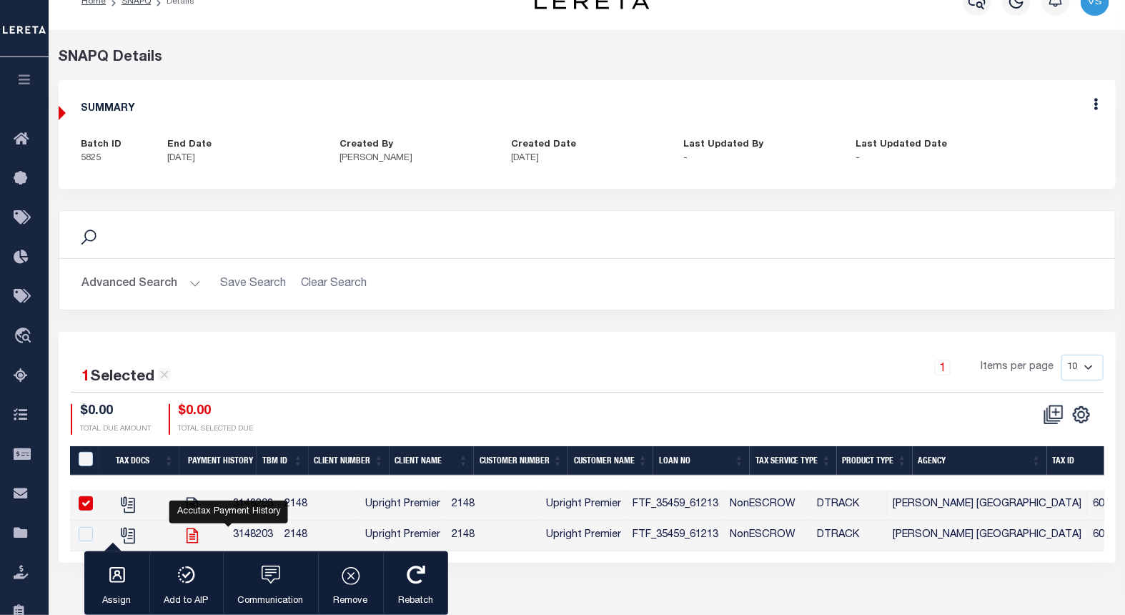
click at [202, 532] on icon "" at bounding box center [192, 535] width 19 height 19
checkbox input "true"
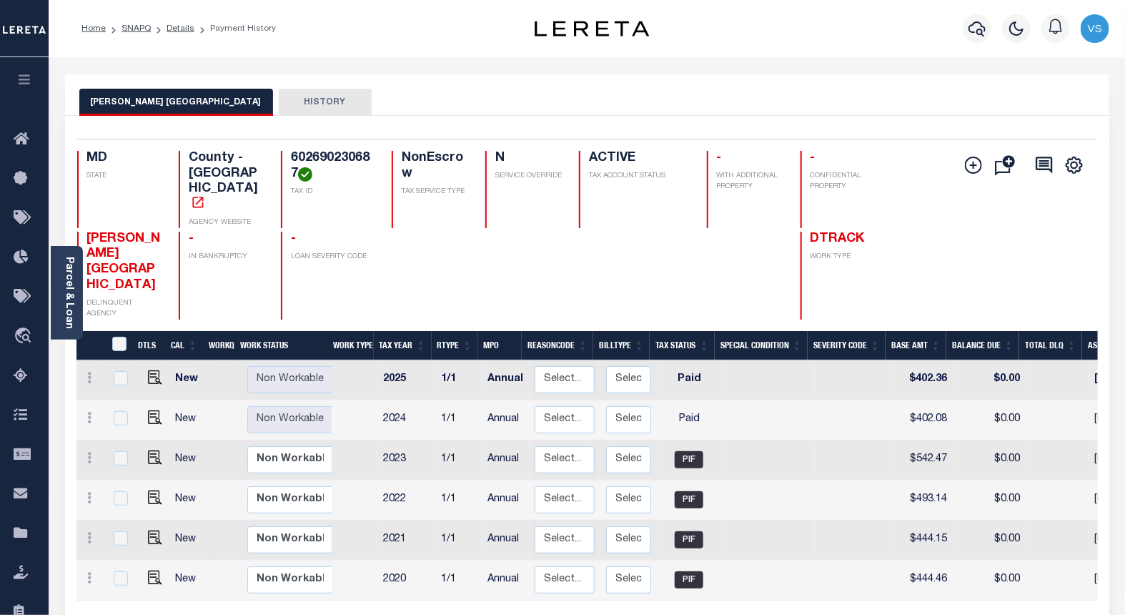
scroll to position [3, 0]
click at [173, 26] on link "Details" at bounding box center [181, 28] width 28 height 9
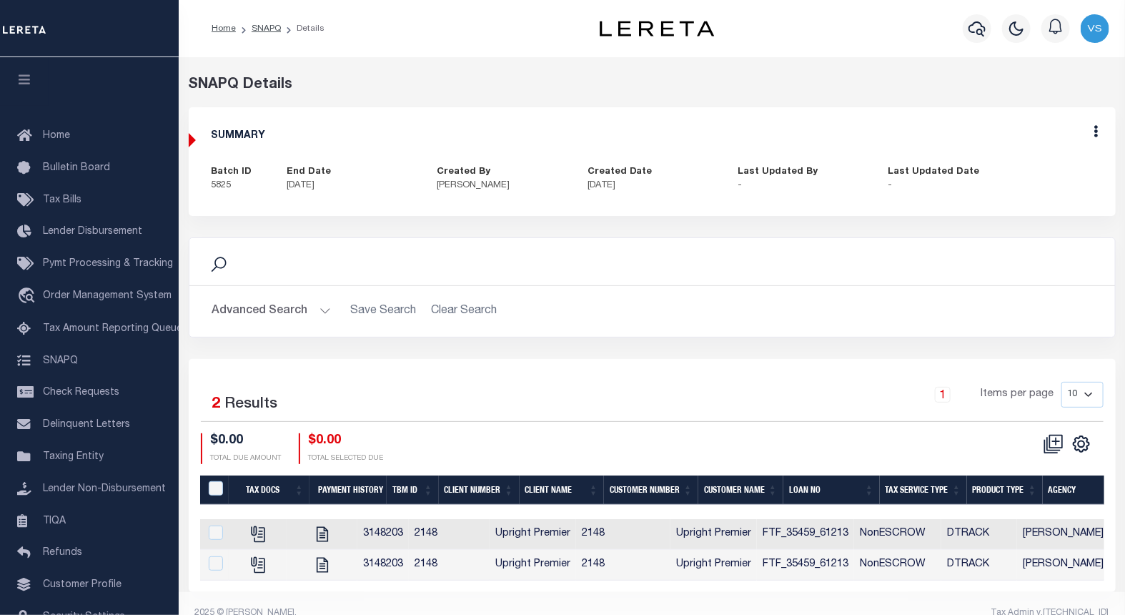
scroll to position [30, 0]
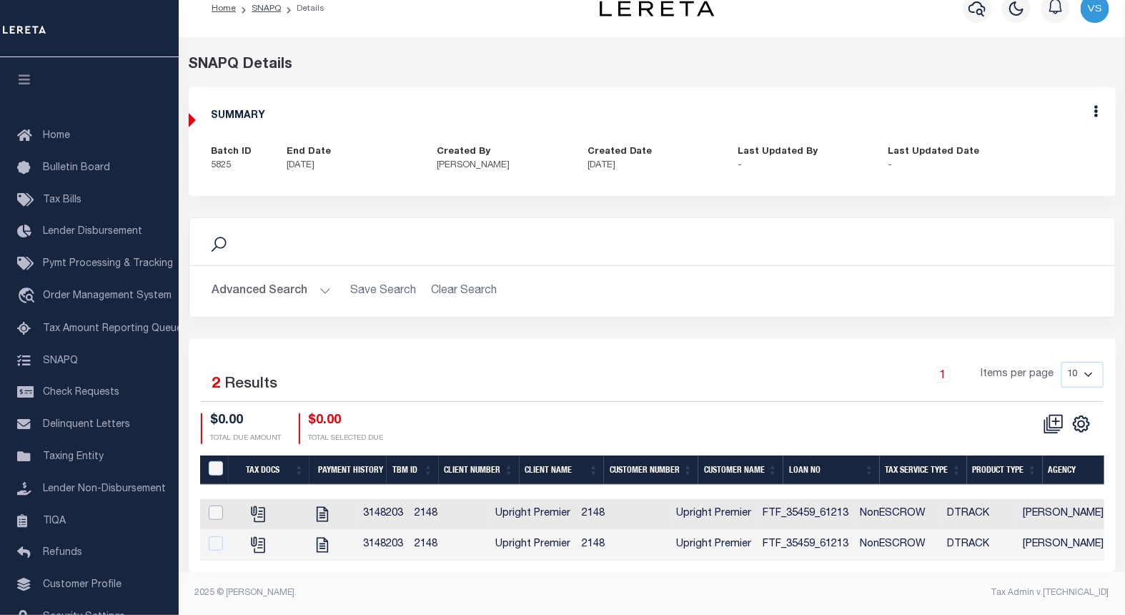
click at [212, 505] on input "checkbox" at bounding box center [216, 512] width 14 height 14
checkbox input "true"
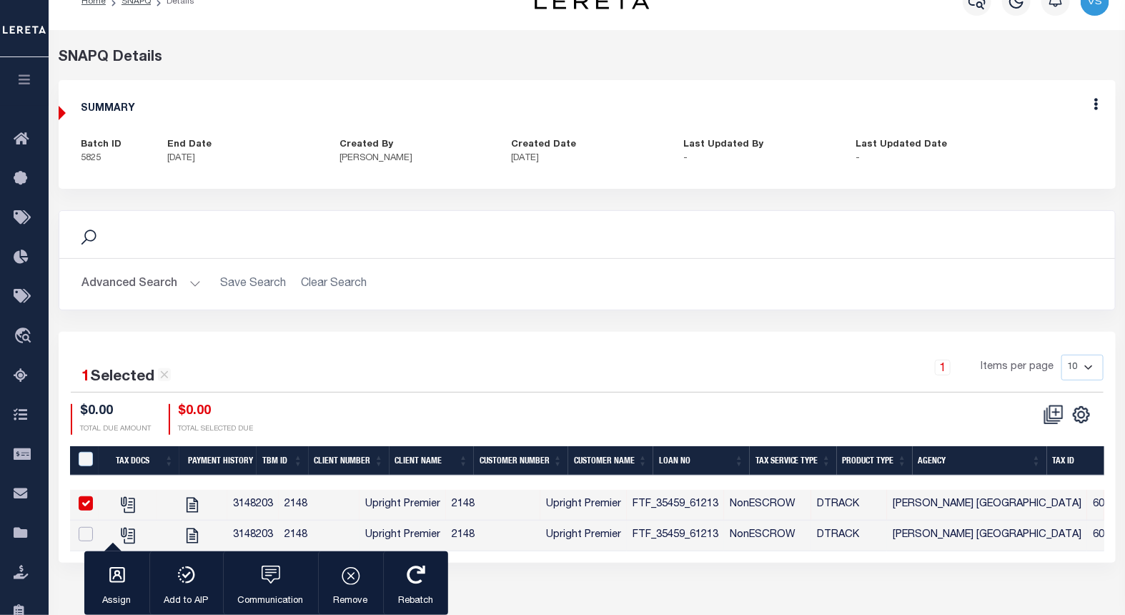
click at [83, 530] on input "checkbox" at bounding box center [86, 534] width 14 height 14
checkbox input "true"
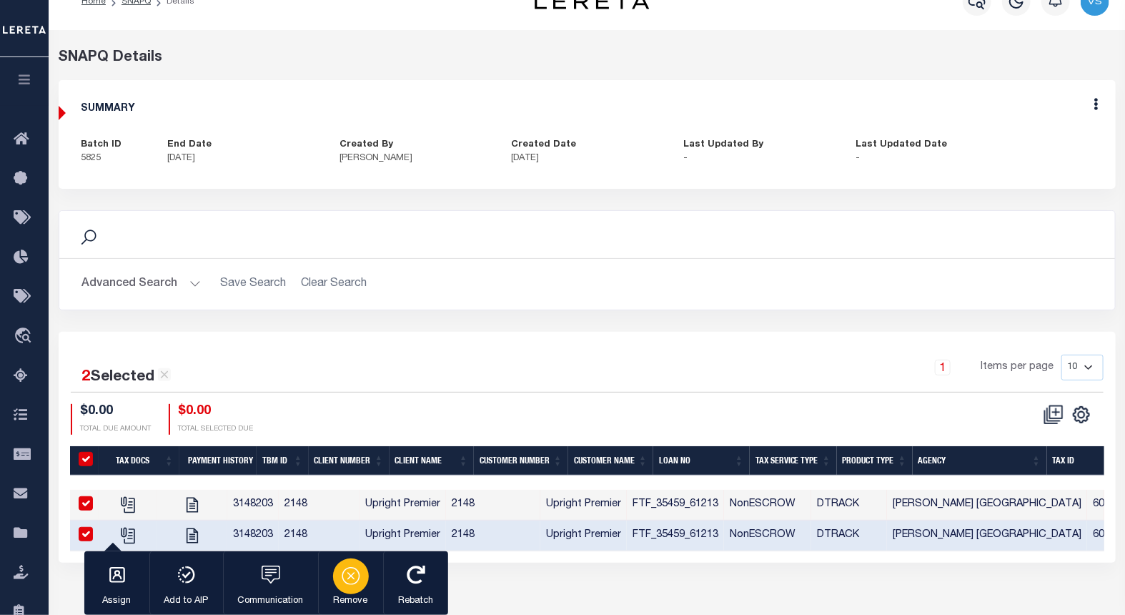
click at [349, 577] on icon "button" at bounding box center [351, 575] width 20 height 20
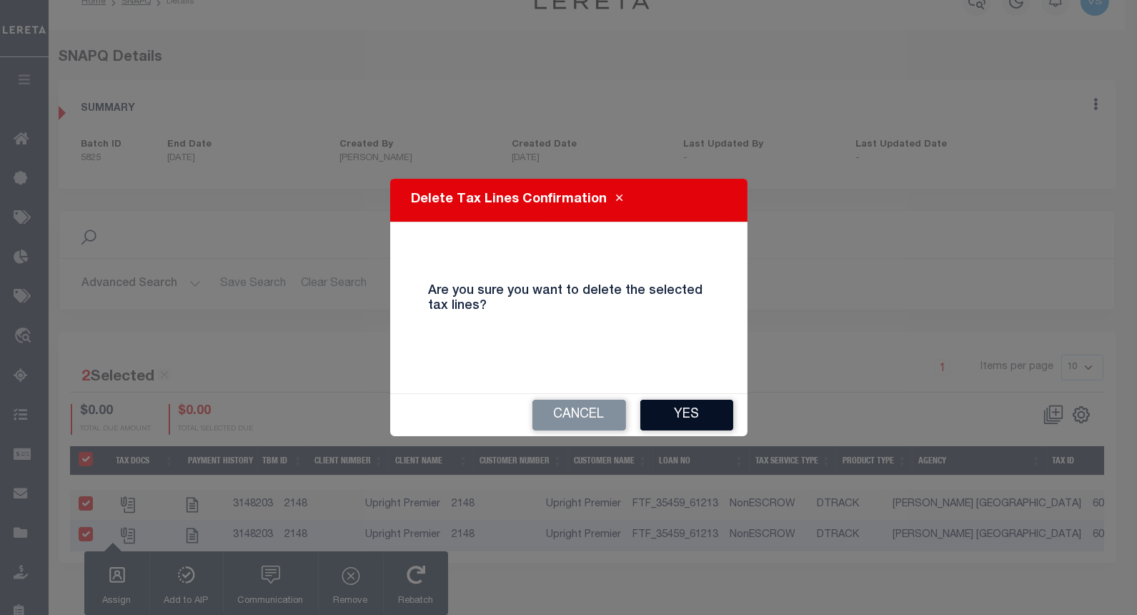
click at [690, 415] on button "Yes" at bounding box center [686, 414] width 93 height 31
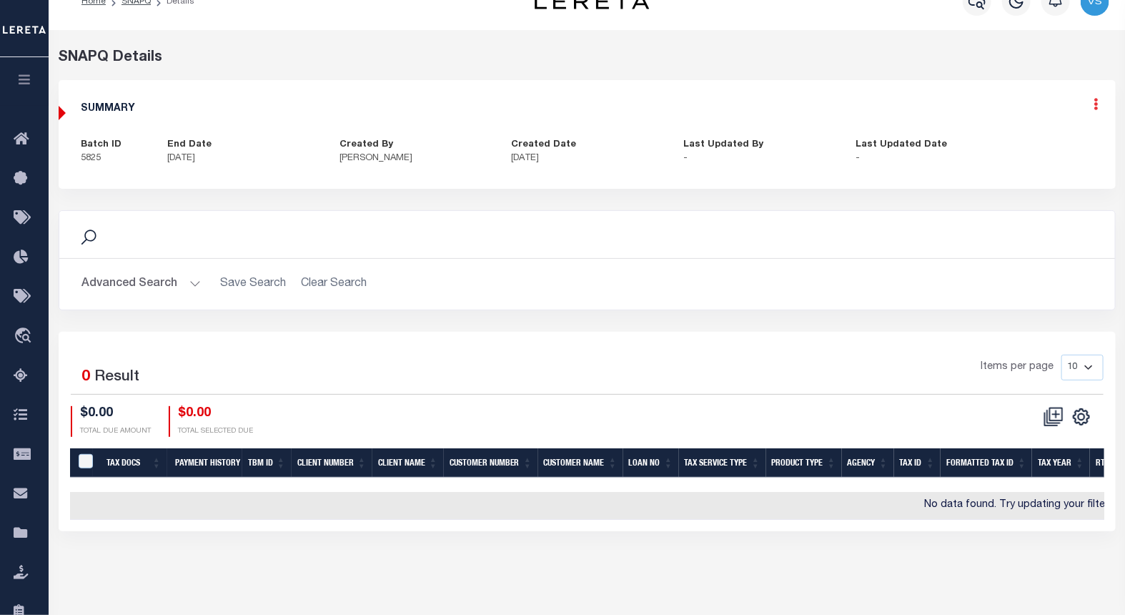
click at [1094, 109] on icon at bounding box center [1096, 104] width 4 height 12
click at [1075, 147] on link "Edit" at bounding box center [1058, 146] width 113 height 24
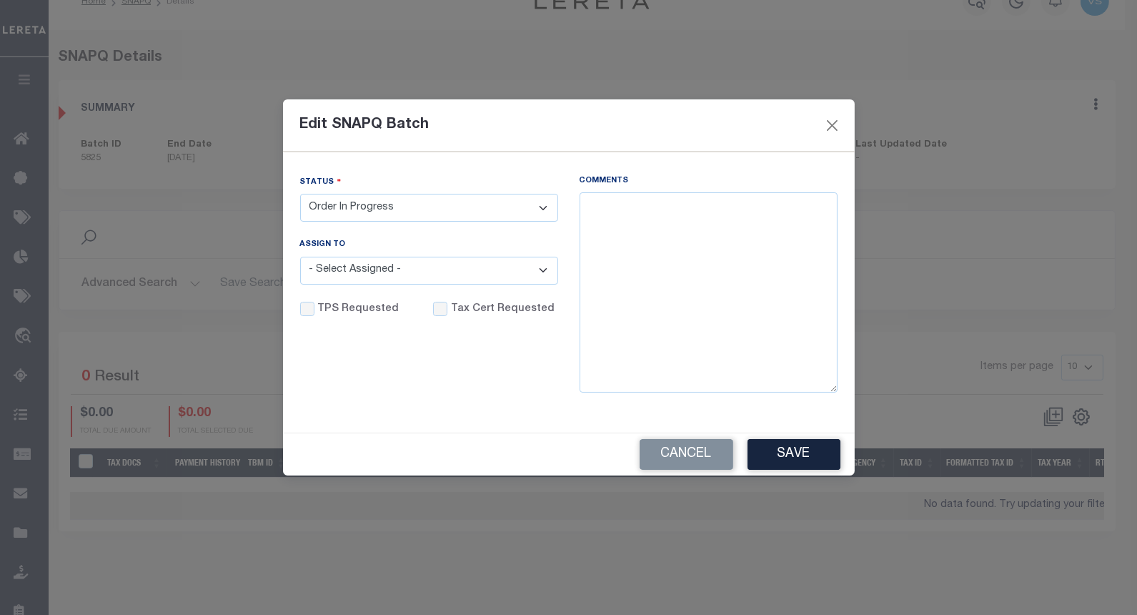
click at [336, 203] on select "- Select Status - Order In Progress Complete" at bounding box center [429, 208] width 258 height 28
select select "CPT"
click at [300, 194] on select "- Select Status - Order In Progress Complete" at bounding box center [429, 208] width 258 height 28
click at [716, 254] on textarea "Comments" at bounding box center [709, 292] width 258 height 200
click at [656, 220] on textarea "Per website reviewed confirmed the taxes are paid in full" at bounding box center [709, 292] width 258 height 200
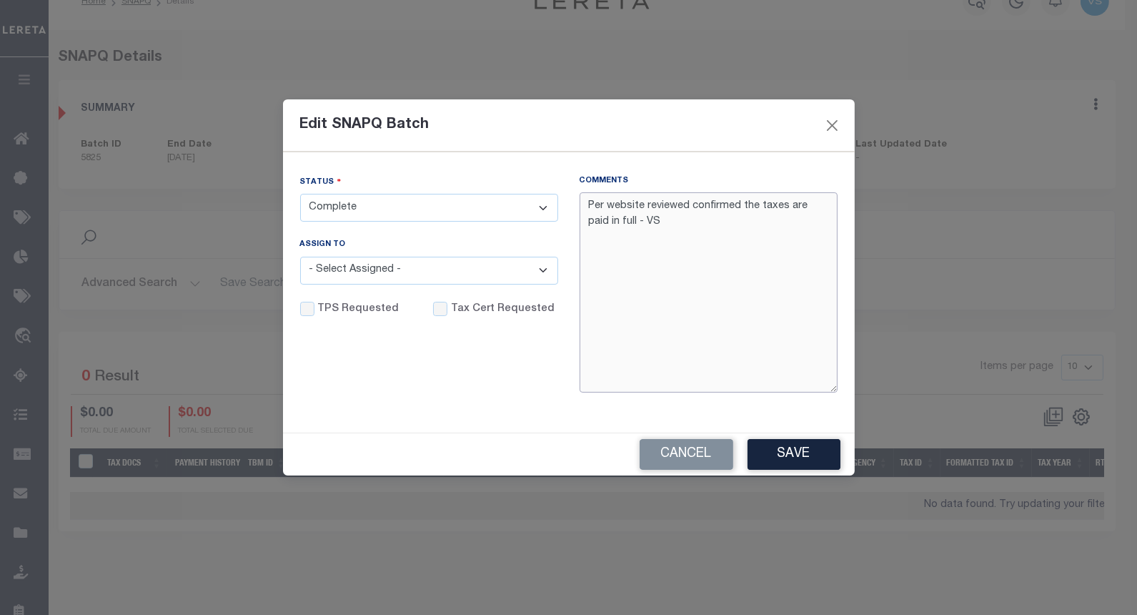
click at [587, 205] on textarea "Per website reviewed confirmed the taxes are paid in full - VS" at bounding box center [709, 292] width 258 height 200
type textarea "10/06/25 - Per website reviewed confirmed the taxes are paid in full - VS"
click at [439, 307] on input "Tax Cert Requested" at bounding box center [440, 309] width 14 height 14
checkbox input "true"
click at [793, 459] on button "Save" at bounding box center [794, 454] width 93 height 31
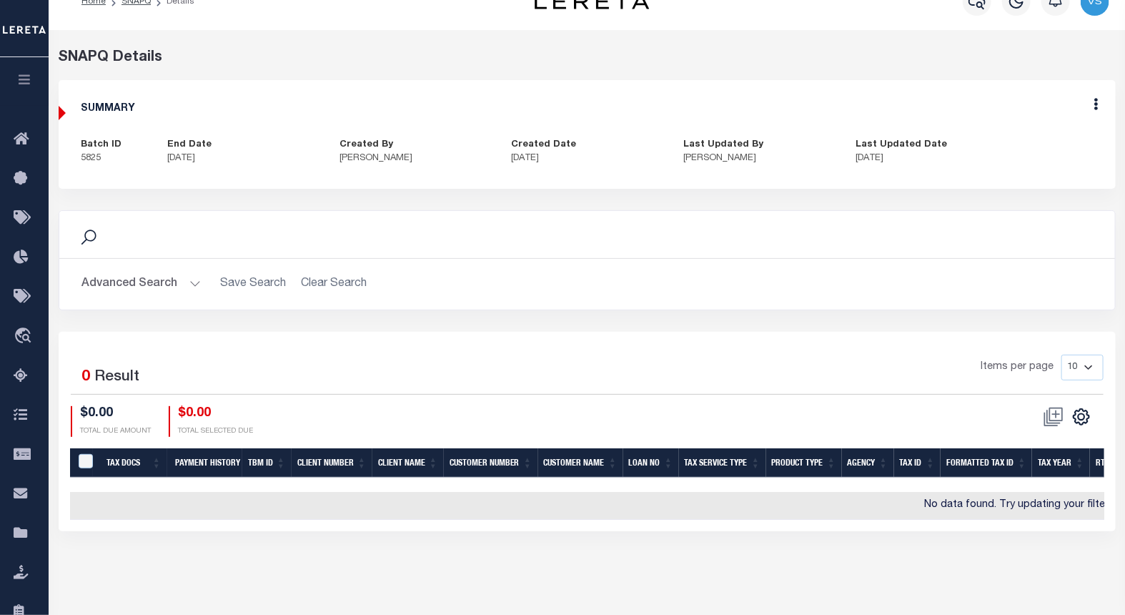
scroll to position [0, 0]
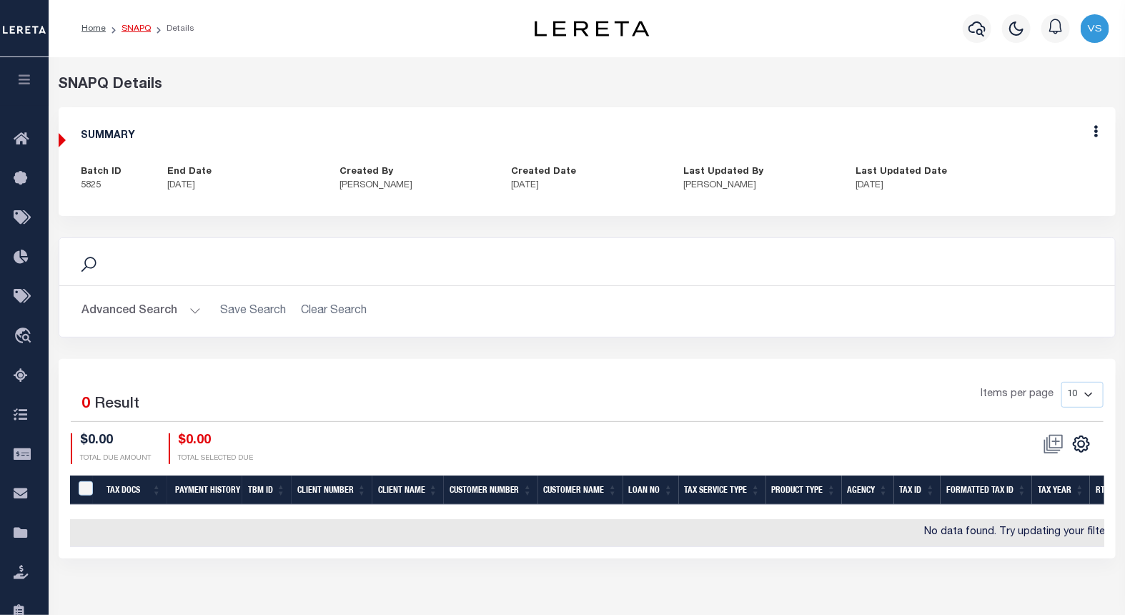
click at [136, 30] on link "SNAPQ" at bounding box center [135, 28] width 29 height 9
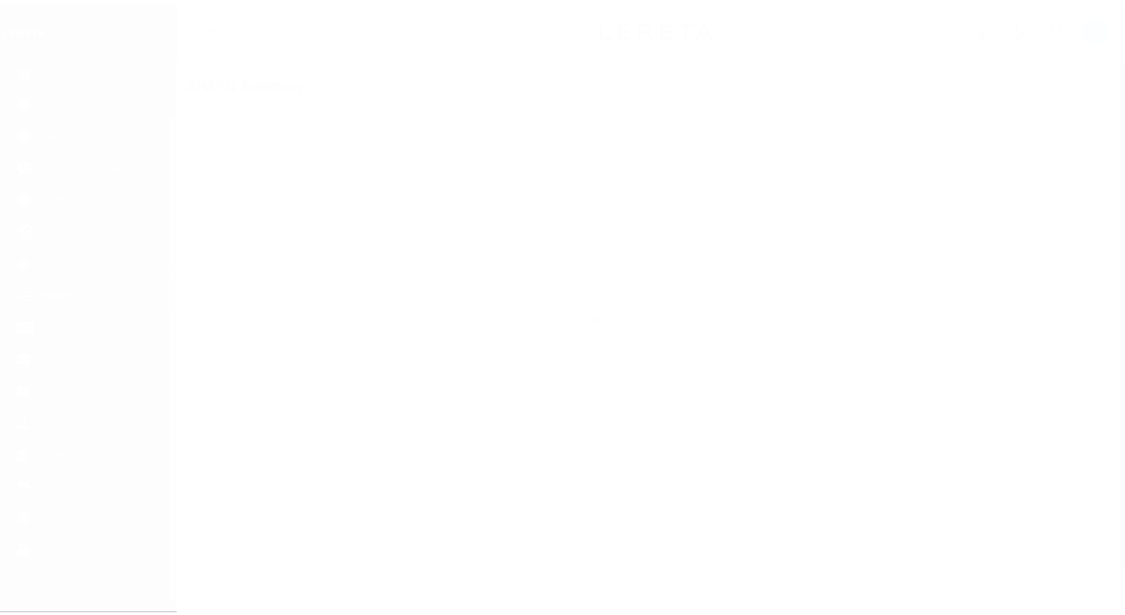
scroll to position [74, 0]
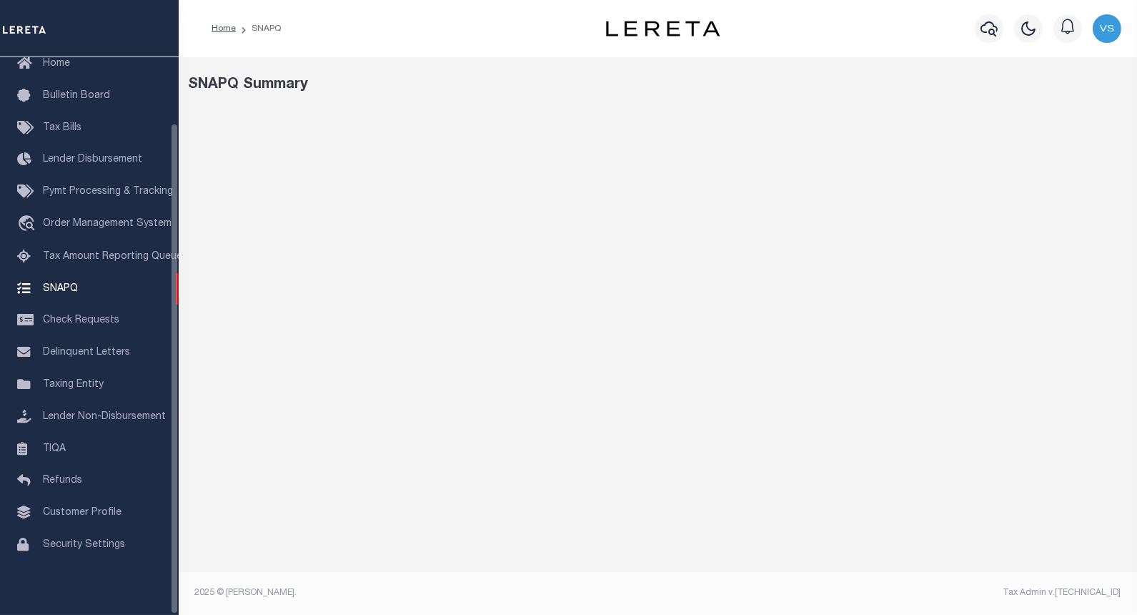
select select "100"
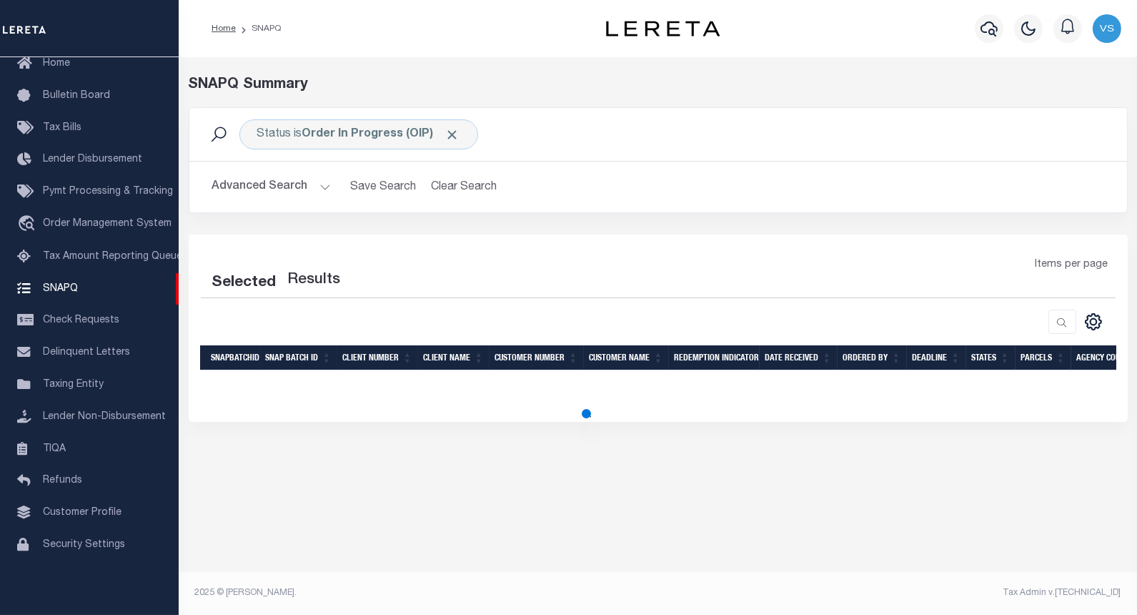
select select "100"
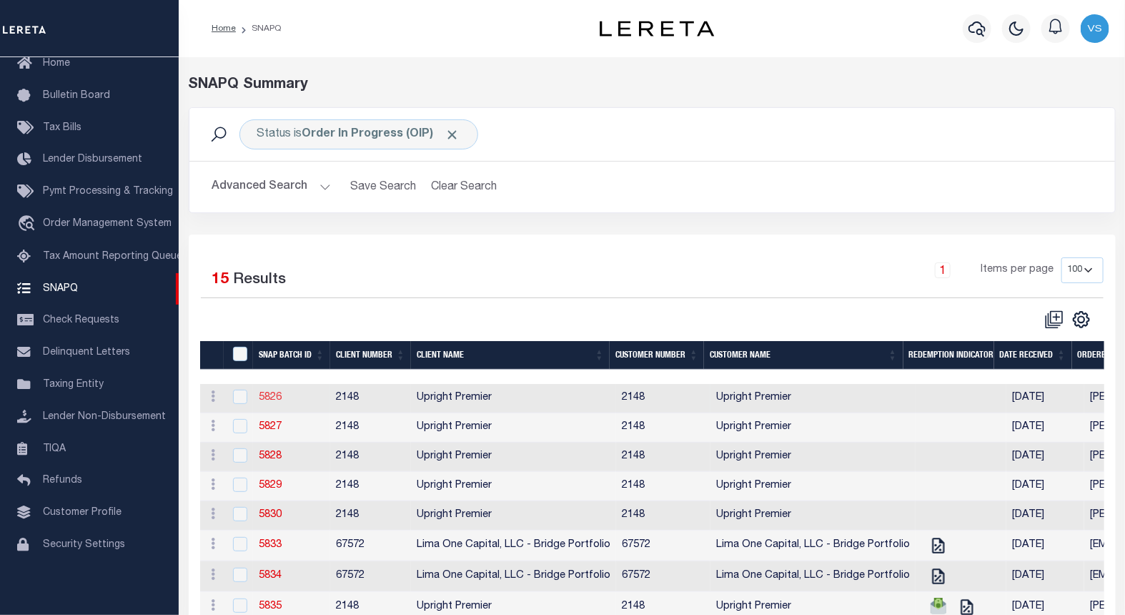
click at [267, 399] on link "5826" at bounding box center [270, 397] width 23 height 10
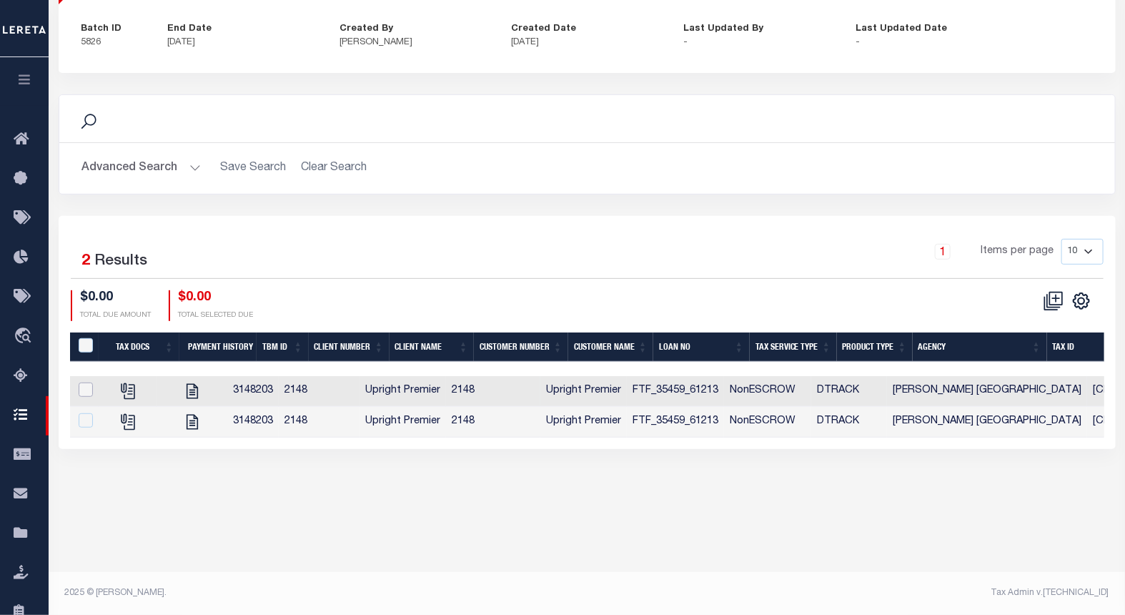
click at [79, 389] on input "checkbox" at bounding box center [86, 389] width 14 height 14
checkbox input "true"
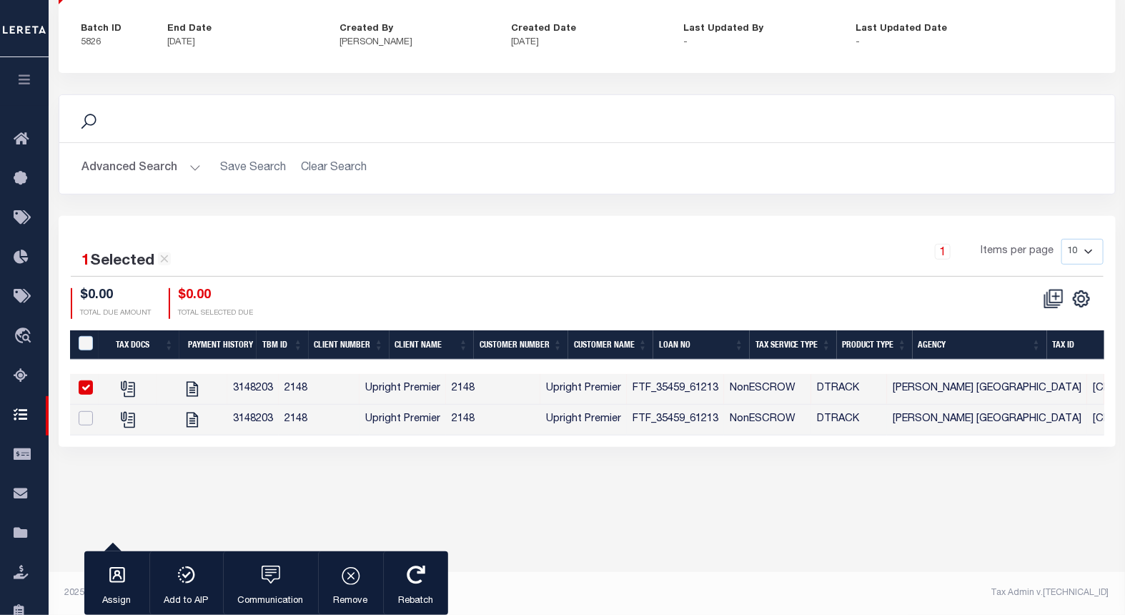
click at [87, 419] on input "checkbox" at bounding box center [86, 418] width 14 height 14
checkbox input "true"
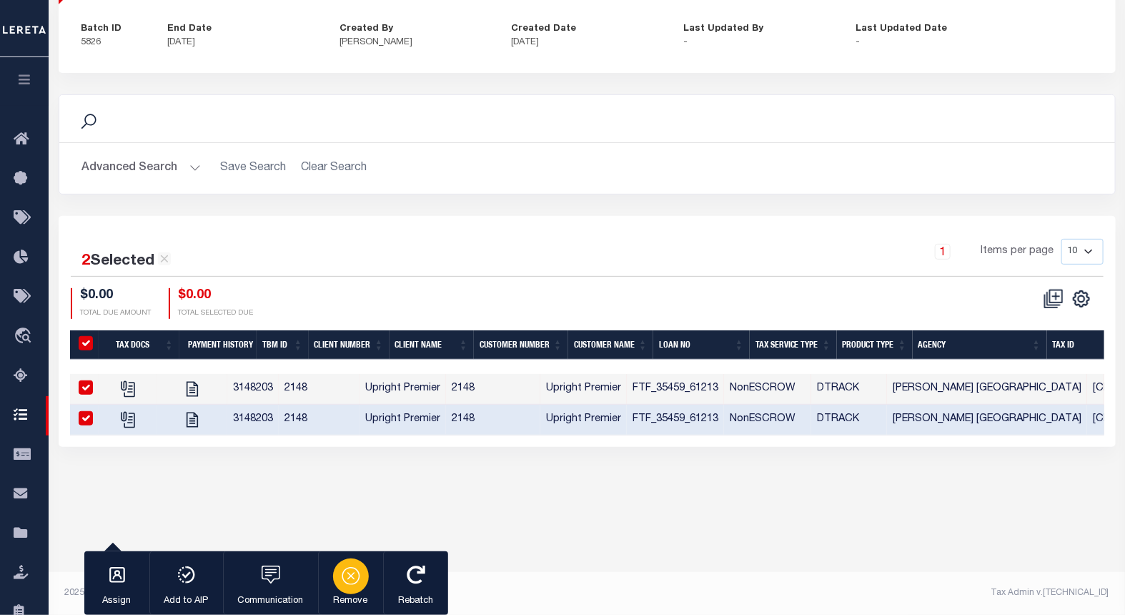
click at [344, 580] on icon "button" at bounding box center [351, 576] width 18 height 18
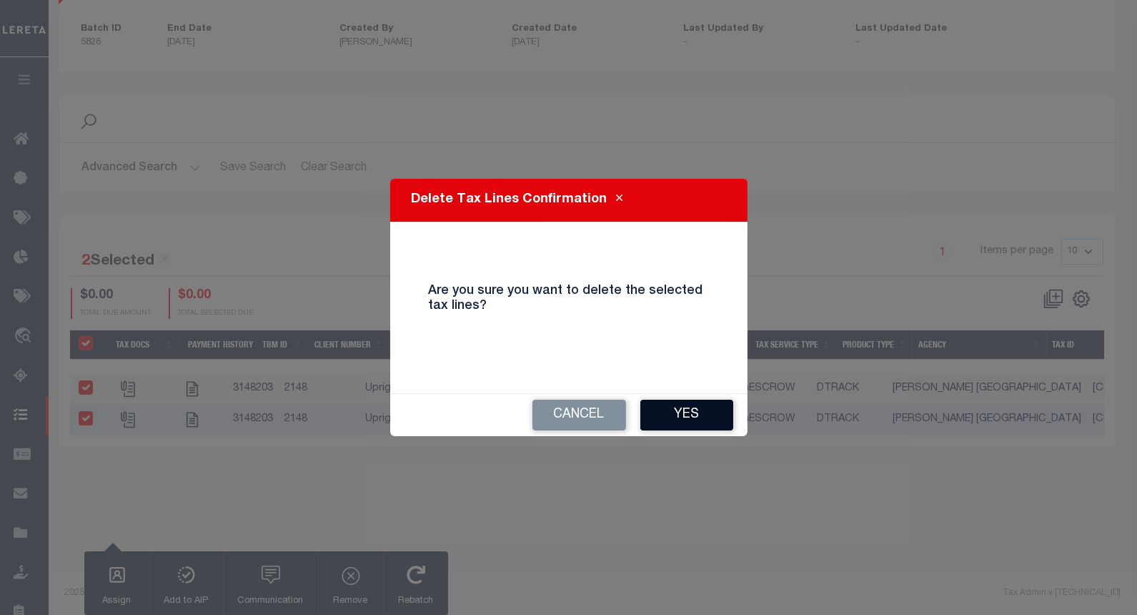
click at [669, 406] on button "Yes" at bounding box center [686, 414] width 93 height 31
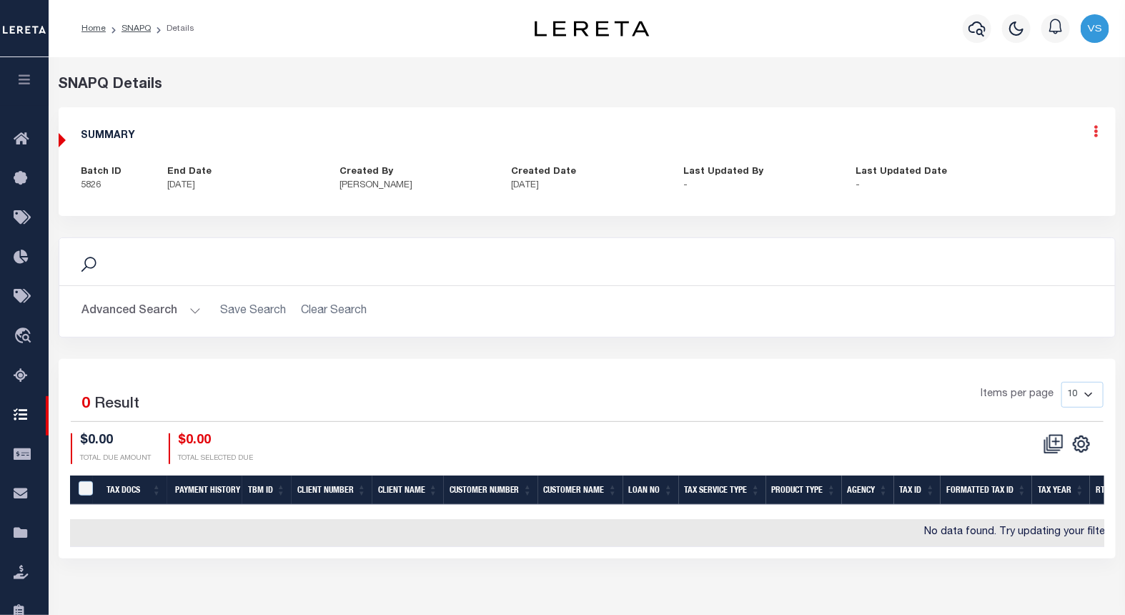
click at [1094, 131] on icon at bounding box center [1096, 131] width 4 height 12
click at [1062, 175] on link "Edit" at bounding box center [1058, 173] width 113 height 24
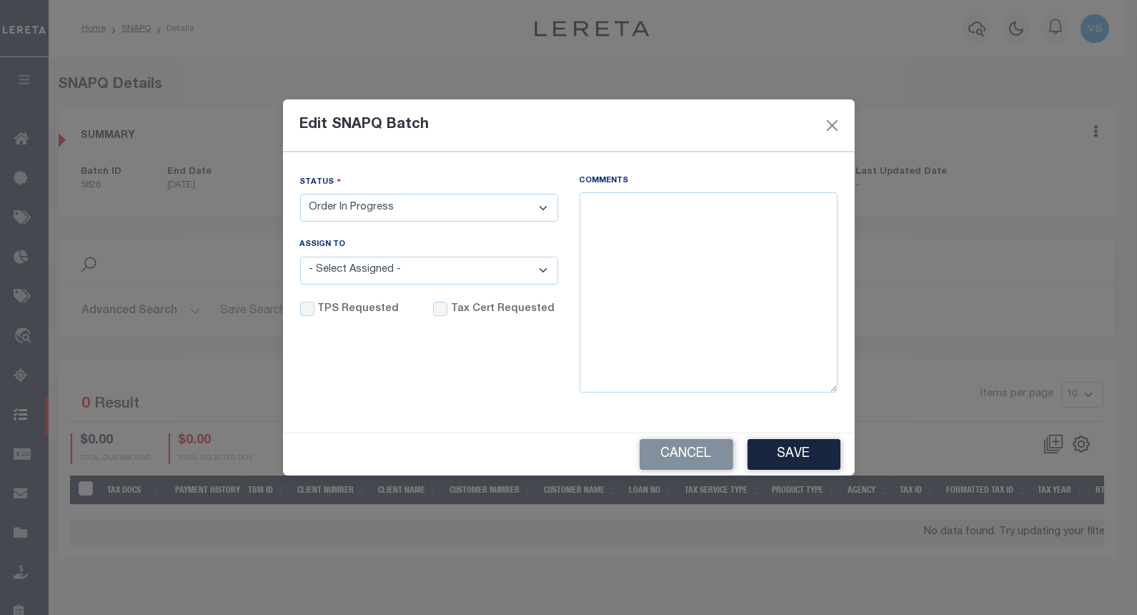
click at [374, 207] on select "- Select Status - Order In Progress Complete" at bounding box center [429, 208] width 258 height 28
select select "CPT"
click at [300, 194] on select "- Select Status - Order In Progress Complete" at bounding box center [429, 208] width 258 height 28
click at [647, 261] on textarea "Comments" at bounding box center [709, 292] width 258 height 200
type textarea "9"
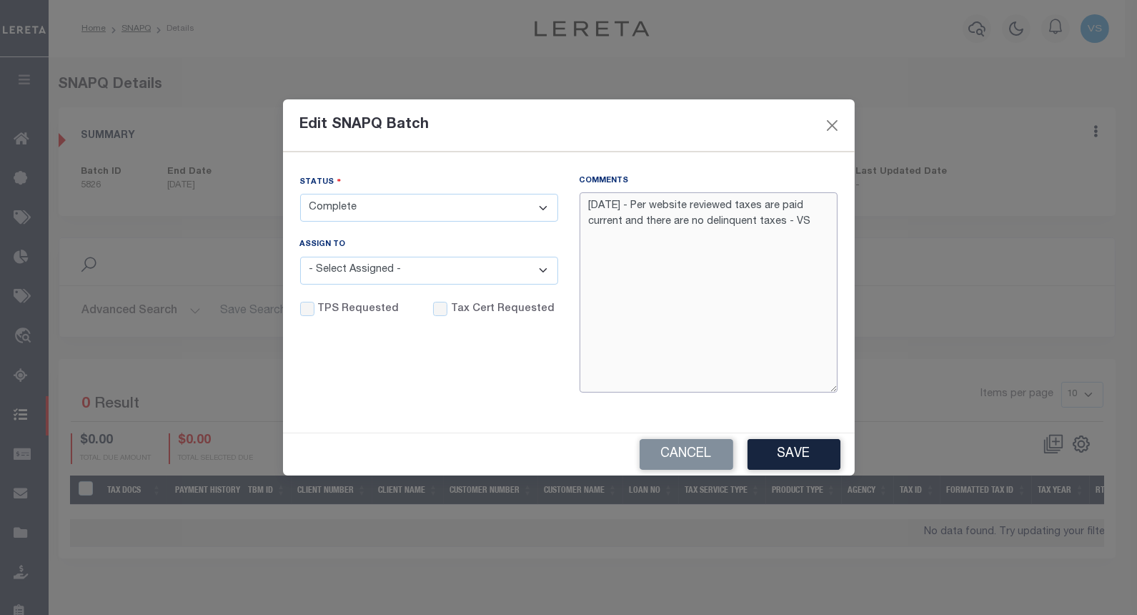
click at [808, 222] on textarea "10/06/25 - Per website reviewed taxes are paid current and there are no delinqu…" at bounding box center [709, 292] width 258 height 200
type textarea "10/06/25 - Per website reviewed taxes are paid current and there are no delinqu…"
click at [755, 457] on button "Save" at bounding box center [794, 454] width 93 height 31
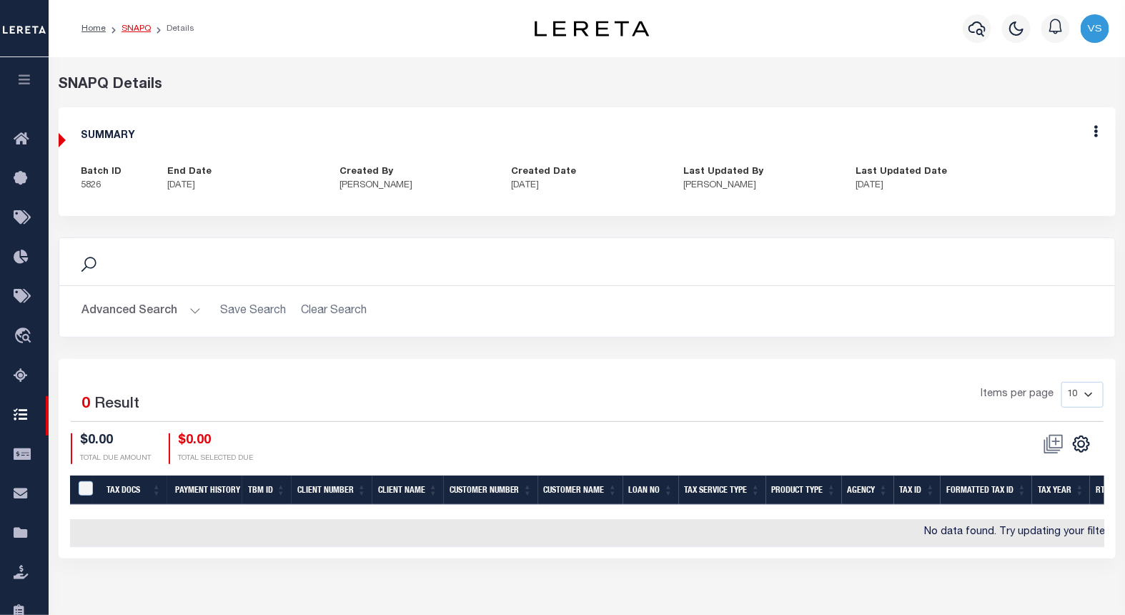
click at [132, 29] on link "SNAPQ" at bounding box center [135, 28] width 29 height 9
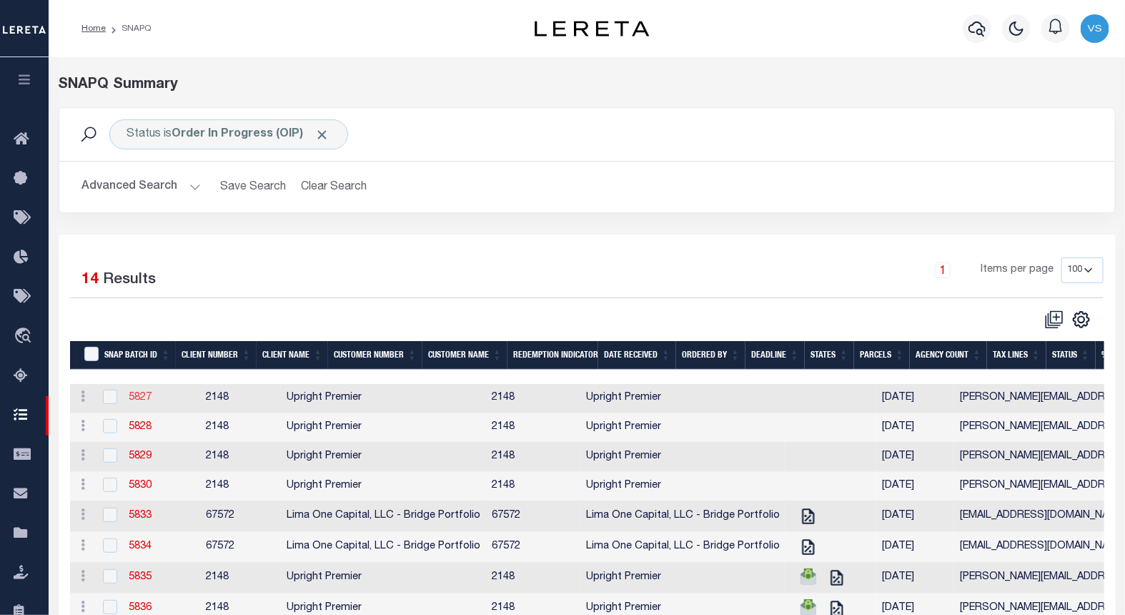
click at [138, 398] on link "5827" at bounding box center [140, 397] width 23 height 10
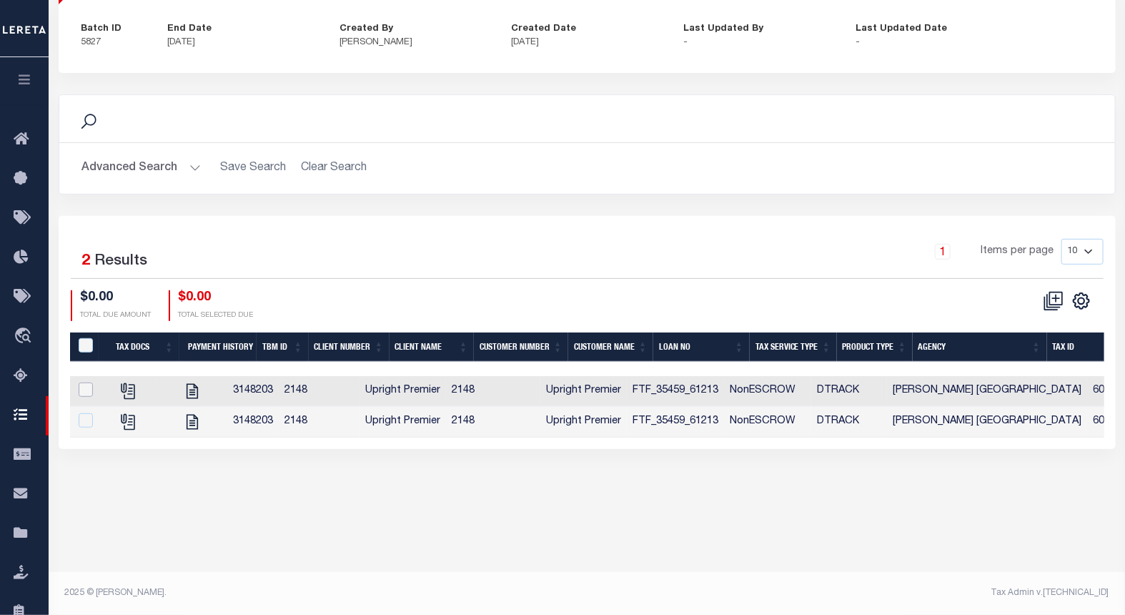
click at [81, 389] on input "checkbox" at bounding box center [86, 389] width 14 height 14
checkbox input "true"
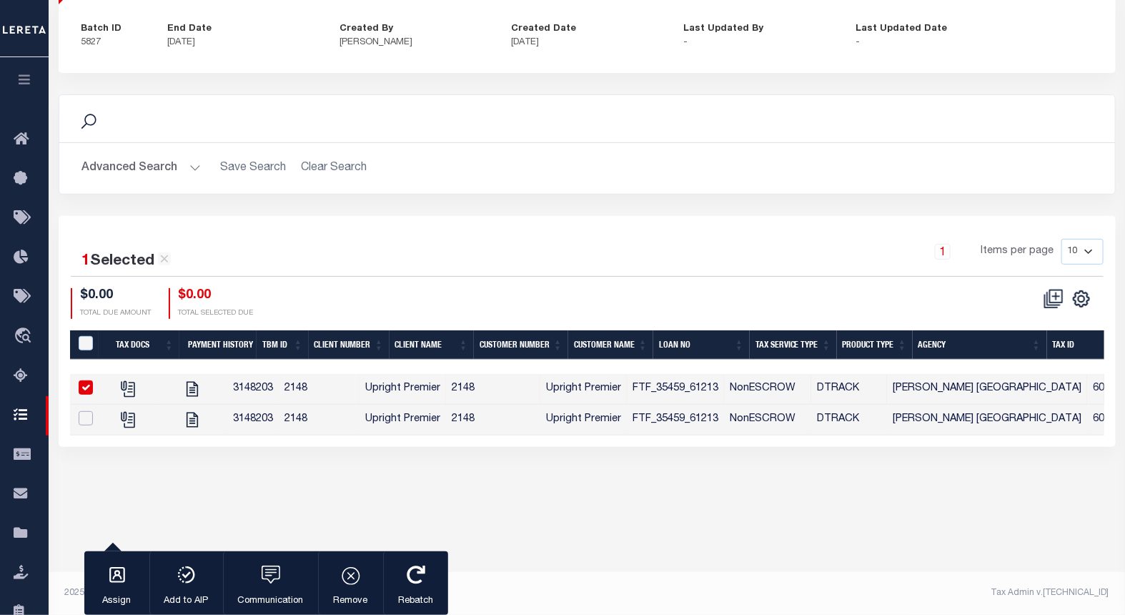
click at [80, 419] on input "checkbox" at bounding box center [86, 418] width 14 height 14
checkbox input "true"
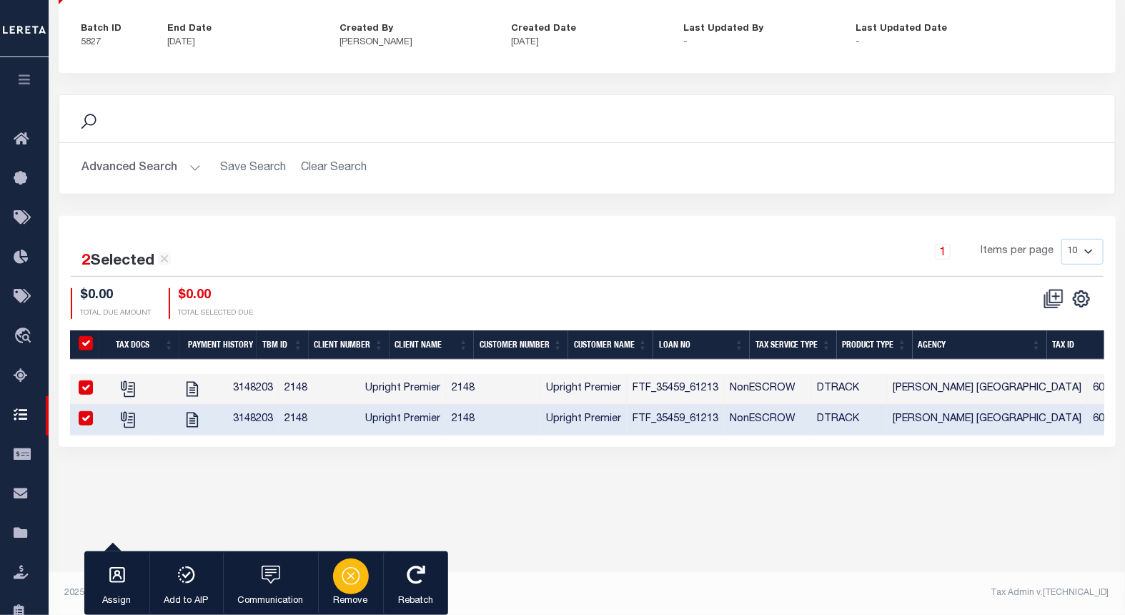
click at [343, 580] on icon "button" at bounding box center [351, 576] width 18 height 18
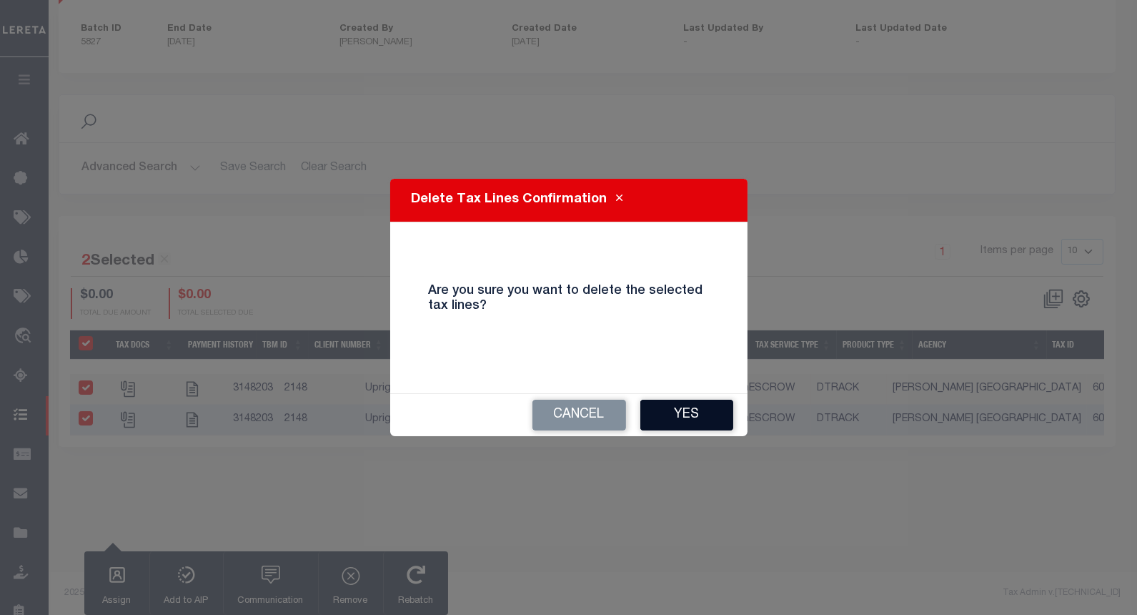
drag, startPoint x: 657, startPoint y: 415, endPoint x: 623, endPoint y: 322, distance: 99.7
click at [657, 416] on button "Yes" at bounding box center [686, 414] width 93 height 31
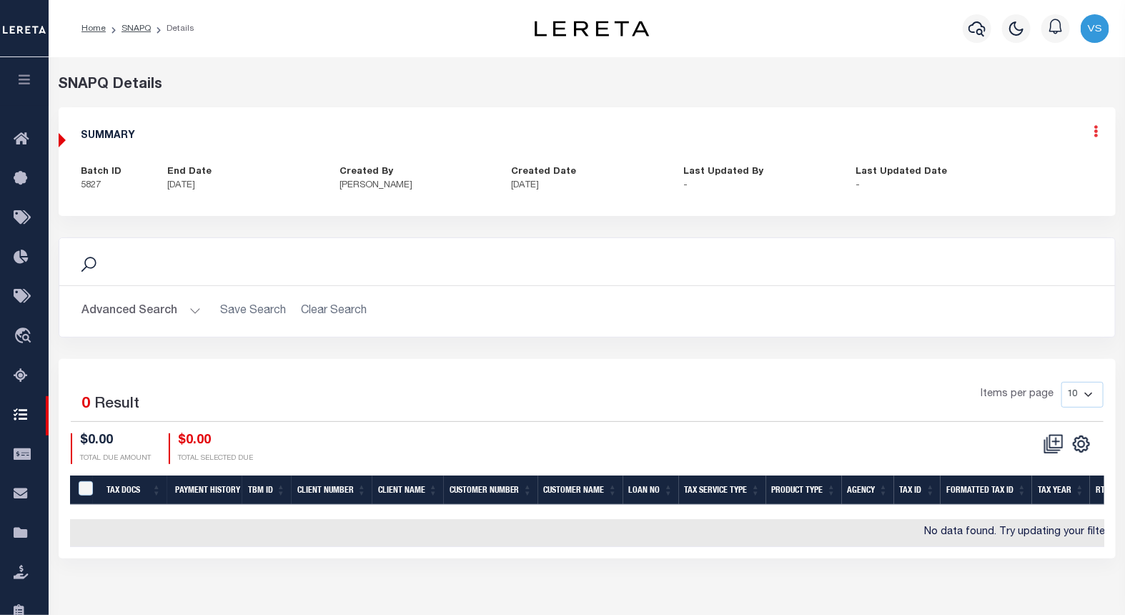
click at [1095, 132] on icon at bounding box center [1096, 131] width 4 height 12
click at [1020, 172] on link "Edit" at bounding box center [1058, 173] width 113 height 24
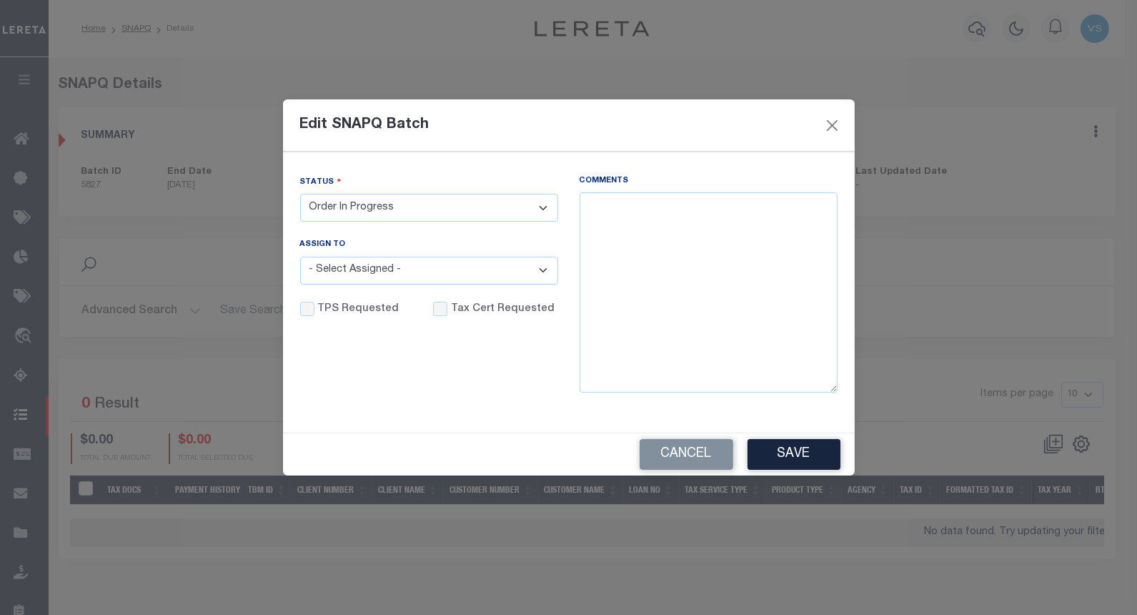
click at [367, 210] on select "- Select Status - Order In Progress Complete" at bounding box center [429, 208] width 258 height 28
select select "CPT"
click at [300, 194] on select "- Select Status - Order In Progress Complete" at bounding box center [429, 208] width 258 height 28
click at [780, 257] on textarea "Comments" at bounding box center [709, 292] width 258 height 200
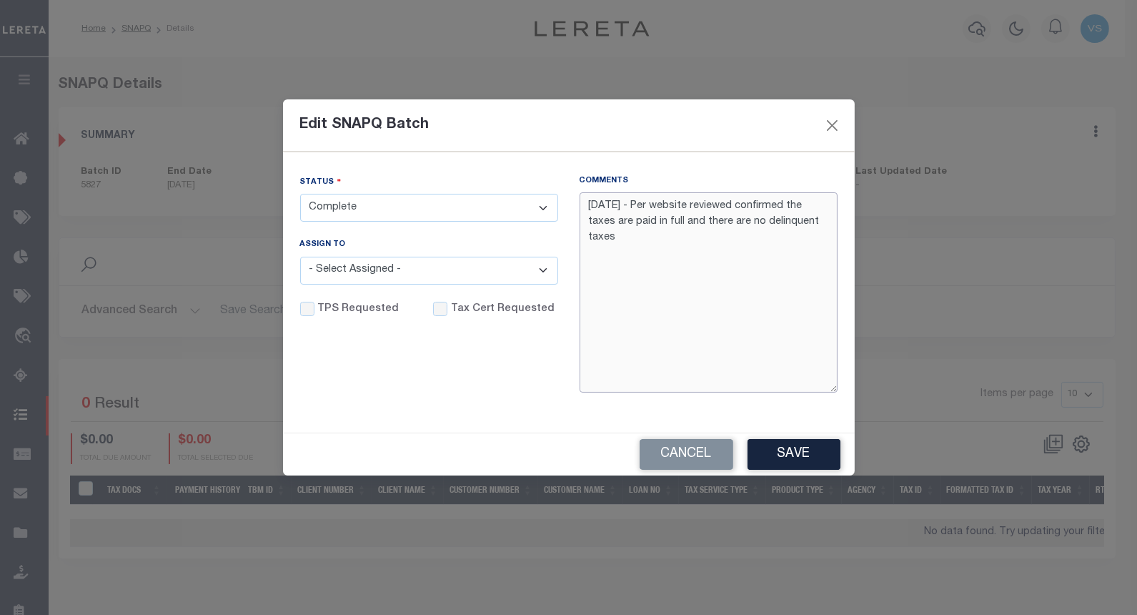
click at [672, 240] on textarea "10/6/25 - Per website reviewed confirmed the taxes are paid in full and there a…" at bounding box center [709, 292] width 258 height 200
type textarea "10/6/25 - Per website reviewed confirmed the taxes are paid in full and there a…"
click at [433, 310] on input "Tax Cert Requested" at bounding box center [440, 309] width 14 height 14
checkbox input "true"
click at [785, 460] on button "Save" at bounding box center [794, 454] width 93 height 31
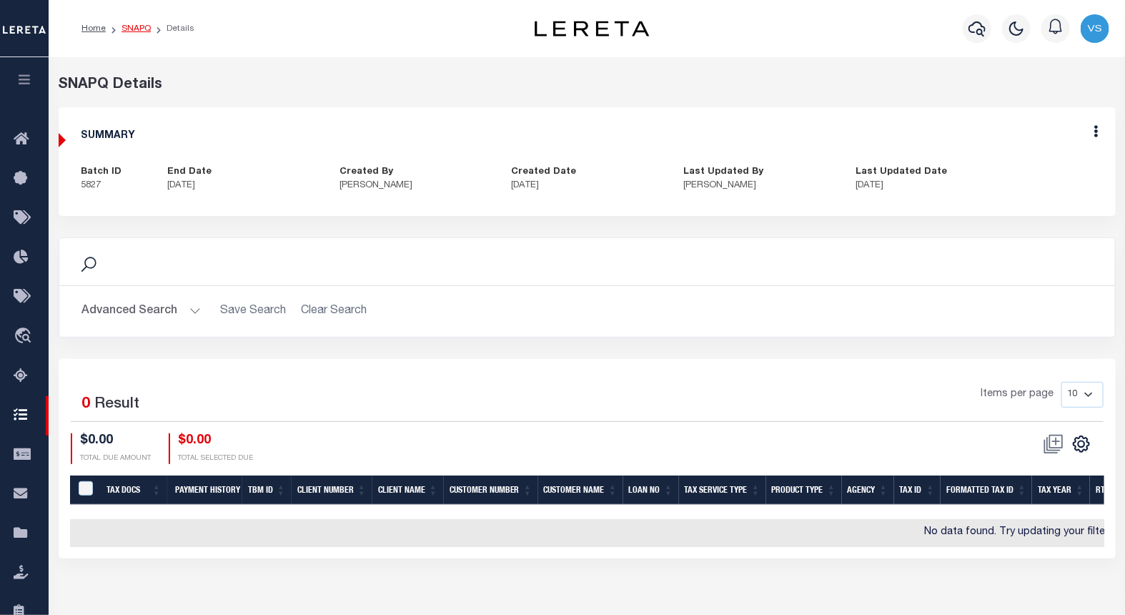
click at [136, 31] on link "SNAPQ" at bounding box center [135, 28] width 29 height 9
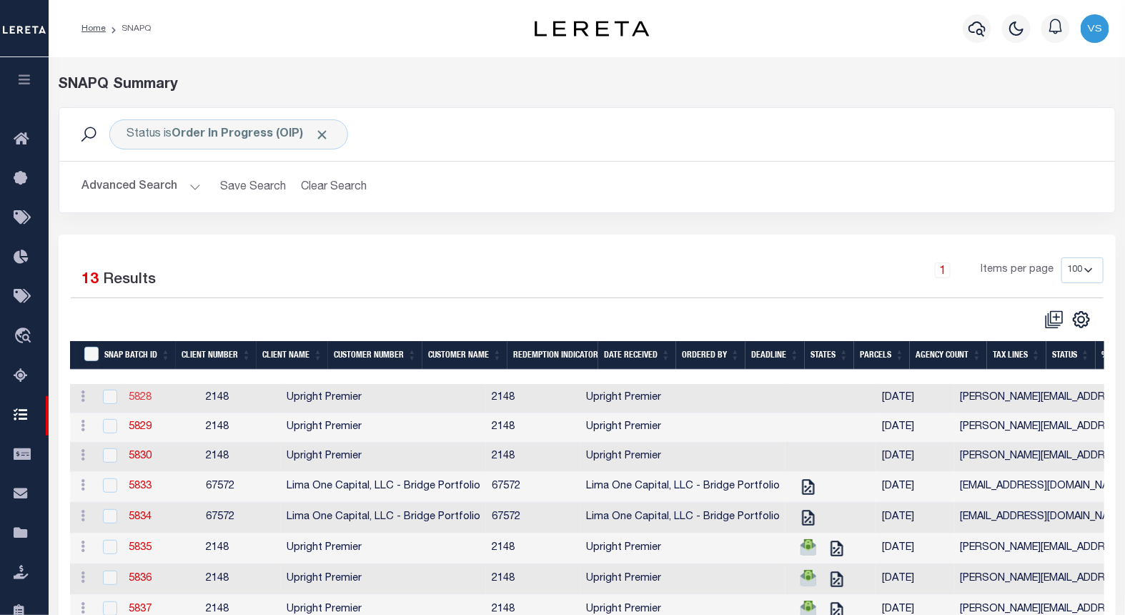
click at [141, 399] on link "5828" at bounding box center [140, 397] width 23 height 10
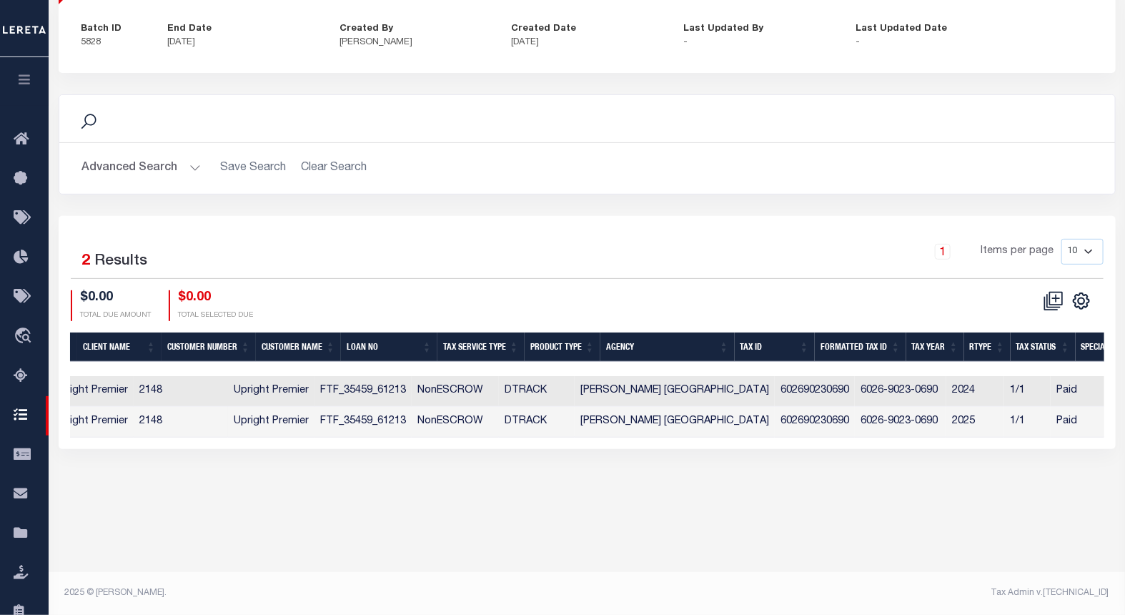
scroll to position [0, 19]
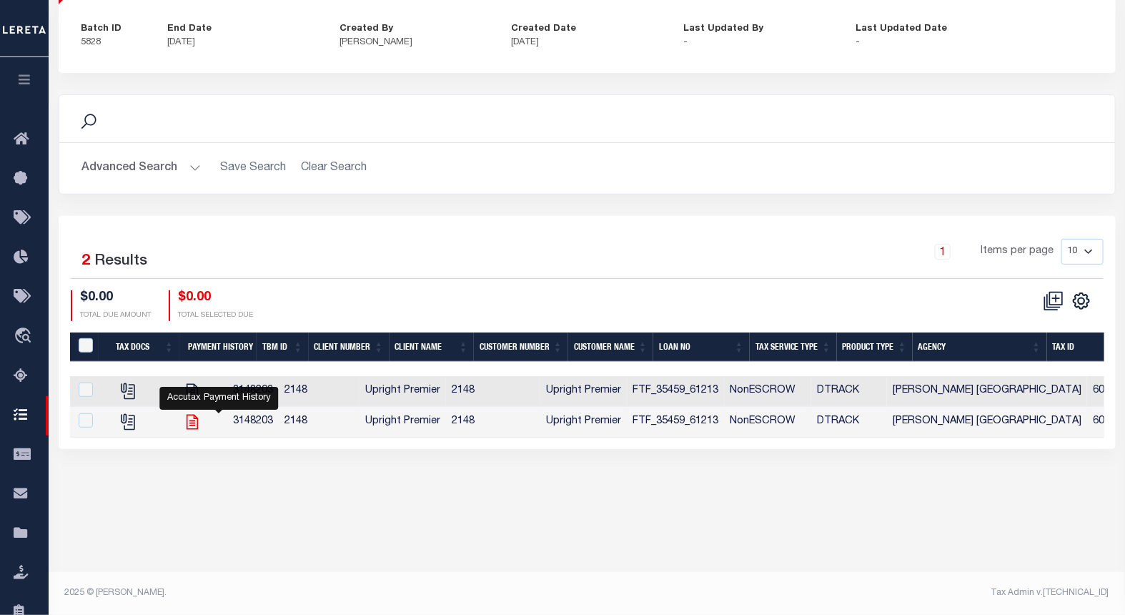
click at [202, 420] on icon "" at bounding box center [192, 421] width 19 height 19
checkbox input "false"
checkbox input "true"
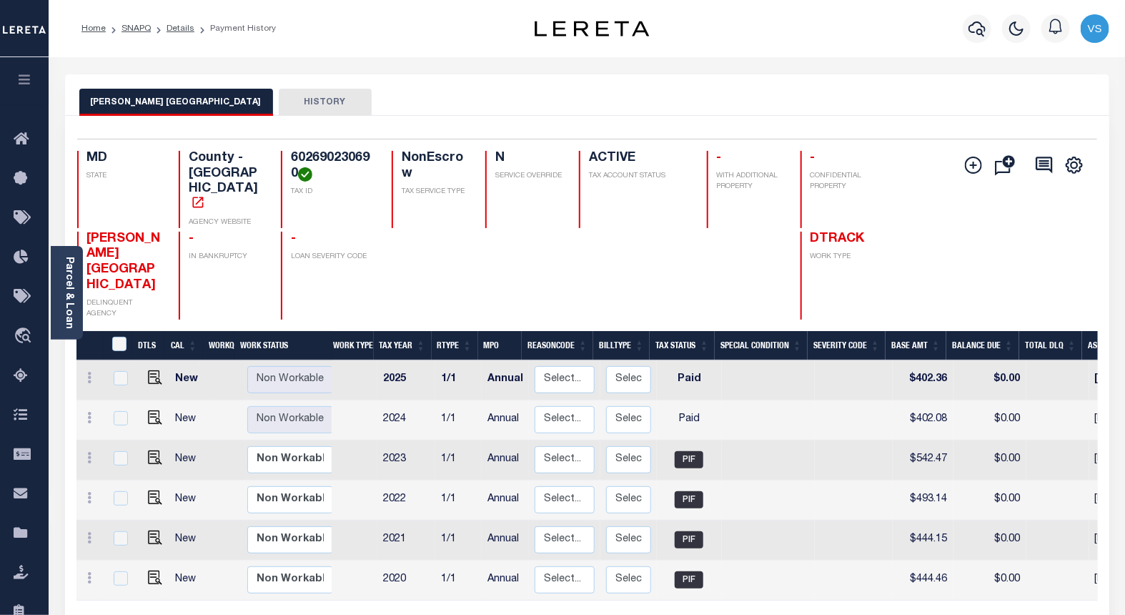
click at [313, 151] on h4 "602690230690" at bounding box center [333, 166] width 84 height 31
copy h4 "602690230690"
click at [174, 29] on link "Details" at bounding box center [181, 28] width 28 height 9
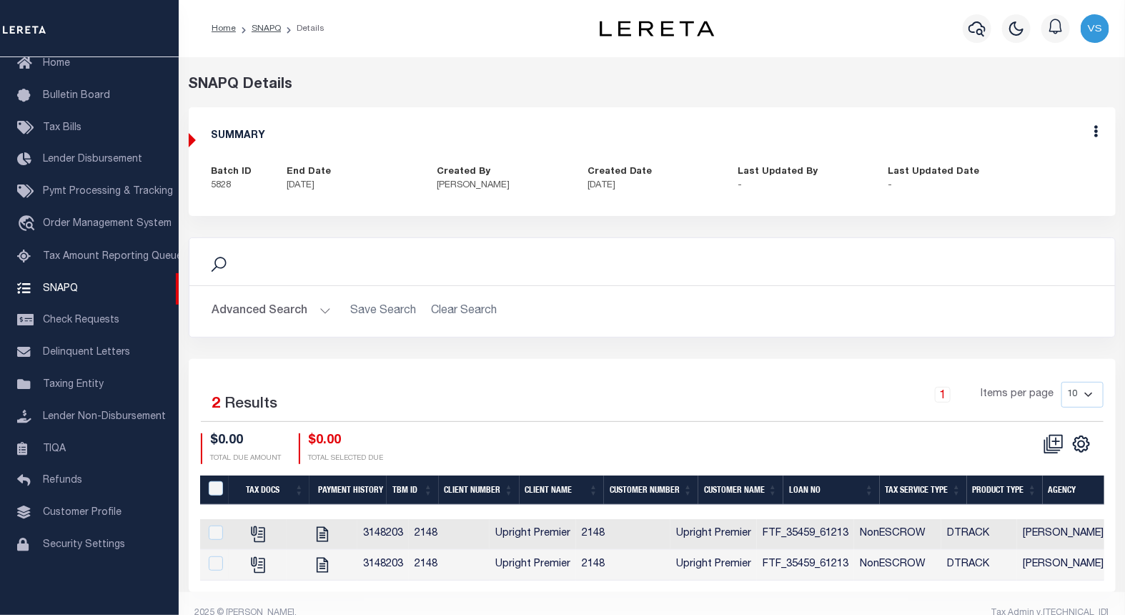
scroll to position [30, 0]
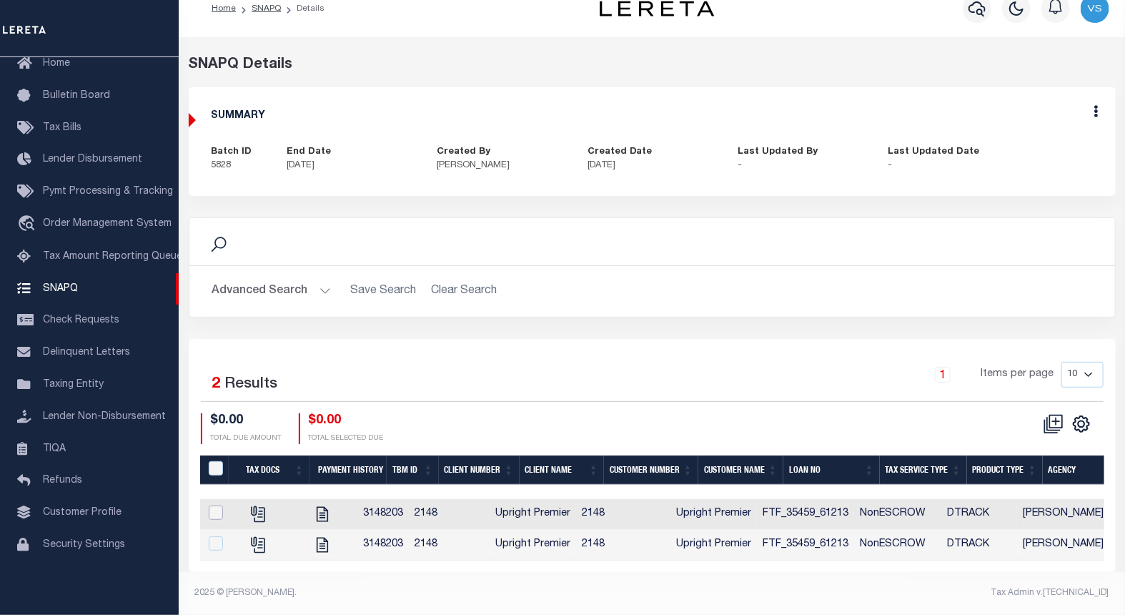
click at [213, 505] on input "checkbox" at bounding box center [216, 512] width 14 height 14
checkbox input "true"
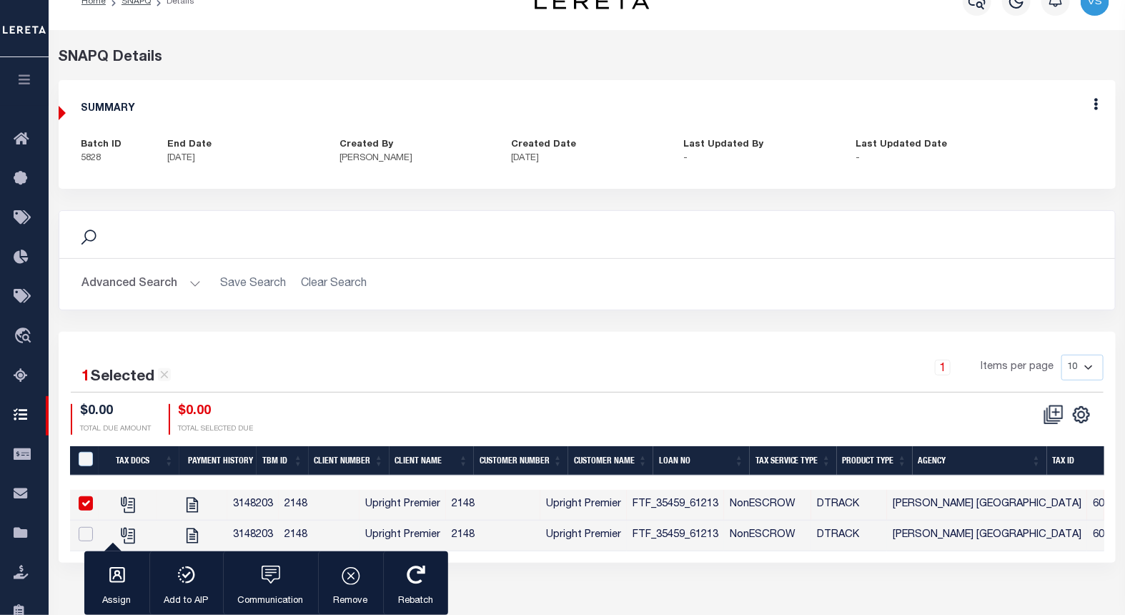
click at [86, 527] on input "checkbox" at bounding box center [86, 534] width 14 height 14
checkbox input "true"
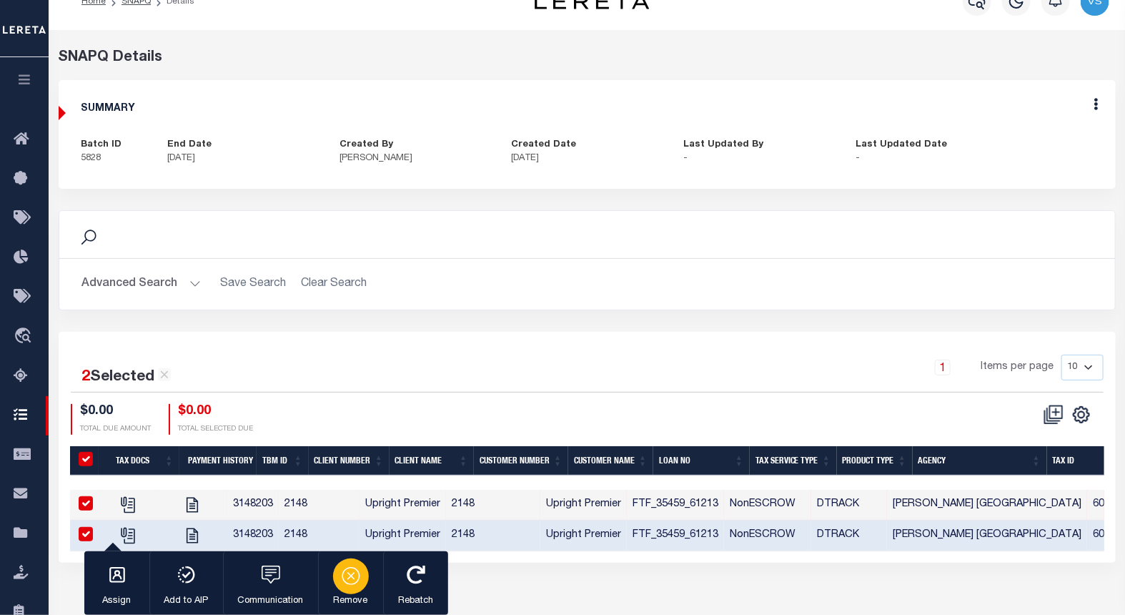
click at [350, 582] on icon "button" at bounding box center [351, 575] width 20 height 20
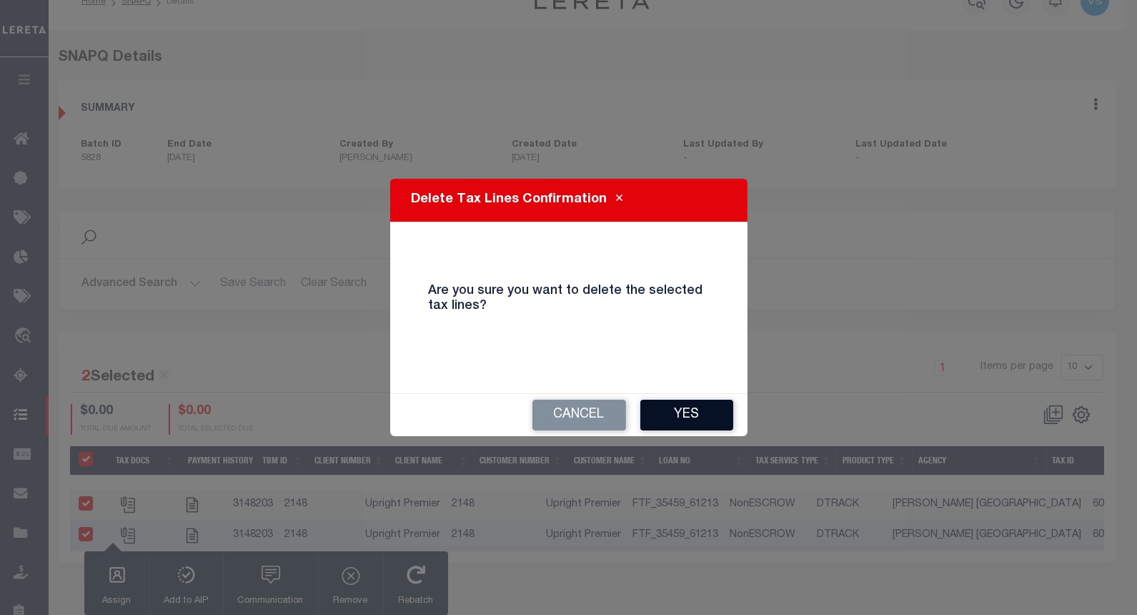
click at [673, 413] on button "Yes" at bounding box center [686, 414] width 93 height 31
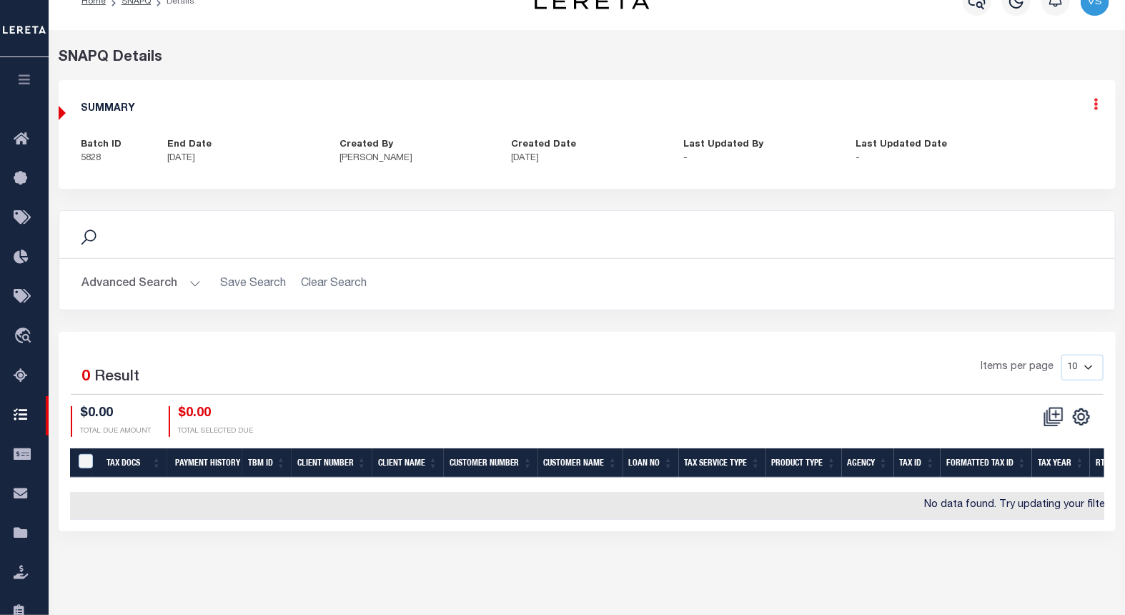
click at [1096, 109] on icon at bounding box center [1096, 104] width 4 height 12
click at [1021, 146] on link "Edit" at bounding box center [1058, 146] width 113 height 24
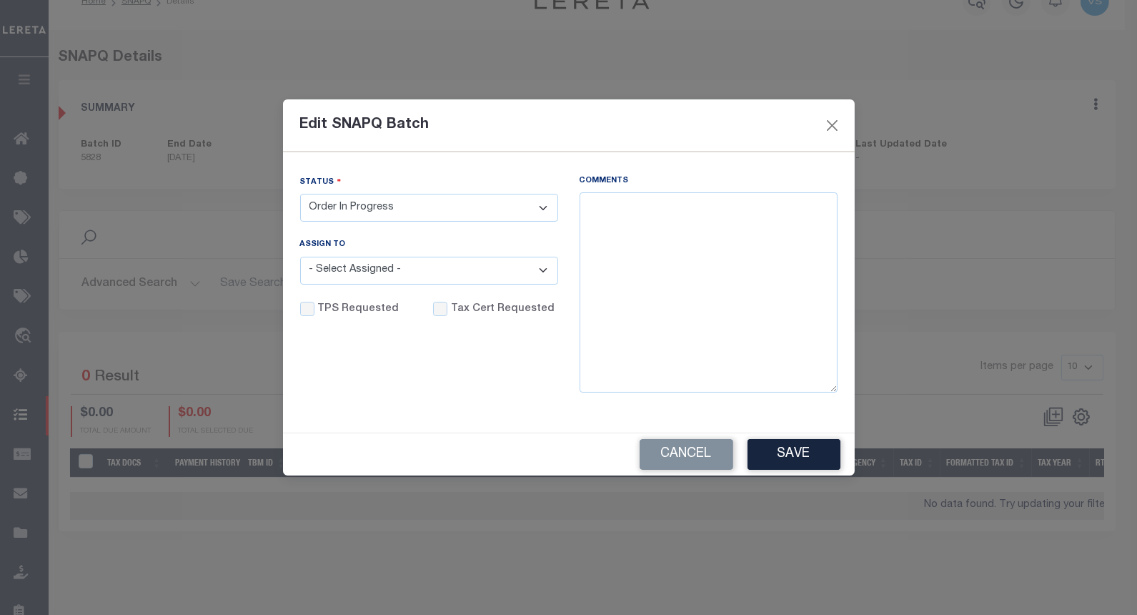
drag, startPoint x: 404, startPoint y: 204, endPoint x: 404, endPoint y: 215, distance: 10.7
click at [404, 204] on select "- Select Status - Order In Progress Complete" at bounding box center [429, 208] width 258 height 28
select select "CPT"
click at [300, 194] on select "- Select Status - Order In Progress Complete" at bounding box center [429, 208] width 258 height 28
click at [433, 302] on input "Tax Cert Requested" at bounding box center [440, 309] width 14 height 14
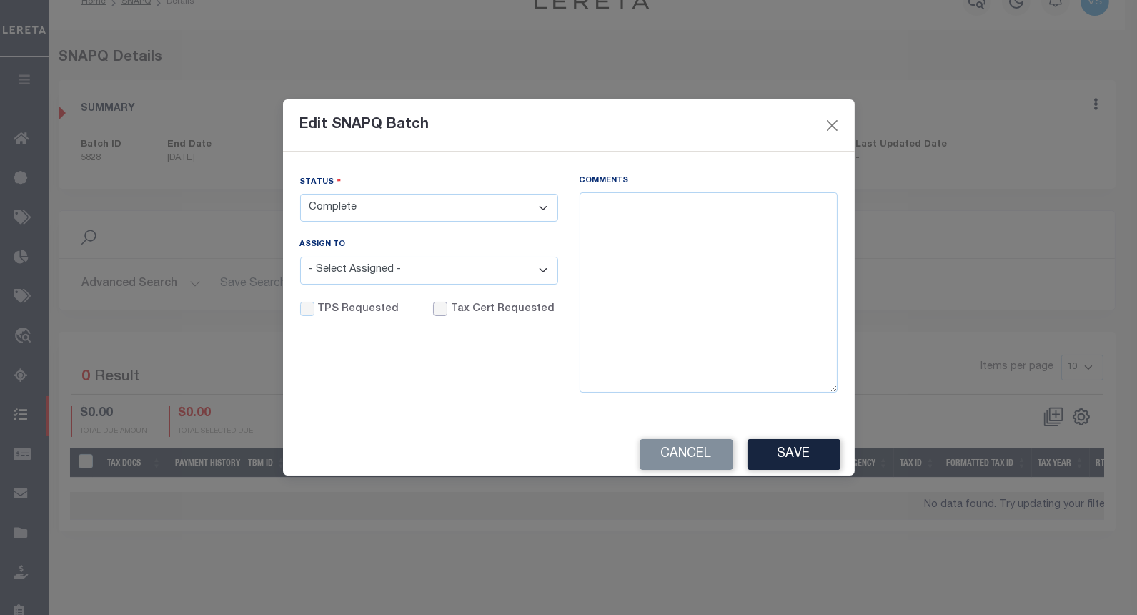
checkbox input "true"
click at [637, 272] on textarea "Comments" at bounding box center [709, 292] width 258 height 200
click at [703, 222] on textarea "10/6/25 - Per website taxes are paid current and there are no delinquent" at bounding box center [709, 292] width 258 height 200
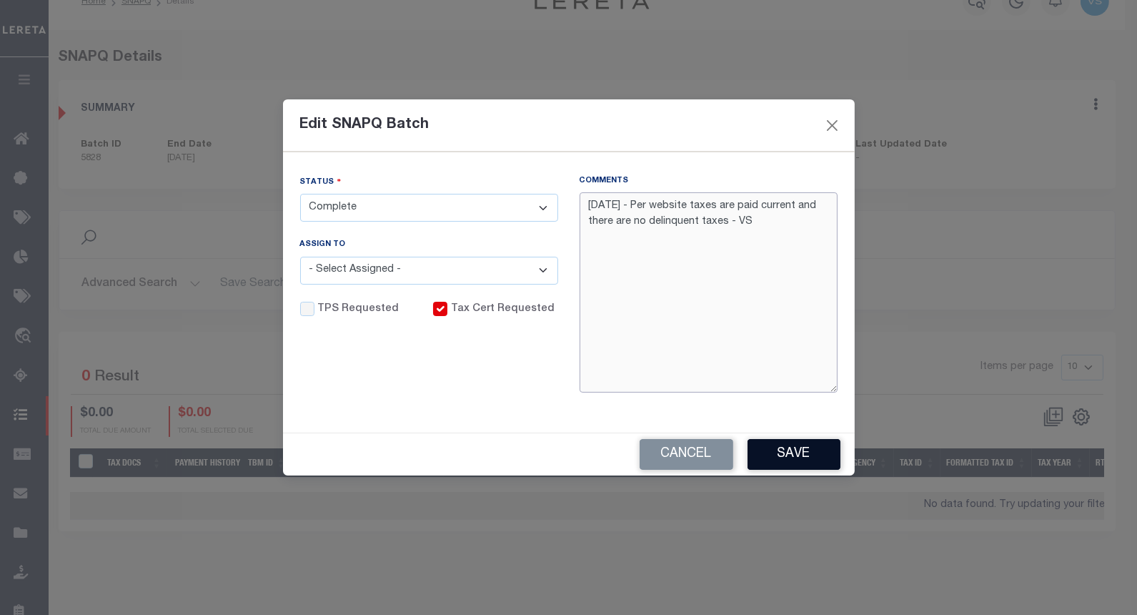
type textarea "10/6/25 - Per website taxes are paid current and there are no delinquent taxes …"
click at [776, 447] on button "Save" at bounding box center [794, 454] width 93 height 31
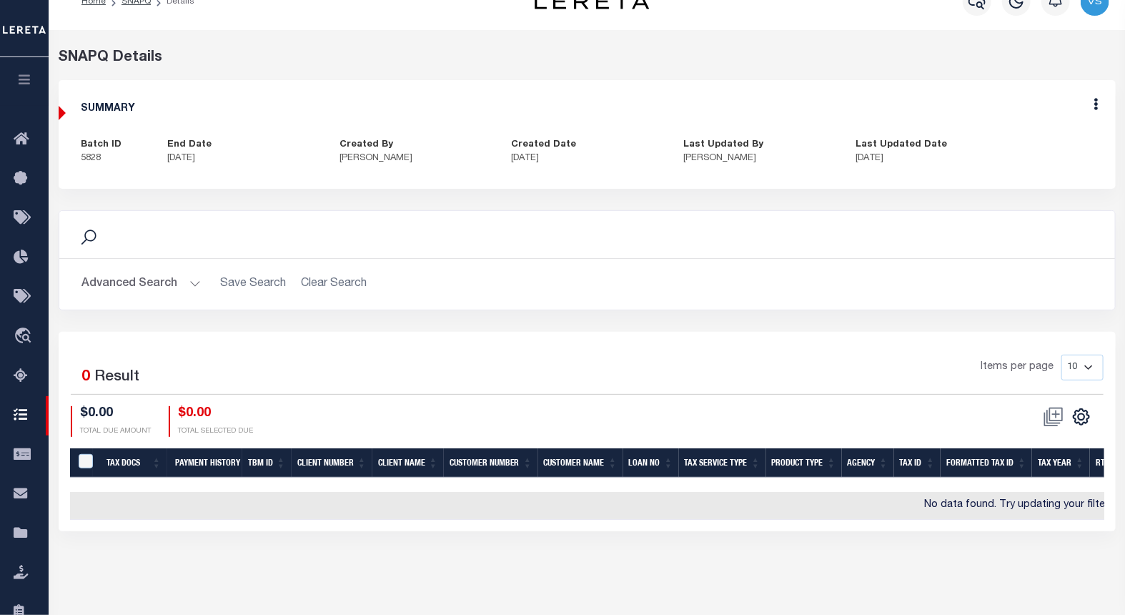
scroll to position [0, 0]
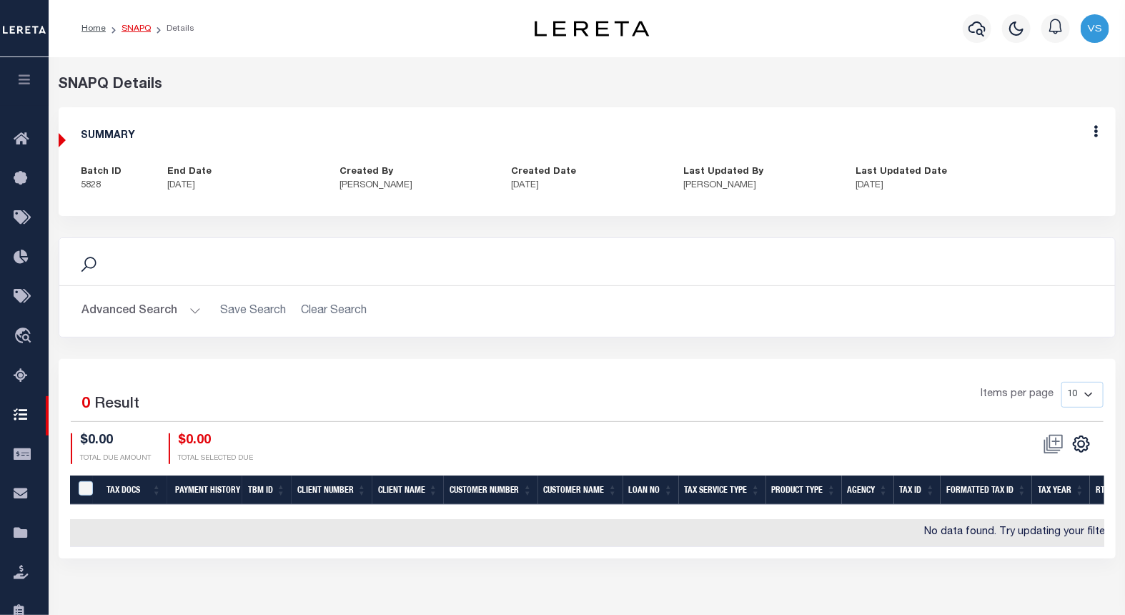
click at [131, 30] on link "SNAPQ" at bounding box center [135, 28] width 29 height 9
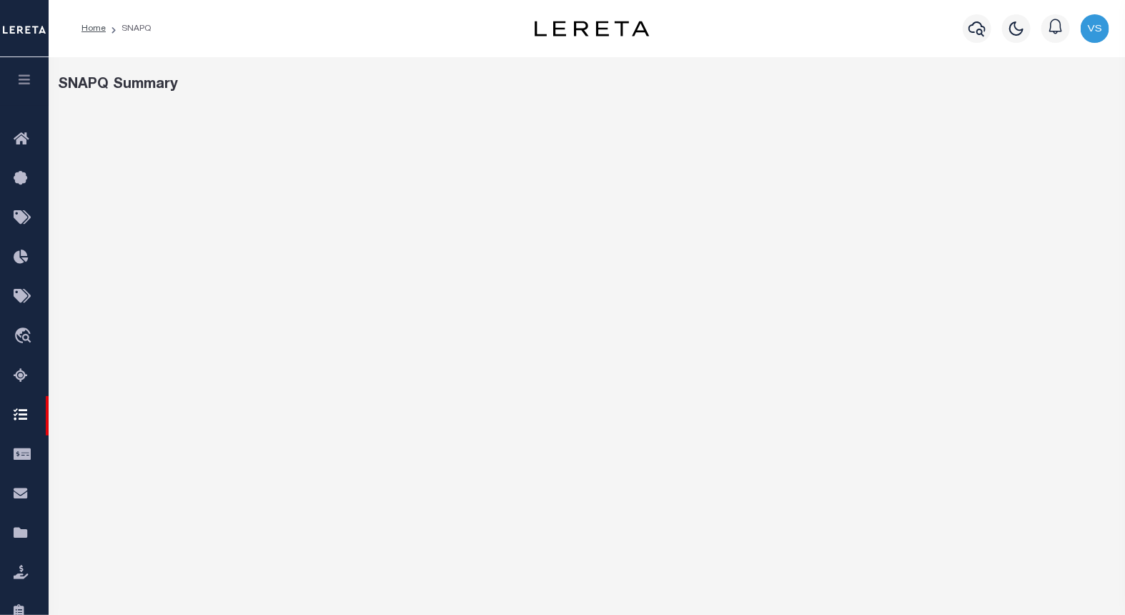
select select "100"
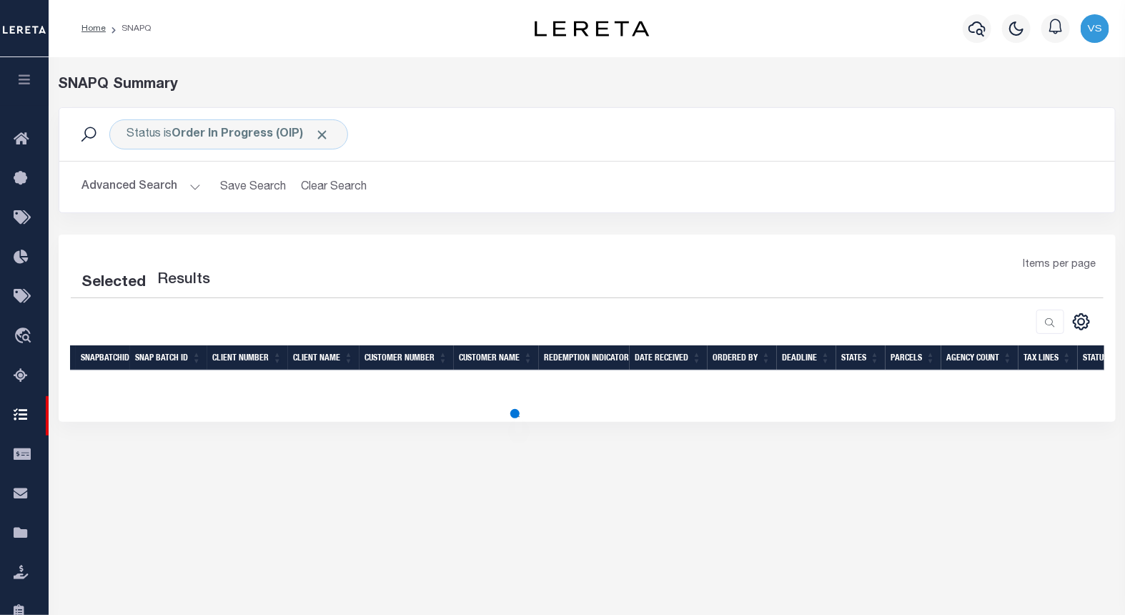
select select "100"
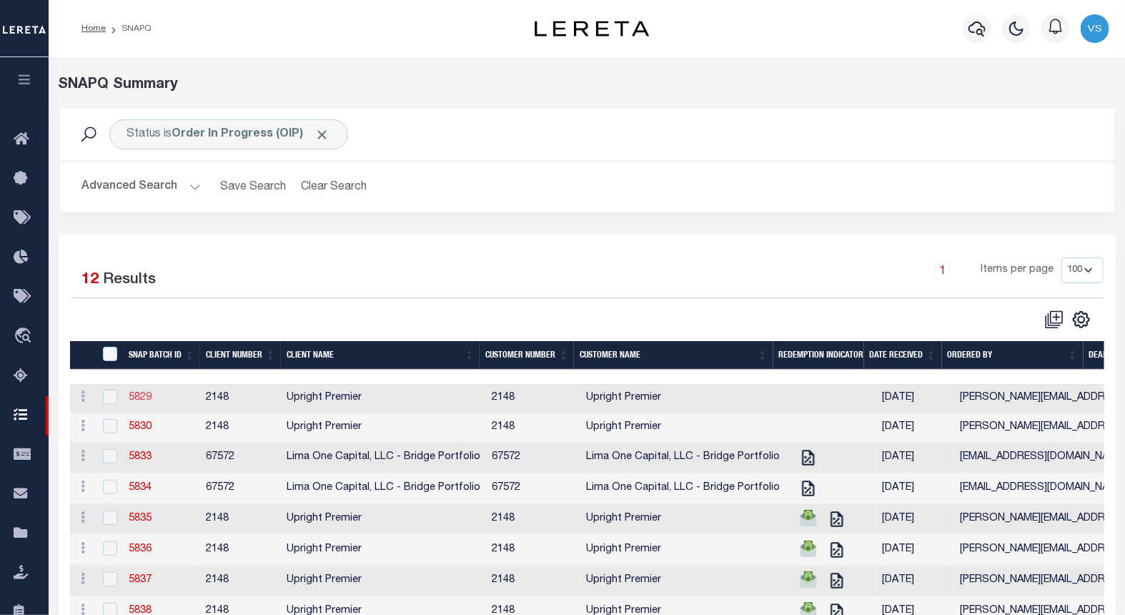
click at [137, 400] on link "5829" at bounding box center [140, 397] width 23 height 10
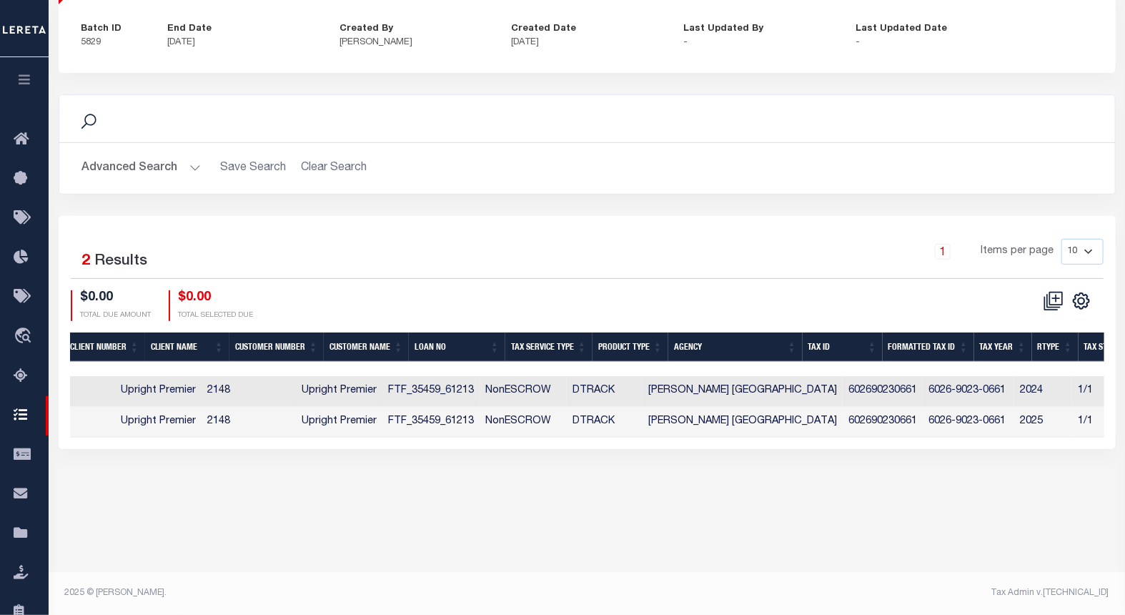
scroll to position [0, 408]
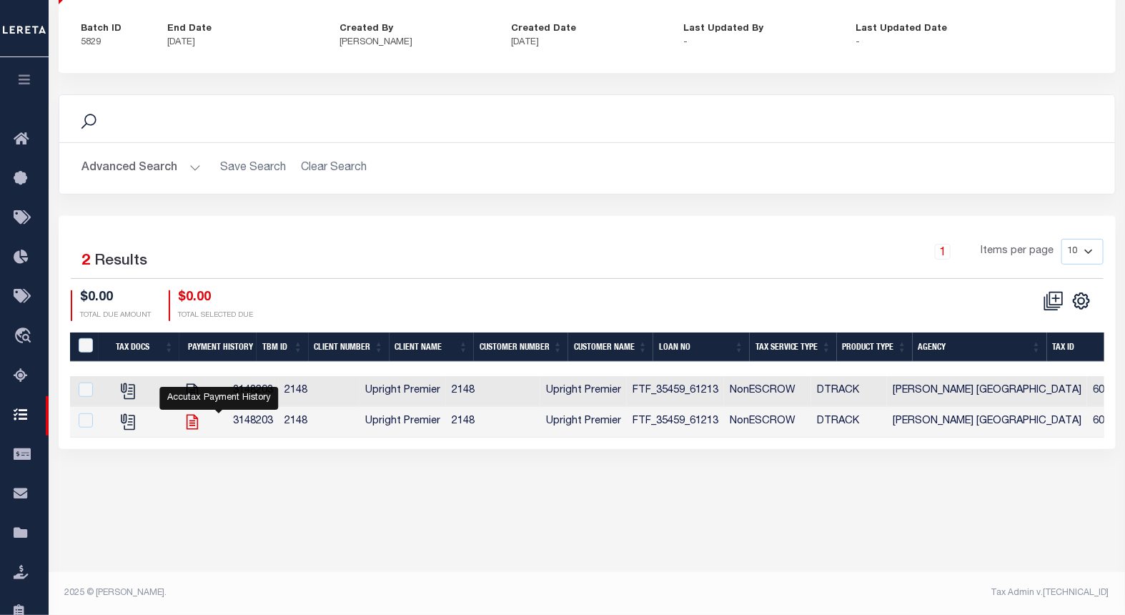
click at [202, 420] on icon "" at bounding box center [192, 421] width 19 height 19
checkbox input "true"
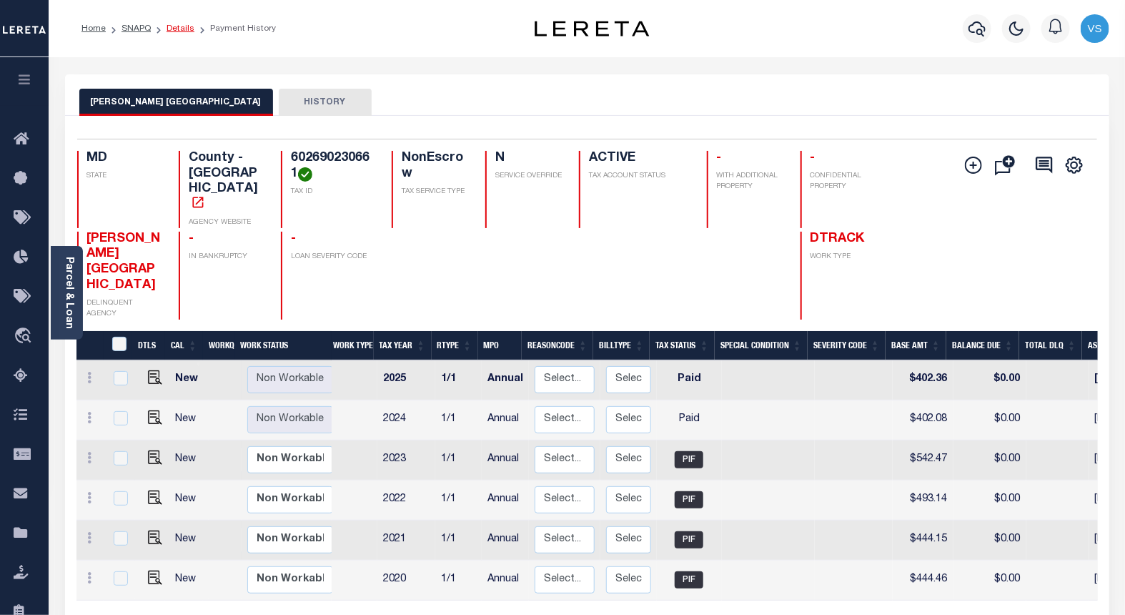
click at [174, 29] on link "Details" at bounding box center [181, 28] width 28 height 9
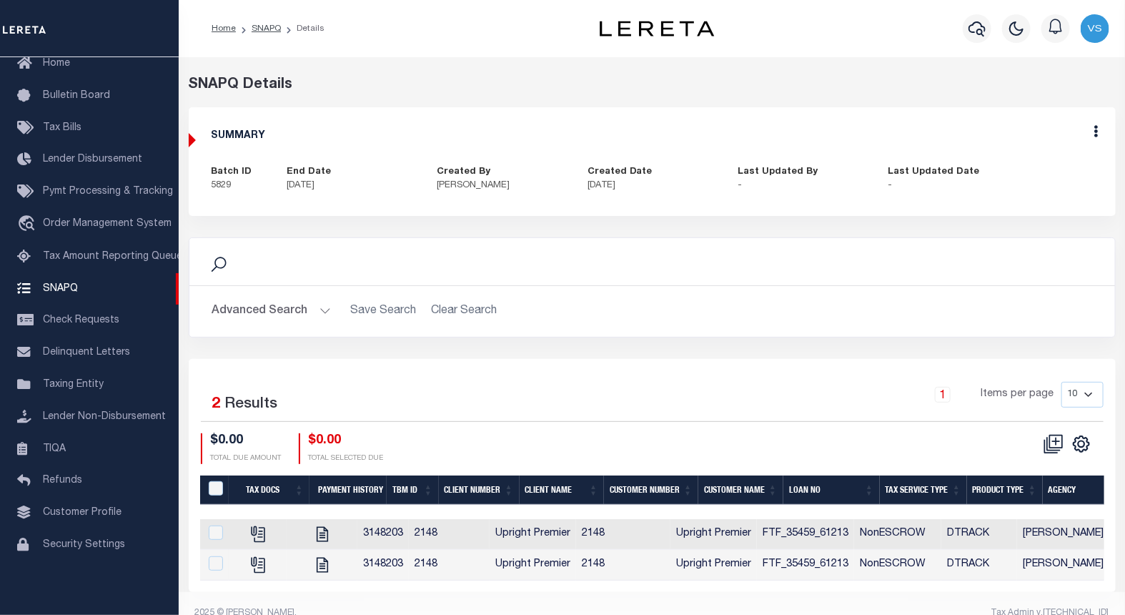
scroll to position [30, 0]
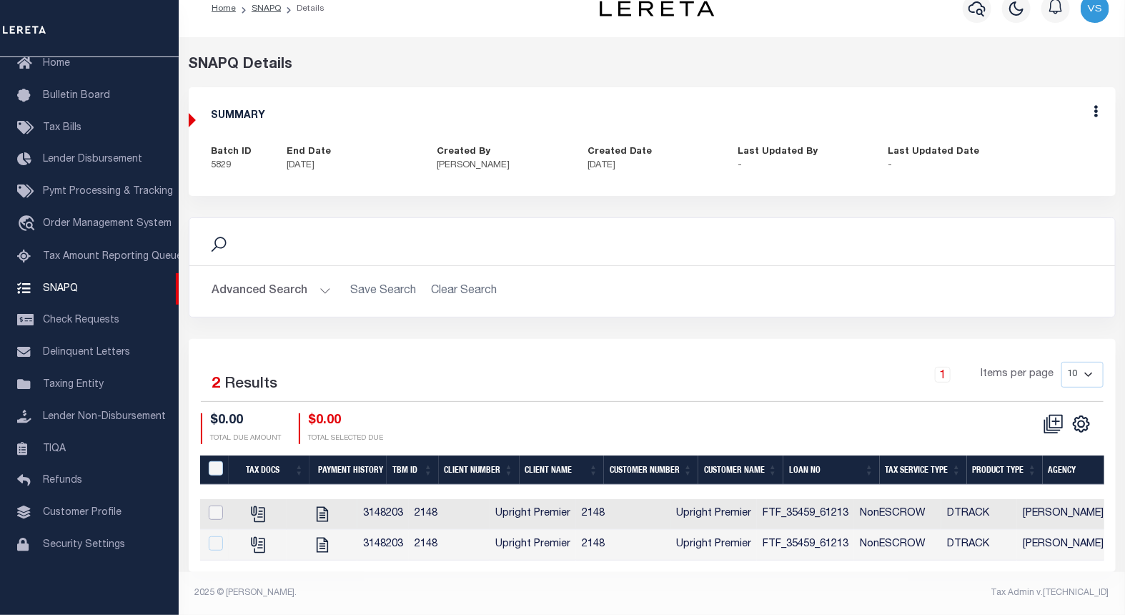
click at [210, 505] on input "checkbox" at bounding box center [216, 512] width 14 height 14
checkbox input "true"
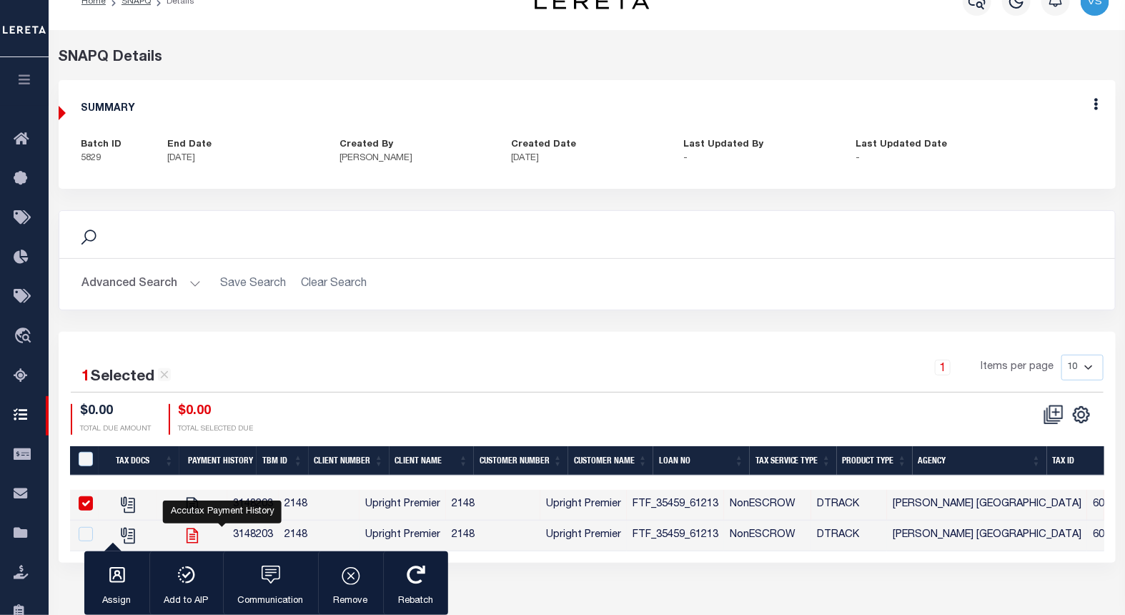
click at [202, 533] on icon "" at bounding box center [192, 535] width 19 height 19
checkbox input "true"
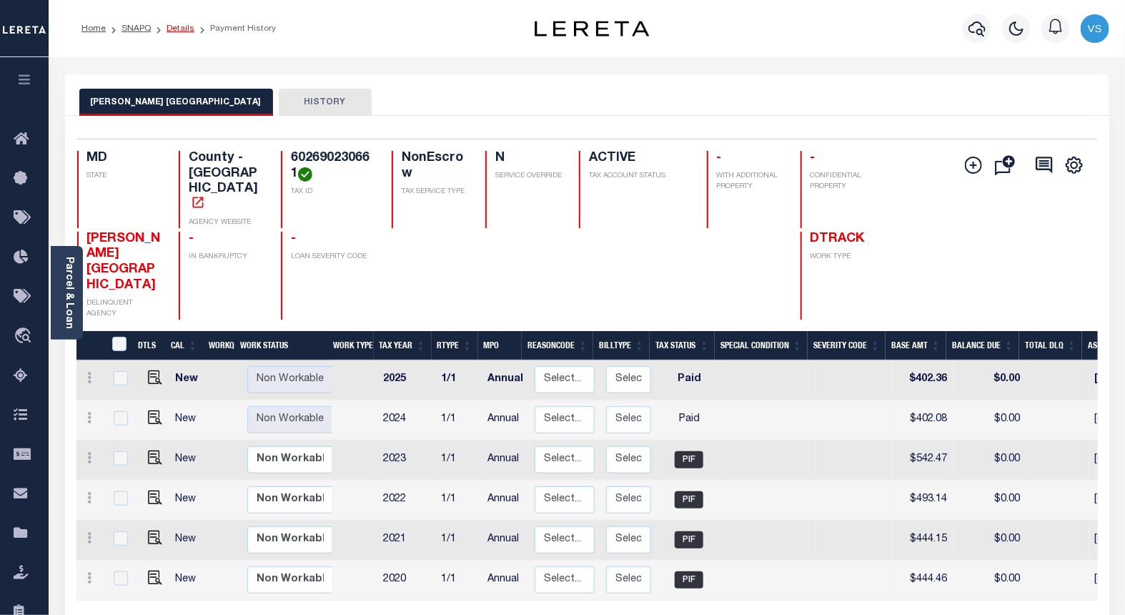
click at [177, 29] on link "Details" at bounding box center [181, 28] width 28 height 9
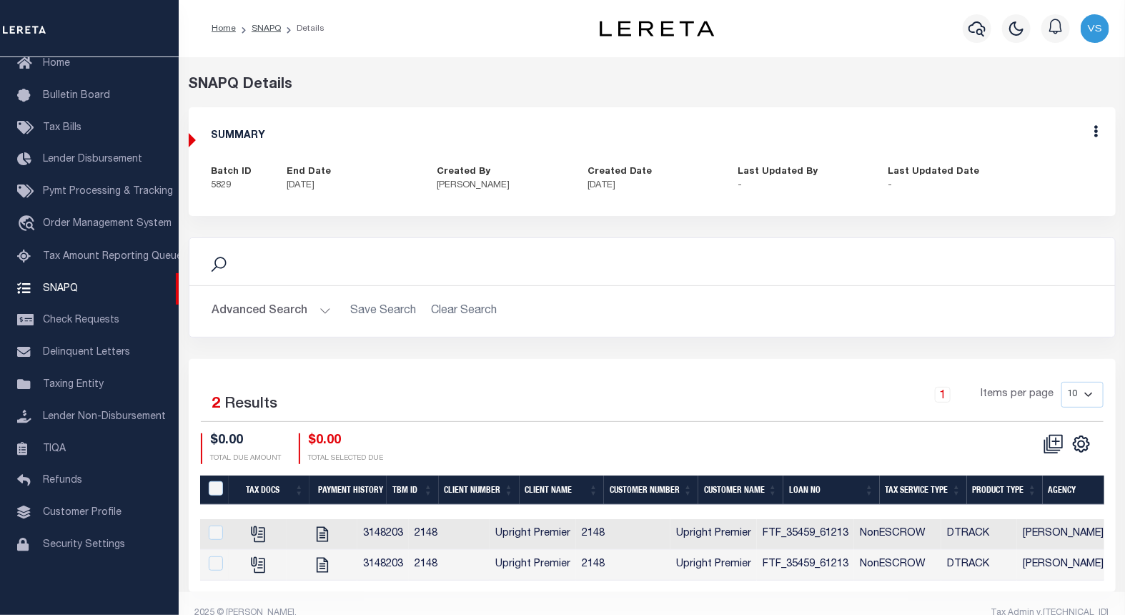
scroll to position [30, 0]
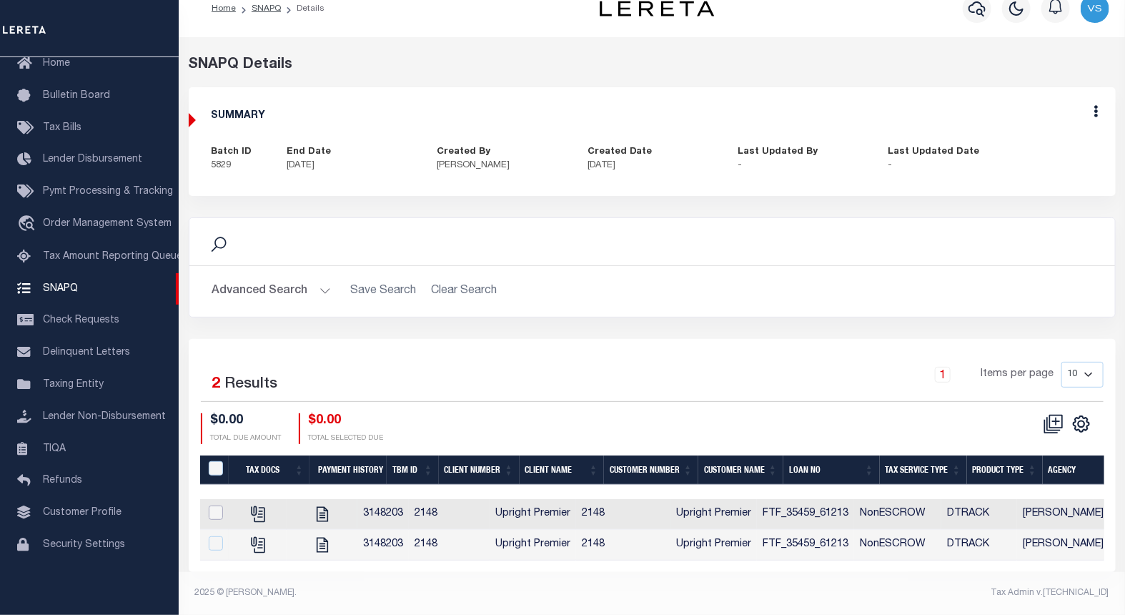
click at [212, 505] on input "checkbox" at bounding box center [216, 512] width 14 height 14
checkbox input "true"
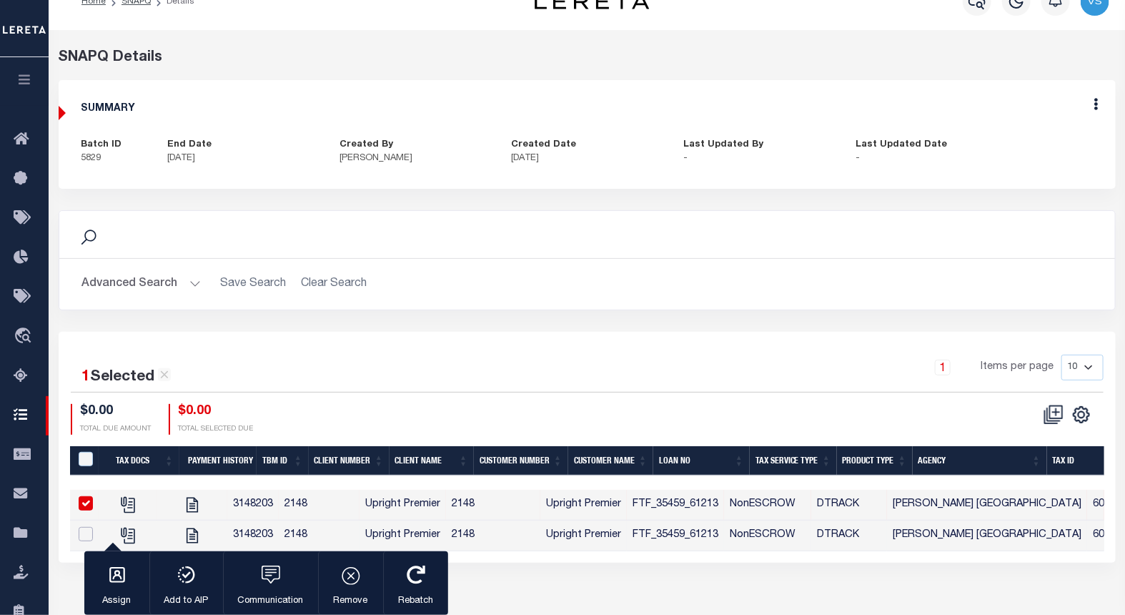
click at [87, 535] on input "checkbox" at bounding box center [86, 534] width 14 height 14
checkbox input "true"
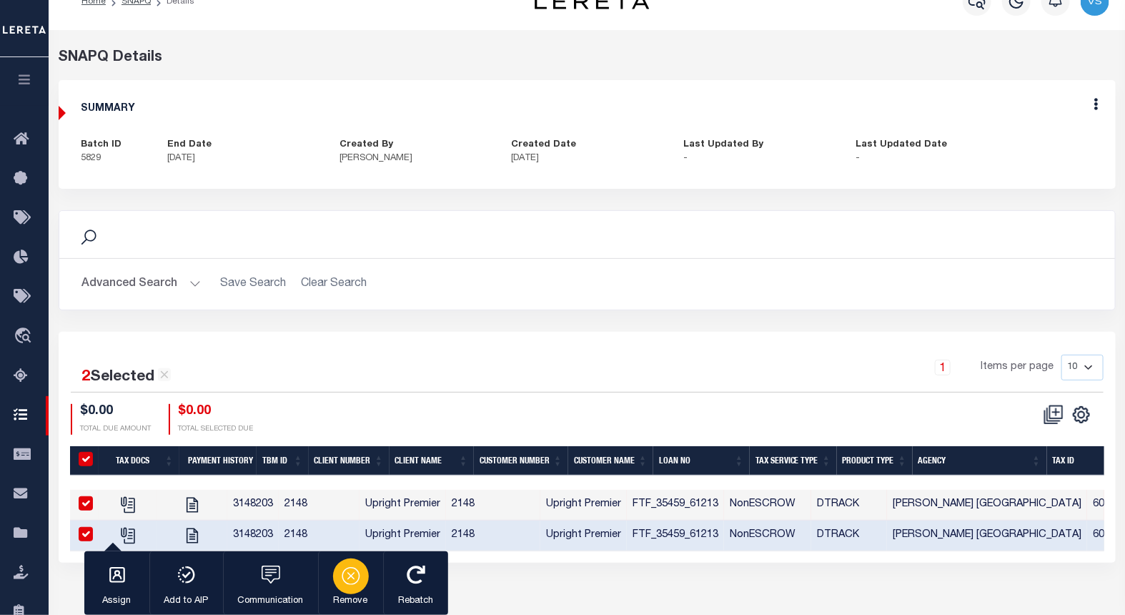
click at [342, 580] on icon "button" at bounding box center [351, 575] width 20 height 20
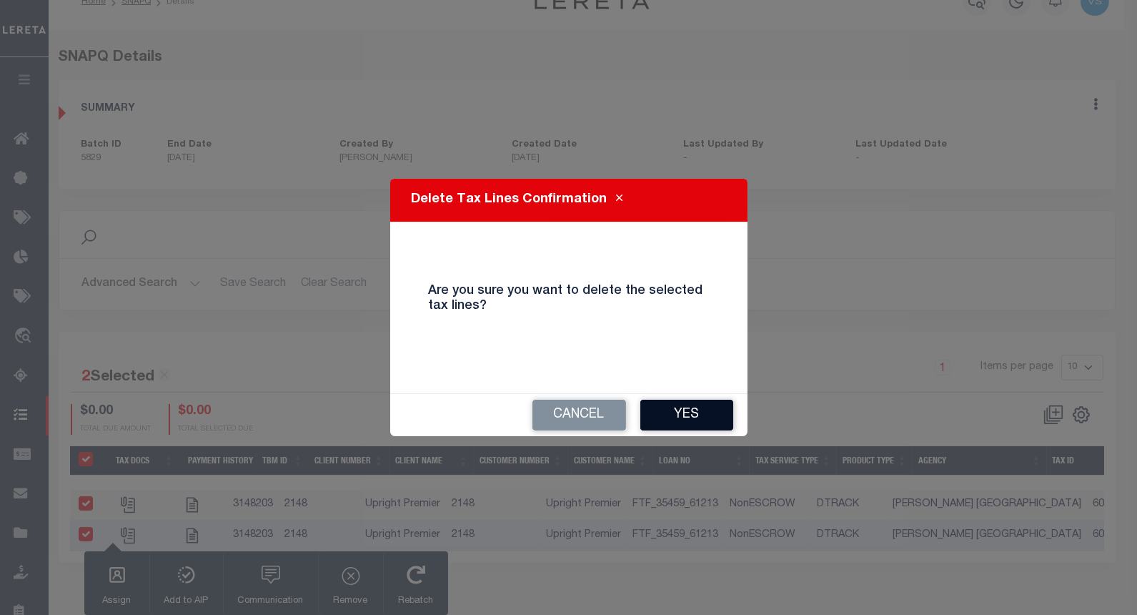
click at [655, 410] on button "Yes" at bounding box center [686, 414] width 93 height 31
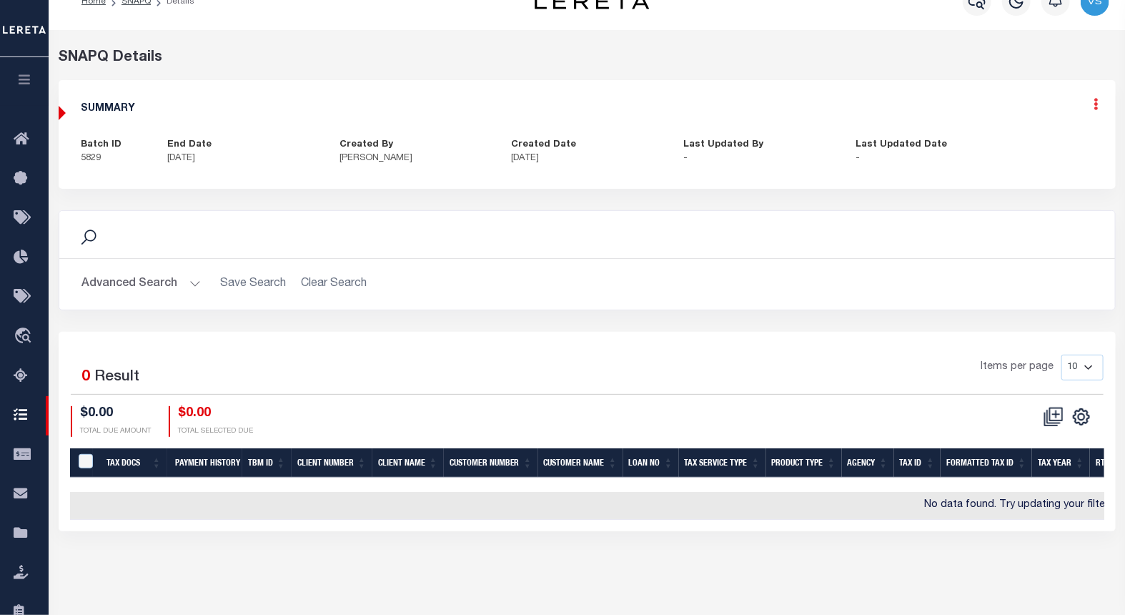
click at [1094, 109] on icon at bounding box center [1096, 104] width 4 height 12
click at [1029, 142] on link "Edit" at bounding box center [1058, 146] width 113 height 24
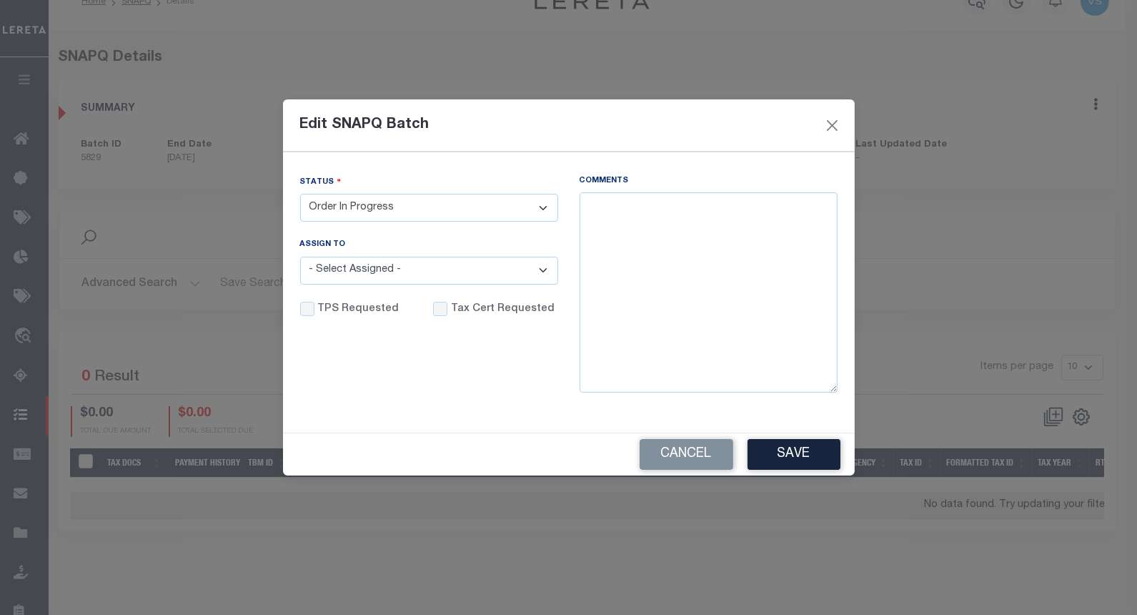
click at [323, 194] on select "- Select Status - Order In Progress Complete" at bounding box center [429, 208] width 258 height 28
select select "CPT"
click at [300, 194] on select "- Select Status - Order In Progress Complete" at bounding box center [429, 208] width 258 height 28
click at [438, 305] on input "Tax Cert Requested" at bounding box center [440, 309] width 14 height 14
checkbox input "true"
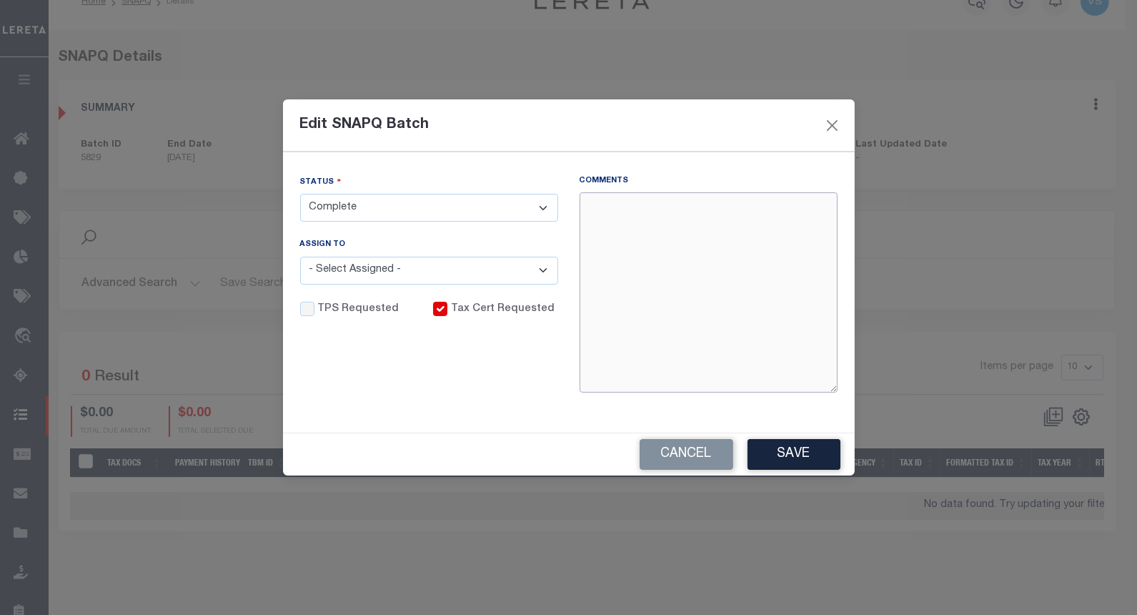
click at [653, 259] on textarea "Comments" at bounding box center [709, 292] width 258 height 200
click at [587, 203] on textarea "Per Website taxes are paid current and there are no delinquent taxes - VS" at bounding box center [709, 292] width 258 height 200
type textarea "10/6/25 - Per Website taxes are paid current and there are no delinquent taxes …"
click at [784, 451] on button "Save" at bounding box center [794, 454] width 93 height 31
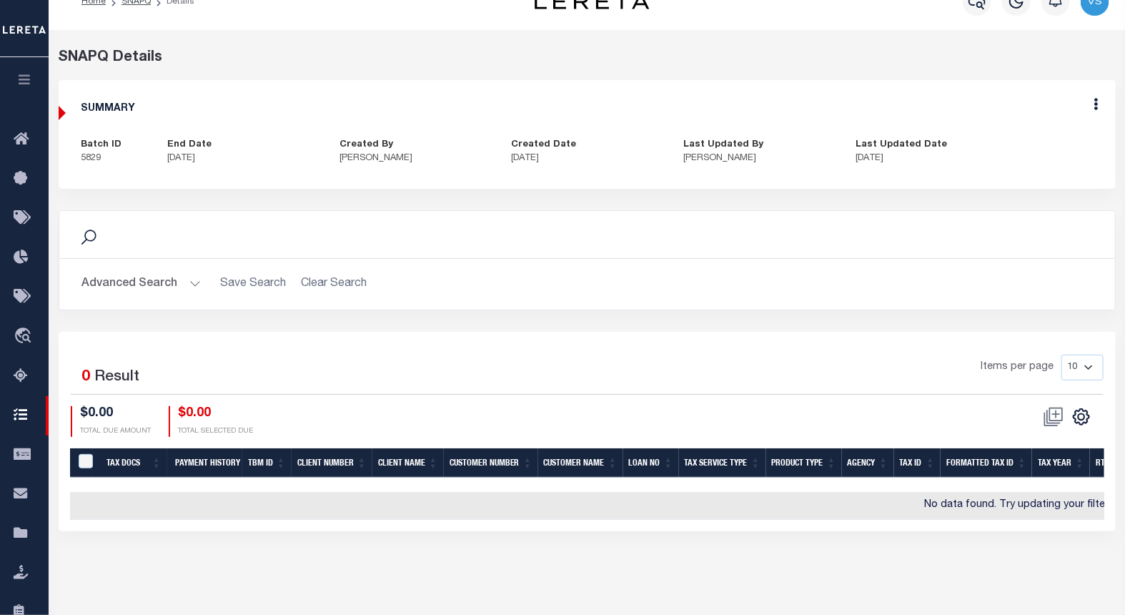
scroll to position [0, 0]
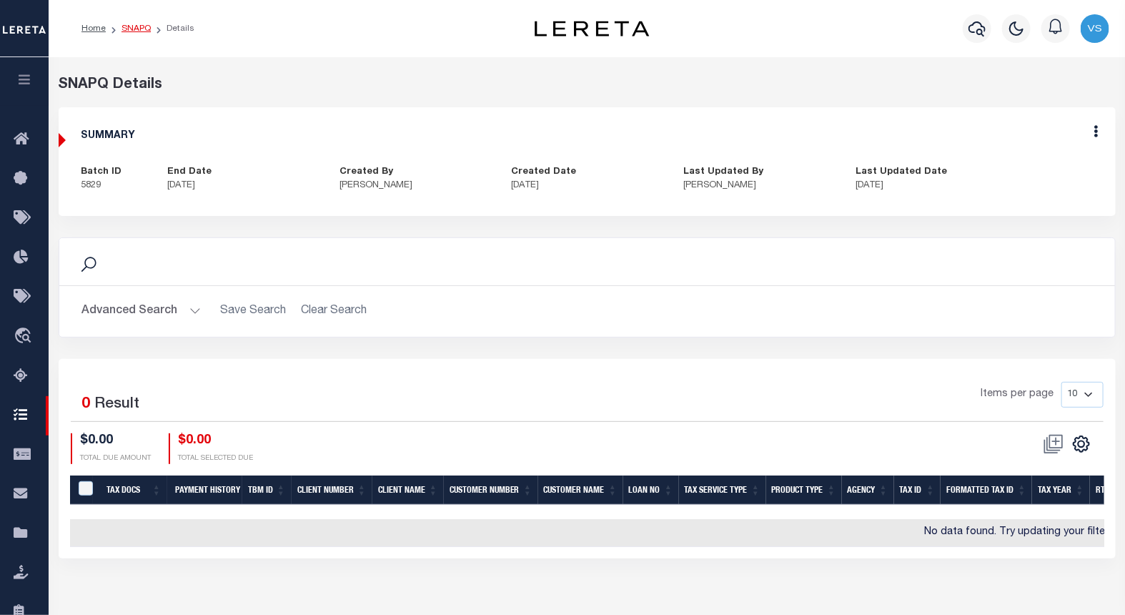
click at [131, 32] on link "SNAPQ" at bounding box center [135, 28] width 29 height 9
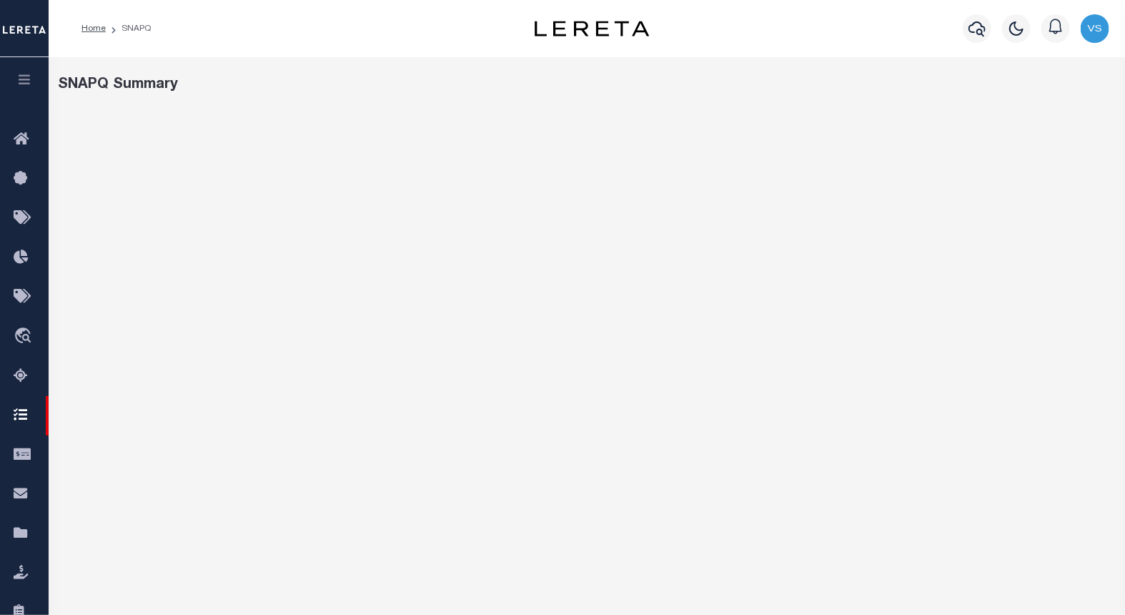
select select "100"
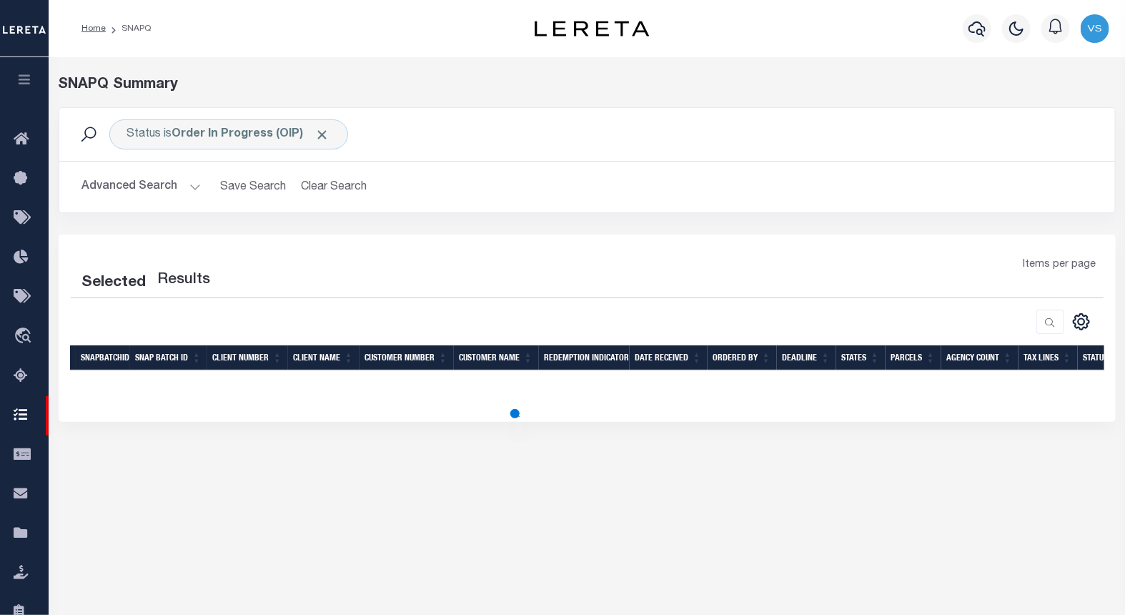
select select "100"
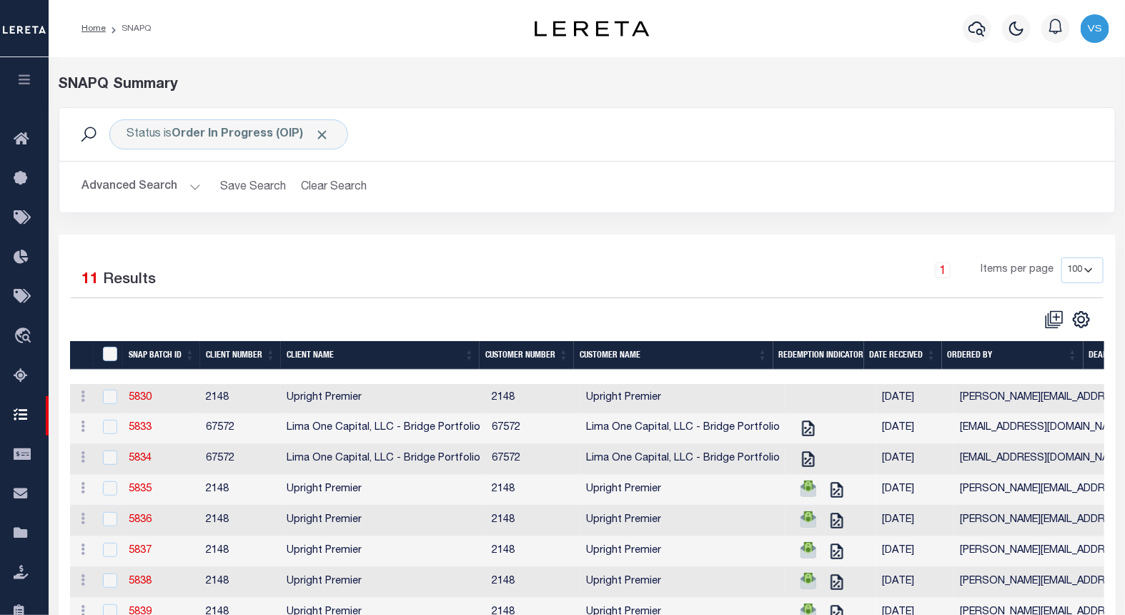
scroll to position [159, 0]
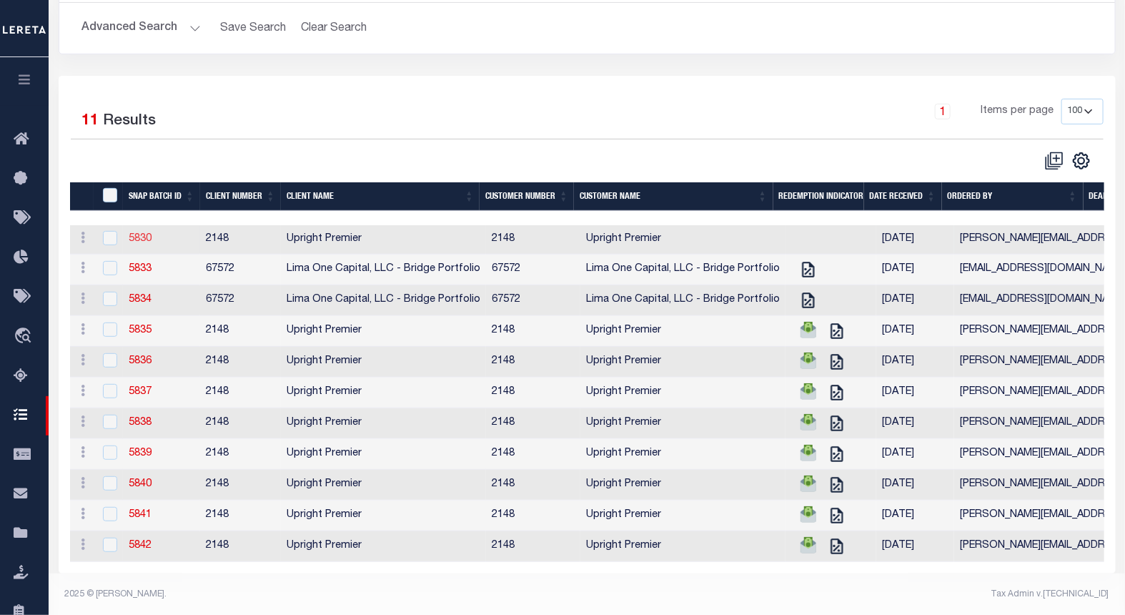
click at [138, 243] on link "5830" at bounding box center [140, 239] width 23 height 10
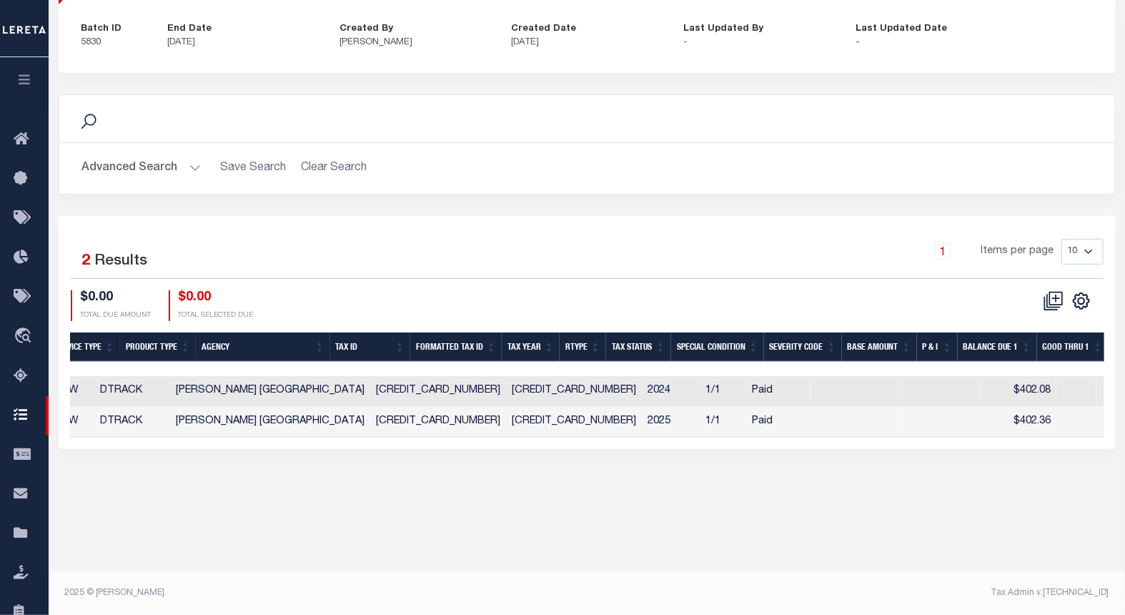
scroll to position [0, 318]
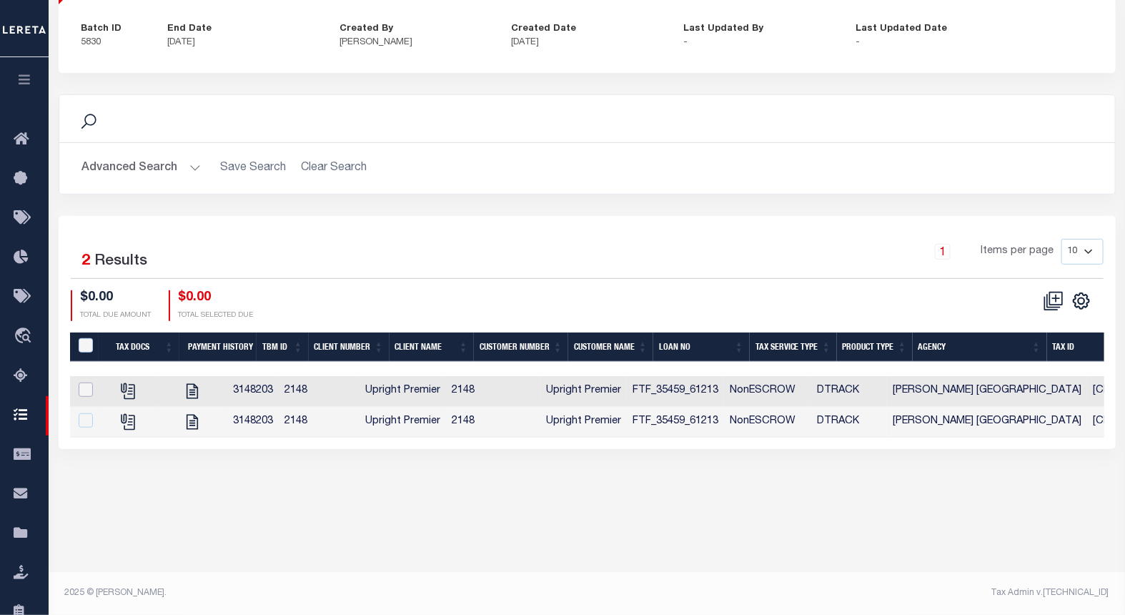
click at [83, 389] on input "checkbox" at bounding box center [86, 389] width 14 height 14
checkbox input "true"
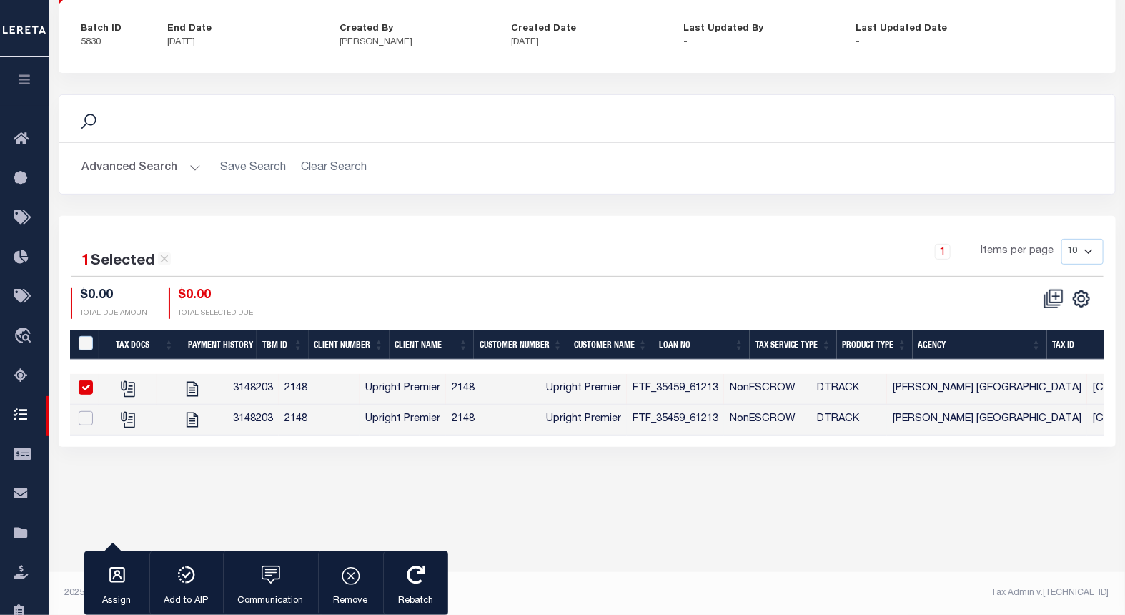
click at [81, 419] on input "checkbox" at bounding box center [86, 418] width 14 height 14
checkbox input "true"
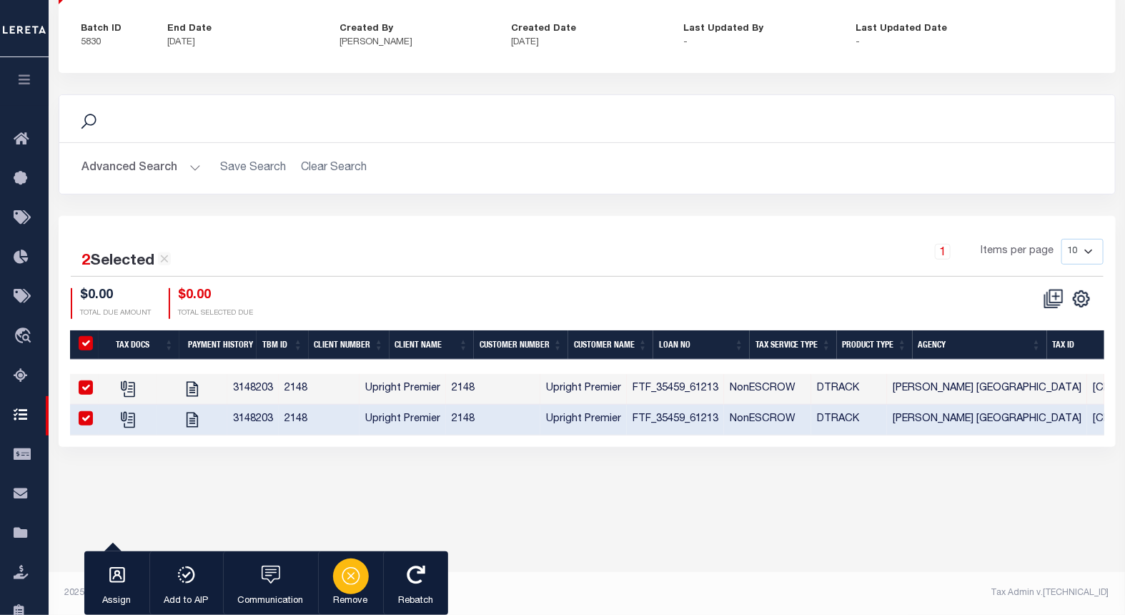
click at [344, 583] on icon "button" at bounding box center [351, 575] width 20 height 20
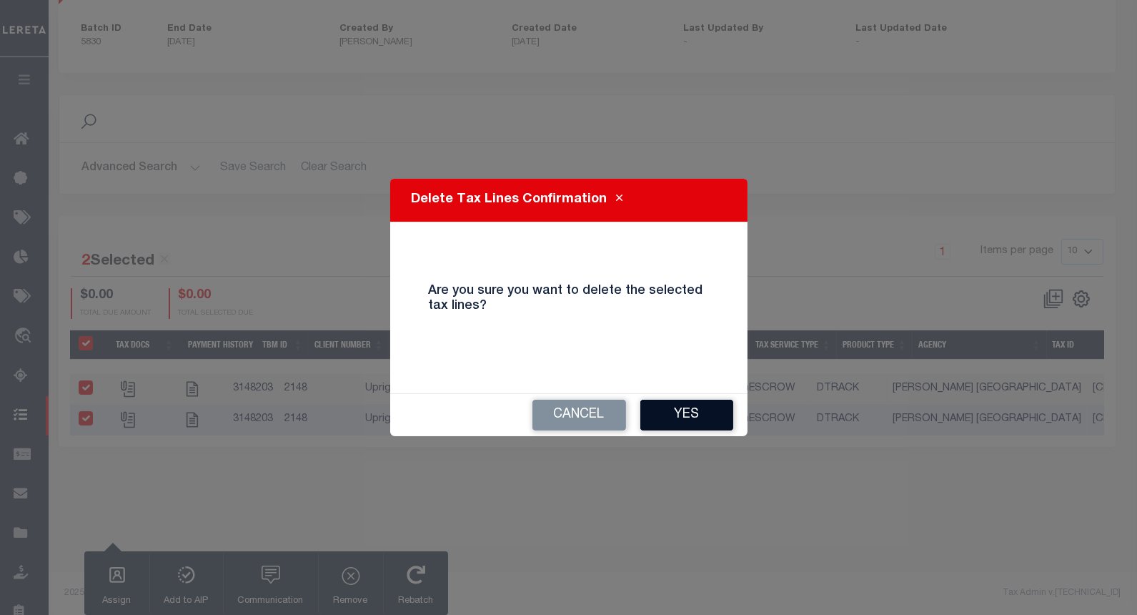
click at [667, 410] on button "Yes" at bounding box center [686, 414] width 93 height 31
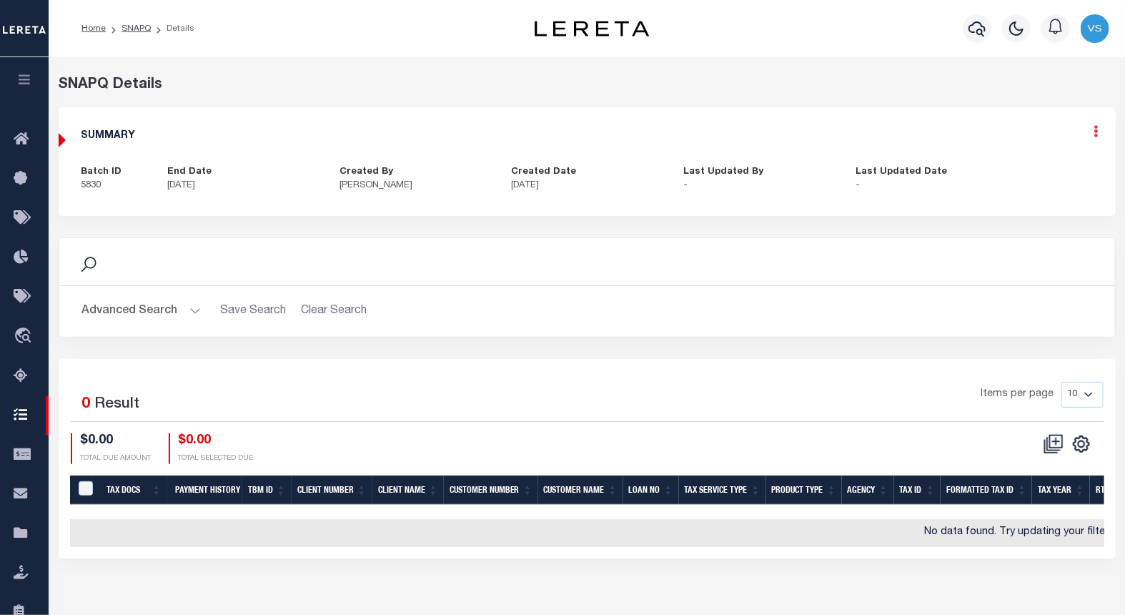
click at [1094, 134] on icon at bounding box center [1096, 131] width 4 height 12
click at [1041, 173] on link "Edit" at bounding box center [1058, 173] width 113 height 24
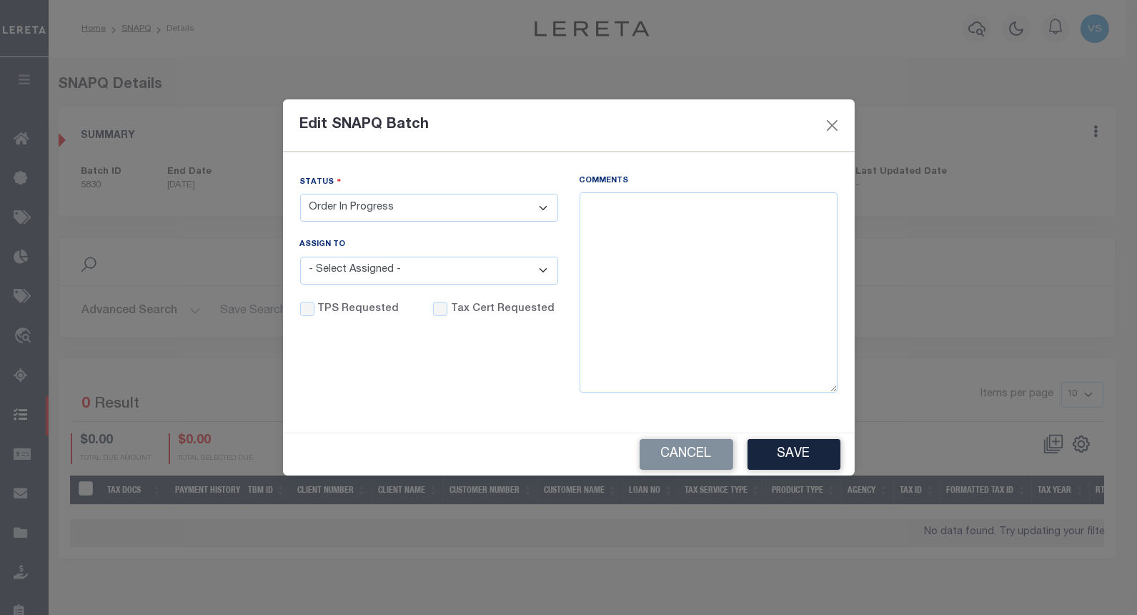
drag, startPoint x: 361, startPoint y: 205, endPoint x: 358, endPoint y: 223, distance: 18.1
click at [361, 205] on select "- Select Status - Order In Progress Complete" at bounding box center [429, 208] width 258 height 28
select select "CPT"
click at [300, 194] on select "- Select Status - Order In Progress Complete" at bounding box center [429, 208] width 258 height 28
click at [677, 227] on textarea "Comments" at bounding box center [709, 292] width 258 height 200
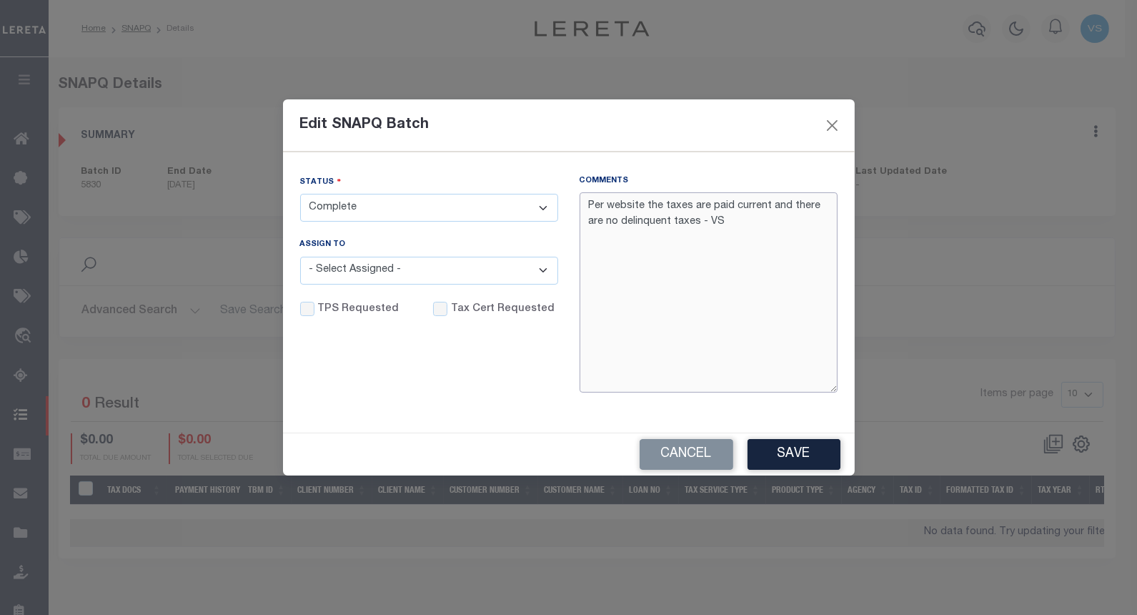
click at [591, 203] on textarea "Per website the taxes are paid current and there are no delinquent taxes - VS" at bounding box center [709, 292] width 258 height 200
type textarea "10/6/25 - Per website the taxes are paid current and there are no delinquent ta…"
click at [433, 311] on input "Tax Cert Requested" at bounding box center [440, 309] width 14 height 14
checkbox input "true"
click at [770, 450] on button "Save" at bounding box center [794, 454] width 93 height 31
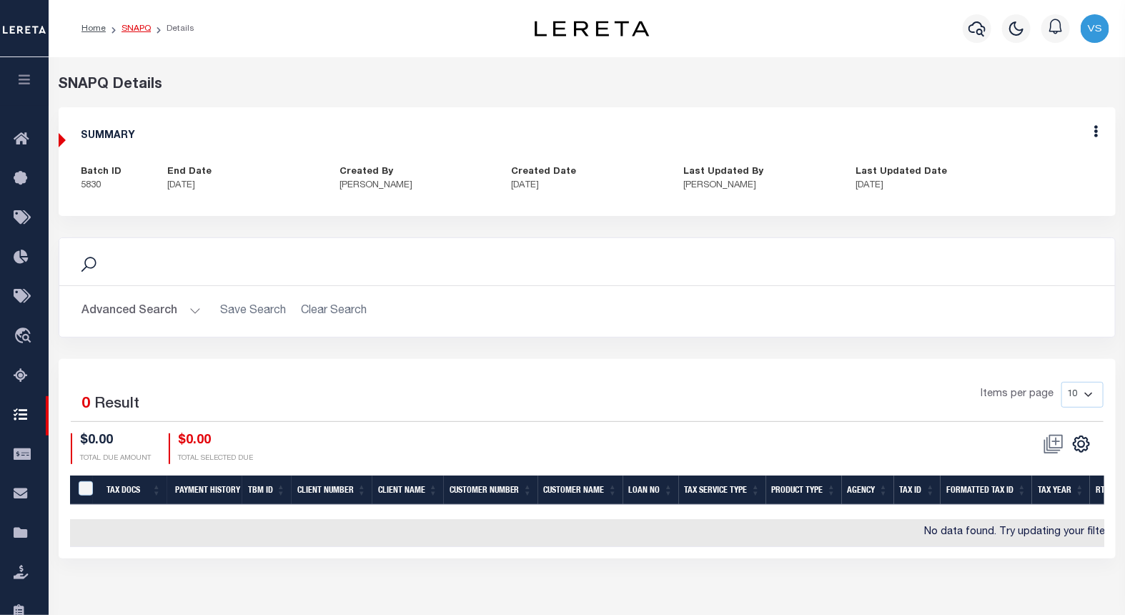
click at [134, 27] on link "SNAPQ" at bounding box center [135, 28] width 29 height 9
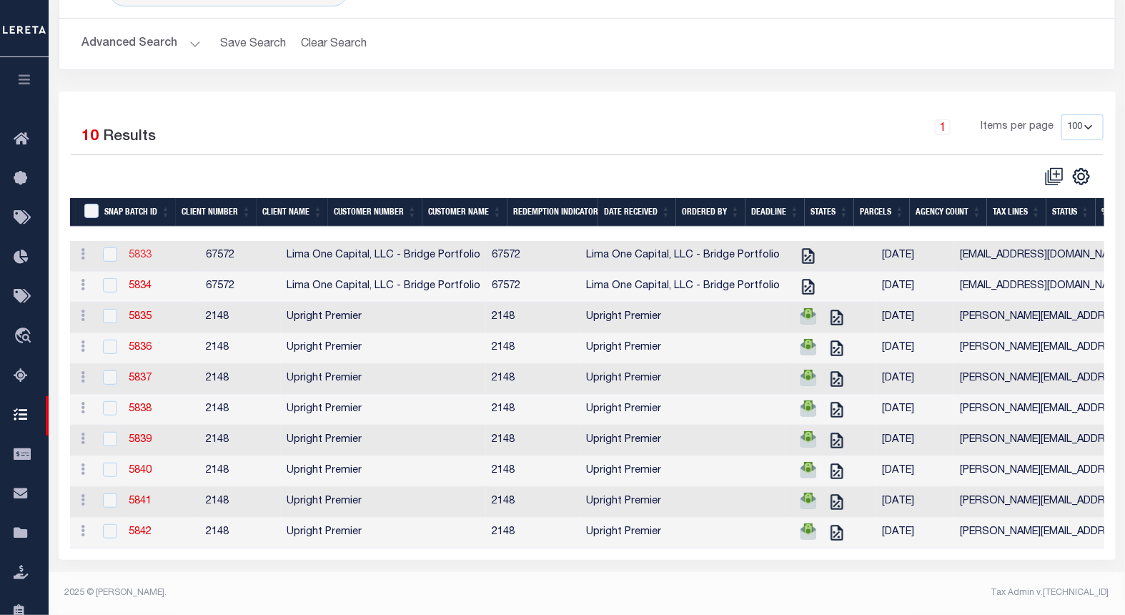
click at [139, 253] on link "5833" at bounding box center [140, 255] width 23 height 10
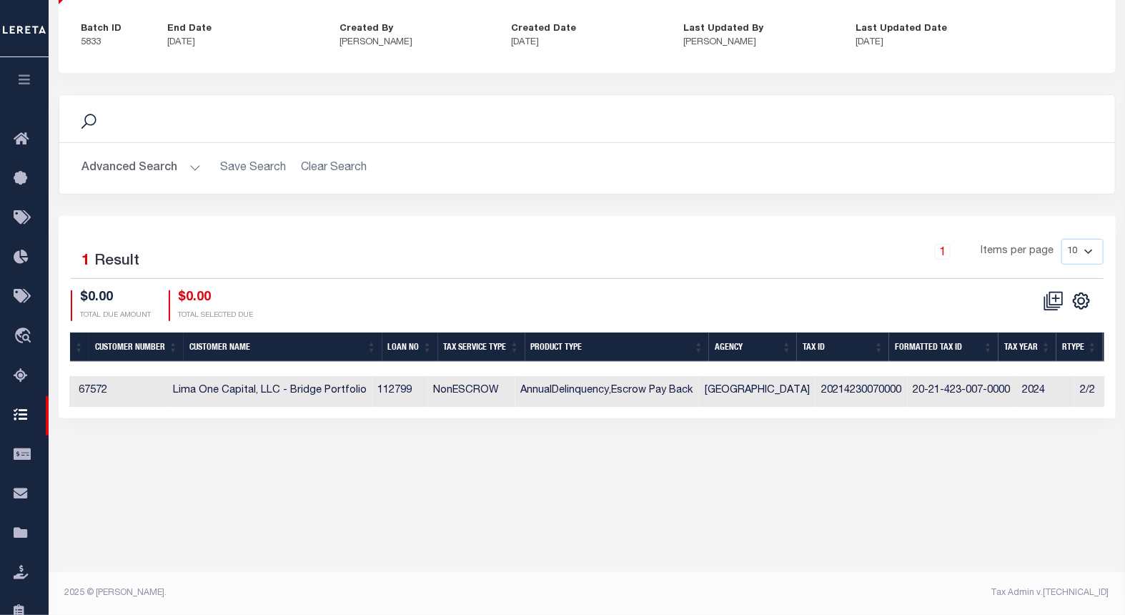
scroll to position [0, 534]
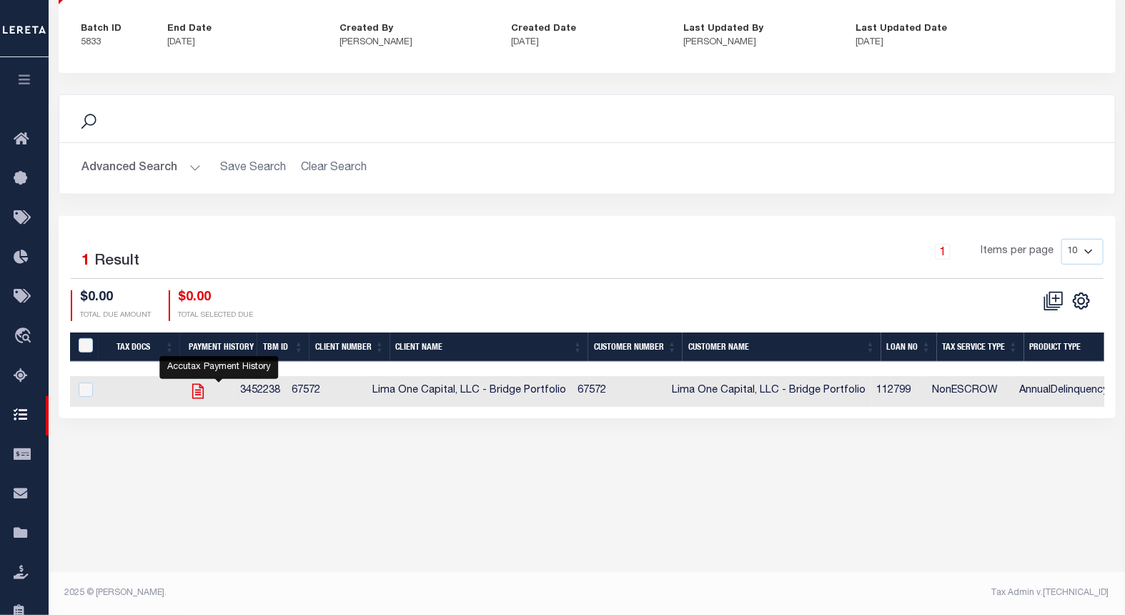
click at [207, 394] on icon "" at bounding box center [198, 391] width 19 height 19
checkbox input "true"
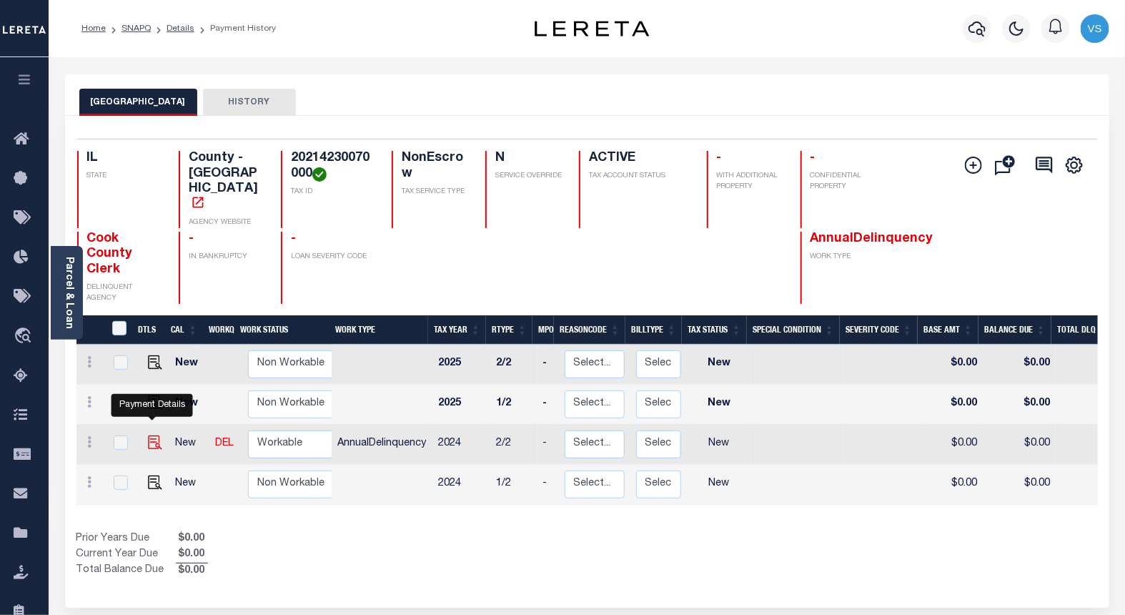
click at [148, 435] on img "" at bounding box center [155, 442] width 14 height 14
checkbox input "true"
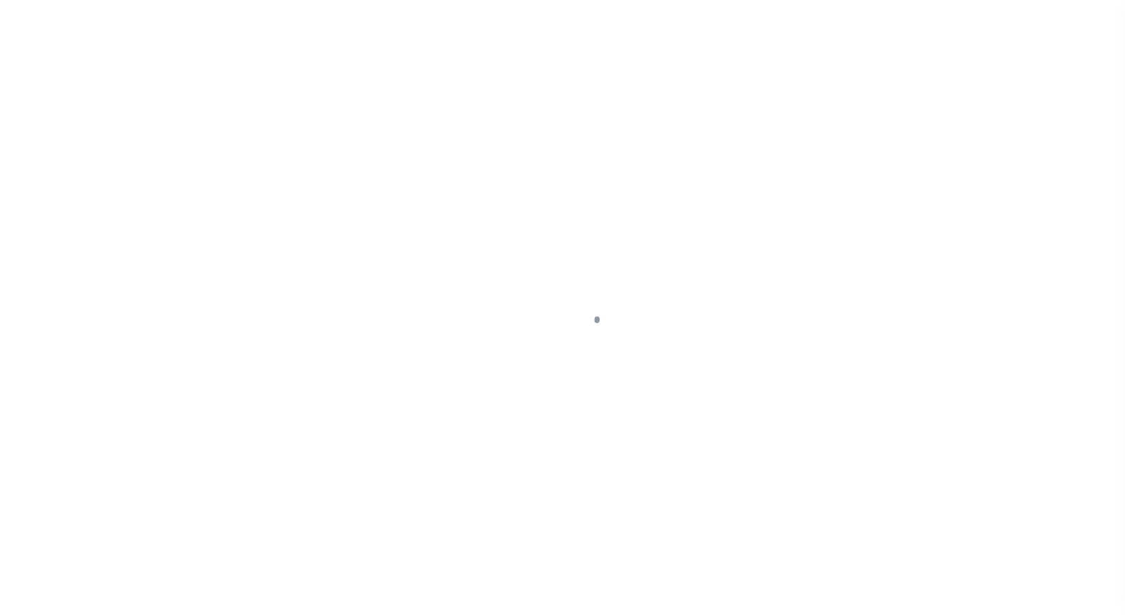
select select "NW2"
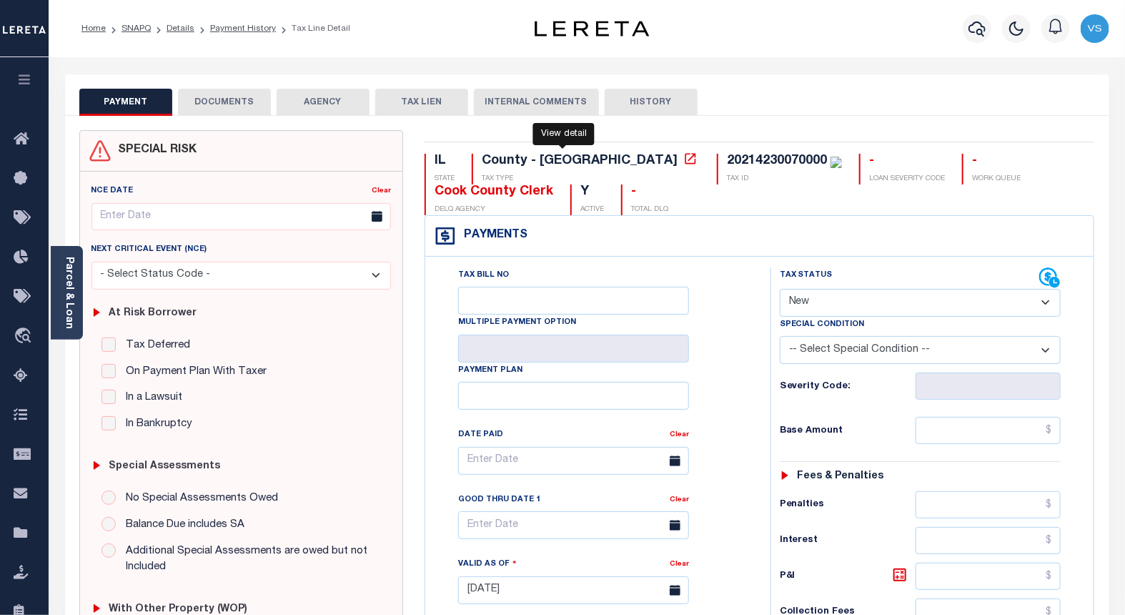
click at [683, 158] on icon at bounding box center [690, 159] width 14 height 14
click at [72, 309] on link "Parcel & Loan" at bounding box center [69, 293] width 10 height 72
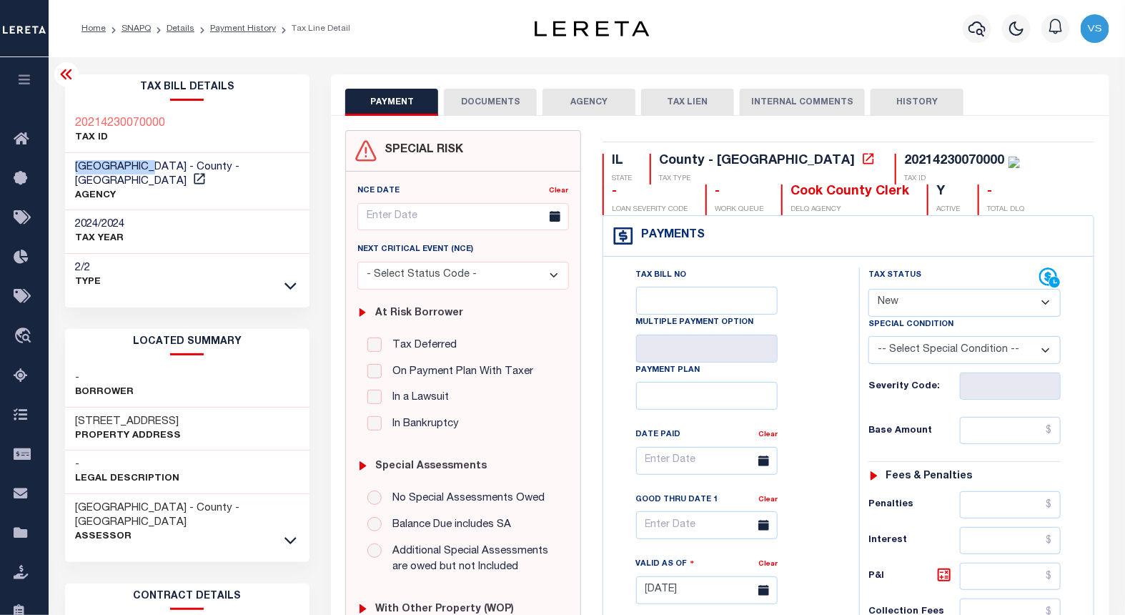
drag, startPoint x: 158, startPoint y: 167, endPoint x: 56, endPoint y: 166, distance: 102.2
click at [56, 166] on div "Tax Bill Details 20214230070000 TAX ID" at bounding box center [187, 577] width 267 height 1006
copy span "[GEOGRAPHIC_DATA]"
click at [70, 530] on span "Taxing Entity" at bounding box center [96, 533] width 106 height 39
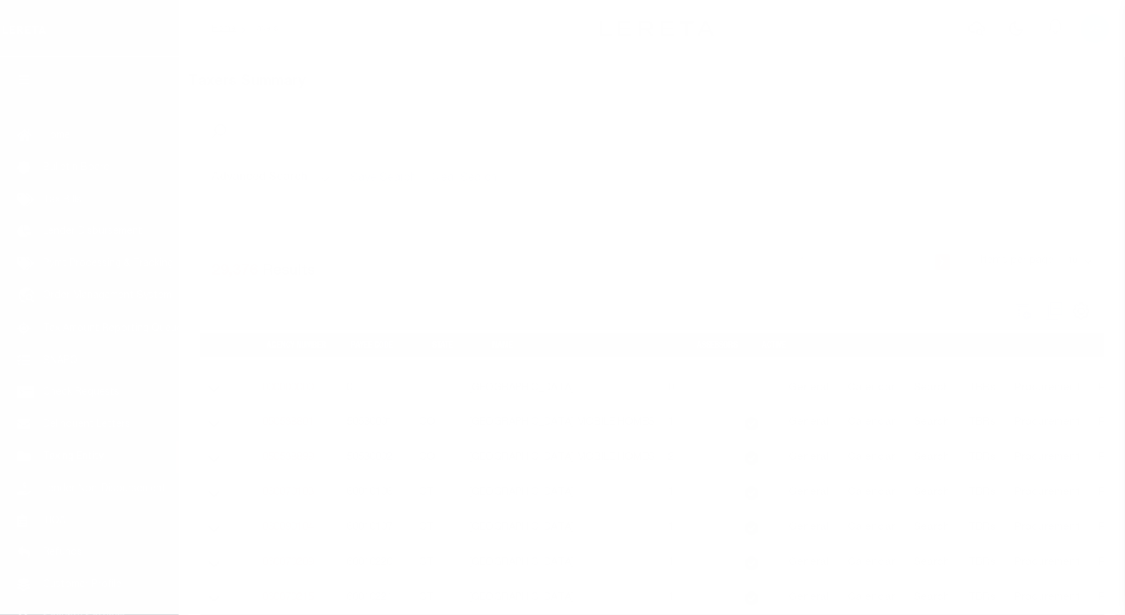
scroll to position [62, 0]
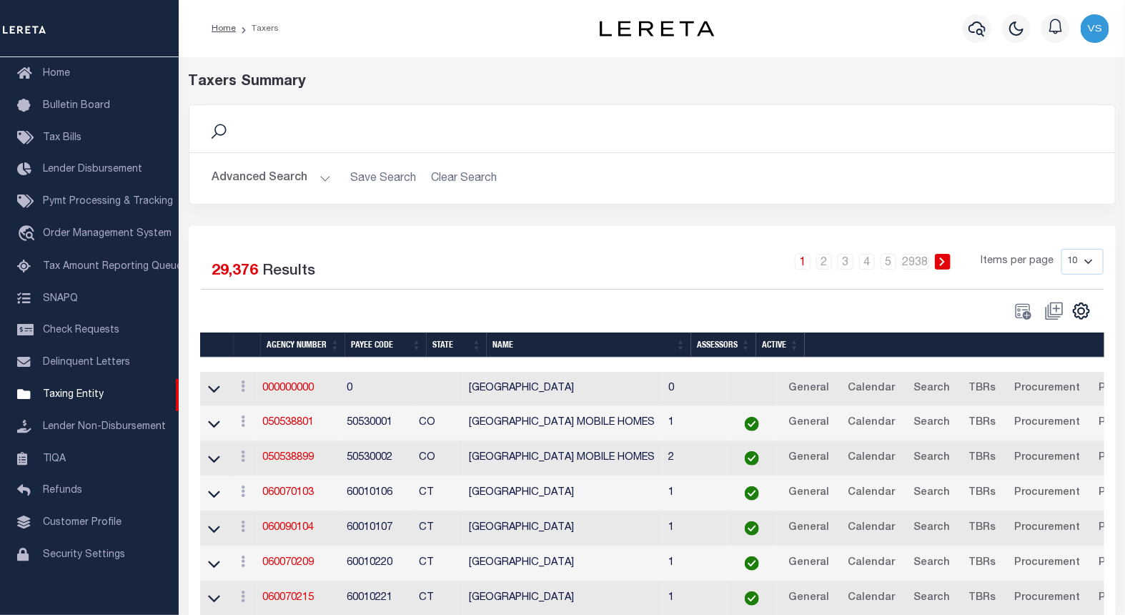
click at [268, 176] on button "Advanced Search" at bounding box center [271, 178] width 119 height 28
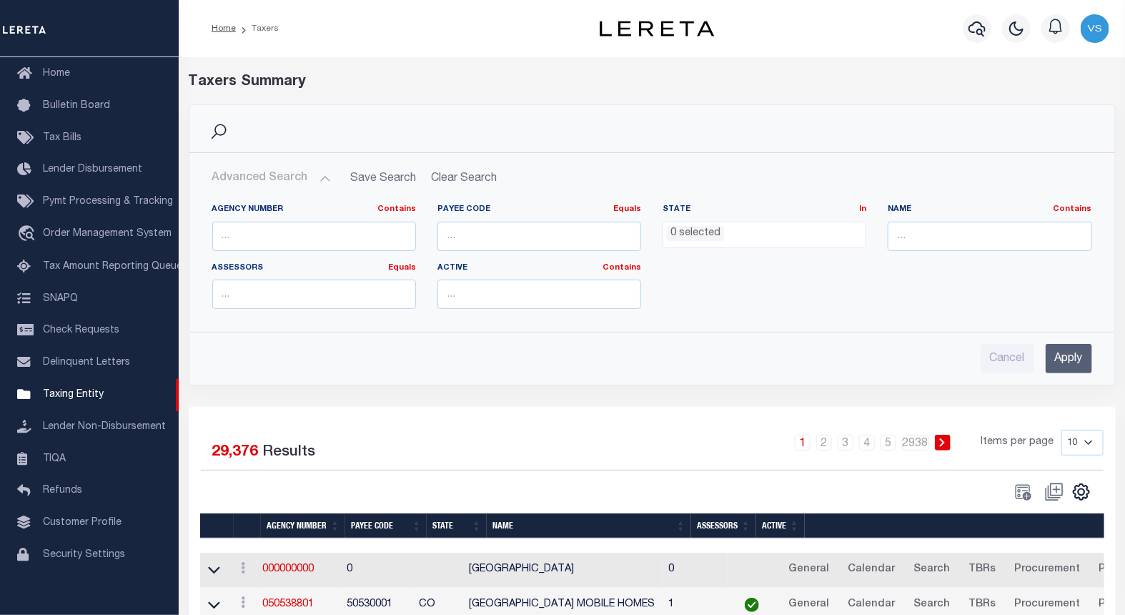
click at [703, 232] on li "0 selected" at bounding box center [695, 234] width 57 height 16
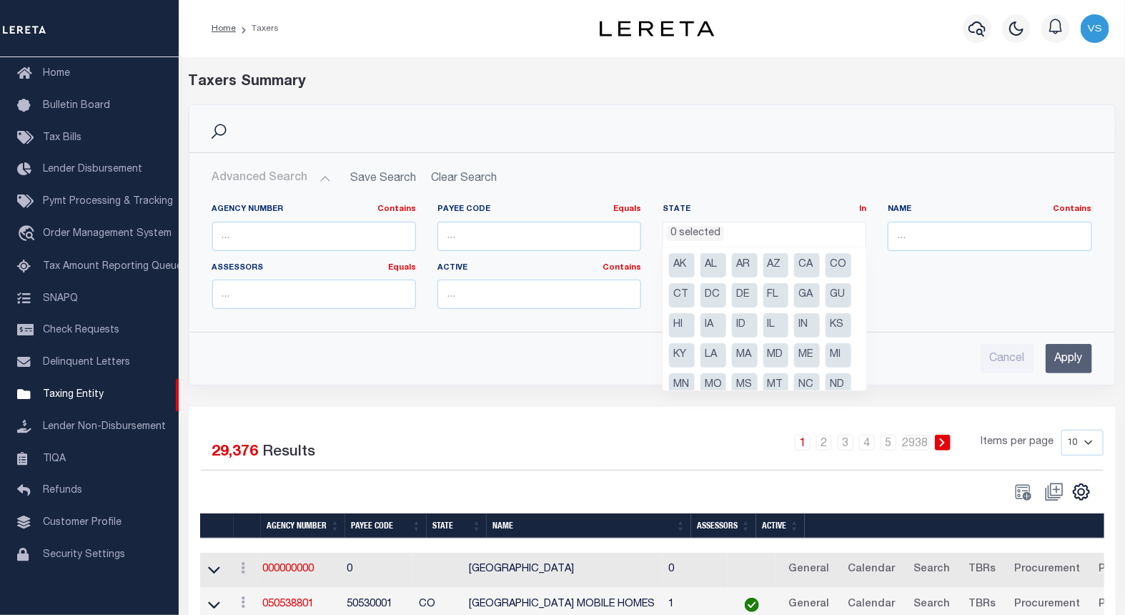
click at [763, 337] on li "IL" at bounding box center [776, 325] width 26 height 24
select select "IL"
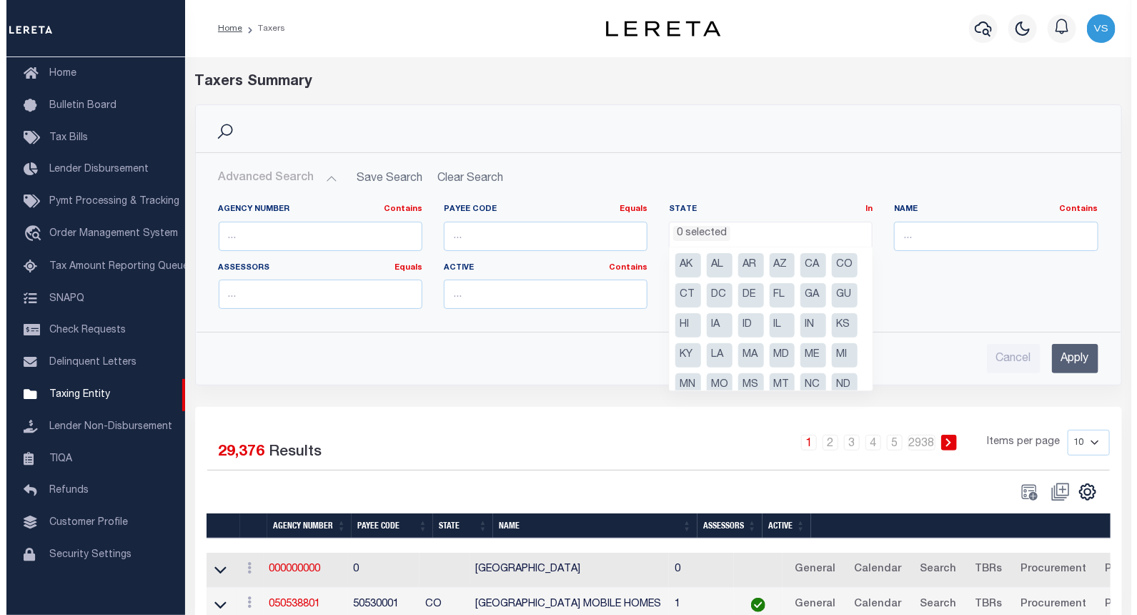
scroll to position [201, 0]
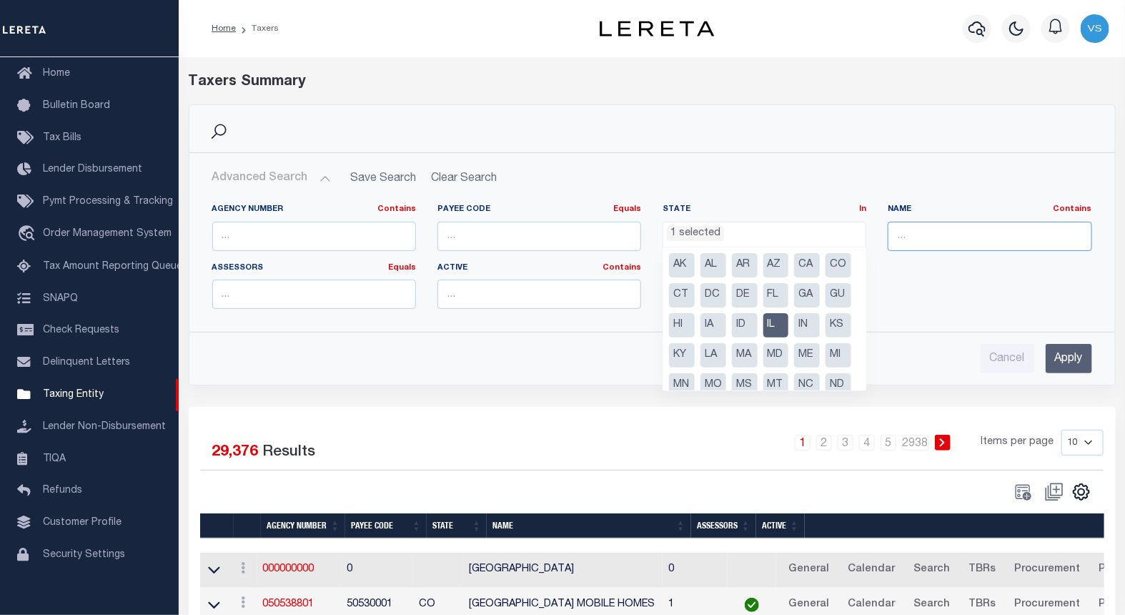
click at [922, 232] on input "text" at bounding box center [990, 236] width 204 height 29
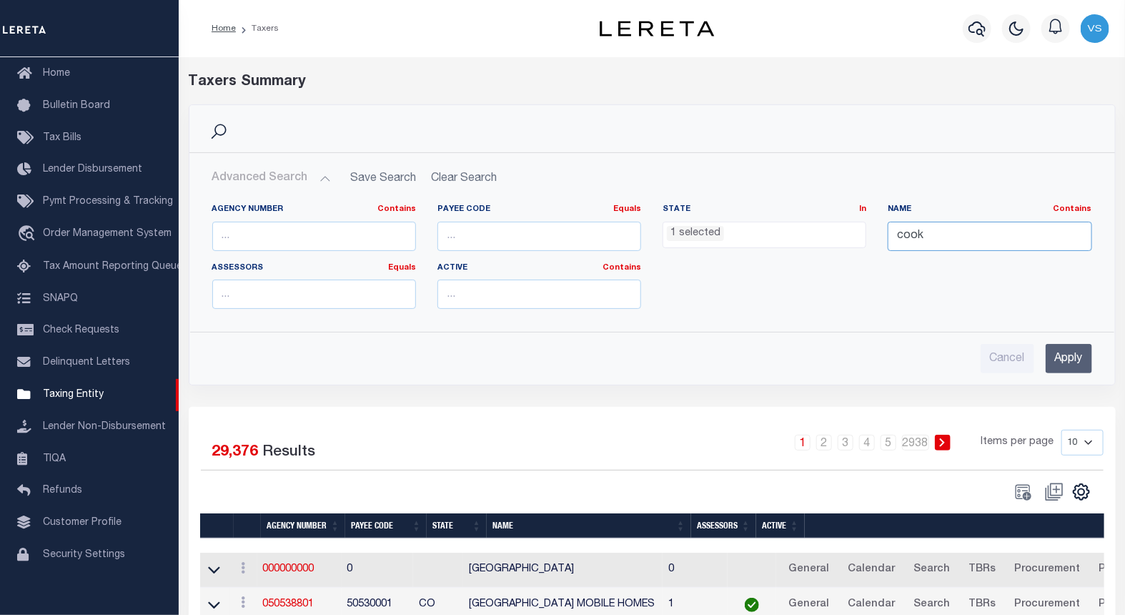
type input "cook"
click at [1069, 367] on input "Apply" at bounding box center [1069, 358] width 46 height 29
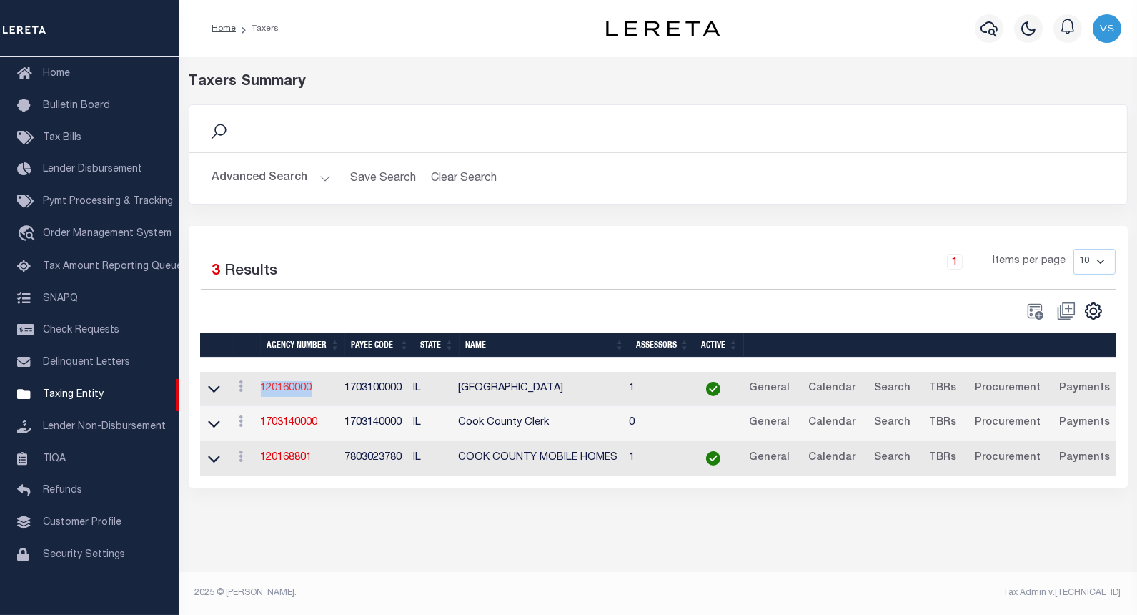
drag, startPoint x: 318, startPoint y: 390, endPoint x: 260, endPoint y: 394, distance: 58.0
click at [260, 394] on td "120160000" at bounding box center [297, 389] width 84 height 35
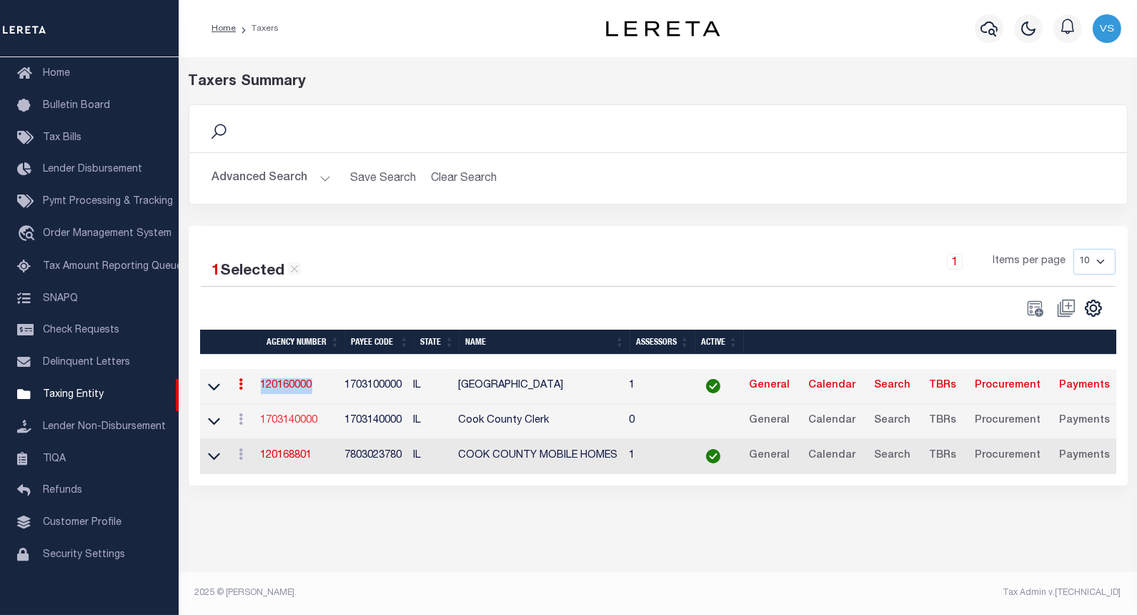
copy link "120160000"
